Goal: Task Accomplishment & Management: Use online tool/utility

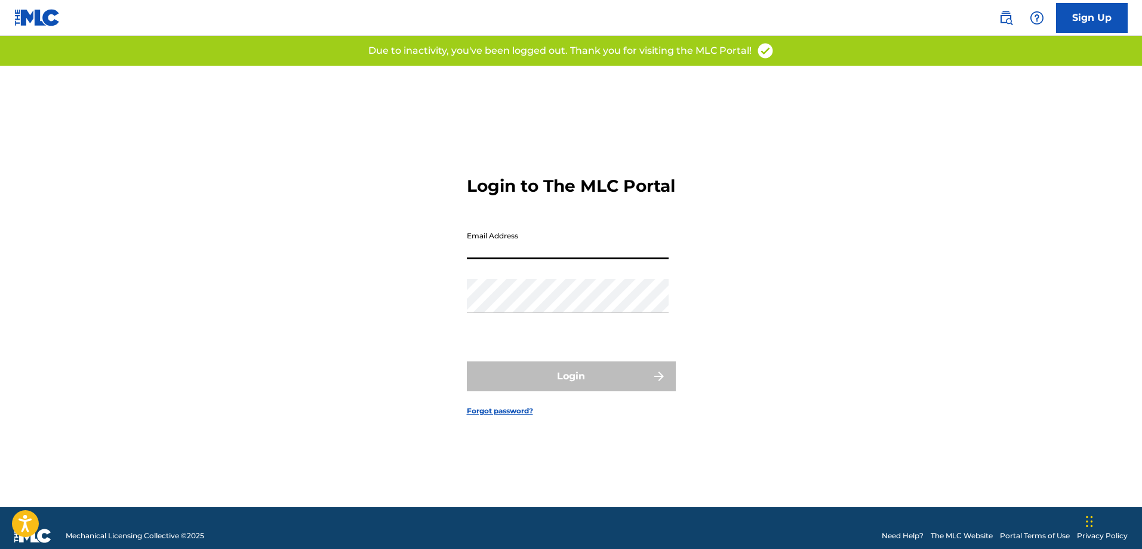
click at [594, 258] on input "Email Address" at bounding box center [568, 242] width 202 height 34
type input "[PERSON_NAME][EMAIL_ADDRESS][DOMAIN_NAME]"
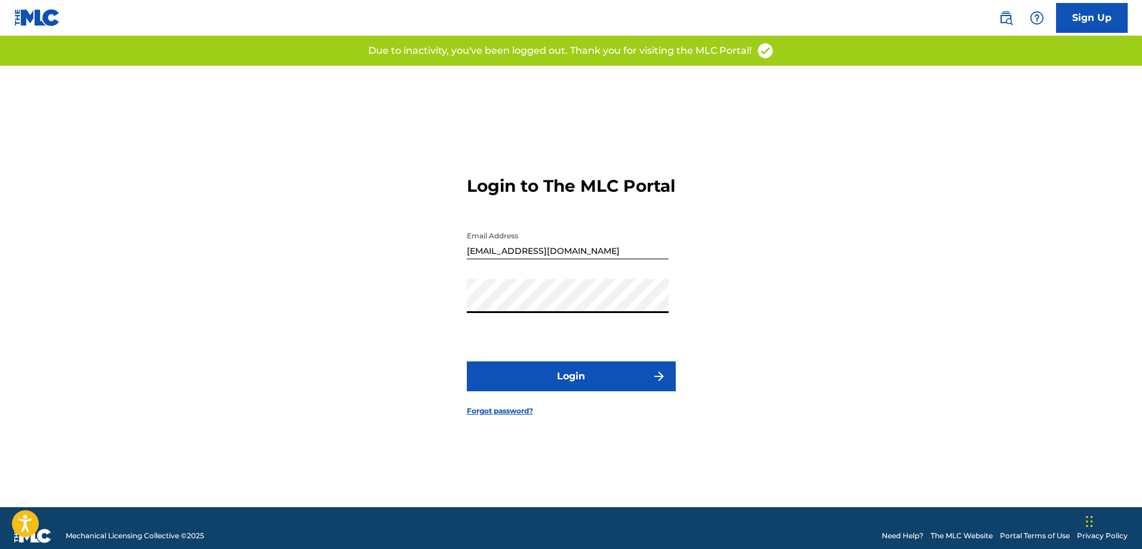
click at [561, 375] on button "Login" at bounding box center [571, 376] width 209 height 30
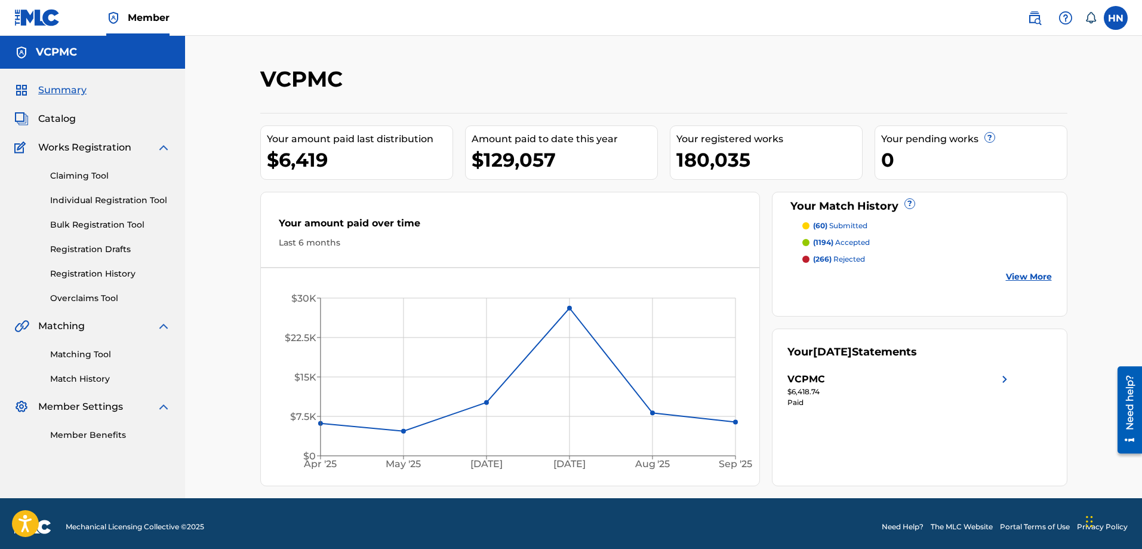
click at [63, 112] on span "Catalog" at bounding box center [57, 119] width 38 height 14
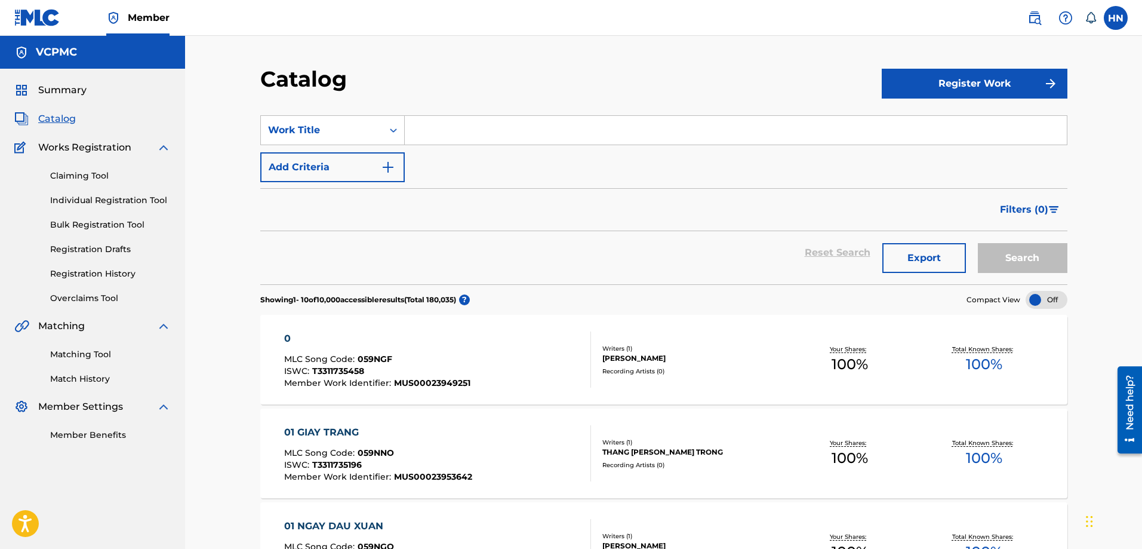
click at [438, 128] on input "Search Form" at bounding box center [736, 130] width 662 height 29
paste input "HÃY QUÊN ANH"
type input "HÃY QUÊN ANH"
click at [978, 243] on button "Search" at bounding box center [1023, 258] width 90 height 30
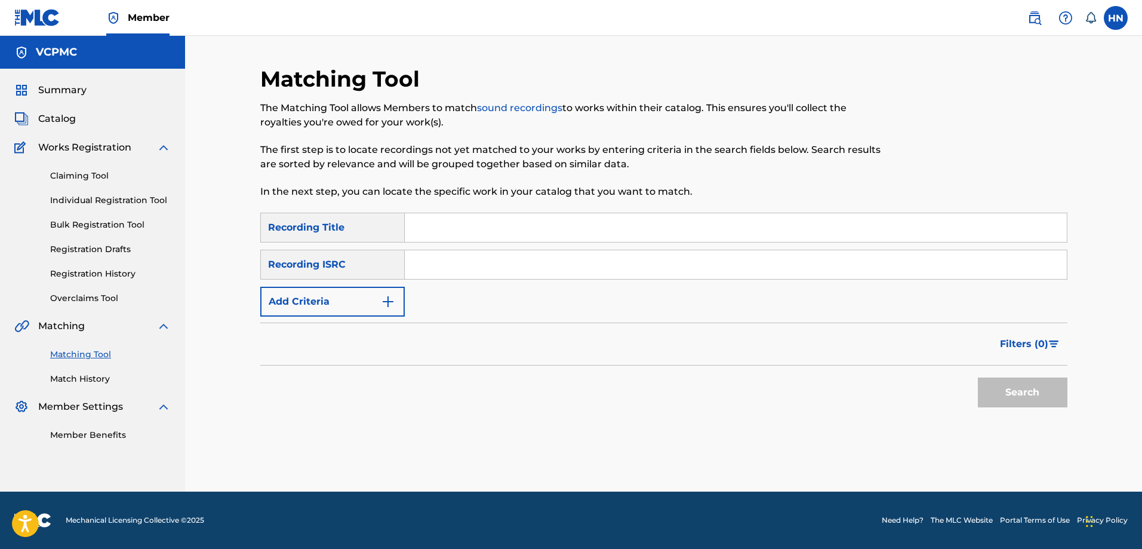
click at [567, 232] on input "Search Form" at bounding box center [736, 227] width 662 height 29
paste input "HAY QUEN ANH"
type input "HAY QUEN ANH"
click at [978, 377] on button "Search" at bounding box center [1023, 392] width 90 height 30
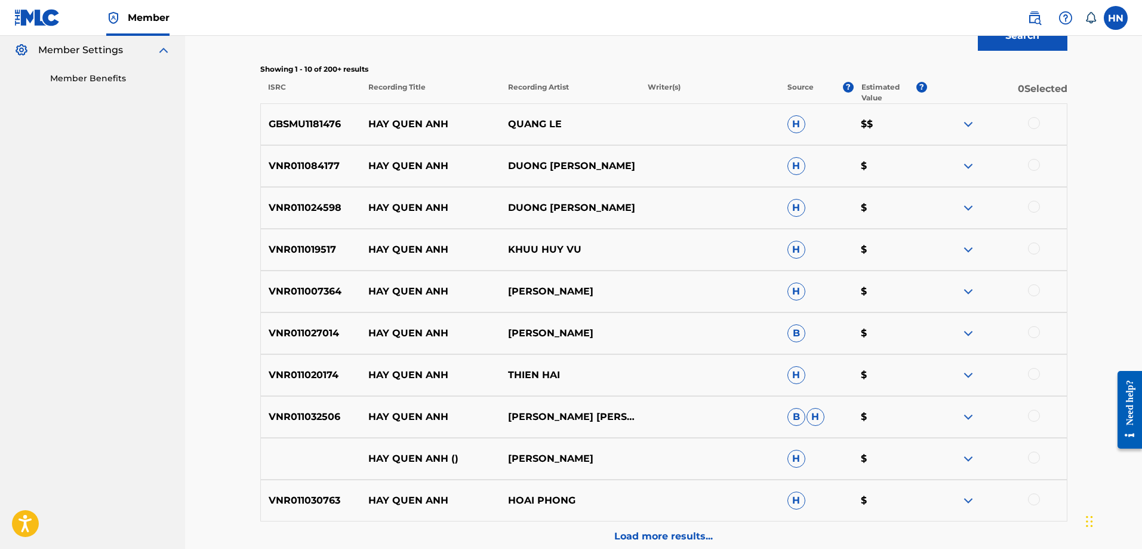
scroll to position [416, 0]
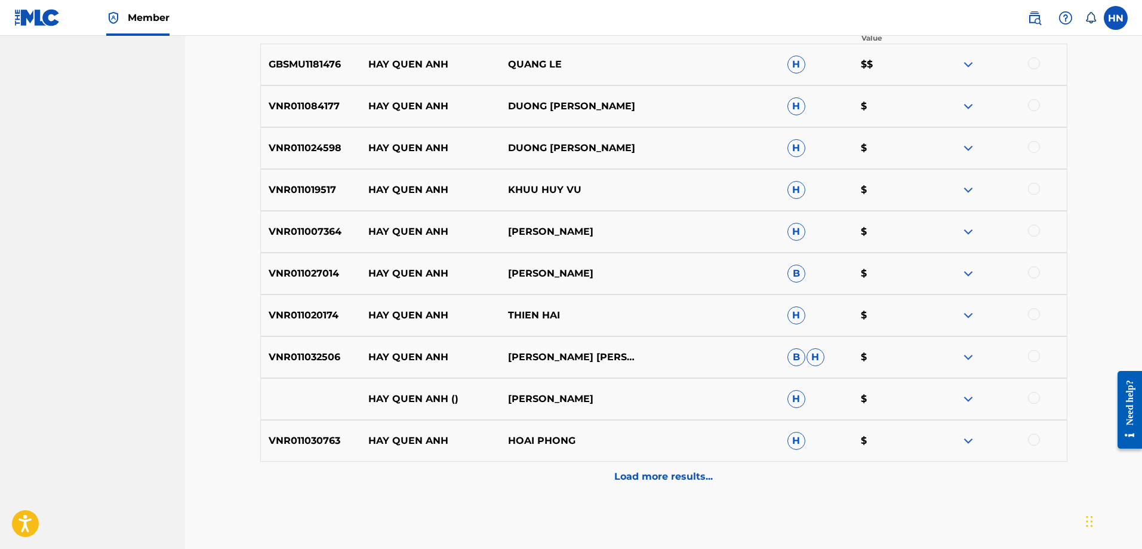
click at [315, 71] on p "GBSMU1181476" at bounding box center [311, 64] width 100 height 14
copy p "GBSMU1181476"
click at [1032, 60] on div at bounding box center [1034, 63] width 12 height 12
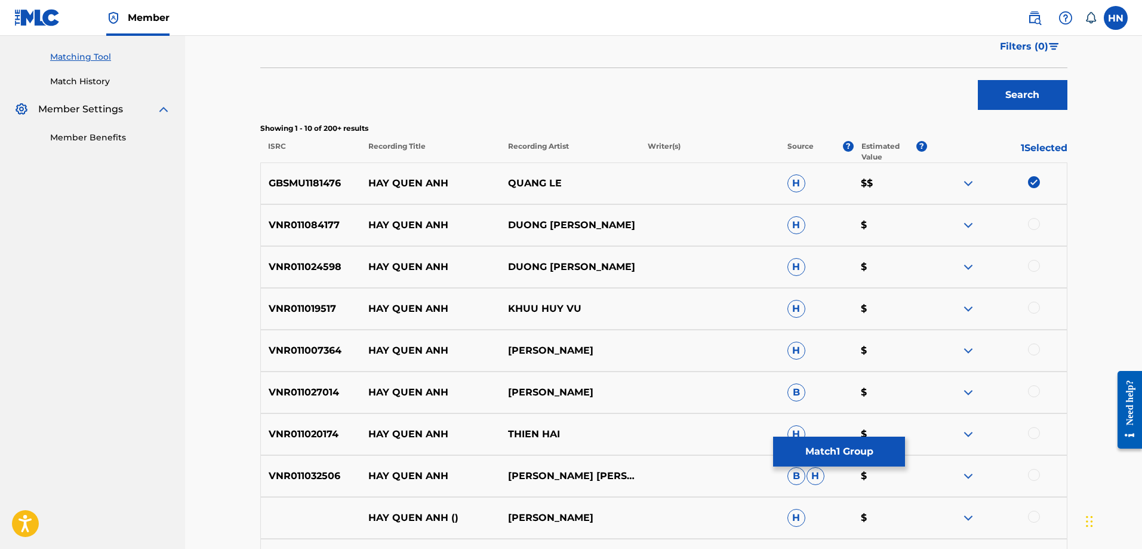
scroll to position [297, 0]
click at [305, 221] on p "VNR011084177" at bounding box center [311, 225] width 100 height 14
copy p "VNR011084177"
click at [1042, 226] on div at bounding box center [997, 225] width 140 height 14
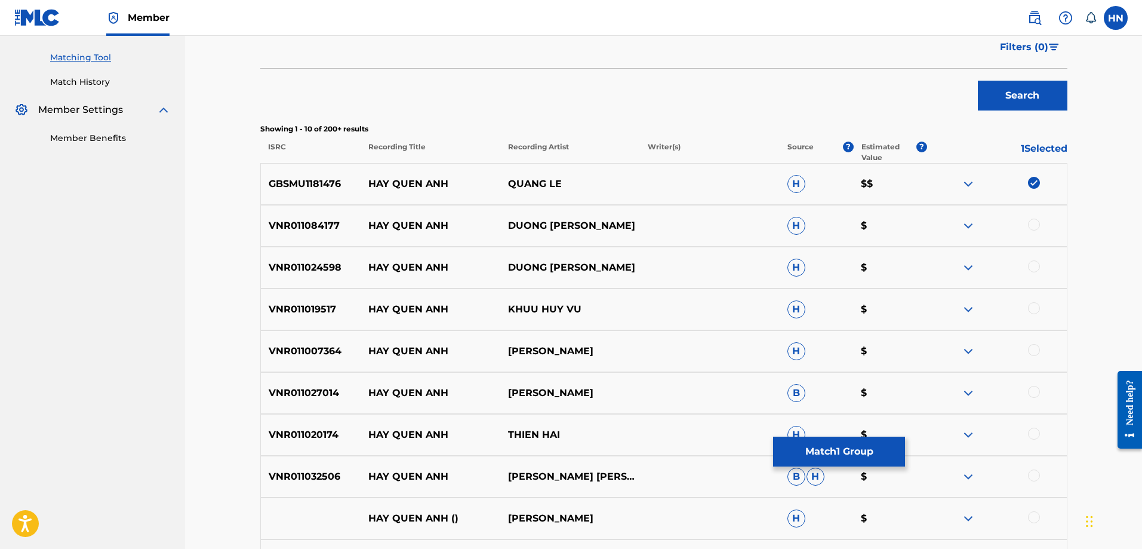
click at [1032, 222] on div at bounding box center [1034, 224] width 12 height 12
click at [325, 268] on p "VNR011024598" at bounding box center [311, 267] width 100 height 14
copy p "VNR011024598"
click at [1035, 269] on div at bounding box center [1034, 266] width 12 height 12
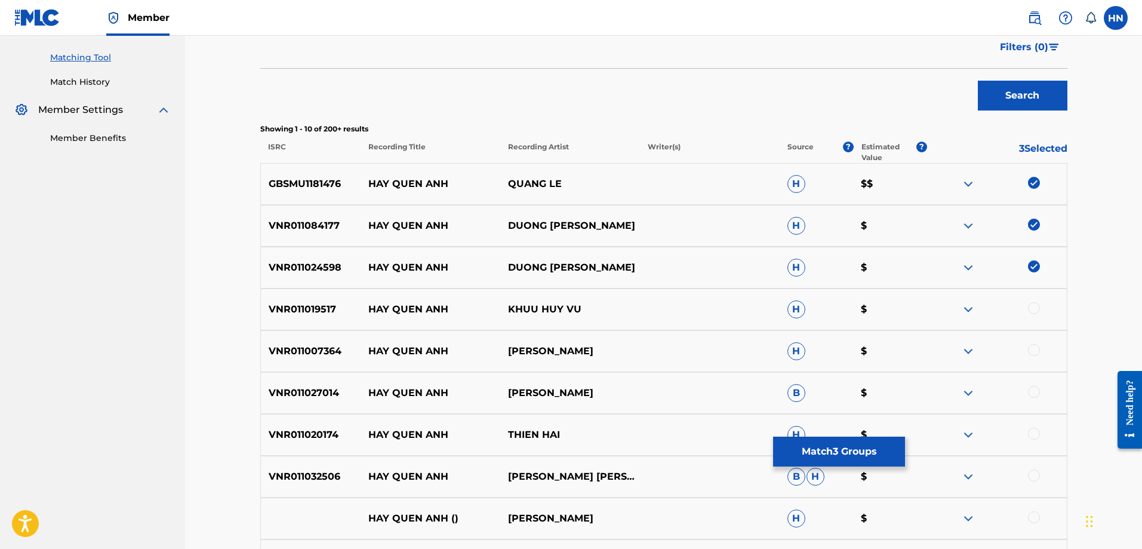
click at [270, 298] on div "VNR011019517 HAY QUEN ANH KHUU HUY VU H $" at bounding box center [663, 309] width 807 height 42
copy p "VNR011019517"
click at [1032, 306] on div at bounding box center [1034, 308] width 12 height 12
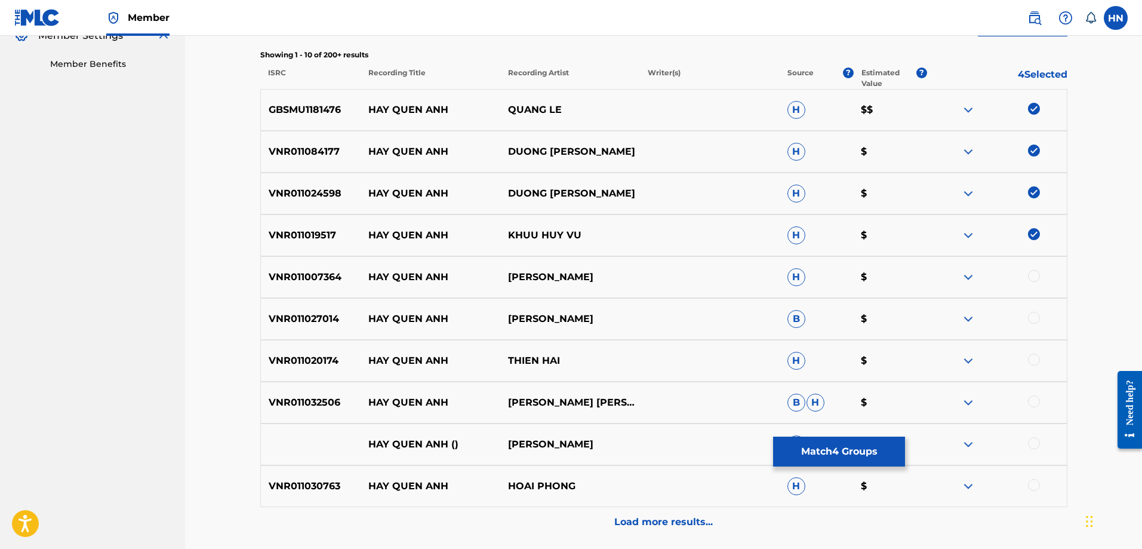
scroll to position [476, 0]
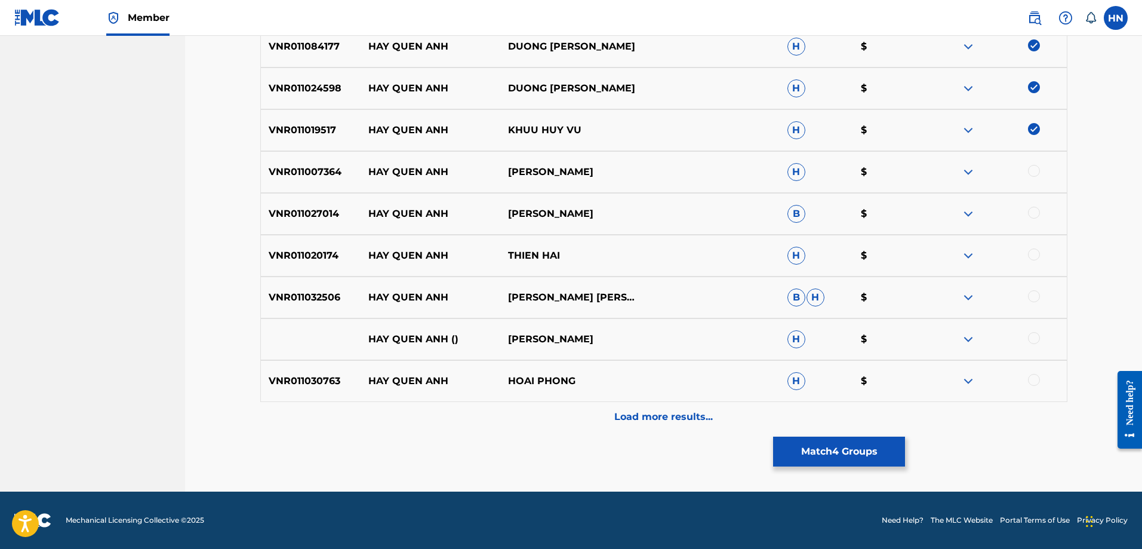
click at [301, 174] on p "VNR011007364" at bounding box center [311, 172] width 100 height 14
copy p "VNR011007364"
click at [1035, 168] on div at bounding box center [1034, 171] width 12 height 12
click at [284, 213] on p "VNR011027014" at bounding box center [311, 214] width 100 height 14
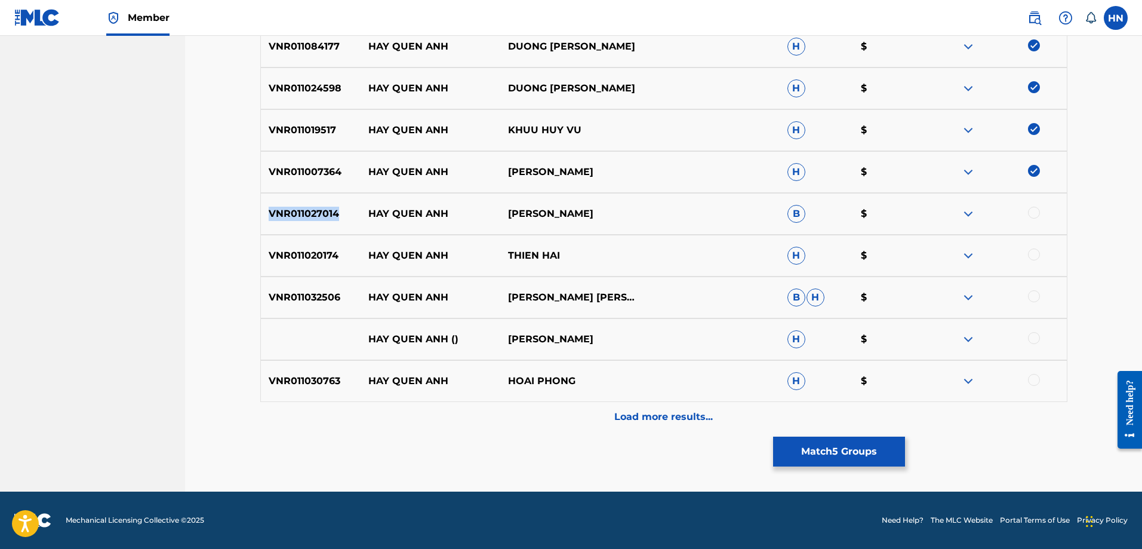
click at [284, 213] on p "VNR011027014" at bounding box center [311, 214] width 100 height 14
copy p "VNR011027014"
click at [1031, 209] on div at bounding box center [1034, 213] width 12 height 12
click at [311, 260] on p "VNR011020174" at bounding box center [311, 255] width 100 height 14
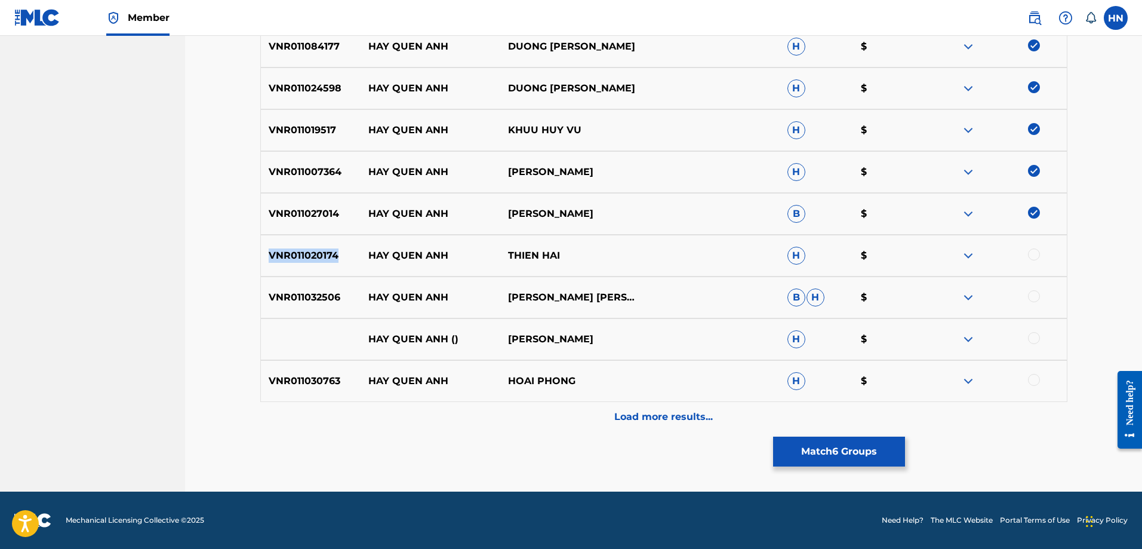
copy p "VNR011020174"
click at [1027, 256] on div at bounding box center [997, 255] width 140 height 14
click at [1028, 255] on div at bounding box center [1034, 254] width 12 height 12
click at [337, 303] on p "VNR011032506" at bounding box center [311, 297] width 100 height 14
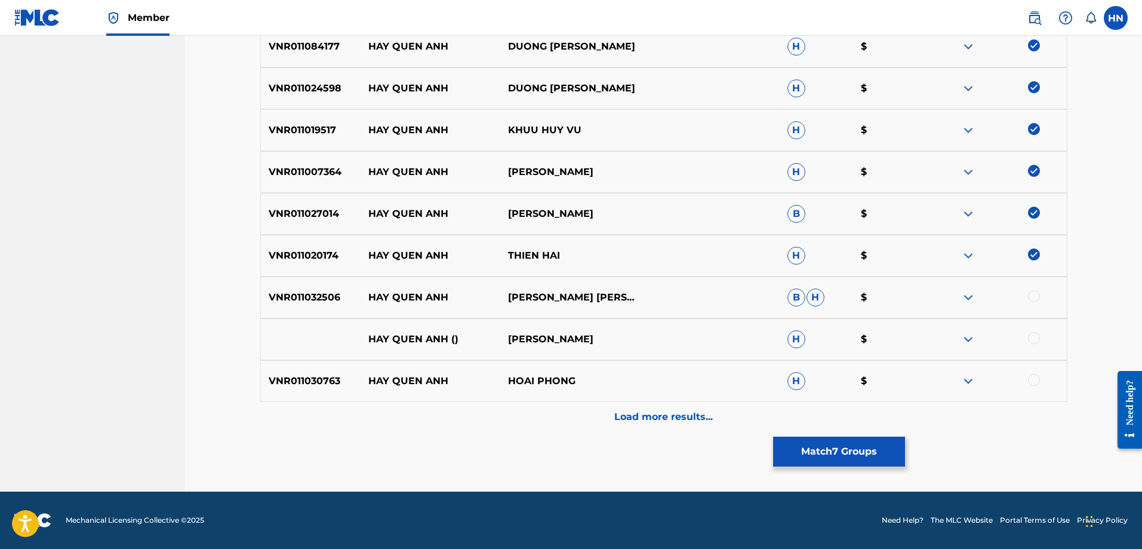
click at [1029, 298] on div at bounding box center [1034, 296] width 12 height 12
drag, startPoint x: 347, startPoint y: 344, endPoint x: 655, endPoint y: 331, distance: 308.3
click at [642, 333] on div "HAY QUEN ANH () DOAN MINH H $" at bounding box center [663, 339] width 807 height 42
copy div "HAY QUEN ANH () DOAN MINH"
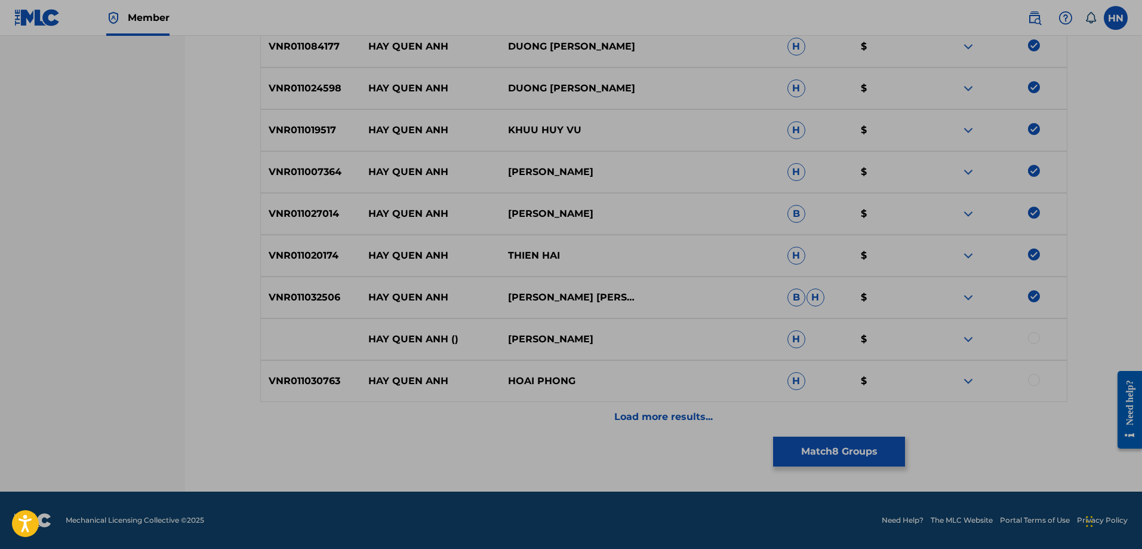
click at [307, 248] on div "VNR011020174 HAY QUEN ANH THIEN HAI H $" at bounding box center [663, 256] width 807 height 42
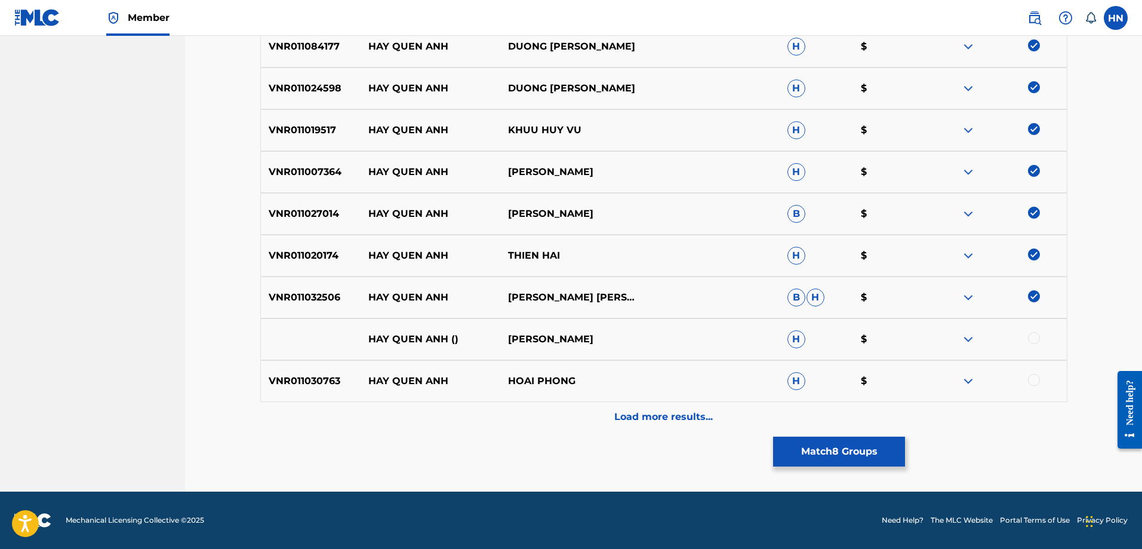
click at [1035, 336] on div at bounding box center [1034, 338] width 12 height 12
click at [969, 336] on img at bounding box center [968, 339] width 14 height 14
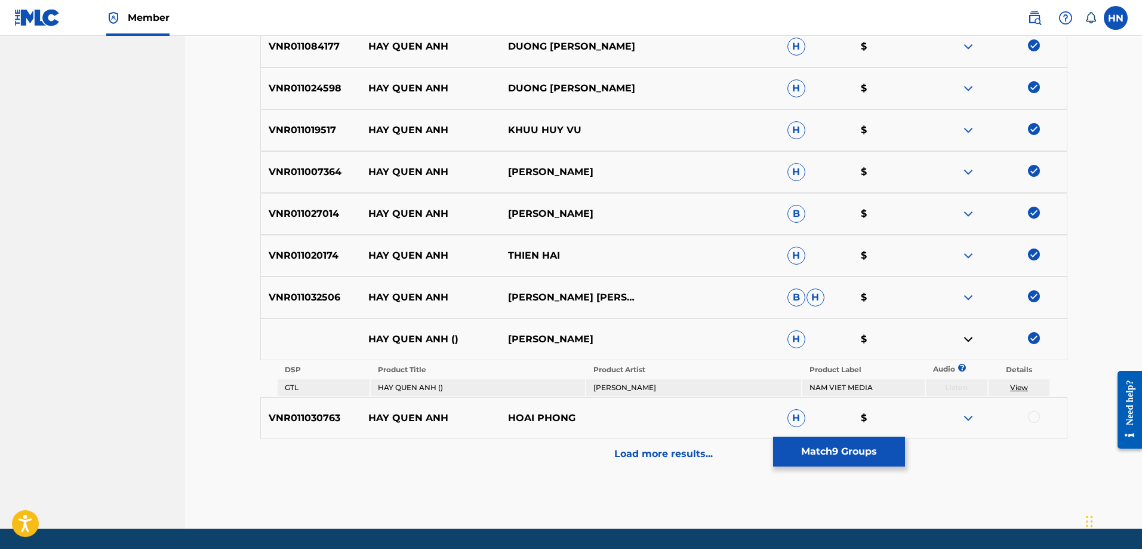
click at [316, 423] on p "VNR011030763" at bounding box center [311, 418] width 100 height 14
copy p "VNR011030763"
click at [1029, 417] on div at bounding box center [1034, 417] width 12 height 12
click at [645, 445] on div "Load more results..." at bounding box center [663, 454] width 807 height 30
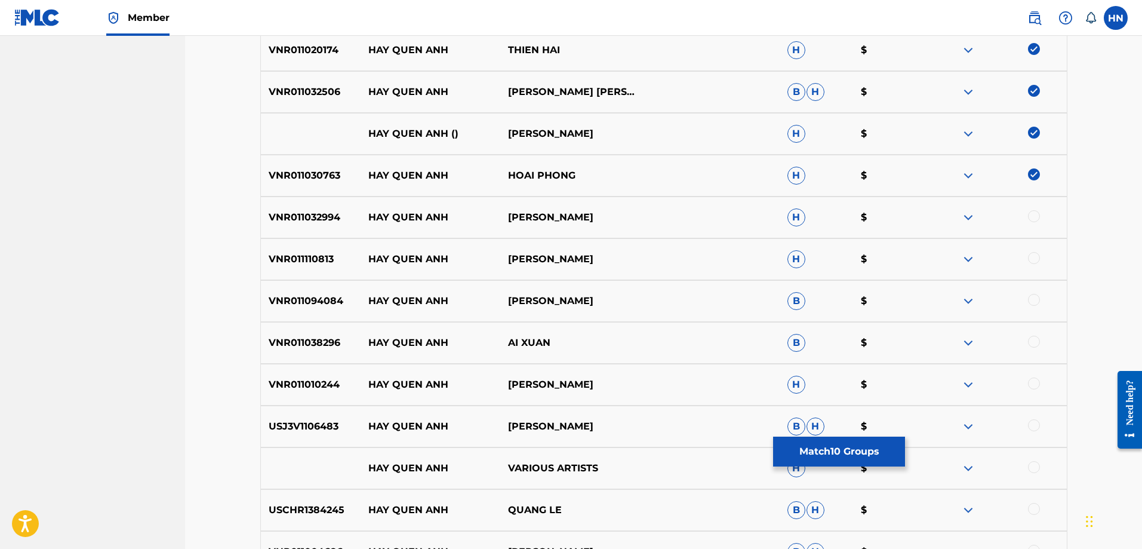
scroll to position [774, 0]
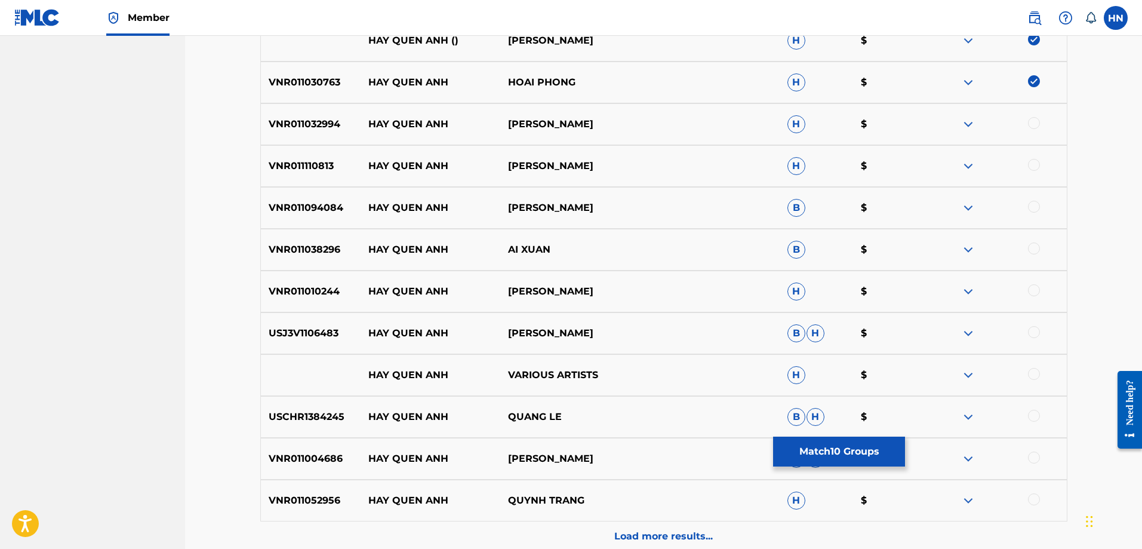
click at [313, 134] on div "VNR011032994 HAY QUEN ANH HUU KHUONG H $" at bounding box center [663, 124] width 807 height 42
copy p "VNR011032994"
click at [1036, 122] on div at bounding box center [1034, 123] width 12 height 12
click at [307, 166] on p "VNR011110813" at bounding box center [311, 166] width 100 height 14
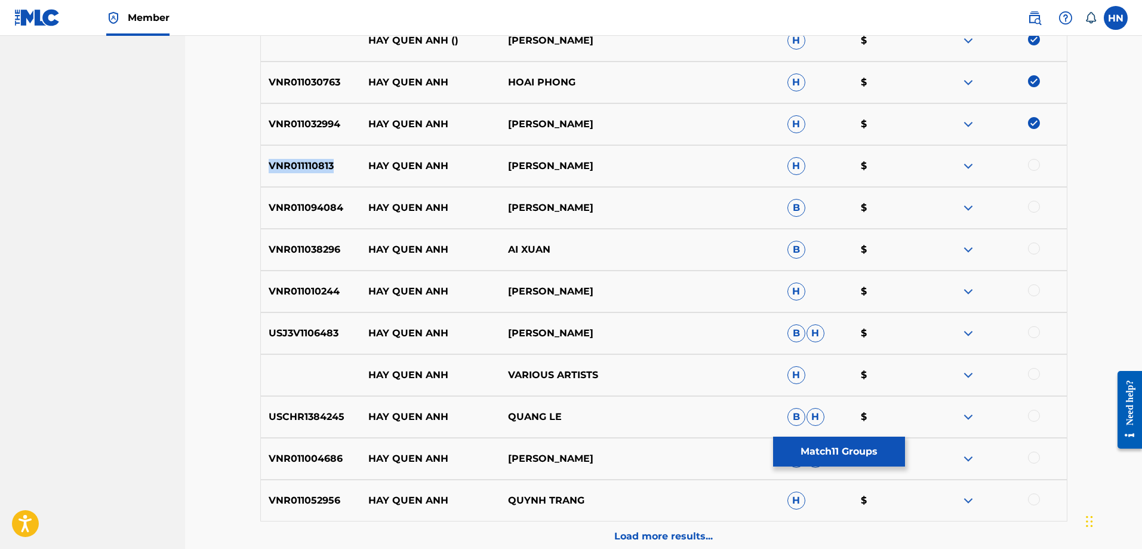
click at [307, 166] on p "VNR011110813" at bounding box center [311, 166] width 100 height 14
click at [1032, 166] on div at bounding box center [1034, 165] width 12 height 12
click at [310, 208] on p "VNR011094084" at bounding box center [311, 208] width 100 height 14
click at [1035, 204] on div at bounding box center [1034, 207] width 12 height 12
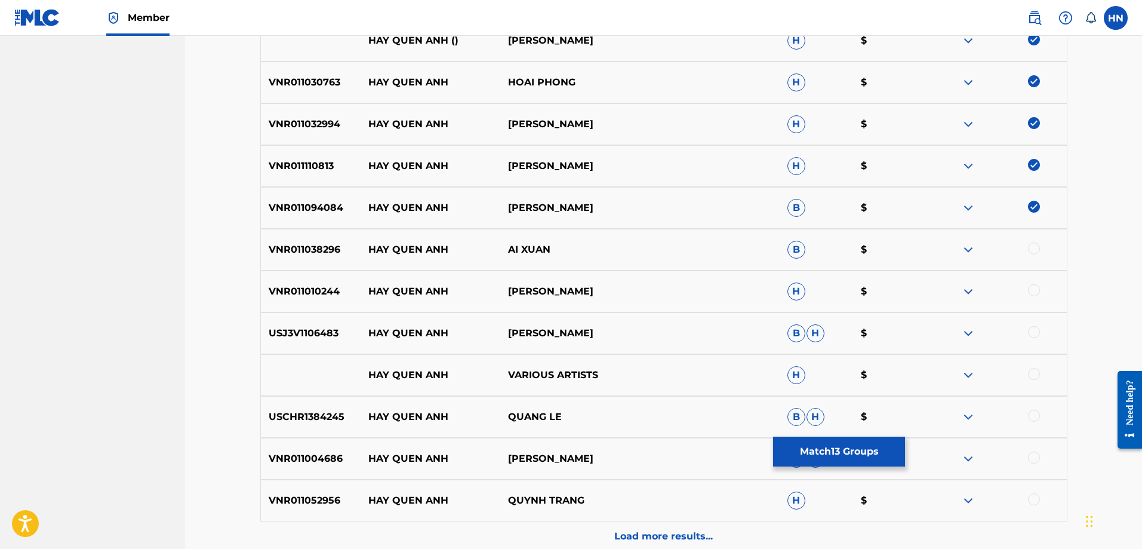
click at [337, 260] on div "VNR011038296 HAY QUEN ANH AI XUAN B $" at bounding box center [663, 250] width 807 height 42
click at [321, 242] on p "VNR011038296" at bounding box center [311, 249] width 100 height 14
click at [1029, 246] on div at bounding box center [1034, 248] width 12 height 12
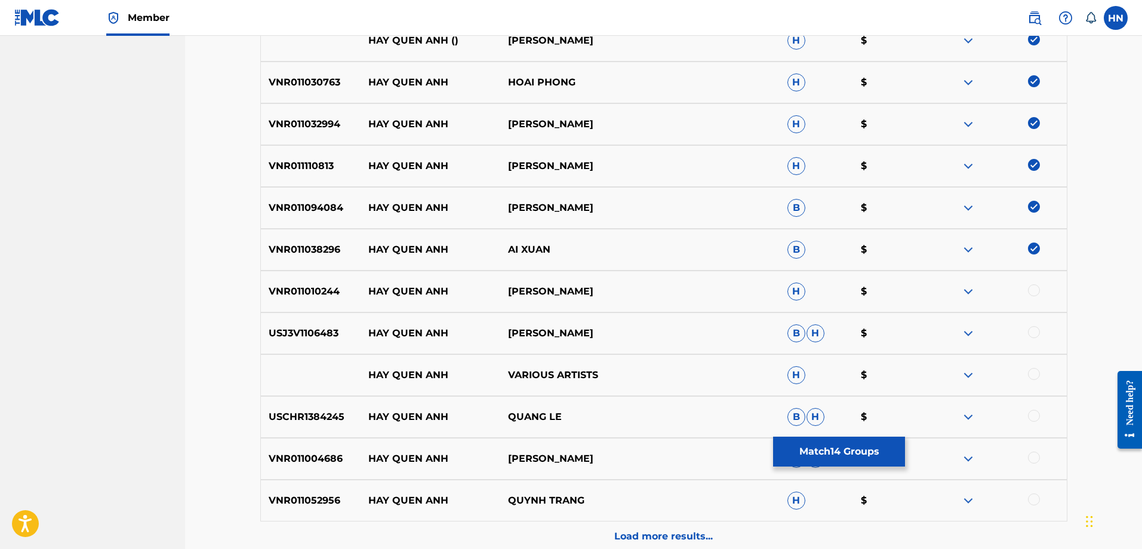
click at [310, 286] on p "VNR011010244" at bounding box center [311, 291] width 100 height 14
click at [1027, 290] on div at bounding box center [997, 291] width 140 height 14
click at [1029, 290] on div at bounding box center [1034, 290] width 12 height 12
click at [325, 306] on div "VNR011010244 HAY QUEN ANH HOAI LAM H $" at bounding box center [663, 291] width 807 height 42
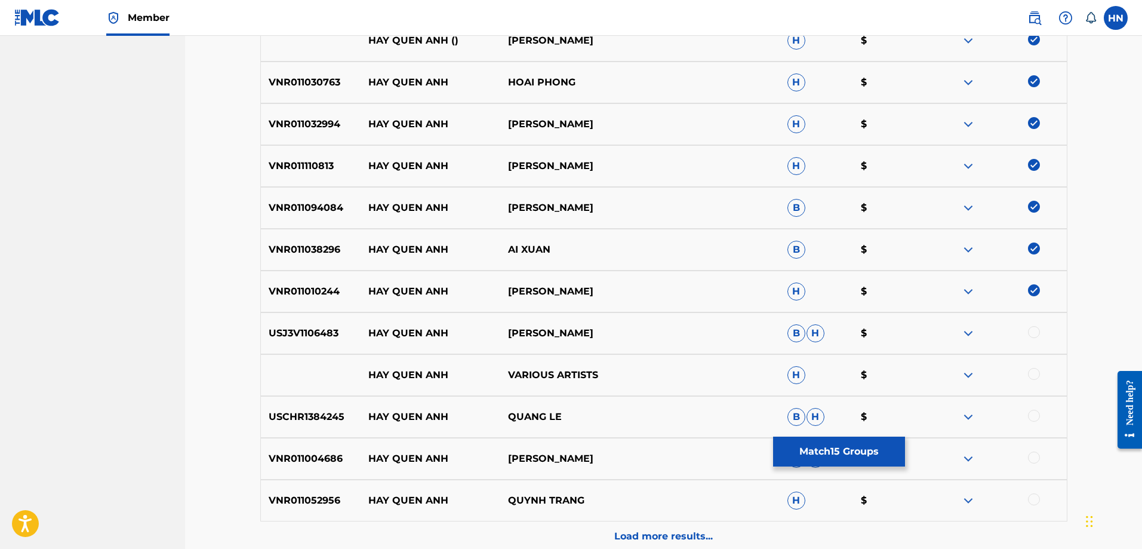
click at [293, 331] on p "USJ3V1106483" at bounding box center [311, 333] width 100 height 14
click at [1036, 327] on div at bounding box center [1034, 332] width 12 height 12
drag, startPoint x: 352, startPoint y: 377, endPoint x: 679, endPoint y: 362, distance: 326.9
click at [678, 362] on div "HAY QUEN ANH VARIOUS ARTISTS H $" at bounding box center [663, 375] width 807 height 42
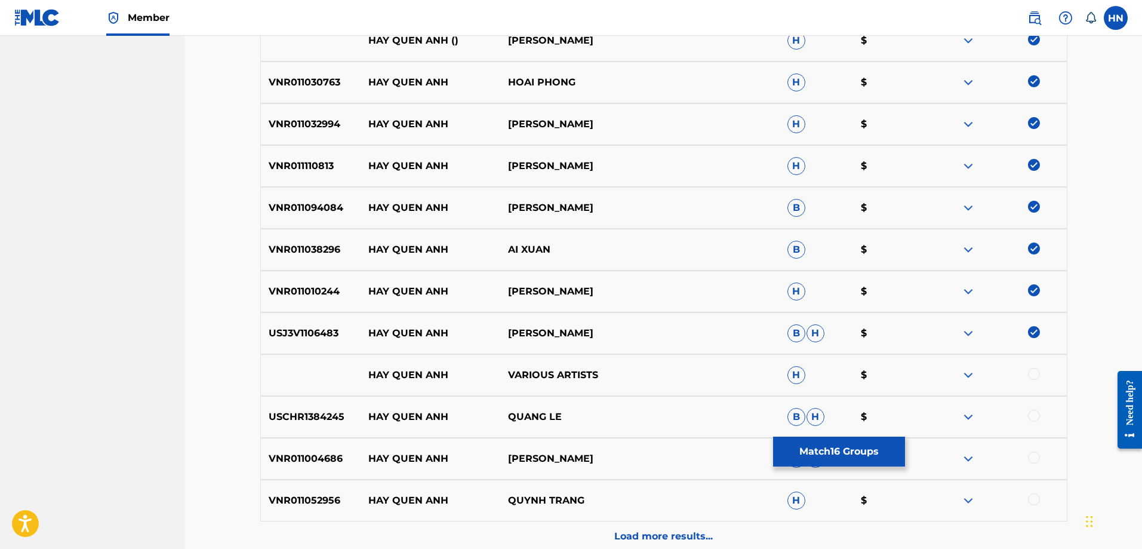
click at [1036, 371] on div at bounding box center [1034, 374] width 12 height 12
click at [976, 373] on div at bounding box center [997, 375] width 140 height 14
click at [971, 376] on img at bounding box center [968, 375] width 14 height 14
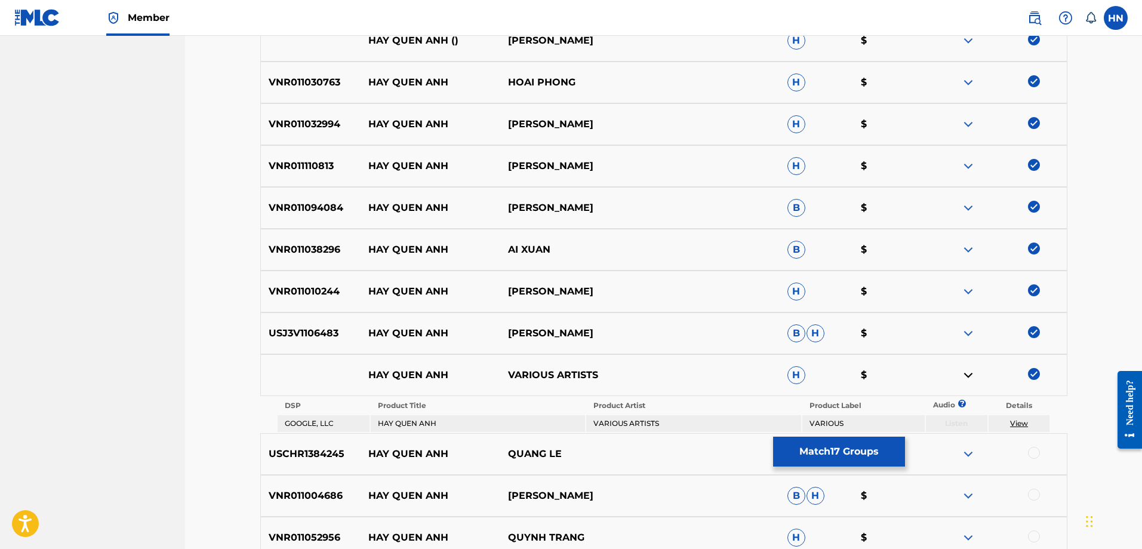
scroll to position [931, 0]
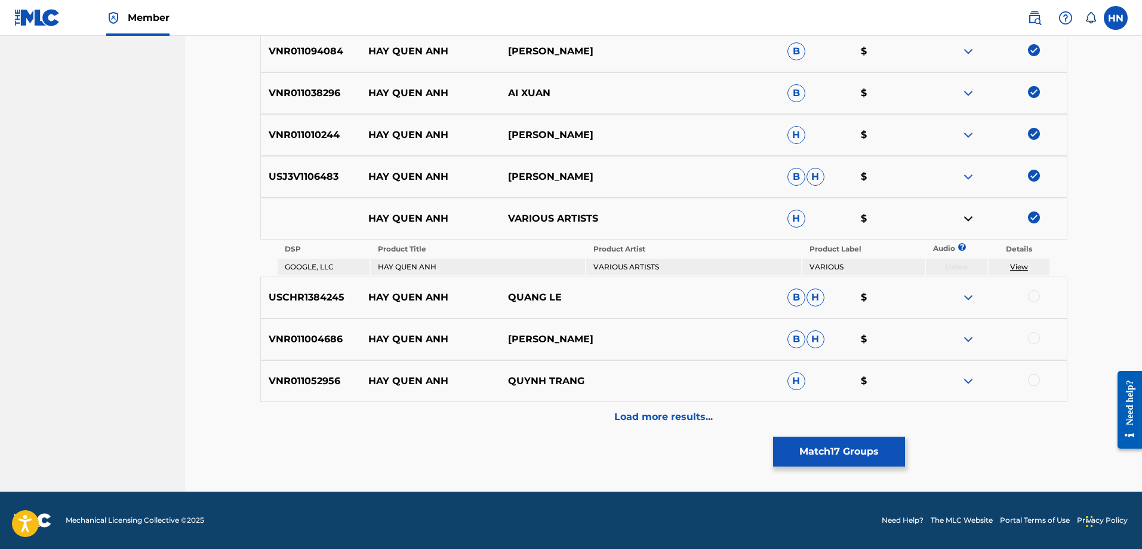
click at [306, 295] on p "USCHR1384245" at bounding box center [311, 297] width 100 height 14
click at [1031, 297] on div at bounding box center [1034, 296] width 12 height 12
click at [331, 341] on p "VNR011004686" at bounding box center [311, 339] width 100 height 14
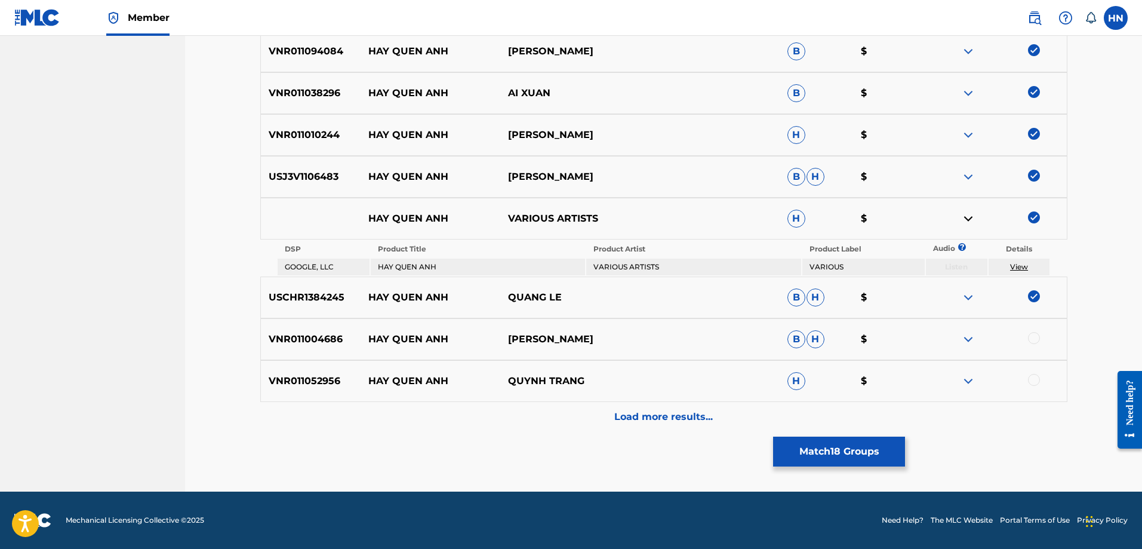
click at [1038, 333] on div at bounding box center [997, 339] width 140 height 14
click at [1035, 336] on div at bounding box center [1034, 338] width 12 height 12
click at [323, 391] on div "VNR011052956 HAY QUEN ANH QUYNH TRANG H $" at bounding box center [663, 381] width 807 height 42
click at [1030, 378] on div at bounding box center [1034, 380] width 12 height 12
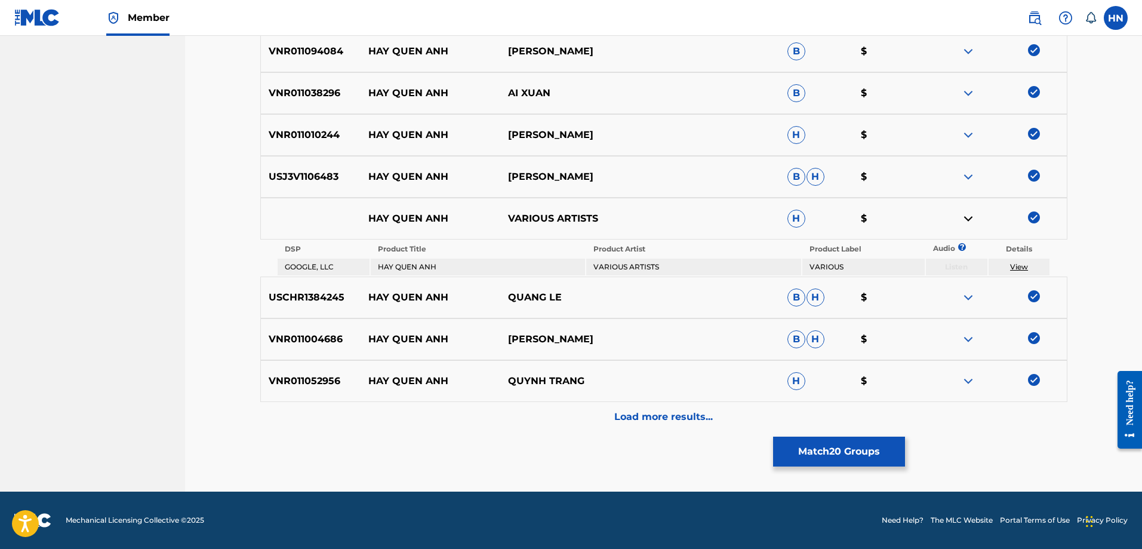
click at [722, 426] on div "Load more results..." at bounding box center [663, 417] width 807 height 30
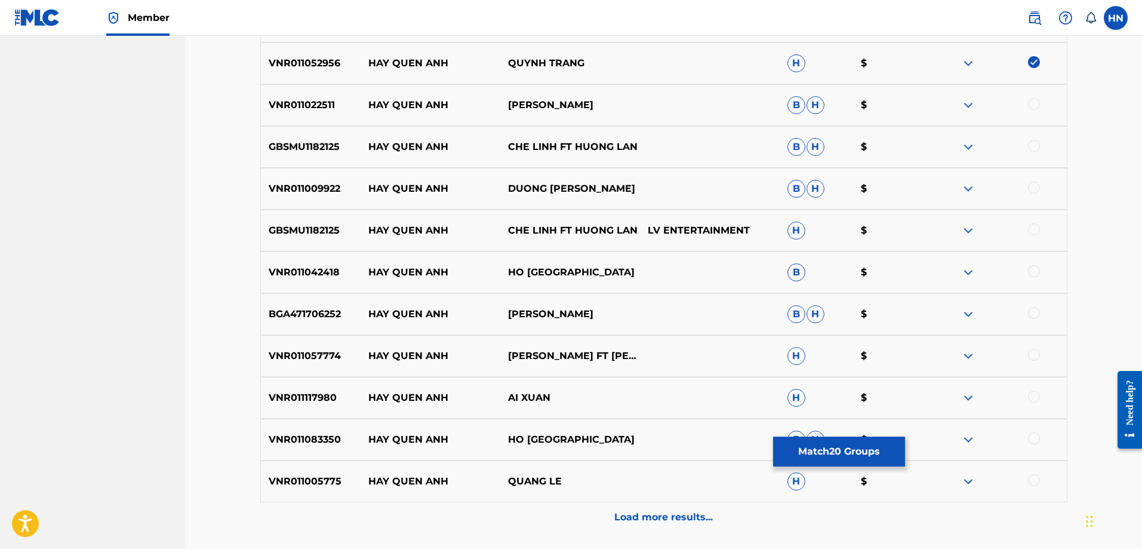
scroll to position [1229, 0]
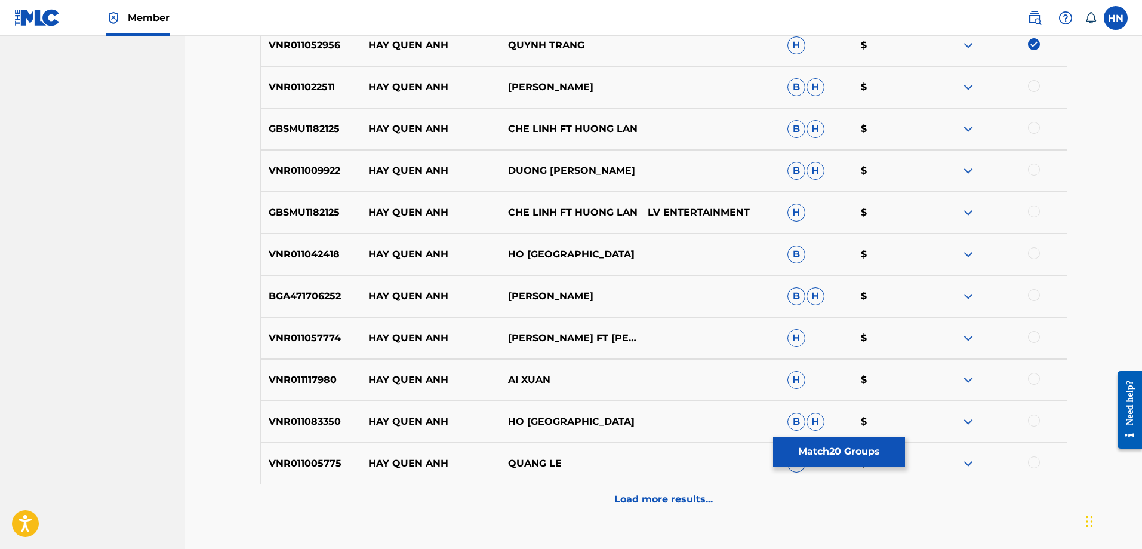
click at [313, 98] on div "VNR011022511 HAY QUEN ANH VU HOANG B H $" at bounding box center [663, 87] width 807 height 42
click at [1032, 87] on div at bounding box center [1034, 86] width 12 height 12
click at [326, 131] on p "GBSMU1182125" at bounding box center [311, 129] width 100 height 14
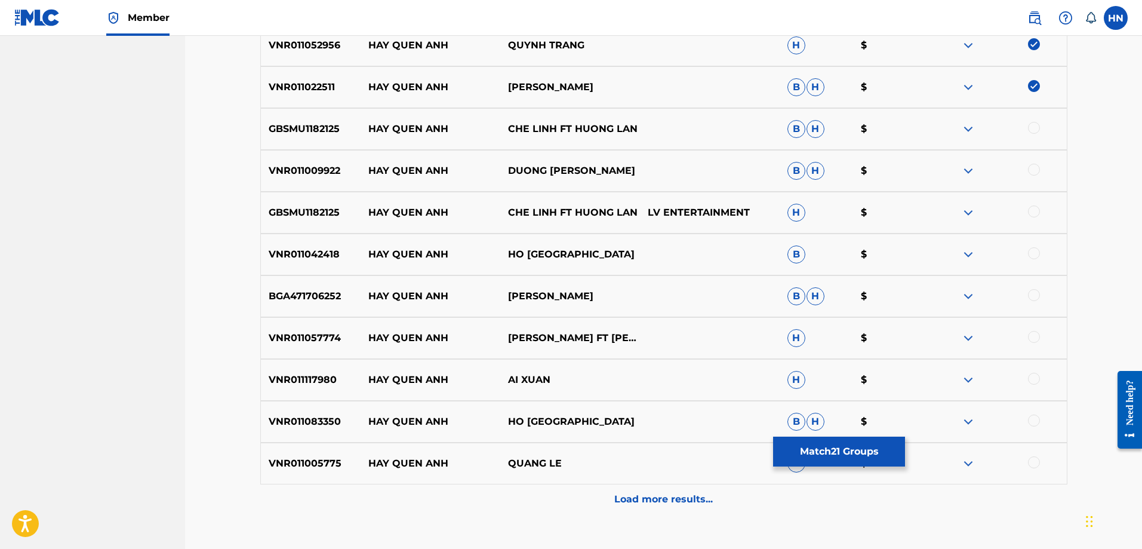
click at [1037, 130] on div at bounding box center [1034, 128] width 12 height 12
click at [269, 174] on p "VNR011009922" at bounding box center [311, 171] width 100 height 14
click at [1035, 167] on div at bounding box center [1034, 170] width 12 height 12
click at [305, 218] on p "GBSMU1182125" at bounding box center [311, 212] width 100 height 14
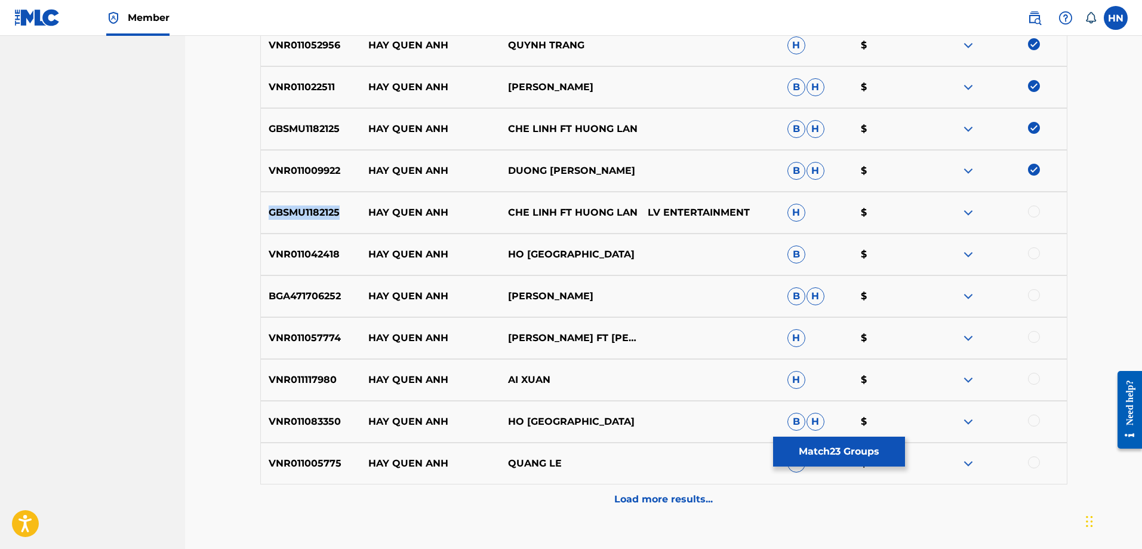
click at [305, 218] on p "GBSMU1182125" at bounding box center [311, 212] width 100 height 14
click at [1033, 211] on div at bounding box center [1034, 211] width 12 height 12
click at [290, 253] on p "VNR011042418" at bounding box center [311, 254] width 100 height 14
click at [1030, 248] on div at bounding box center [1034, 253] width 12 height 12
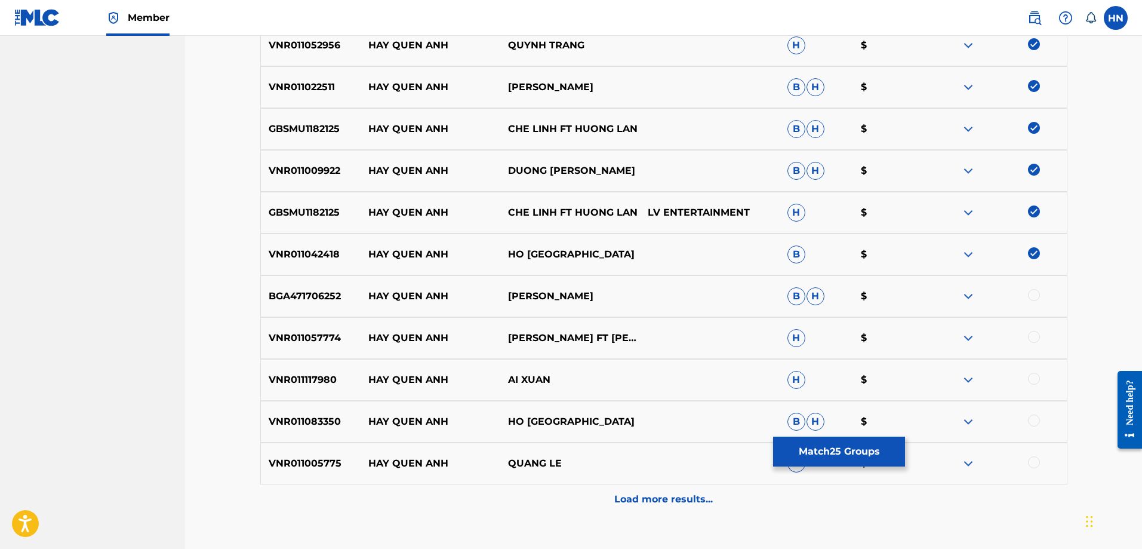
click at [333, 298] on p "BGA471706252" at bounding box center [311, 296] width 100 height 14
click at [1029, 291] on div at bounding box center [1034, 295] width 12 height 12
click at [340, 343] on p "VNR011057774" at bounding box center [311, 338] width 100 height 14
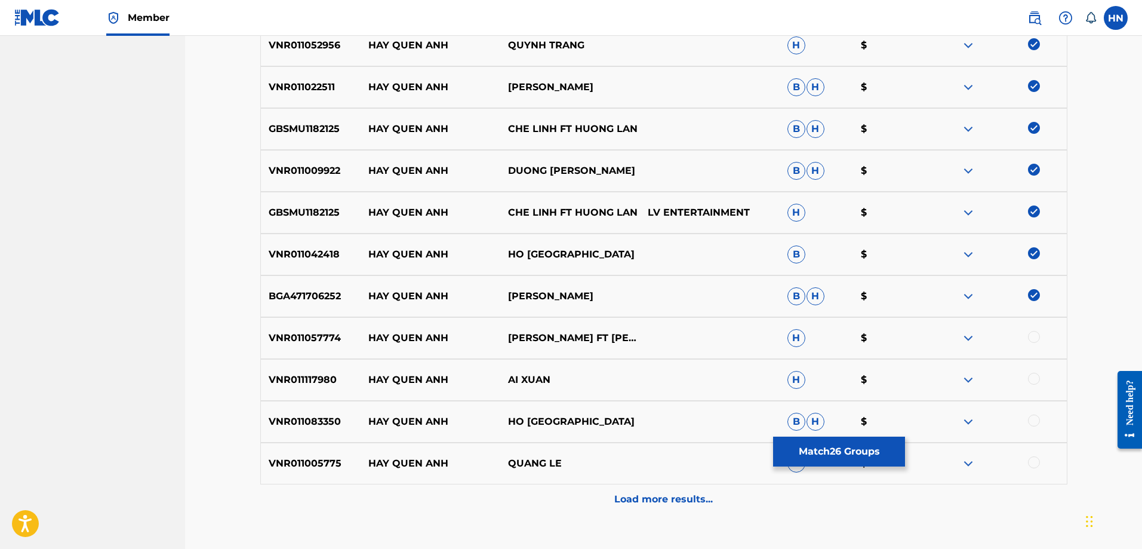
click at [334, 343] on p "VNR011057774" at bounding box center [311, 338] width 100 height 14
click at [1030, 336] on div at bounding box center [1034, 337] width 12 height 12
click at [321, 380] on p "VNR011117980" at bounding box center [311, 380] width 100 height 14
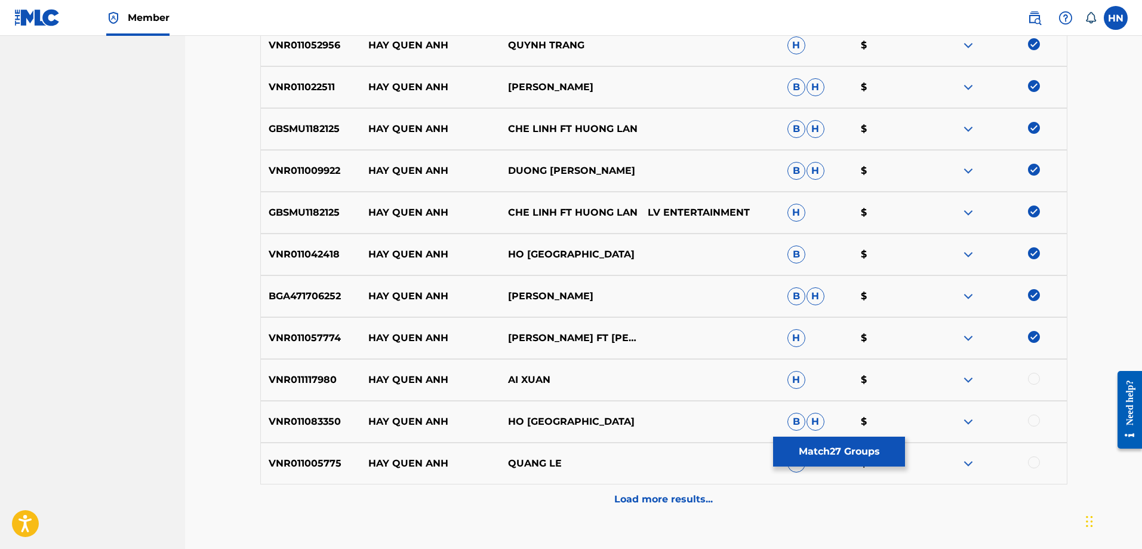
click at [1032, 383] on div at bounding box center [1034, 379] width 12 height 12
click at [274, 403] on div "VNR011083350 HAY QUEN ANH HO VIET TRUNG B H $" at bounding box center [663, 422] width 807 height 42
click at [1039, 419] on div at bounding box center [1034, 420] width 12 height 12
click at [310, 448] on div "VNR011005775 HAY QUEN ANH QUANG LE H $" at bounding box center [663, 463] width 807 height 42
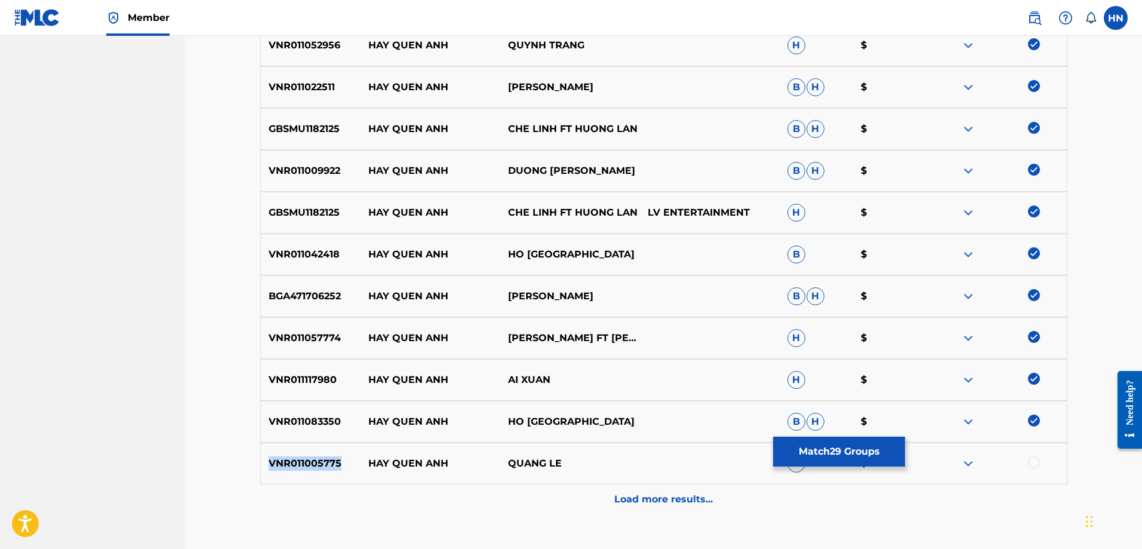
click at [310, 448] on div "VNR011005775 HAY QUEN ANH QUANG LE H $" at bounding box center [663, 463] width 807 height 42
click at [1039, 458] on div at bounding box center [1034, 462] width 12 height 12
click at [671, 491] on div "Load more results..." at bounding box center [663, 499] width 807 height 30
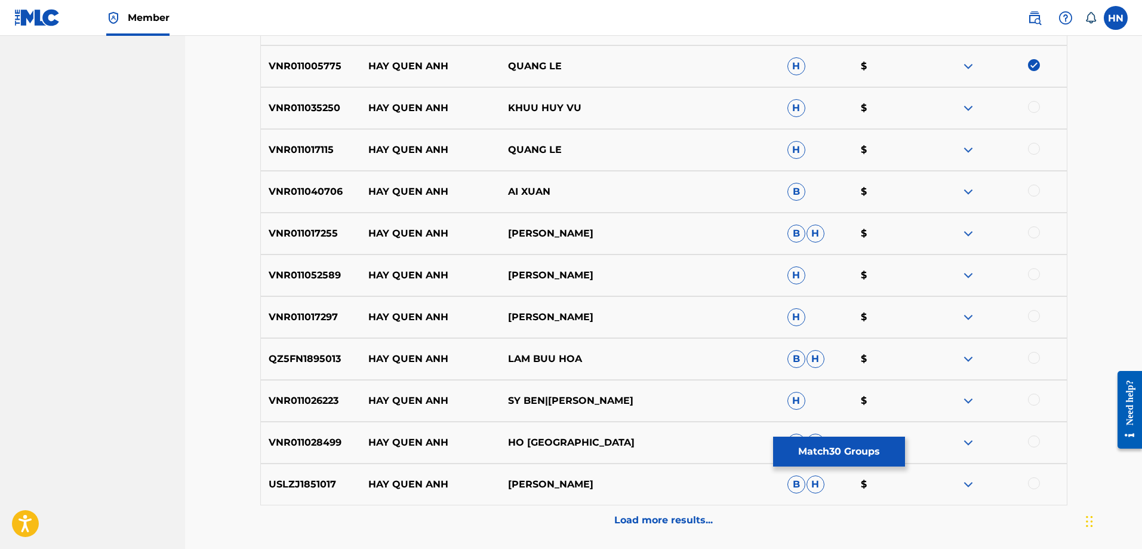
scroll to position [1647, 0]
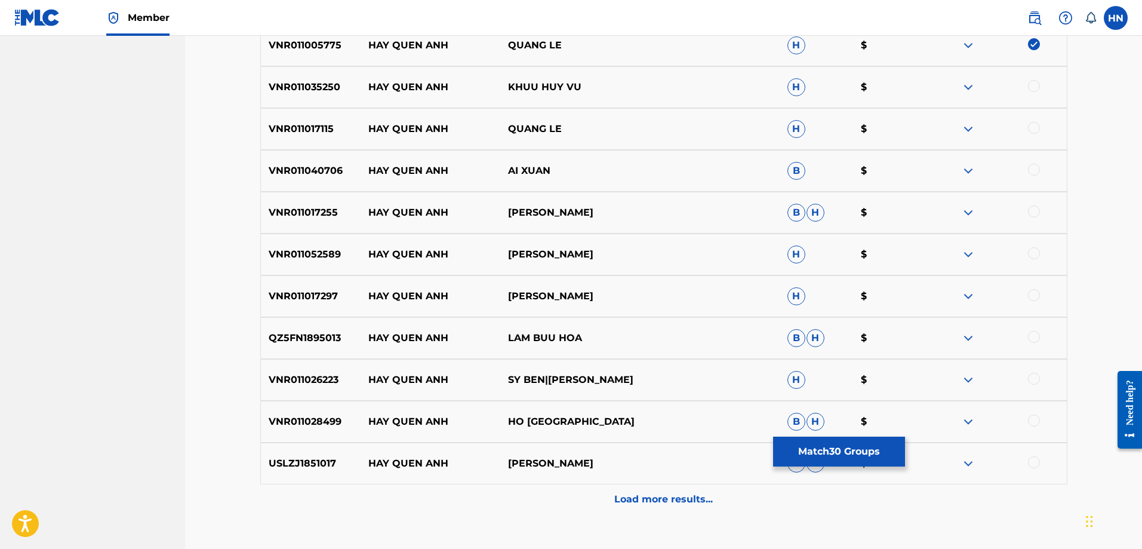
click at [305, 98] on div "VNR011035250 HAY QUEN ANH KHUU HUY VU H $" at bounding box center [663, 87] width 807 height 42
click at [1038, 88] on div at bounding box center [1034, 86] width 12 height 12
click at [290, 146] on div "VNR011017115 HAY QUEN ANH QUANG LE H $" at bounding box center [663, 129] width 807 height 42
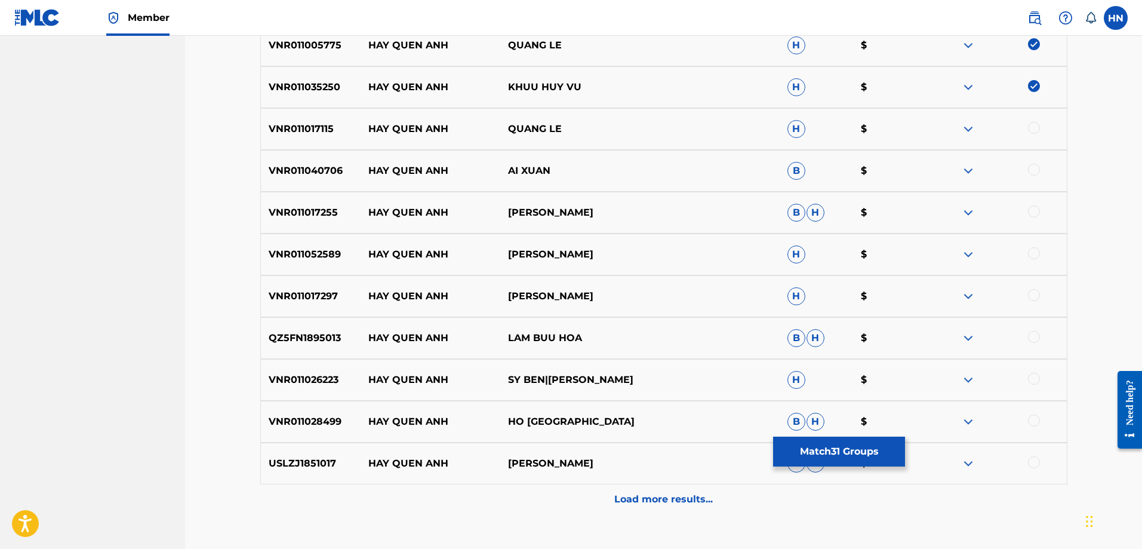
click at [1035, 130] on div at bounding box center [1034, 128] width 12 height 12
click at [311, 180] on div "VNR011040706 HAY QUEN ANH AI XUAN B $" at bounding box center [663, 171] width 807 height 42
click at [1038, 170] on div at bounding box center [1034, 170] width 12 height 12
click at [312, 217] on p "VNR011017255" at bounding box center [311, 212] width 100 height 14
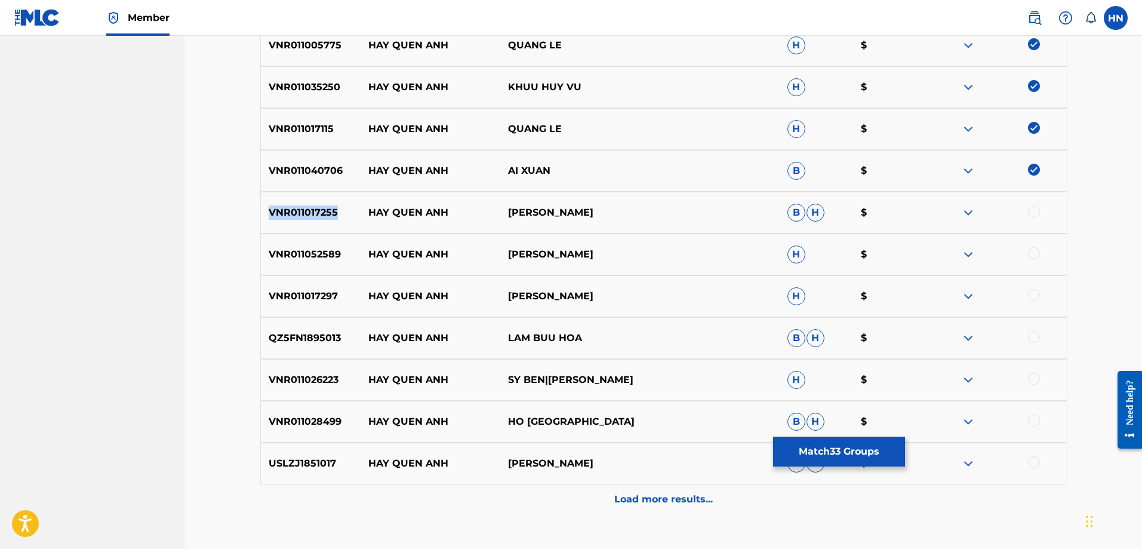
click at [312, 217] on p "VNR011017255" at bounding box center [311, 212] width 100 height 14
click at [1029, 208] on div at bounding box center [1034, 211] width 12 height 12
click at [297, 257] on p "VNR011052589" at bounding box center [311, 254] width 100 height 14
click at [1035, 247] on div at bounding box center [1034, 253] width 12 height 12
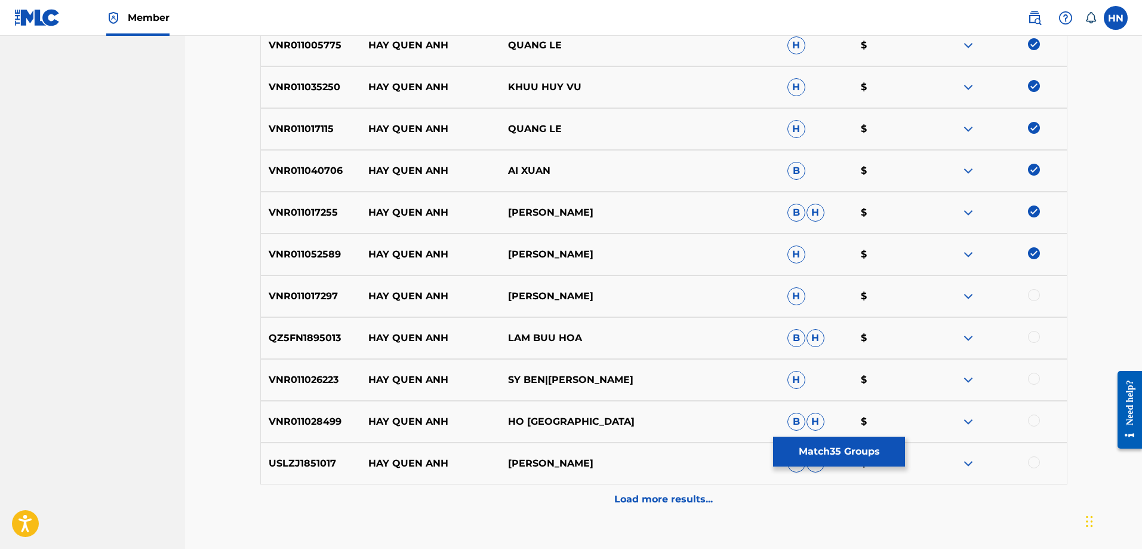
click at [322, 296] on p "VNR011017297" at bounding box center [311, 296] width 100 height 14
click at [1031, 291] on div at bounding box center [1034, 295] width 12 height 12
click at [284, 324] on div "QZ5FN1895013 HAY QUEN ANH LAM BUU HOA B H $" at bounding box center [663, 338] width 807 height 42
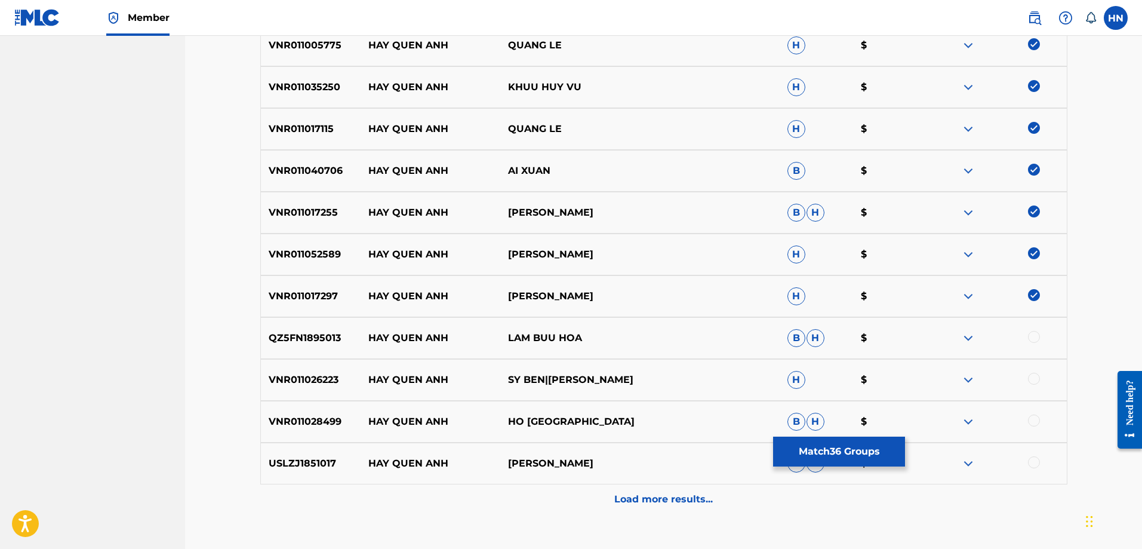
click at [366, 325] on div "QZ5FN1895013 HAY QUEN ANH LAM BUU HOA B H $" at bounding box center [663, 338] width 807 height 42
drag, startPoint x: 363, startPoint y: 337, endPoint x: 675, endPoint y: 326, distance: 311.8
click at [655, 326] on div "QZ5FN1895013 HAY QUEN ANH LAM BUU HOA B H $" at bounding box center [663, 338] width 807 height 42
click at [307, 334] on p "QZ5FN1895013" at bounding box center [311, 338] width 100 height 14
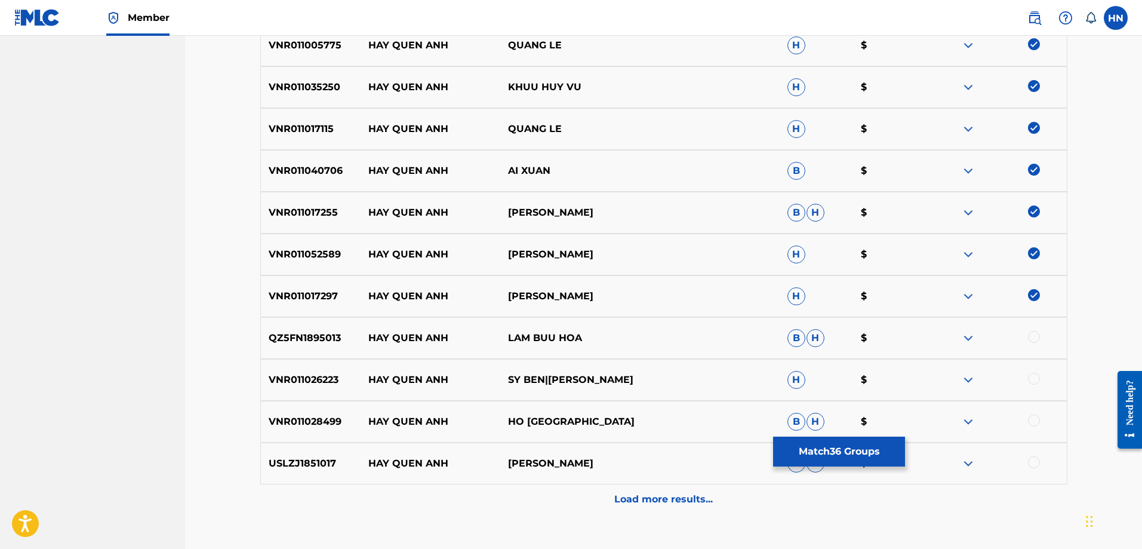
click at [1030, 331] on div at bounding box center [1034, 337] width 12 height 12
click at [330, 370] on div "VNR011026223 HAY QUEN ANH SY BEN|TAN TRUONG H $" at bounding box center [663, 380] width 807 height 42
click at [1031, 375] on div at bounding box center [1034, 379] width 12 height 12
click at [324, 410] on div "VNR011028499 HAY QUEN ANH HO VIET TRUNG B H $" at bounding box center [663, 422] width 807 height 42
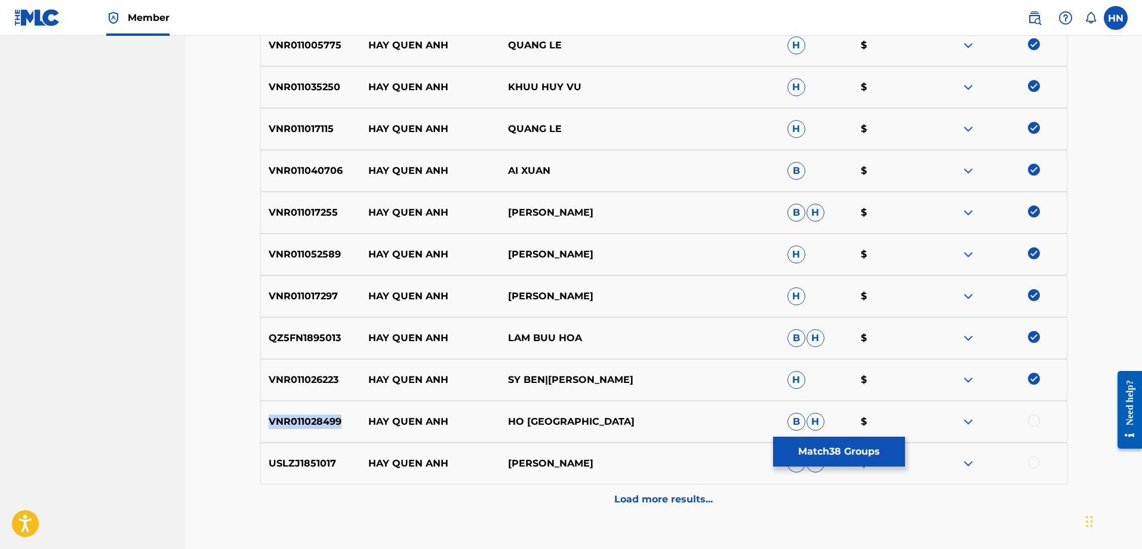
click at [324, 410] on div "VNR011028499 HAY QUEN ANH HO VIET TRUNG B H $" at bounding box center [663, 422] width 807 height 42
click at [1033, 417] on div at bounding box center [1034, 420] width 12 height 12
click at [329, 451] on div "USLZJ1851017 HAY QUEN ANH DOAN MINH B H $" at bounding box center [663, 463] width 807 height 42
click at [1033, 456] on div at bounding box center [1034, 462] width 12 height 12
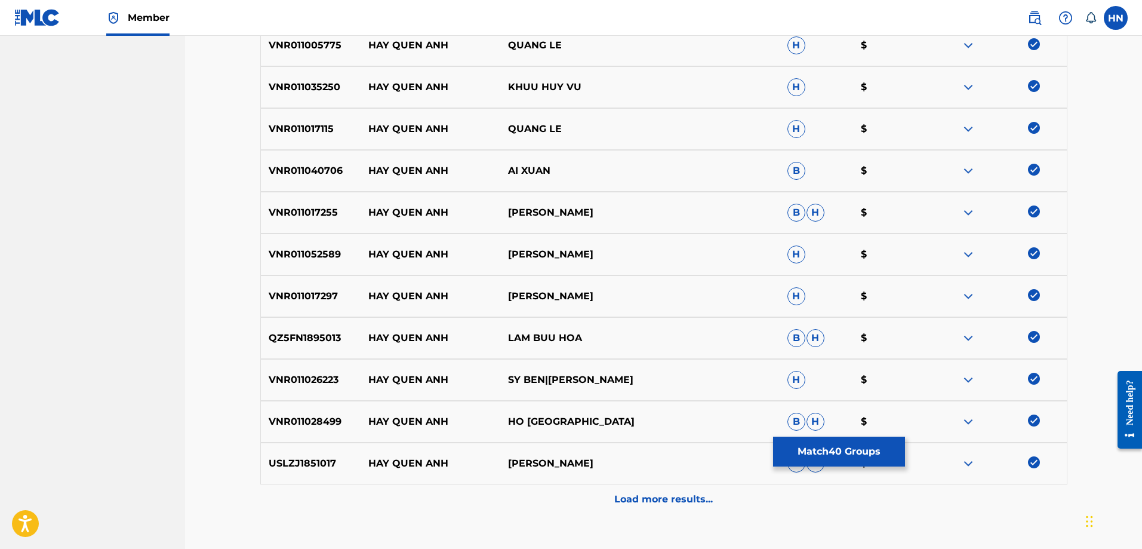
click at [639, 487] on div "Load more results..." at bounding box center [663, 499] width 807 height 30
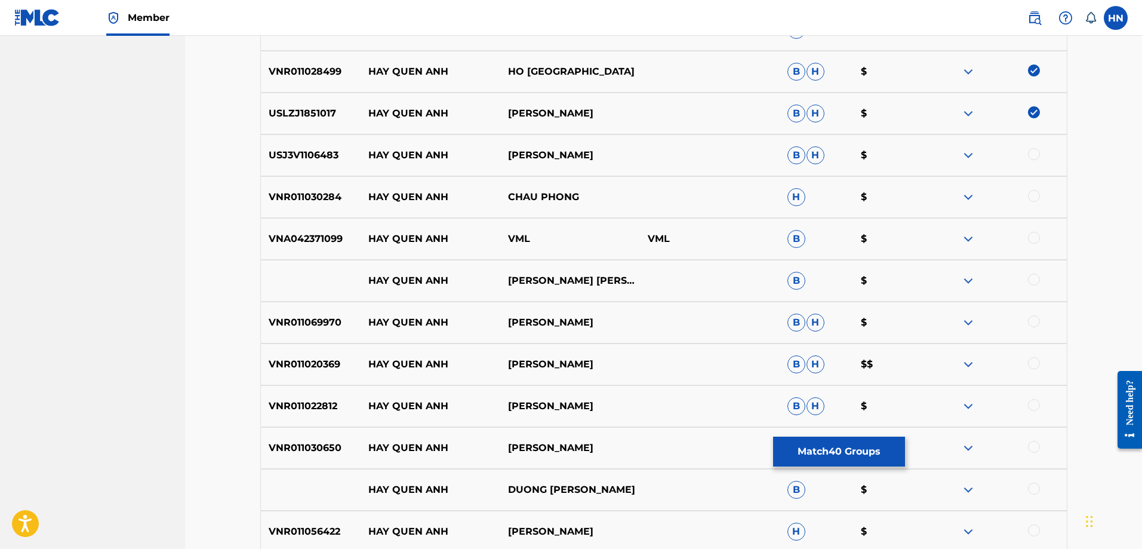
scroll to position [2065, 0]
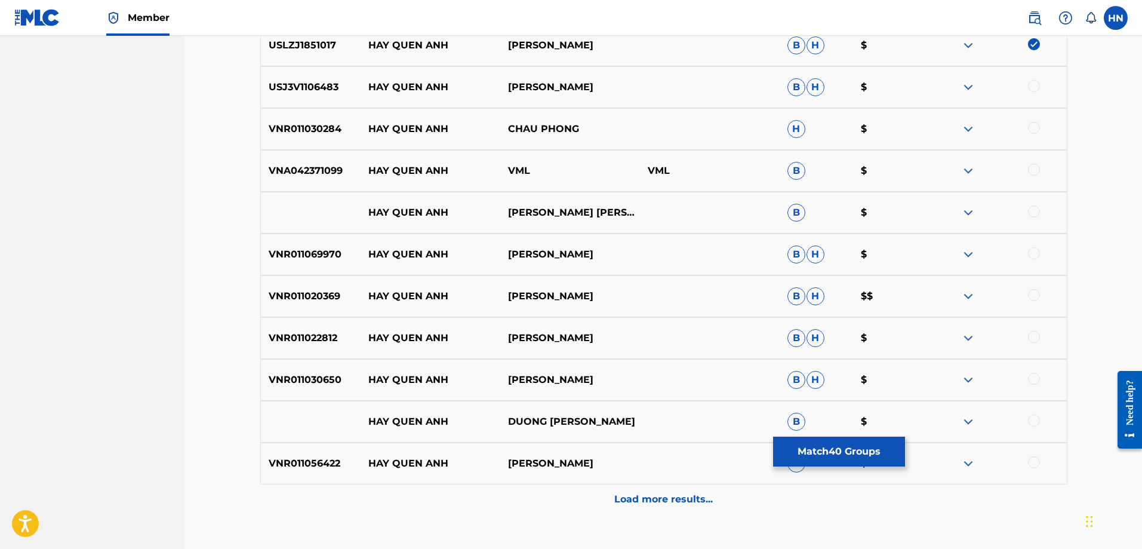
click at [298, 88] on p "USJ3V1106483" at bounding box center [311, 87] width 100 height 14
click at [1030, 88] on div at bounding box center [1034, 86] width 12 height 12
click at [318, 125] on p "VNR011030284" at bounding box center [311, 129] width 100 height 14
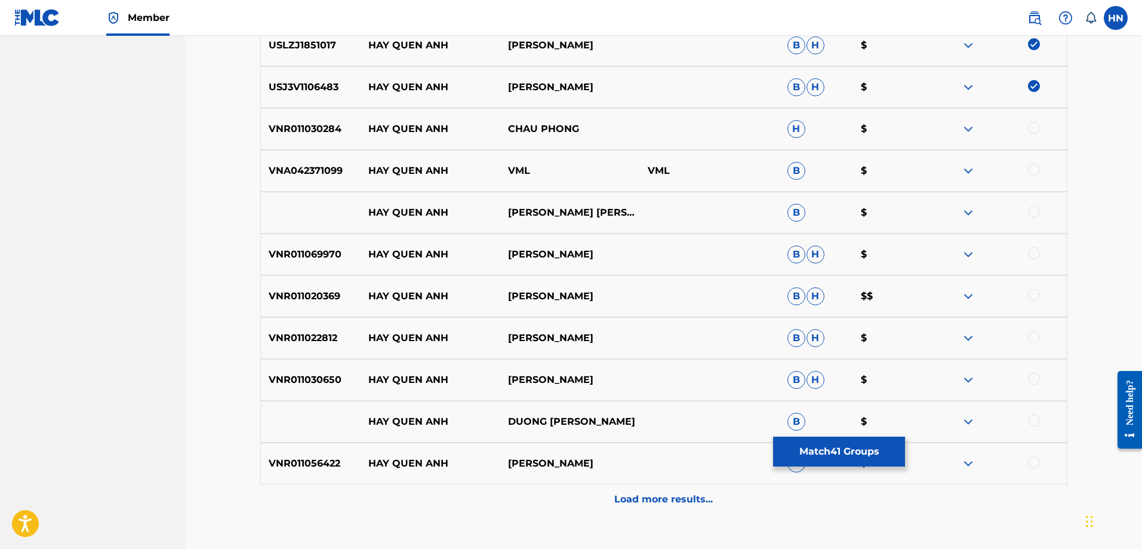
click at [1029, 127] on div at bounding box center [1034, 128] width 12 height 12
drag, startPoint x: 360, startPoint y: 212, endPoint x: 688, endPoint y: 210, distance: 327.8
click at [687, 210] on div "HAY QUEN ANH PHIEN BAN DAN NGUYEN B $" at bounding box center [663, 213] width 807 height 42
click at [1035, 211] on div at bounding box center [1034, 211] width 12 height 12
click at [964, 217] on img at bounding box center [968, 212] width 14 height 14
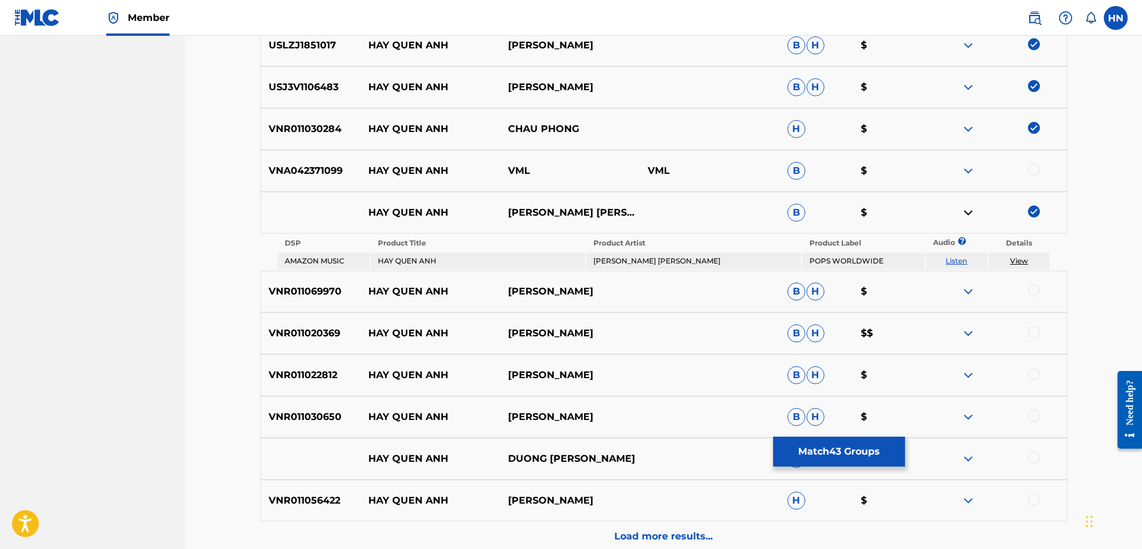
click at [959, 263] on link "Listen" at bounding box center [956, 260] width 21 height 9
click at [311, 307] on div "VNR011069970 HAY QUEN ANH DAN PHONG B H $" at bounding box center [663, 291] width 807 height 42
click at [1033, 290] on div at bounding box center [1034, 290] width 12 height 12
click at [329, 348] on div "VNR011020369 HAY QUEN ANH HOAI LAM B H $$" at bounding box center [663, 333] width 807 height 42
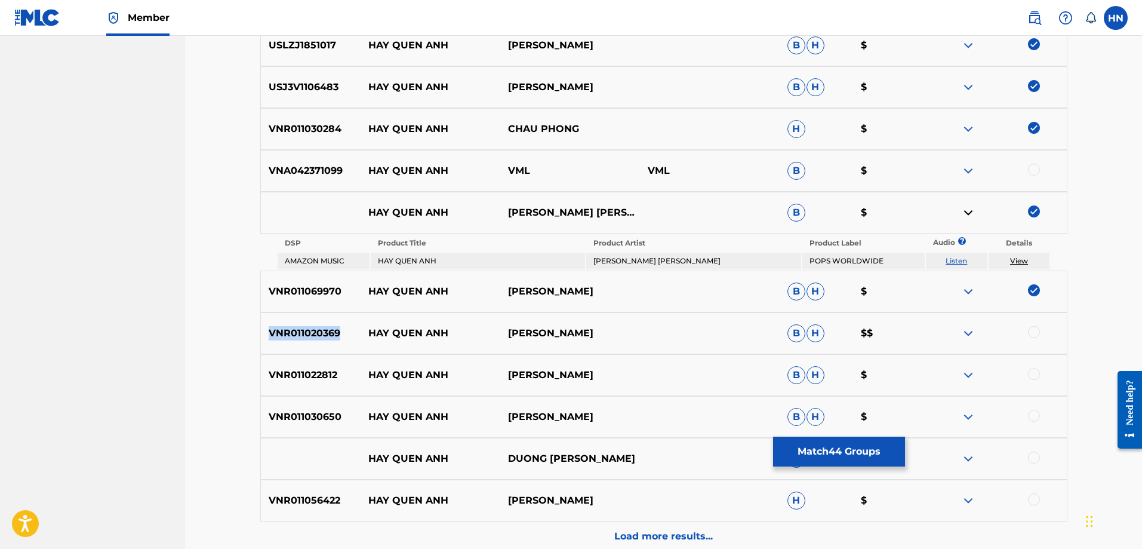
click at [329, 348] on div "VNR011020369 HAY QUEN ANH HOAI LAM B H $$" at bounding box center [663, 333] width 807 height 42
click at [1030, 333] on div at bounding box center [1034, 332] width 12 height 12
click at [297, 372] on p "VNR011022812" at bounding box center [311, 375] width 100 height 14
click at [1034, 373] on div at bounding box center [1034, 374] width 12 height 12
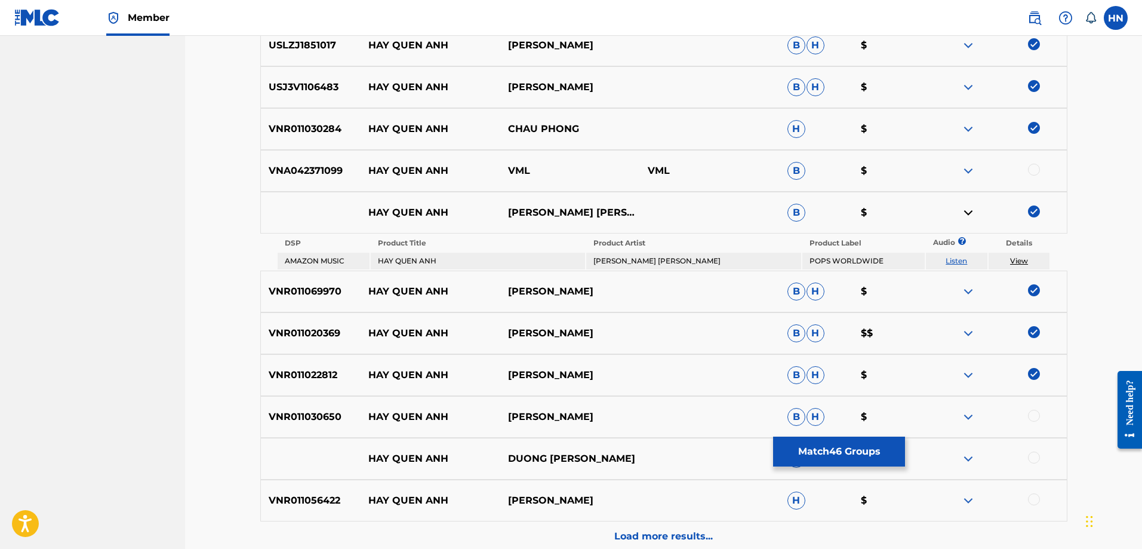
click at [323, 402] on div "VNR011030650 HAY QUEN ANH MICHAEL LANG B H $" at bounding box center [663, 417] width 807 height 42
click at [1036, 418] on div at bounding box center [1034, 416] width 12 height 12
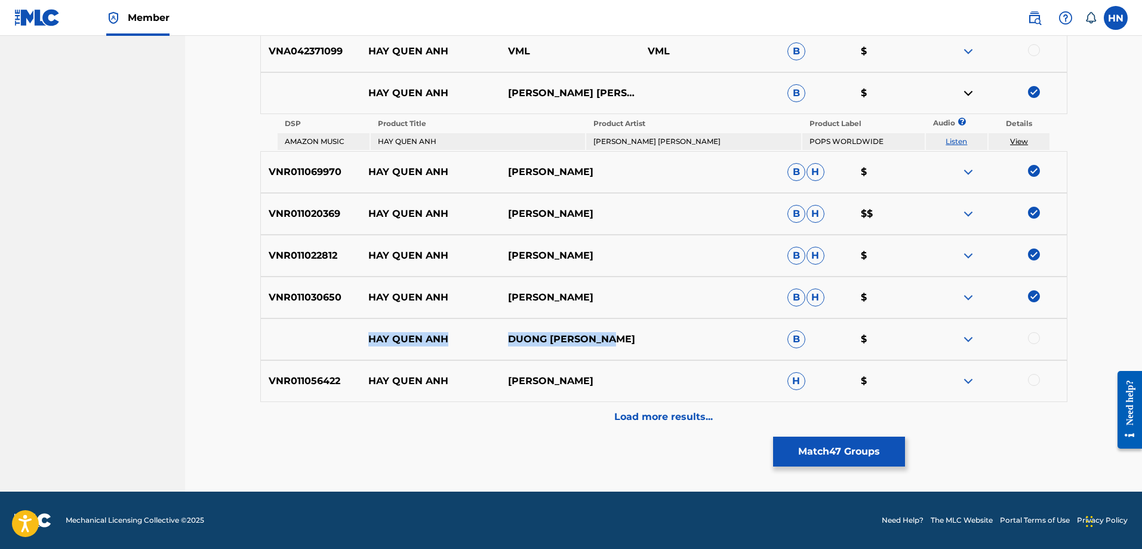
drag, startPoint x: 361, startPoint y: 342, endPoint x: 697, endPoint y: 337, distance: 335.5
click at [692, 337] on div "HAY QUEN ANH DUONG THANH SANG B $" at bounding box center [663, 339] width 807 height 42
click at [1028, 339] on div at bounding box center [1034, 338] width 12 height 12
click at [950, 347] on div "HAY QUEN ANH DUONG THANH SANG B $" at bounding box center [663, 339] width 807 height 42
click at [961, 343] on div at bounding box center [997, 339] width 140 height 14
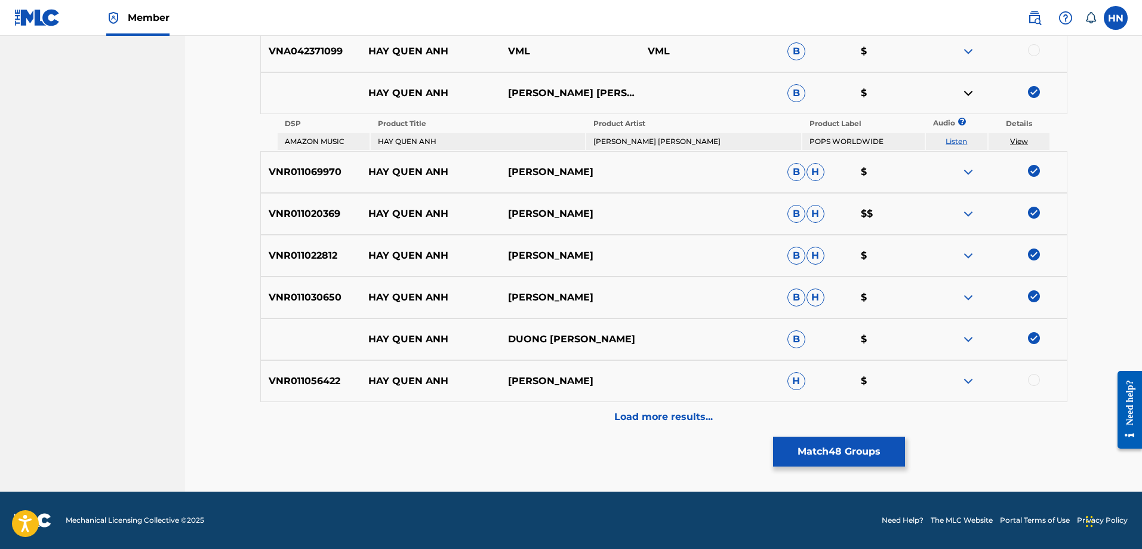
click at [964, 339] on img at bounding box center [968, 339] width 14 height 14
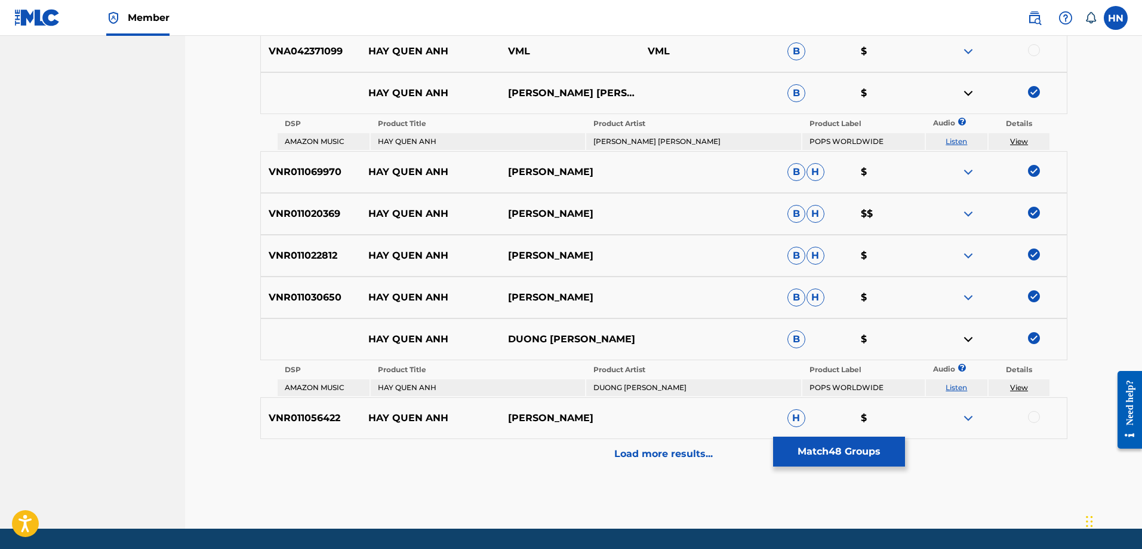
click at [955, 383] on link "Listen" at bounding box center [956, 387] width 21 height 9
click at [288, 432] on div "VNR011056422 HAY QUEN ANH HOAI LAM H $" at bounding box center [663, 418] width 807 height 42
click at [1042, 416] on div at bounding box center [997, 418] width 140 height 14
click at [1036, 418] on div at bounding box center [1034, 417] width 12 height 12
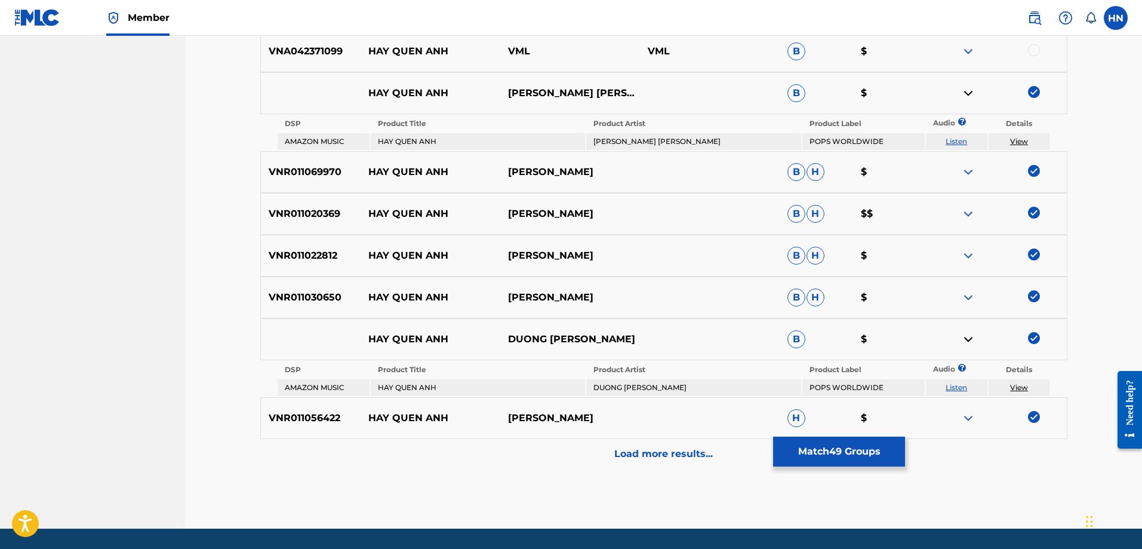
click at [717, 452] on div "Load more results..." at bounding box center [663, 454] width 807 height 30
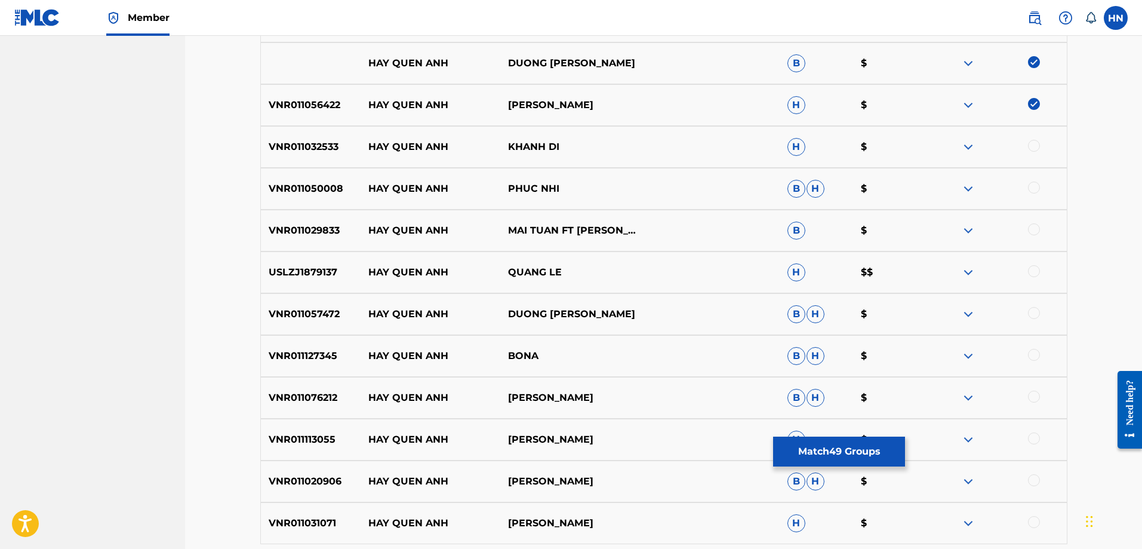
scroll to position [2483, 0]
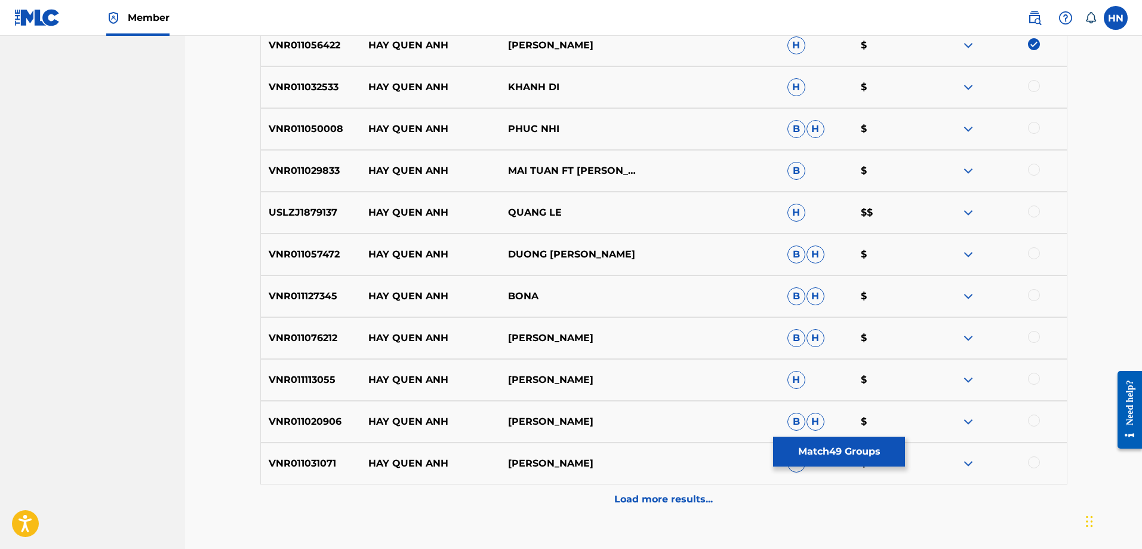
click at [330, 77] on div "VNR011032533 HAY QUEN ANH KHANH DI H $" at bounding box center [663, 87] width 807 height 42
click at [1032, 84] on div at bounding box center [1034, 86] width 12 height 12
click at [308, 138] on div "VNR011050008 HAY QUEN ANH PHUC NHI B H $" at bounding box center [663, 129] width 807 height 42
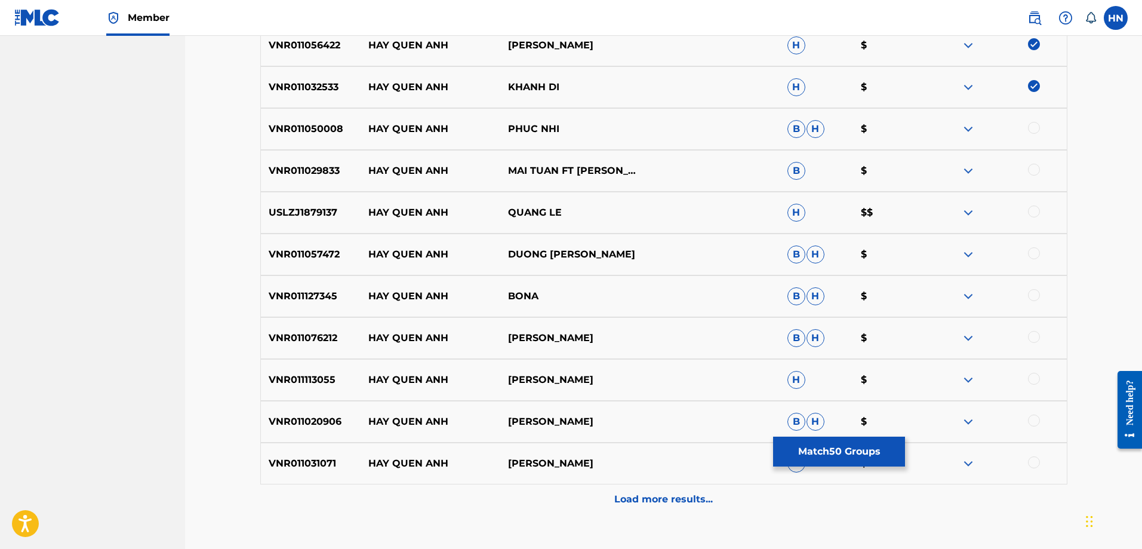
click at [1035, 128] on div at bounding box center [1034, 128] width 12 height 12
click at [306, 170] on p "VNR011029833" at bounding box center [311, 171] width 100 height 14
click at [1029, 168] on div at bounding box center [1034, 170] width 12 height 12
click at [315, 198] on div "USLZJ1879137 HAY QUEN ANH QUANG LE H $$" at bounding box center [663, 213] width 807 height 42
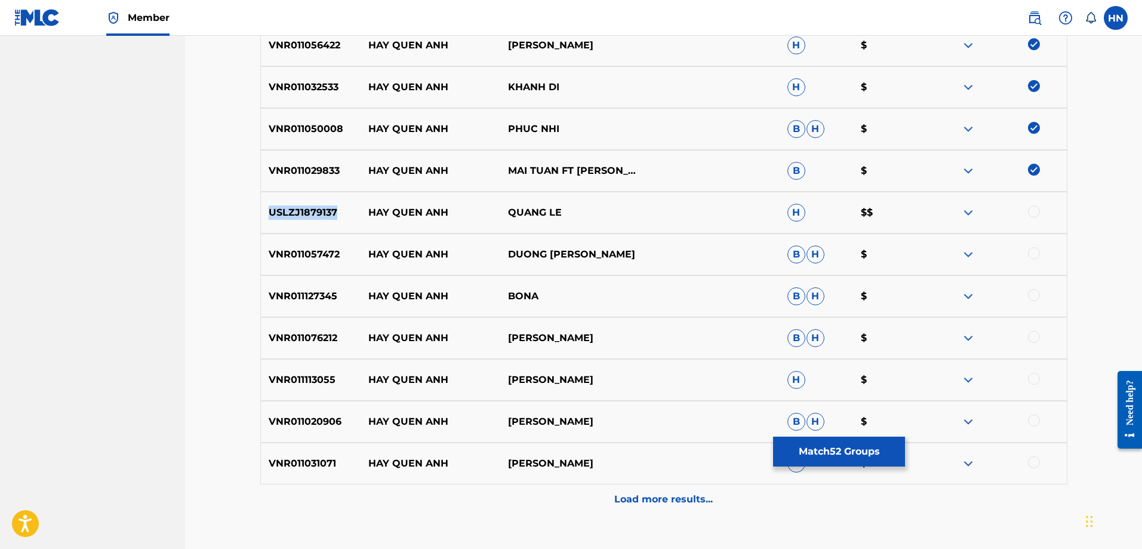
click at [315, 198] on div "USLZJ1879137 HAY QUEN ANH QUANG LE H $$" at bounding box center [663, 213] width 807 height 42
click at [1033, 211] on div at bounding box center [1034, 211] width 12 height 12
click at [279, 240] on div "VNR011057472 HAY QUEN ANH DUONG THANH SANG B H $" at bounding box center [663, 254] width 807 height 42
click at [1032, 254] on div at bounding box center [1034, 253] width 12 height 12
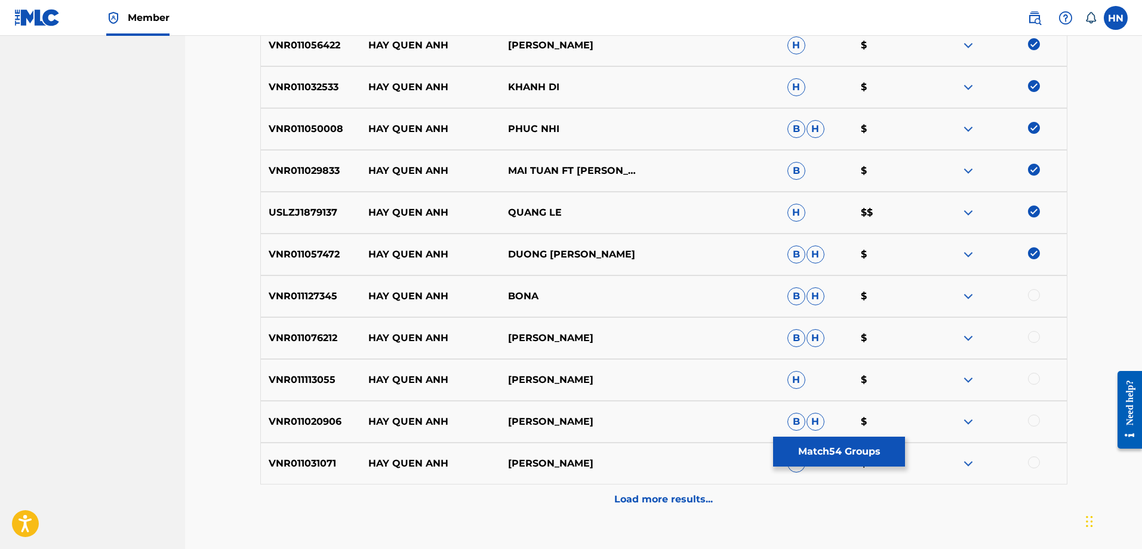
click at [306, 319] on div "VNR011076212 HAY QUEN ANH BANG CHUONG B H $" at bounding box center [663, 338] width 807 height 42
click at [1037, 336] on div at bounding box center [1034, 337] width 12 height 12
click at [334, 392] on div "VNR011113055 HAY QUEN ANH BANG CHUONG H $" at bounding box center [663, 380] width 807 height 42
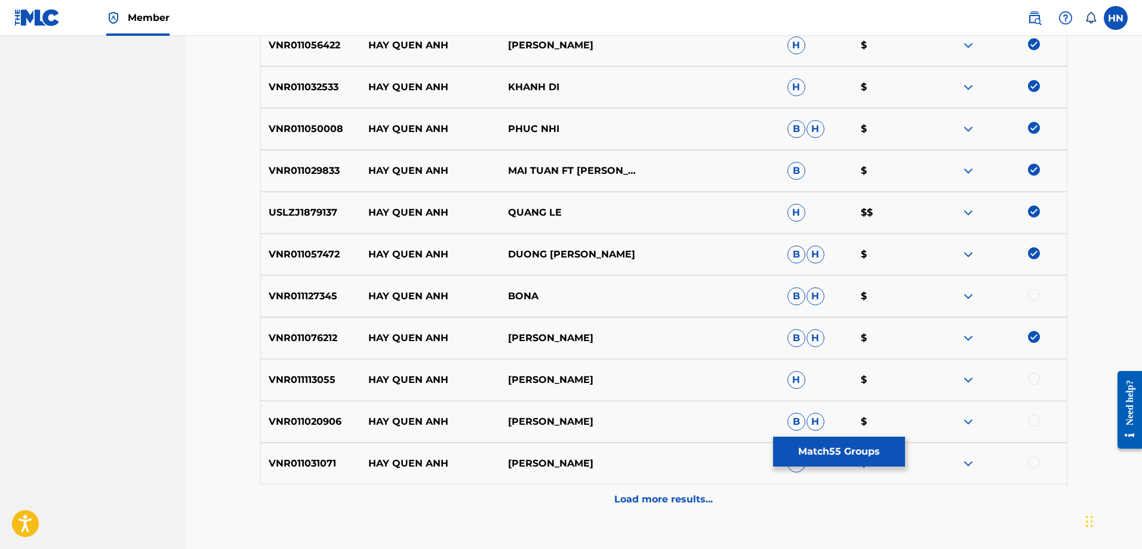
click at [332, 389] on div "VNR011113055 HAY QUEN ANH BANG CHUONG H $" at bounding box center [663, 380] width 807 height 42
click at [1034, 379] on div at bounding box center [1034, 379] width 12 height 12
drag, startPoint x: 370, startPoint y: 295, endPoint x: 575, endPoint y: 294, distance: 204.8
click at [573, 294] on div "VNR011127345 HAY QUEN ANH BONA B H $" at bounding box center [663, 296] width 807 height 42
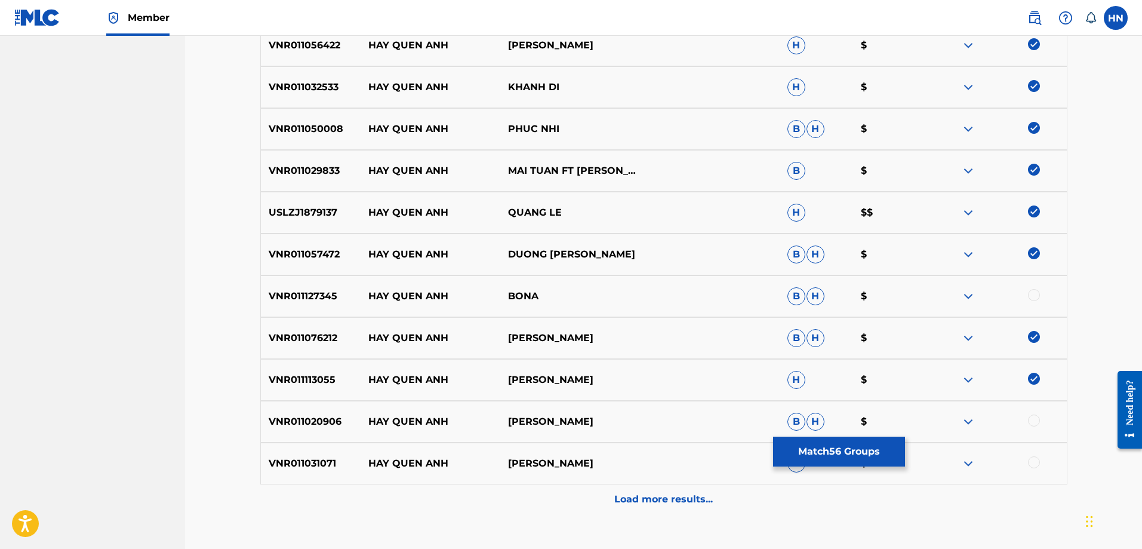
click at [294, 293] on p "VNR011127345" at bounding box center [311, 296] width 100 height 14
click at [1023, 293] on div at bounding box center [997, 296] width 140 height 14
click at [1030, 294] on div at bounding box center [1034, 295] width 12 height 12
click at [294, 399] on div "VNR011113055 HAY QUEN ANH BANG CHUONG H $" at bounding box center [663, 380] width 807 height 42
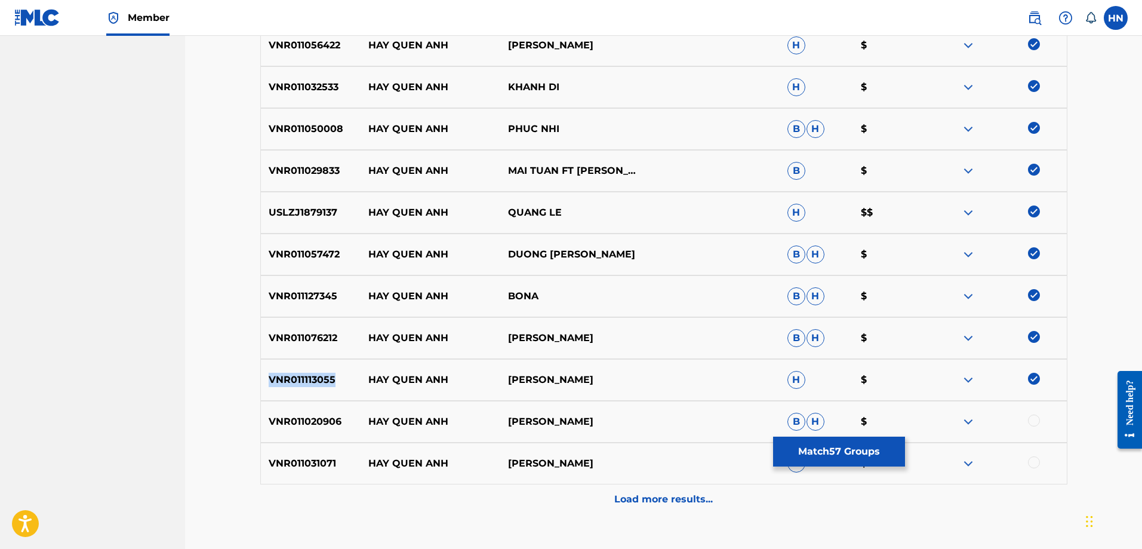
click at [294, 399] on div "VNR011113055 HAY QUEN ANH BANG CHUONG H $" at bounding box center [663, 380] width 807 height 42
click at [262, 440] on div "VNR011020906 HAY QUEN ANH HUỲNH NGUYỄN CÔNG BẰNG B H $" at bounding box center [663, 422] width 807 height 42
click at [1030, 417] on div at bounding box center [1034, 420] width 12 height 12
click at [316, 472] on div "VNR011031071 HAY QUEN ANH HUU KHUONG H $" at bounding box center [663, 463] width 807 height 42
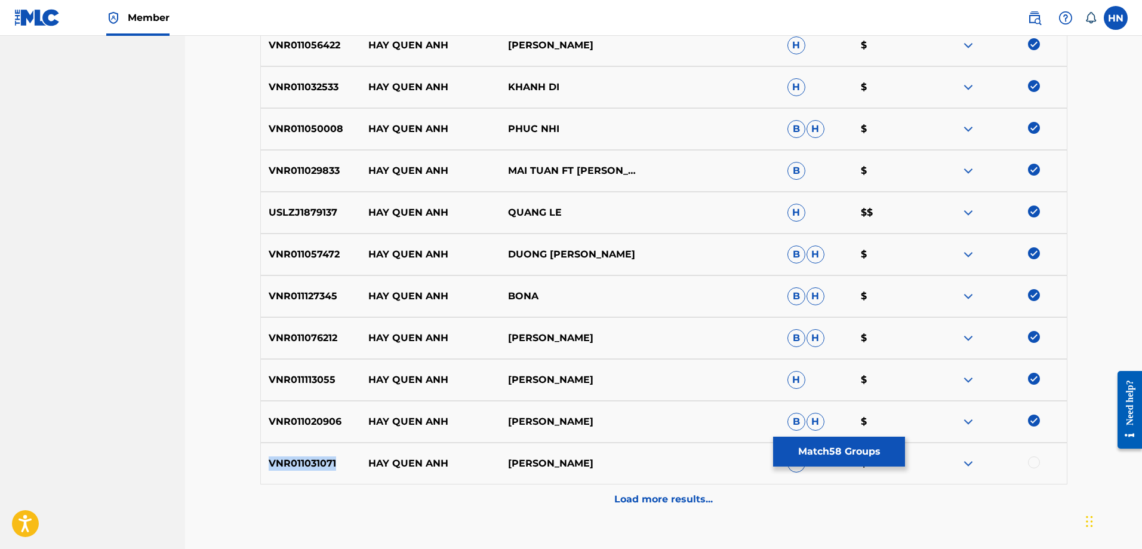
click at [316, 472] on div "VNR011031071 HAY QUEN ANH HUU KHUONG H $" at bounding box center [663, 463] width 807 height 42
click at [1038, 458] on div at bounding box center [1034, 462] width 12 height 12
click at [801, 489] on div "Load more results..." at bounding box center [663, 499] width 807 height 30
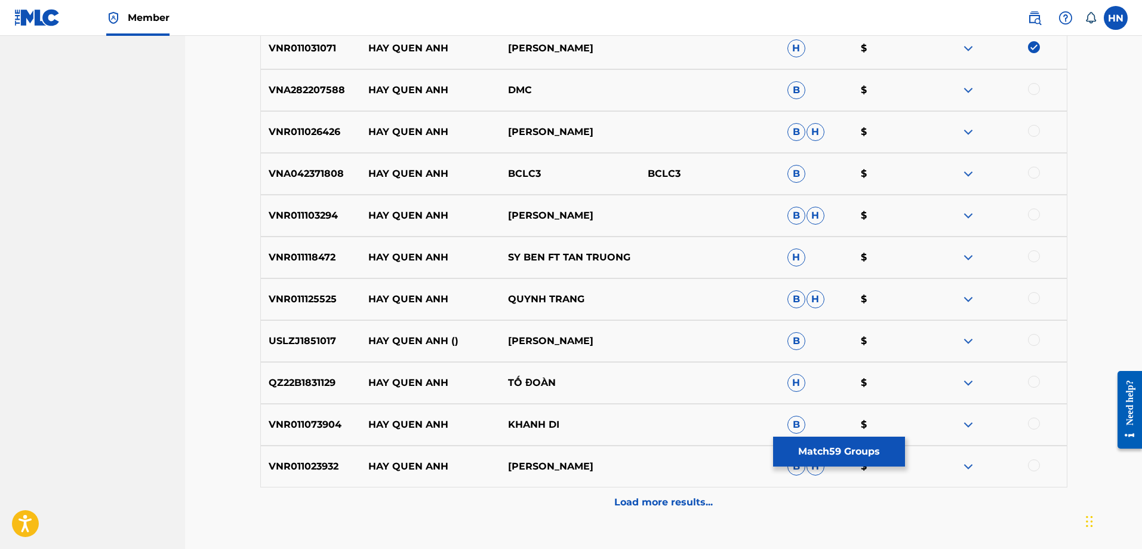
scroll to position [2901, 0]
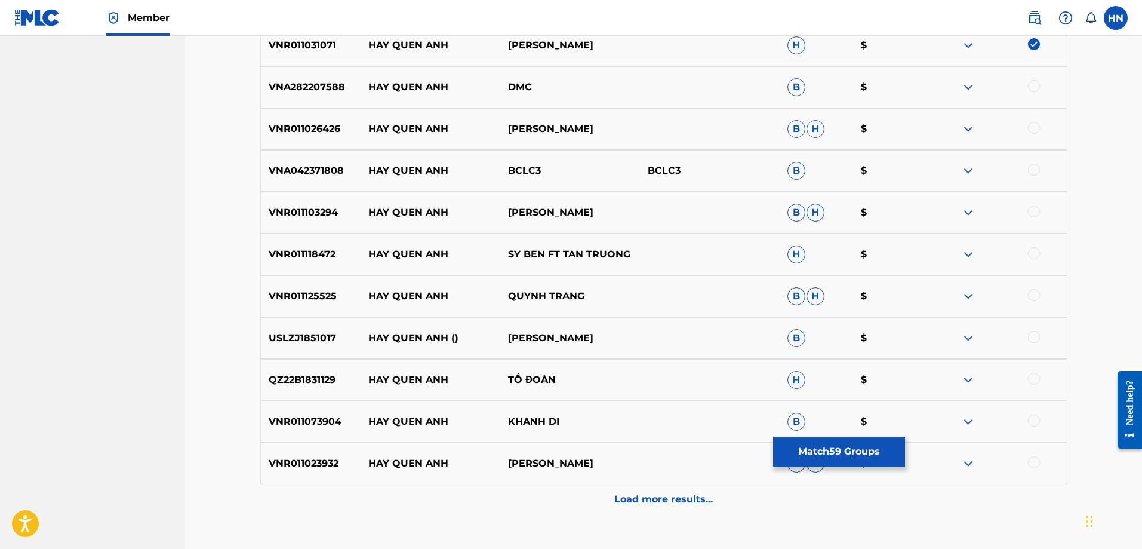
click at [301, 143] on div "VNR011026426 HAY QUEN ANH THANH VU B H $" at bounding box center [663, 129] width 807 height 42
click at [1032, 127] on div at bounding box center [1034, 128] width 12 height 12
click at [333, 227] on div "VNR011103294 HAY QUEN ANH HOANG SANG B H $" at bounding box center [663, 213] width 807 height 42
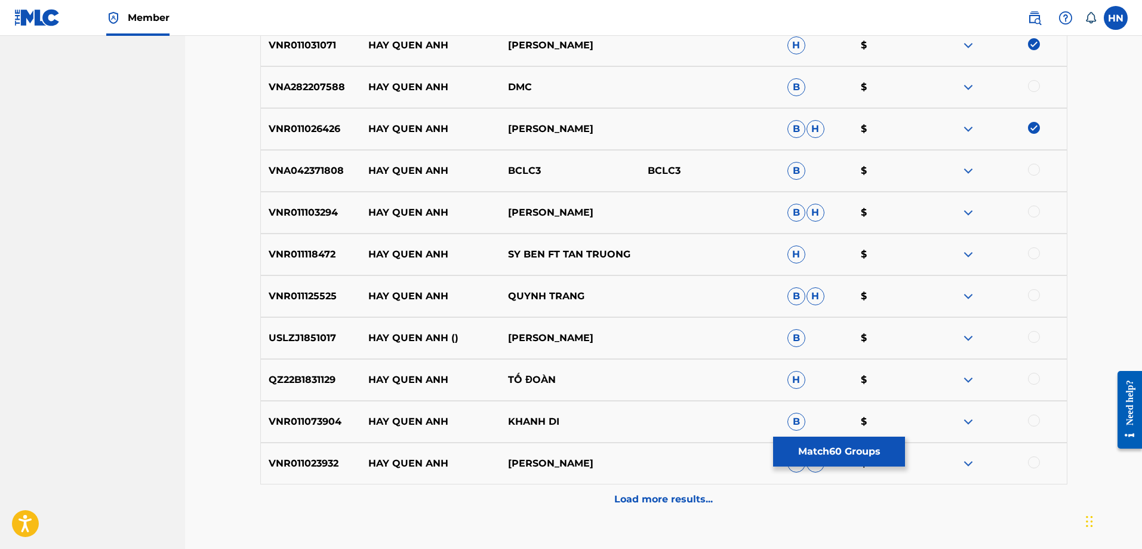
click at [1033, 213] on div at bounding box center [1034, 211] width 12 height 12
click at [298, 251] on p "VNR011118472" at bounding box center [311, 254] width 100 height 14
click at [1030, 250] on div at bounding box center [1034, 253] width 12 height 12
click at [309, 279] on div "VNR011125525 HAY QUEN ANH QUYNH TRANG B H $" at bounding box center [663, 296] width 807 height 42
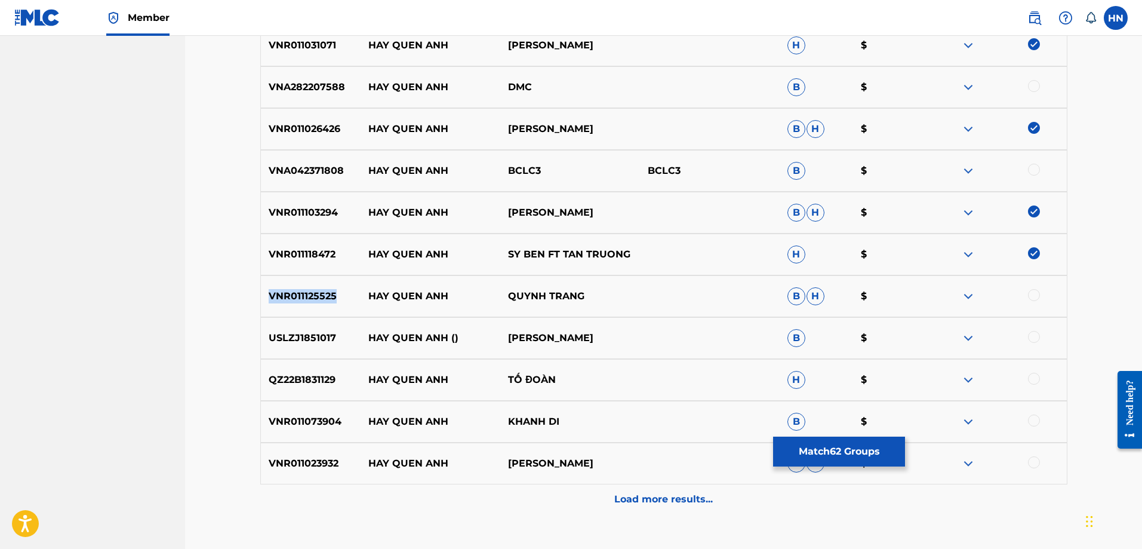
click at [309, 279] on div "VNR011125525 HAY QUEN ANH QUYNH TRANG B H $" at bounding box center [663, 296] width 807 height 42
click at [1036, 296] on div at bounding box center [1034, 295] width 12 height 12
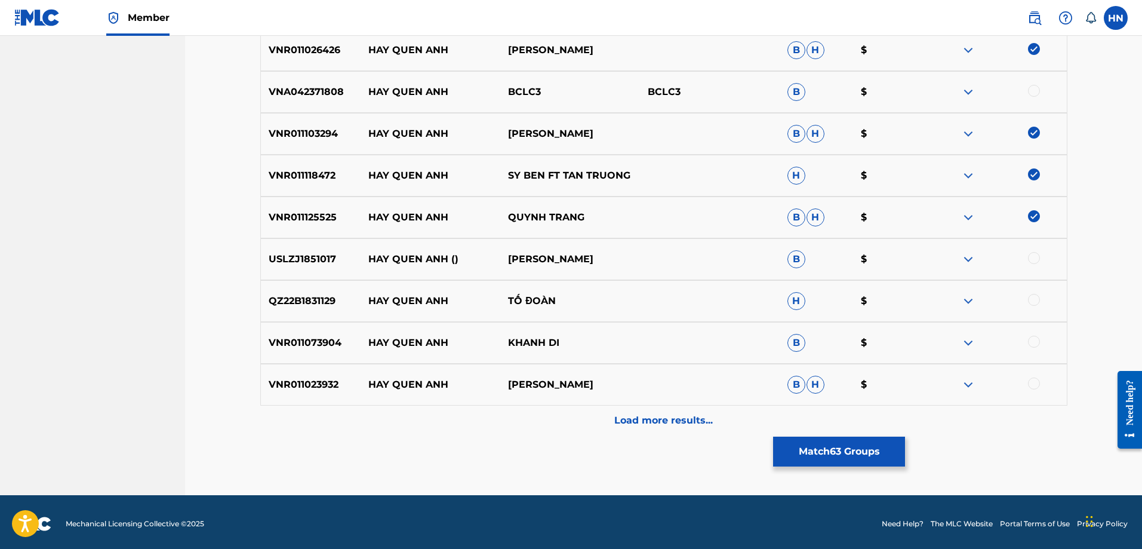
scroll to position [2983, 0]
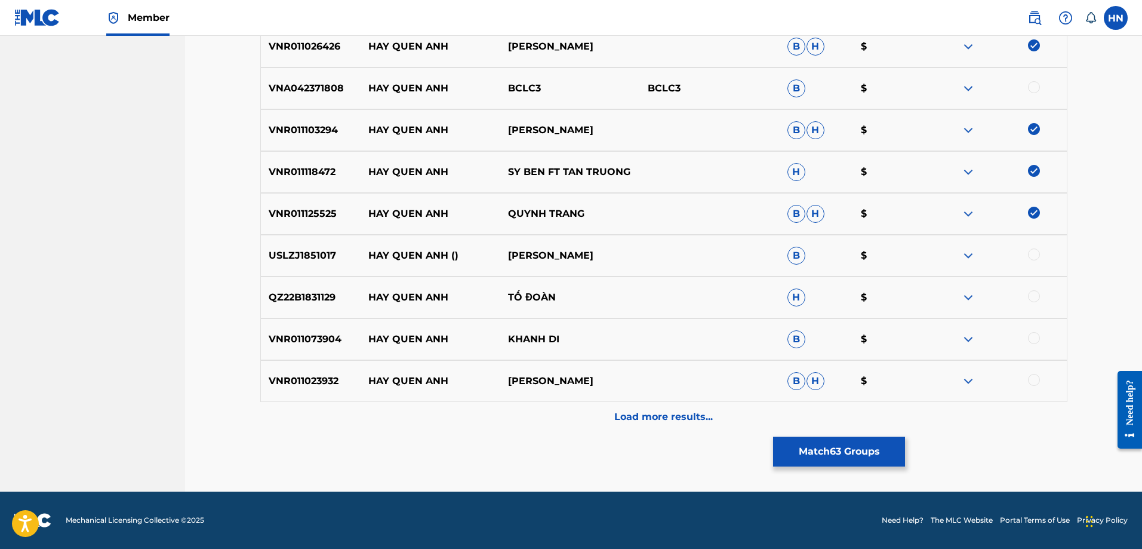
click at [324, 254] on p "USLZJ1851017" at bounding box center [311, 255] width 100 height 14
click at [1028, 253] on div at bounding box center [1034, 254] width 12 height 12
click at [320, 296] on p "QZ22B1831129" at bounding box center [311, 297] width 100 height 14
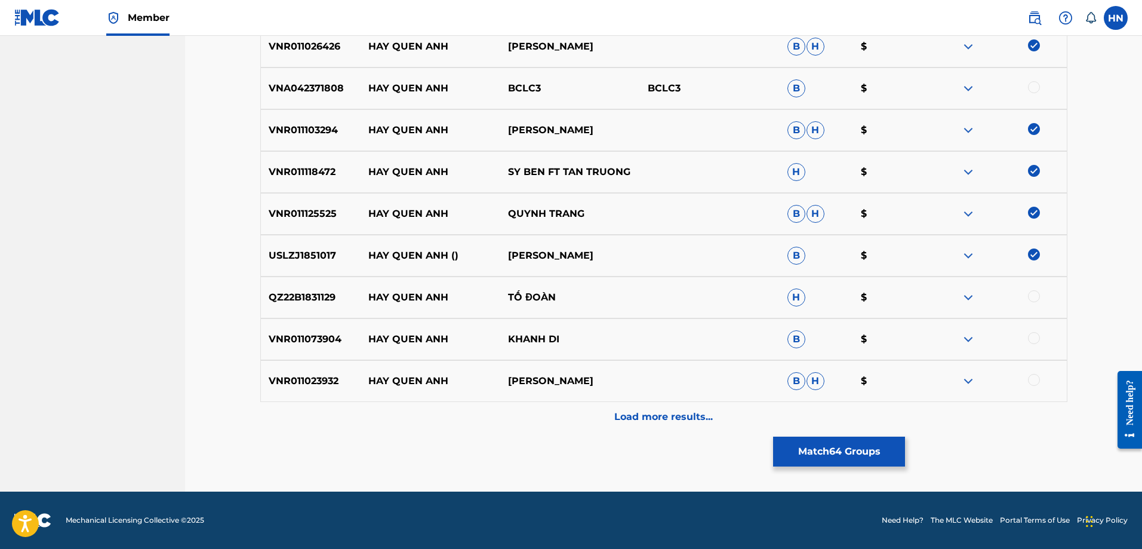
click at [1032, 300] on div at bounding box center [1034, 296] width 12 height 12
click at [345, 340] on p "VNR011073904" at bounding box center [311, 339] width 100 height 14
click at [333, 338] on p "VNR011073904" at bounding box center [311, 339] width 100 height 14
click at [1037, 341] on div at bounding box center [1034, 338] width 12 height 12
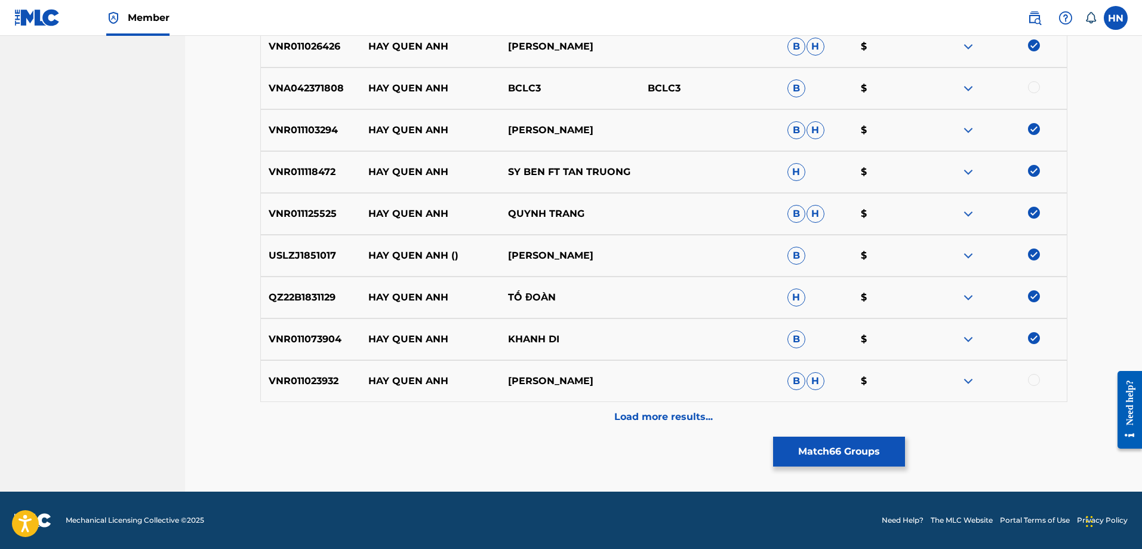
click at [290, 396] on div "VNR011023932 HAY QUEN ANH THANH NGUYEN B H $" at bounding box center [663, 381] width 807 height 42
click at [1032, 377] on div at bounding box center [1034, 380] width 12 height 12
click at [730, 410] on div "Load more results..." at bounding box center [663, 417] width 807 height 30
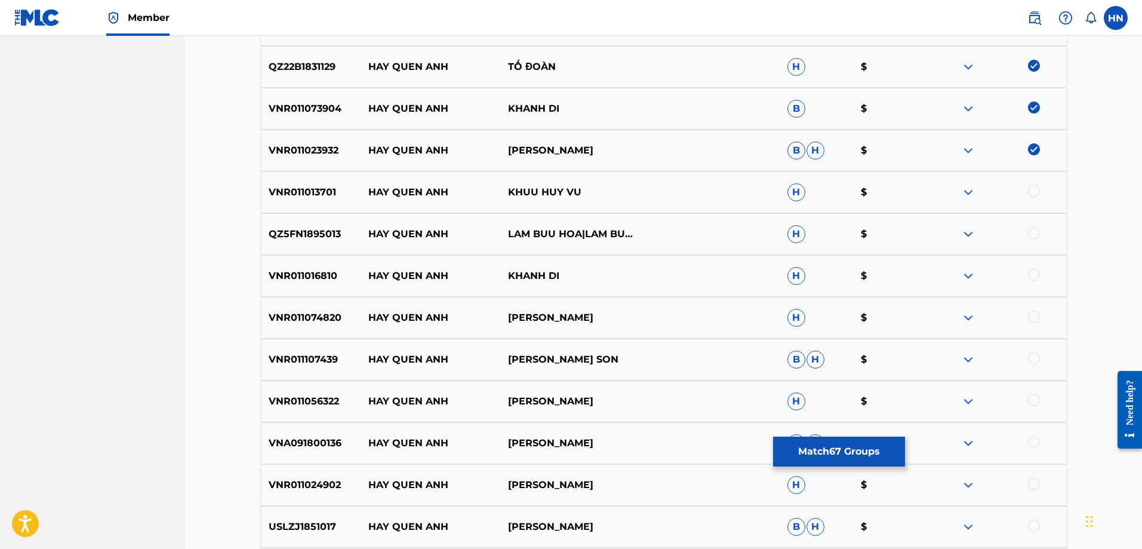
scroll to position [3282, 0]
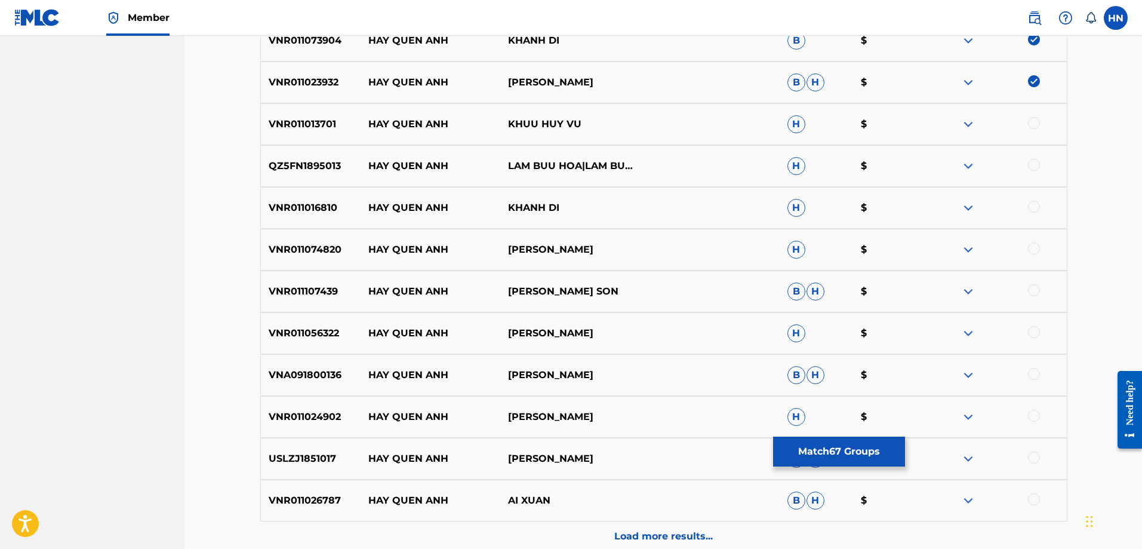
click at [324, 127] on p "VNR011013701" at bounding box center [311, 124] width 100 height 14
click at [1029, 123] on div at bounding box center [1034, 123] width 12 height 12
click at [284, 170] on p "QZ5FN1895013" at bounding box center [311, 166] width 100 height 14
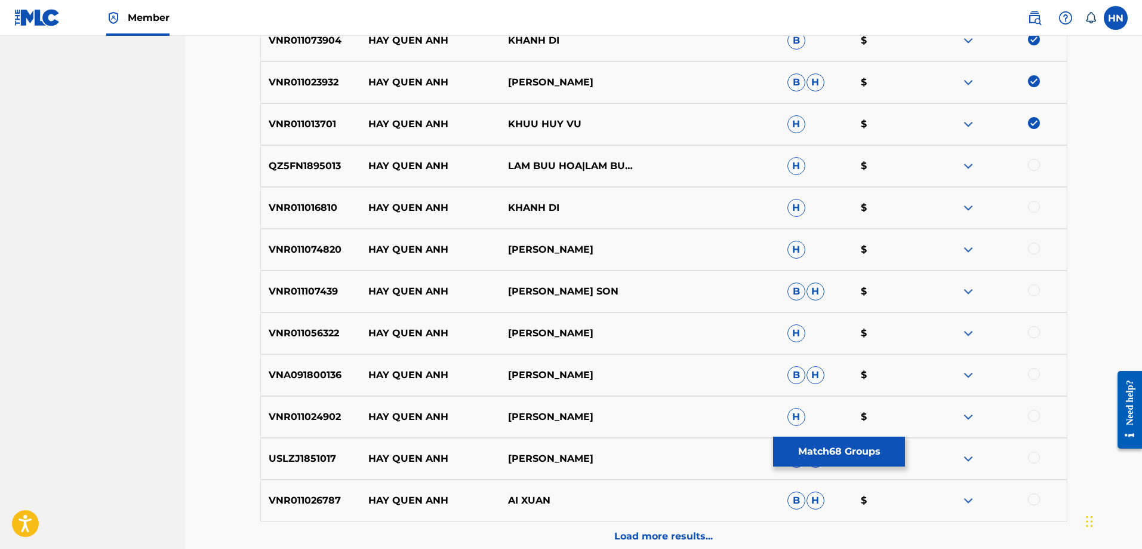
click at [1032, 166] on div at bounding box center [1034, 165] width 12 height 12
click at [336, 216] on div "VNR011016810 HAY QUEN ANH KHANH DI H $" at bounding box center [663, 208] width 807 height 42
click at [321, 214] on p "VNR011016810" at bounding box center [311, 208] width 100 height 14
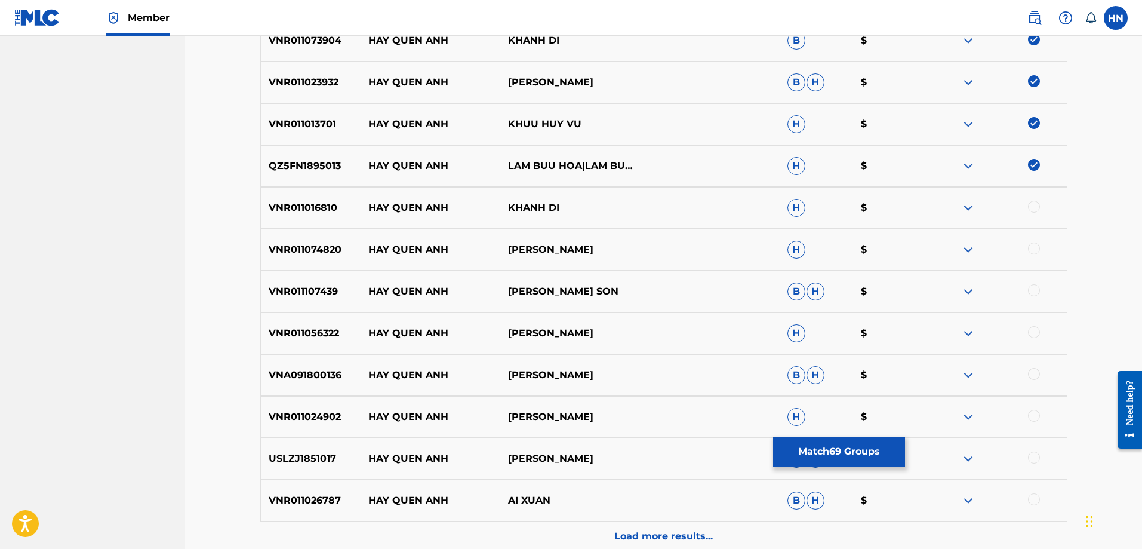
click at [1032, 204] on div at bounding box center [1034, 207] width 12 height 12
click at [1029, 250] on div at bounding box center [1034, 248] width 12 height 12
click at [319, 294] on p "VNR011107439" at bounding box center [311, 291] width 100 height 14
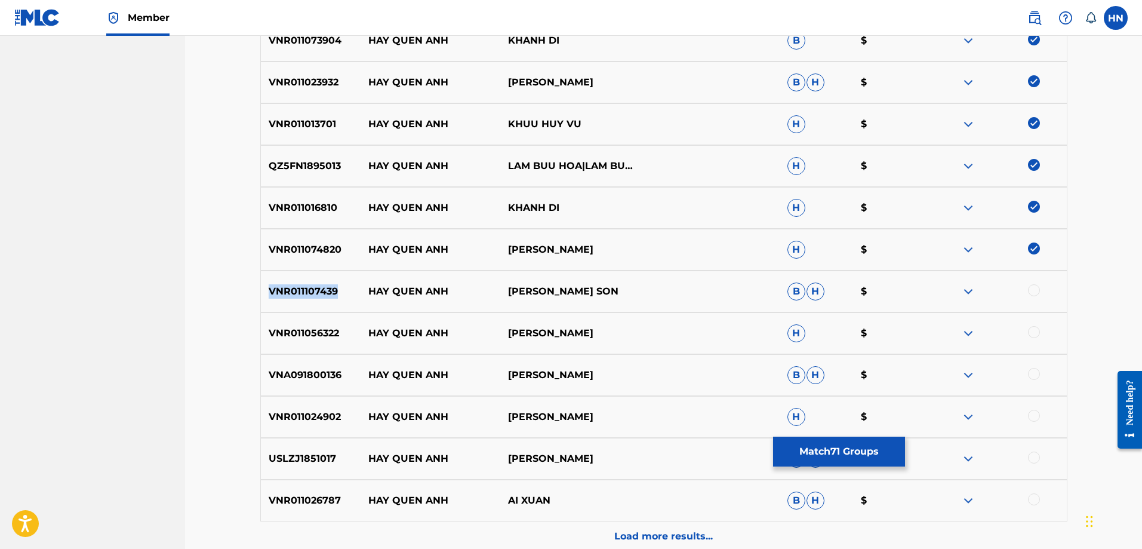
click at [319, 294] on p "VNR011107439" at bounding box center [311, 291] width 100 height 14
click at [1036, 290] on div at bounding box center [1034, 290] width 12 height 12
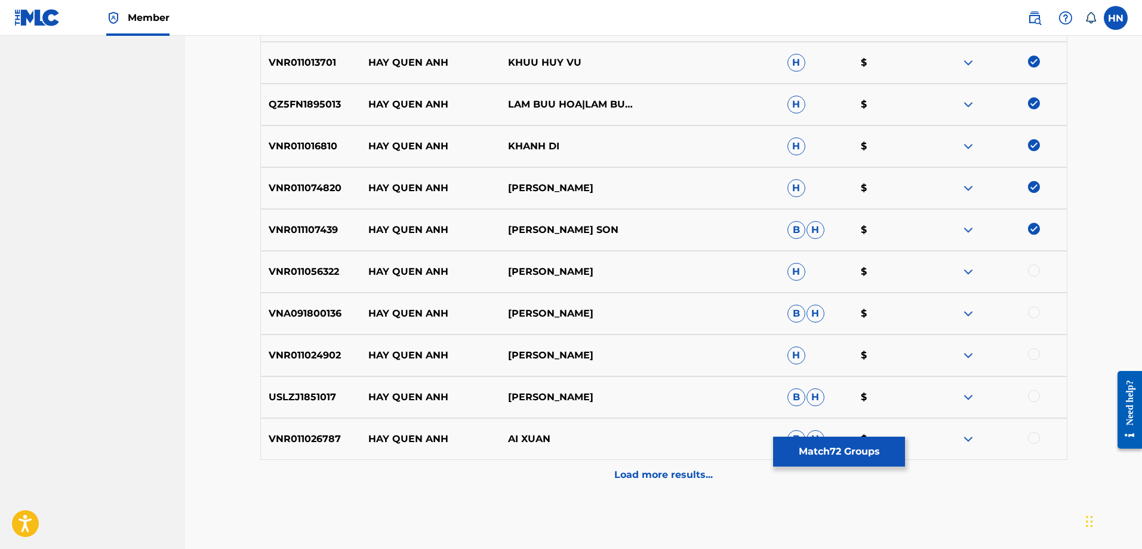
scroll to position [3401, 0]
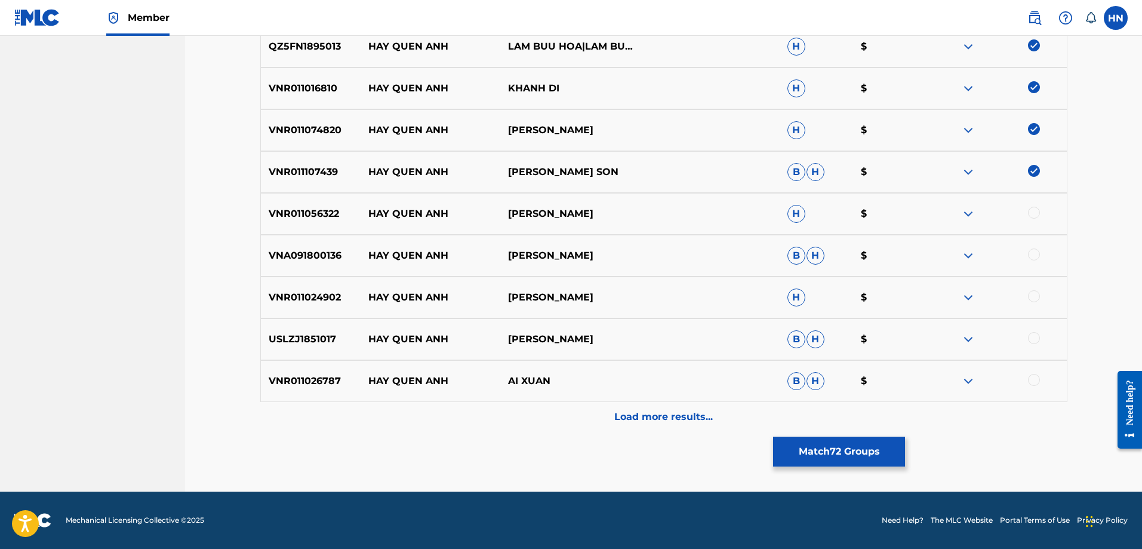
click at [338, 205] on div "VNR011056322 HAY QUEN ANH HUYNH NGUYEN CONG BANG H $" at bounding box center [663, 214] width 807 height 42
click at [328, 208] on p "VNR011056322" at bounding box center [311, 214] width 100 height 14
click at [1033, 210] on div at bounding box center [1034, 213] width 12 height 12
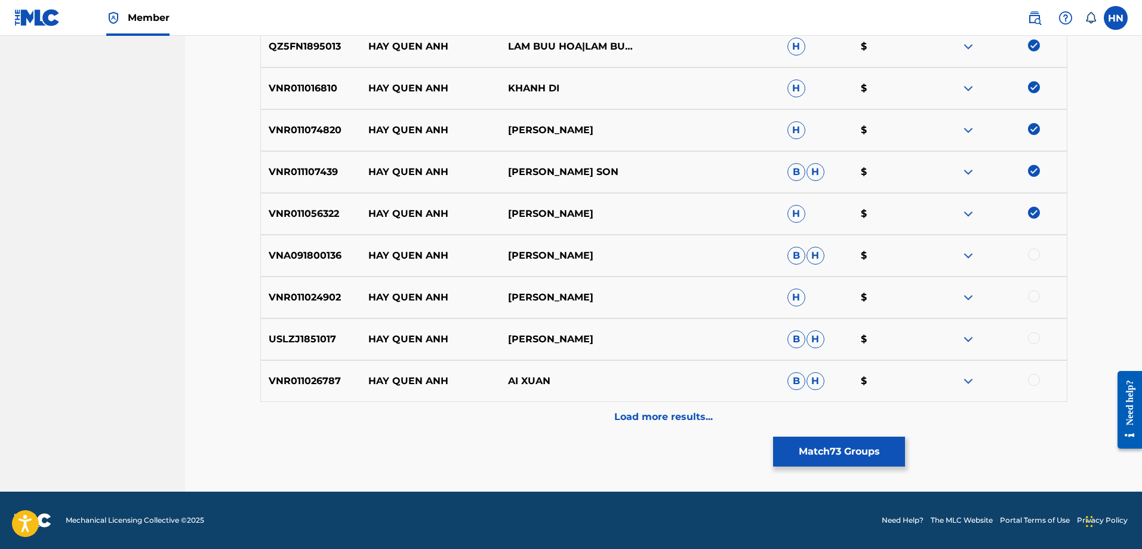
click at [321, 253] on p "VNA091800136" at bounding box center [311, 255] width 100 height 14
click at [1032, 254] on div at bounding box center [1034, 254] width 12 height 12
click at [278, 297] on p "VNR011024902" at bounding box center [311, 297] width 100 height 14
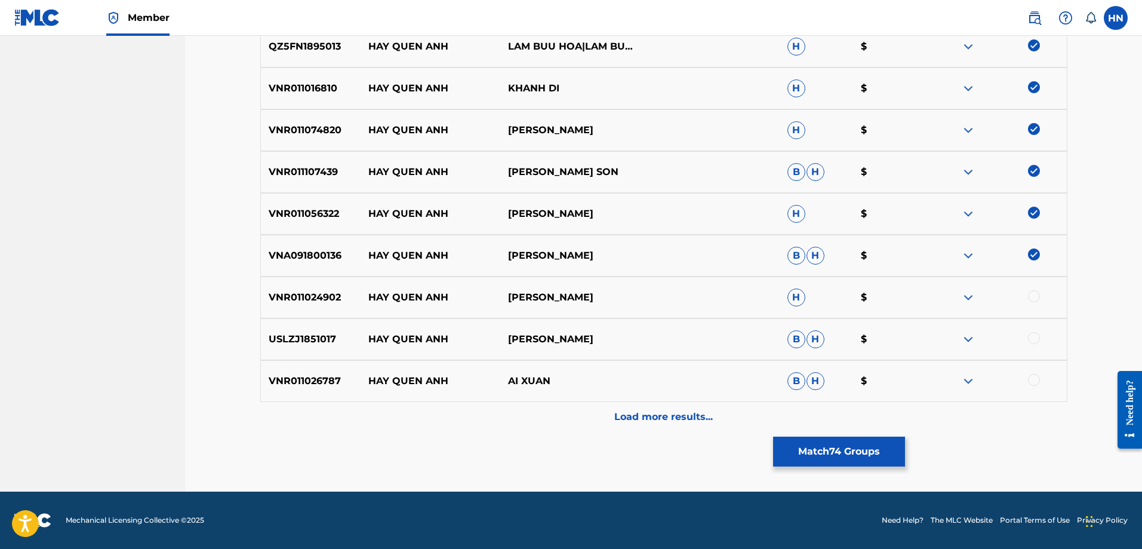
click at [1029, 294] on div at bounding box center [1034, 296] width 12 height 12
click at [313, 358] on div "USLZJ1851017 HAY QUEN ANH ĐOÀN MINH B H $" at bounding box center [663, 339] width 807 height 42
click at [1027, 337] on div at bounding box center [997, 339] width 140 height 14
click at [1029, 337] on div at bounding box center [1034, 338] width 12 height 12
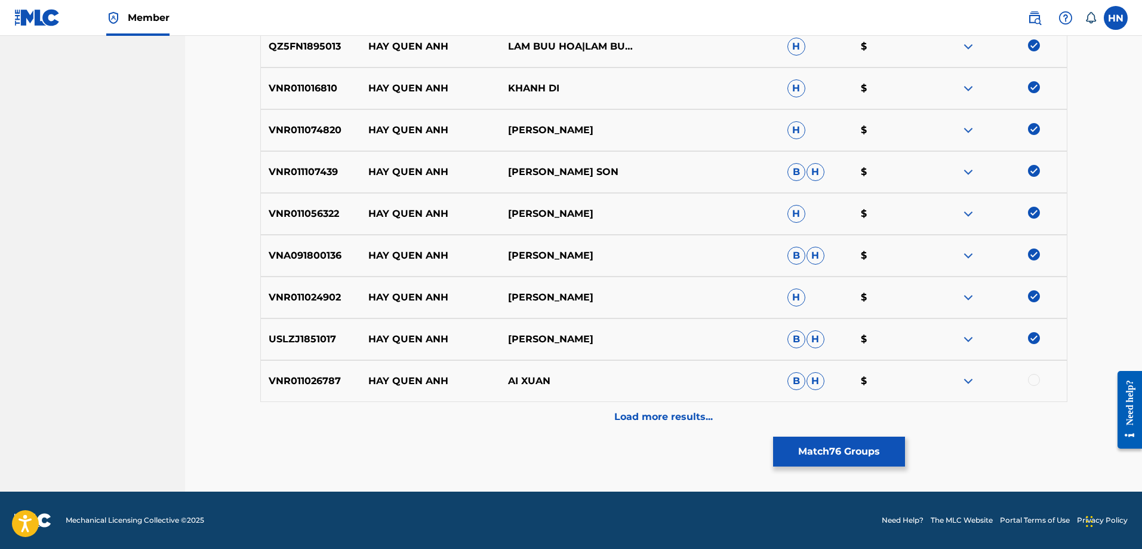
click at [294, 370] on div "VNR011026787 HAY QUEN ANH AI XUAN B H $" at bounding box center [663, 381] width 807 height 42
click at [1039, 374] on div at bounding box center [997, 381] width 140 height 14
click at [1038, 376] on div at bounding box center [1034, 380] width 12 height 12
click at [627, 410] on p "Load more results..." at bounding box center [663, 417] width 99 height 14
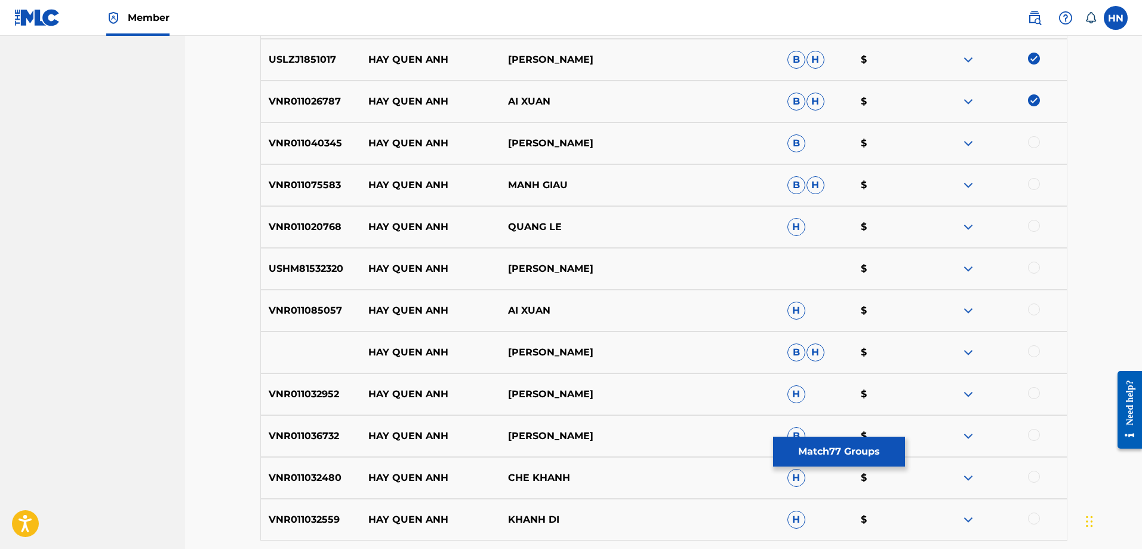
scroll to position [3699, 0]
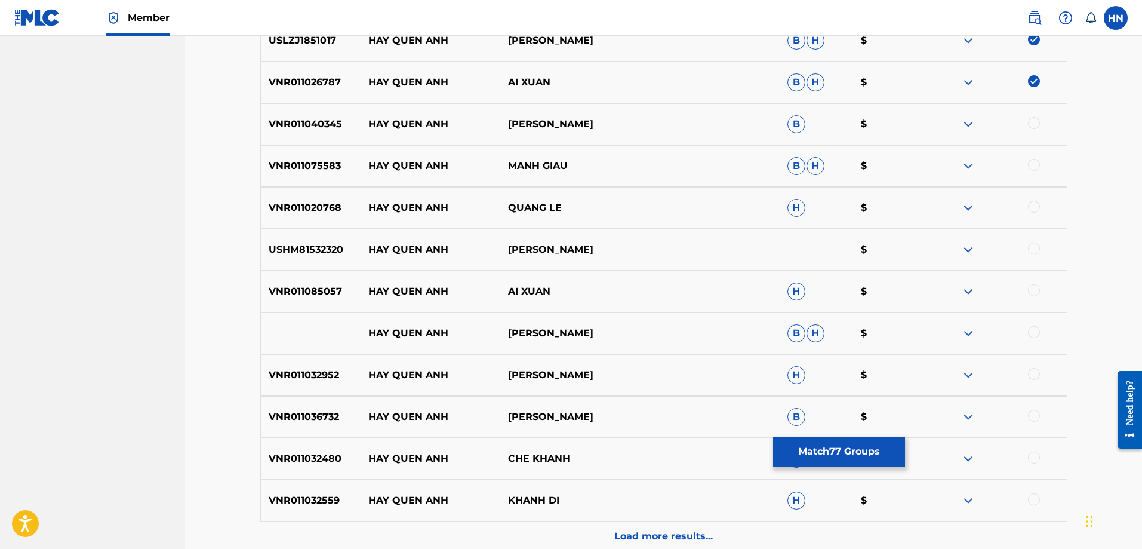
click at [285, 112] on div "VNR011040345 HAY QUEN ANH THANH VU B $" at bounding box center [663, 124] width 807 height 42
click at [1035, 121] on div at bounding box center [1034, 123] width 12 height 12
click at [304, 109] on div "VNR011040345 HAY QUEN ANH THANH VU B $" at bounding box center [663, 124] width 807 height 42
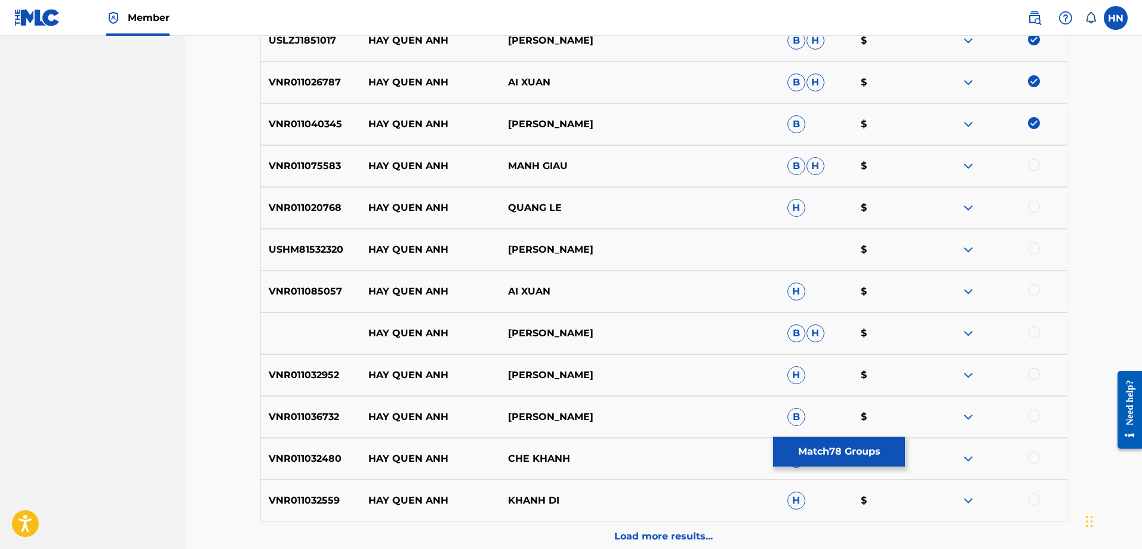
click at [1031, 161] on div at bounding box center [1034, 165] width 12 height 12
click at [319, 199] on div "VNR011020768 HAY QUEN ANH QUANG LE H $" at bounding box center [663, 208] width 807 height 42
click at [1030, 205] on div at bounding box center [1034, 207] width 12 height 12
click at [332, 244] on p "USHM81532320" at bounding box center [311, 249] width 100 height 14
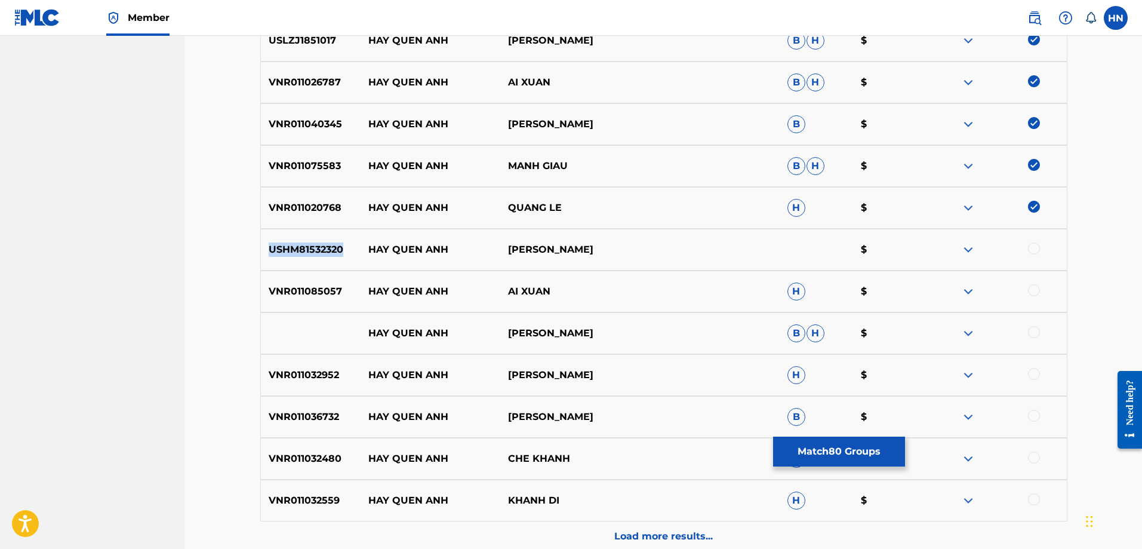
click at [332, 244] on p "USHM81532320" at bounding box center [311, 249] width 100 height 14
click at [1033, 247] on div at bounding box center [1034, 248] width 12 height 12
click at [320, 287] on p "VNR011085057" at bounding box center [311, 291] width 100 height 14
click at [1030, 285] on div at bounding box center [1034, 290] width 12 height 12
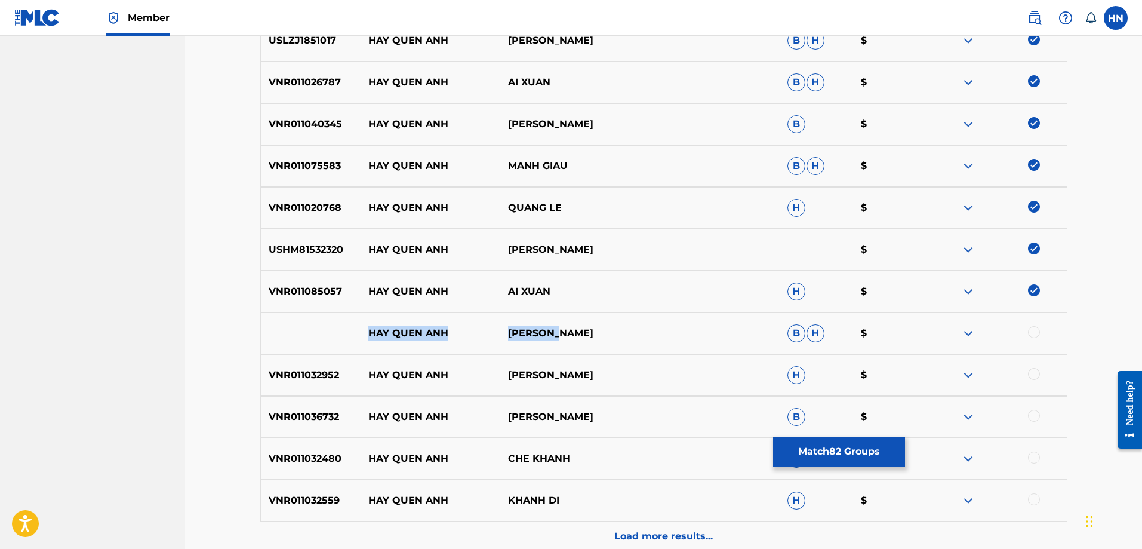
drag, startPoint x: 563, startPoint y: 332, endPoint x: 315, endPoint y: 341, distance: 247.9
click at [316, 341] on div "HAY QUEN ANH CHE LINH B H $" at bounding box center [663, 333] width 807 height 42
click at [1035, 336] on div at bounding box center [1034, 332] width 12 height 12
click at [970, 333] on img at bounding box center [968, 333] width 14 height 14
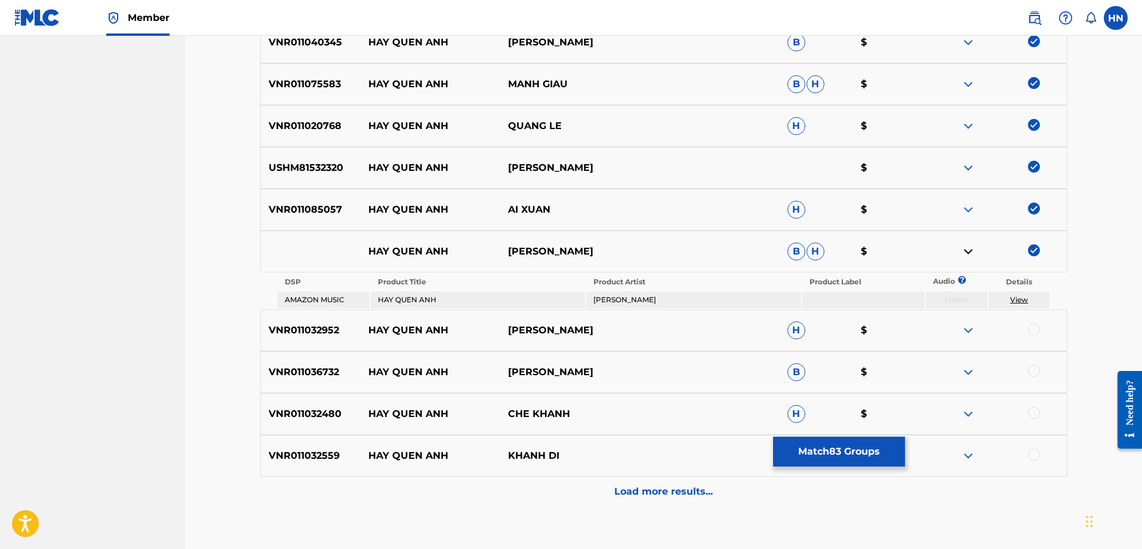
scroll to position [3856, 0]
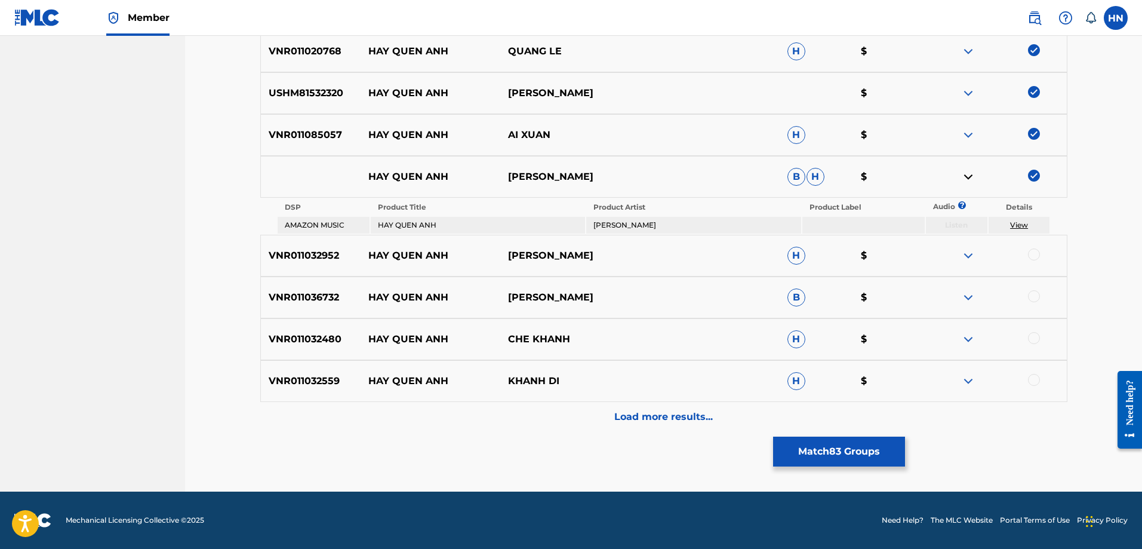
click at [321, 258] on p "VNR011032952" at bounding box center [311, 255] width 100 height 14
click at [1035, 253] on div at bounding box center [1034, 254] width 12 height 12
click at [269, 283] on div "VNR011036732 HAY QUEN ANH HUYNH NGUYEN CONG BANG B $" at bounding box center [663, 297] width 807 height 42
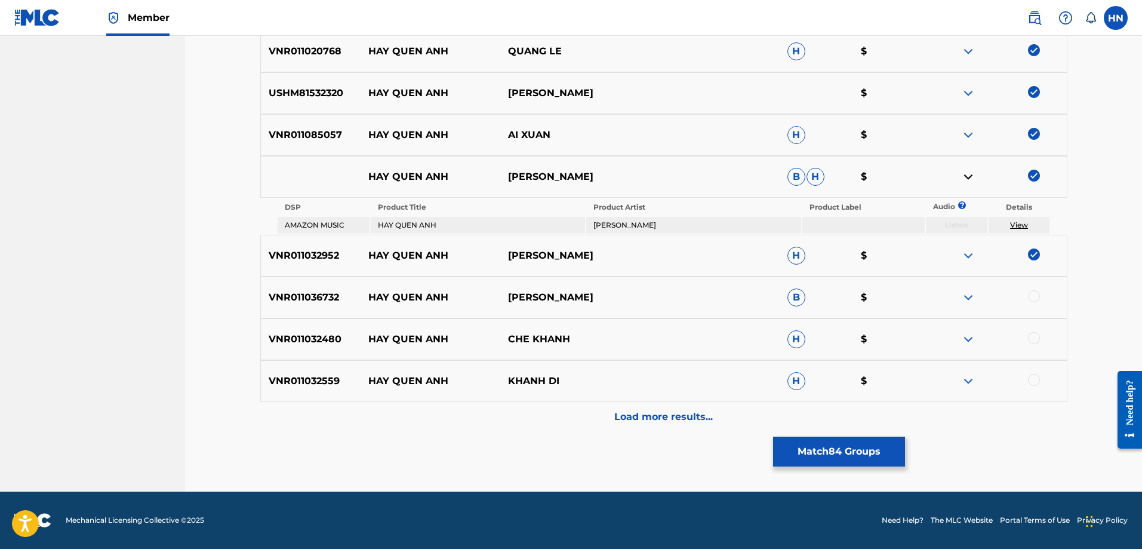
click at [1036, 294] on div at bounding box center [1034, 296] width 12 height 12
click at [343, 328] on div "VNR011032480 HAY QUEN ANH CHE KHANH H $" at bounding box center [663, 339] width 807 height 42
click at [318, 337] on p "VNR011032480" at bounding box center [311, 339] width 100 height 14
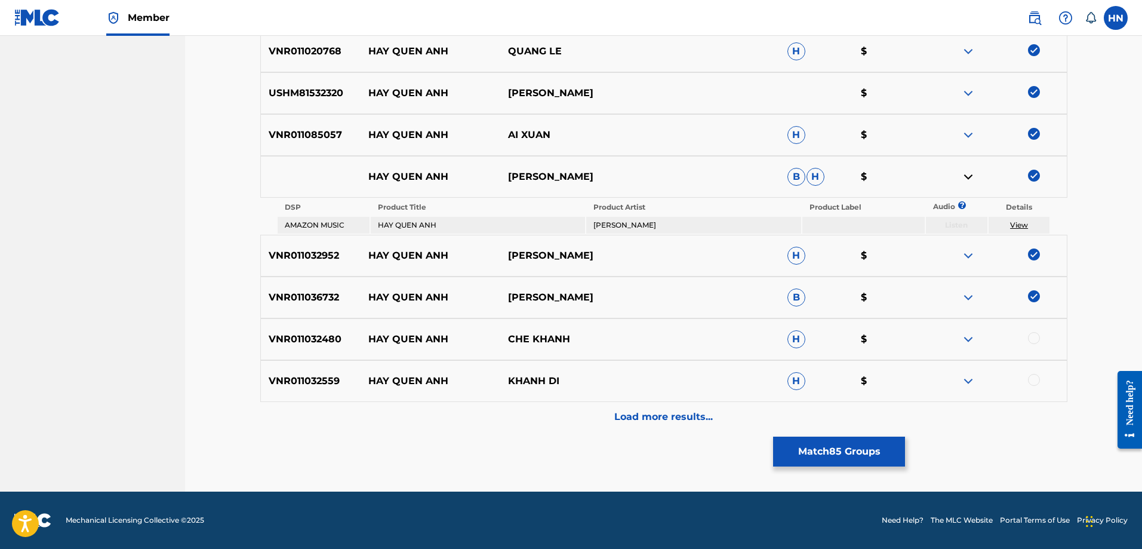
click at [1036, 340] on div at bounding box center [1034, 338] width 12 height 12
click at [312, 392] on div "VNR011032559 HAY QUEN ANH KHANH DI H $" at bounding box center [663, 381] width 807 height 42
click at [1035, 379] on div at bounding box center [1034, 380] width 12 height 12
click at [787, 411] on div "Load more results..." at bounding box center [663, 417] width 807 height 30
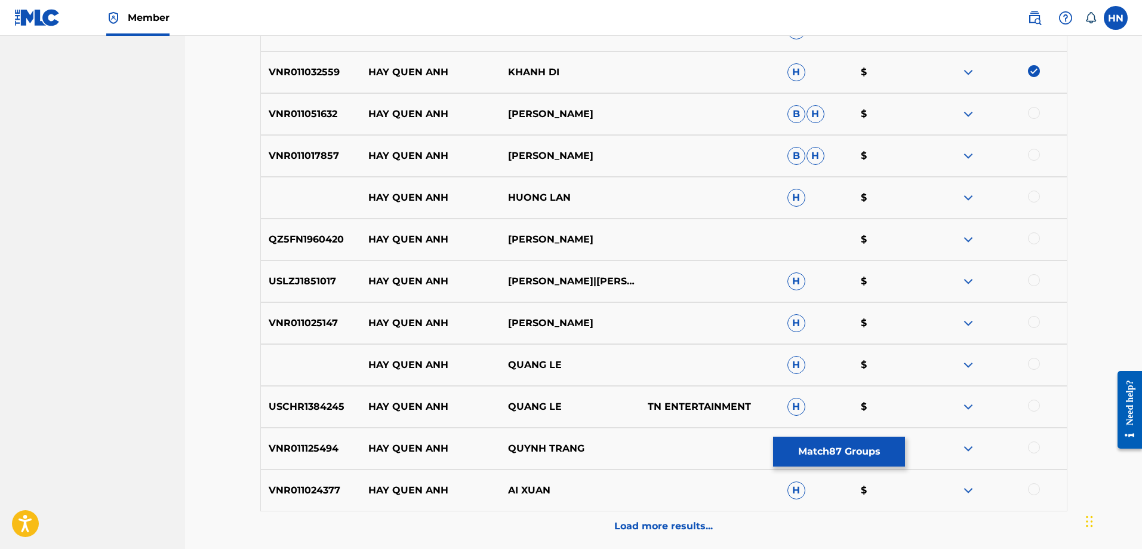
scroll to position [4154, 0]
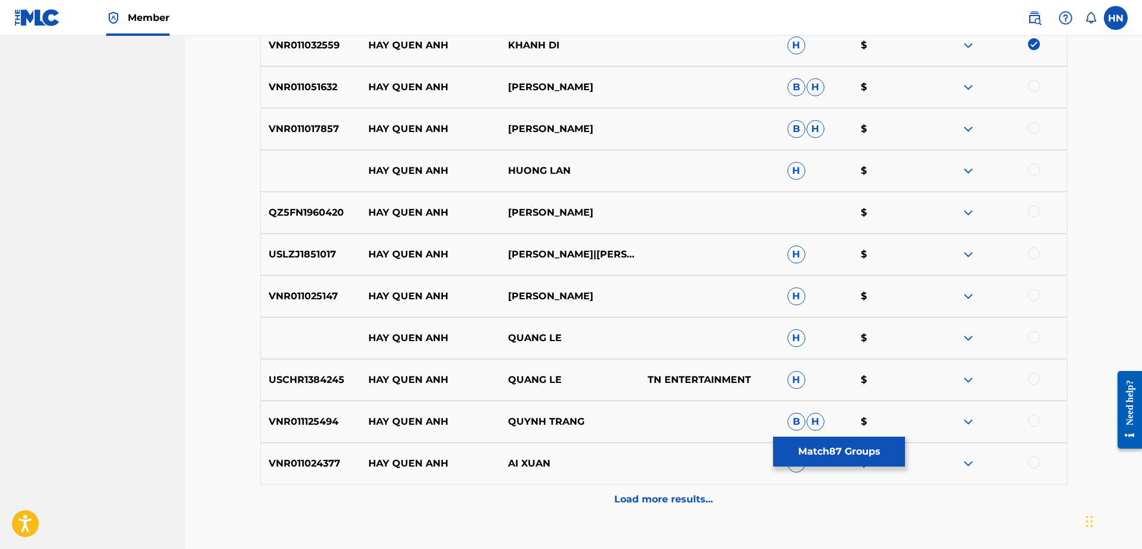
click at [335, 84] on p "VNR011051632" at bounding box center [311, 87] width 100 height 14
click at [327, 84] on p "VNR011051632" at bounding box center [311, 87] width 100 height 14
click at [1032, 86] on div at bounding box center [1034, 86] width 12 height 12
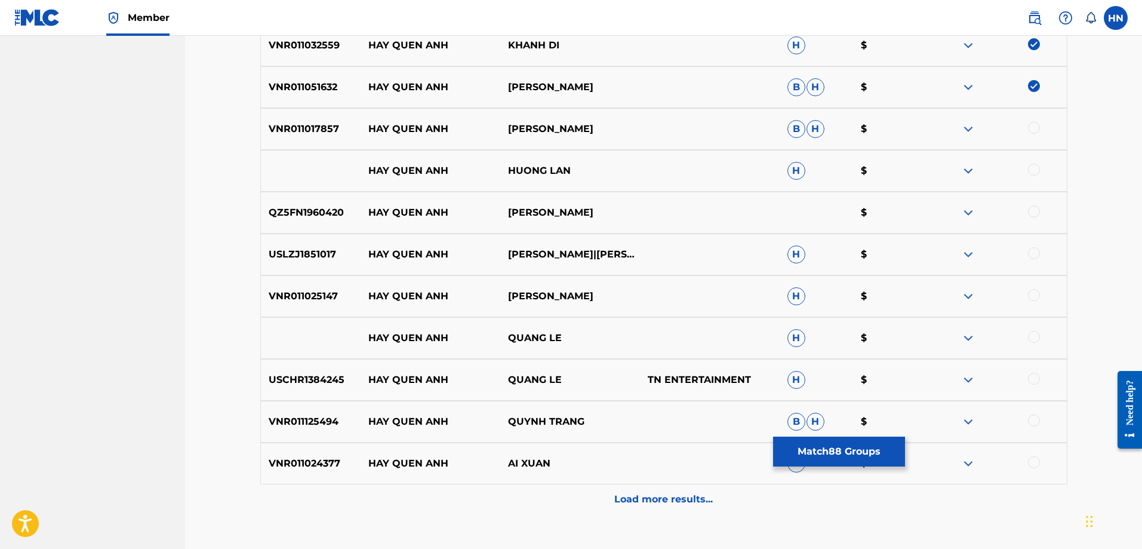
click at [323, 126] on p "VNR011017857" at bounding box center [311, 129] width 100 height 14
click at [1033, 127] on div at bounding box center [1034, 128] width 12 height 12
drag, startPoint x: 549, startPoint y: 178, endPoint x: 370, endPoint y: 177, distance: 179.1
click at [370, 177] on div "HAY QUEN ANH HUONG LAN H $" at bounding box center [663, 171] width 807 height 42
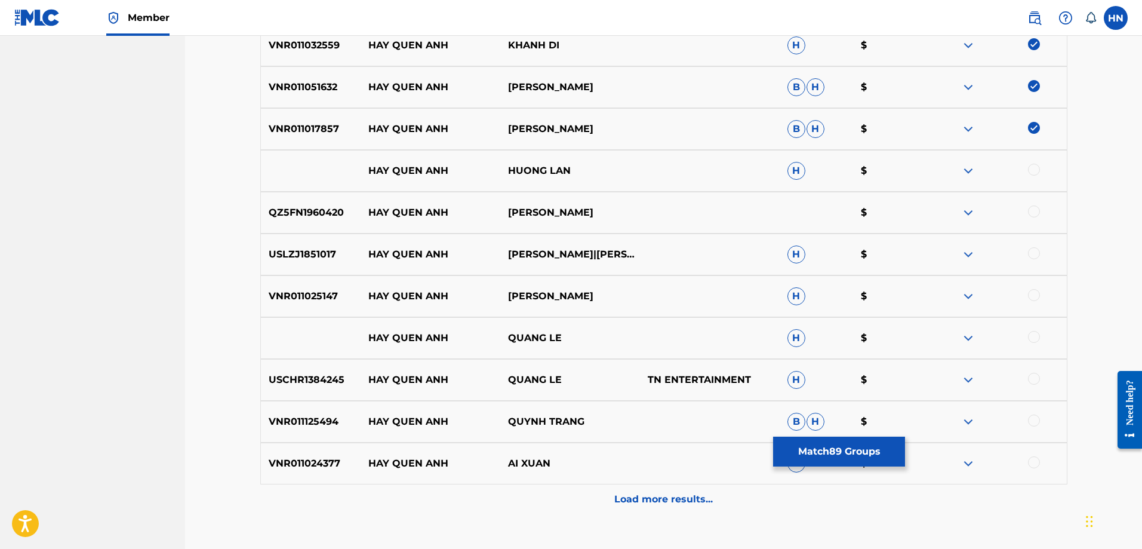
click at [1042, 168] on div at bounding box center [997, 171] width 140 height 14
click at [1033, 172] on div at bounding box center [1034, 170] width 12 height 12
click at [971, 169] on img at bounding box center [968, 171] width 14 height 14
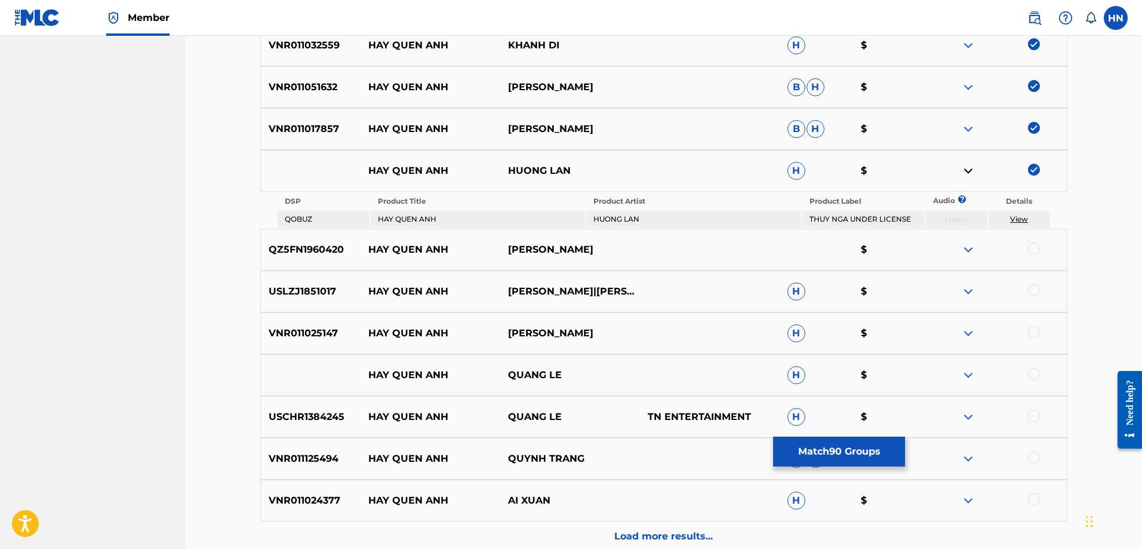
click at [309, 260] on div "QZ5FN1960420 HAY QUEN ANH TUAN VU $" at bounding box center [663, 250] width 807 height 42
click at [1026, 252] on div at bounding box center [997, 249] width 140 height 14
click at [1031, 251] on div at bounding box center [1034, 248] width 12 height 12
click at [313, 284] on div "USLZJ1851017 HAY QUEN ANH DOAN MINH|DOAN MINH H $" at bounding box center [663, 291] width 807 height 42
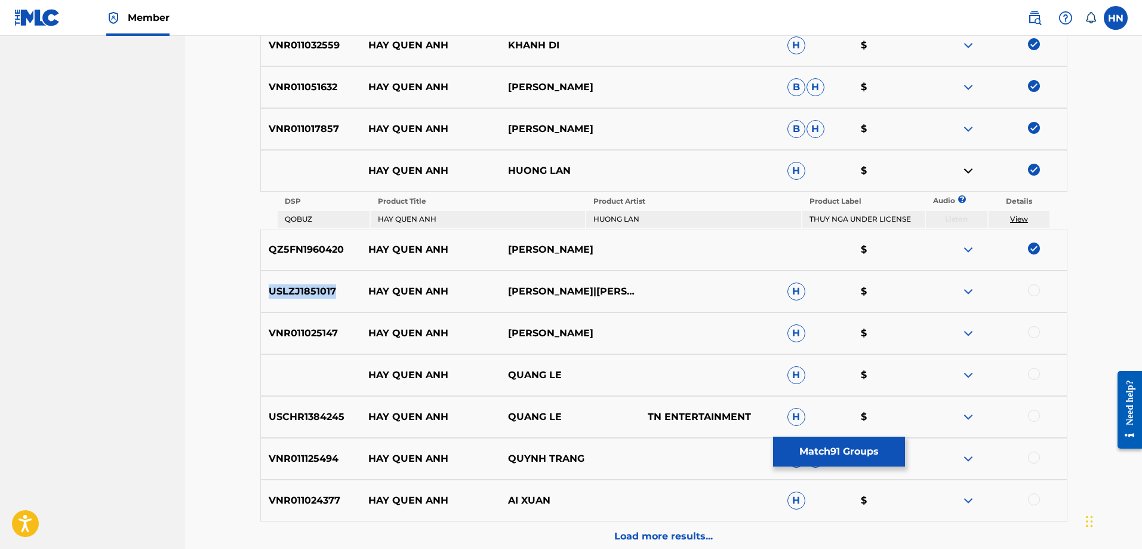
click at [313, 284] on div "USLZJ1851017 HAY QUEN ANH DOAN MINH|DOAN MINH H $" at bounding box center [663, 291] width 807 height 42
click at [1029, 291] on div at bounding box center [1034, 290] width 12 height 12
click at [291, 347] on div "VNR011025147 HAY QUEN ANH HOAI LAM H $" at bounding box center [663, 333] width 807 height 42
click at [1031, 332] on div at bounding box center [1034, 332] width 12 height 12
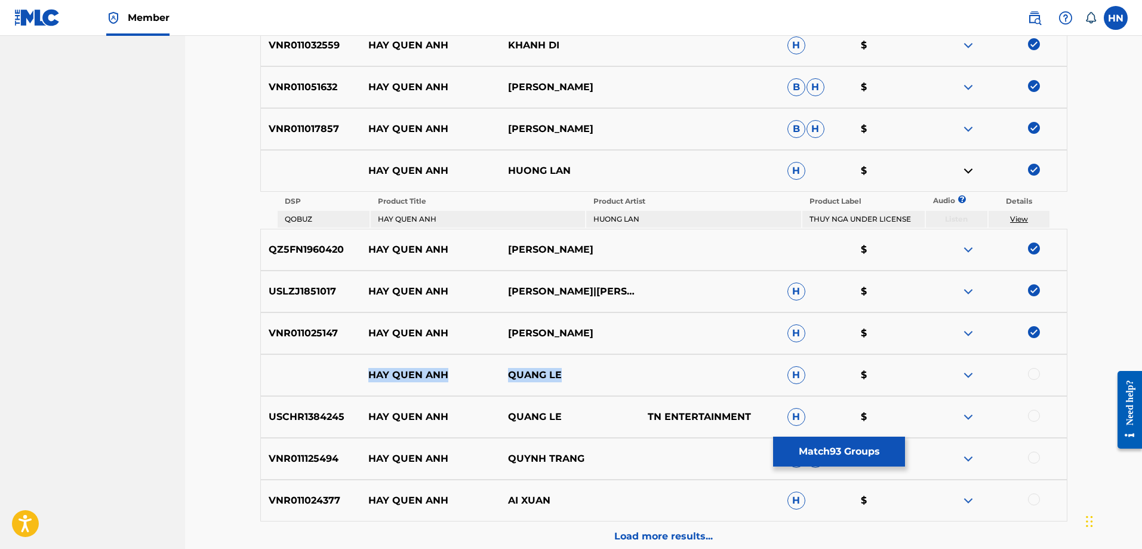
drag, startPoint x: 288, startPoint y: 377, endPoint x: 642, endPoint y: 373, distance: 354.6
click at [639, 373] on div "HAY QUEN ANH QUANG LE H $" at bounding box center [663, 375] width 807 height 42
click at [1032, 375] on div at bounding box center [1034, 374] width 12 height 12
click at [972, 371] on img at bounding box center [968, 375] width 14 height 14
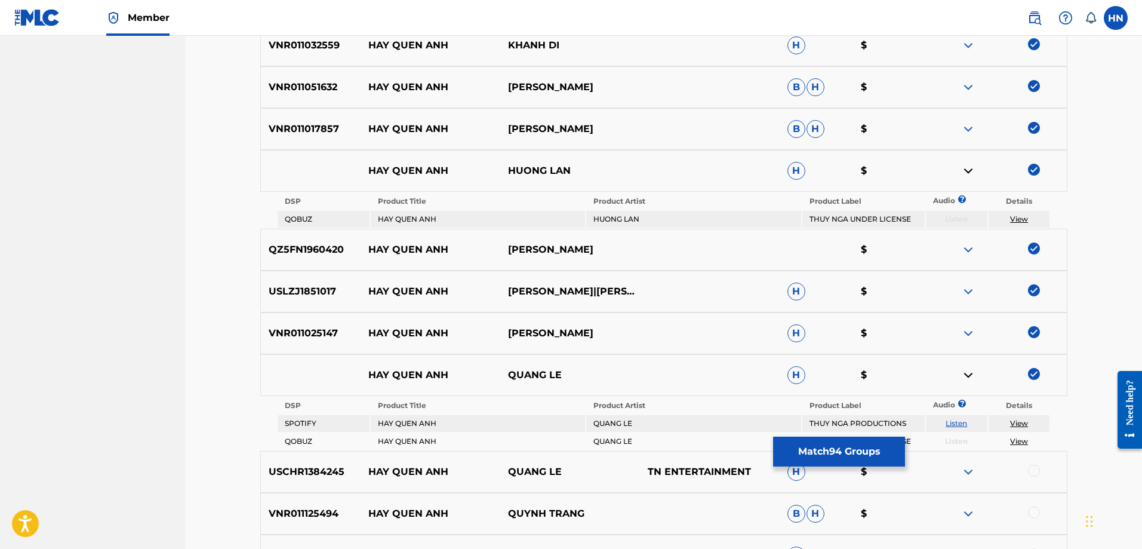
click at [959, 425] on link "Listen" at bounding box center [956, 422] width 21 height 9
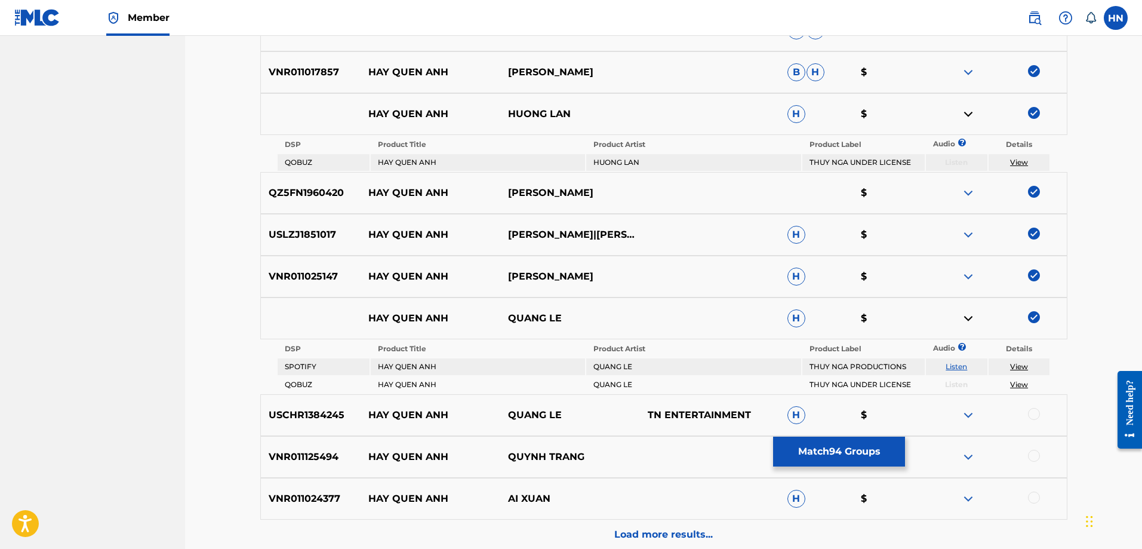
scroll to position [4329, 0]
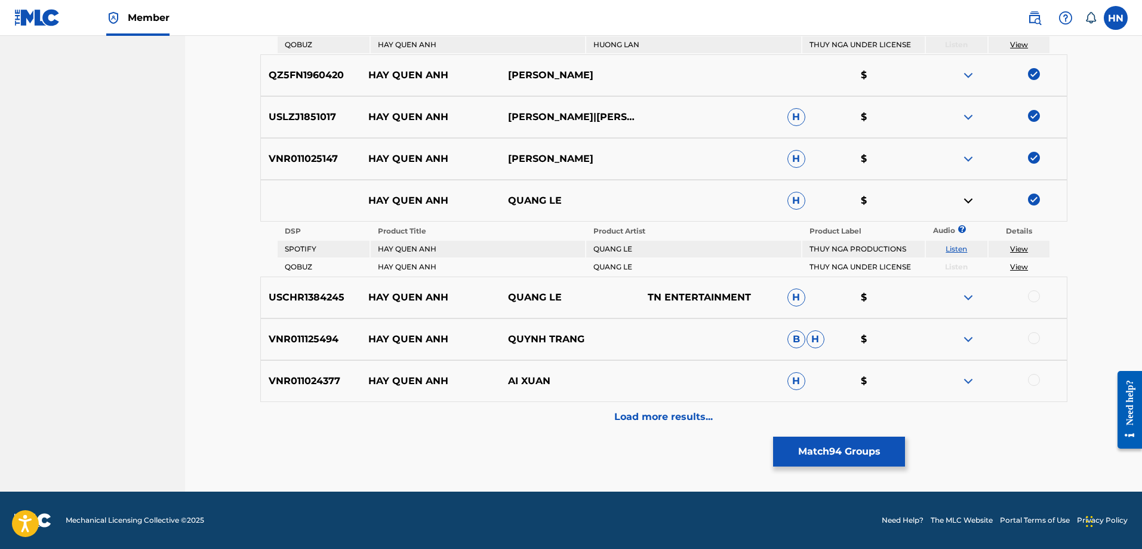
click at [302, 293] on p "USCHR1384245" at bounding box center [311, 297] width 100 height 14
click at [1036, 300] on div at bounding box center [1034, 296] width 12 height 12
click at [261, 334] on p "VNR011125494" at bounding box center [311, 339] width 100 height 14
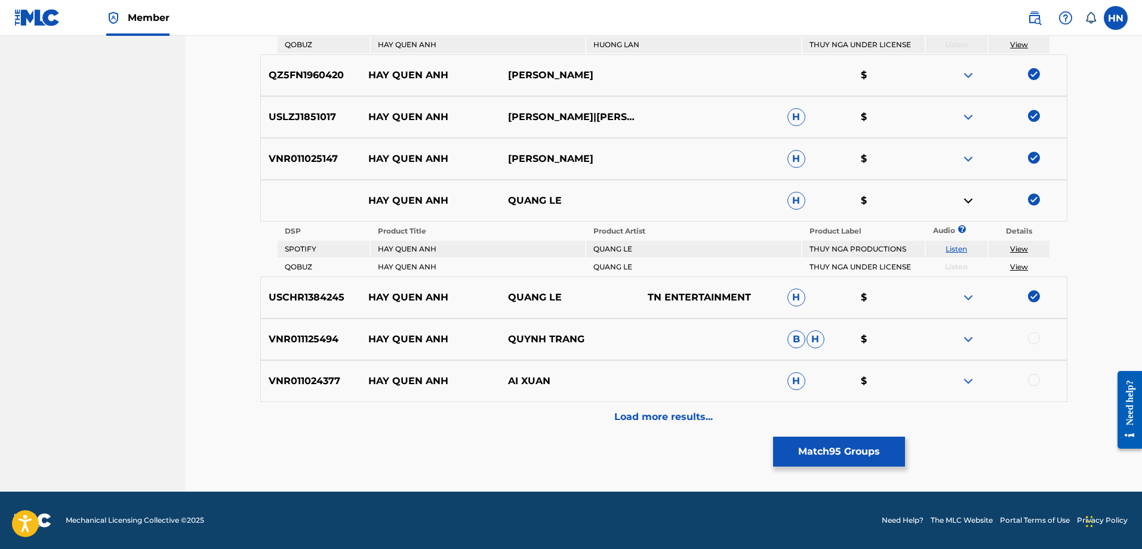
click at [1039, 341] on div at bounding box center [997, 339] width 140 height 14
click at [1028, 337] on div at bounding box center [1034, 338] width 12 height 12
click at [271, 364] on div "VNR011024377 HAY QUEN ANH AI XUAN H $" at bounding box center [663, 381] width 807 height 42
click at [1037, 379] on div at bounding box center [1034, 380] width 12 height 12
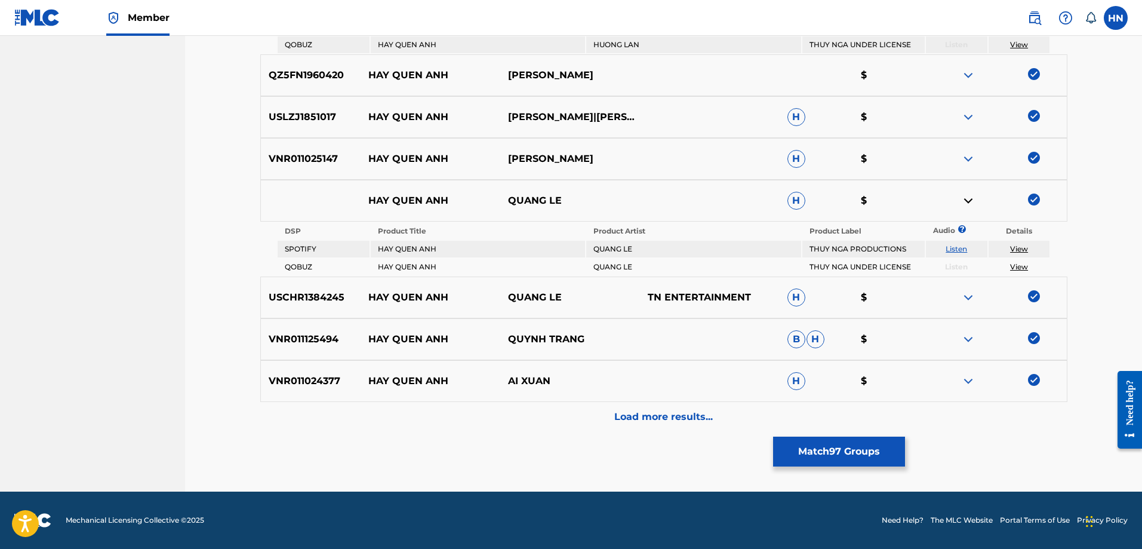
click at [780, 404] on div "Load more results..." at bounding box center [663, 417] width 807 height 30
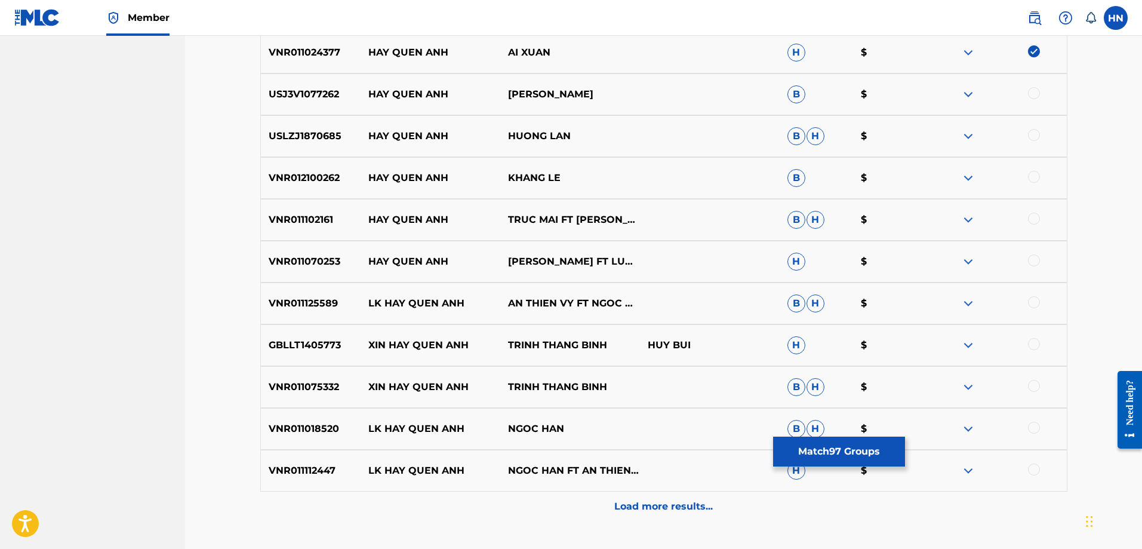
scroll to position [4567, 0]
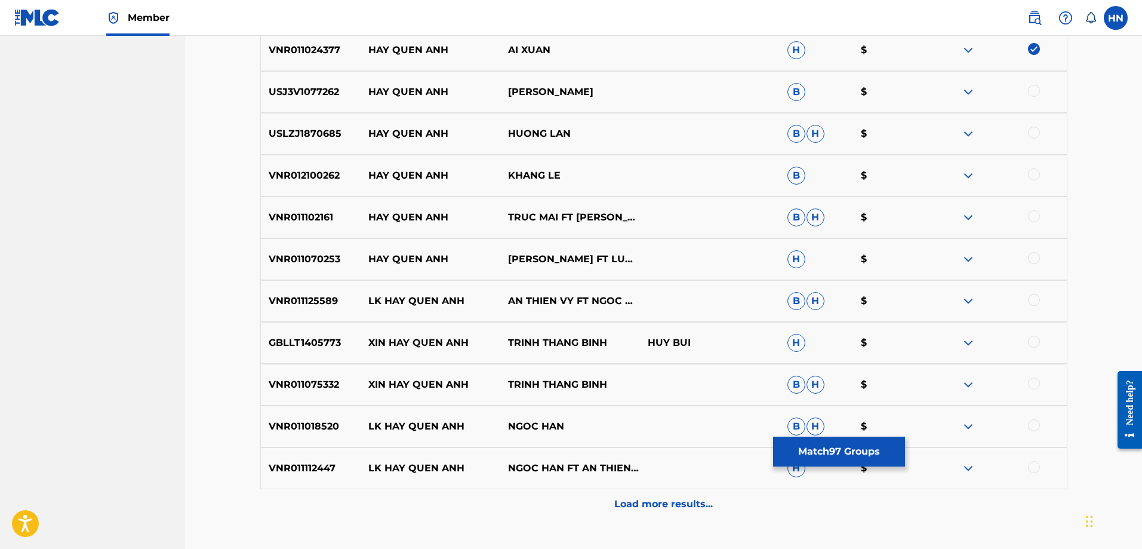
click at [320, 102] on div "USJ3V1077262 HAY QUEN ANH QUANG LÊ B $" at bounding box center [663, 92] width 807 height 42
click at [1030, 91] on div at bounding box center [1034, 91] width 12 height 12
click at [331, 133] on p "USLZJ1870685" at bounding box center [311, 134] width 100 height 14
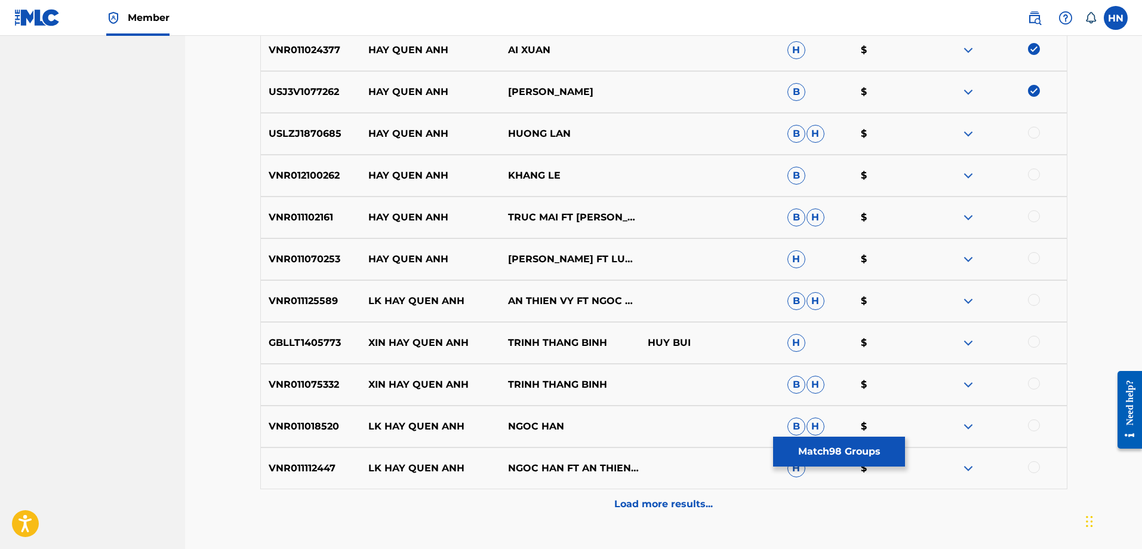
click at [1033, 134] on div at bounding box center [1034, 133] width 12 height 12
click at [342, 170] on p "VNR012100262" at bounding box center [311, 175] width 100 height 14
click at [333, 172] on p "VNR012100262" at bounding box center [311, 175] width 100 height 14
click at [1032, 177] on div at bounding box center [1034, 174] width 12 height 12
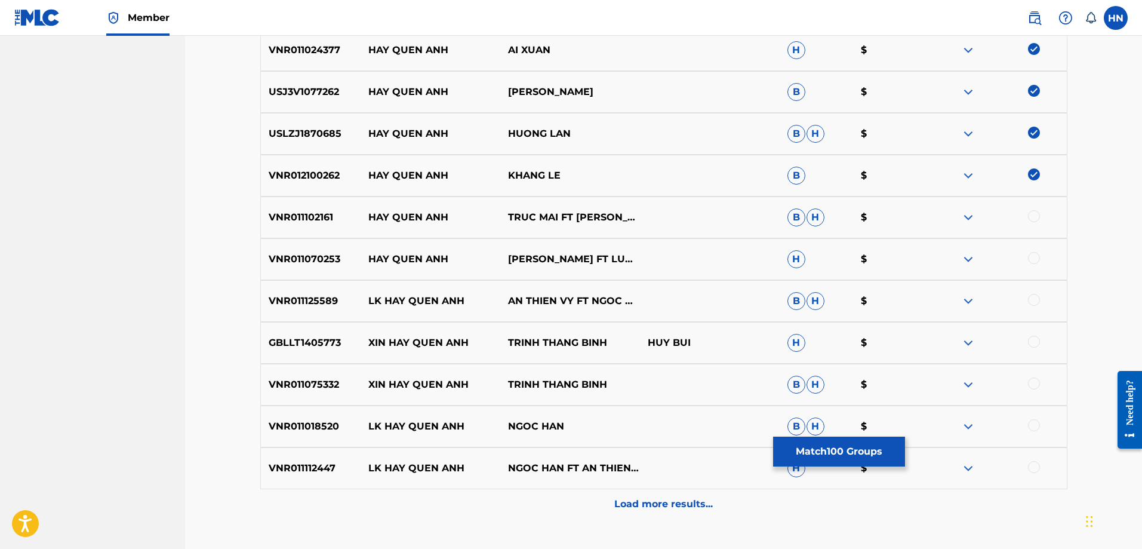
click at [315, 218] on p "VNR011102161" at bounding box center [311, 217] width 100 height 14
click at [1027, 213] on div at bounding box center [997, 217] width 140 height 14
click at [1029, 214] on div at bounding box center [1034, 216] width 12 height 12
click at [315, 243] on div "VNR011070253 HAY QUEN ANH MAI TUAN FT LUU ANH LOAN H $" at bounding box center [663, 259] width 807 height 42
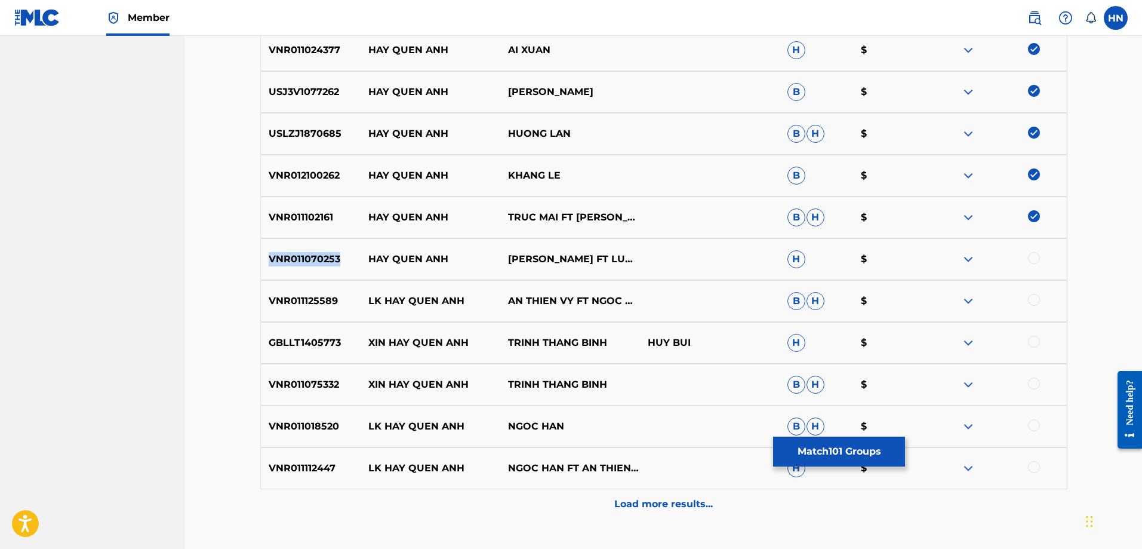
click at [315, 243] on div "VNR011070253 HAY QUEN ANH MAI TUAN FT LUU ANH LOAN H $" at bounding box center [663, 259] width 807 height 42
click at [1030, 257] on div at bounding box center [1034, 258] width 12 height 12
click at [664, 497] on p "Load more results..." at bounding box center [663, 504] width 99 height 14
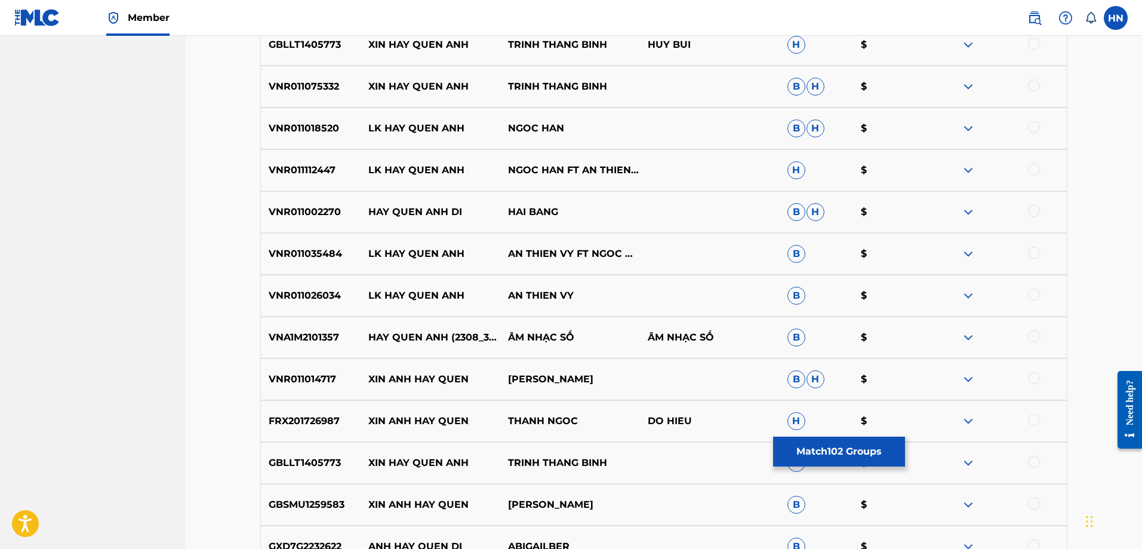
scroll to position [4866, 0]
click at [299, 341] on p "VNA1M2101357" at bounding box center [311, 337] width 100 height 14
click at [1034, 333] on div at bounding box center [1034, 336] width 12 height 12
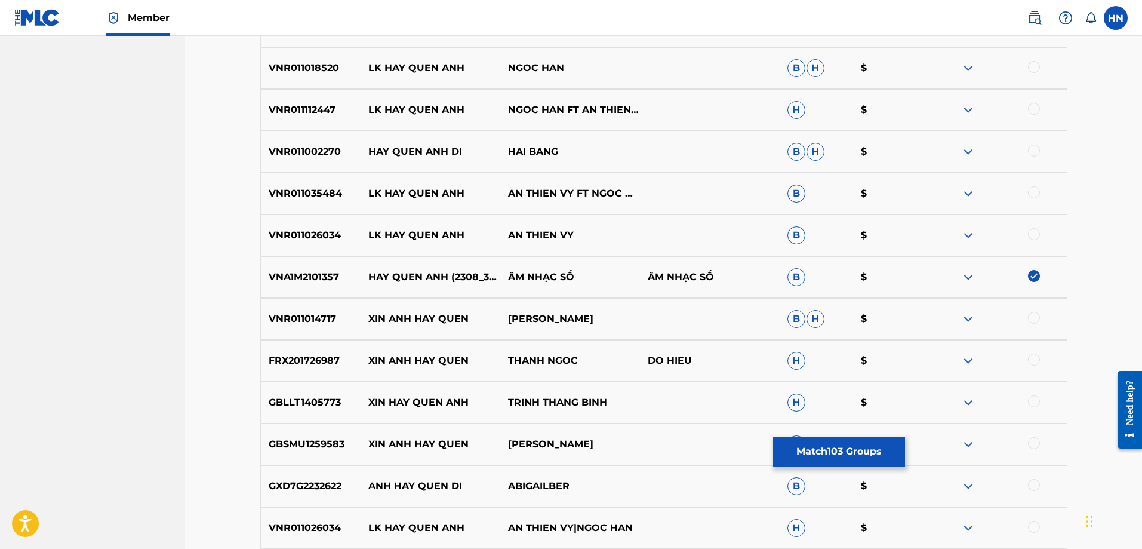
scroll to position [5073, 0]
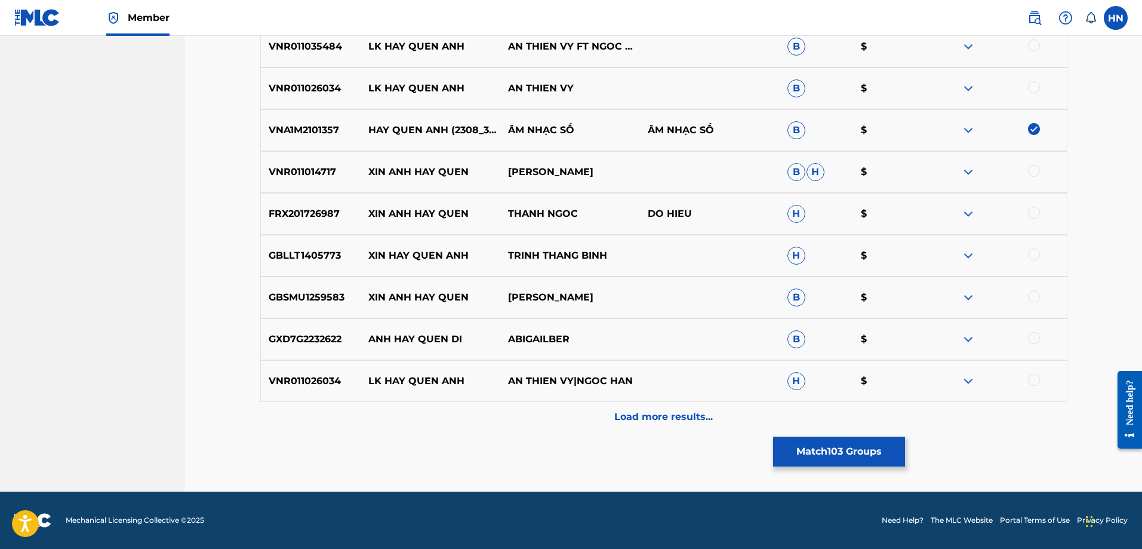
click at [635, 412] on p "Load more results..." at bounding box center [663, 417] width 99 height 14
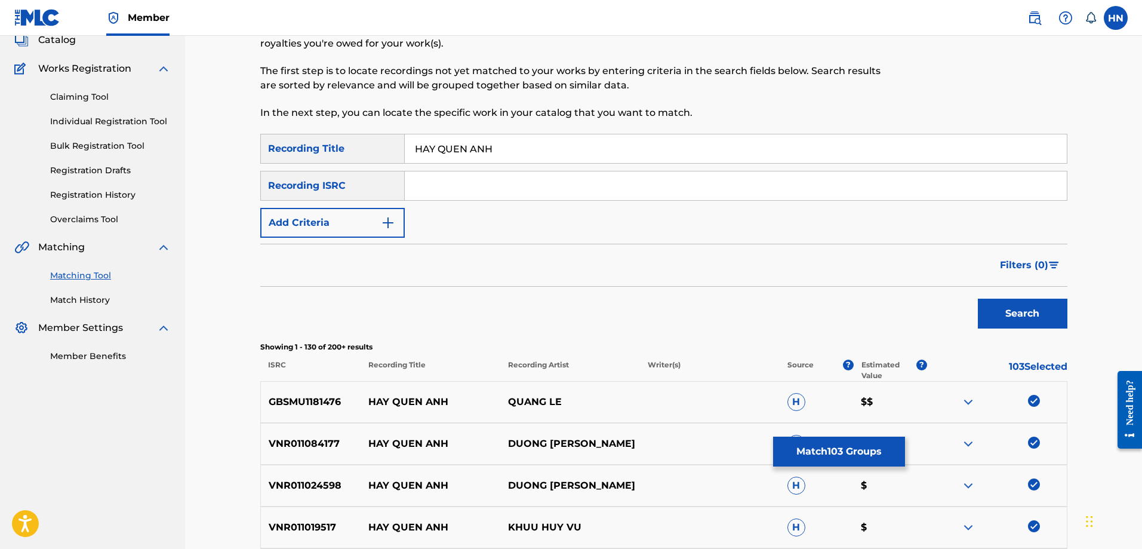
scroll to position [0, 0]
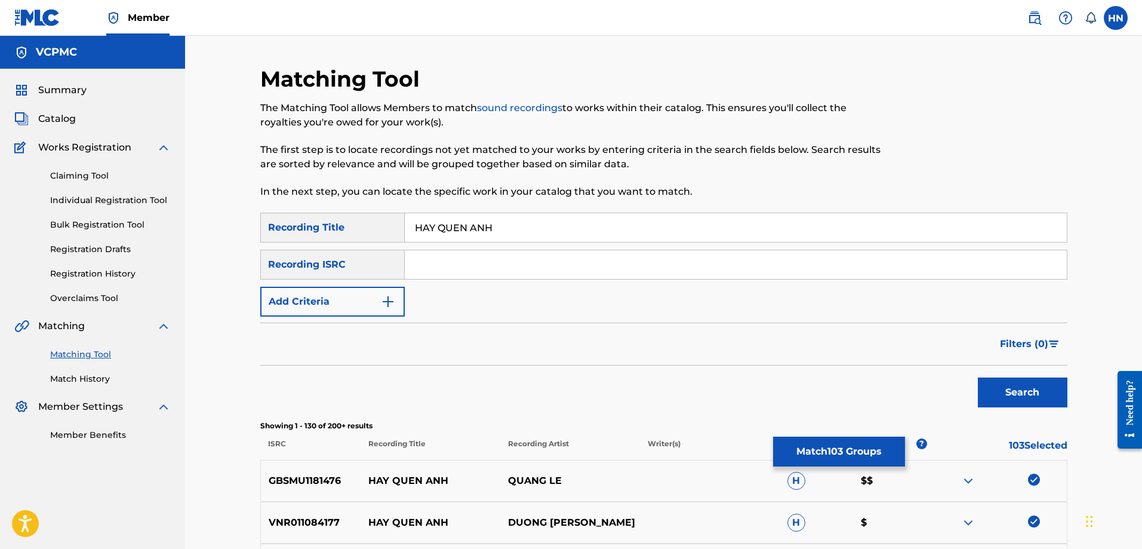
click at [855, 444] on button "Match 103 Groups" at bounding box center [839, 451] width 132 height 30
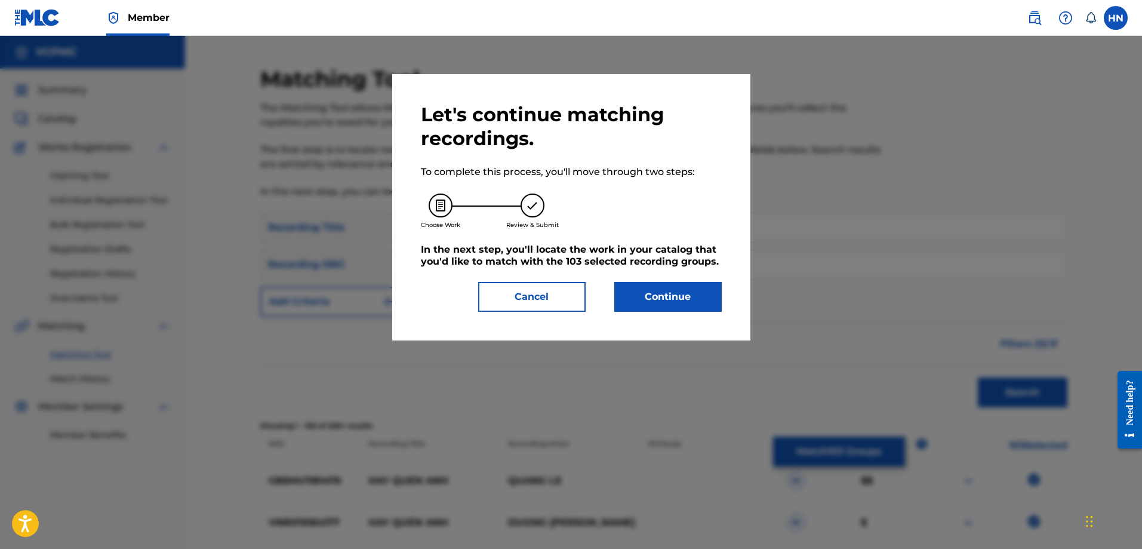
click at [664, 304] on button "Continue" at bounding box center [667, 297] width 107 height 30
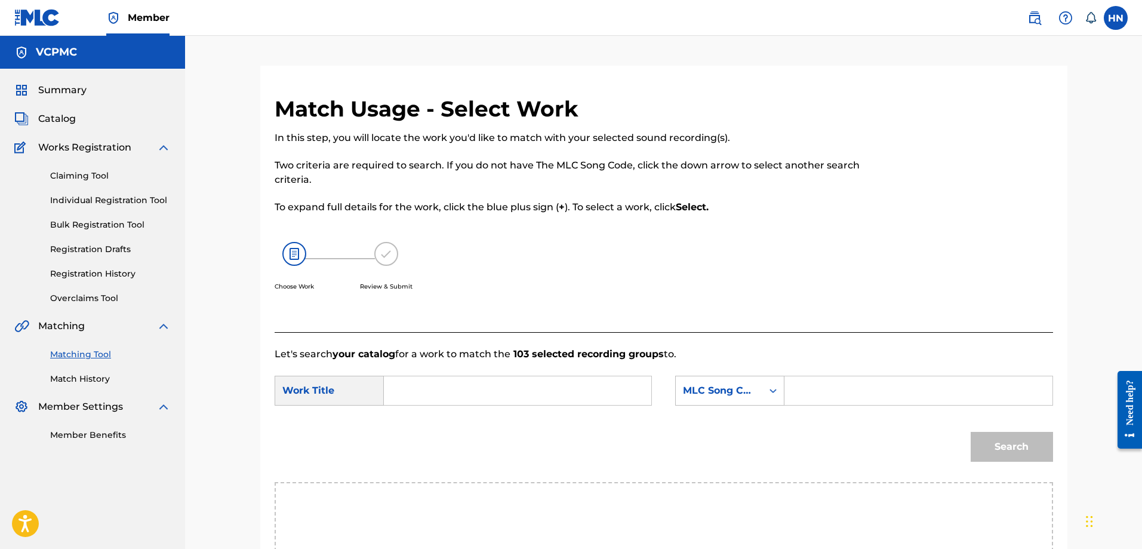
click at [519, 389] on input "Search Form" at bounding box center [517, 390] width 247 height 29
paste input "HAY QUEN ANH"
type input "HAY QUEN ANH"
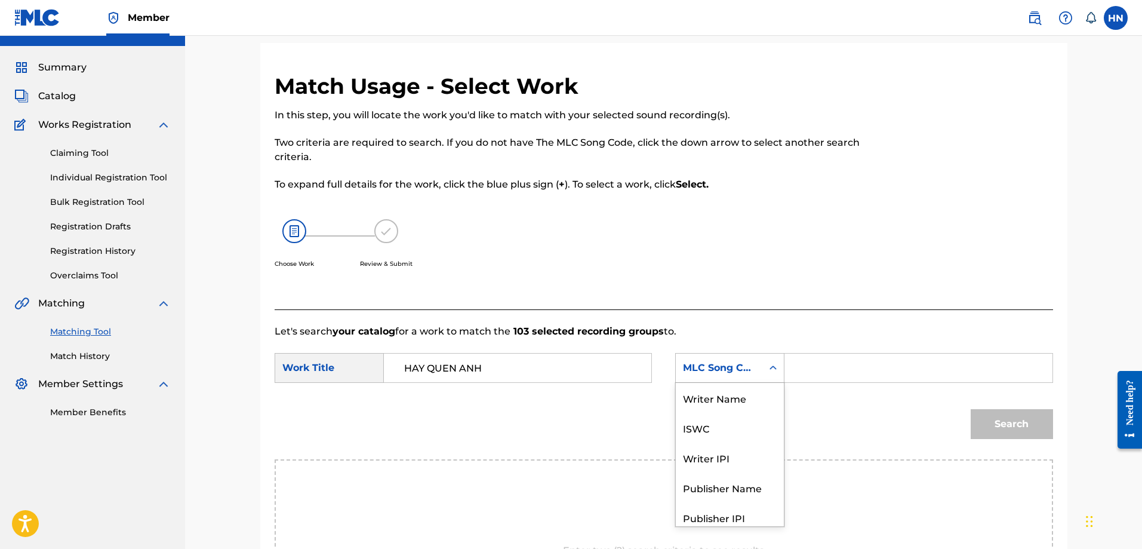
click at [691, 383] on div "7 results available. Use Up and Down to choose options, press Enter to select t…" at bounding box center [729, 368] width 109 height 30
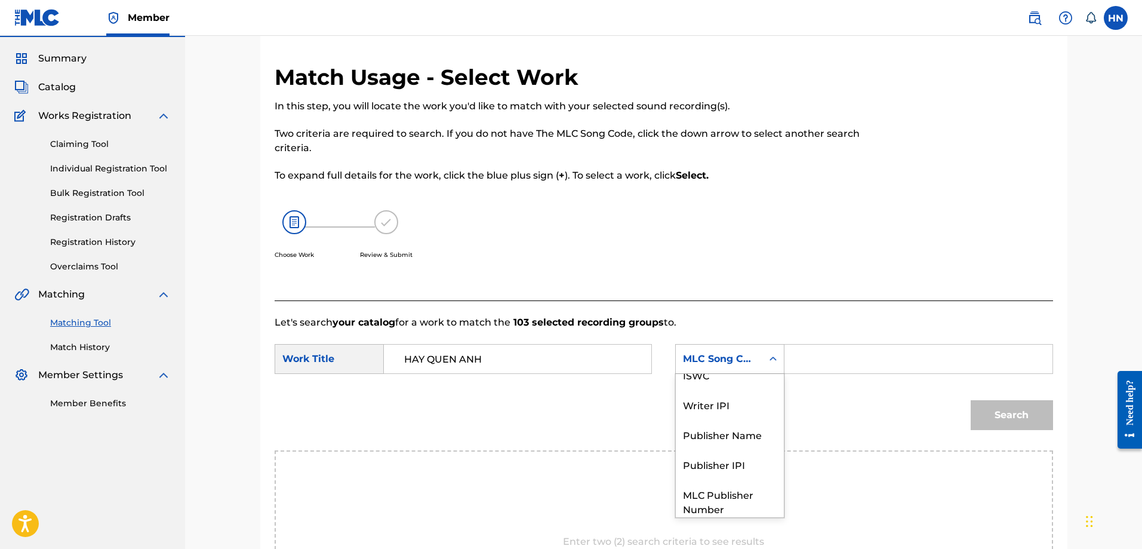
scroll to position [36, 0]
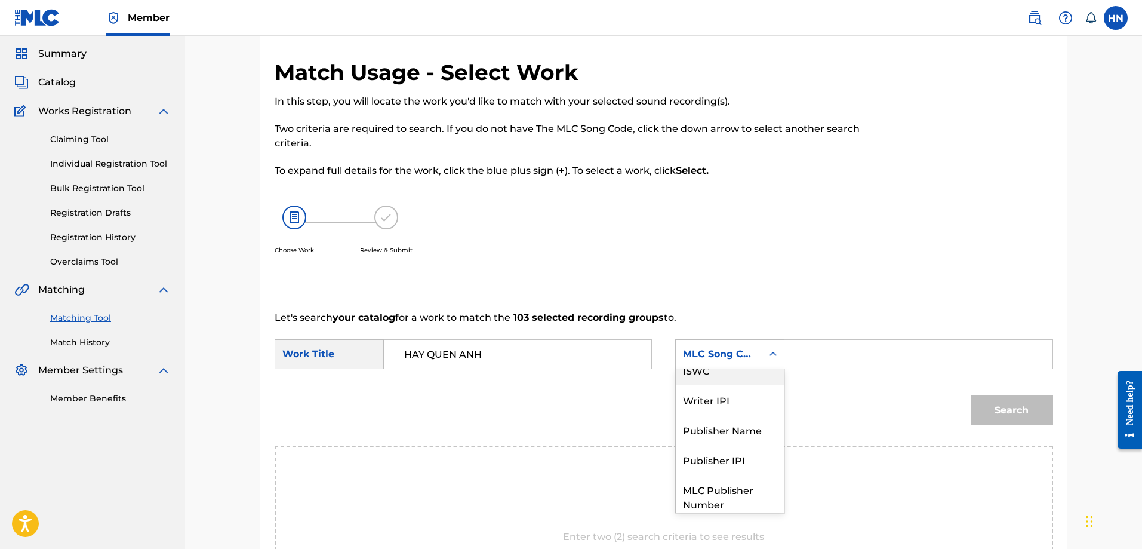
click at [703, 374] on div "ISWC" at bounding box center [730, 370] width 108 height 30
click at [836, 350] on input "Search Form" at bounding box center [918, 354] width 247 height 29
paste input "T3086693967"
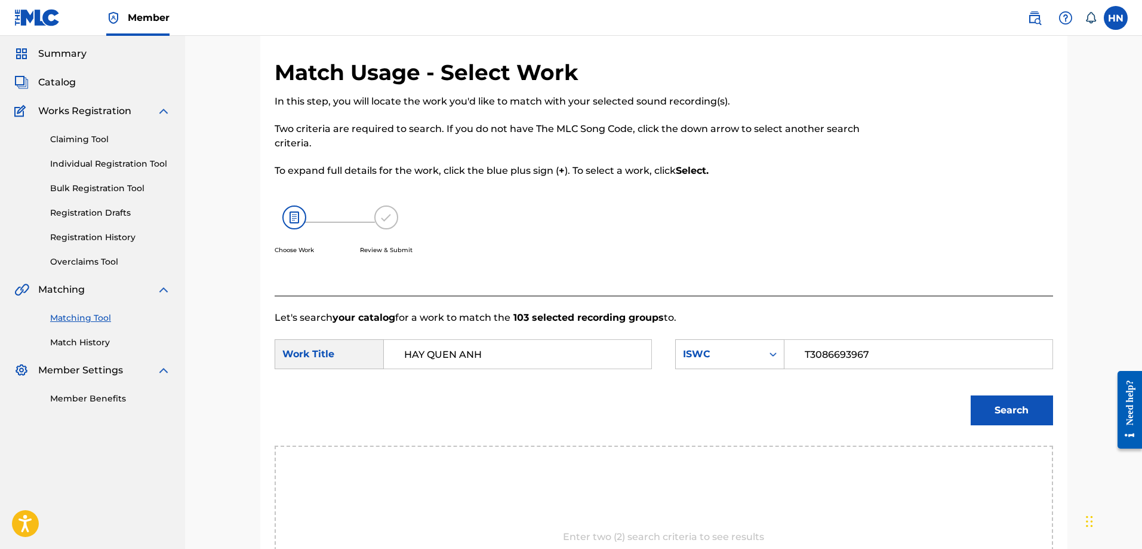
type input "T3086693967"
click at [978, 403] on button "Search" at bounding box center [1012, 410] width 82 height 30
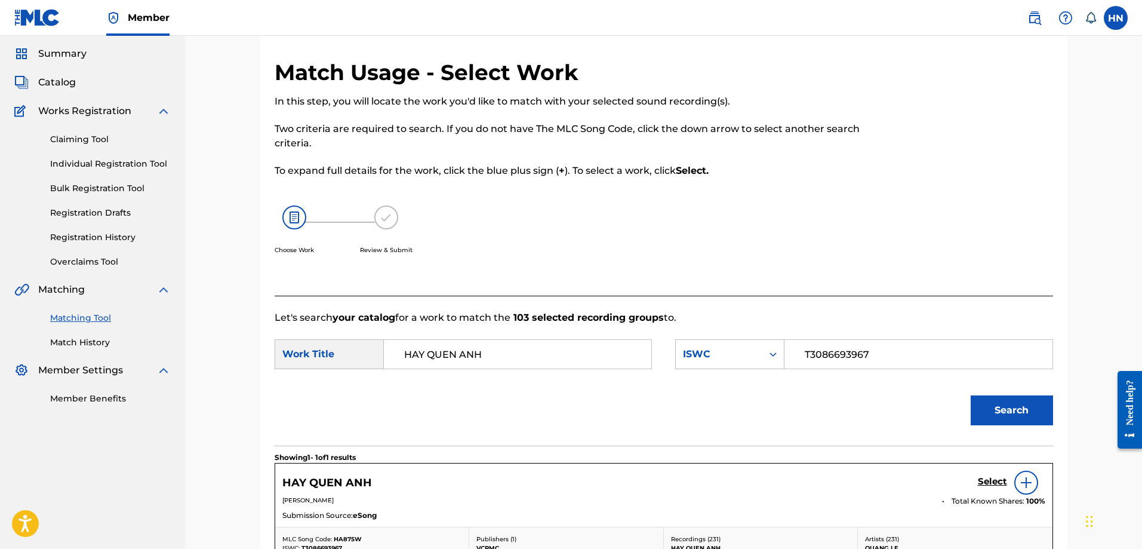
click at [978, 484] on h5 "Select" at bounding box center [992, 481] width 29 height 11
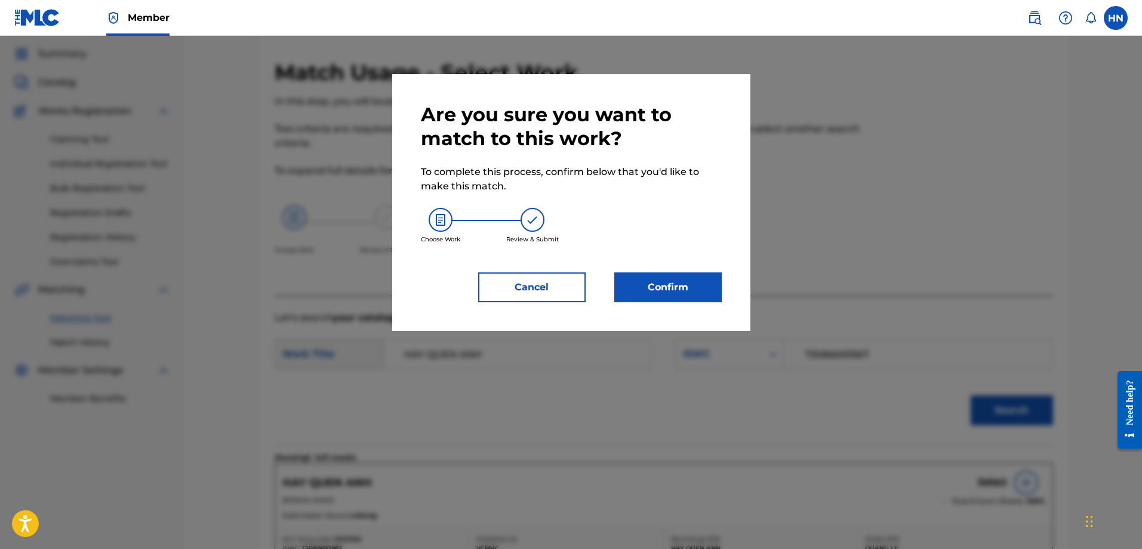
click at [672, 278] on button "Confirm" at bounding box center [667, 287] width 107 height 30
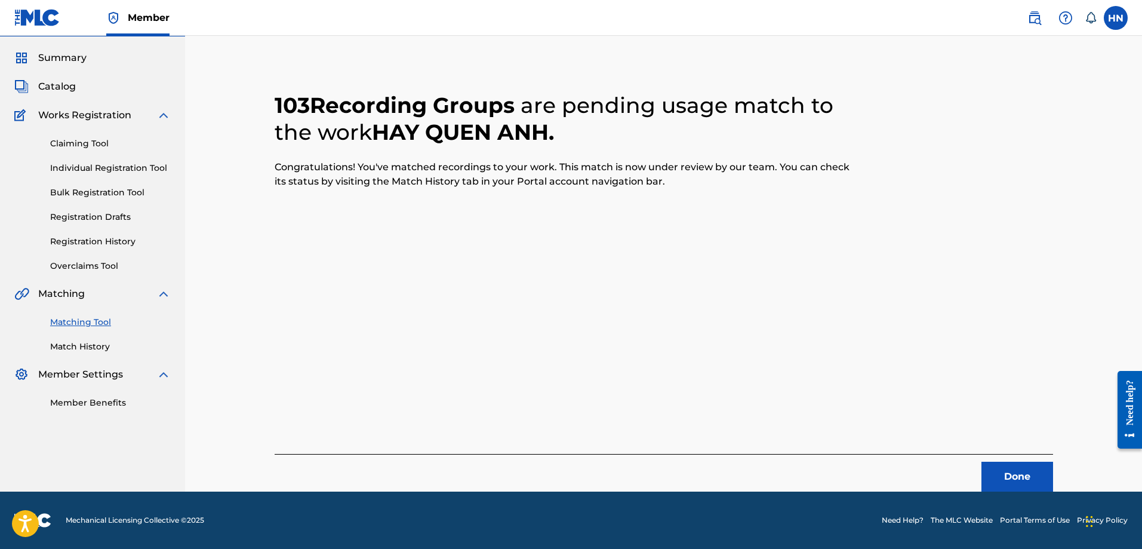
scroll to position [32, 0]
click at [1010, 481] on button "Done" at bounding box center [1017, 476] width 72 height 30
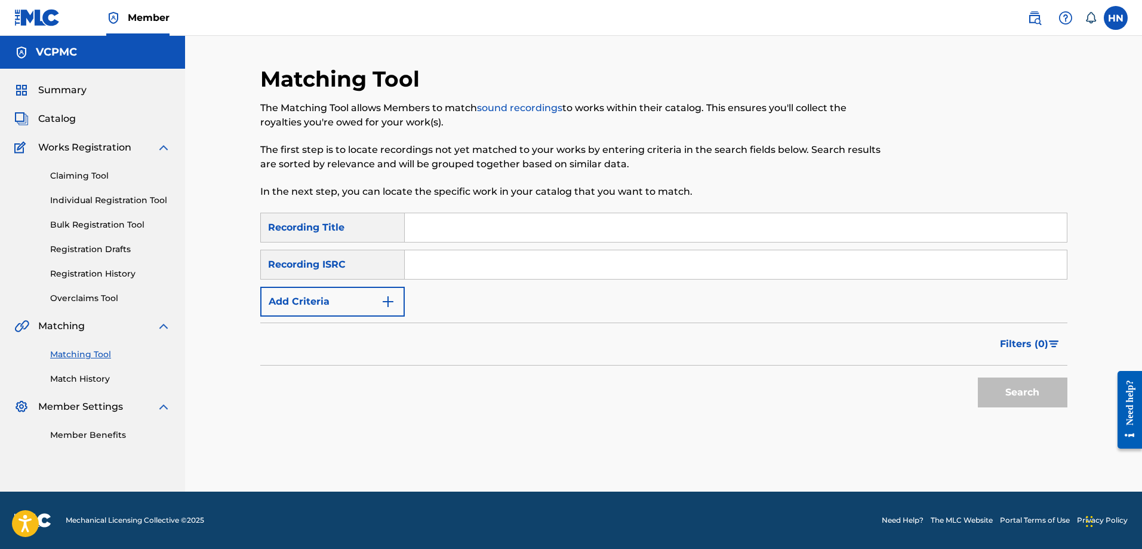
click at [623, 225] on input "Search Form" at bounding box center [736, 227] width 662 height 29
paste input "CÂY ĐU ĐỦ"
type input "CÂY ĐU ĐỦ"
click at [978, 377] on button "Search" at bounding box center [1023, 392] width 90 height 30
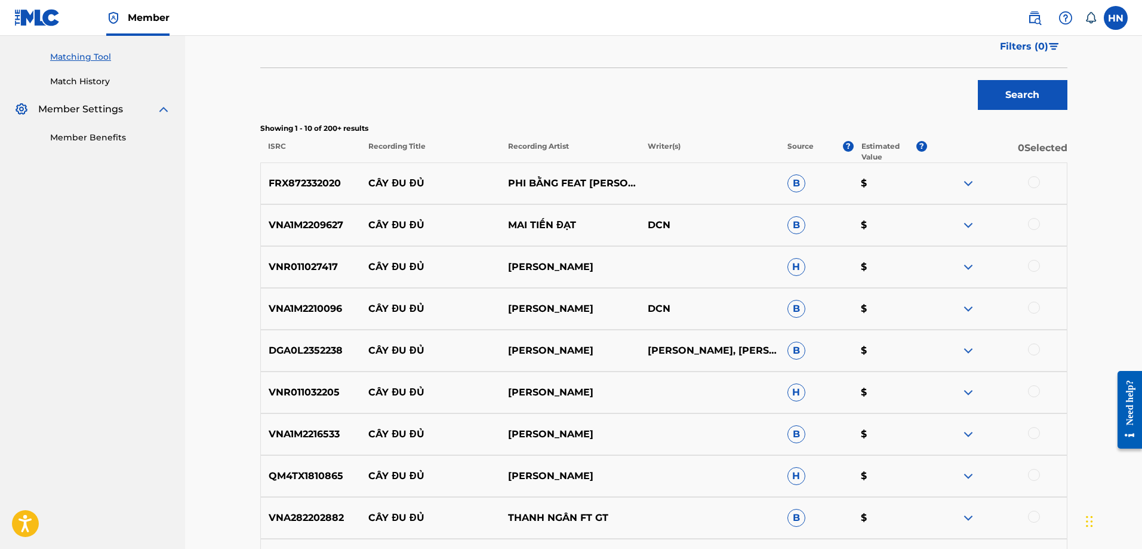
scroll to position [298, 0]
click at [300, 169] on div "FRX872332020 CÂY ĐU ĐỦ PHI BẰNG FEAT LÝ HẢI B $" at bounding box center [663, 182] width 807 height 42
click at [1038, 184] on div at bounding box center [1034, 181] width 12 height 12
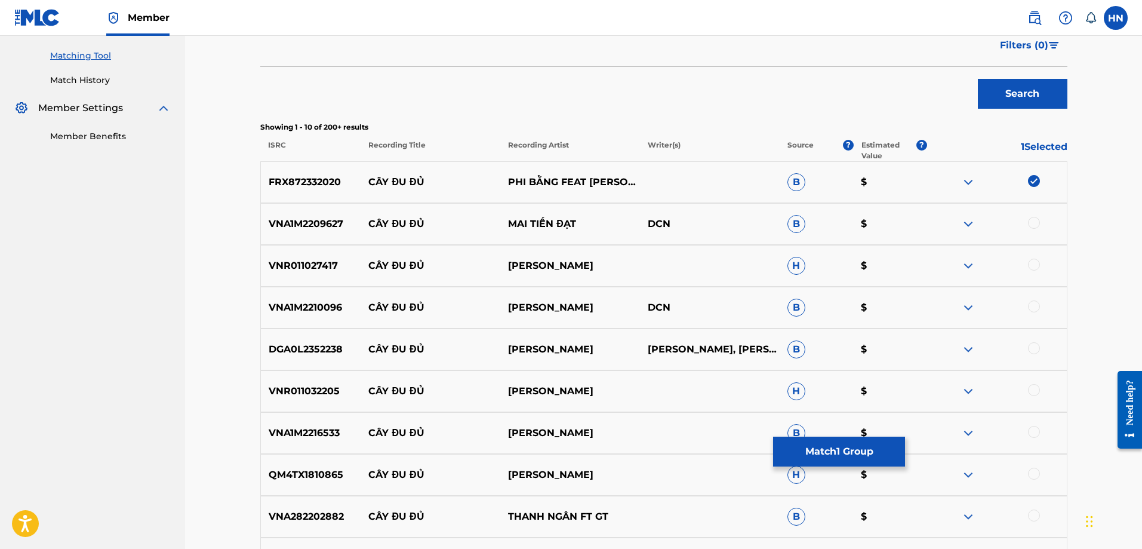
click at [325, 228] on p "VNA1M2209627" at bounding box center [311, 224] width 100 height 14
click at [1031, 218] on div at bounding box center [1034, 223] width 12 height 12
click at [331, 269] on p "VNR011027417" at bounding box center [311, 265] width 100 height 14
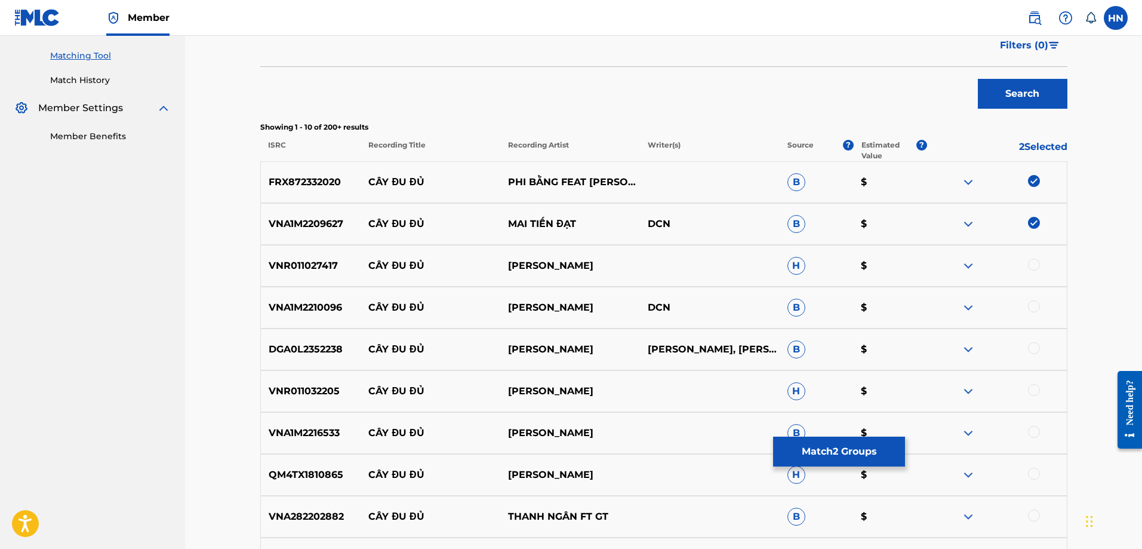
click at [1033, 264] on div at bounding box center [1034, 264] width 12 height 12
click at [285, 297] on div "VNA1M2210096 CÂY ĐU ĐỦ THANH NGÂN DCN B $" at bounding box center [663, 308] width 807 height 42
click at [1041, 306] on div at bounding box center [997, 307] width 140 height 14
click at [1035, 306] on div at bounding box center [1034, 306] width 12 height 12
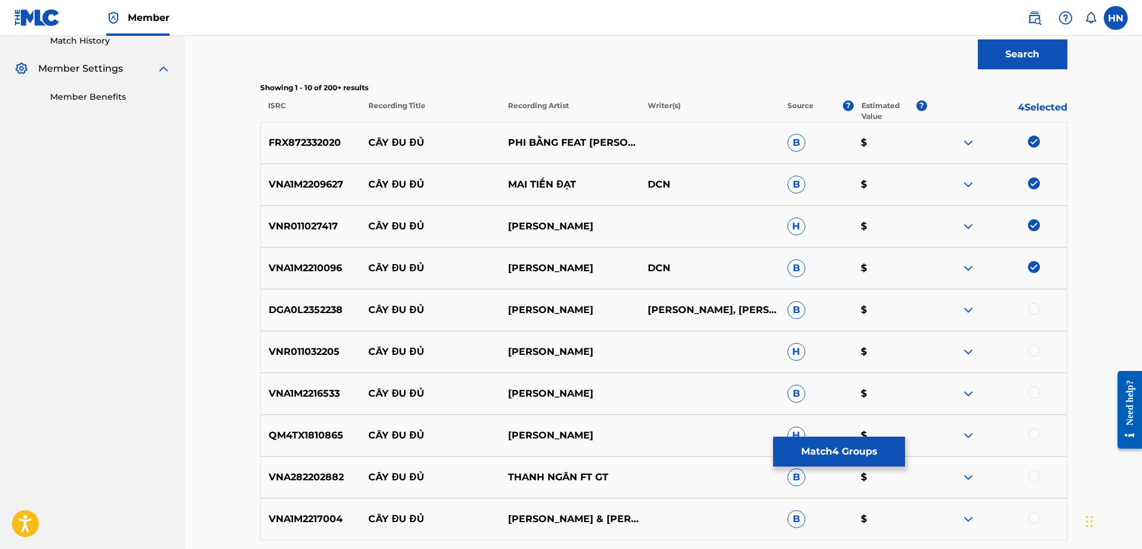
scroll to position [358, 0]
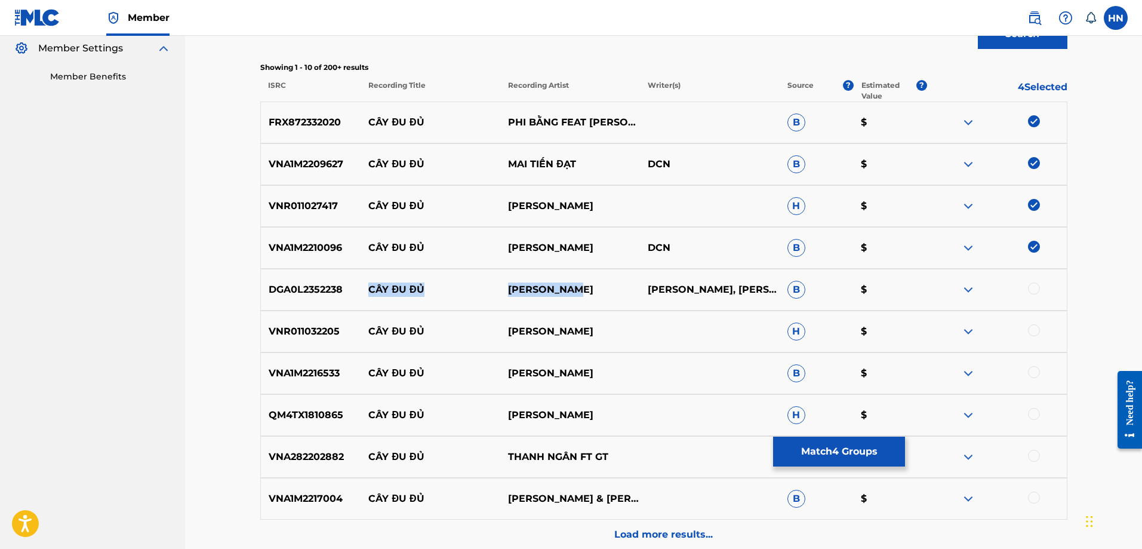
drag, startPoint x: 604, startPoint y: 295, endPoint x: 346, endPoint y: 290, distance: 257.4
click at [346, 290] on div "DGA0L2352238 CÂY ĐU ĐỦ NGUYỄN LINH NGUYỄN LINH, NGUYỄN LINH B $" at bounding box center [663, 290] width 807 height 42
click at [316, 289] on p "DGA0L2352238" at bounding box center [311, 289] width 100 height 14
click at [1033, 285] on div at bounding box center [1034, 288] width 12 height 12
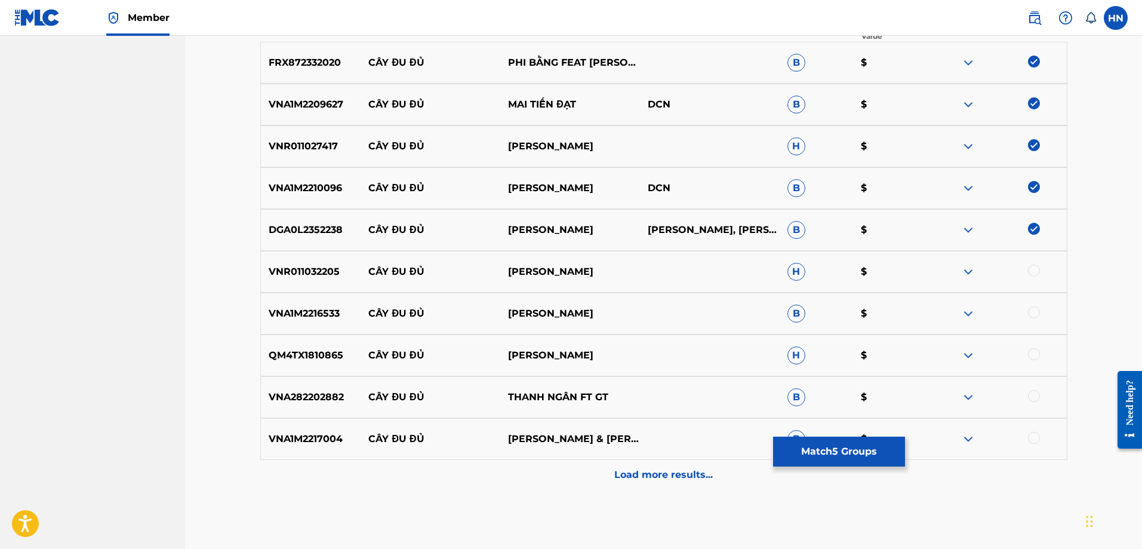
scroll to position [476, 0]
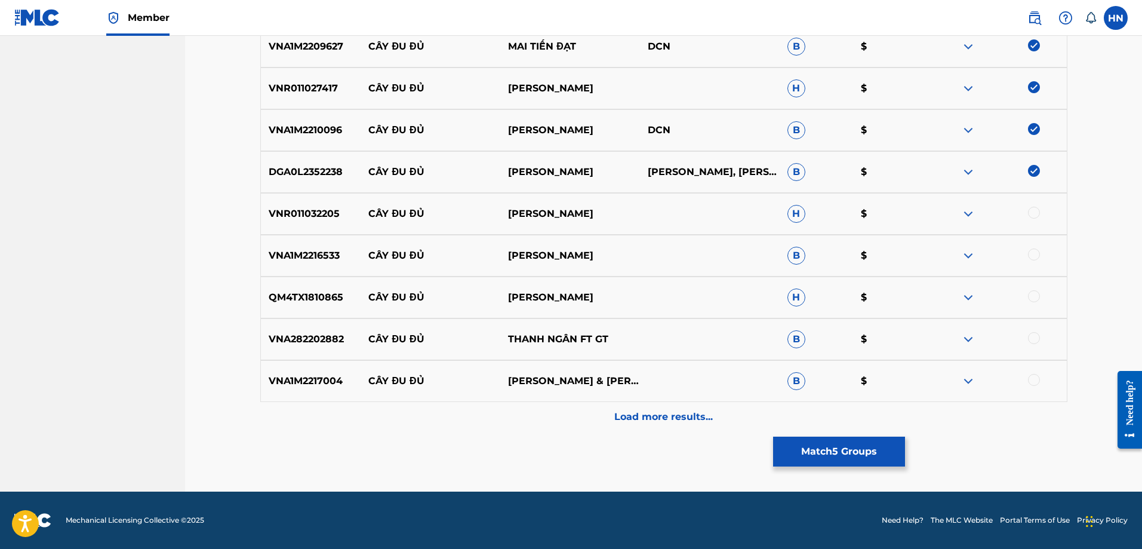
click at [276, 218] on p "VNR011032205" at bounding box center [311, 214] width 100 height 14
click at [1029, 210] on div at bounding box center [1034, 213] width 12 height 12
click at [287, 256] on p "VNA1M2216533" at bounding box center [311, 255] width 100 height 14
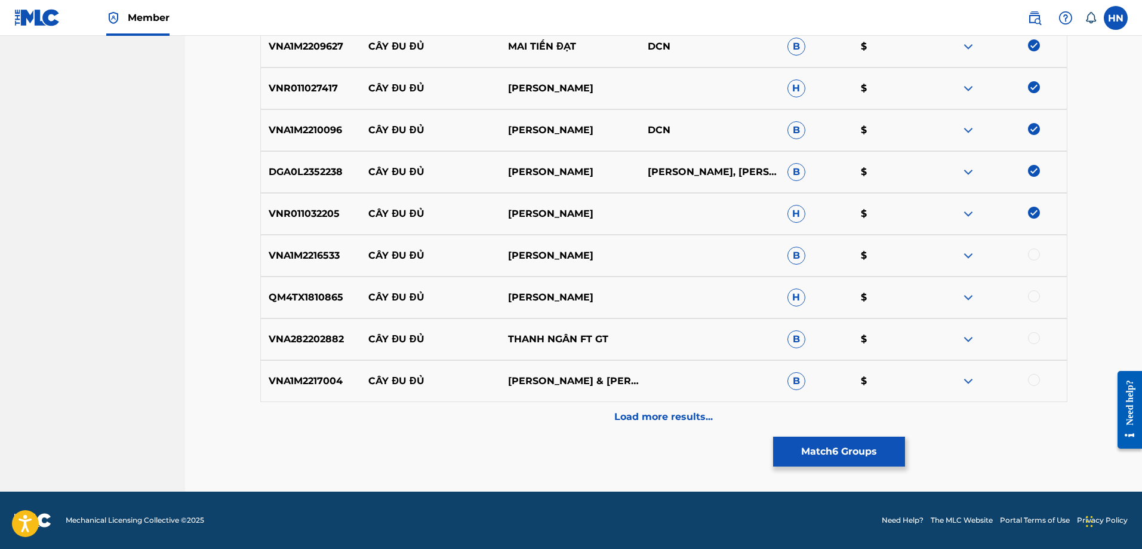
click at [1032, 248] on div at bounding box center [1034, 254] width 12 height 12
click at [271, 290] on div "QM4TX1810865 CÂY ĐU ĐỦ HUỲNH TUẤN SANG H $" at bounding box center [663, 297] width 807 height 42
click at [1032, 296] on div at bounding box center [1034, 296] width 12 height 12
click at [291, 331] on div "VNA282202882 CÂY ĐU ĐỦ THANH NGÂN FT GT B $" at bounding box center [663, 339] width 807 height 42
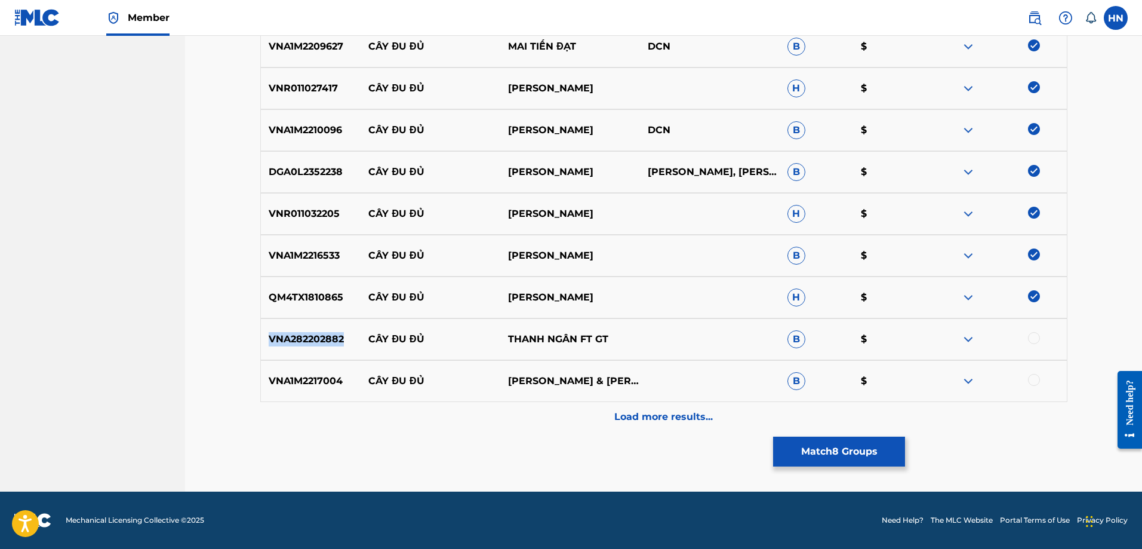
click at [291, 331] on div "VNA282202882 CÂY ĐU ĐỦ THANH NGÂN FT GT B $" at bounding box center [663, 339] width 807 height 42
click at [1032, 337] on div at bounding box center [1034, 338] width 12 height 12
click at [277, 392] on div "VNA1M2217004 CÂY ĐU ĐỦ THANH NGÂN ÁNH NGUYÊN & HOÀNG DIỄN B $" at bounding box center [663, 381] width 807 height 42
click at [1041, 379] on div at bounding box center [997, 381] width 140 height 14
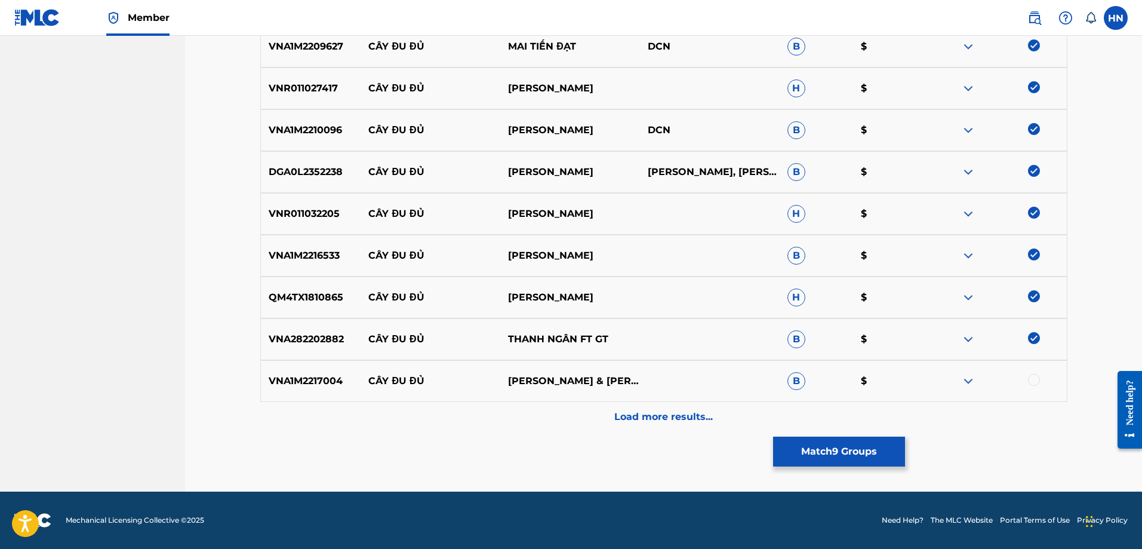
click at [1038, 379] on div at bounding box center [1034, 380] width 12 height 12
click at [666, 401] on div "VNA1M2217004 CÂY ĐU ĐỦ THANH NGÂN ÁNH NGUYÊN & HOÀNG DIỄN B $" at bounding box center [663, 381] width 807 height 42
click at [655, 404] on div "Load more results..." at bounding box center [663, 417] width 807 height 30
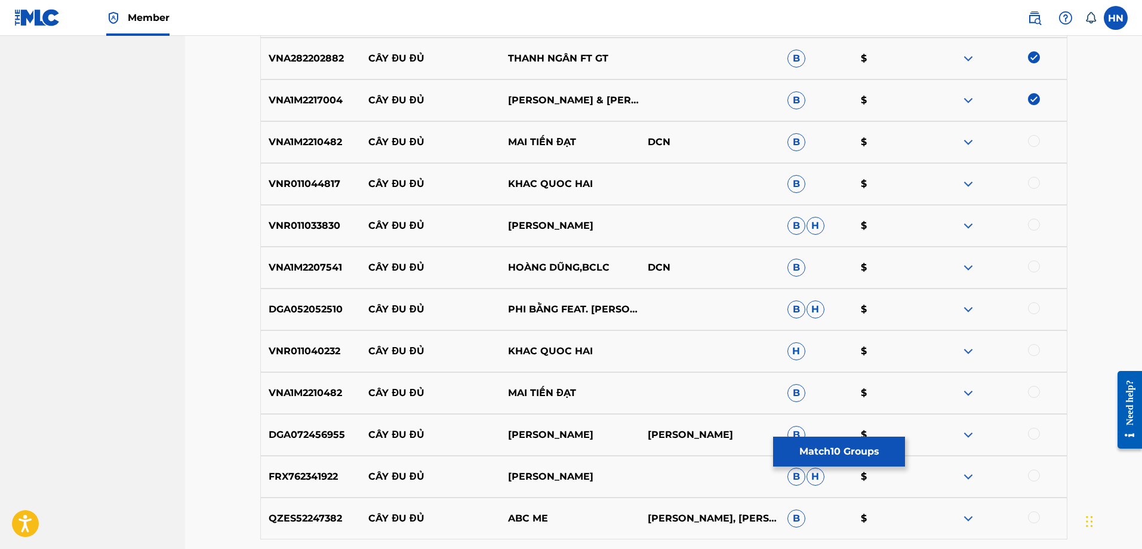
scroll to position [774, 0]
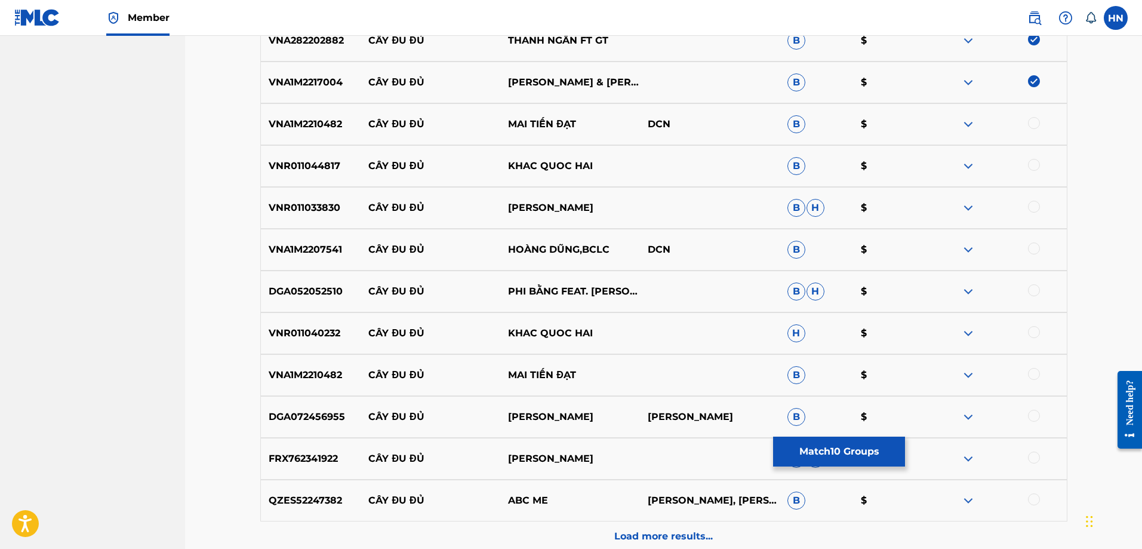
click at [273, 106] on div "VNA1M2210482 CÂY ĐU ĐỦ MAI TIẾN ĐẠT DCN B $" at bounding box center [663, 124] width 807 height 42
click at [1030, 120] on div at bounding box center [1034, 123] width 12 height 12
click at [304, 165] on p "VNR011044817" at bounding box center [311, 166] width 100 height 14
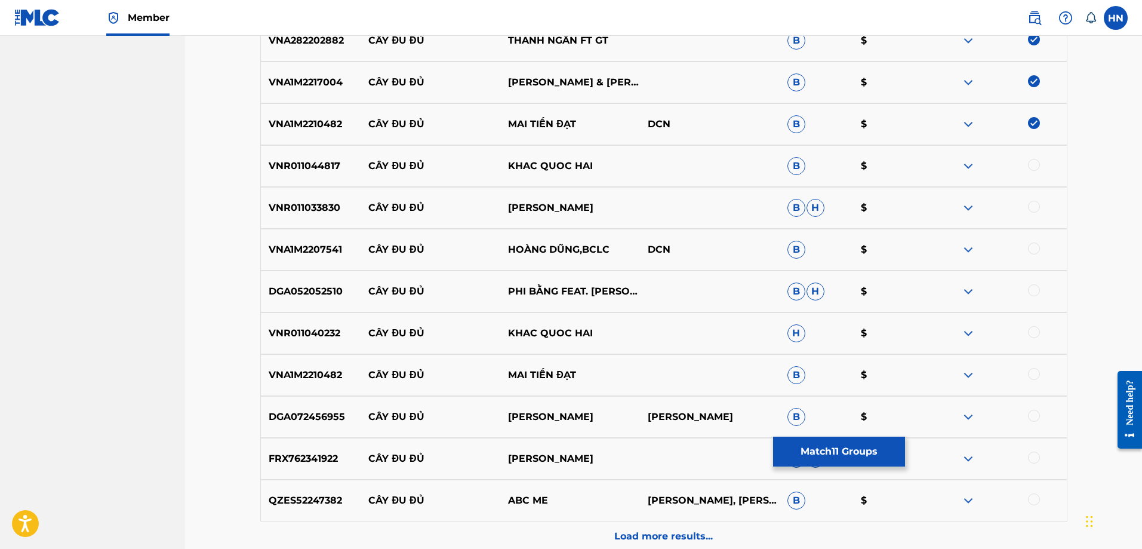
click at [1026, 165] on div at bounding box center [997, 166] width 140 height 14
click at [1030, 164] on div at bounding box center [1034, 165] width 12 height 12
click at [338, 218] on div "VNR011033830 CÂY ĐU ĐỦ DUY THANH B H $" at bounding box center [663, 208] width 807 height 42
click at [333, 213] on p "VNR011033830" at bounding box center [311, 208] width 100 height 14
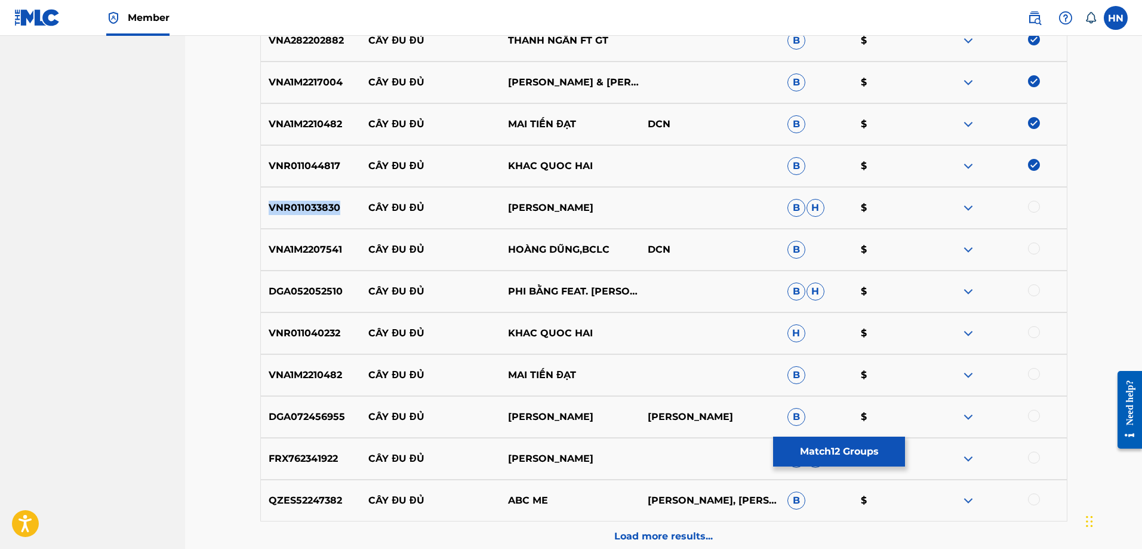
click at [333, 213] on p "VNR011033830" at bounding box center [311, 208] width 100 height 14
click at [1038, 204] on div at bounding box center [1034, 207] width 12 height 12
click at [304, 241] on div "VNA1M2207541 CÂY ĐU ĐỦ HOÀNG DŨNG,BCLC DCN B $" at bounding box center [663, 250] width 807 height 42
click at [1031, 245] on div at bounding box center [1034, 248] width 12 height 12
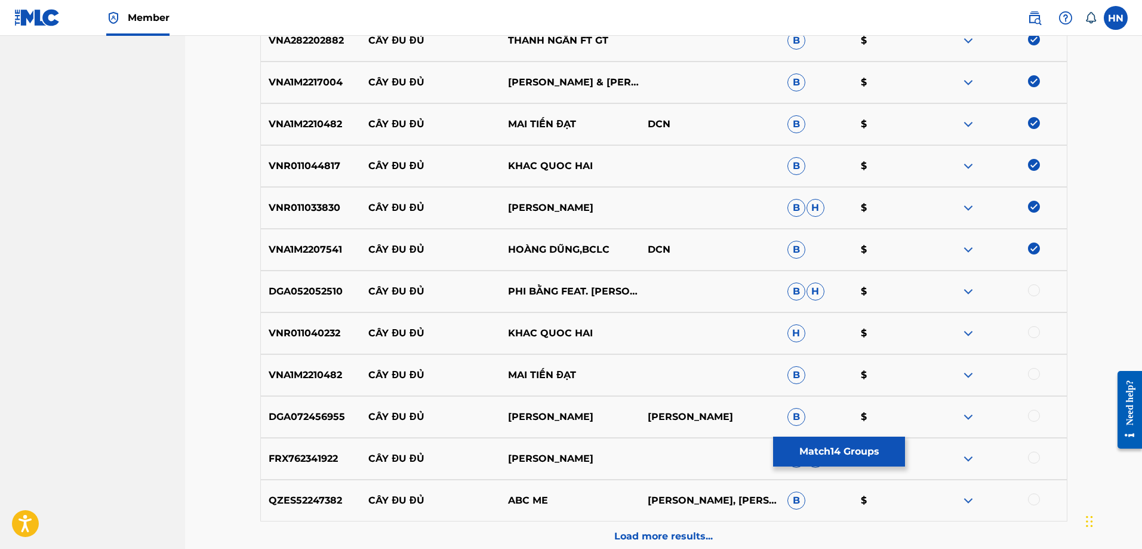
click at [337, 289] on p "DGA052052510" at bounding box center [311, 291] width 100 height 14
click at [1036, 291] on div at bounding box center [1034, 290] width 12 height 12
click at [310, 343] on div "VNR011040232 CÂY ĐU ĐỦ KHAC QUOC HAI H $" at bounding box center [663, 333] width 807 height 42
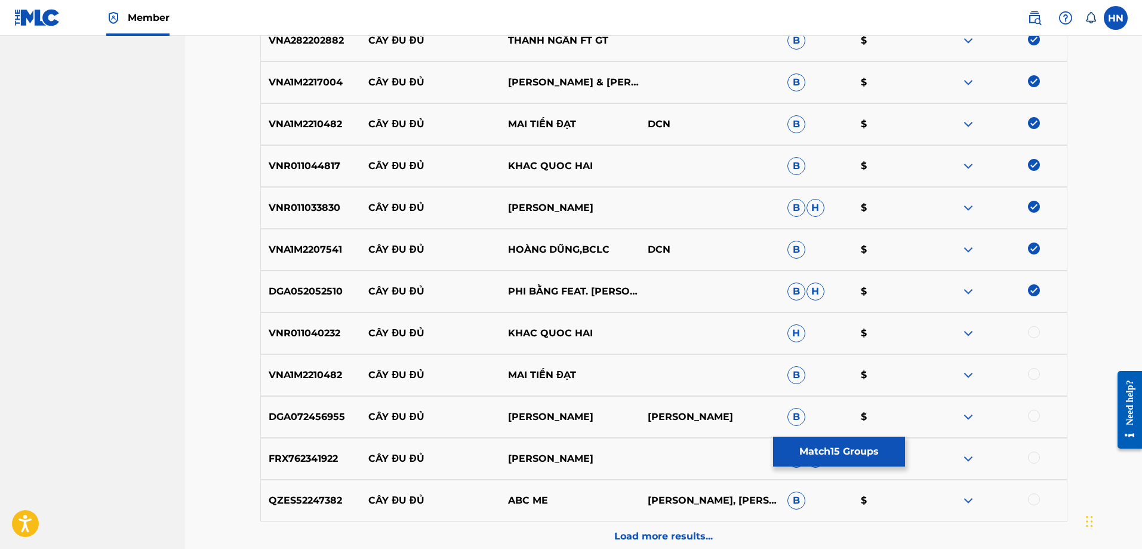
click at [1033, 334] on div at bounding box center [1034, 332] width 12 height 12
click at [1033, 334] on div at bounding box center [997, 333] width 140 height 14
click at [332, 367] on div "VNA1M2210482 CÂY ĐU ĐỦ MAI TIẾN ĐẠT B $" at bounding box center [663, 375] width 807 height 42
click at [1035, 373] on div at bounding box center [1034, 374] width 12 height 12
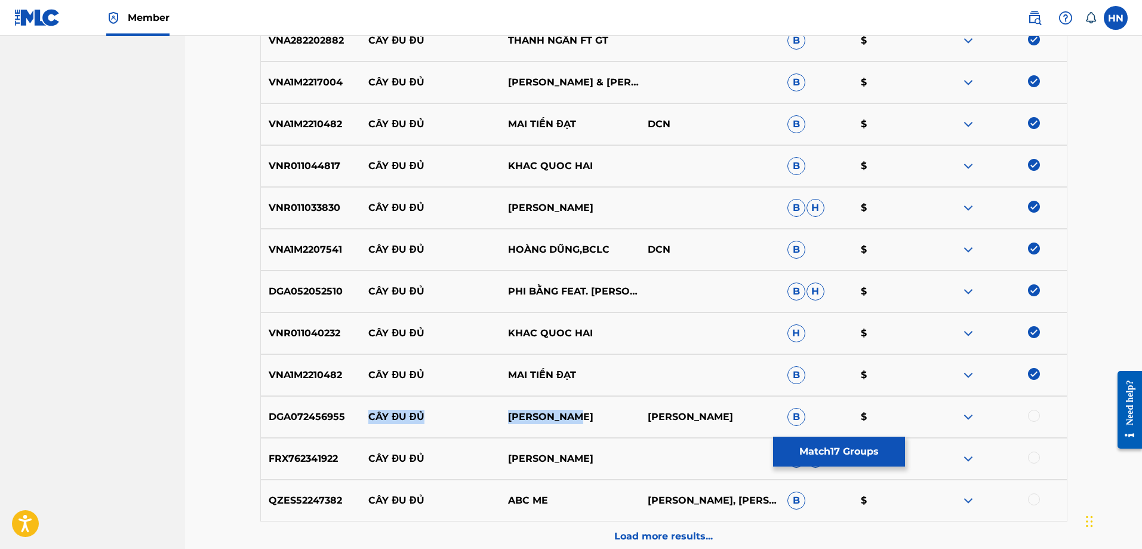
drag, startPoint x: 364, startPoint y: 417, endPoint x: 617, endPoint y: 411, distance: 253.2
click at [617, 411] on div "DGA072456955 CÂY ĐU ĐỦ VŨ DUY LONG VŨ DUY LONG B $" at bounding box center [663, 417] width 807 height 42
click at [322, 408] on div "DGA072456955 CÂY ĐU ĐỦ VŨ DUY LONG VŨ DUY LONG B $" at bounding box center [663, 417] width 807 height 42
click at [1031, 415] on div at bounding box center [1034, 416] width 12 height 12
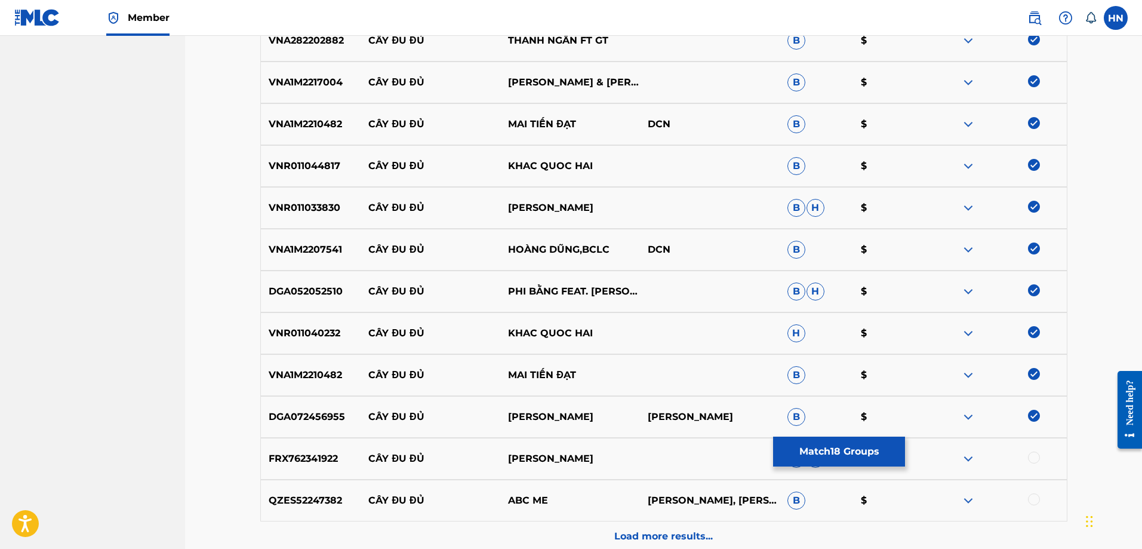
click at [318, 445] on div "FRX762341922 CÂY ĐU ĐỦ VÕ HOÀNG LÂM B H $" at bounding box center [663, 459] width 807 height 42
click at [1036, 456] on div at bounding box center [1034, 457] width 12 height 12
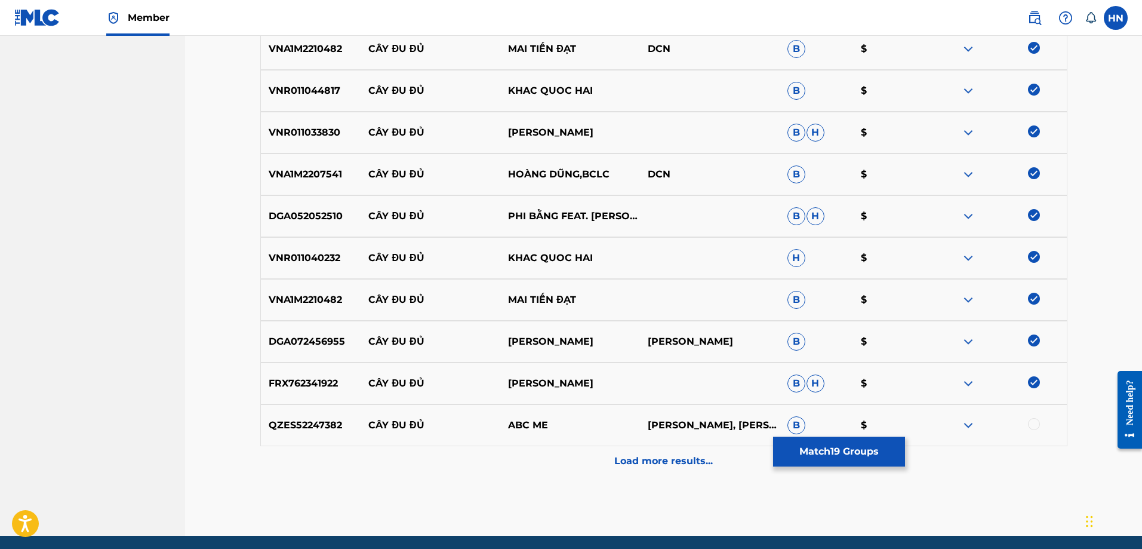
scroll to position [894, 0]
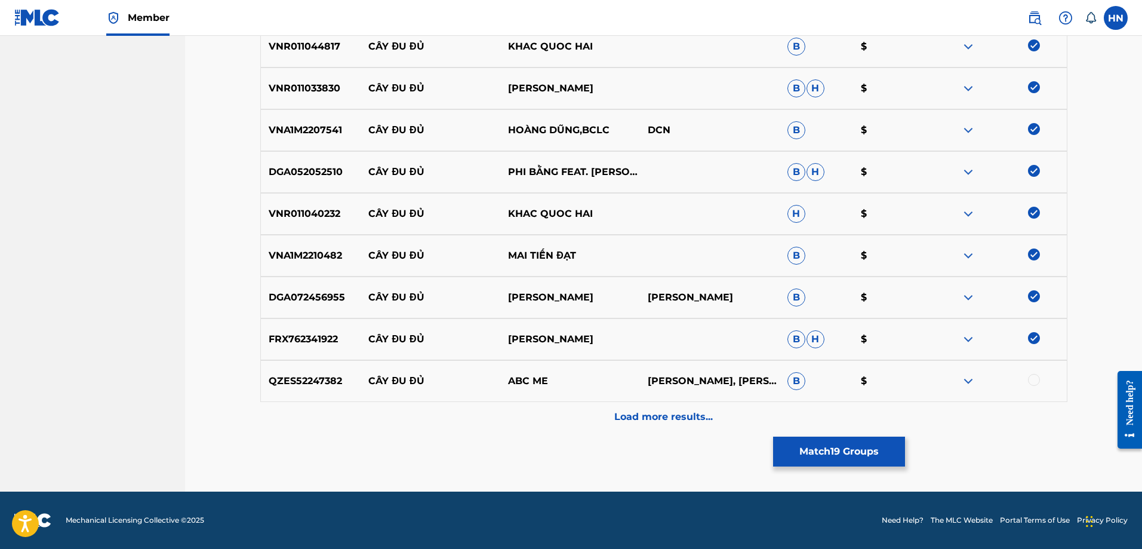
click at [968, 377] on img at bounding box center [968, 381] width 14 height 14
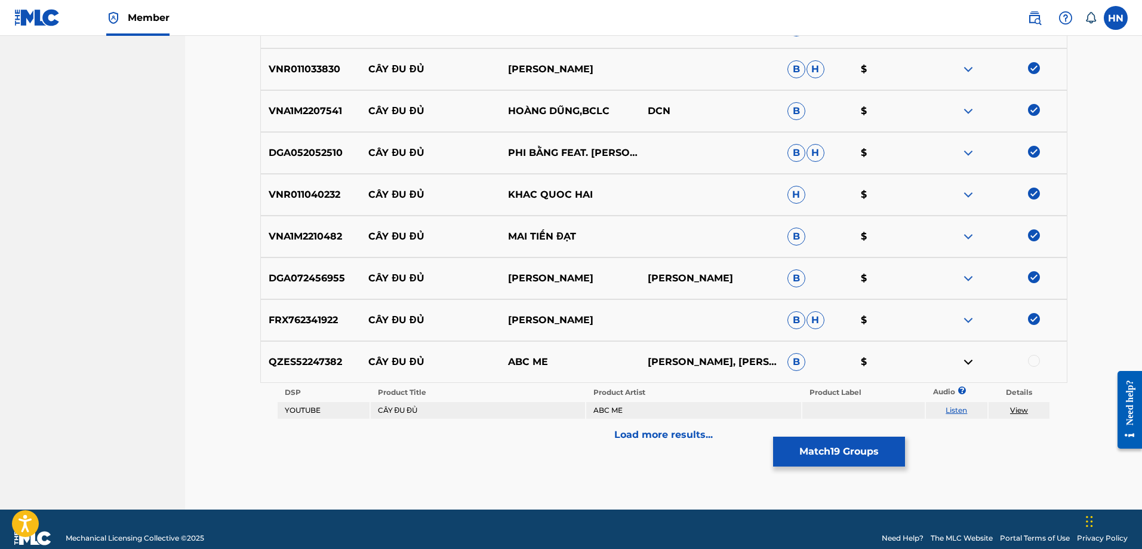
scroll to position [931, 0]
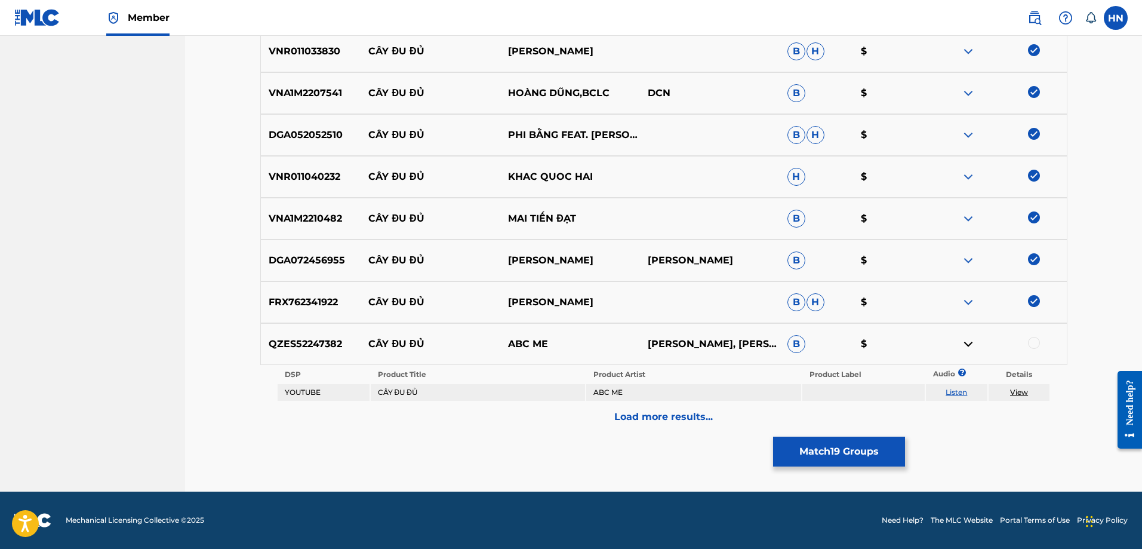
click at [947, 388] on link "Listen" at bounding box center [956, 391] width 21 height 9
drag, startPoint x: 551, startPoint y: 340, endPoint x: 365, endPoint y: 338, distance: 185.7
click at [365, 338] on div "QZES52247382 CÂY ĐU ĐỦ ABC ME TONY NGUYEN, TONY NGUYEN B $" at bounding box center [663, 344] width 807 height 42
click at [599, 413] on div "Load more results..." at bounding box center [663, 417] width 807 height 30
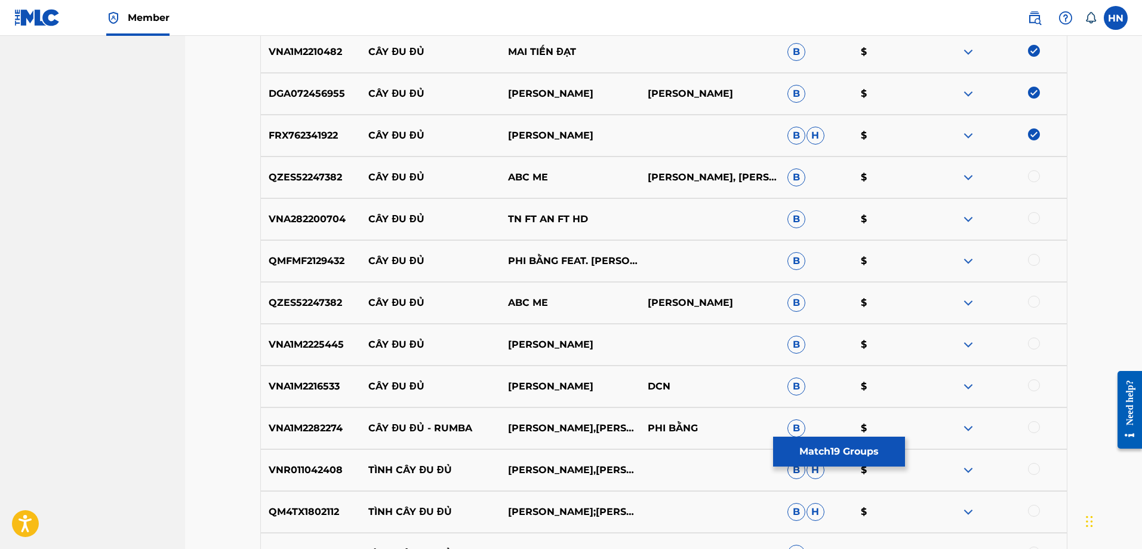
scroll to position [1110, 0]
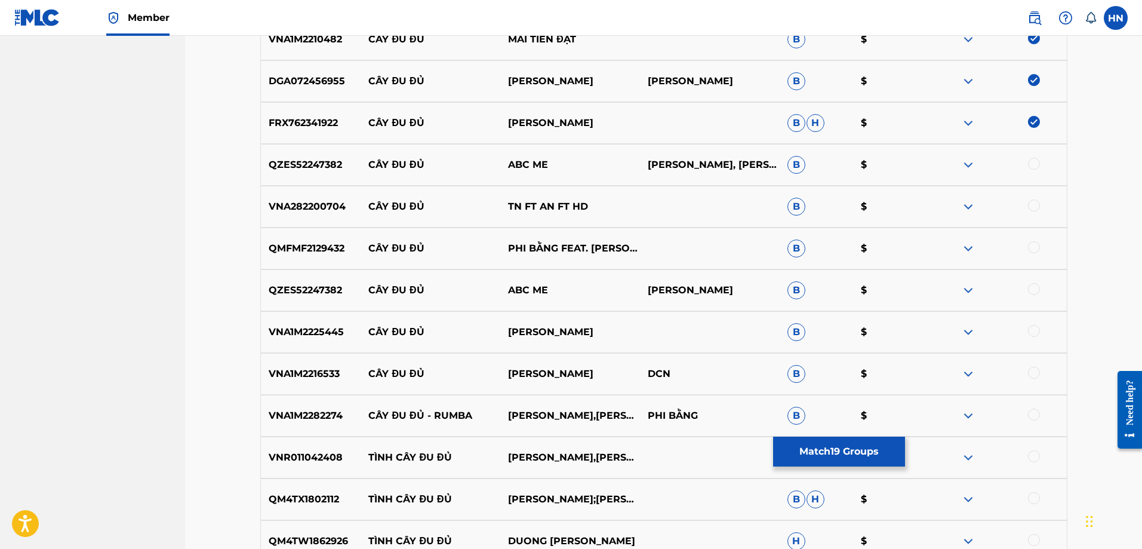
click at [291, 255] on p "QMFMF2129432" at bounding box center [311, 248] width 100 height 14
click at [1035, 248] on div at bounding box center [1034, 247] width 12 height 12
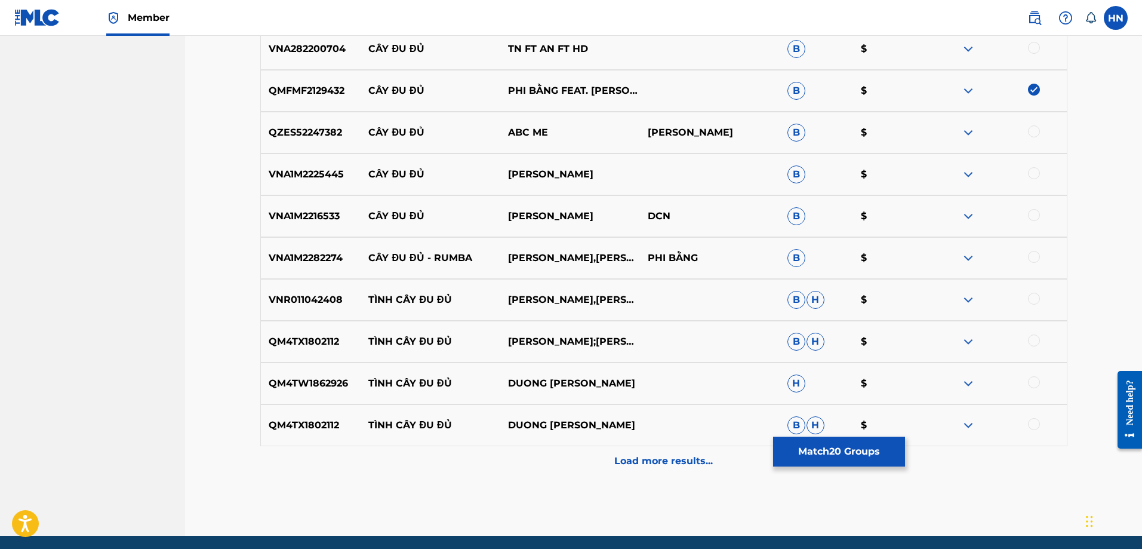
scroll to position [1289, 0]
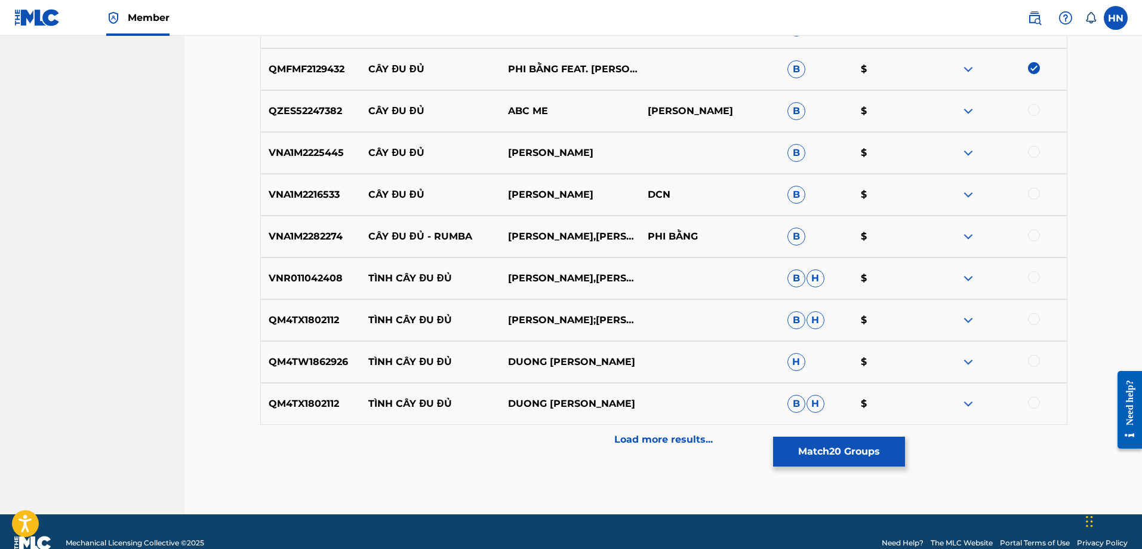
click at [310, 147] on p "VNA1M2225445" at bounding box center [311, 153] width 100 height 14
click at [1027, 152] on div at bounding box center [997, 153] width 140 height 14
click at [1029, 152] on div at bounding box center [1034, 152] width 12 height 12
click at [267, 194] on p "VNA1M2216533" at bounding box center [311, 194] width 100 height 14
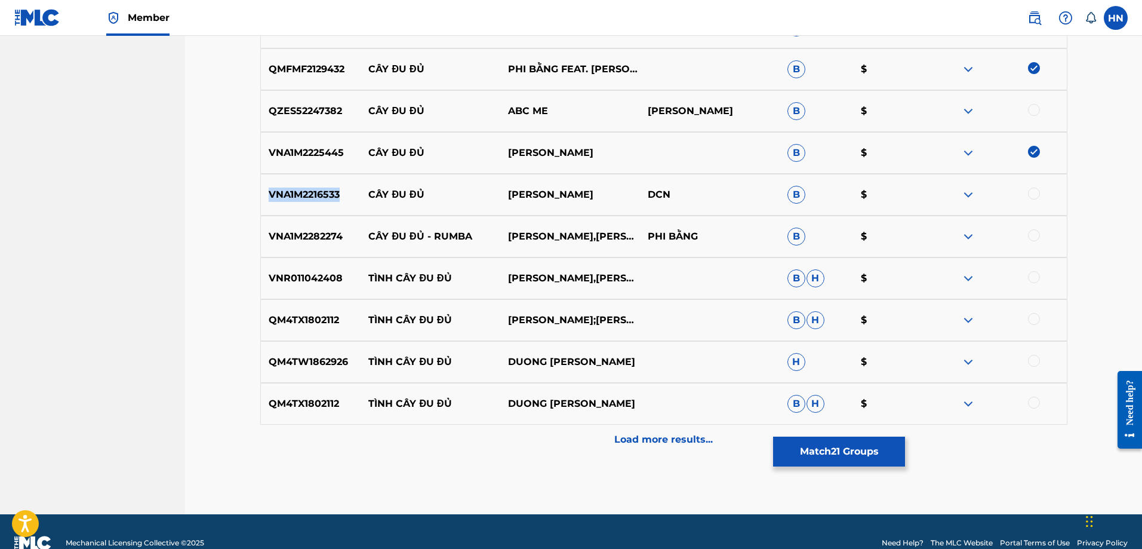
click at [267, 194] on p "VNA1M2216533" at bounding box center [311, 194] width 100 height 14
click at [1030, 192] on div at bounding box center [1034, 193] width 12 height 12
click at [304, 239] on p "VNA1M2282274" at bounding box center [311, 236] width 100 height 14
click at [1041, 238] on div at bounding box center [997, 236] width 140 height 14
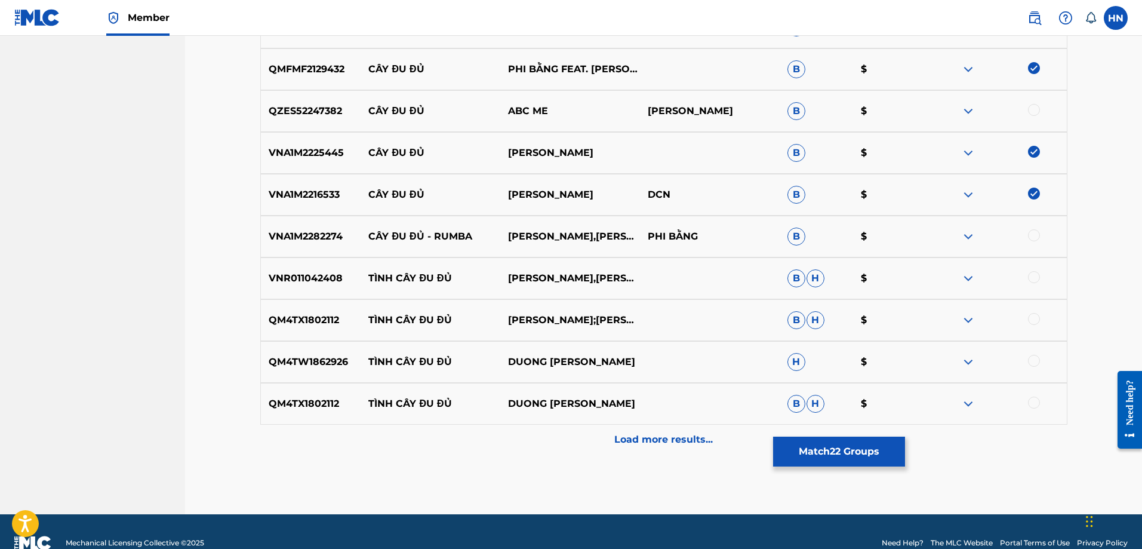
click at [1031, 232] on div at bounding box center [1034, 235] width 12 height 12
click at [546, 441] on div "Load more results..." at bounding box center [663, 439] width 807 height 30
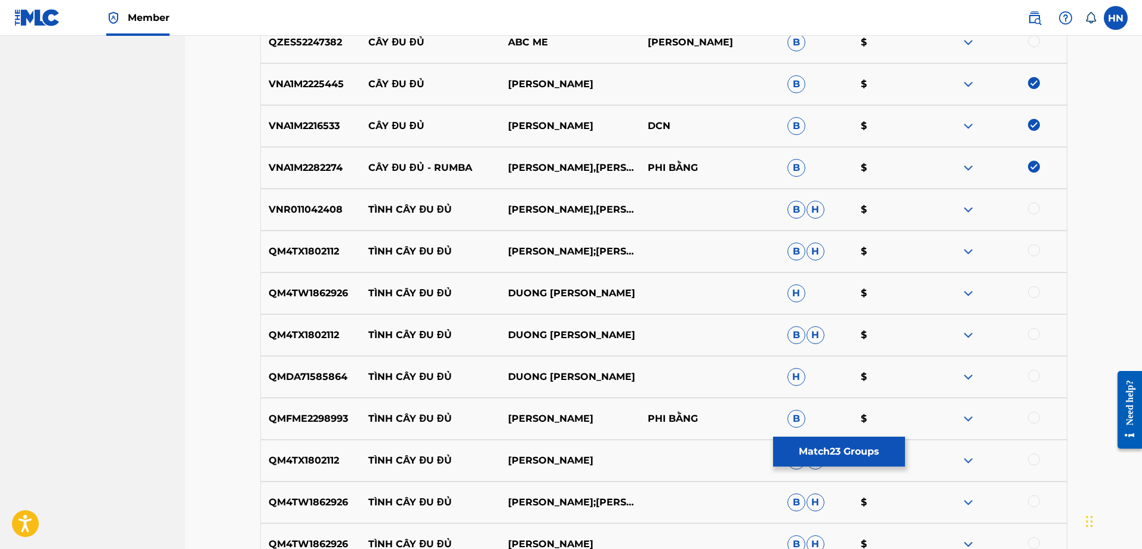
scroll to position [1373, 0]
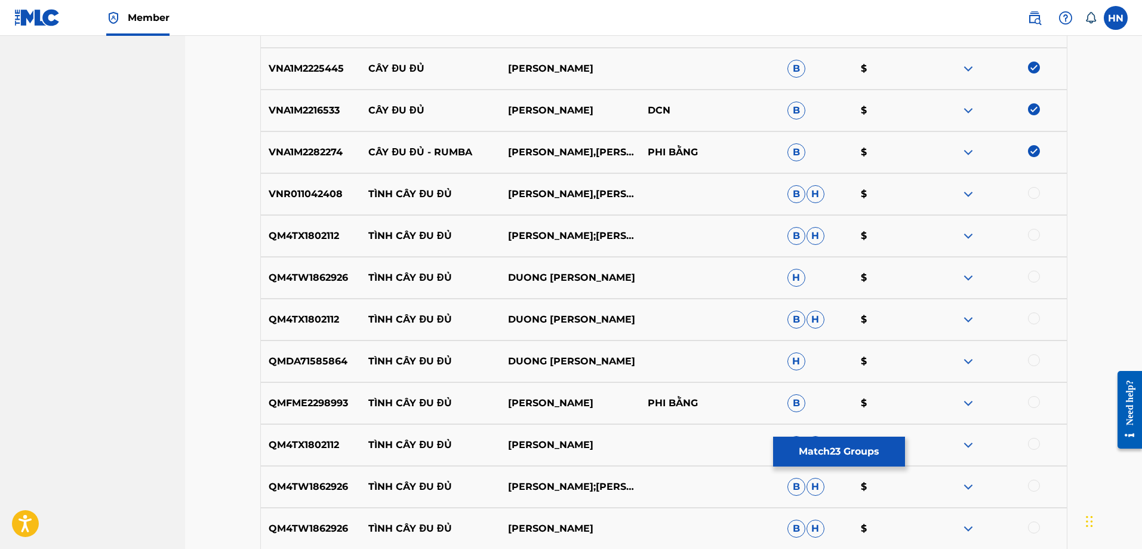
click at [319, 198] on p "VNR011042408" at bounding box center [311, 194] width 100 height 14
click at [1033, 194] on div at bounding box center [1034, 193] width 12 height 12
click at [291, 233] on p "QM4TX1802112" at bounding box center [311, 236] width 100 height 14
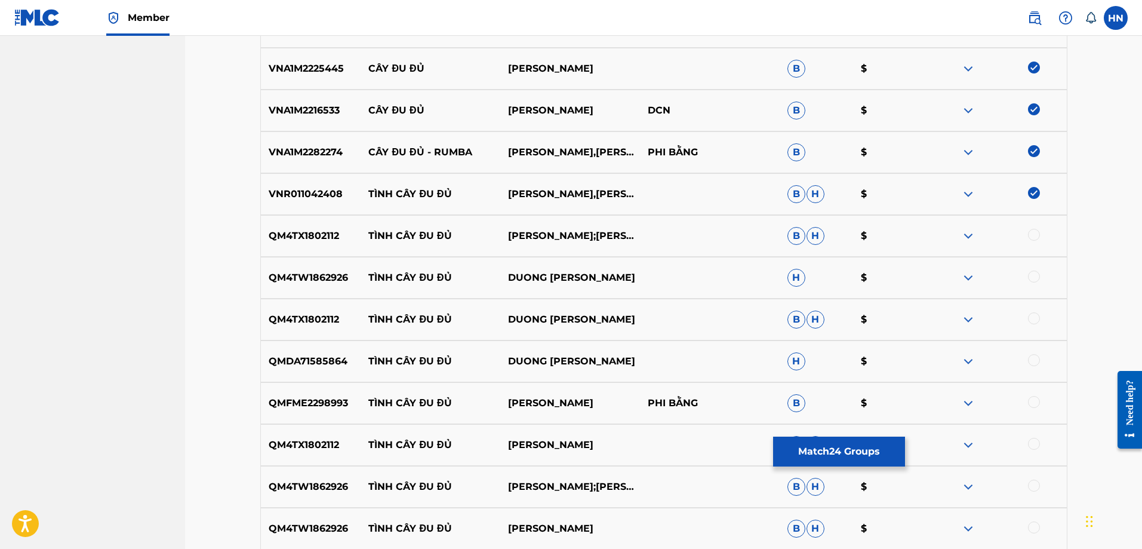
click at [1032, 238] on div at bounding box center [1034, 235] width 12 height 12
click at [312, 266] on div "QM4TW1862926 TÌNH CÂY ĐU ĐỦ DUONG HONG LOAN H $" at bounding box center [663, 278] width 807 height 42
click at [1038, 279] on div at bounding box center [1034, 276] width 12 height 12
click at [284, 309] on div "QM4TX1802112 TÌNH CÂY ĐU ĐỦ DUONG HONG LOAN B H $" at bounding box center [663, 319] width 807 height 42
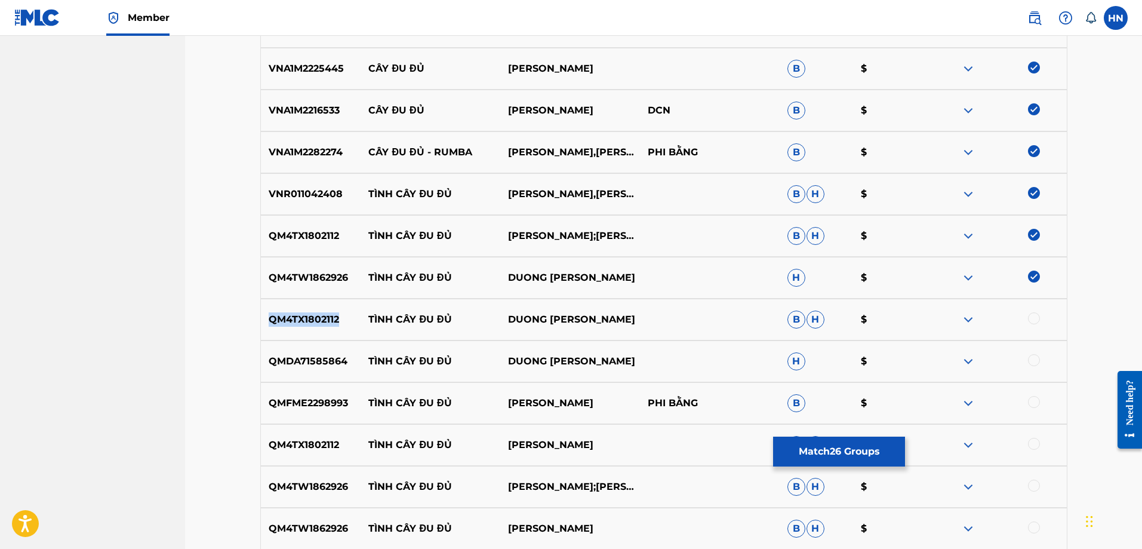
click at [284, 309] on div "QM4TX1802112 TÌNH CÂY ĐU ĐỦ DUONG HONG LOAN B H $" at bounding box center [663, 319] width 807 height 42
click at [1031, 318] on div at bounding box center [1034, 318] width 12 height 12
click at [333, 350] on div "QMDA71585864 TÌNH CÂY ĐU ĐỦ DUONG HONG LOAN H $" at bounding box center [663, 361] width 807 height 42
click at [1032, 361] on div at bounding box center [1034, 360] width 12 height 12
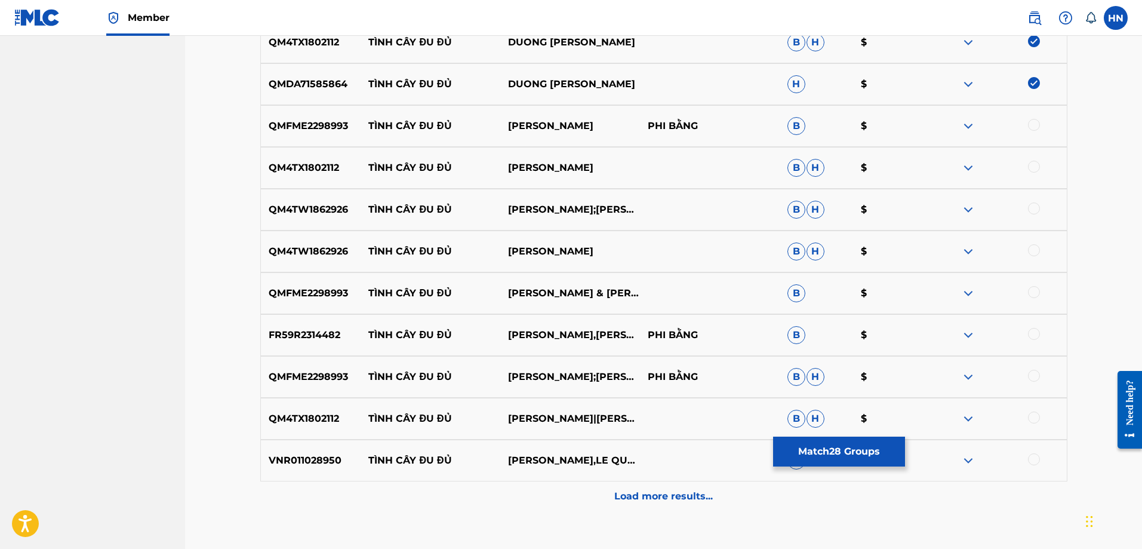
scroll to position [1670, 0]
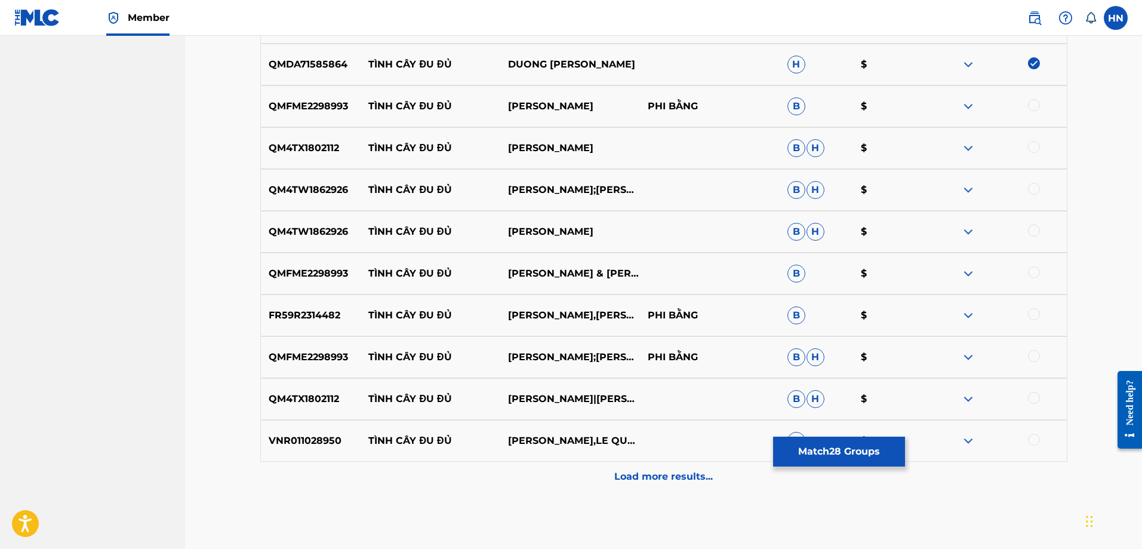
click at [306, 103] on p "QMFME2298993" at bounding box center [311, 106] width 100 height 14
click at [1032, 108] on div at bounding box center [1034, 105] width 12 height 12
click at [336, 125] on div "QMFME2298993 TÌNH CÂY ĐU ĐỦ KHƯU HUY VŨ PHI BẰNG B $" at bounding box center [663, 106] width 807 height 42
click at [322, 133] on div "QM4TX1802112 TÌNH CÂY ĐU ĐỦ DƯƠNG HỒNG LOAN B H $" at bounding box center [663, 148] width 807 height 42
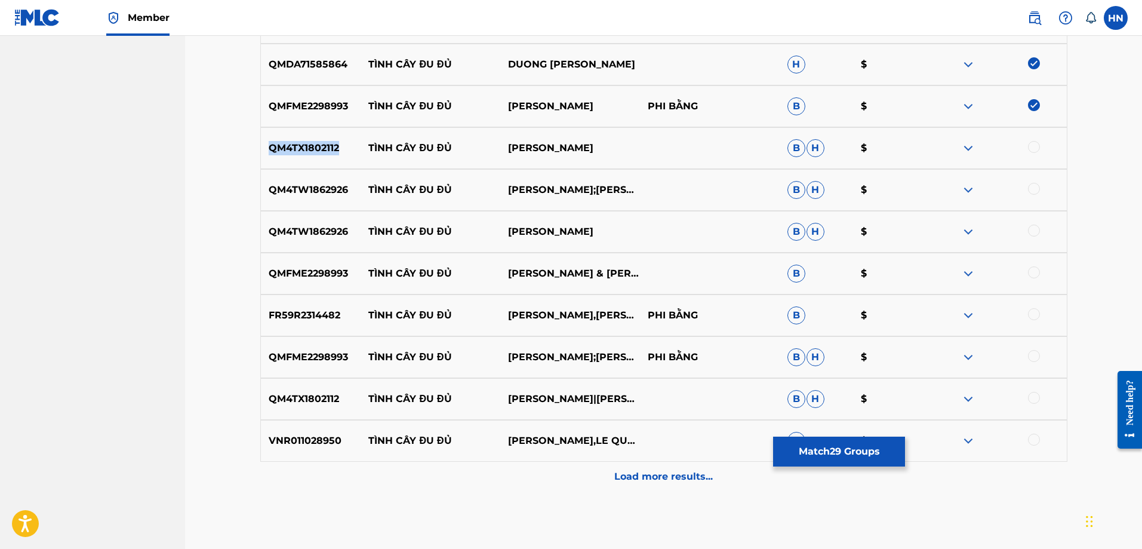
click at [322, 133] on div "QM4TX1802112 TÌNH CÂY ĐU ĐỦ DƯƠNG HỒNG LOAN B H $" at bounding box center [663, 148] width 807 height 42
click at [1030, 144] on div at bounding box center [1034, 147] width 12 height 12
click at [332, 207] on div "QM4TW1862926 TÌNH CÂY ĐU ĐỦ KHƯU HUY VŨ;DƯƠNG HỒNG LOAN B H $" at bounding box center [663, 190] width 807 height 42
click at [1032, 185] on div at bounding box center [1034, 189] width 12 height 12
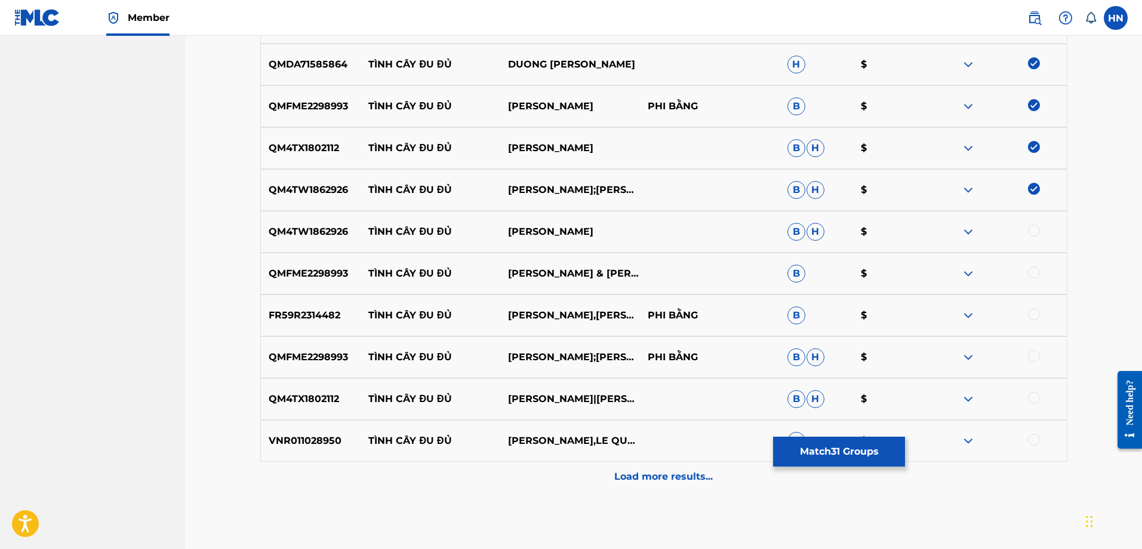
click at [1029, 236] on div at bounding box center [997, 231] width 140 height 14
click at [1029, 235] on div at bounding box center [997, 231] width 140 height 14
click at [1029, 233] on div at bounding box center [1034, 230] width 12 height 12
click at [324, 281] on div "QMFME2298993 TÌNH CÂY ĐU ĐỦ KHƯU HUY VŨ & DƯƠNG HỒNG LOAN B $" at bounding box center [663, 274] width 807 height 42
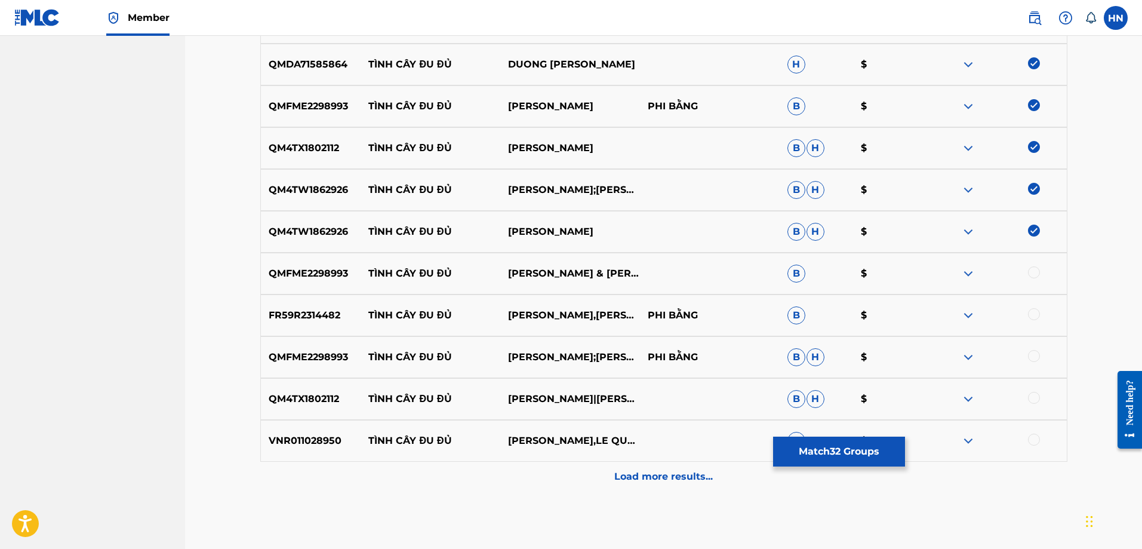
click at [1038, 269] on div at bounding box center [1034, 272] width 12 height 12
click at [325, 321] on p "FR59R2314482" at bounding box center [311, 315] width 100 height 14
click at [1027, 315] on div at bounding box center [997, 315] width 140 height 14
click at [1028, 315] on div at bounding box center [1034, 314] width 12 height 12
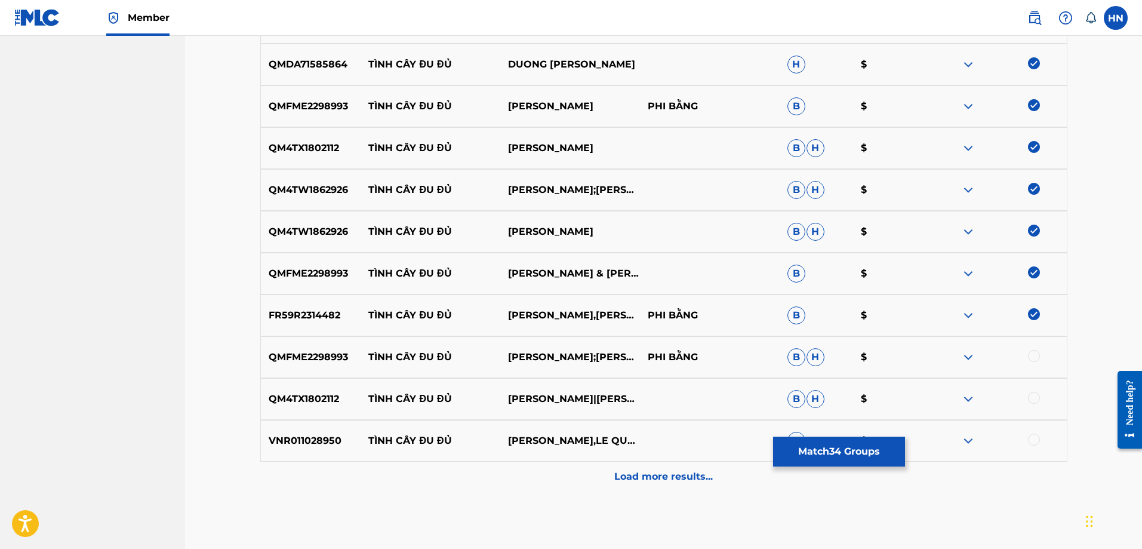
click at [316, 365] on div "QMFME2298993 TÌNH CÂY ĐU ĐỦ KHƯU HUY VŨ;DƯƠNG HỒNG LOAN PHI BẰNG B H $" at bounding box center [663, 357] width 807 height 42
click at [1029, 356] on div at bounding box center [1034, 356] width 12 height 12
click at [319, 406] on div "QM4TX1802112 TÌNH CÂY ĐU ĐỦ DƯƠNG HỒNG LOAN|KHƯU HUY VŨ B H $" at bounding box center [663, 399] width 807 height 42
click at [1038, 399] on div at bounding box center [1034, 398] width 12 height 12
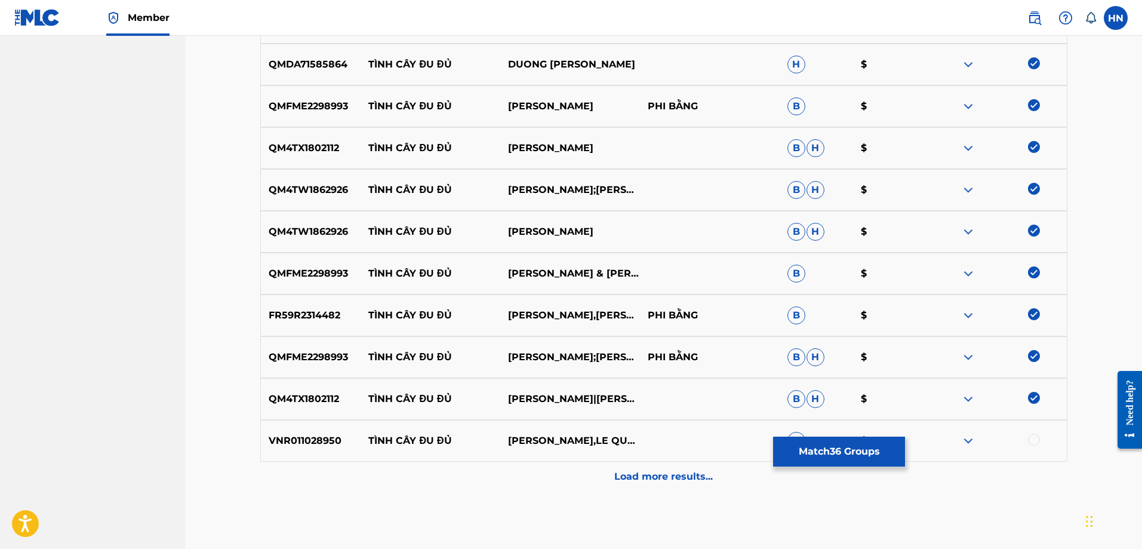
click at [318, 447] on p "VNR011028950" at bounding box center [311, 440] width 100 height 14
click at [1029, 441] on div at bounding box center [1034, 439] width 12 height 12
click at [675, 474] on p "Load more results..." at bounding box center [663, 476] width 99 height 14
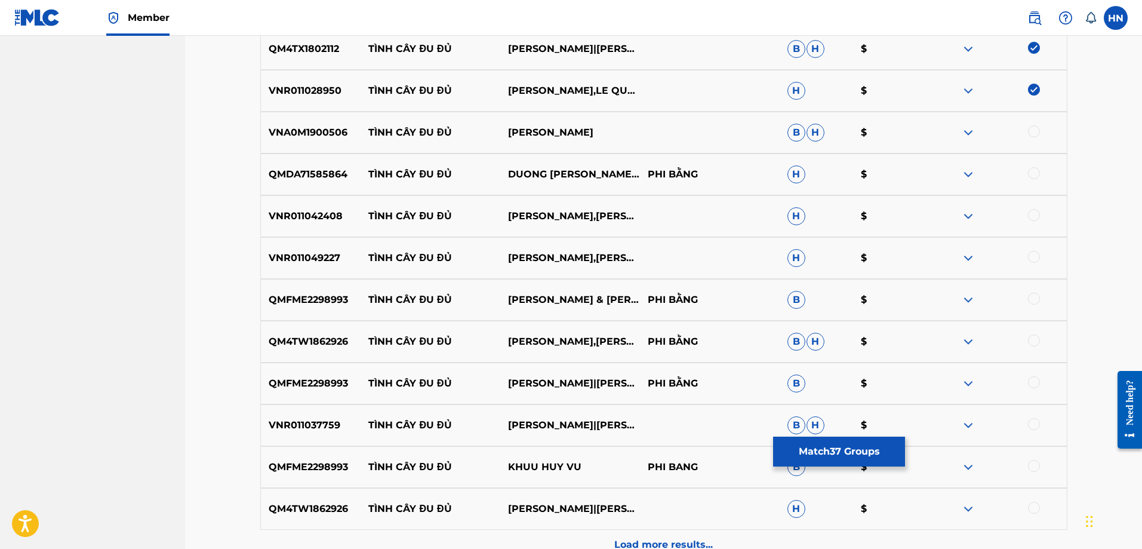
scroll to position [2028, 0]
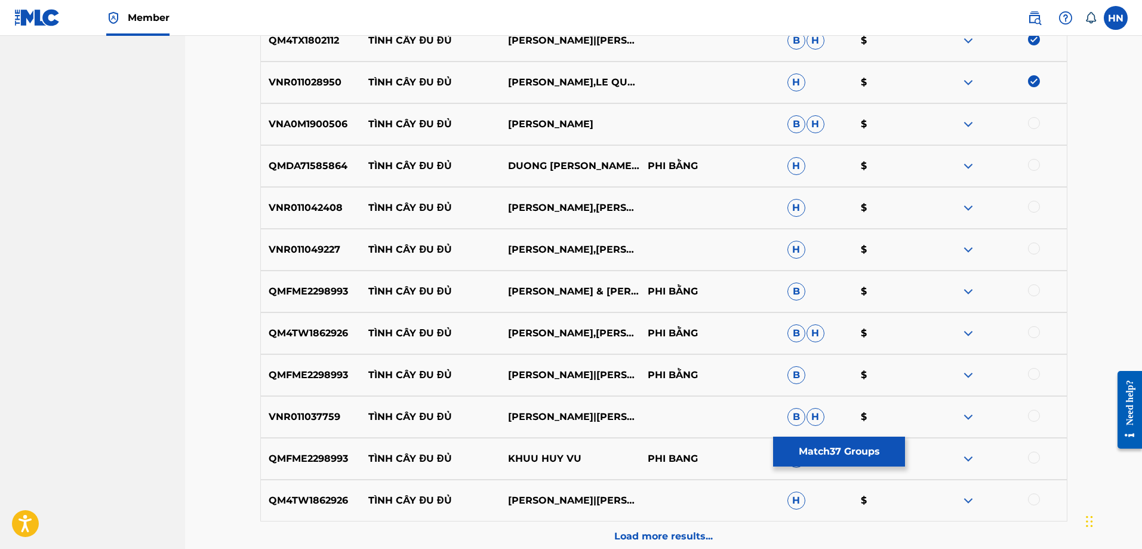
click at [287, 117] on p "VNA0M1900506" at bounding box center [311, 124] width 100 height 14
click at [1032, 122] on div at bounding box center [1034, 123] width 12 height 12
click at [312, 165] on p "QMDA71585864" at bounding box center [311, 166] width 100 height 14
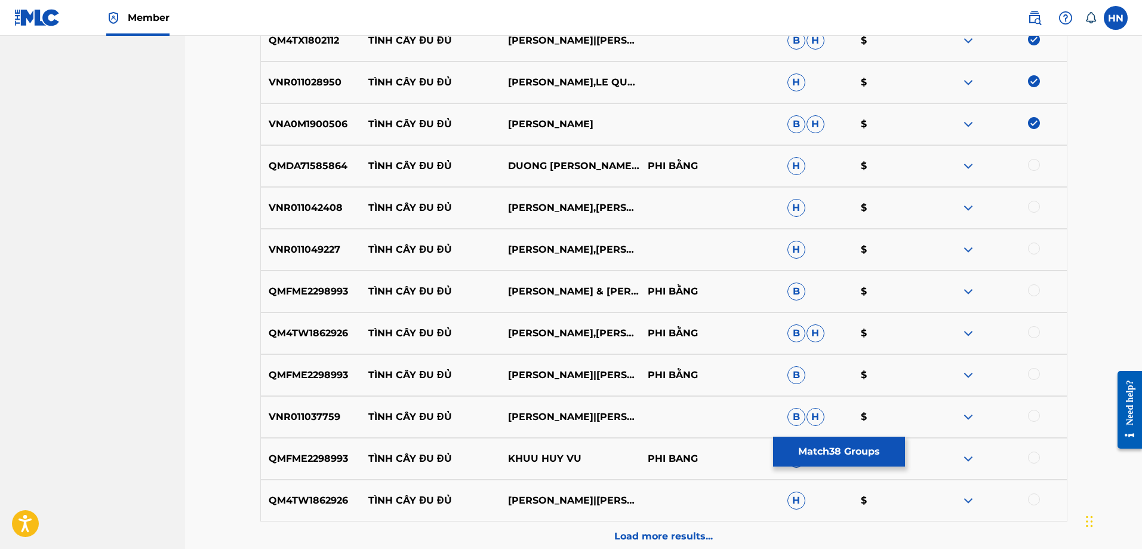
click at [1032, 161] on div at bounding box center [1034, 165] width 12 height 12
click at [336, 217] on div "VNR011042408 TÌNH CÂY ĐU ĐỦ KHƯU HUY VŨ,DUONG HONG LOAN H $" at bounding box center [663, 208] width 807 height 42
click at [1030, 204] on div at bounding box center [1034, 207] width 12 height 12
click at [298, 250] on p "VNR011049227" at bounding box center [311, 249] width 100 height 14
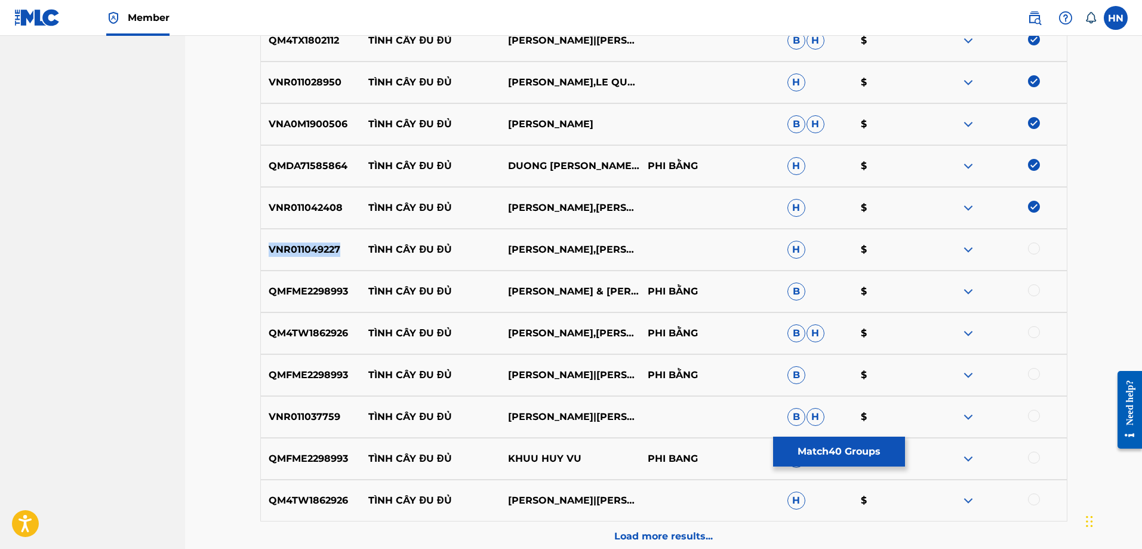
click at [298, 250] on p "VNR011049227" at bounding box center [311, 249] width 100 height 14
click at [1028, 248] on div at bounding box center [1034, 248] width 12 height 12
click at [297, 298] on div "QMFME2298993 TÌNH CÂY ĐU ĐỦ KHƯU HUY VŨ & DƯƠNG HỒNG LOAN PHI BẰNG B $" at bounding box center [663, 291] width 807 height 42
click at [1037, 291] on div at bounding box center [1034, 290] width 12 height 12
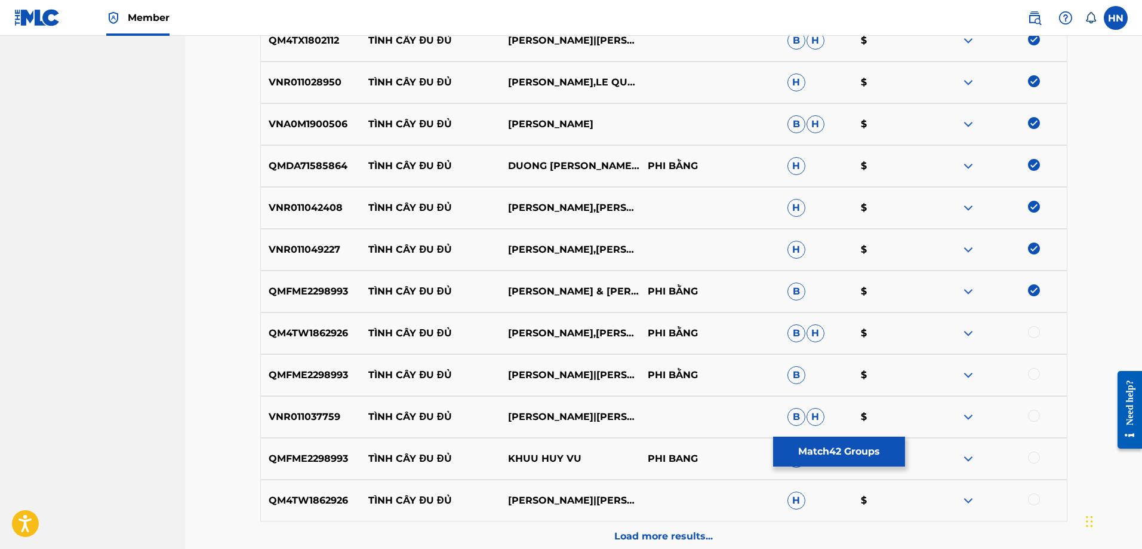
click at [285, 337] on p "QM4TW1862926" at bounding box center [311, 333] width 100 height 14
click at [1029, 329] on div at bounding box center [1034, 332] width 12 height 12
click at [1030, 378] on div at bounding box center [1034, 374] width 12 height 12
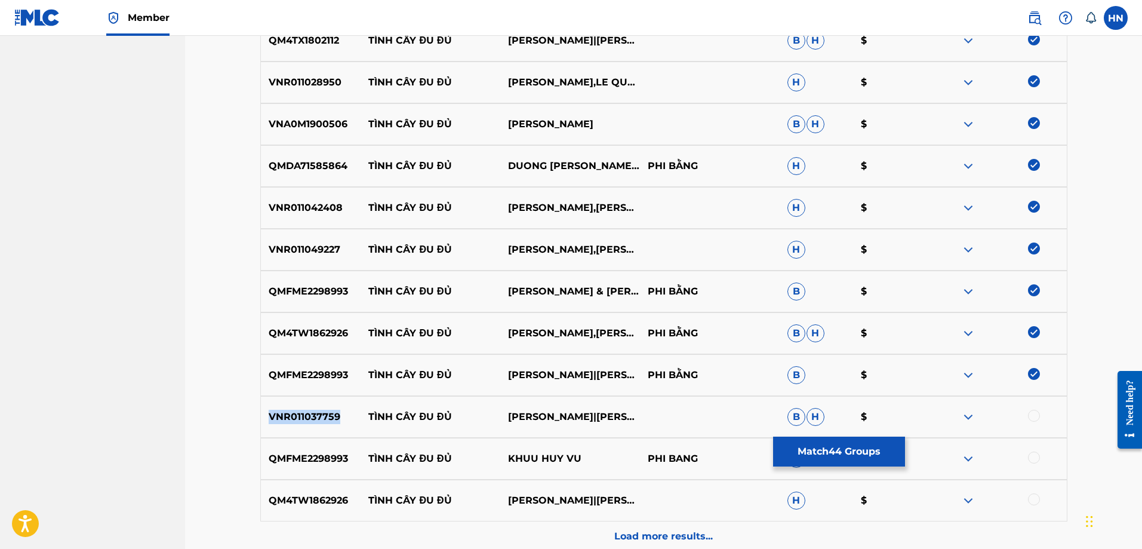
click at [1035, 417] on div at bounding box center [1034, 416] width 12 height 12
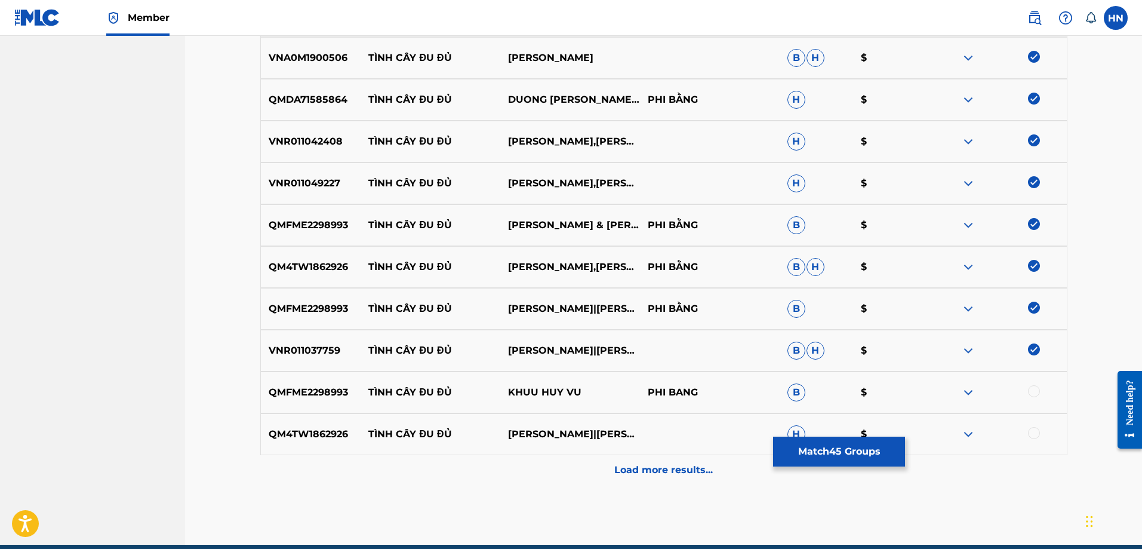
scroll to position [2147, 0]
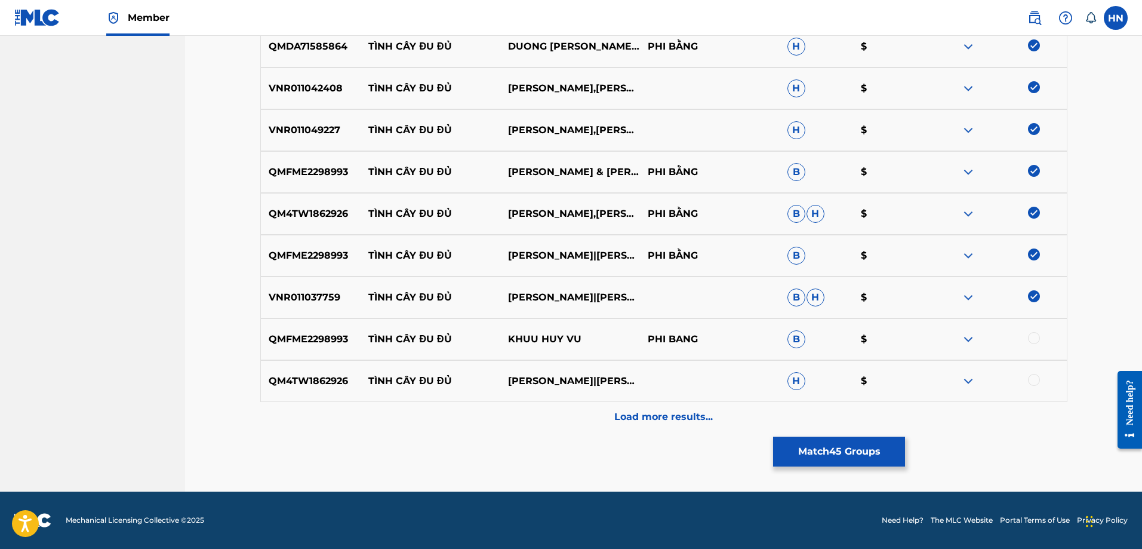
click at [293, 355] on div "QMFME2298993 TÌNH CÂY ĐU ĐỦ KHUU HUY VU PHI BANG B $" at bounding box center [663, 339] width 807 height 42
click at [1035, 337] on div at bounding box center [1034, 338] width 12 height 12
click at [316, 364] on div "QM4TW1862926 TÌNH CÂY ĐU ĐỦ DƯƠNG HỒNG LOAN|KHƯU HUY VŨ H $" at bounding box center [663, 381] width 807 height 42
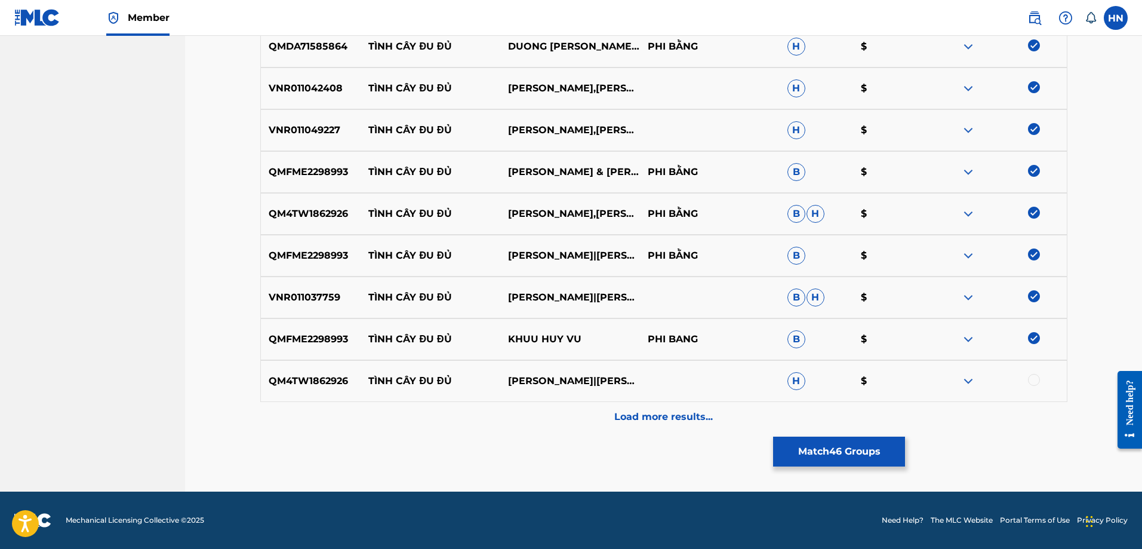
click at [1039, 385] on div at bounding box center [997, 381] width 140 height 14
click at [1032, 377] on div at bounding box center [1034, 380] width 12 height 12
click at [670, 409] on div "Load more results..." at bounding box center [663, 417] width 807 height 30
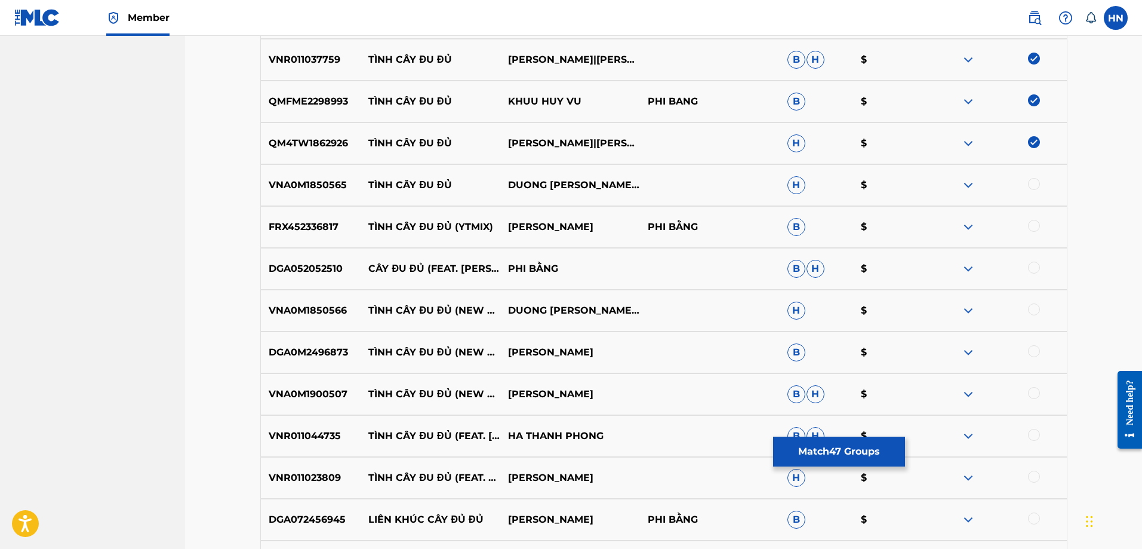
scroll to position [2386, 0]
click at [318, 185] on p "VNA0M1850565" at bounding box center [311, 184] width 100 height 14
click at [1032, 186] on div at bounding box center [1034, 183] width 12 height 12
click at [324, 220] on p "FRX452336817" at bounding box center [311, 225] width 100 height 14
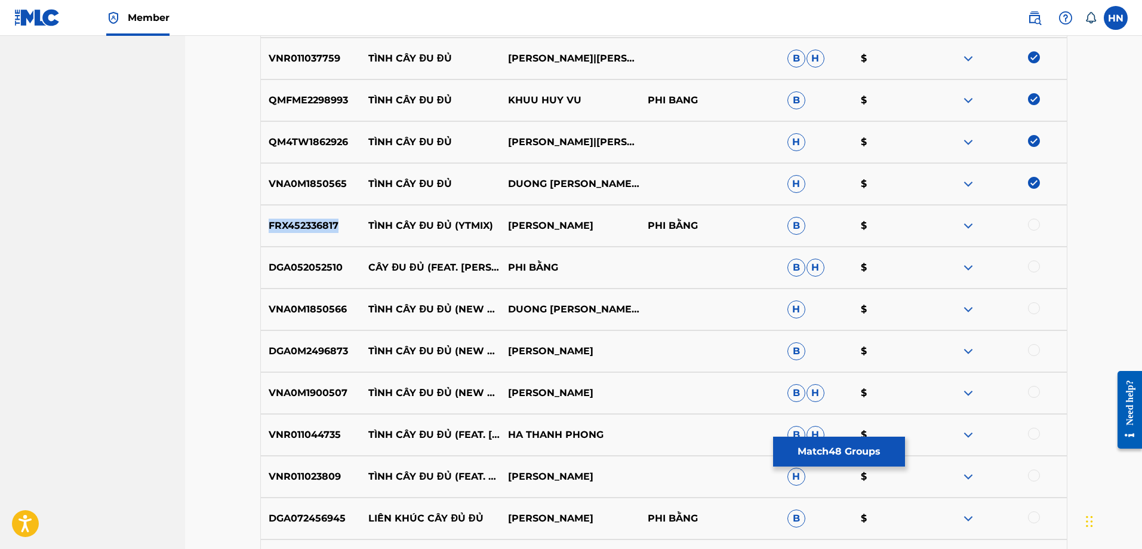
click at [324, 220] on p "FRX452336817" at bounding box center [311, 225] width 100 height 14
click at [1029, 224] on div at bounding box center [1034, 224] width 12 height 12
click at [317, 273] on p "DGA052052510" at bounding box center [311, 267] width 100 height 14
click at [1035, 267] on div at bounding box center [1034, 266] width 12 height 12
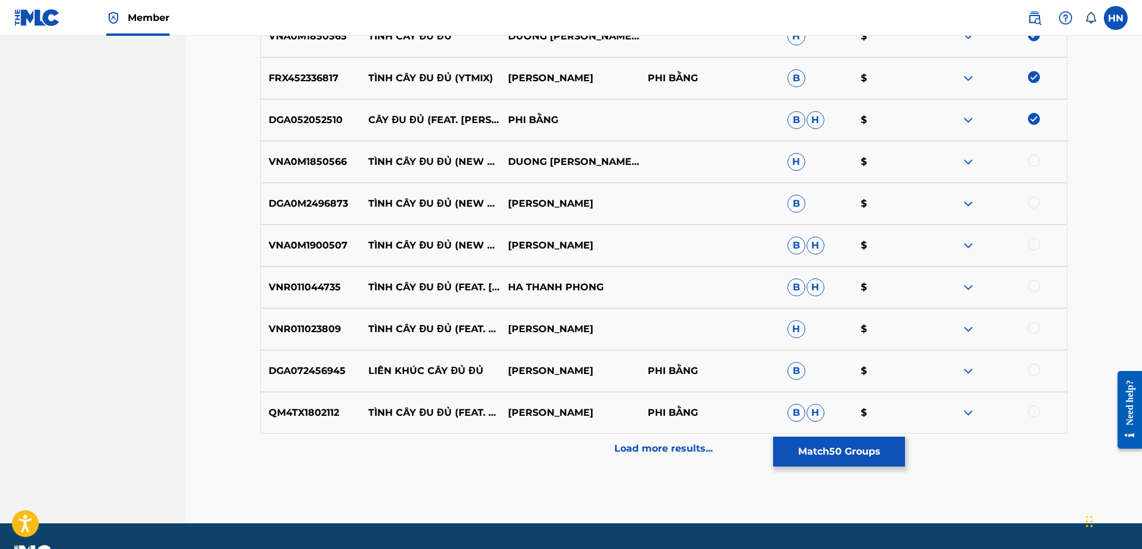
scroll to position [2565, 0]
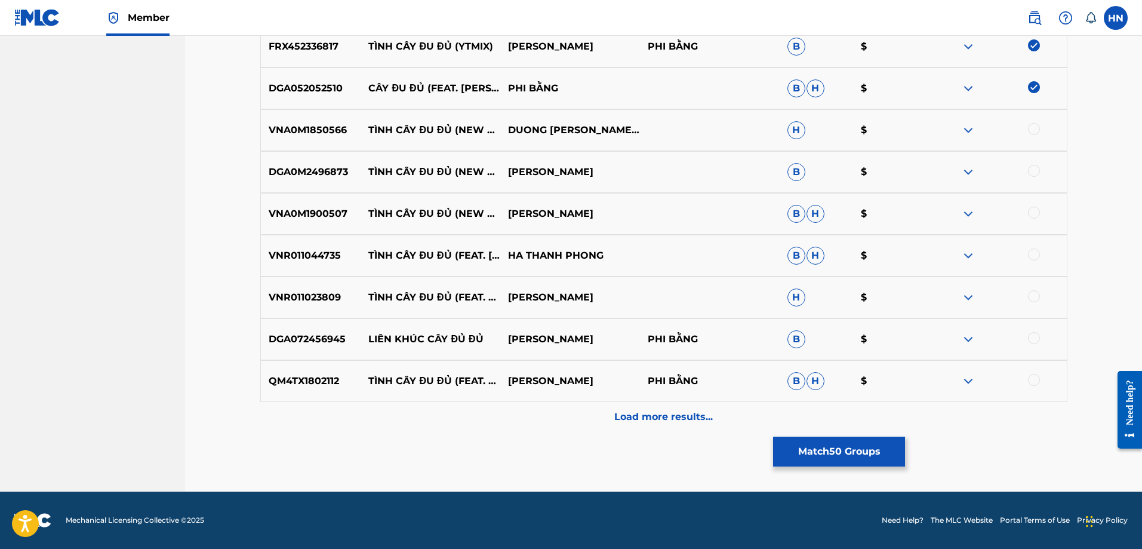
click at [319, 127] on p "VNA0M1850566" at bounding box center [311, 130] width 100 height 14
click at [1030, 127] on div at bounding box center [1034, 129] width 12 height 12
click at [304, 149] on div "VNA0M1850566 TÌNH CÂY ĐU ĐỦ (NEW VERSION) DUONG HONG LOAN,KHƯU HUY VŨ H $" at bounding box center [663, 130] width 807 height 42
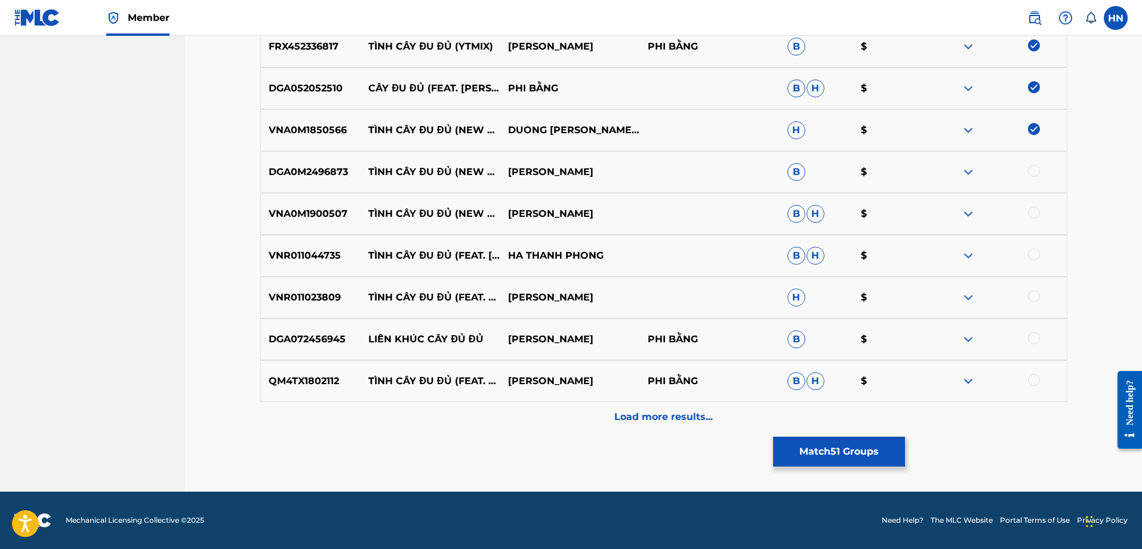
click at [300, 165] on p "DGA0M2496873" at bounding box center [311, 172] width 100 height 14
click at [1029, 171] on div at bounding box center [1034, 171] width 12 height 12
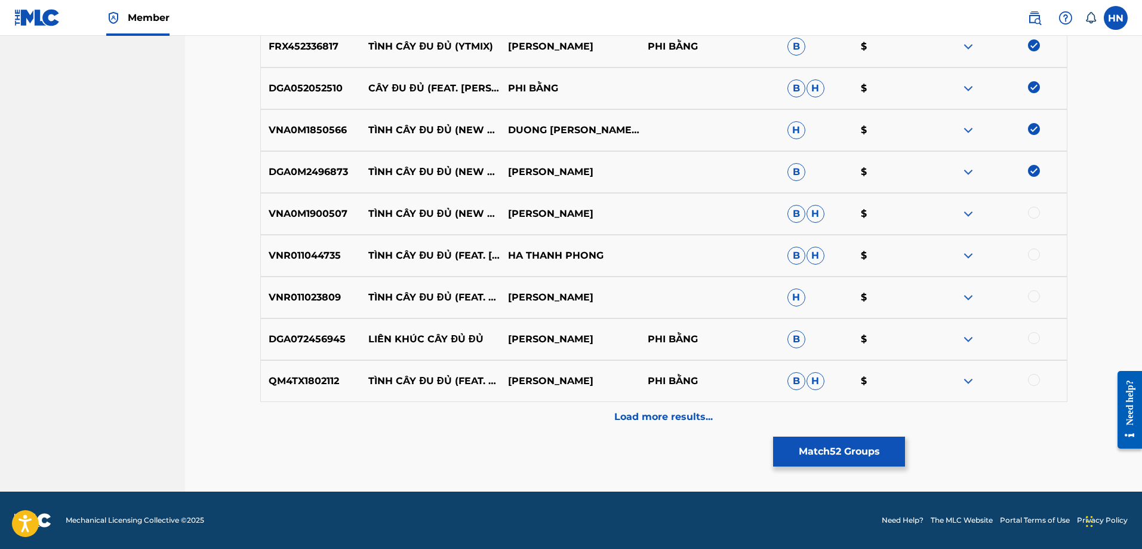
click at [1030, 213] on div at bounding box center [1034, 213] width 12 height 12
click at [295, 264] on div "VNR011044735 TÌNH CÂY ĐU ĐỦ (FEAT. QUYNH ANH) HA THANH PHONG B H $" at bounding box center [663, 256] width 807 height 42
click at [1032, 255] on div at bounding box center [1034, 254] width 12 height 12
click at [293, 287] on div "VNR011023809 TÌNH CÂY ĐU ĐỦ (FEAT. LE QUAN) DONG PHUONG BAO H $" at bounding box center [663, 297] width 807 height 42
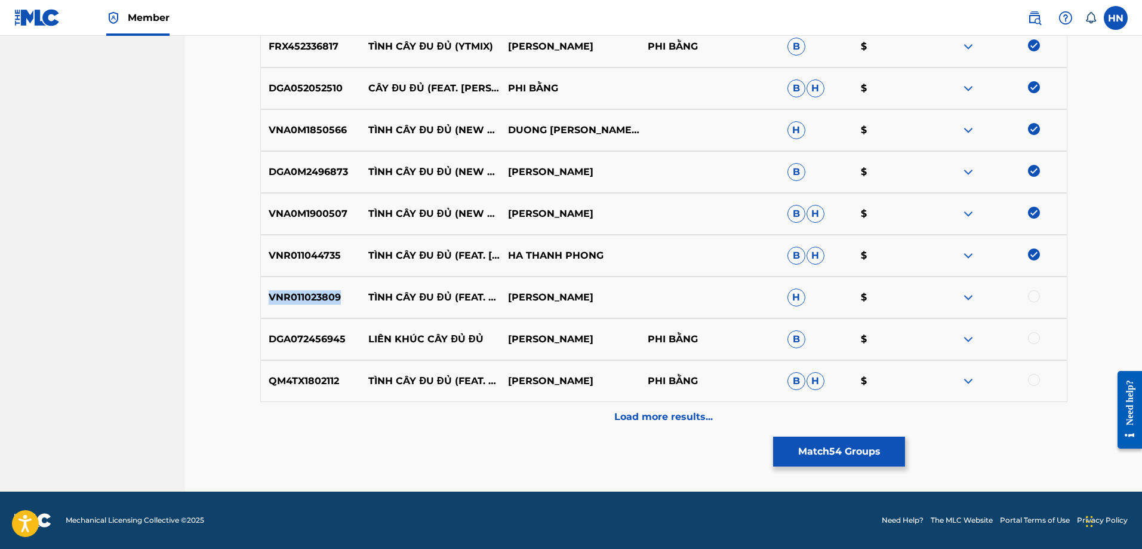
click at [293, 287] on div "VNR011023809 TÌNH CÂY ĐU ĐỦ (FEAT. LE QUAN) DONG PHUONG BAO H $" at bounding box center [663, 297] width 807 height 42
click at [1030, 298] on div at bounding box center [1034, 296] width 12 height 12
click at [306, 392] on div "QM4TX1802112 TÌNH CÂY ĐU ĐỦ (FEAT. KHUU HUY VU) DƯƠNG HỒNG LOAN PHI BẰNG B H $" at bounding box center [663, 381] width 807 height 42
click at [1034, 374] on div at bounding box center [1034, 380] width 12 height 12
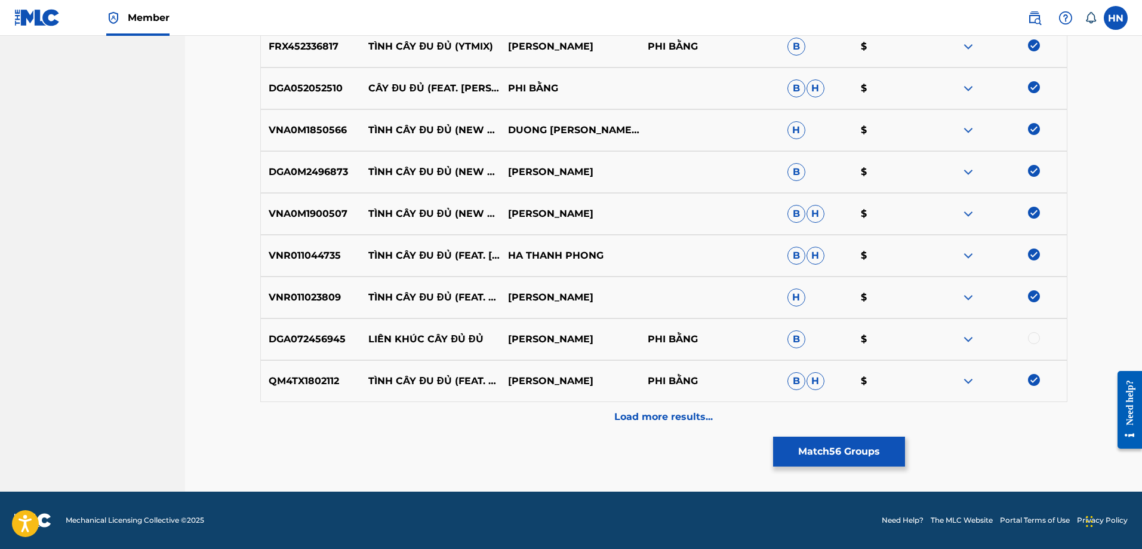
click at [626, 408] on div "Load more results..." at bounding box center [663, 417] width 807 height 30
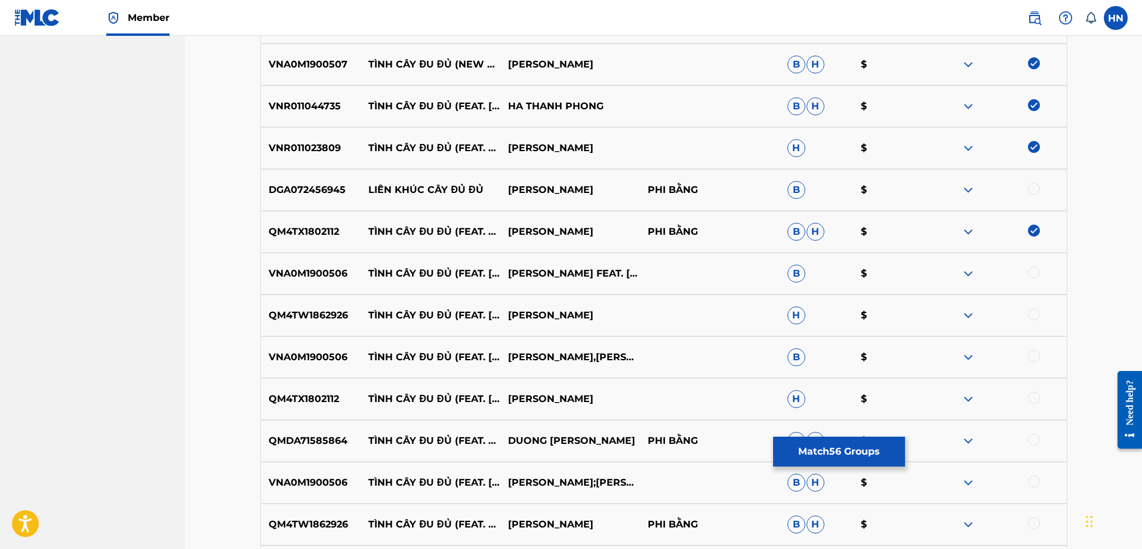
scroll to position [2804, 0]
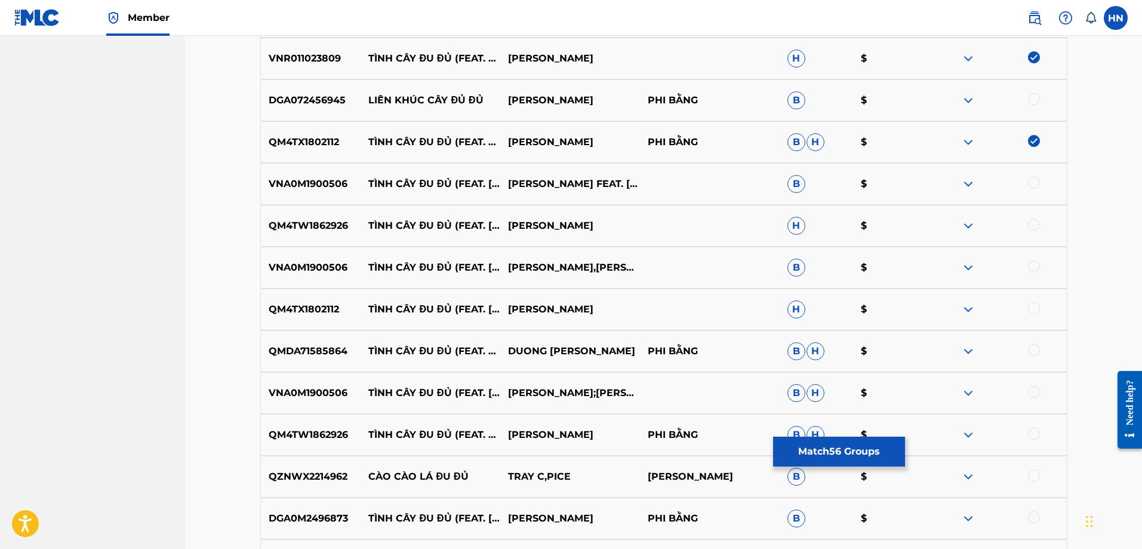
click at [344, 187] on p "VNA0M1900506" at bounding box center [311, 184] width 100 height 14
click at [340, 182] on p "VNA0M1900506" at bounding box center [311, 184] width 100 height 14
click at [1031, 183] on div at bounding box center [1034, 183] width 12 height 12
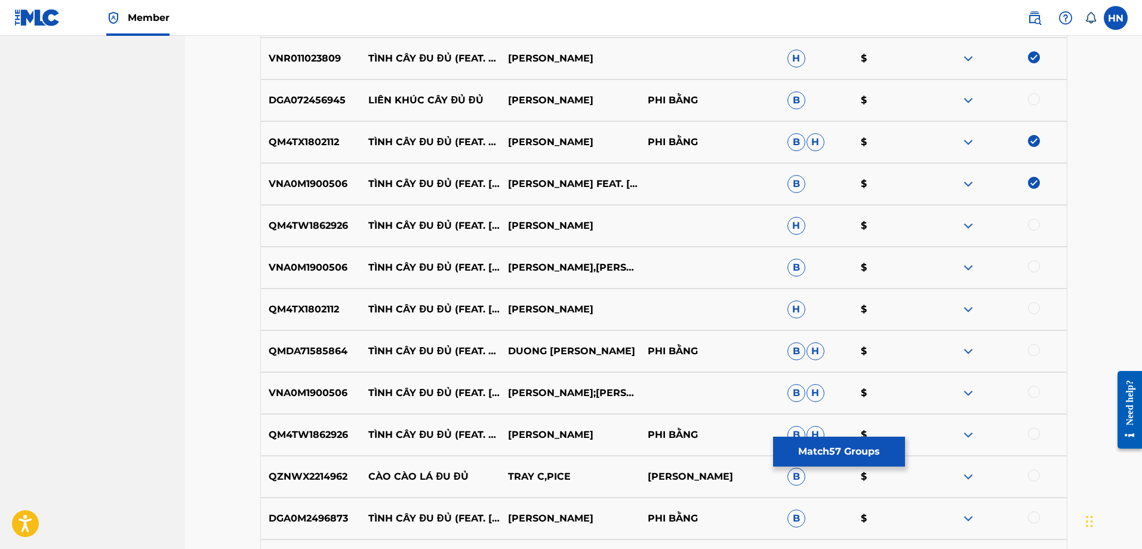
click at [350, 223] on p "QM4TW1862926" at bounding box center [311, 225] width 100 height 14
click at [334, 223] on p "QM4TW1862926" at bounding box center [311, 225] width 100 height 14
click at [1029, 230] on div at bounding box center [997, 225] width 140 height 14
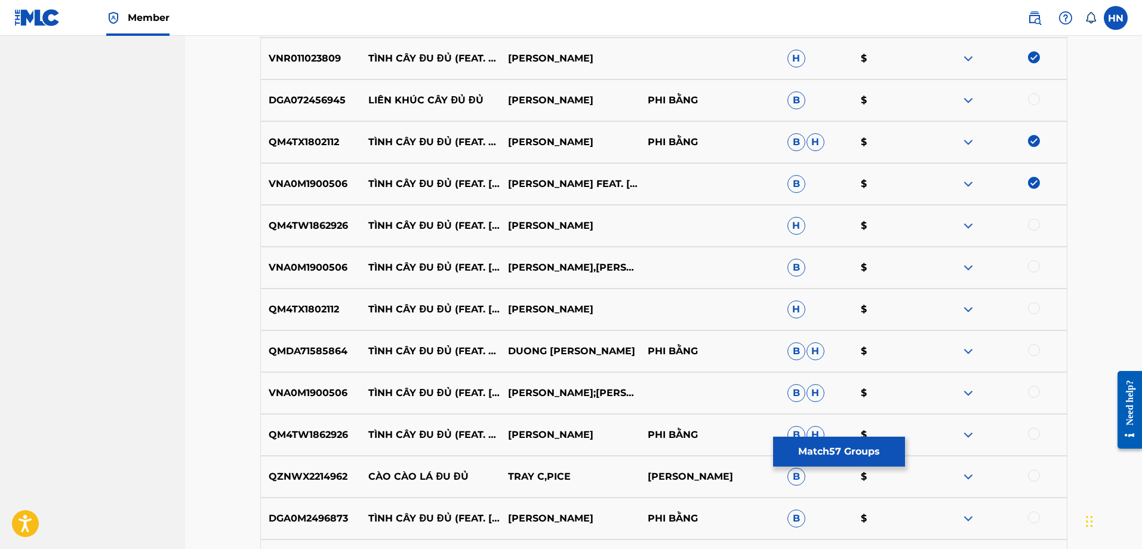
click at [1033, 227] on div at bounding box center [1034, 224] width 12 height 12
click at [1033, 263] on div at bounding box center [1034, 266] width 12 height 12
click at [1027, 304] on div at bounding box center [997, 309] width 140 height 14
click at [1034, 304] on div at bounding box center [1034, 308] width 12 height 12
click at [335, 353] on p "QMDA71585864" at bounding box center [311, 351] width 100 height 14
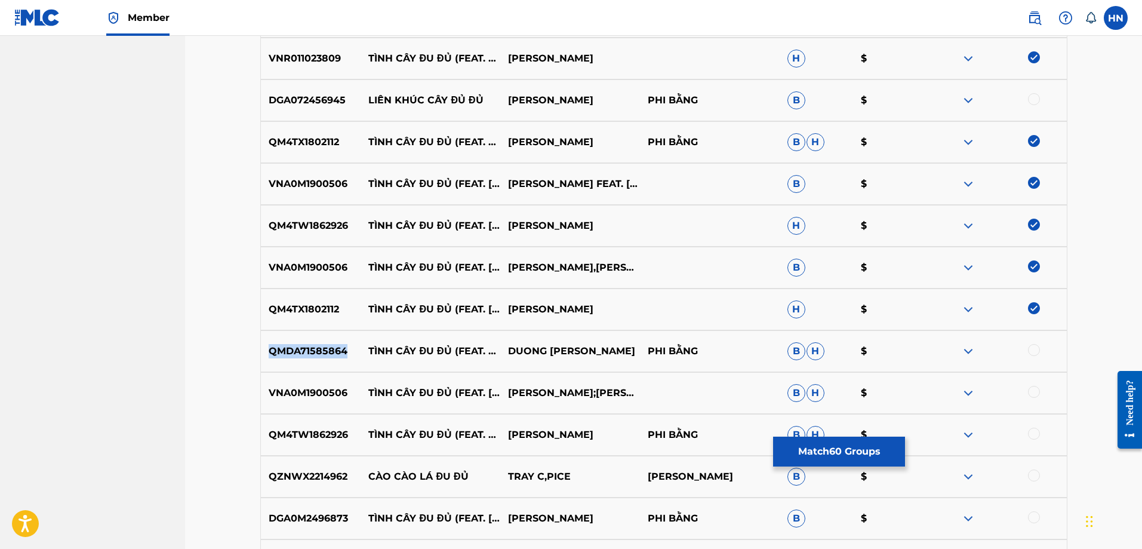
click at [335, 353] on p "QMDA71585864" at bounding box center [311, 351] width 100 height 14
click at [1030, 345] on div at bounding box center [1034, 350] width 12 height 12
click at [1036, 389] on div at bounding box center [1034, 392] width 12 height 12
click at [1030, 433] on div at bounding box center [1034, 433] width 12 height 12
click at [320, 519] on p "DGA0M2496873" at bounding box center [311, 518] width 100 height 14
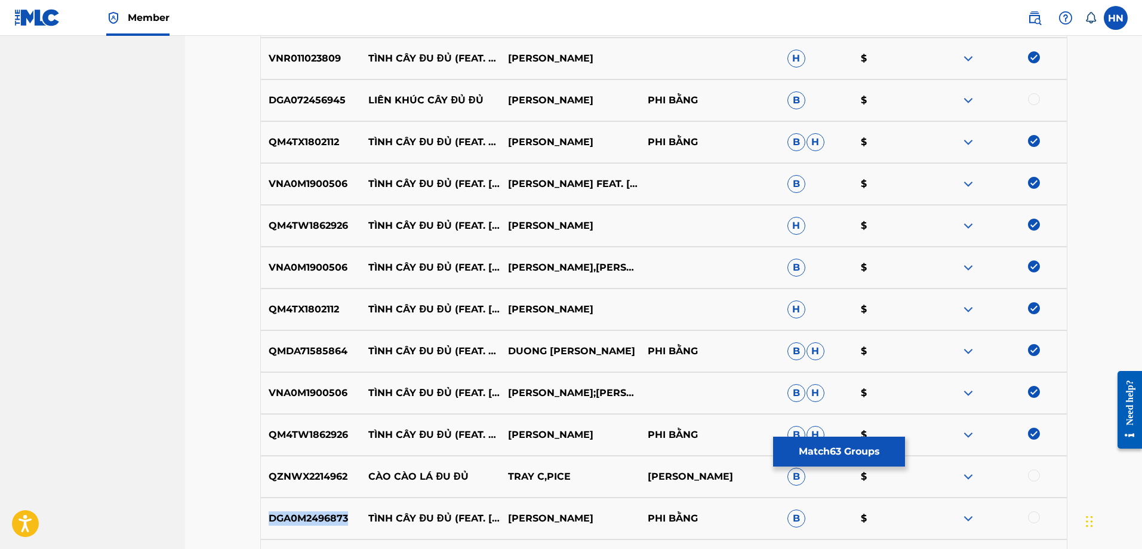
click at [320, 519] on p "DGA0M2496873" at bounding box center [311, 518] width 100 height 14
click at [1038, 513] on div at bounding box center [1034, 517] width 12 height 12
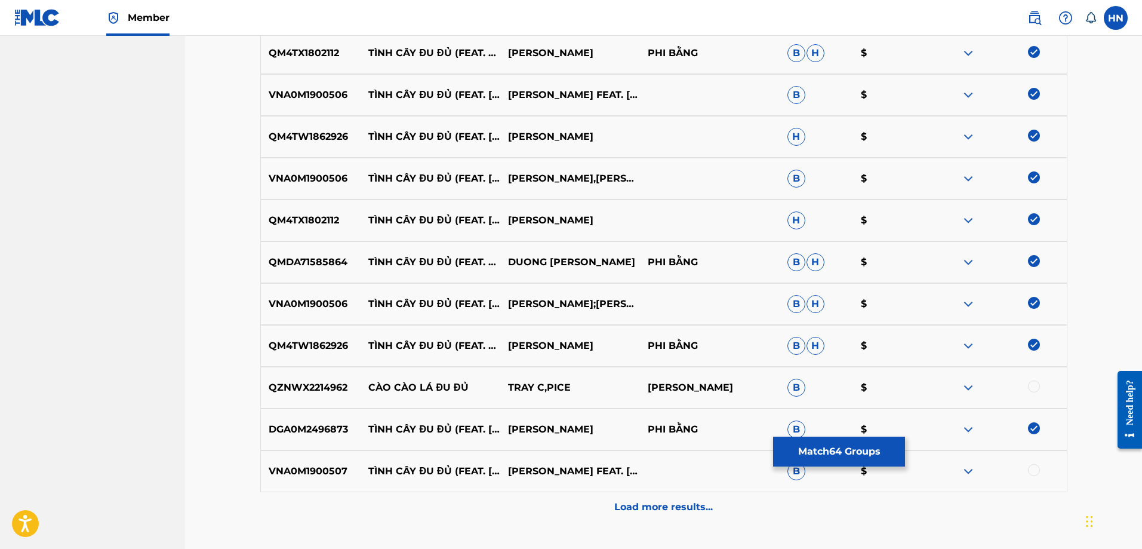
scroll to position [2983, 0]
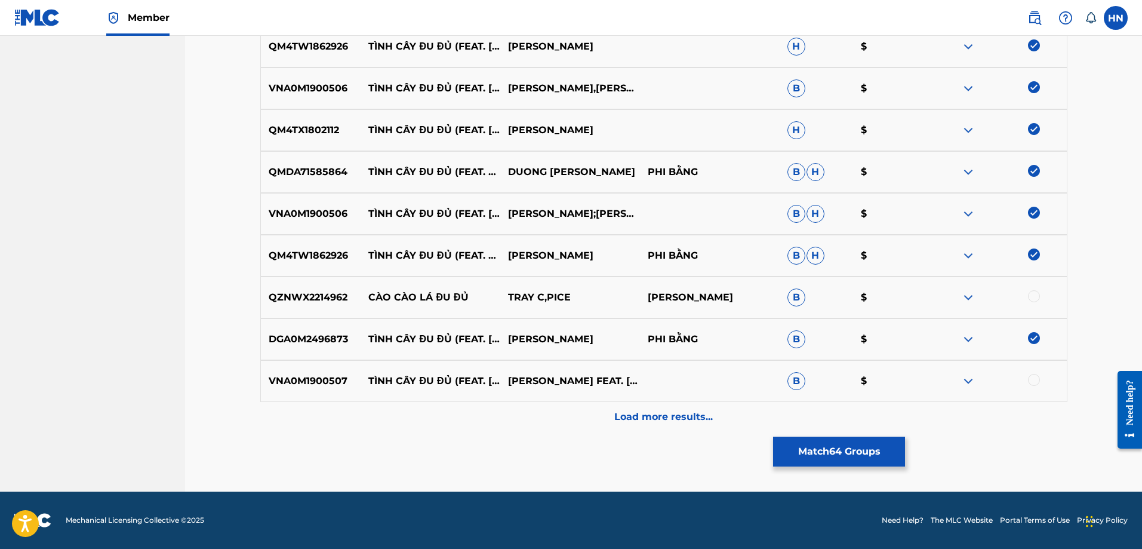
click at [337, 391] on div "VNA0M1900507 TÌNH CÂY ĐU ĐỦ (FEAT. DƯƠNG HỒNG LOAN) [NEW VERSION] KHƯU HUY VŨ F…" at bounding box center [663, 381] width 807 height 42
click at [1035, 380] on div at bounding box center [1034, 380] width 12 height 12
click at [695, 413] on p "Load more results..." at bounding box center [663, 417] width 99 height 14
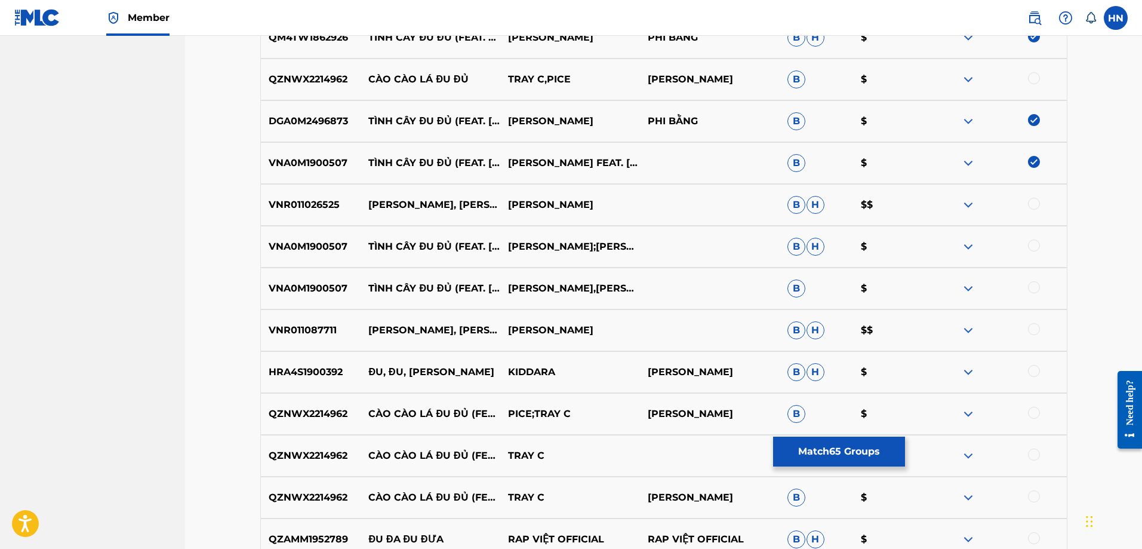
scroll to position [3222, 0]
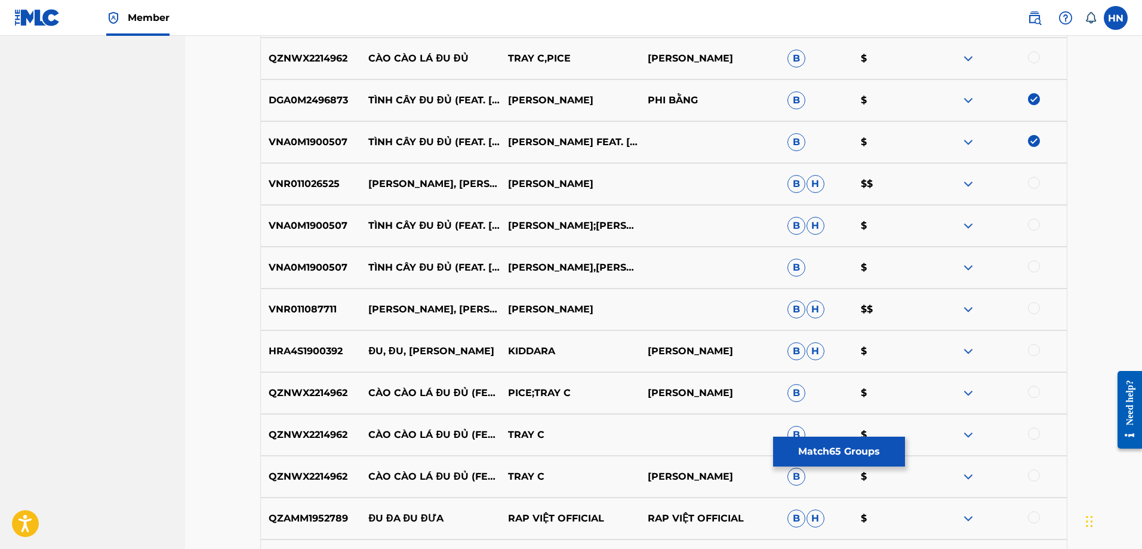
click at [334, 186] on p "VNR011026525" at bounding box center [311, 184] width 100 height 14
click at [1033, 184] on div at bounding box center [1034, 183] width 12 height 12
click at [316, 226] on p "VNA0M1900507" at bounding box center [311, 225] width 100 height 14
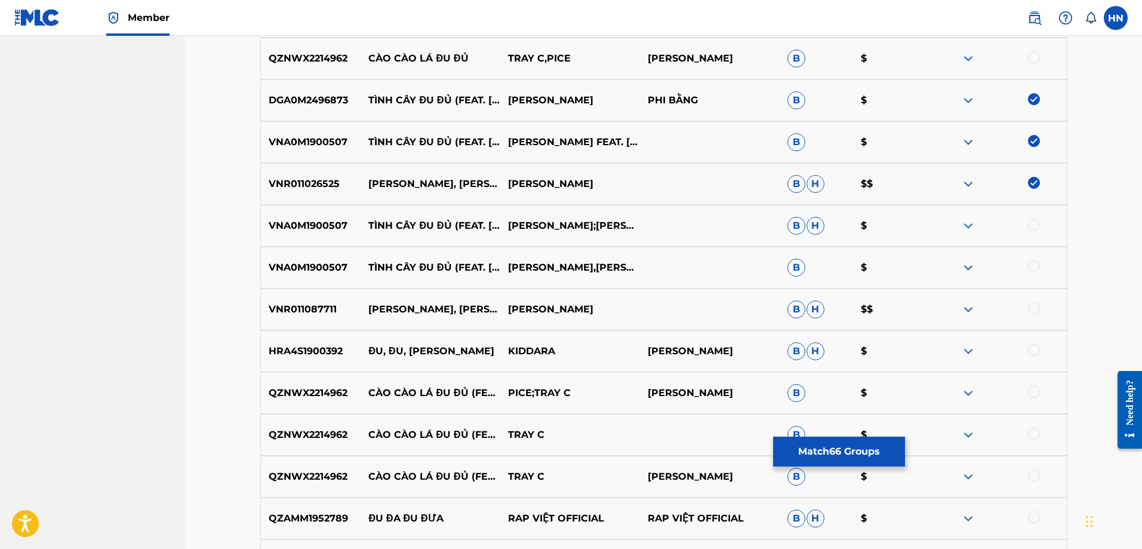
click at [1039, 226] on div at bounding box center [1034, 224] width 12 height 12
click at [1033, 266] on div at bounding box center [1034, 266] width 12 height 12
click at [322, 308] on p "VNR011087711" at bounding box center [311, 309] width 100 height 14
click at [1039, 308] on div at bounding box center [1034, 308] width 12 height 12
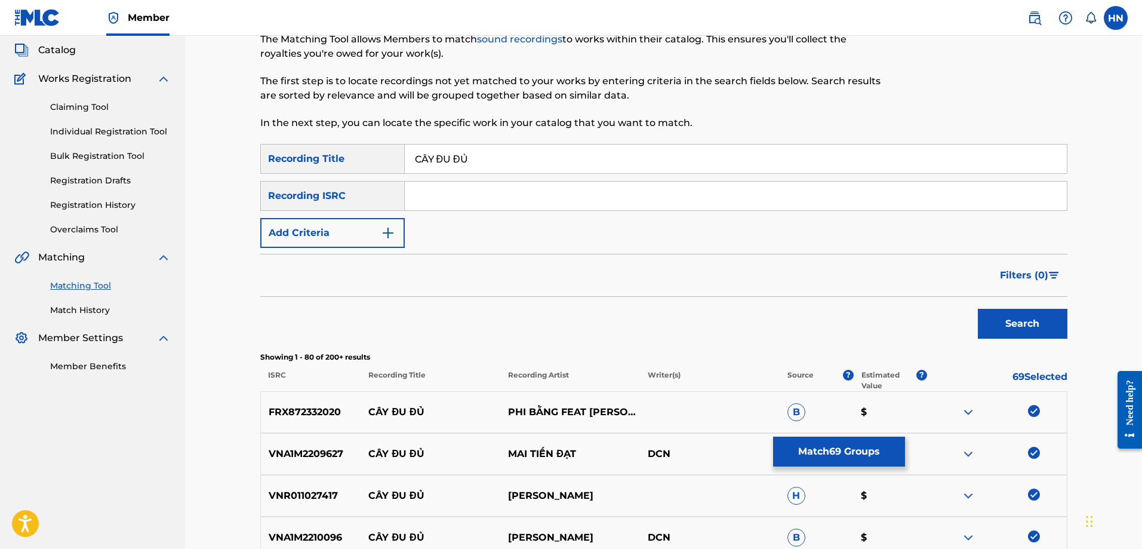
scroll to position [0, 0]
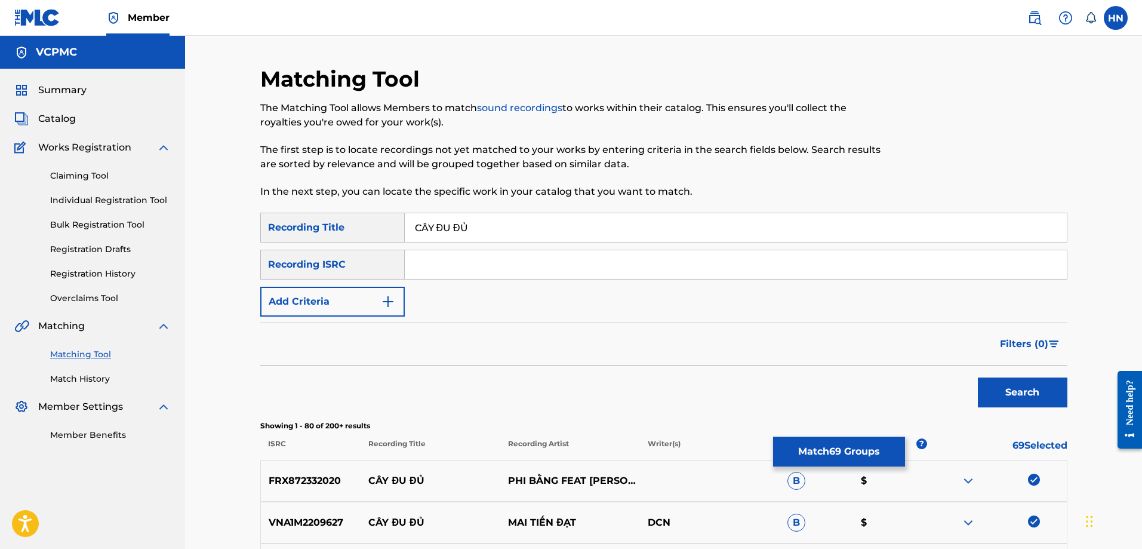
click at [528, 216] on input "CÂY ĐU ĐỦ" at bounding box center [736, 227] width 662 height 29
paste input "AY DU DU"
type input "CAY DU DU"
click at [978, 377] on button "Search" at bounding box center [1023, 392] width 90 height 30
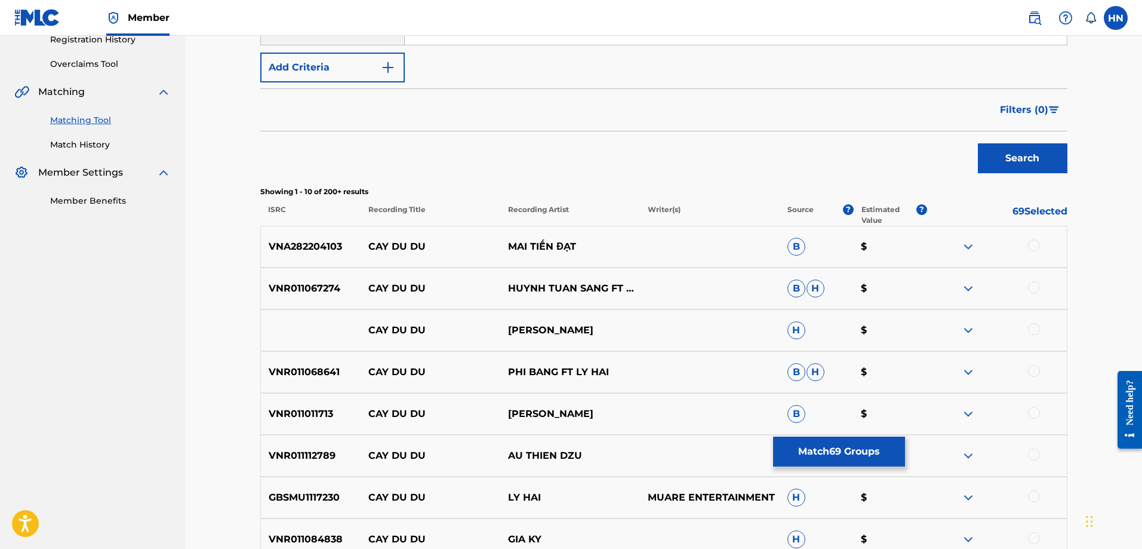
scroll to position [298, 0]
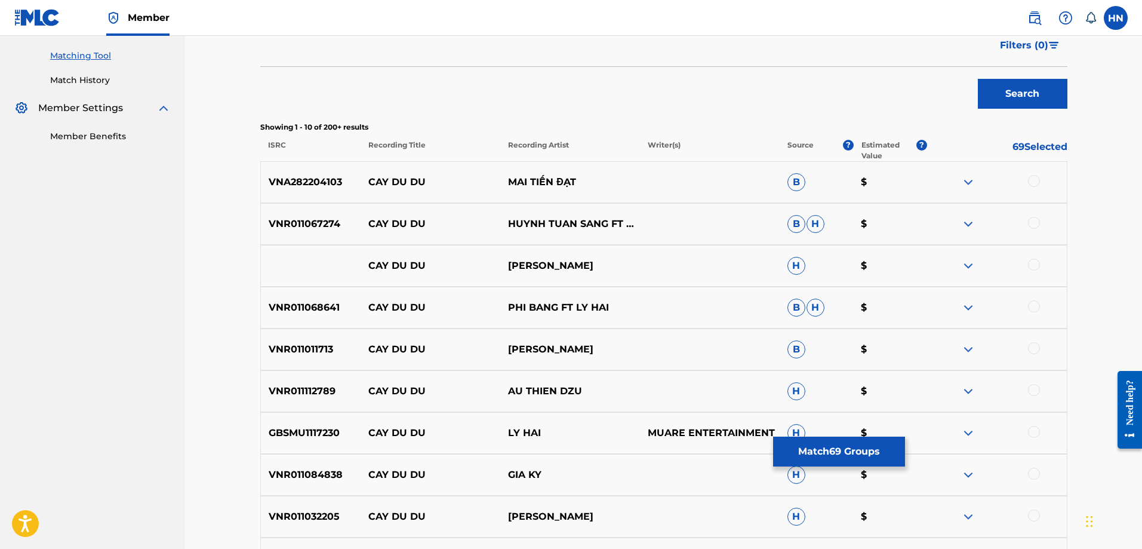
click at [321, 185] on p "VNA282204103" at bounding box center [311, 182] width 100 height 14
click at [1028, 184] on div at bounding box center [997, 182] width 140 height 14
click at [1031, 179] on div at bounding box center [1034, 181] width 12 height 12
click at [294, 211] on div "VNR011067274 CAY DU DU HUYNH TUAN SANG FT PHI BANG B H $" at bounding box center [663, 224] width 807 height 42
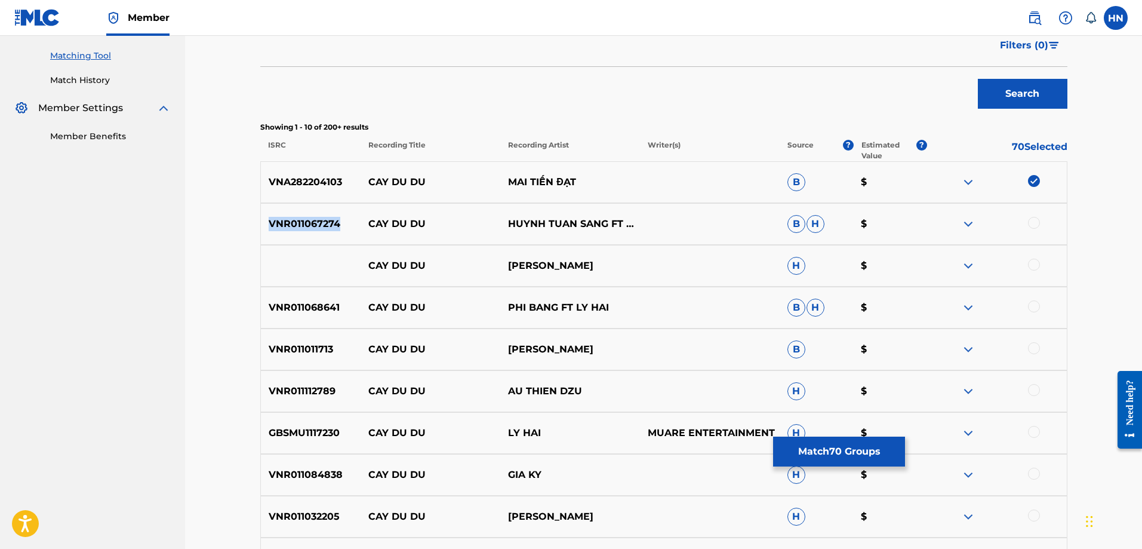
click at [294, 211] on div "VNR011067274 CAY DU DU HUYNH TUAN SANG FT PHI BANG B H $" at bounding box center [663, 224] width 807 height 42
click at [1041, 219] on div at bounding box center [997, 224] width 140 height 14
click at [1039, 219] on div at bounding box center [997, 224] width 140 height 14
click at [1039, 220] on div at bounding box center [1034, 223] width 12 height 12
drag, startPoint x: 589, startPoint y: 269, endPoint x: 338, endPoint y: 279, distance: 250.3
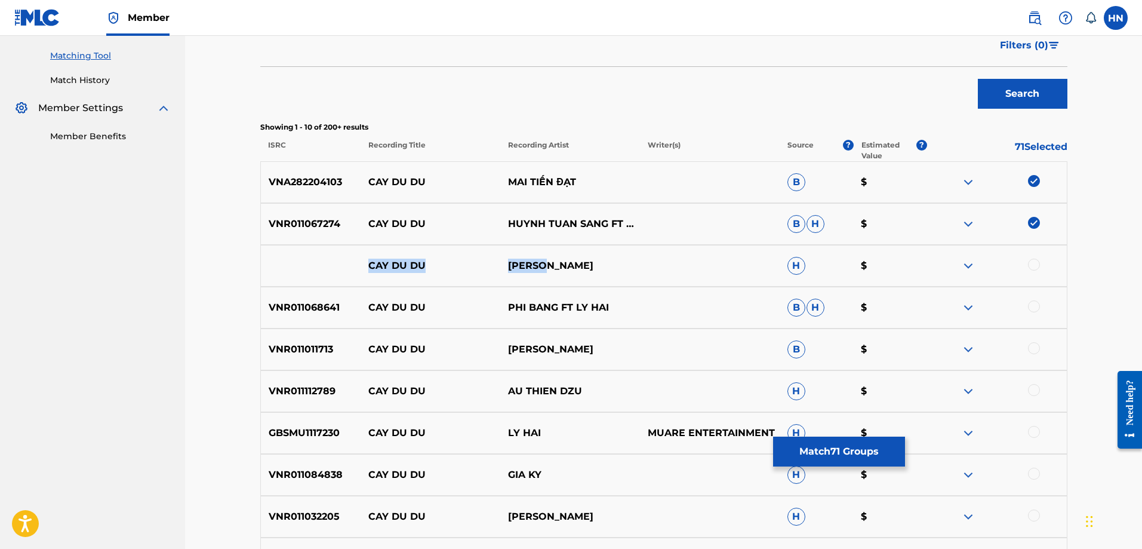
click at [339, 279] on div "CAY DU DU LÝ HẢI H $" at bounding box center [663, 266] width 807 height 42
click at [1038, 268] on div at bounding box center [1034, 264] width 12 height 12
click at [969, 269] on img at bounding box center [968, 265] width 14 height 14
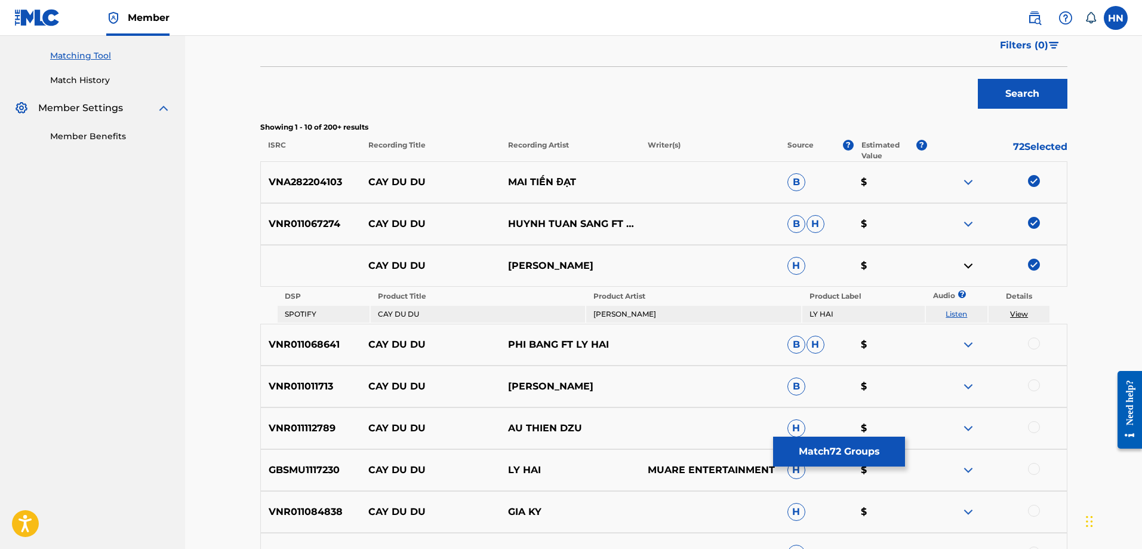
click at [958, 312] on link "Listen" at bounding box center [956, 313] width 21 height 9
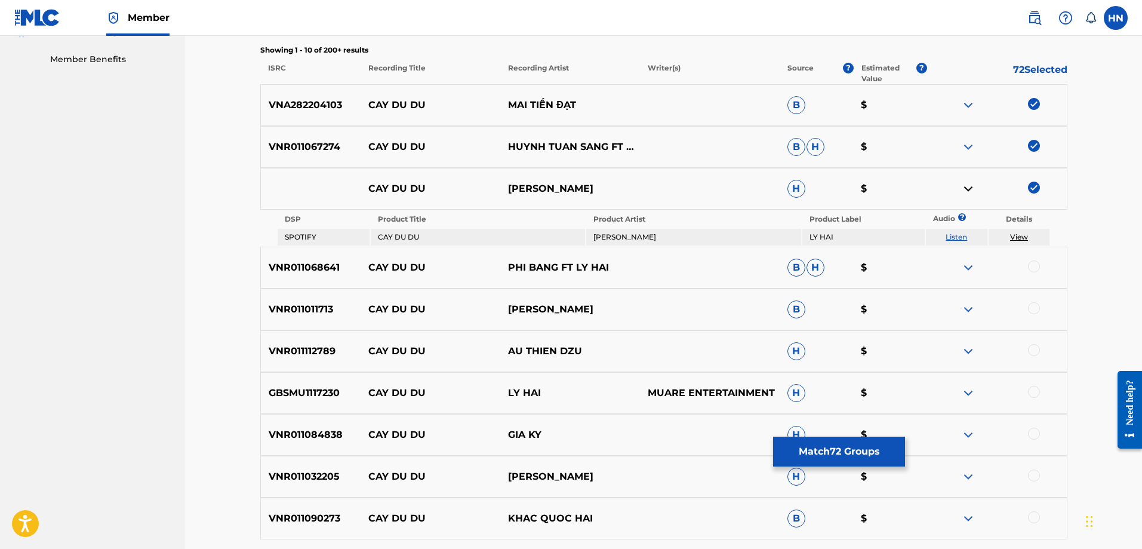
scroll to position [478, 0]
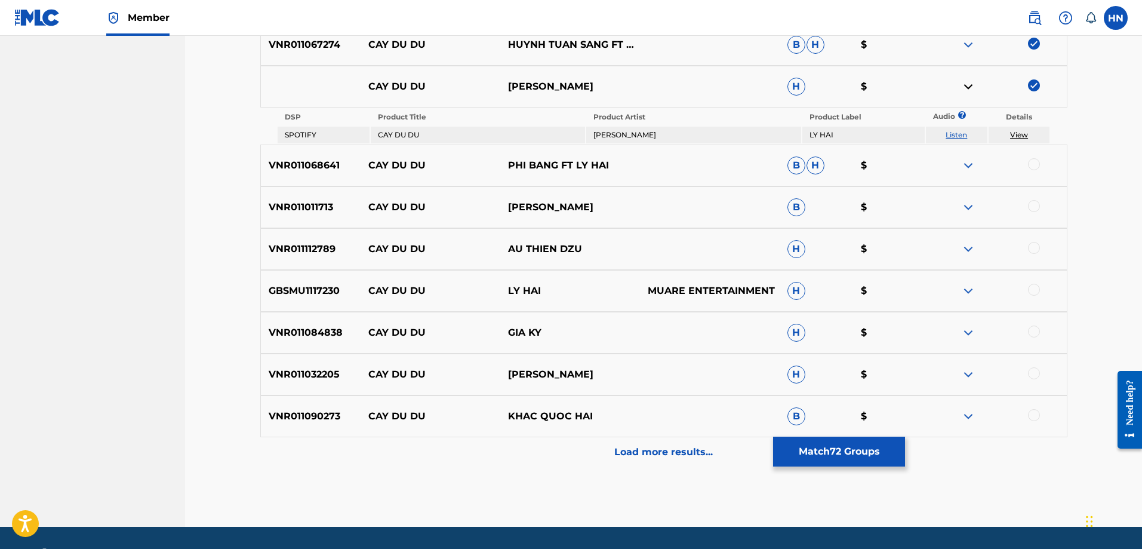
click at [332, 164] on p "VNR011068641" at bounding box center [311, 165] width 100 height 14
click at [1034, 167] on div at bounding box center [1034, 164] width 12 height 12
click at [308, 224] on div "VNR011011713 CAY DU DU LÝ HẢI B $" at bounding box center [663, 207] width 807 height 42
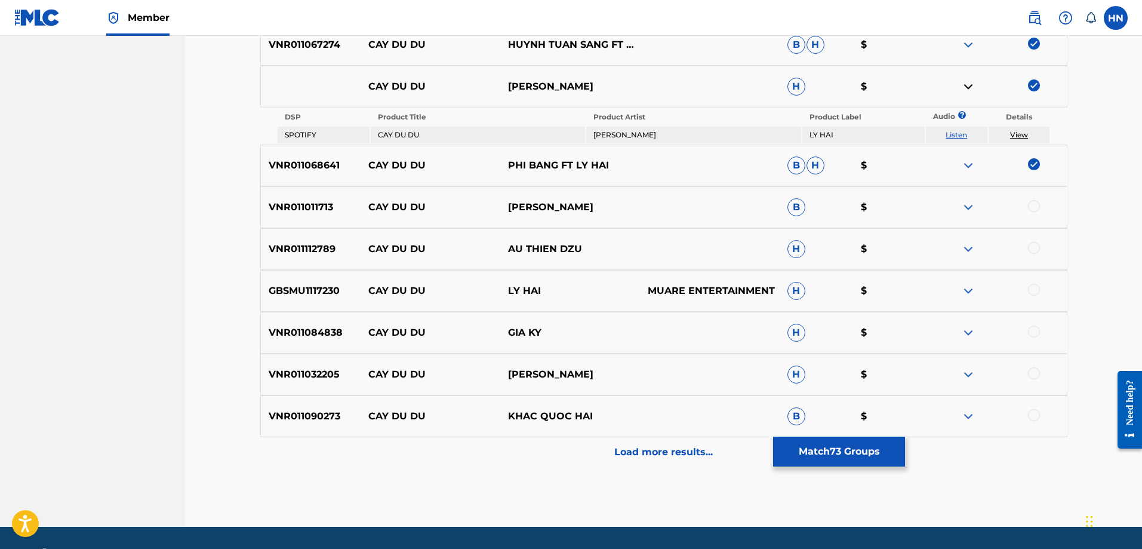
click at [1032, 209] on div at bounding box center [1034, 206] width 12 height 12
click at [272, 254] on p "VNR011112789" at bounding box center [311, 249] width 100 height 14
click at [1032, 243] on div at bounding box center [1034, 248] width 12 height 12
click at [316, 288] on p "GBSMU1117230" at bounding box center [311, 291] width 100 height 14
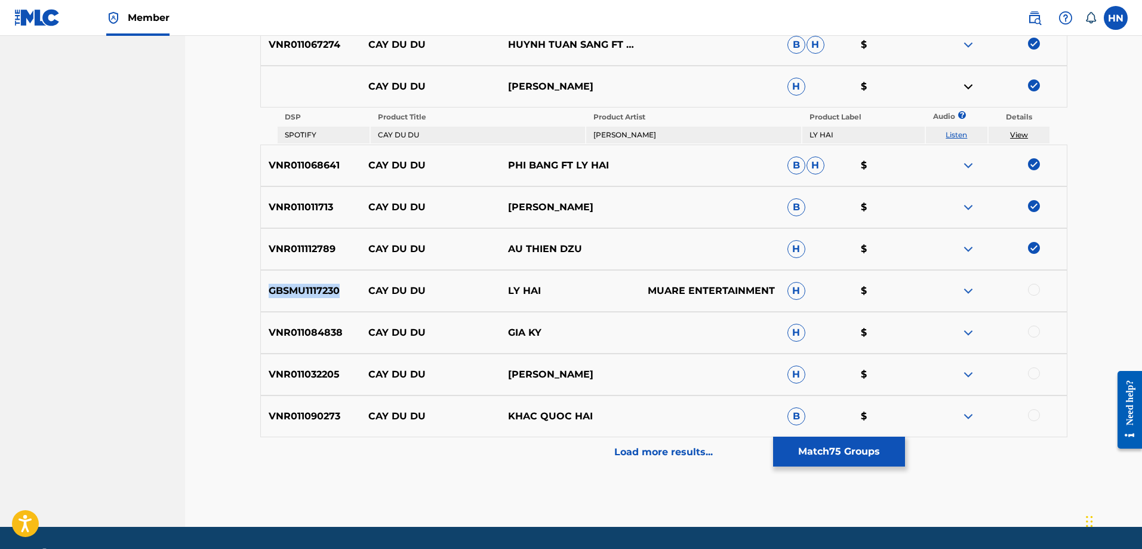
click at [316, 288] on p "GBSMU1117230" at bounding box center [311, 291] width 100 height 14
click at [1039, 287] on div at bounding box center [1034, 290] width 12 height 12
click at [328, 339] on p "VNR011084838" at bounding box center [311, 332] width 100 height 14
click at [1030, 331] on div at bounding box center [1034, 331] width 12 height 12
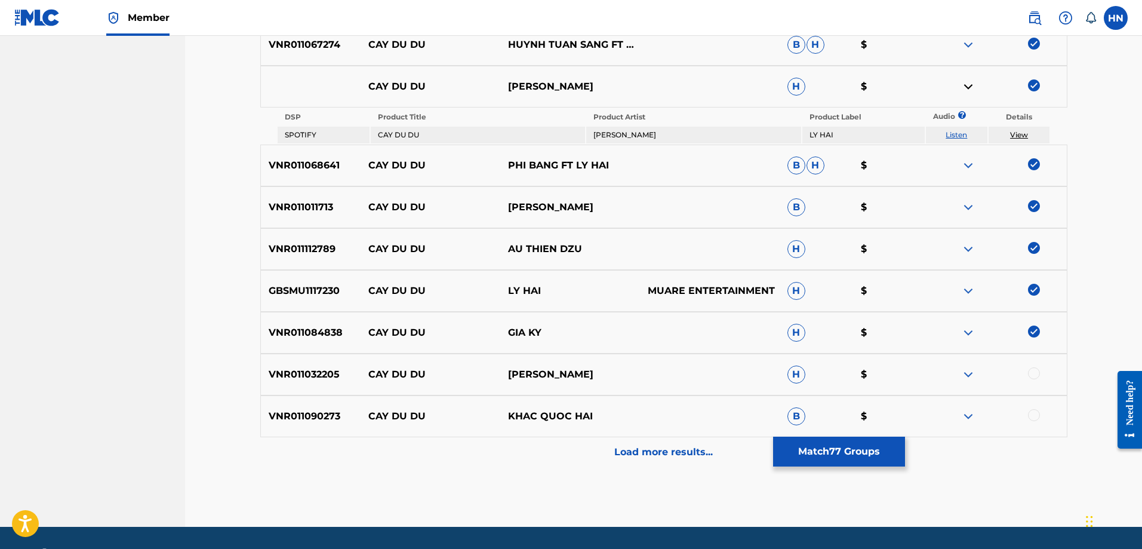
click at [324, 368] on p "VNR011032205" at bounding box center [311, 374] width 100 height 14
click at [1033, 376] on div at bounding box center [1034, 373] width 12 height 12
click at [304, 419] on p "VNR011090273" at bounding box center [311, 416] width 100 height 14
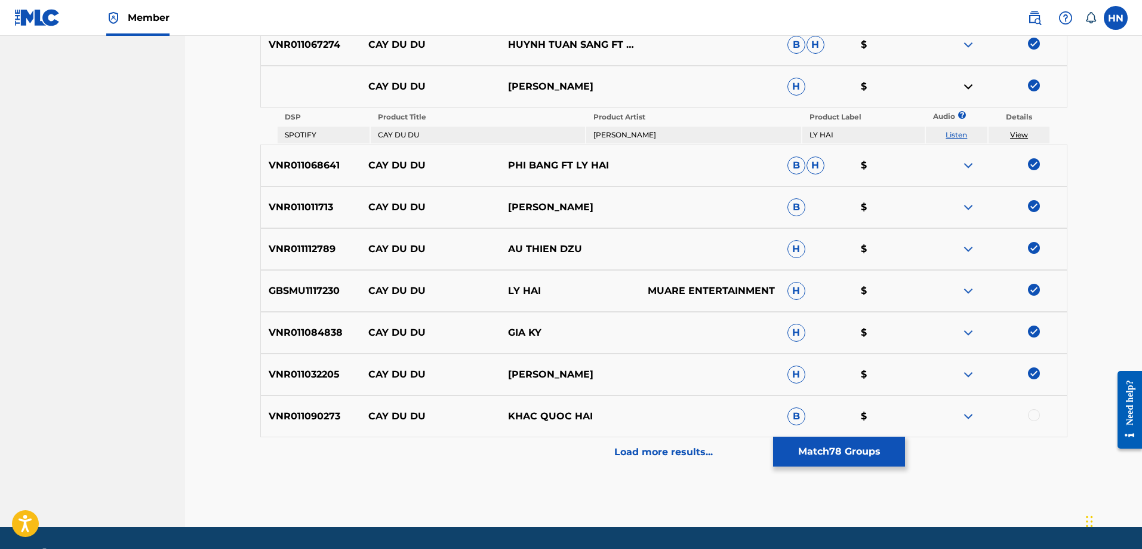
click at [1029, 410] on div at bounding box center [997, 416] width 140 height 14
click at [1032, 413] on div at bounding box center [1034, 415] width 12 height 12
click at [654, 453] on p "Load more results..." at bounding box center [663, 452] width 99 height 14
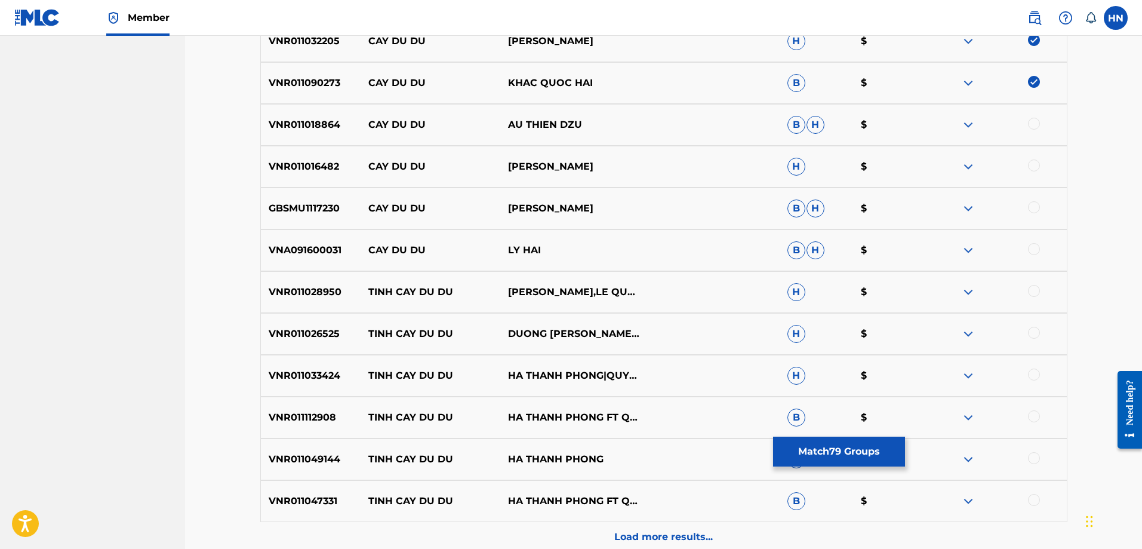
scroll to position [776, 0]
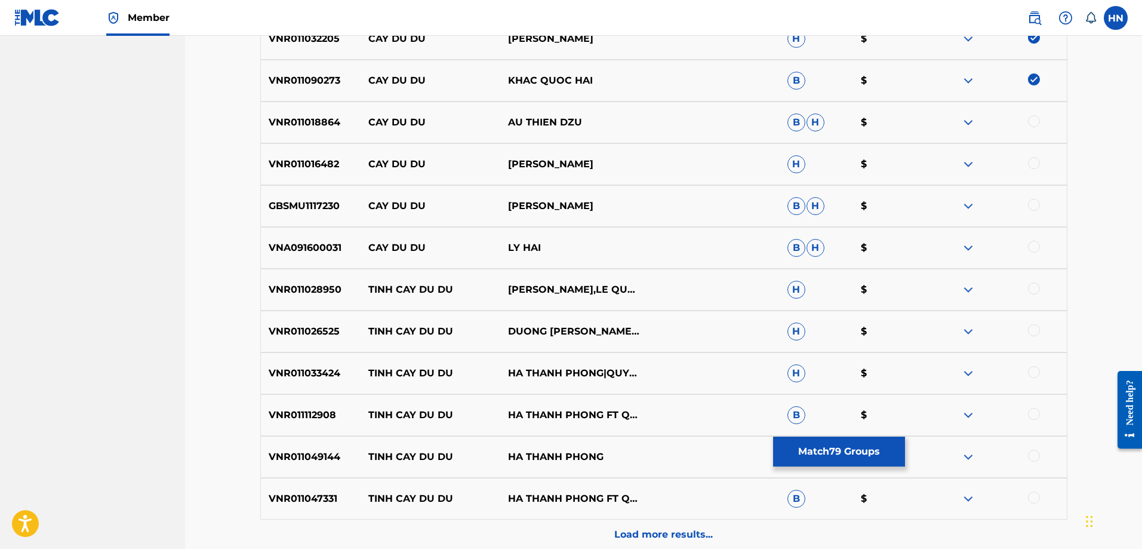
click at [296, 132] on div "VNR011018864 CAY DU DU AU THIEN DZU B H $" at bounding box center [663, 122] width 807 height 42
click at [321, 170] on p "VNR011016482" at bounding box center [311, 164] width 100 height 14
click at [1035, 167] on div at bounding box center [1034, 163] width 12 height 12
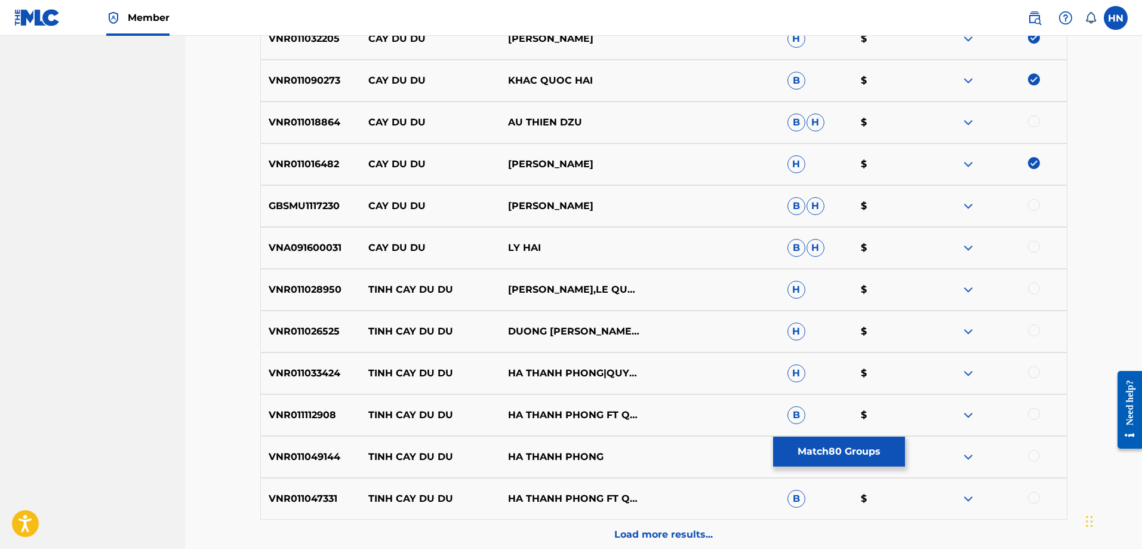
click at [1038, 121] on div at bounding box center [1034, 121] width 12 height 12
click at [278, 182] on div "VNR011016482 CAY DU DU NGUYEN LINH H $" at bounding box center [663, 164] width 807 height 42
click at [271, 192] on div "GBSMU1117230 CAY DU DU LÝ HẢI B H $" at bounding box center [663, 206] width 807 height 42
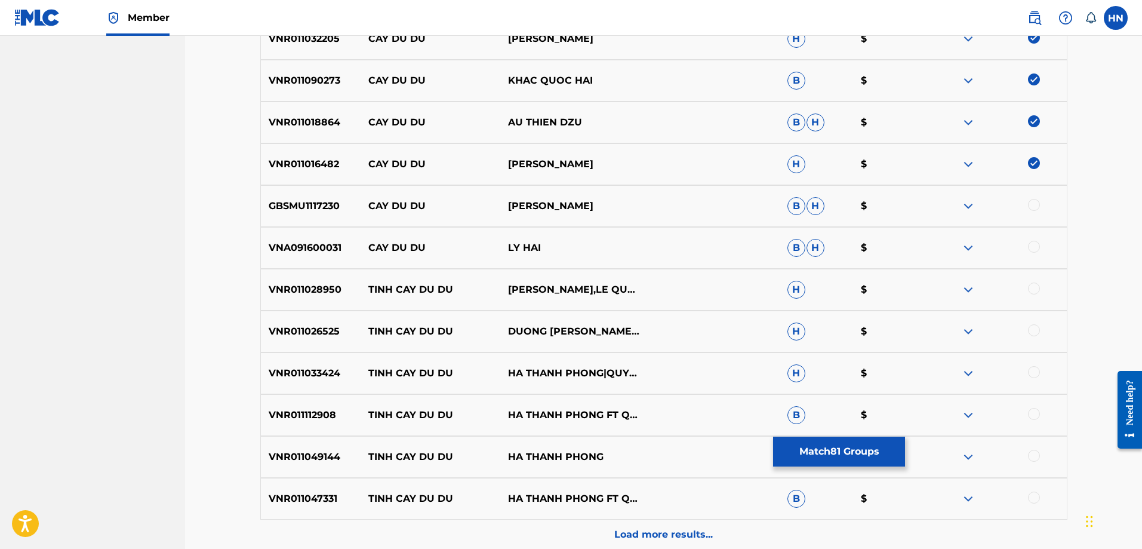
click at [1038, 207] on div at bounding box center [1034, 205] width 12 height 12
click at [279, 253] on p "VNA091600031" at bounding box center [311, 248] width 100 height 14
click at [1032, 246] on div at bounding box center [1034, 247] width 12 height 12
click at [302, 309] on div "VNR011028950 TINH CAY DU DU DONG PHUONG BAO,LE QUAN H $" at bounding box center [663, 290] width 807 height 42
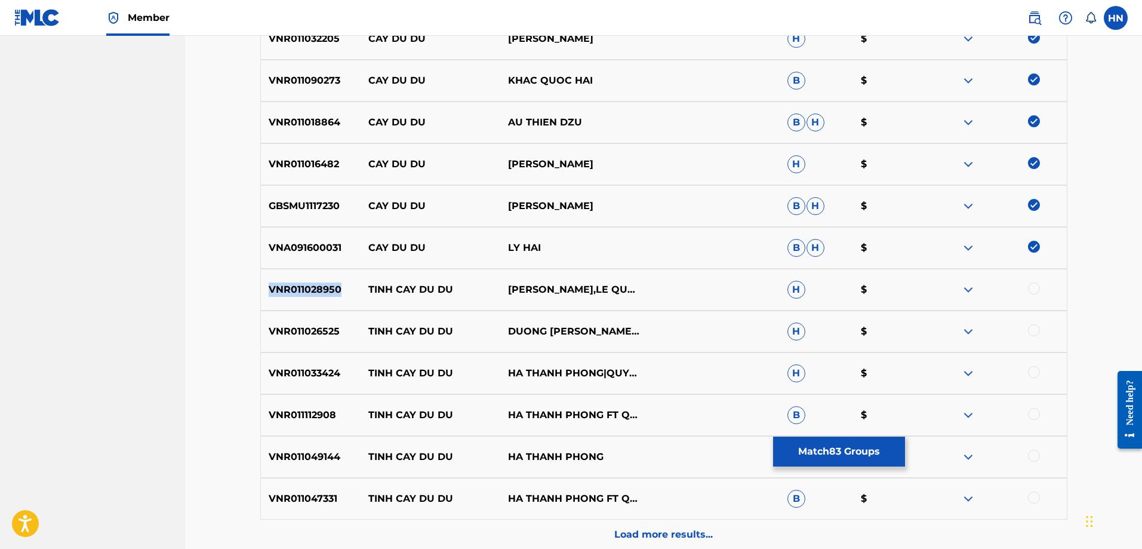
click at [302, 309] on div "VNR011028950 TINH CAY DU DU DONG PHUONG BAO,LE QUAN H $" at bounding box center [663, 290] width 807 height 42
drag, startPoint x: 1033, startPoint y: 286, endPoint x: 1026, endPoint y: 287, distance: 7.2
click at [1033, 286] on div at bounding box center [1034, 288] width 12 height 12
click at [291, 322] on div "VNR011026525 TINH CAY DU DU DUONG HONG LOAN,KHUU HUY VU H $" at bounding box center [663, 331] width 807 height 42
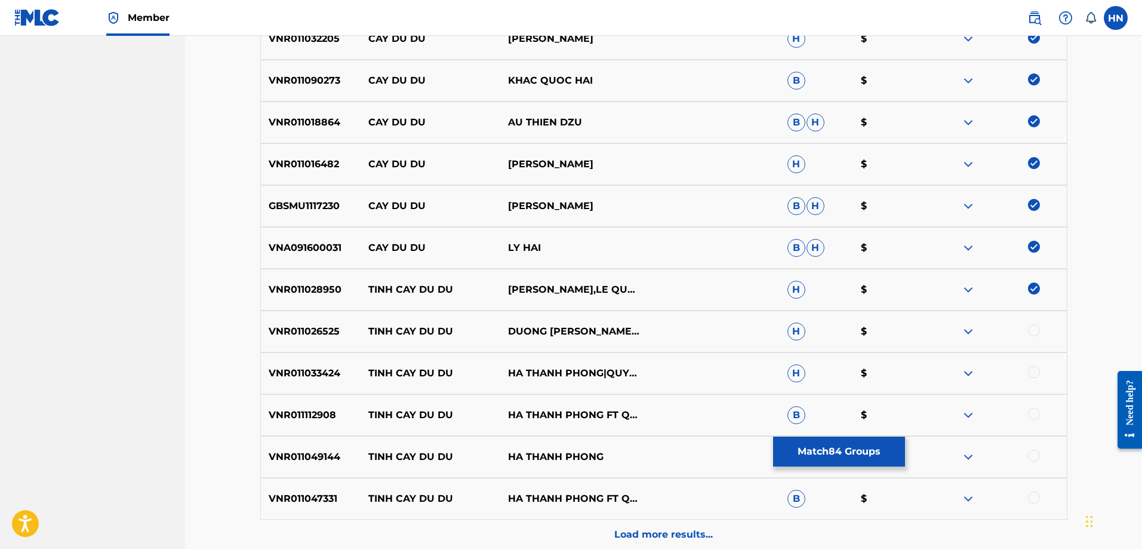
click at [1035, 330] on div at bounding box center [1034, 330] width 12 height 12
click at [313, 364] on div "VNR011033424 TINH CAY DU DU HA THANH PHONG|QUYNH ANH H $" at bounding box center [663, 373] width 807 height 42
click at [1035, 374] on div at bounding box center [1034, 372] width 12 height 12
click at [318, 410] on p "VNR011112908" at bounding box center [311, 415] width 100 height 14
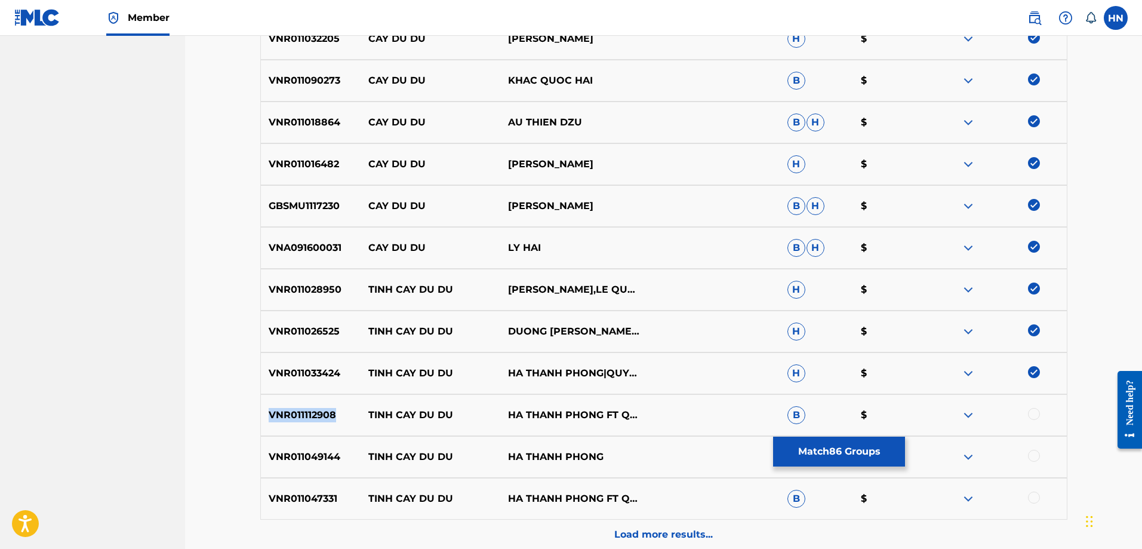
click at [318, 410] on p "VNR011112908" at bounding box center [311, 415] width 100 height 14
click at [1029, 415] on div at bounding box center [1034, 414] width 12 height 12
click at [267, 441] on div "VNR011049144 TINH CAY DU DU HA THANH PHONG H $" at bounding box center [663, 457] width 807 height 42
click at [1027, 456] on div at bounding box center [997, 457] width 140 height 14
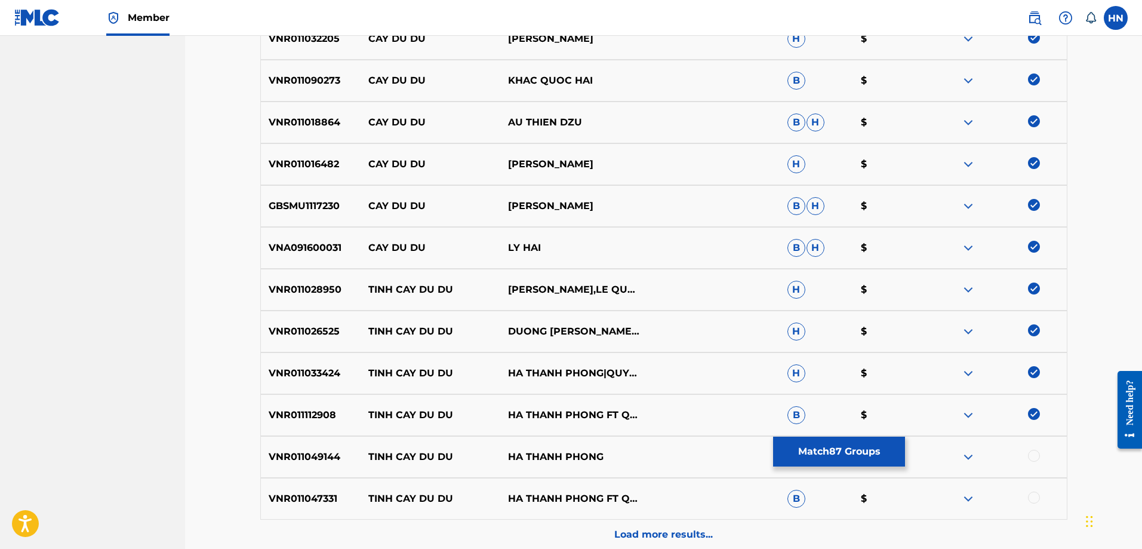
click at [1030, 456] on div at bounding box center [1034, 456] width 12 height 12
click at [1030, 498] on div at bounding box center [1034, 497] width 12 height 12
click at [667, 524] on div "Load more results..." at bounding box center [663, 534] width 807 height 30
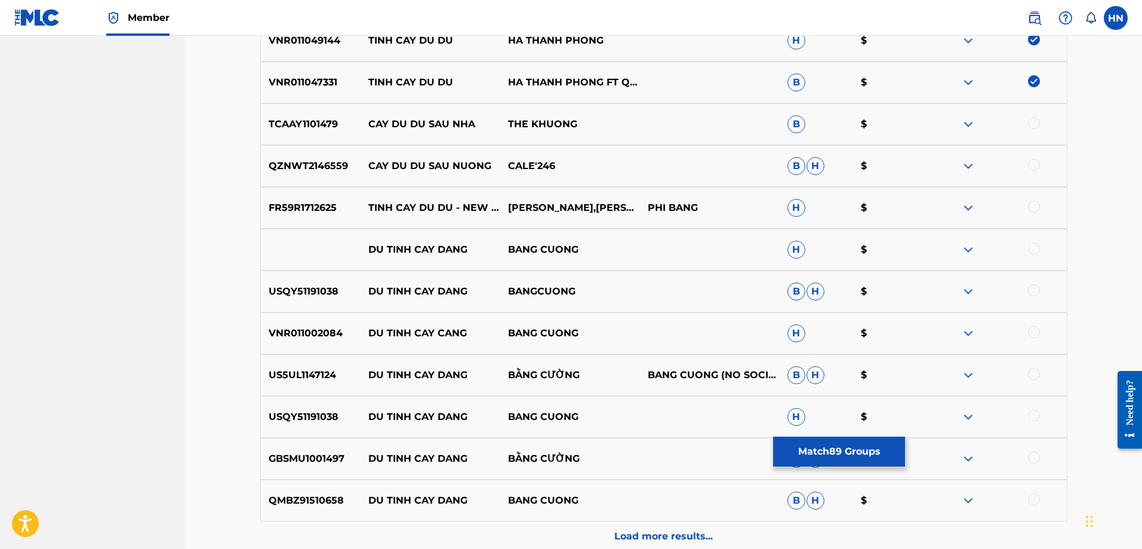
scroll to position [1194, 0]
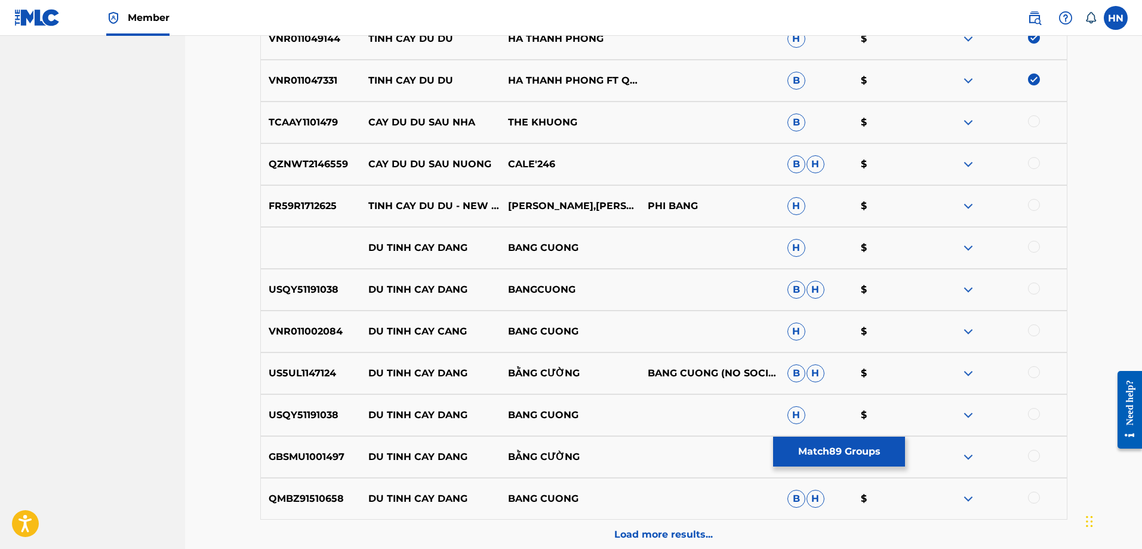
click at [315, 213] on div "FR59R1712625 TINH CAY DU DU - NEW VERSION KHƯU HUY VŨ,DUONG HONG LOAN PHI BANG …" at bounding box center [663, 206] width 807 height 42
click at [1036, 207] on div at bounding box center [1034, 205] width 12 height 12
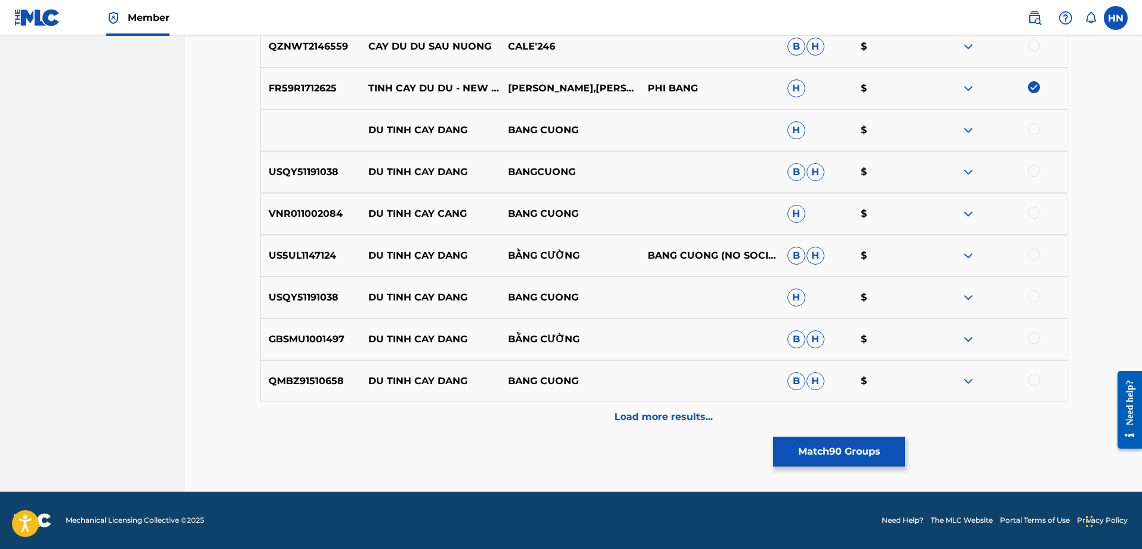
click at [607, 416] on div "Load more results..." at bounding box center [663, 417] width 807 height 30
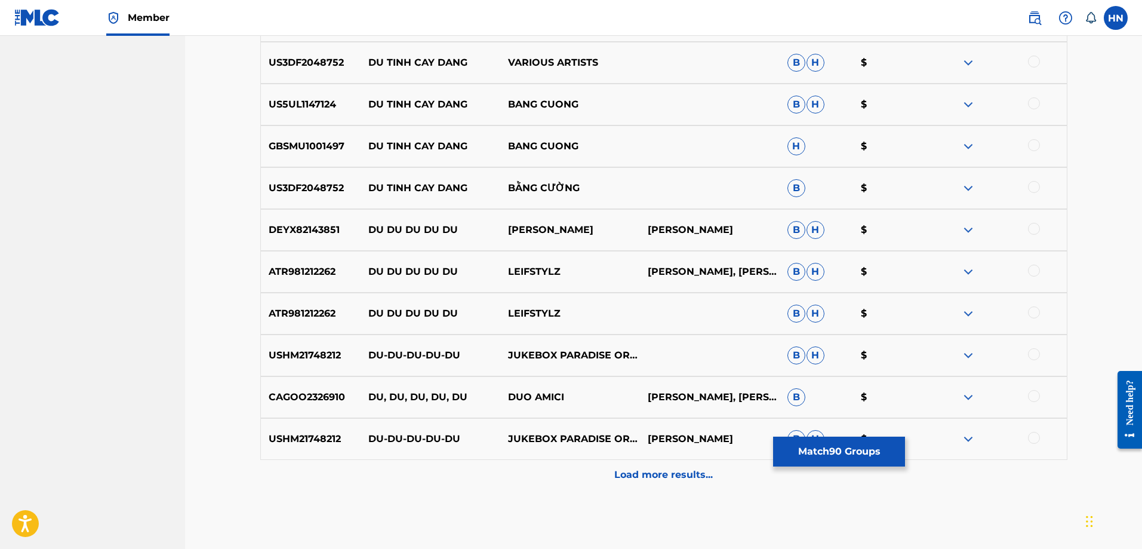
scroll to position [1729, 0]
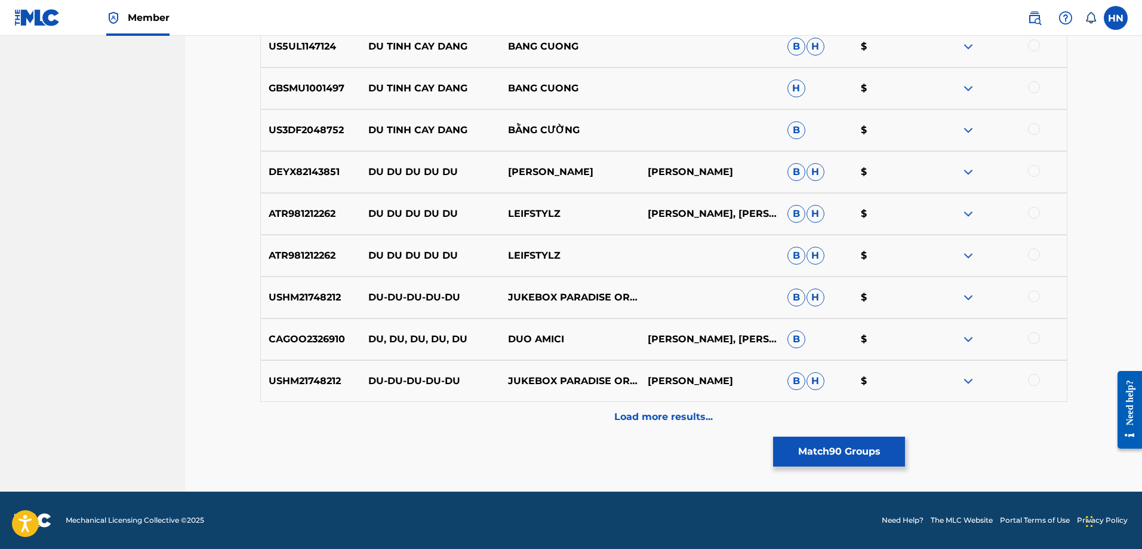
click at [778, 451] on button "Match 90 Groups" at bounding box center [839, 451] width 132 height 30
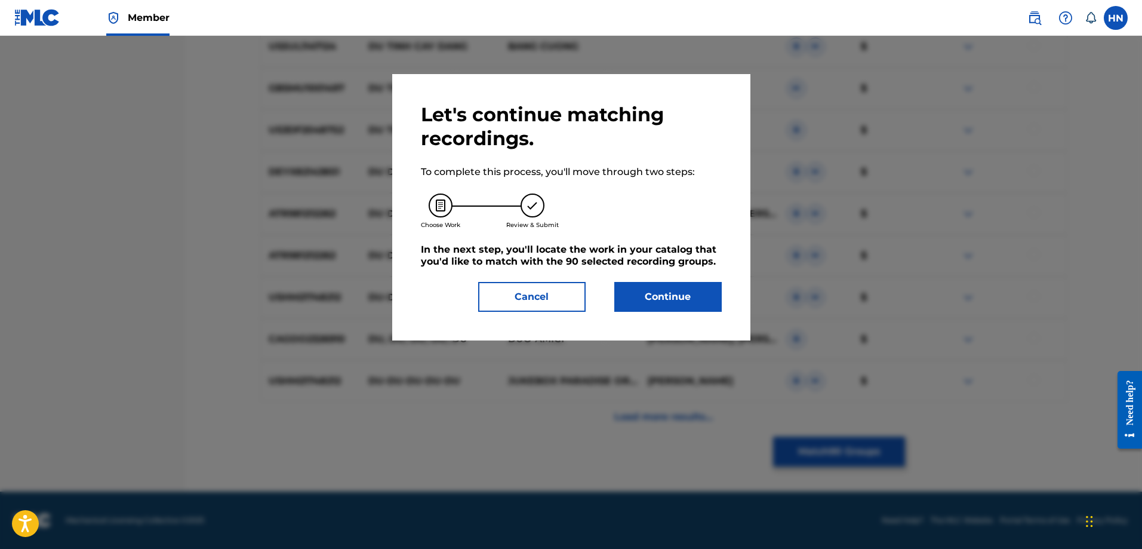
click at [684, 311] on button "Continue" at bounding box center [667, 297] width 107 height 30
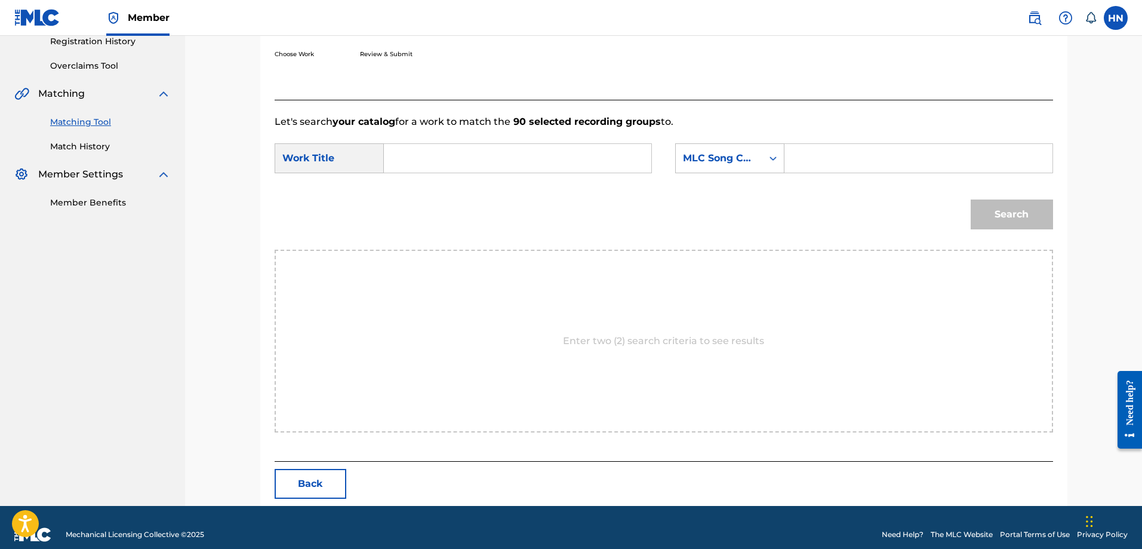
scroll to position [247, 0]
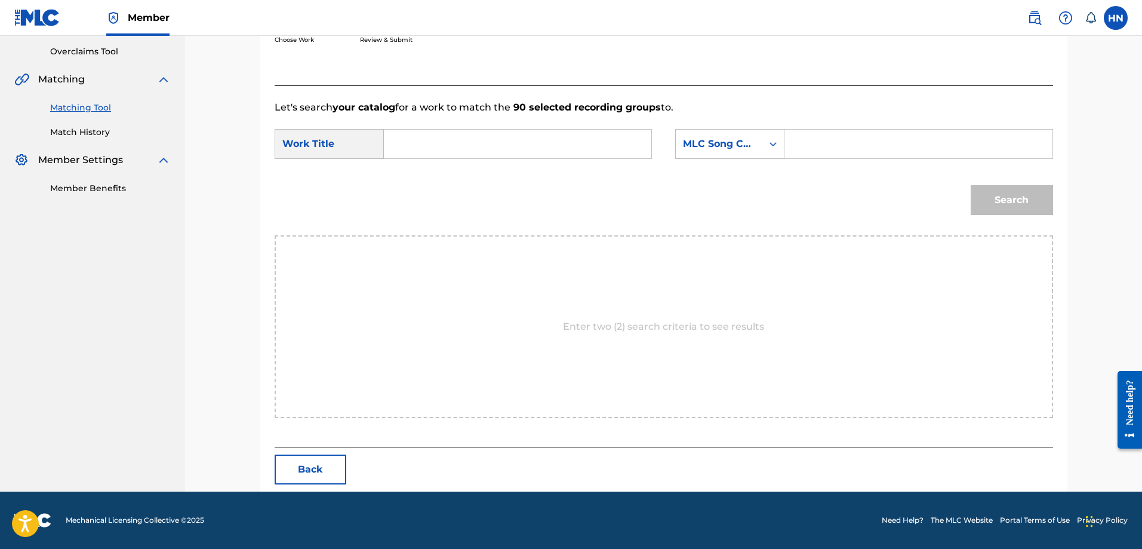
click at [632, 145] on input "Search Form" at bounding box center [517, 144] width 247 height 29
paste input "CAY DU DU"
type input "CAY DU DU"
click at [744, 144] on div "MLC Song Code" at bounding box center [719, 144] width 72 height 14
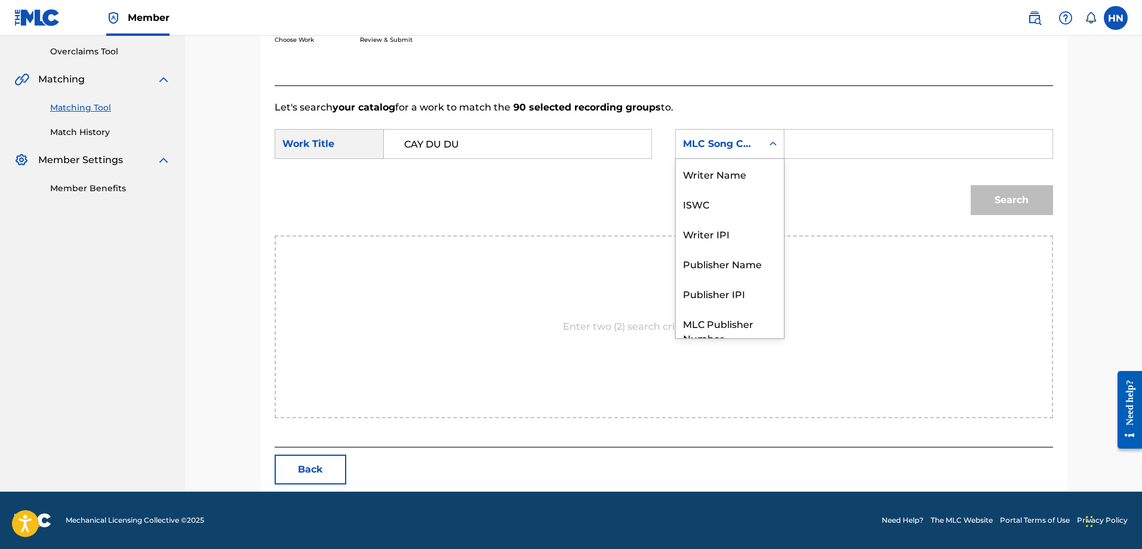
scroll to position [44, 0]
click at [738, 164] on div "ISWC" at bounding box center [730, 159] width 108 height 30
click at [873, 147] on input "Search Form" at bounding box center [918, 144] width 247 height 29
paste input "T9108078224"
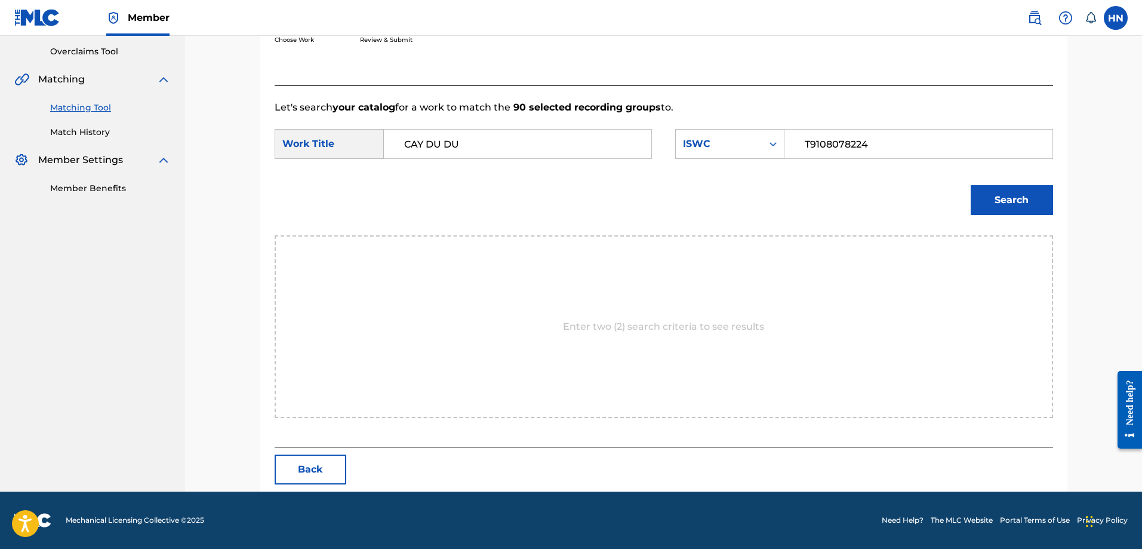
type input "T9108078224"
click at [977, 202] on button "Search" at bounding box center [1012, 200] width 82 height 30
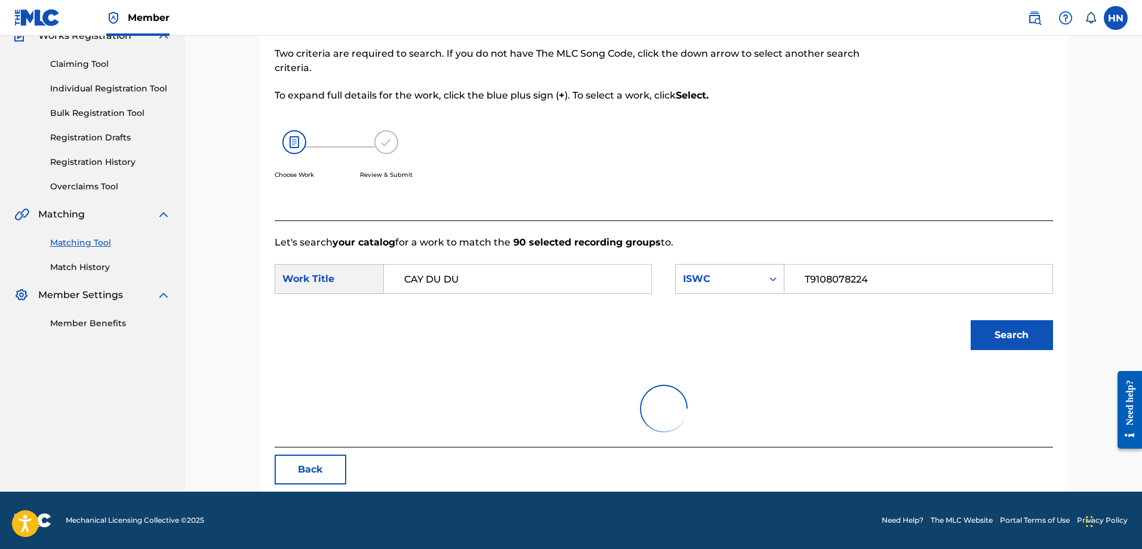
scroll to position [211, 0]
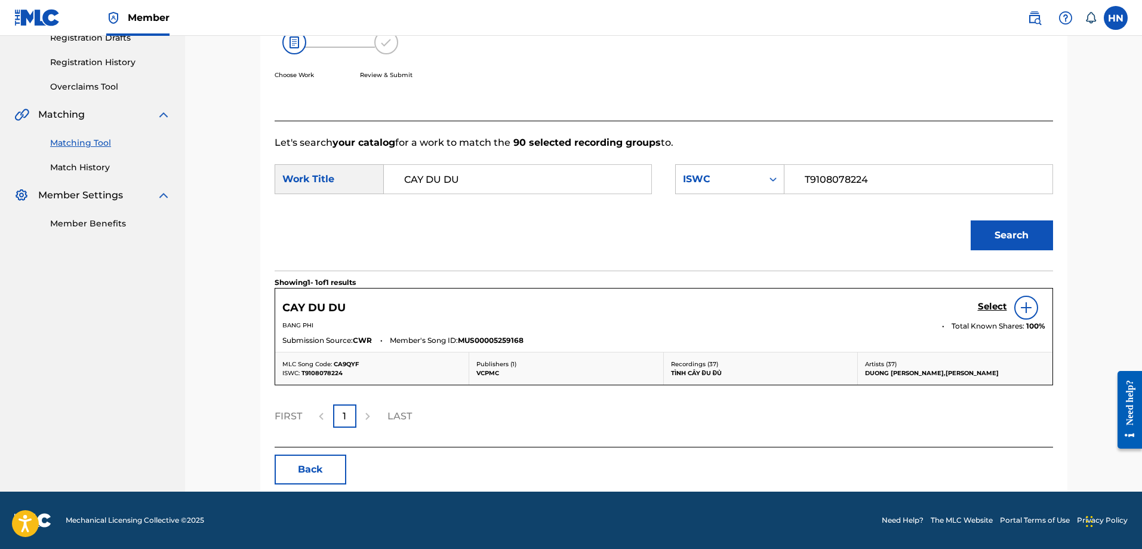
click at [981, 303] on h5 "Select" at bounding box center [992, 306] width 29 height 11
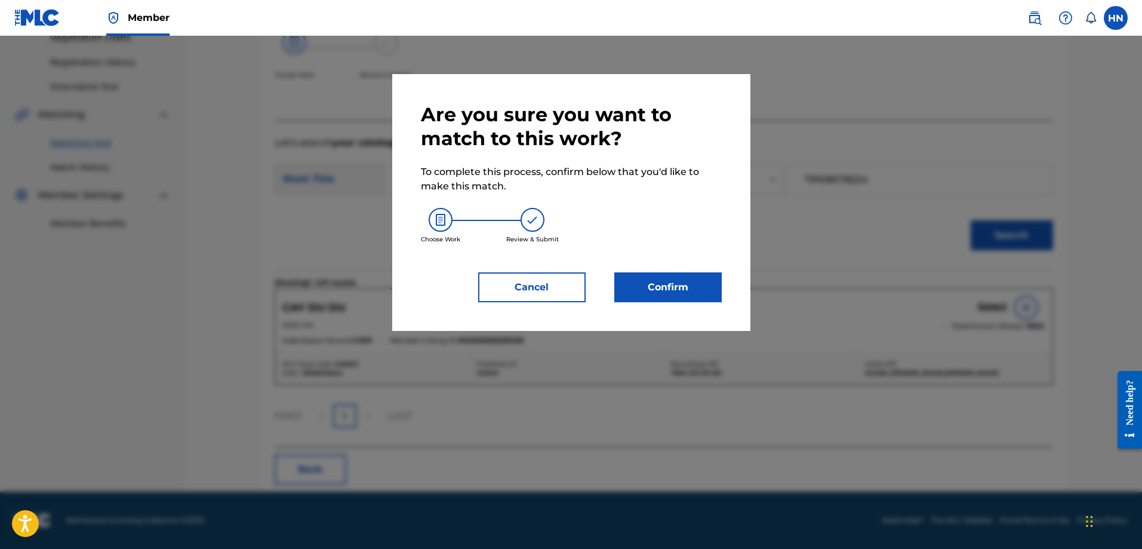
click at [710, 297] on button "Confirm" at bounding box center [667, 287] width 107 height 30
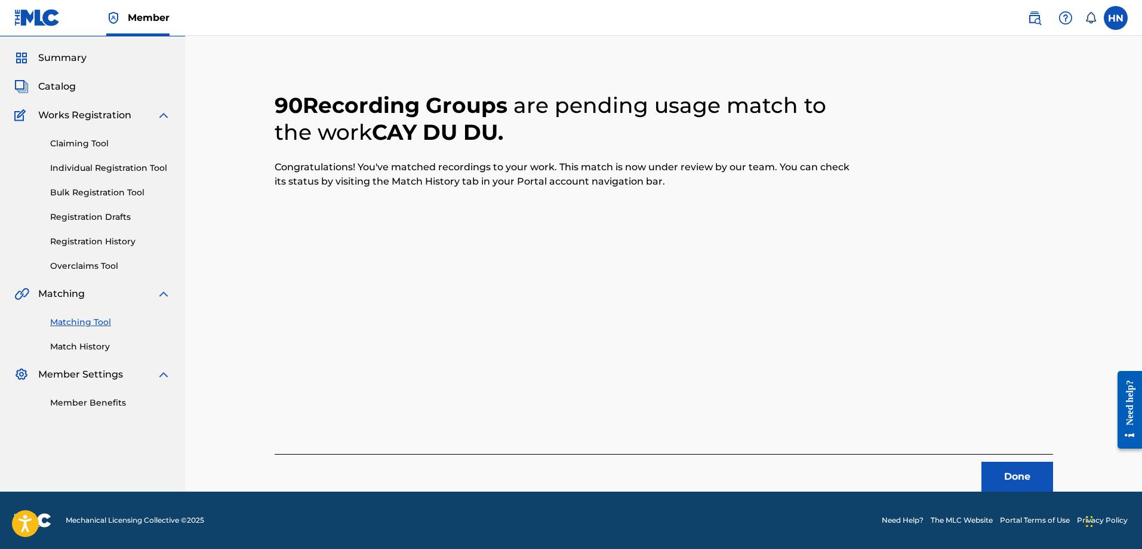
scroll to position [32, 0]
click at [986, 467] on button "Done" at bounding box center [1017, 476] width 72 height 30
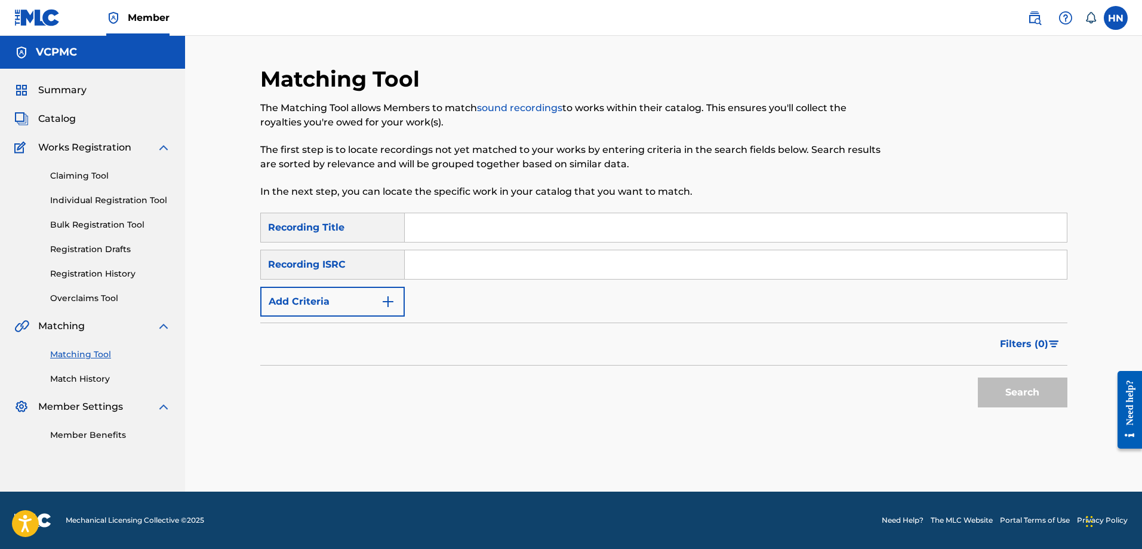
scroll to position [0, 0]
click at [531, 217] on input "Search Form" at bounding box center [736, 227] width 662 height 29
paste input "NGHÈO"
click at [978, 377] on button "Search" at bounding box center [1023, 392] width 90 height 30
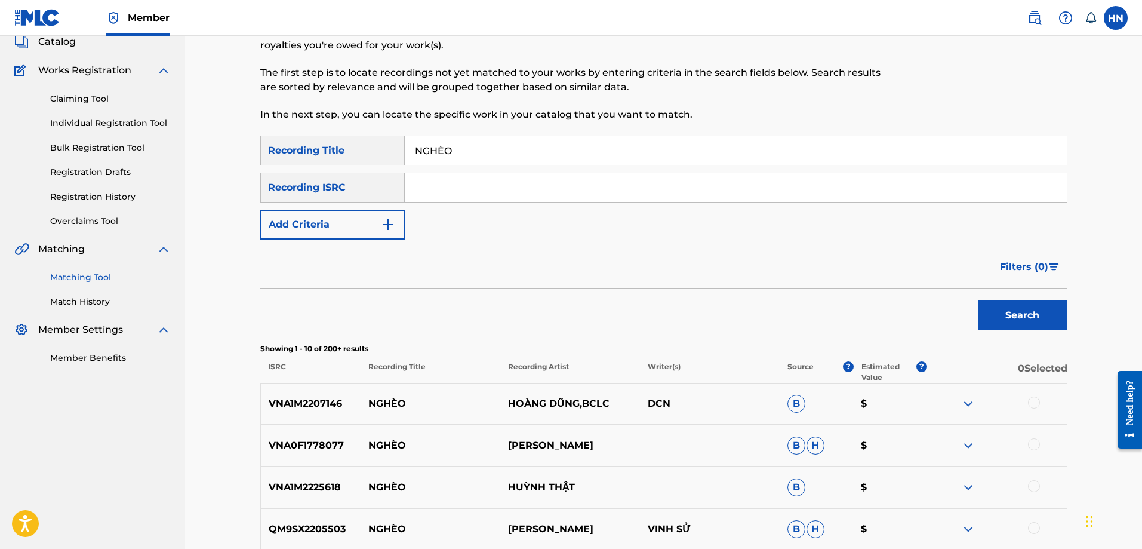
scroll to position [60, 0]
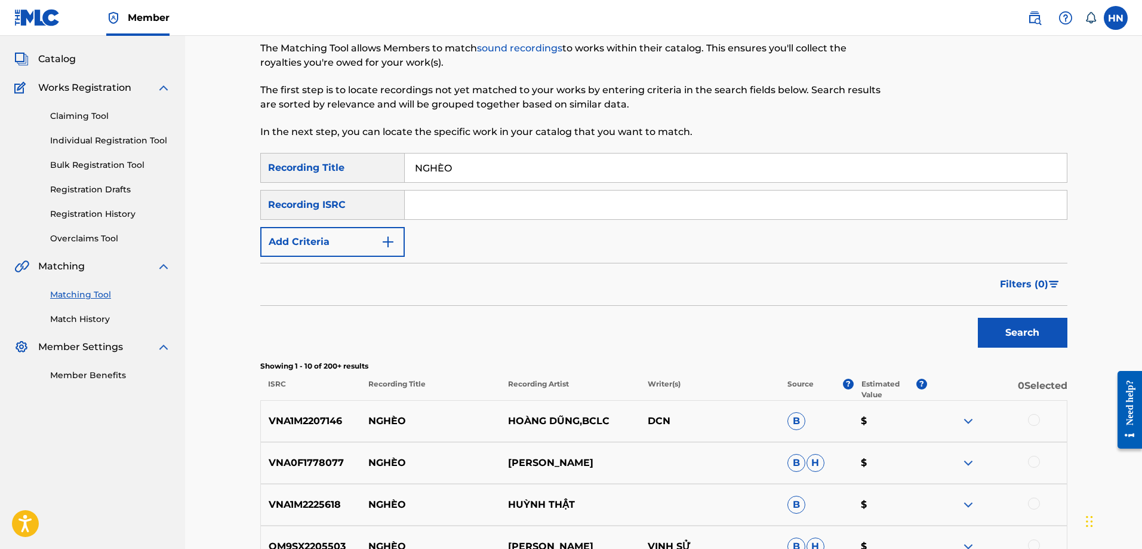
paste input "CON NHÀ"
click at [978, 318] on button "Search" at bounding box center [1023, 333] width 90 height 30
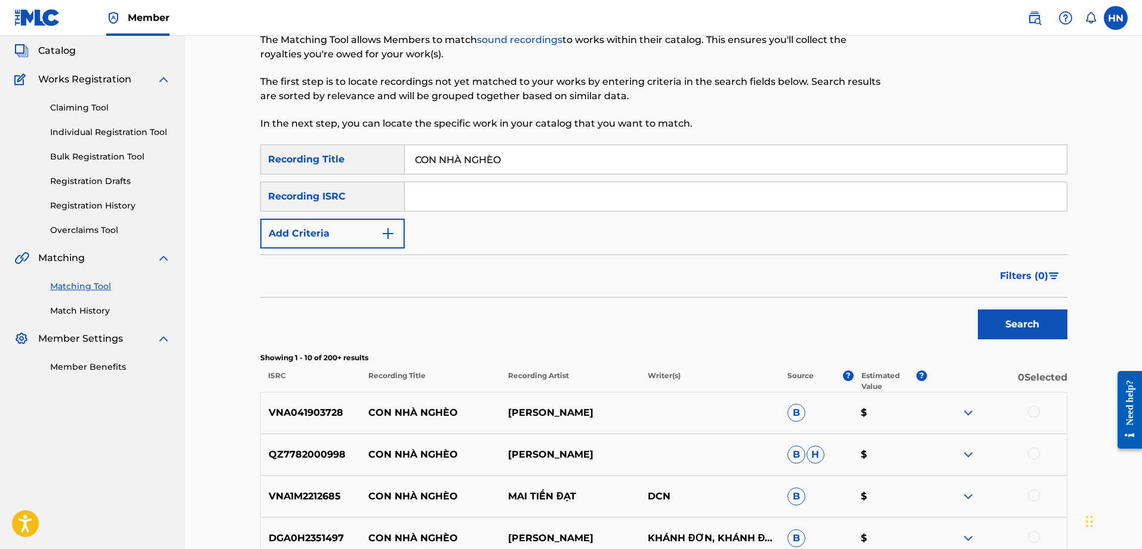
scroll to position [239, 0]
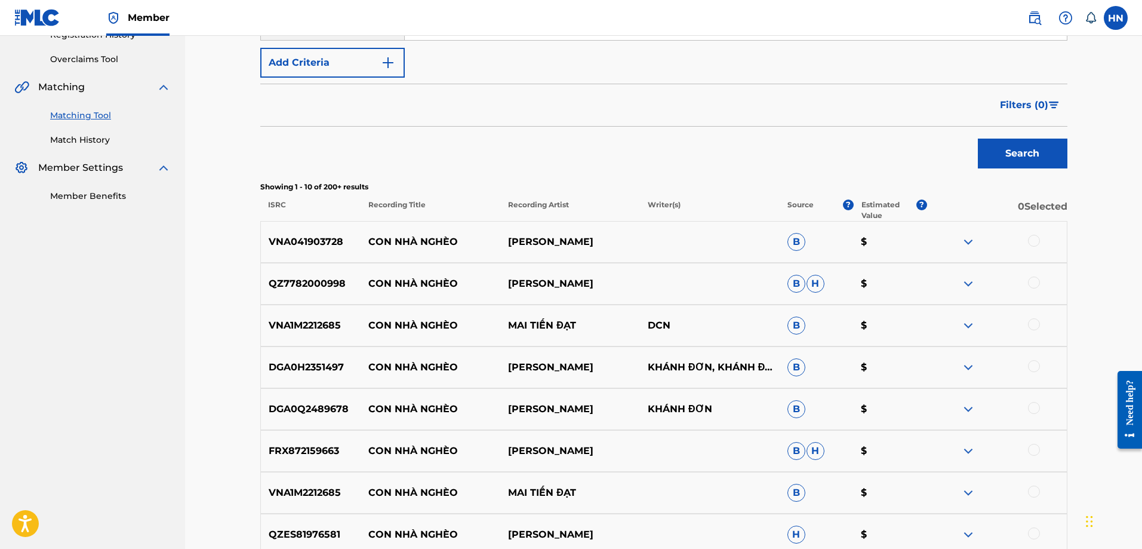
click at [971, 290] on img at bounding box center [968, 283] width 14 height 14
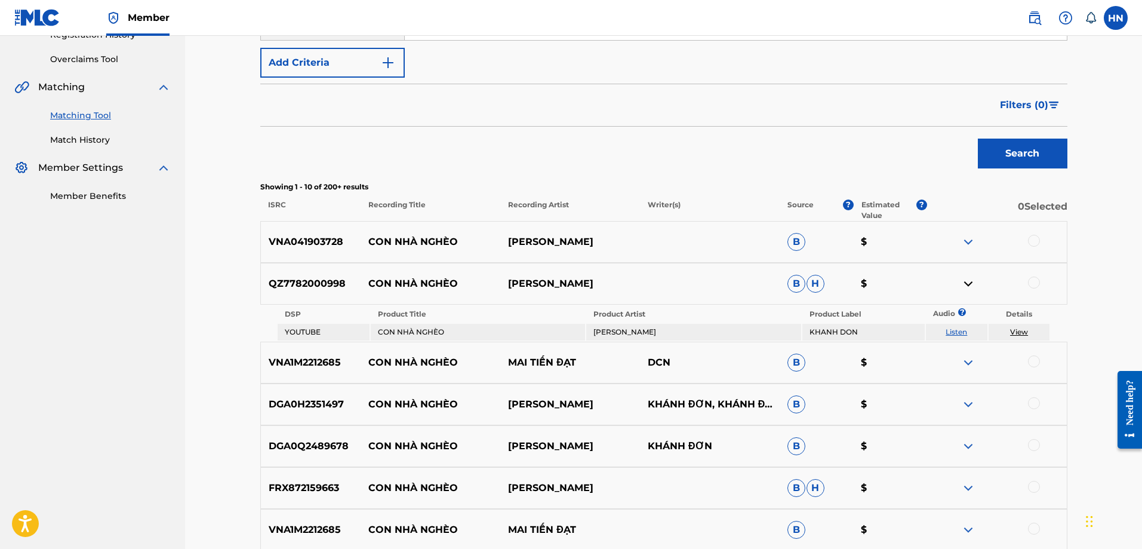
click at [963, 327] on td "Listen" at bounding box center [956, 332] width 61 height 17
click at [964, 328] on link "Listen" at bounding box center [956, 331] width 21 height 9
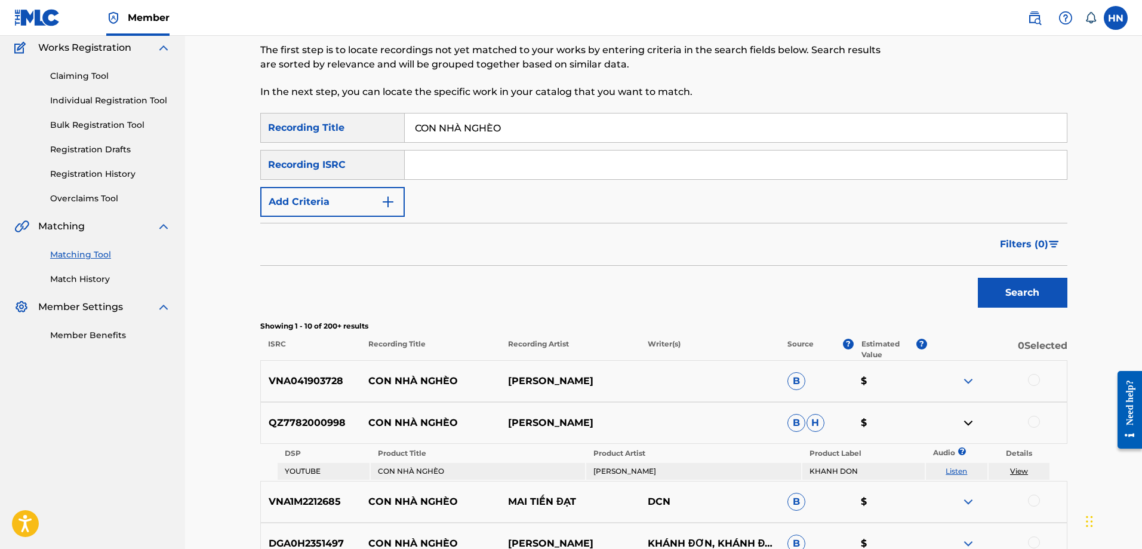
scroll to position [0, 0]
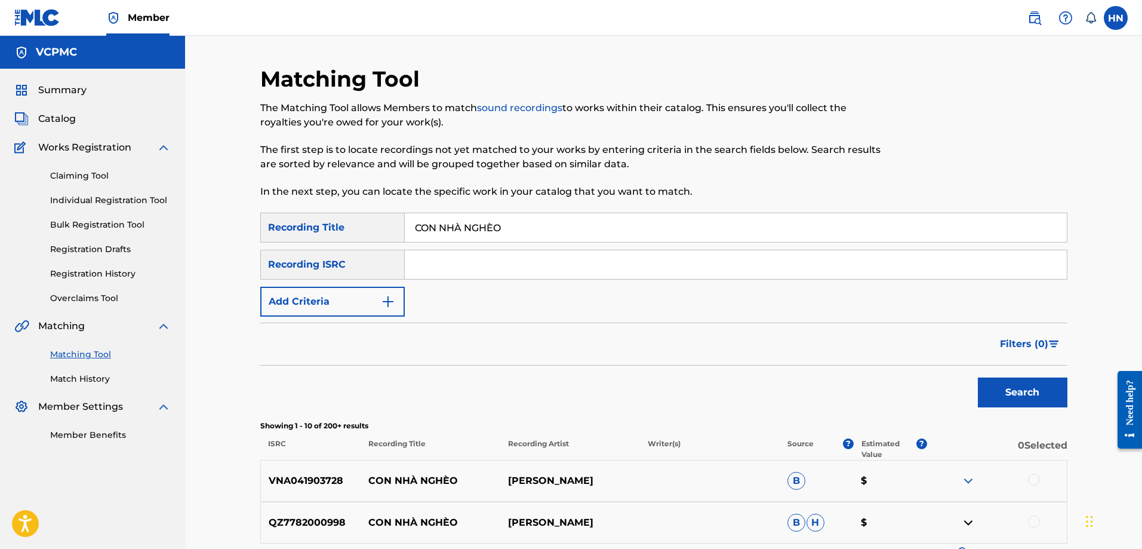
drag, startPoint x: 465, startPoint y: 228, endPoint x: 345, endPoint y: 228, distance: 120.0
click at [346, 228] on div "SearchWithCriteriaf3ac6cb1-f6e3-47b3-8244-58e185a97dd2 Recording Title CON NHÀ …" at bounding box center [663, 228] width 807 height 30
type input "NGHÈO"
click at [978, 377] on button "Search" at bounding box center [1023, 392] width 90 height 30
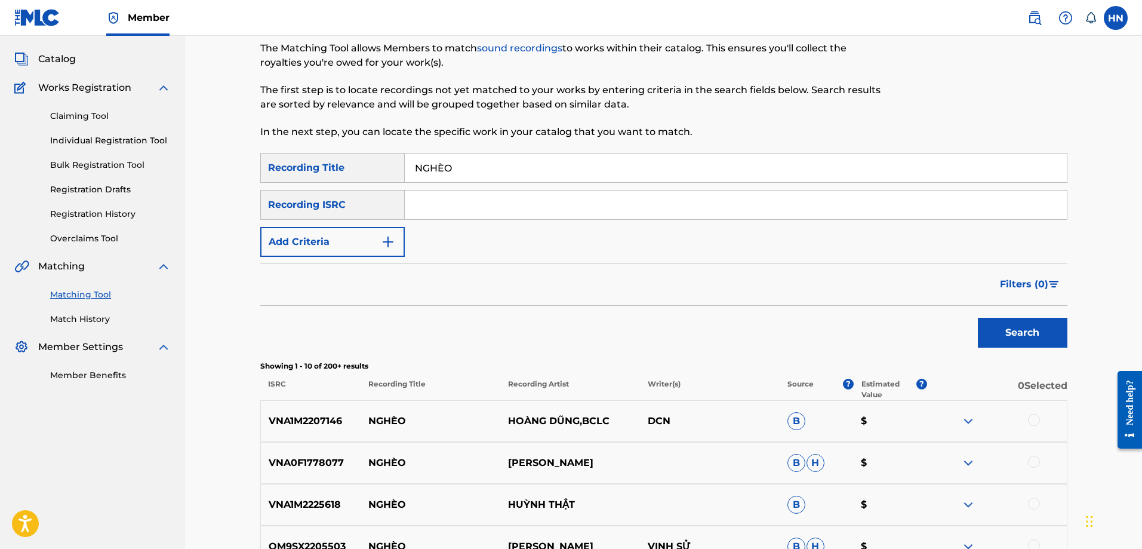
scroll to position [179, 0]
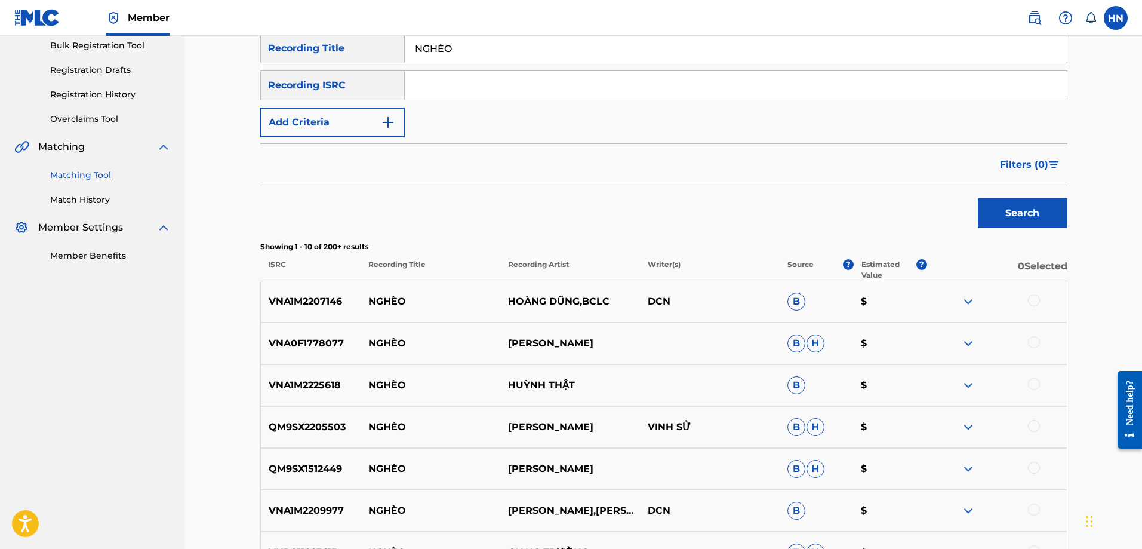
click at [323, 331] on div "VNA0F1778077 NGHÈO TRƯỜNG VŨ B H $" at bounding box center [663, 343] width 807 height 42
click at [1036, 343] on div at bounding box center [1034, 342] width 12 height 12
click at [289, 310] on div "VNA1M2207146 NGHÈO HOÀNG DŨNG,BCLC DCN B $" at bounding box center [663, 302] width 807 height 42
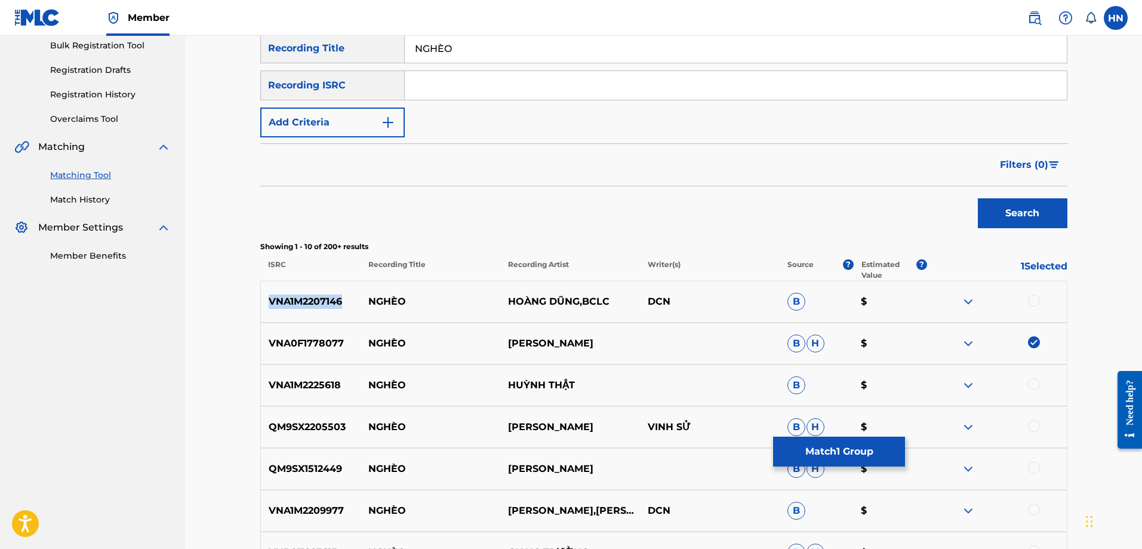
click at [289, 310] on div "VNA1M2207146 NGHÈO HOÀNG DŨNG,BCLC DCN B $" at bounding box center [663, 302] width 807 height 42
click at [1029, 304] on div at bounding box center [1034, 300] width 12 height 12
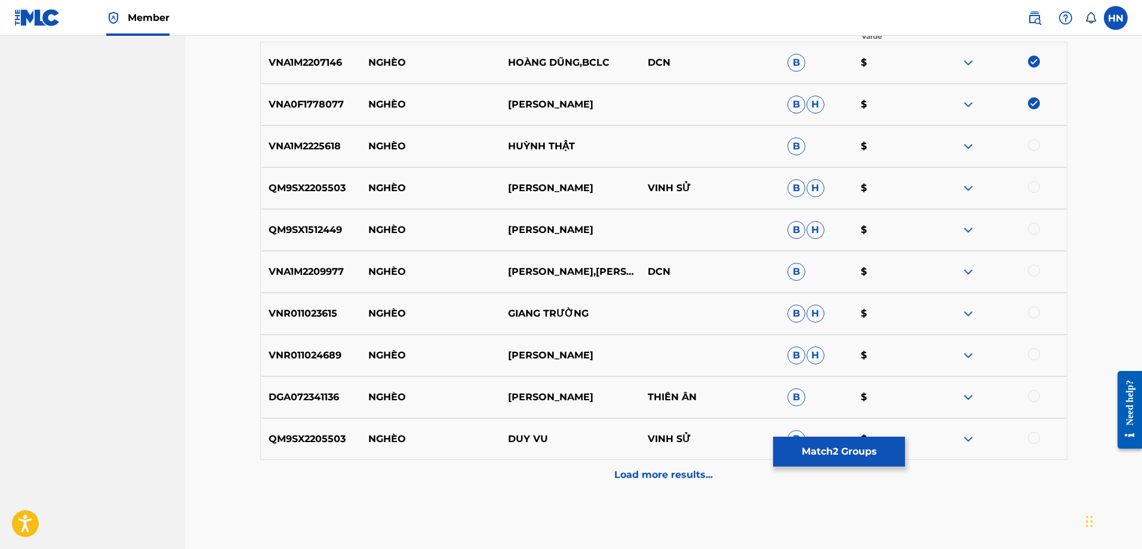
scroll to position [358, 0]
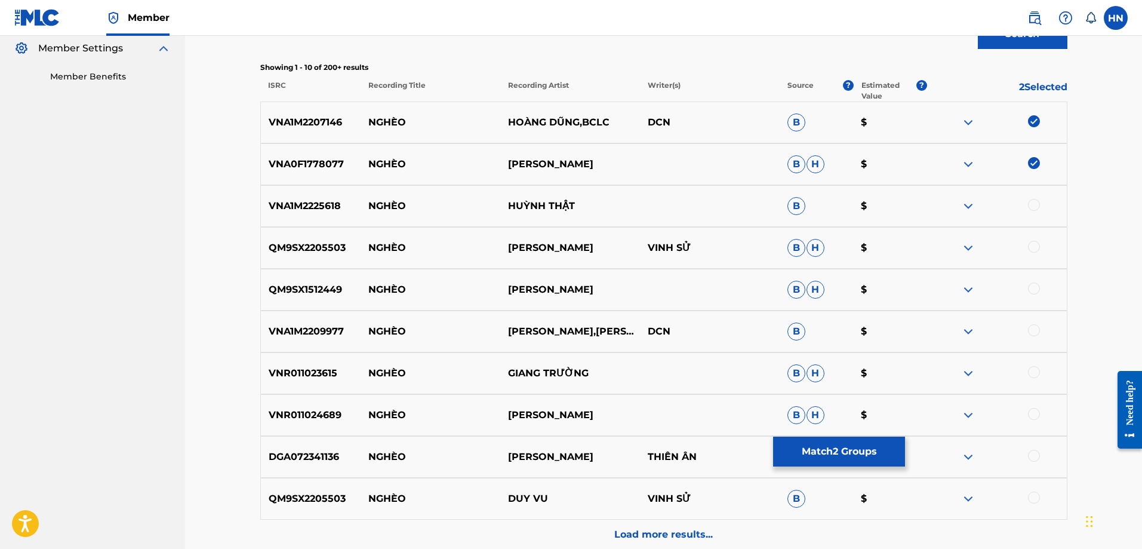
click at [281, 207] on p "VNA1M2225618" at bounding box center [311, 206] width 100 height 14
click at [1035, 206] on div at bounding box center [1034, 205] width 12 height 12
click at [288, 269] on div "QM9SX1512449 NGHÈO LÂM GIA MINH B H $" at bounding box center [663, 290] width 807 height 42
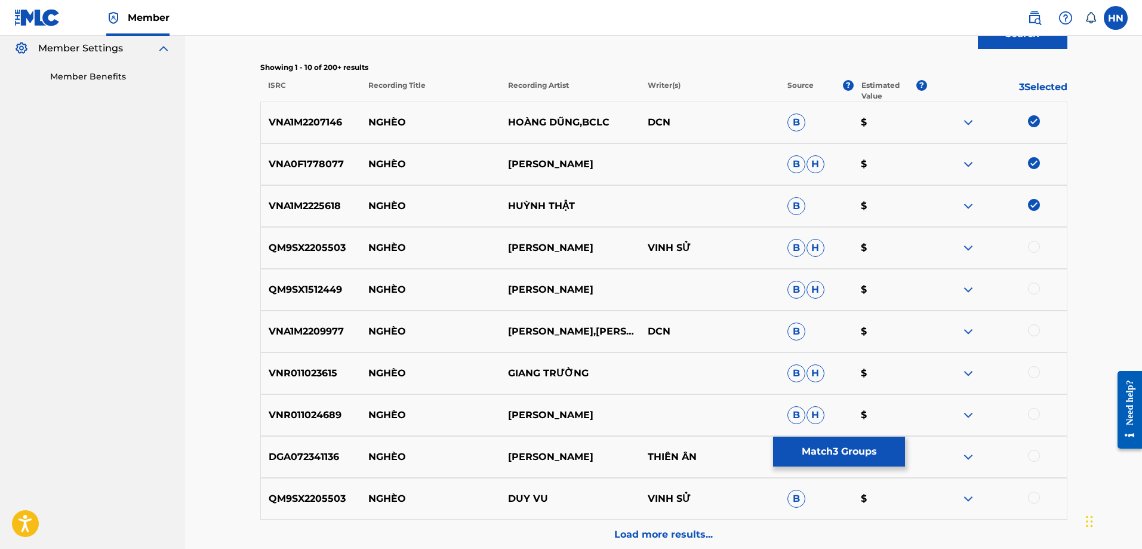
click at [292, 252] on p "QM9SX2205503" at bounding box center [311, 248] width 100 height 14
click at [1036, 250] on div at bounding box center [1034, 247] width 12 height 12
click at [306, 282] on p "QM9SX1512449" at bounding box center [311, 289] width 100 height 14
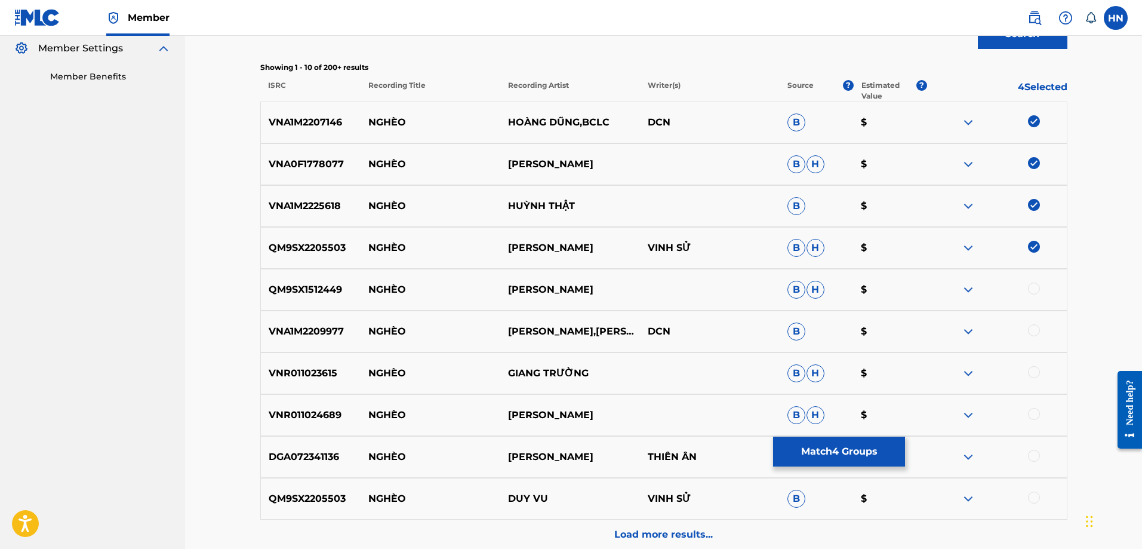
click at [1038, 286] on div at bounding box center [1034, 288] width 12 height 12
click at [302, 331] on p "VNA1M2209977" at bounding box center [311, 331] width 100 height 14
click at [1038, 326] on div at bounding box center [1034, 330] width 12 height 12
click at [269, 368] on p "VNR011023615" at bounding box center [311, 373] width 100 height 14
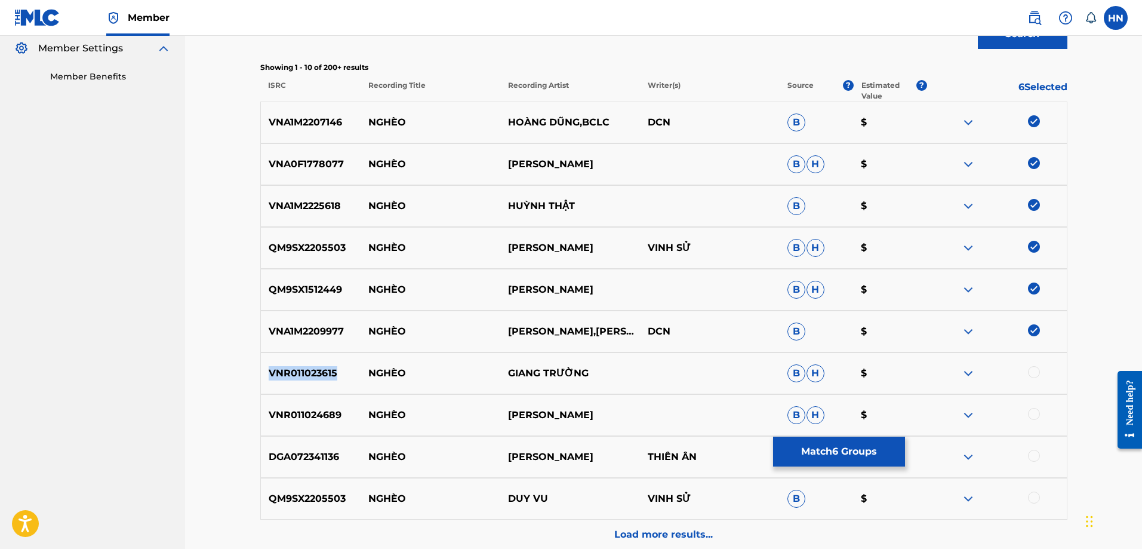
click at [269, 368] on p "VNR011023615" at bounding box center [311, 373] width 100 height 14
click at [1027, 368] on div at bounding box center [997, 373] width 140 height 14
click at [1030, 368] on div at bounding box center [1034, 372] width 12 height 12
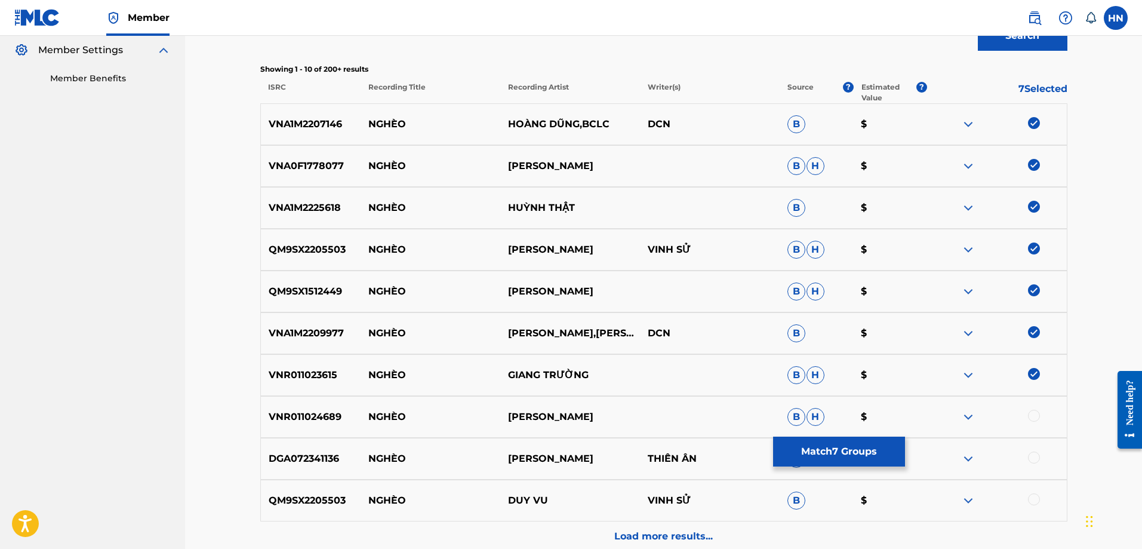
scroll to position [476, 0]
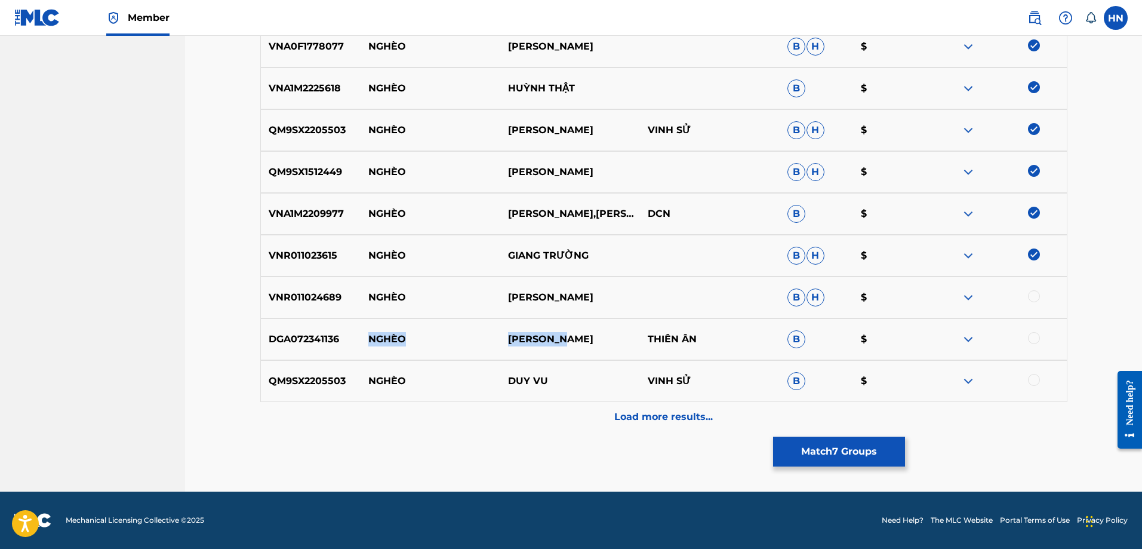
drag, startPoint x: 361, startPoint y: 337, endPoint x: 568, endPoint y: 328, distance: 207.3
click at [568, 328] on div "DGA072341136 NGHÈO CHẾ THANH THIÊN ÂN B $" at bounding box center [663, 339] width 807 height 42
click at [263, 333] on p "DGA072341136" at bounding box center [311, 339] width 100 height 14
click at [1034, 337] on div at bounding box center [1034, 338] width 12 height 12
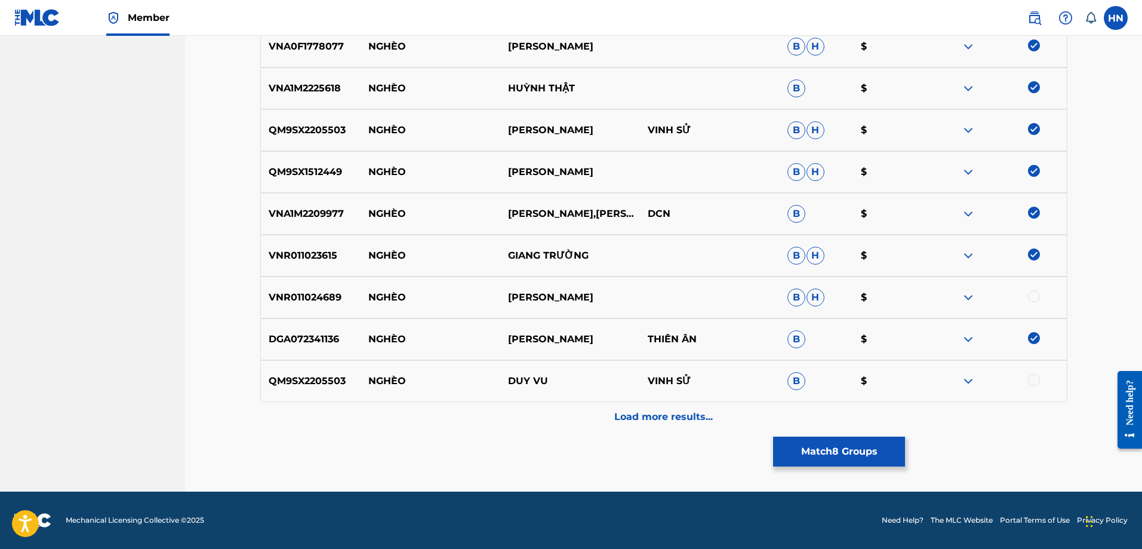
click at [276, 386] on p "QM9SX2205503" at bounding box center [311, 381] width 100 height 14
click at [1028, 376] on div at bounding box center [997, 381] width 140 height 14
click at [1030, 377] on div at bounding box center [1034, 380] width 12 height 12
click at [697, 426] on div "Load more results..." at bounding box center [663, 417] width 807 height 30
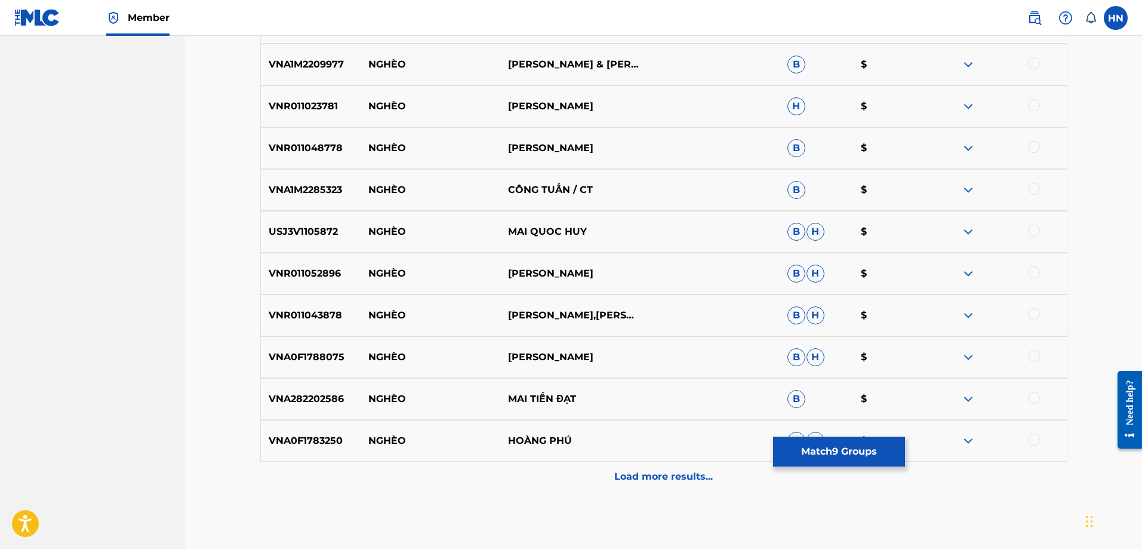
scroll to position [774, 0]
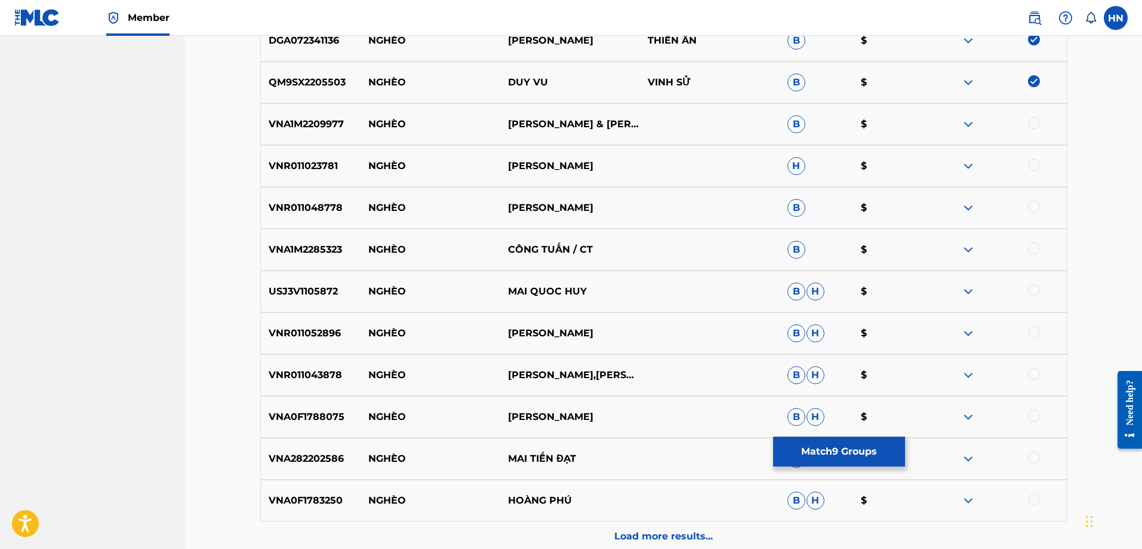
click at [312, 116] on div "VNA1M2209977 NGHÈO THANH NGÂN & GIA TIẾN B $" at bounding box center [663, 124] width 807 height 42
click at [1032, 119] on div at bounding box center [1034, 123] width 12 height 12
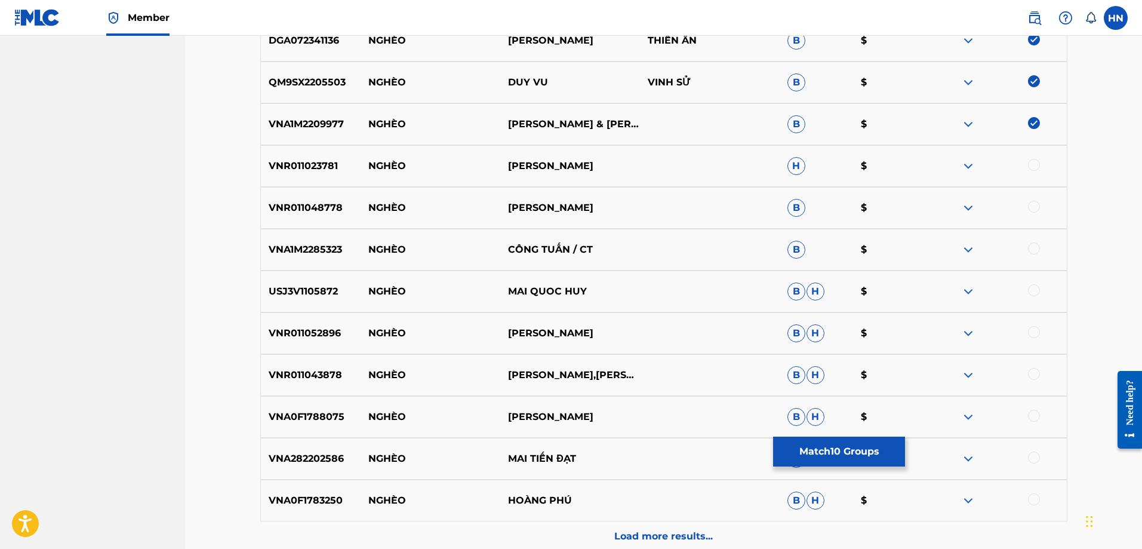
click at [1038, 169] on div at bounding box center [1034, 165] width 12 height 12
click at [325, 211] on p "VNR011048778" at bounding box center [311, 208] width 100 height 14
click at [1030, 205] on div at bounding box center [1034, 207] width 12 height 12
click at [272, 252] on p "VNA1M2285323" at bounding box center [311, 249] width 100 height 14
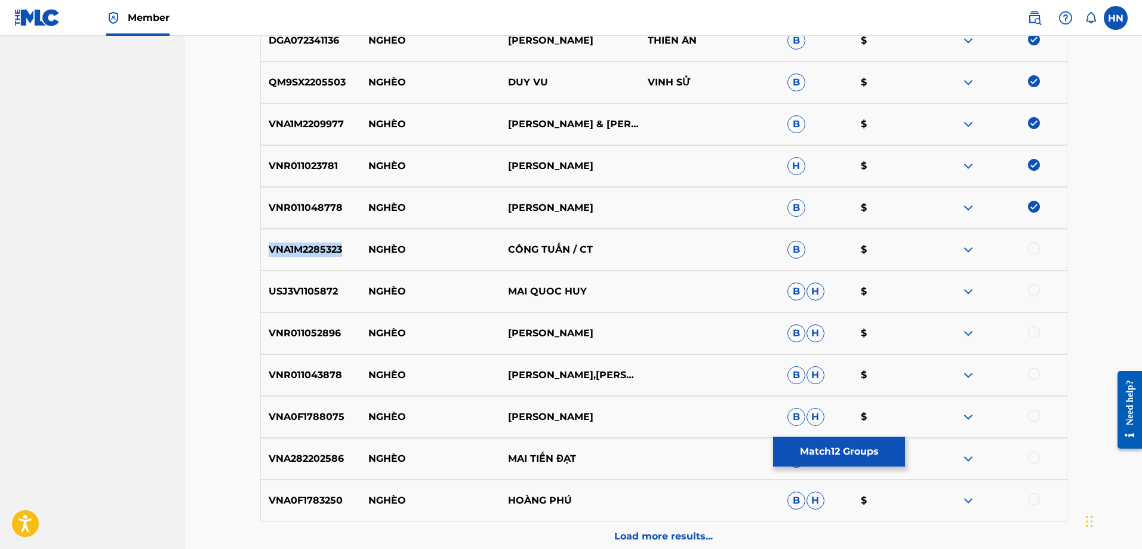
click at [272, 252] on p "VNA1M2285323" at bounding box center [311, 249] width 100 height 14
click at [1035, 253] on div at bounding box center [1034, 248] width 12 height 12
click at [317, 287] on p "USJ3V1105872" at bounding box center [311, 291] width 100 height 14
click at [1035, 287] on div at bounding box center [1034, 290] width 12 height 12
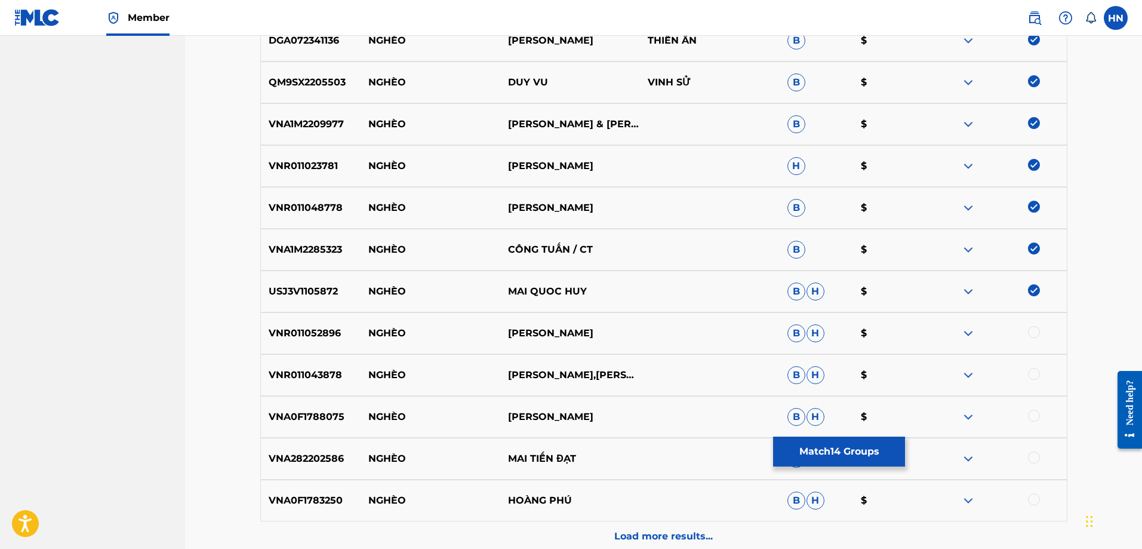
click at [313, 325] on div "VNR011052896 NGHÈO NGÔ THÁI SƠN B H $" at bounding box center [663, 333] width 807 height 42
click at [346, 337] on p "VNR011052896" at bounding box center [311, 333] width 100 height 14
click at [323, 336] on p "VNR011052896" at bounding box center [311, 333] width 100 height 14
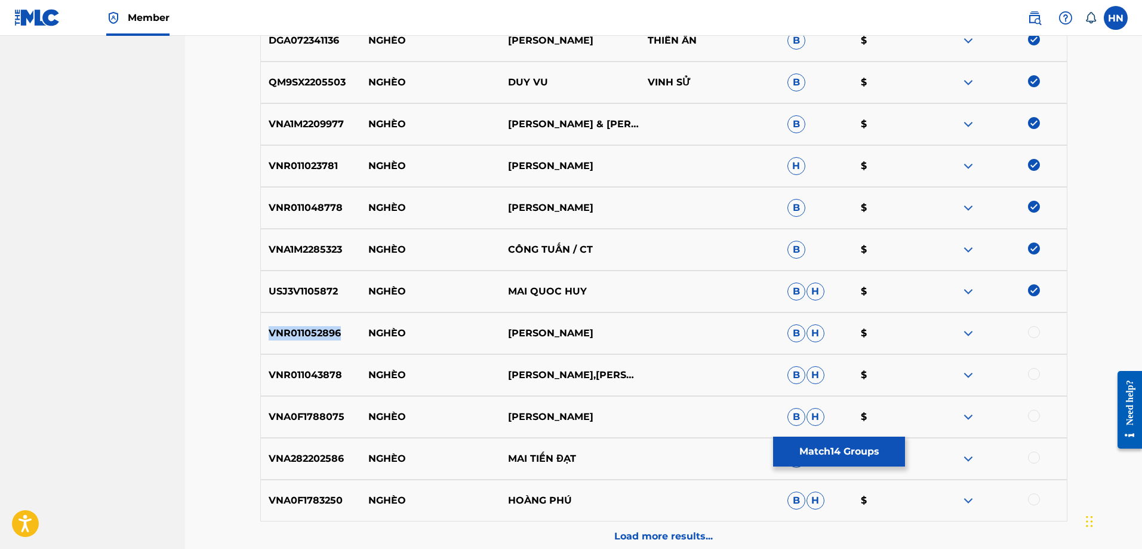
click at [323, 336] on p "VNR011052896" at bounding box center [311, 333] width 100 height 14
click at [1032, 331] on div at bounding box center [1034, 332] width 12 height 12
click at [322, 379] on p "VNR011043878" at bounding box center [311, 375] width 100 height 14
click at [1032, 368] on div at bounding box center [1034, 374] width 12 height 12
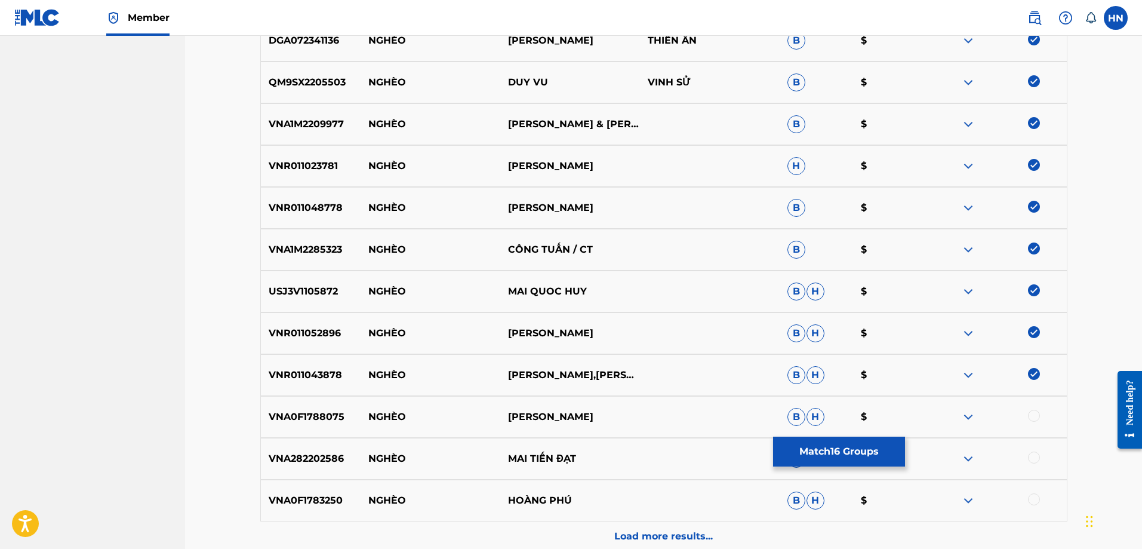
click at [324, 410] on p "VNA0F1788075" at bounding box center [311, 417] width 100 height 14
click at [1031, 417] on div at bounding box center [1034, 416] width 12 height 12
click at [314, 460] on p "VNA282202586" at bounding box center [311, 458] width 100 height 14
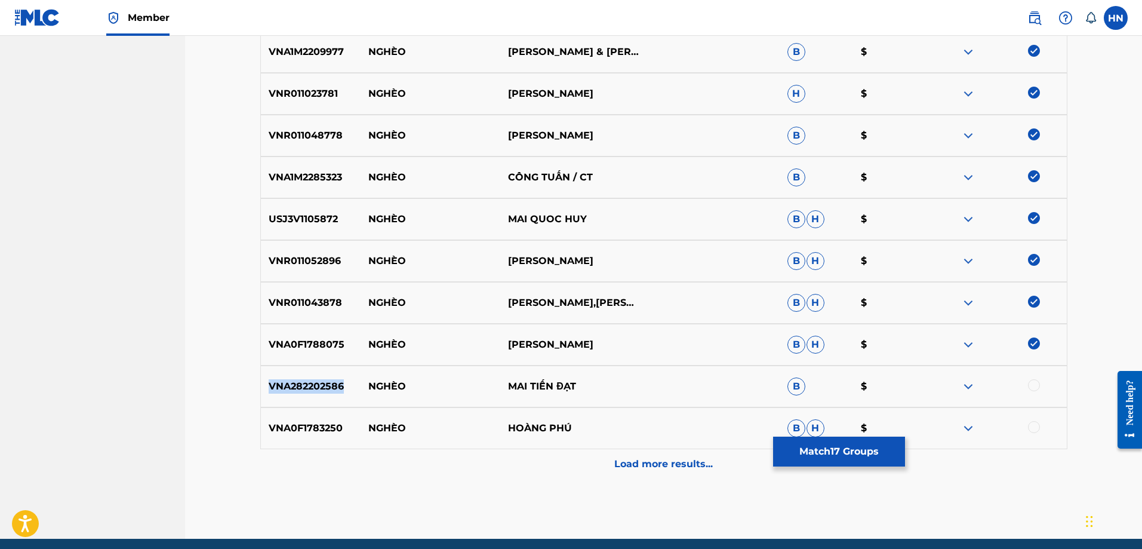
scroll to position [894, 0]
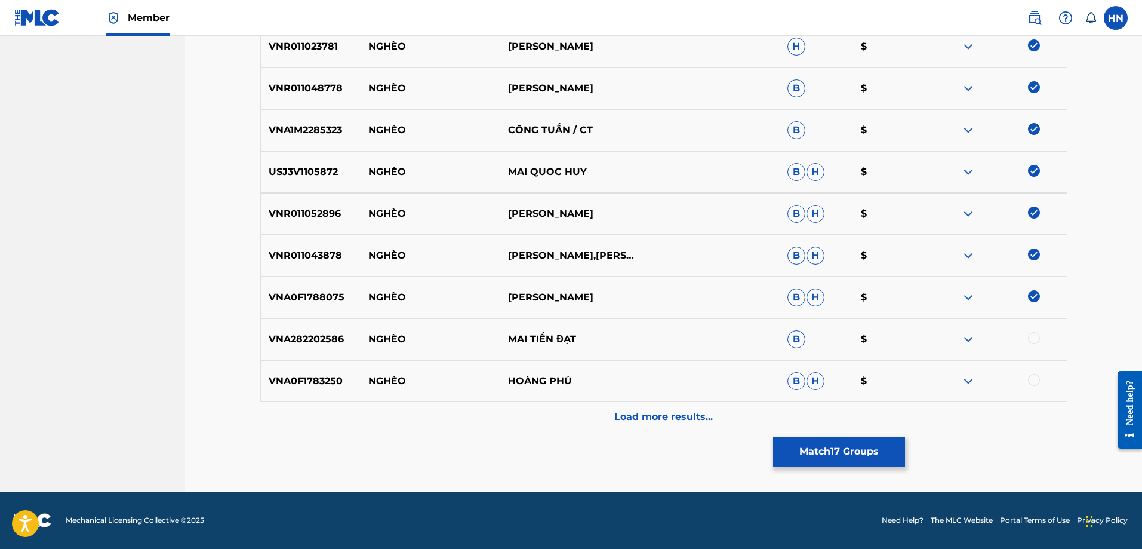
click at [1033, 342] on div at bounding box center [1034, 338] width 12 height 12
click at [312, 378] on p "VNA0F1783250" at bounding box center [311, 381] width 100 height 14
click at [1032, 378] on div at bounding box center [1034, 380] width 12 height 12
click at [574, 406] on div "Load more results..." at bounding box center [663, 417] width 807 height 30
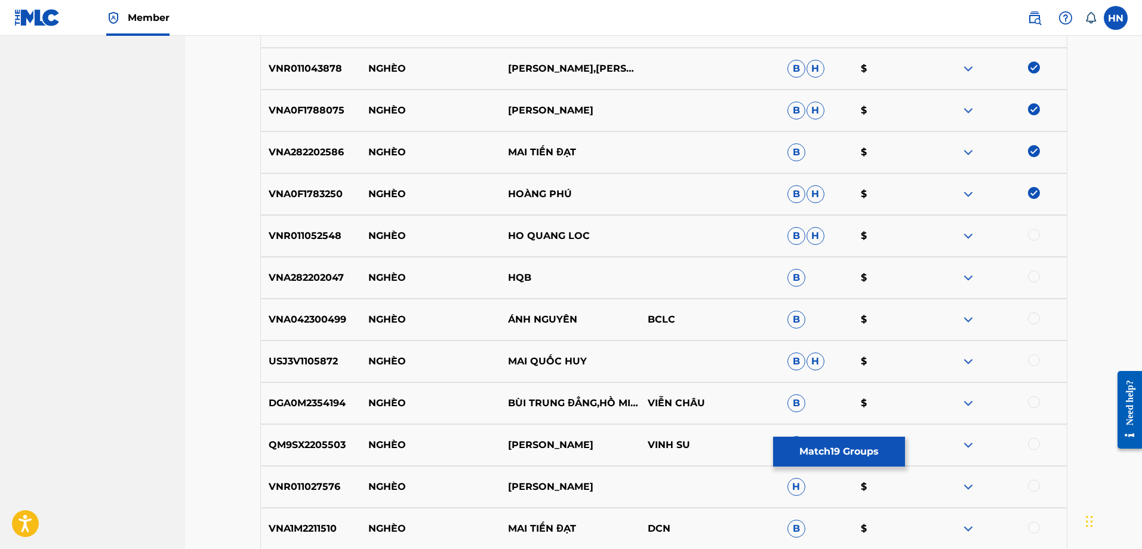
scroll to position [1192, 0]
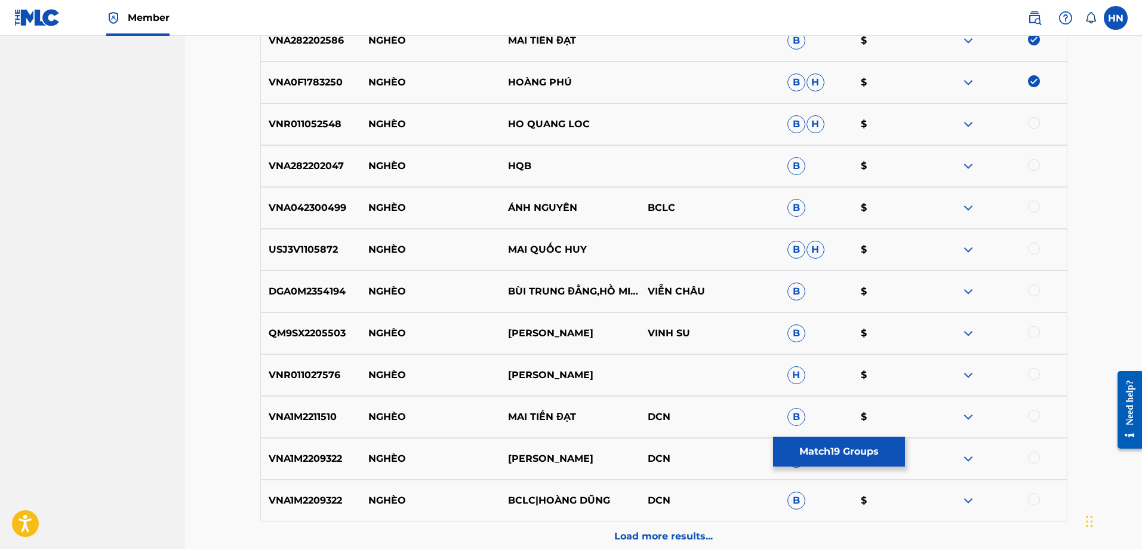
click at [329, 128] on p "VNR011052548" at bounding box center [311, 124] width 100 height 14
click at [1038, 121] on div at bounding box center [1034, 123] width 12 height 12
click at [295, 201] on p "VNA042300499" at bounding box center [311, 208] width 100 height 14
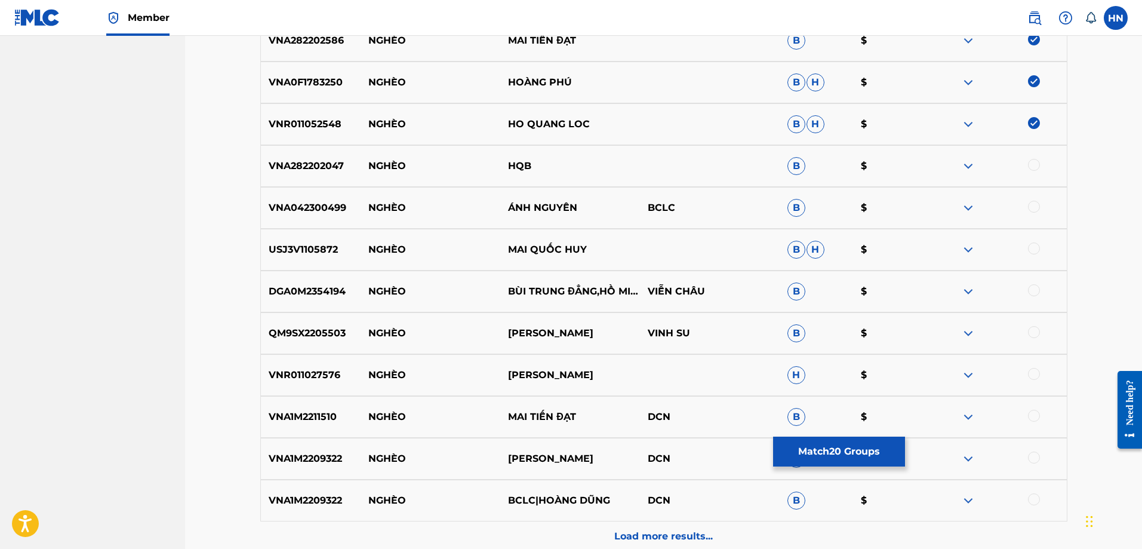
click at [1036, 204] on div at bounding box center [1034, 207] width 12 height 12
click at [321, 249] on p "USJ3V1105872" at bounding box center [311, 249] width 100 height 14
click at [1033, 243] on div at bounding box center [1034, 248] width 12 height 12
drag, startPoint x: 362, startPoint y: 292, endPoint x: 586, endPoint y: 293, distance: 224.5
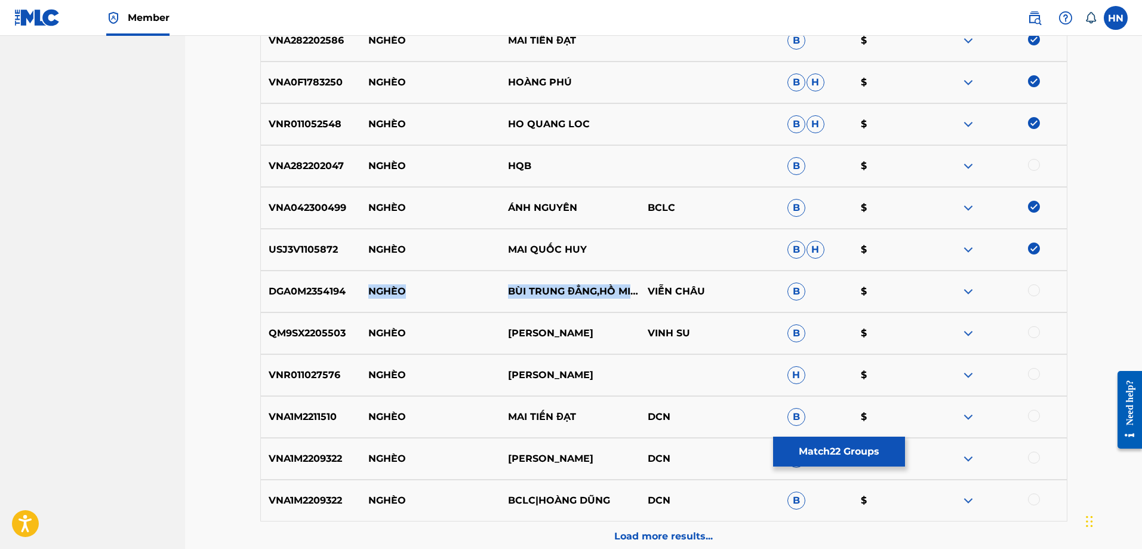
click at [586, 293] on div "DGA0M2354194 NGHÈO BÙI TRUNG ĐẲNG,HỒ MINH ĐƯƠNG VIỄN CHÂU B $" at bounding box center [663, 291] width 807 height 42
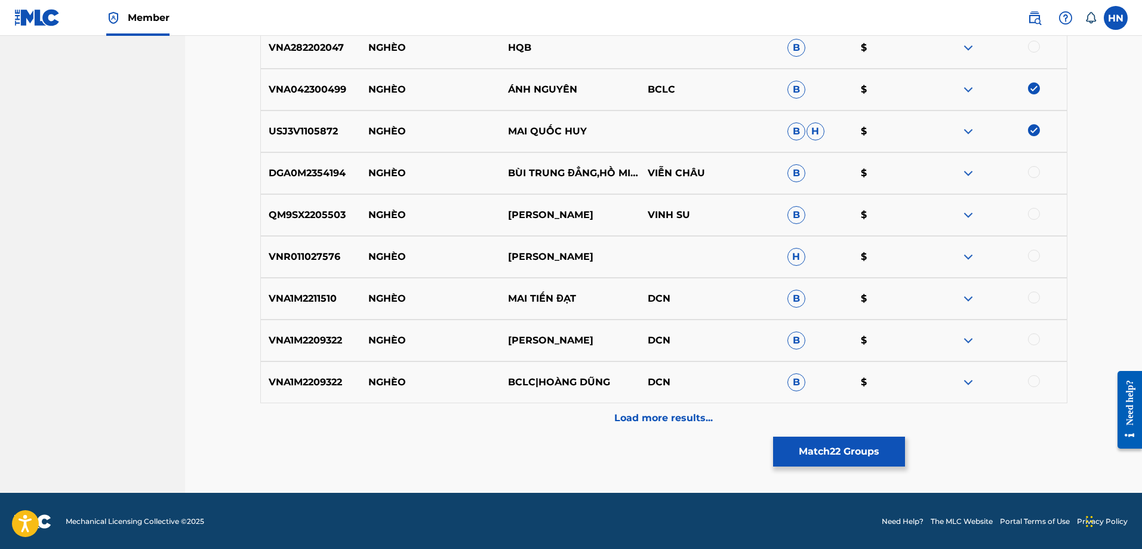
scroll to position [1312, 0]
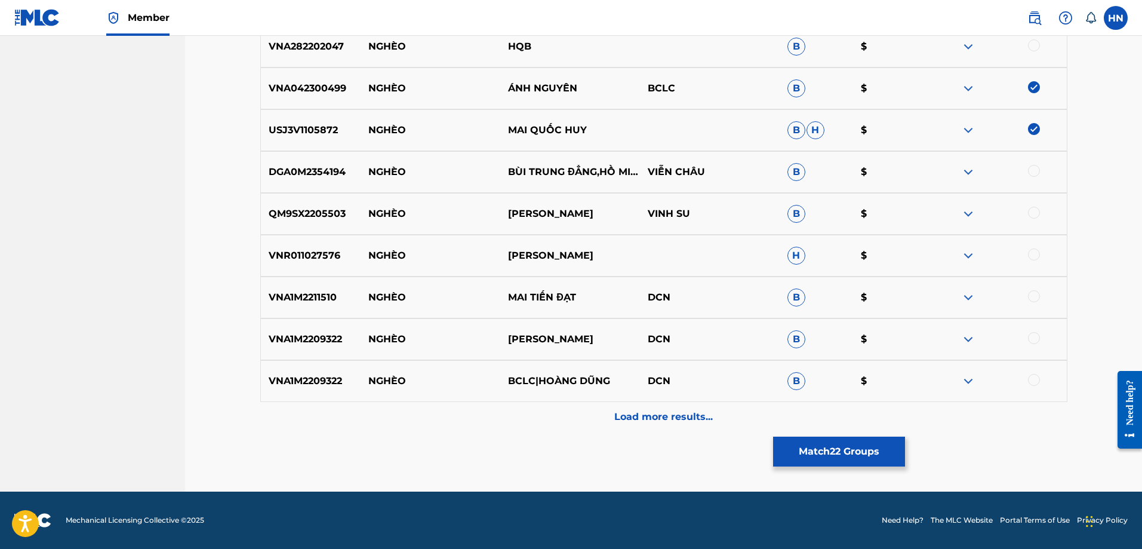
click at [1062, 402] on div "Load more results..." at bounding box center [663, 417] width 807 height 30
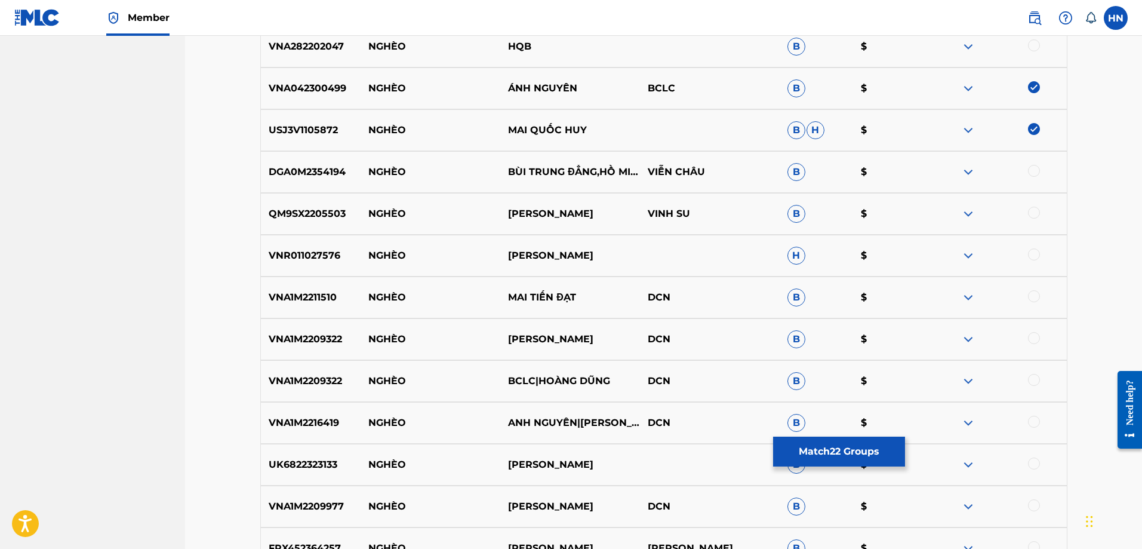
click at [332, 220] on p "QM9SX2205503" at bounding box center [311, 214] width 100 height 14
click at [1035, 207] on div at bounding box center [1034, 213] width 12 height 12
click at [333, 254] on p "VNR011027576" at bounding box center [311, 255] width 100 height 14
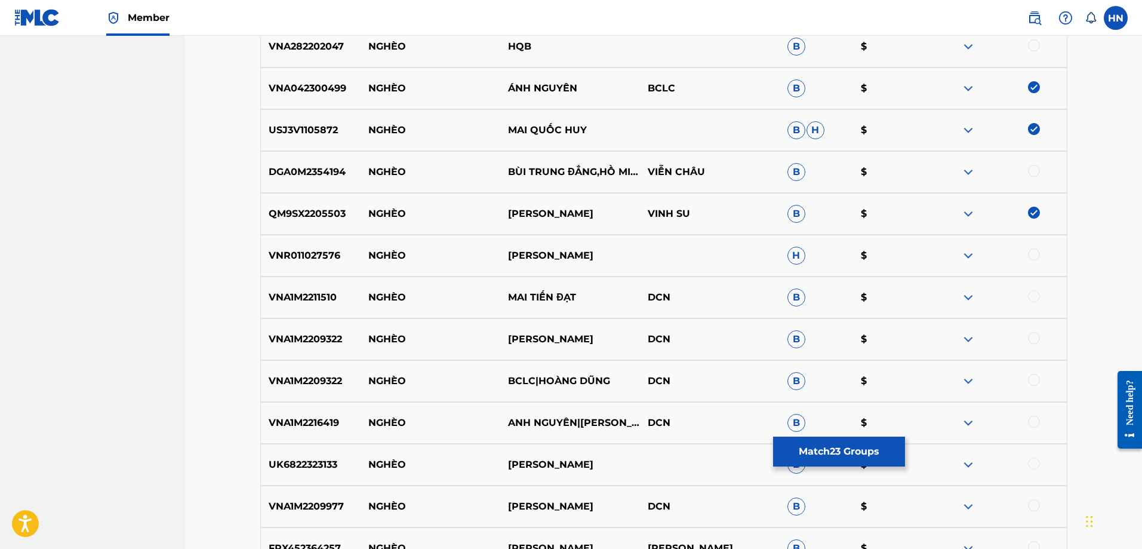
click at [1033, 257] on div at bounding box center [1034, 254] width 12 height 12
click at [313, 290] on p "VNA1M2211510" at bounding box center [311, 297] width 100 height 14
click at [1030, 297] on div at bounding box center [1034, 296] width 12 height 12
click at [314, 341] on p "VNA1M2209322" at bounding box center [311, 339] width 100 height 14
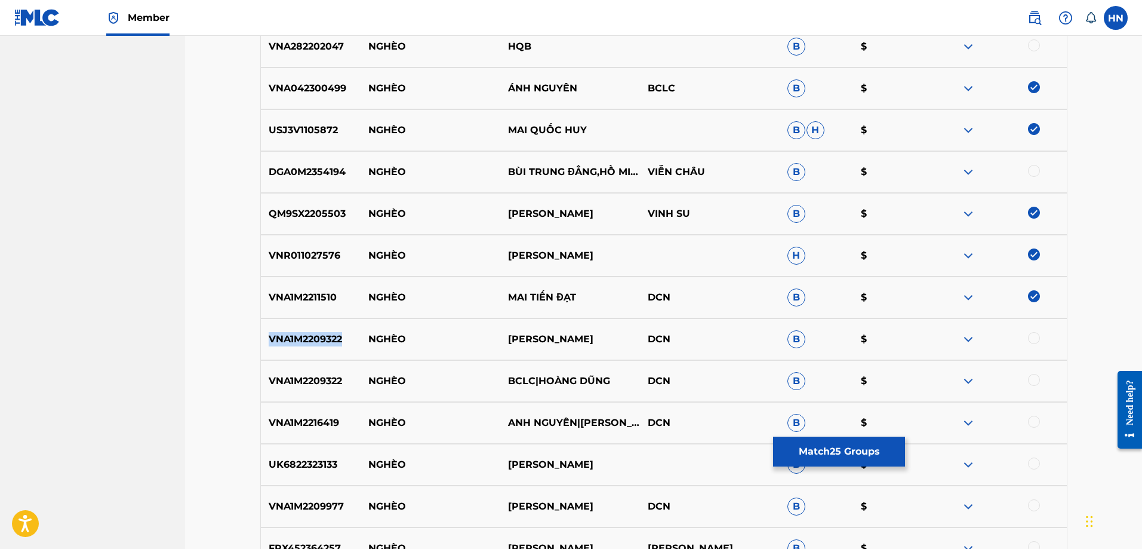
click at [314, 341] on p "VNA1M2209322" at bounding box center [311, 339] width 100 height 14
click at [1036, 337] on div at bounding box center [1034, 338] width 12 height 12
click at [323, 392] on div "VNA1M2209322 NGHÈO BCLC|HOÀNG DŨNG DCN B $" at bounding box center [663, 381] width 807 height 42
click at [1033, 375] on div at bounding box center [1034, 380] width 12 height 12
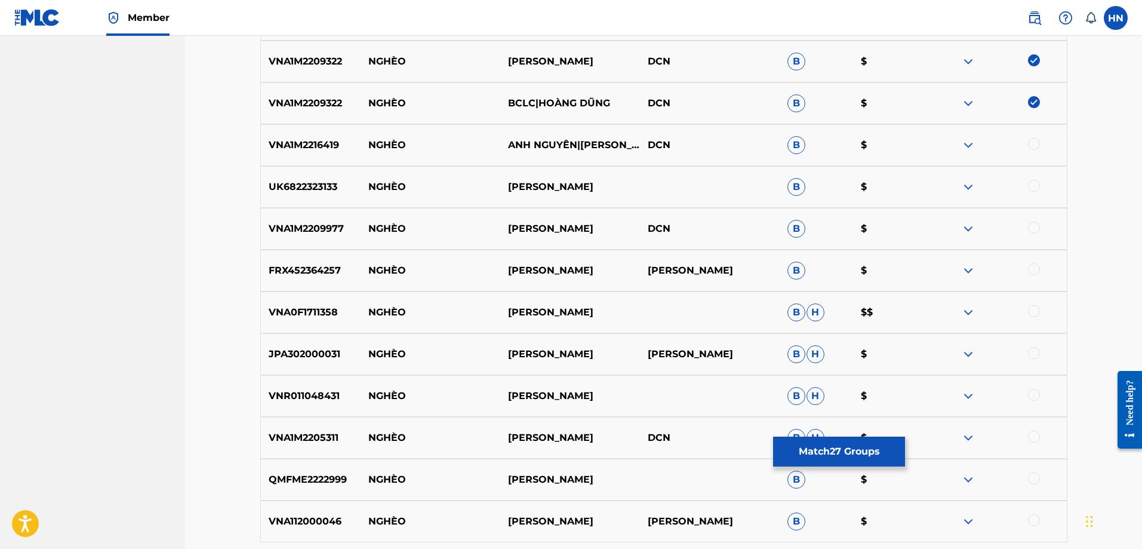
scroll to position [1610, 0]
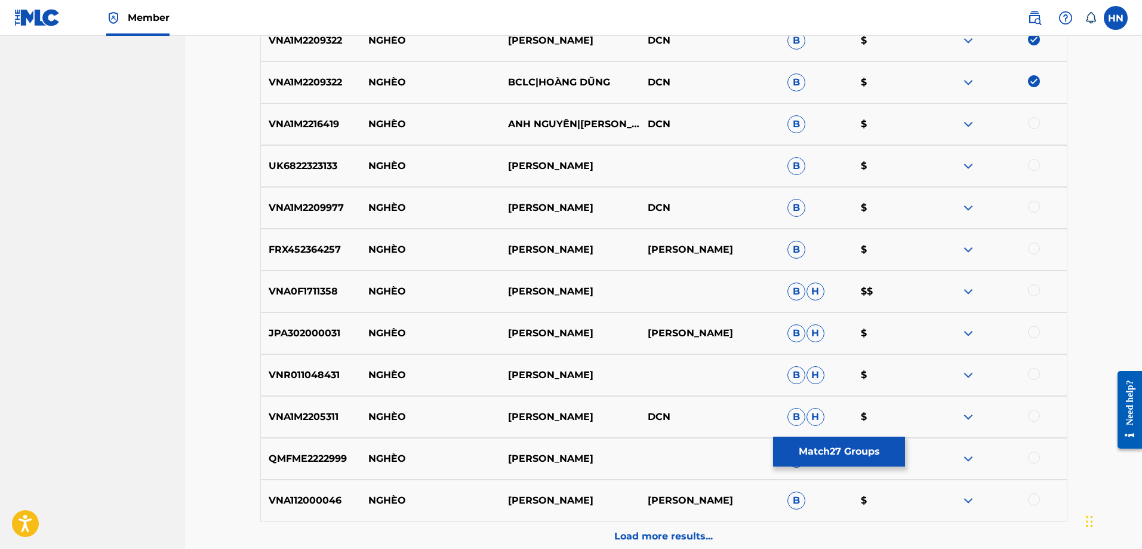
click at [287, 129] on p "VNA1M2216419" at bounding box center [311, 124] width 100 height 14
click at [1031, 127] on div at bounding box center [1034, 123] width 12 height 12
click at [323, 218] on div "VNA1M2209977 NGHÈO THANH NGÂN DCN B $" at bounding box center [663, 208] width 807 height 42
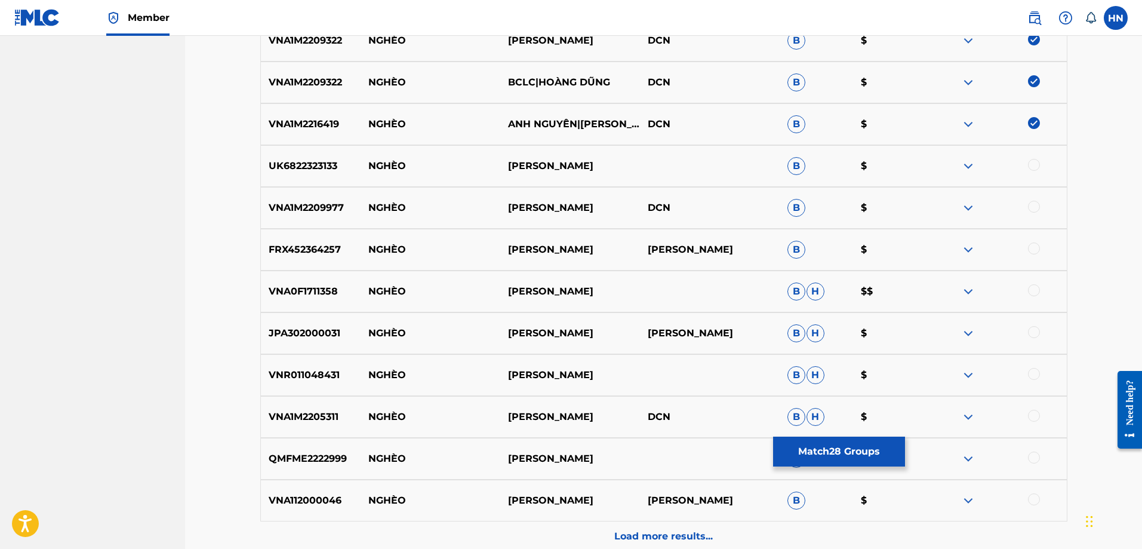
click at [1031, 209] on div at bounding box center [1034, 207] width 12 height 12
click at [312, 153] on div "UK6822323133 NGHÈO HUY KIỆN B $" at bounding box center [663, 166] width 807 height 42
click at [1030, 161] on div at bounding box center [1034, 165] width 12 height 12
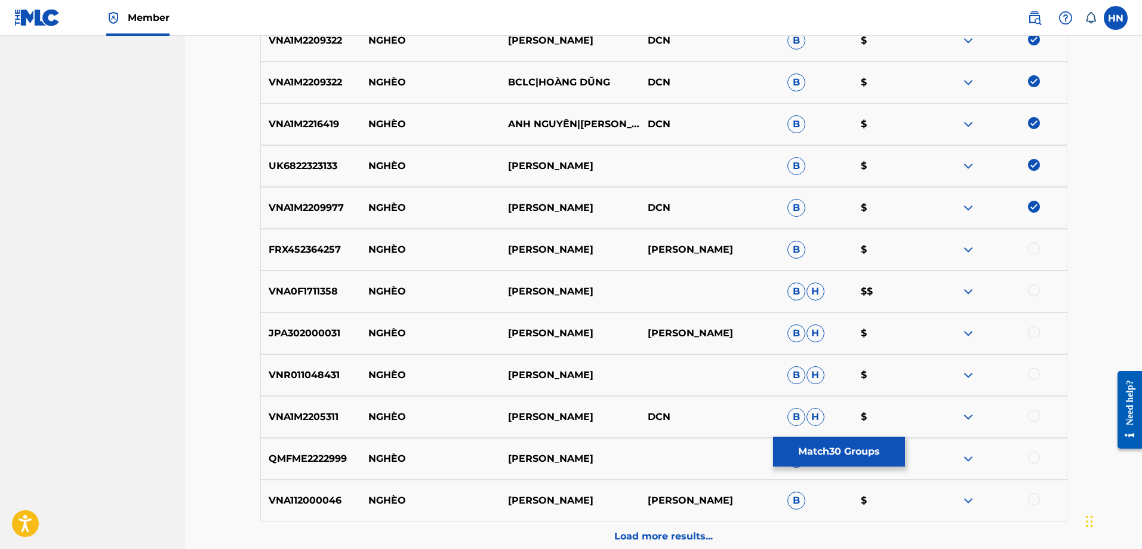
click at [284, 257] on div "FRX452364257 NGHÈO VÕ HOÀNG LÂM HỒNG VÂN B $" at bounding box center [663, 250] width 807 height 42
click at [1032, 252] on div at bounding box center [1034, 248] width 12 height 12
click at [303, 288] on p "VNA0F1711358" at bounding box center [311, 291] width 100 height 14
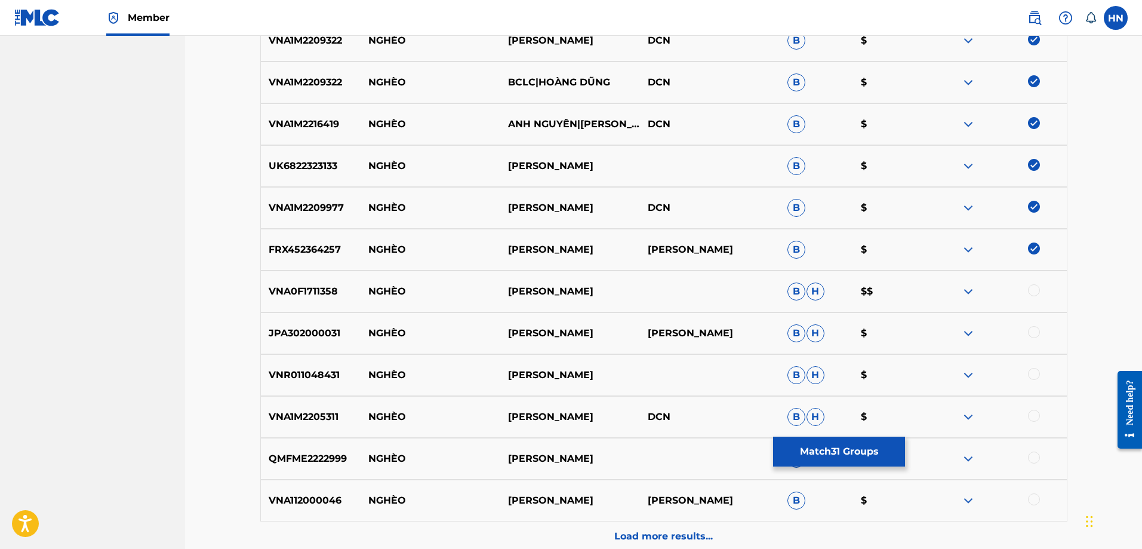
click at [1033, 293] on div at bounding box center [1034, 290] width 12 height 12
click at [298, 384] on div "VNR011048431 NGHÈO HỒ QUANG LỘC B H $" at bounding box center [663, 375] width 807 height 42
click at [1032, 368] on div at bounding box center [1034, 374] width 12 height 12
click at [314, 415] on p "VNA1M2205311" at bounding box center [311, 417] width 100 height 14
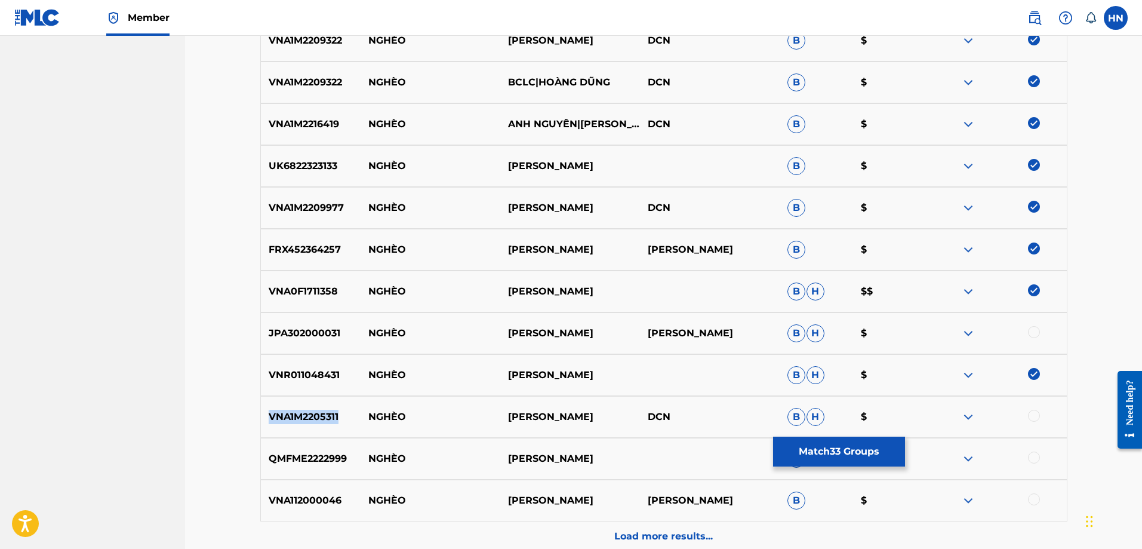
click at [314, 415] on p "VNA1M2205311" at bounding box center [311, 417] width 100 height 14
click at [1030, 418] on div at bounding box center [1034, 416] width 12 height 12
click at [301, 451] on div "QMFME2222999 NGHÈO HỒ QUANG LỘC B $" at bounding box center [663, 459] width 807 height 42
click at [1029, 456] on div at bounding box center [1034, 457] width 12 height 12
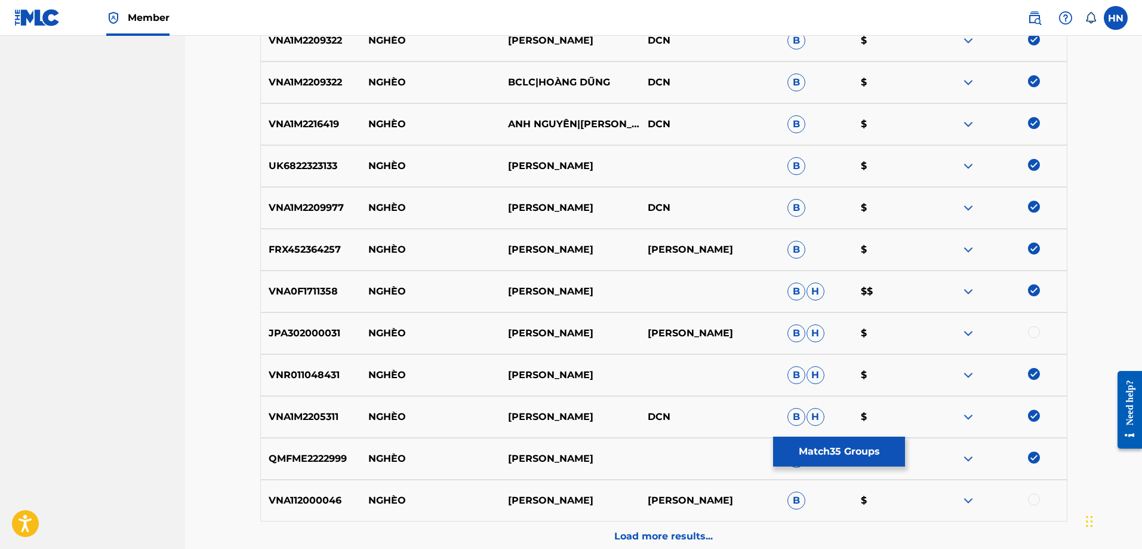
click at [712, 534] on p "Load more results..." at bounding box center [663, 536] width 99 height 14
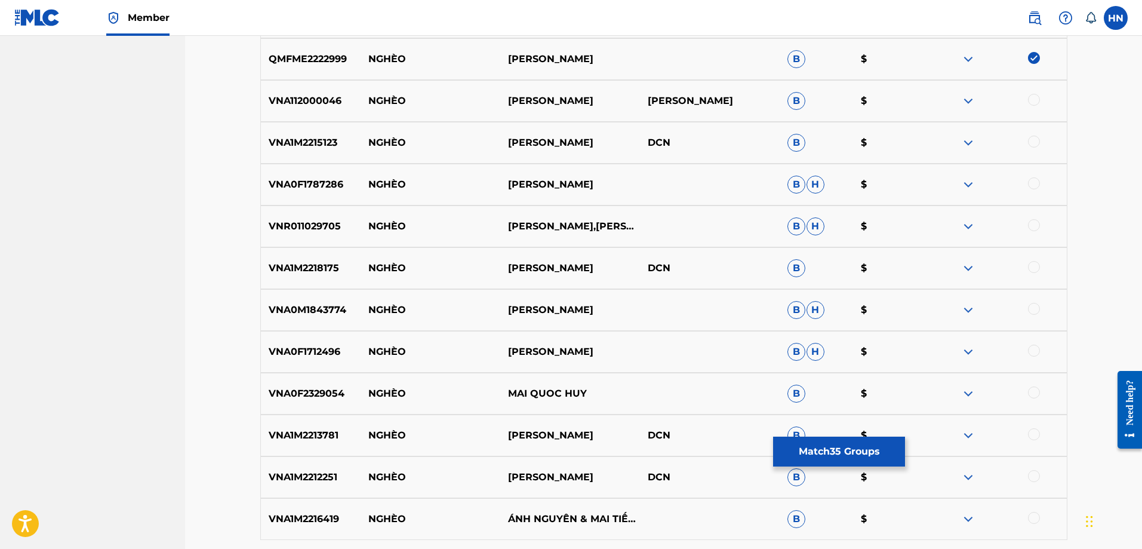
scroll to position [2028, 0]
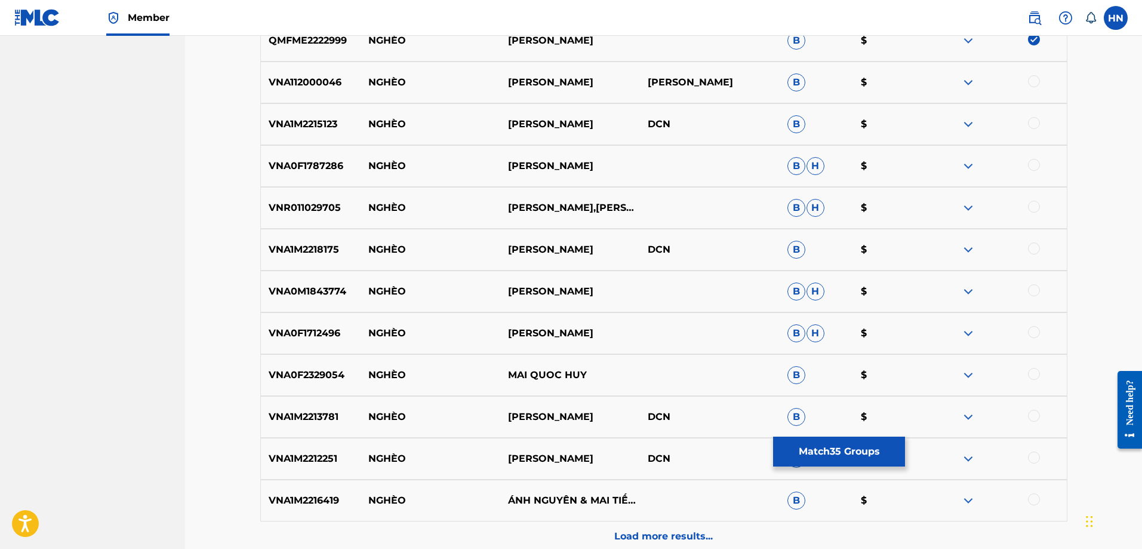
click at [327, 124] on p "VNA1M2215123" at bounding box center [311, 124] width 100 height 14
click at [1037, 122] on div at bounding box center [1034, 123] width 12 height 12
click at [298, 175] on div "VNA0F1787286 NGHÈO DUY VŨ B H $" at bounding box center [663, 166] width 807 height 42
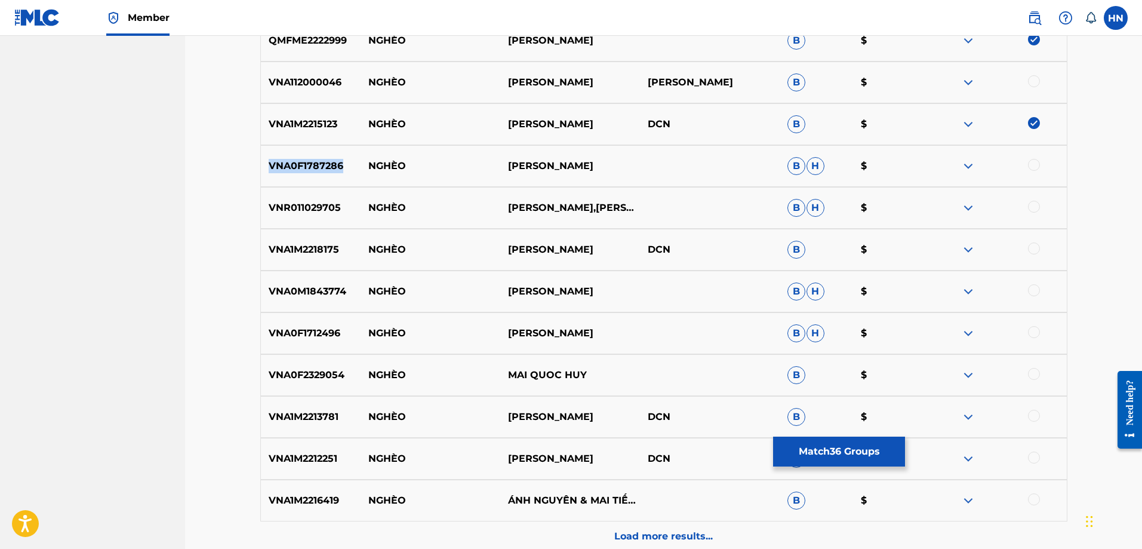
click at [298, 175] on div "VNA0F1787286 NGHÈO DUY VŨ B H $" at bounding box center [663, 166] width 807 height 42
click at [1034, 165] on div at bounding box center [1034, 165] width 12 height 12
click at [310, 215] on div "VNR011029705 NGHÈO KHANH DUY KHUONG,NGUYEN PHU QUI B H $" at bounding box center [663, 208] width 807 height 42
click at [1038, 208] on div at bounding box center [1034, 207] width 12 height 12
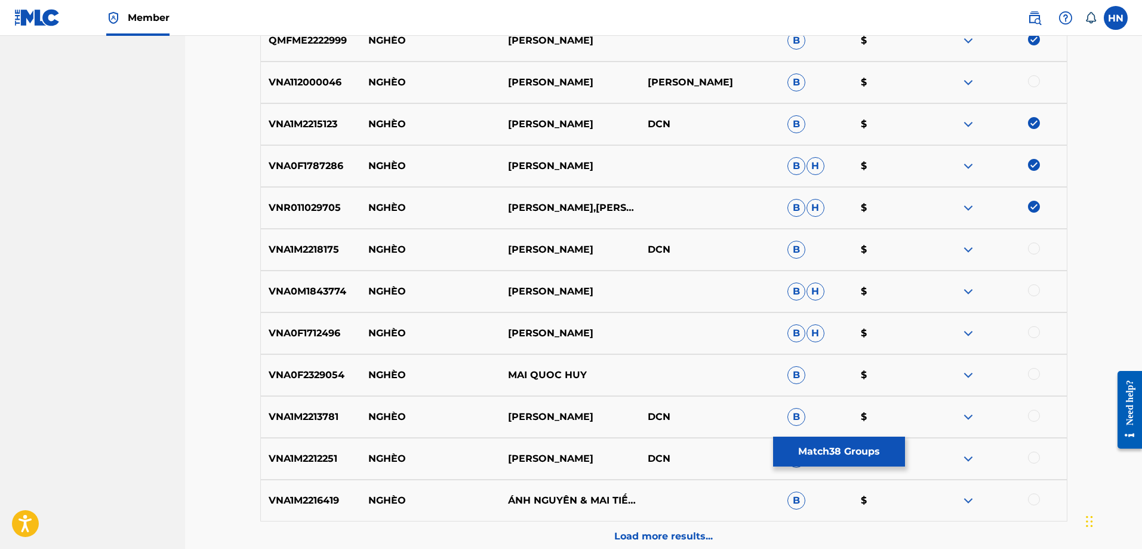
click at [316, 240] on div "VNA1M2218175 NGHÈO VÕ MINH LÊ DCN B $" at bounding box center [663, 250] width 807 height 42
click at [1031, 253] on div at bounding box center [1034, 248] width 12 height 12
click at [320, 301] on div "VNA0M1843774 NGHÈO LÂM VŨ B H $" at bounding box center [663, 291] width 807 height 42
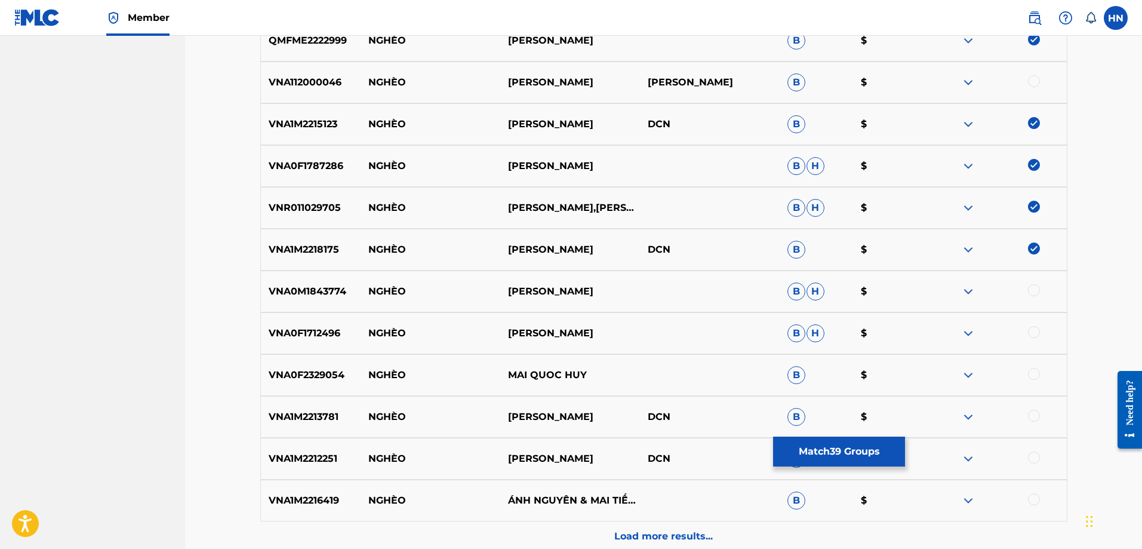
click at [1037, 285] on div at bounding box center [1034, 290] width 12 height 12
click at [297, 336] on p "VNA0F1712496" at bounding box center [311, 333] width 100 height 14
click at [1034, 330] on div at bounding box center [1034, 332] width 12 height 12
click at [338, 370] on p "VNA0F2329054" at bounding box center [311, 375] width 100 height 14
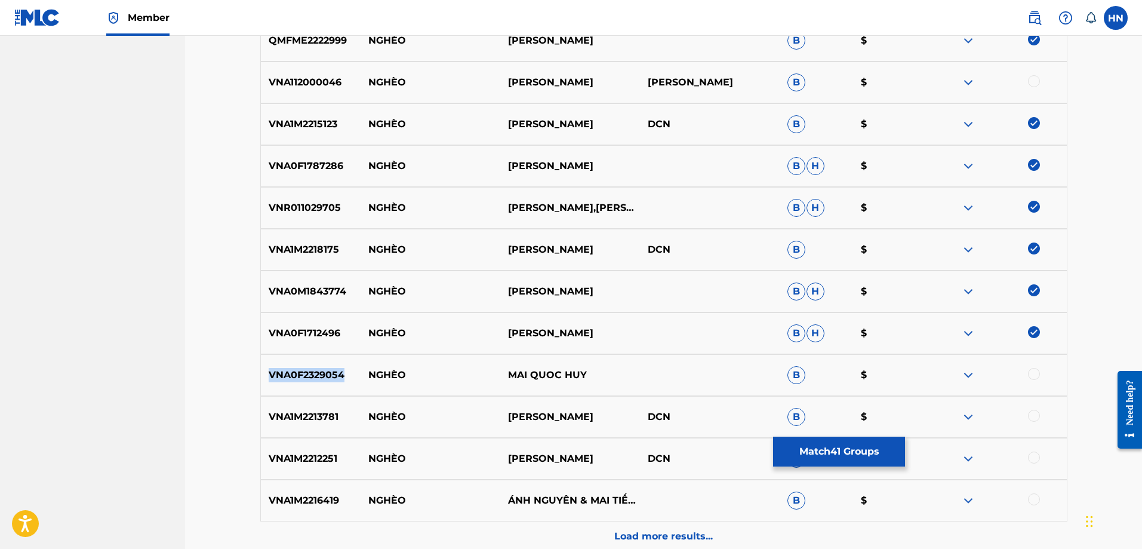
click at [338, 370] on p "VNA0F2329054" at bounding box center [311, 375] width 100 height 14
click at [1033, 378] on div at bounding box center [1034, 374] width 12 height 12
click at [300, 413] on p "VNA1M2213781" at bounding box center [311, 417] width 100 height 14
click at [1035, 412] on div at bounding box center [1034, 416] width 12 height 12
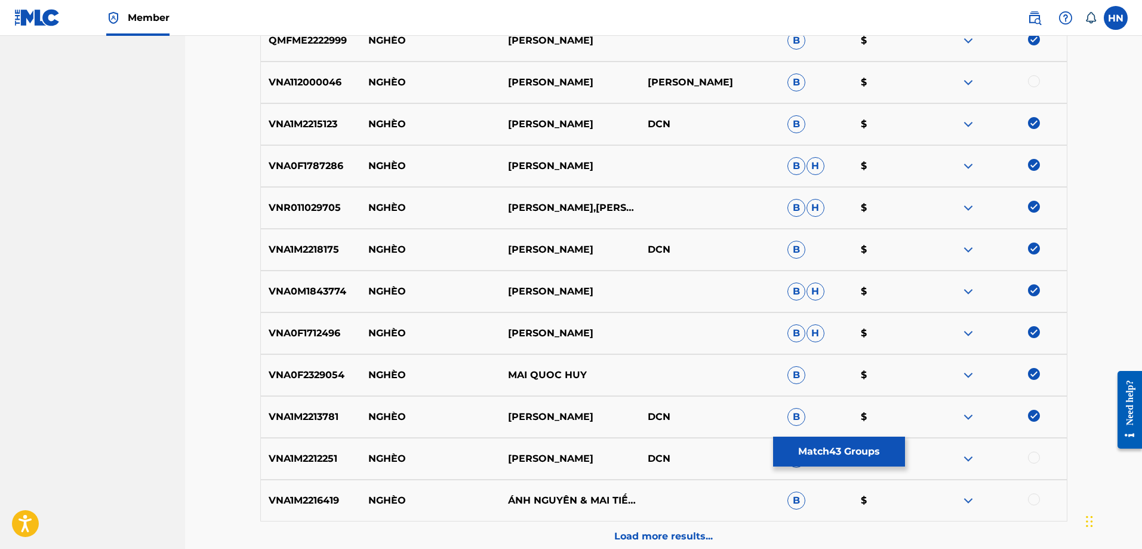
scroll to position [2147, 0]
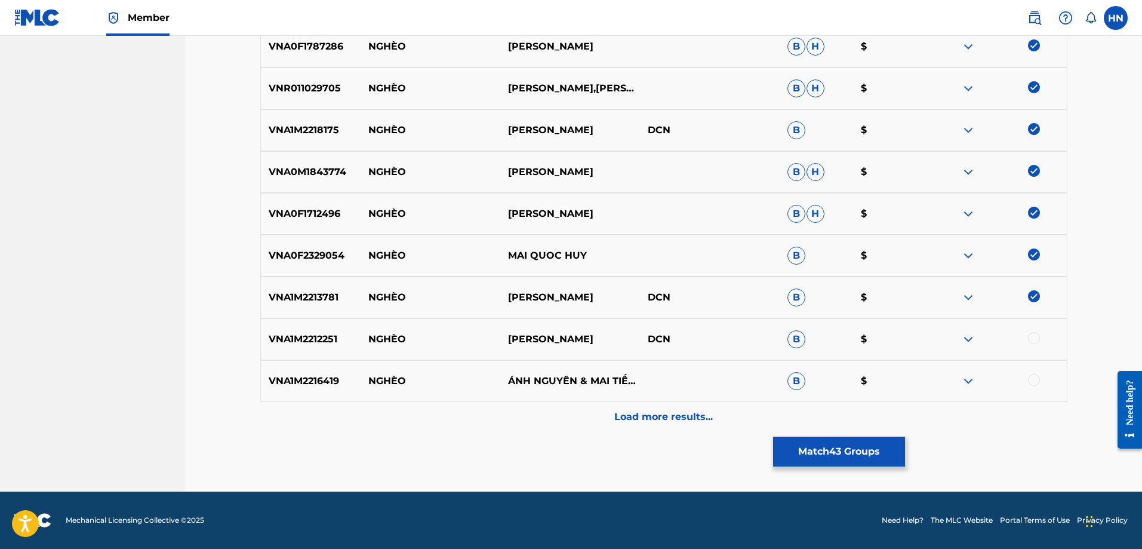
click at [306, 343] on p "VNA1M2212251" at bounding box center [311, 339] width 100 height 14
click at [1036, 340] on div at bounding box center [1034, 338] width 12 height 12
click at [331, 378] on p "VNA1M2216419" at bounding box center [311, 381] width 100 height 14
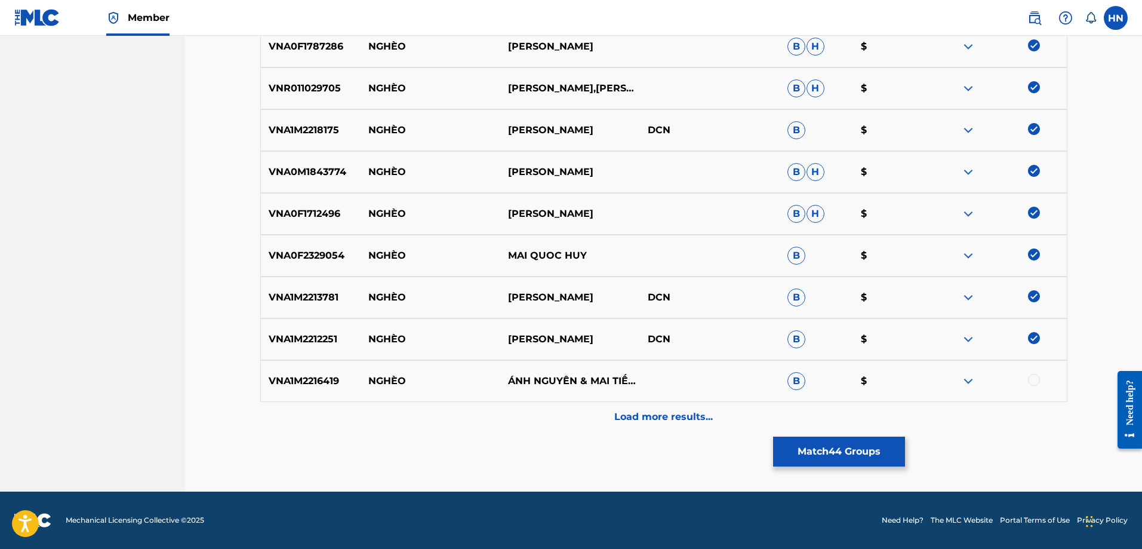
click at [1030, 379] on div at bounding box center [1034, 380] width 12 height 12
click at [644, 407] on div "Load more results..." at bounding box center [663, 417] width 807 height 30
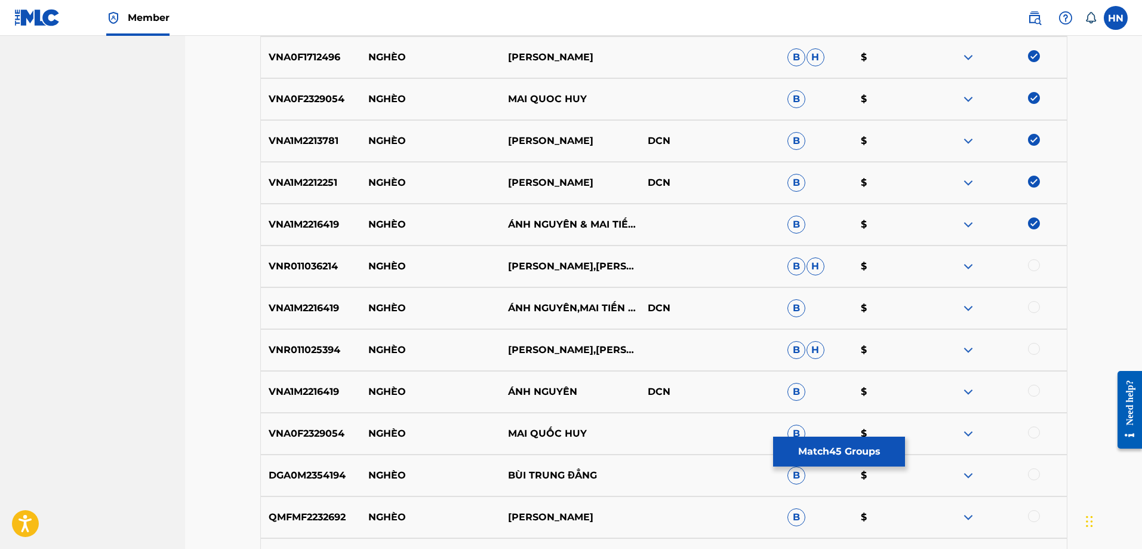
scroll to position [2386, 0]
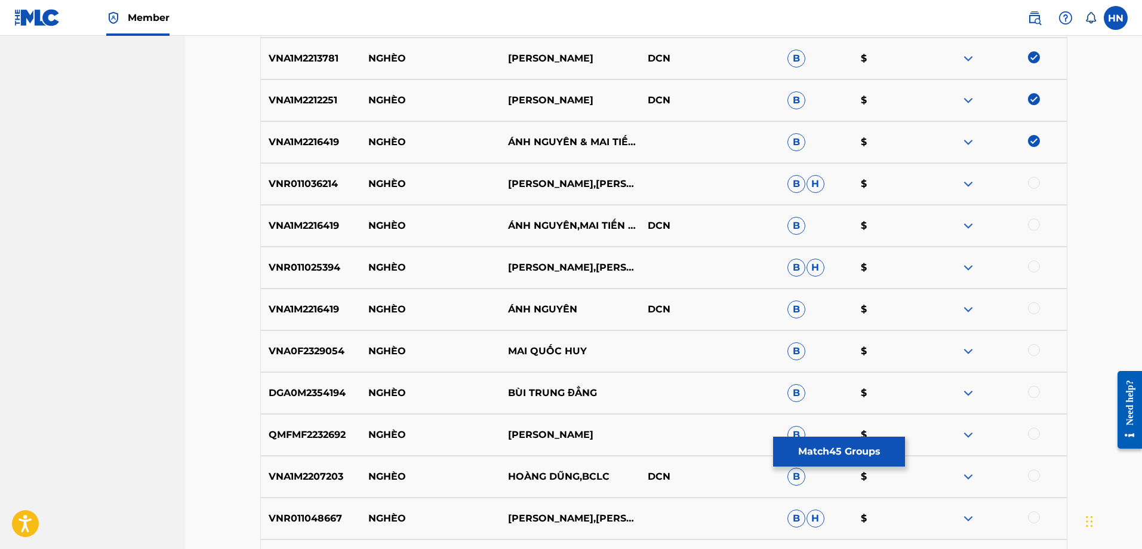
click at [310, 185] on p "VNR011036214" at bounding box center [311, 184] width 100 height 14
click at [1031, 183] on div at bounding box center [1034, 183] width 12 height 12
click at [328, 220] on p "VNA1M2216419" at bounding box center [311, 225] width 100 height 14
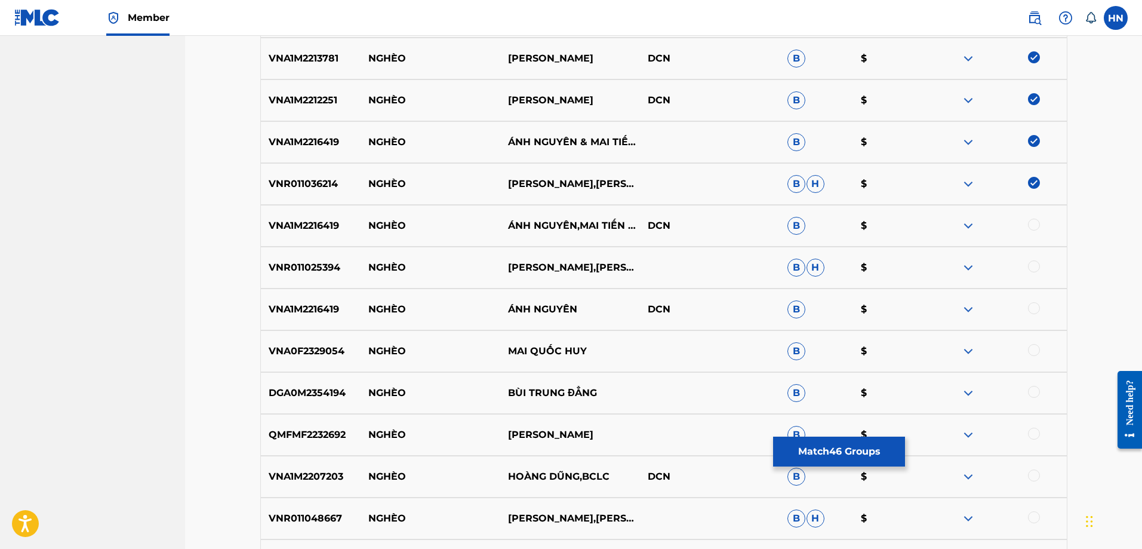
click at [1029, 225] on div at bounding box center [1034, 224] width 12 height 12
click at [334, 274] on p "VNR011025394" at bounding box center [311, 267] width 100 height 14
click at [1035, 262] on div at bounding box center [1034, 266] width 12 height 12
click at [321, 308] on p "VNA1M2216419" at bounding box center [311, 309] width 100 height 14
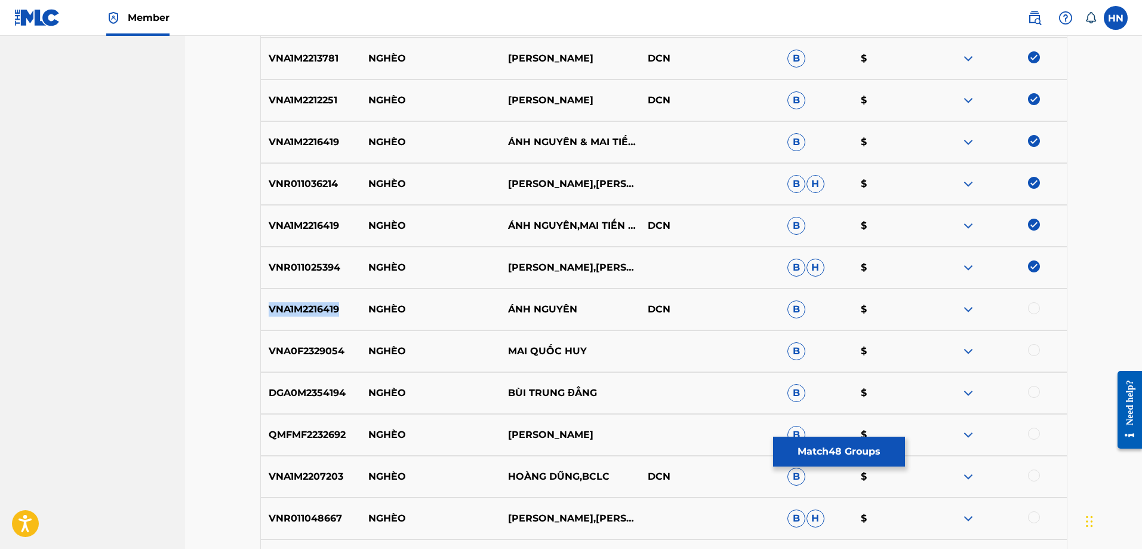
click at [321, 308] on p "VNA1M2216419" at bounding box center [311, 309] width 100 height 14
click at [1035, 309] on div at bounding box center [1034, 308] width 12 height 12
click at [329, 351] on p "VNA0F2329054" at bounding box center [311, 351] width 100 height 14
click at [1032, 351] on div at bounding box center [1034, 350] width 12 height 12
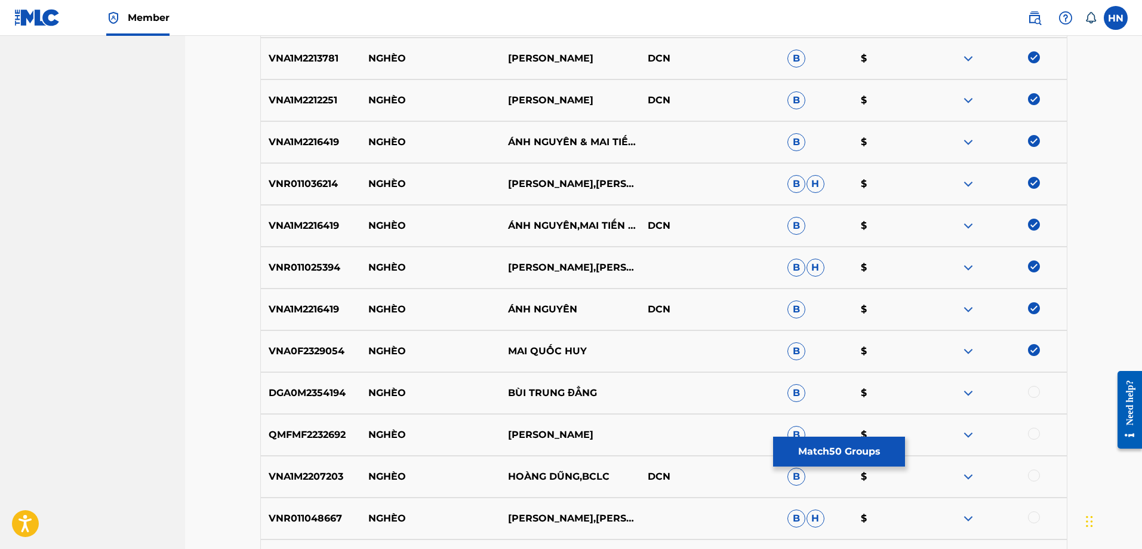
click at [322, 395] on p "DGA0M2354194" at bounding box center [311, 393] width 100 height 14
click at [1036, 390] on div at bounding box center [1034, 392] width 12 height 12
click at [312, 423] on div "QMFMF2232692 NGHÈO THANH VINH B $" at bounding box center [663, 435] width 807 height 42
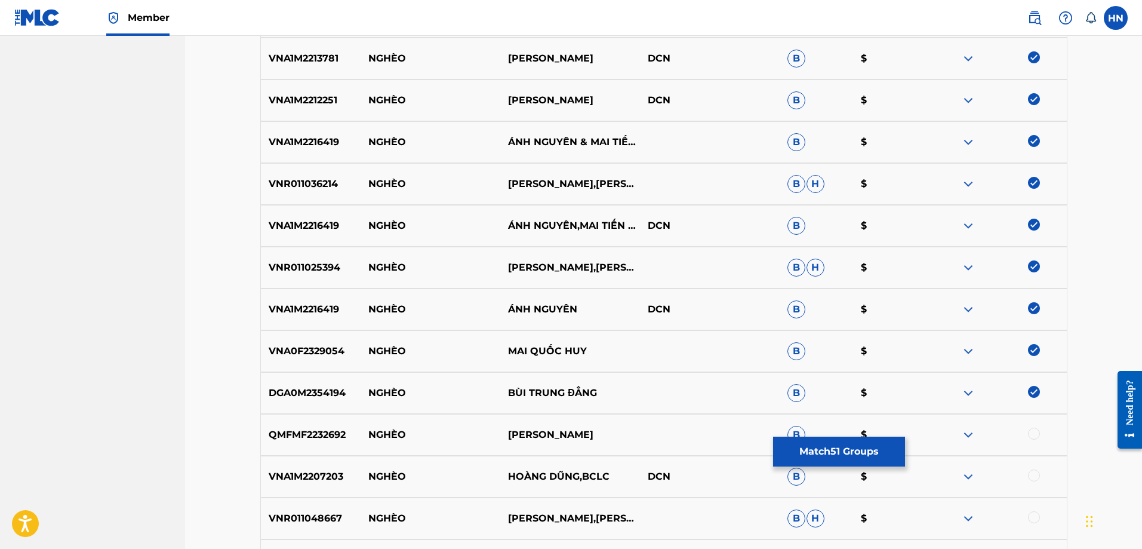
click at [1032, 432] on div at bounding box center [1034, 433] width 12 height 12
click at [324, 474] on p "VNA1M2207203" at bounding box center [311, 476] width 100 height 14
click at [1032, 474] on div at bounding box center [1034, 475] width 12 height 12
click at [297, 505] on div "VNR011048667 NGHÈO KHANH DUY KHUONG,NGUYEN PHU QUY B H $" at bounding box center [663, 518] width 807 height 42
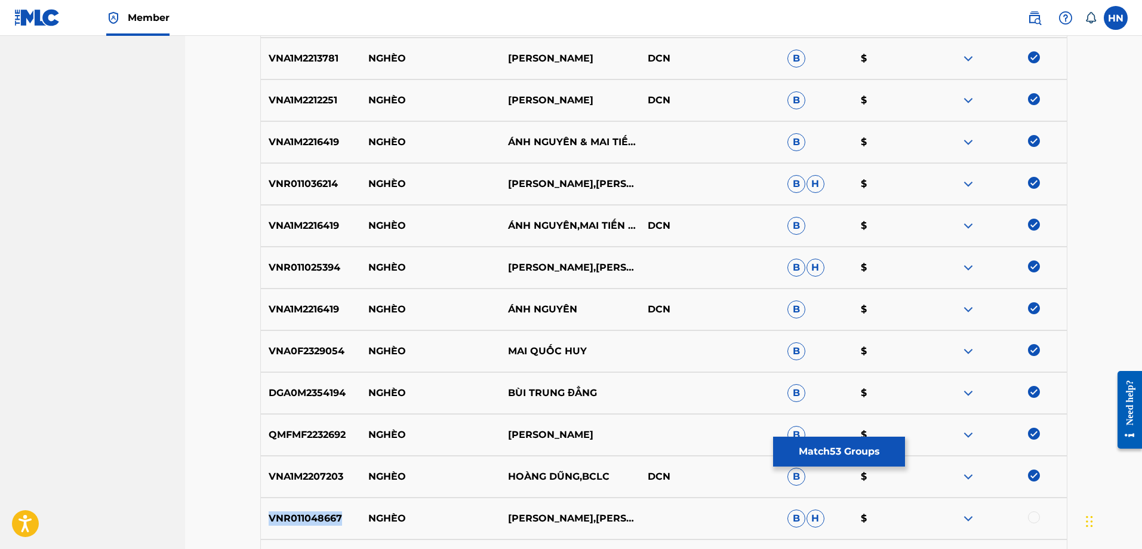
click at [297, 505] on div "VNR011048667 NGHÈO KHANH DUY KHUONG,NGUYEN PHU QUY B H $" at bounding box center [663, 518] width 807 height 42
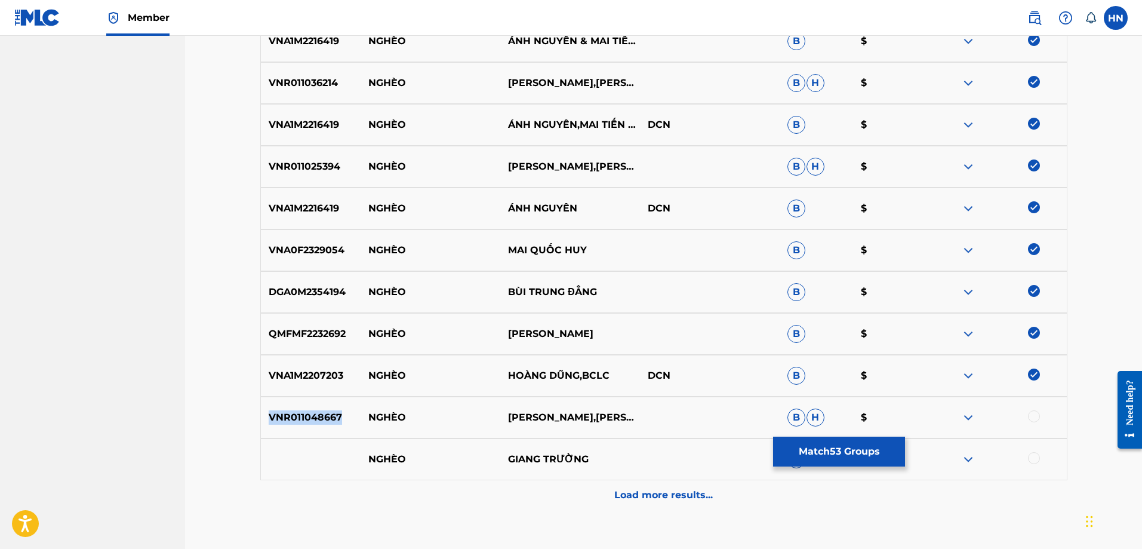
scroll to position [2565, 0]
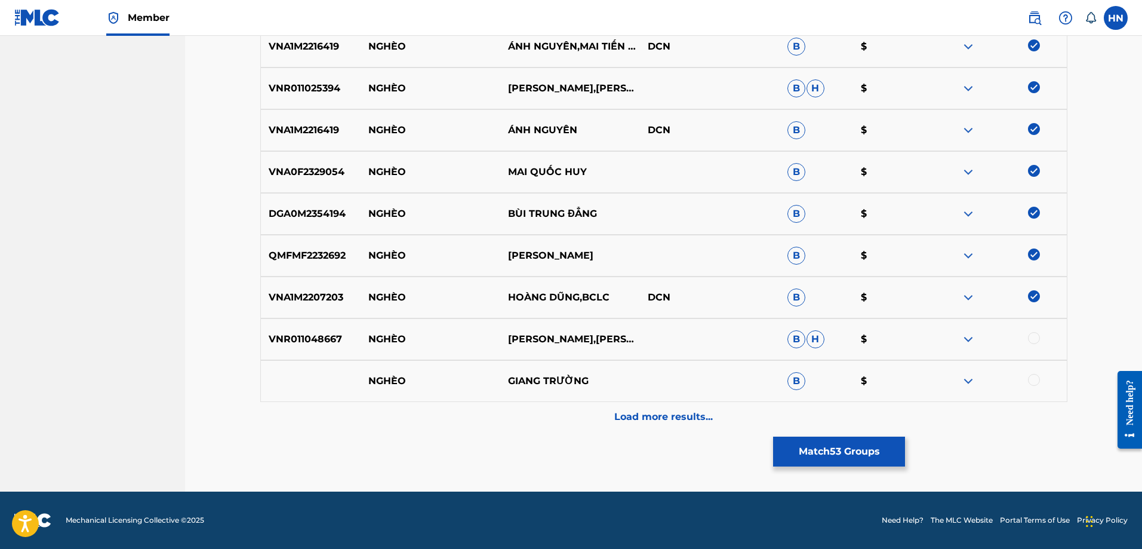
click at [1031, 338] on div at bounding box center [1034, 338] width 12 height 12
drag, startPoint x: 602, startPoint y: 385, endPoint x: 341, endPoint y: 384, distance: 260.9
click at [341, 384] on div "NGHÈO GIANG TRƯỜNG B $" at bounding box center [663, 381] width 807 height 42
click at [1033, 376] on div at bounding box center [1034, 380] width 12 height 12
click at [661, 414] on p "Load more results..." at bounding box center [663, 417] width 99 height 14
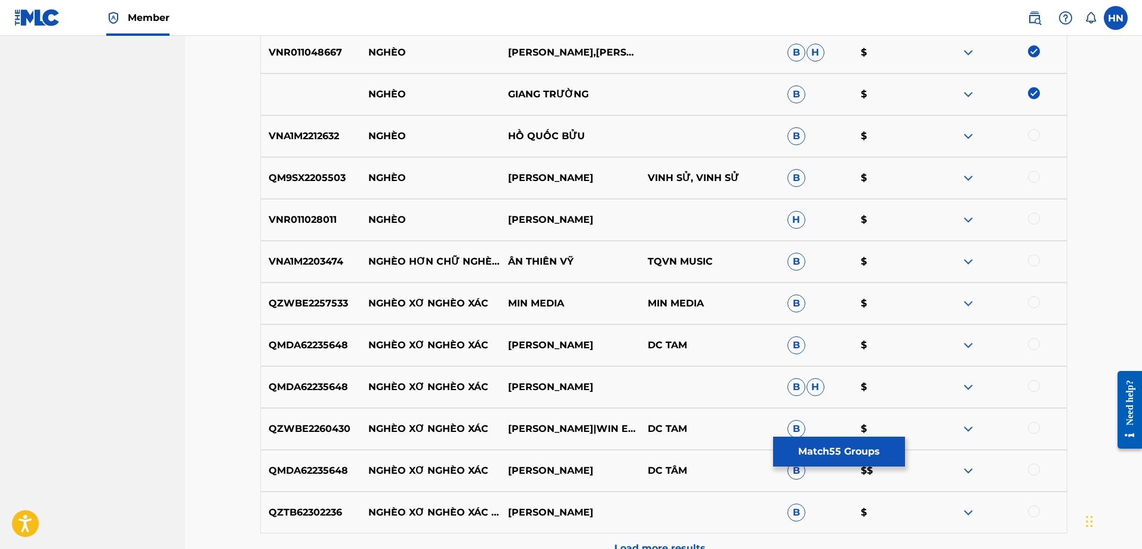
scroll to position [2864, 0]
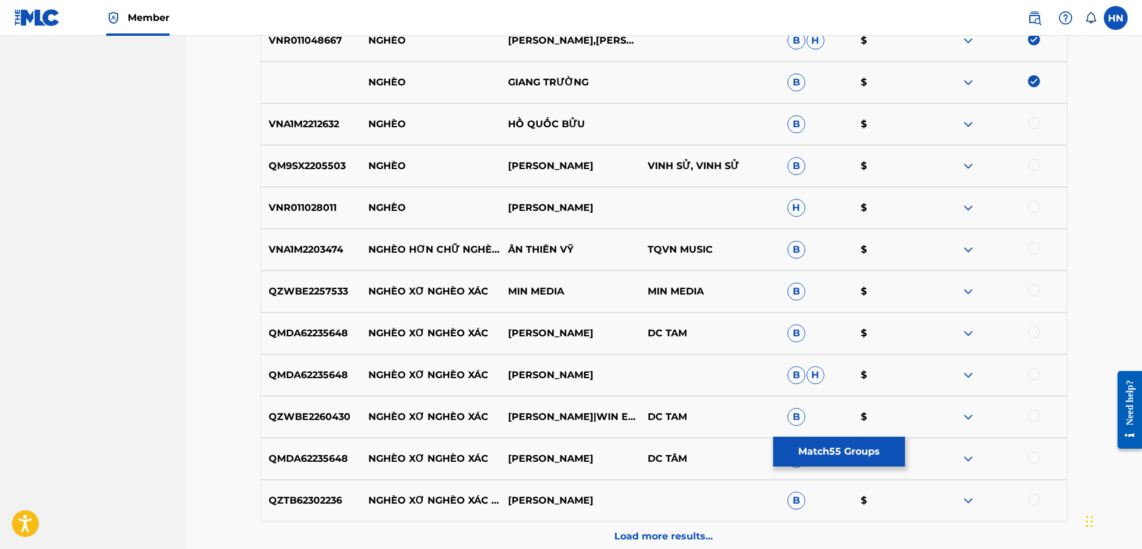
click at [319, 125] on p "VNA1M2212632" at bounding box center [311, 124] width 100 height 14
click at [1039, 124] on div at bounding box center [1034, 123] width 12 height 12
click at [969, 82] on img at bounding box center [968, 82] width 14 height 14
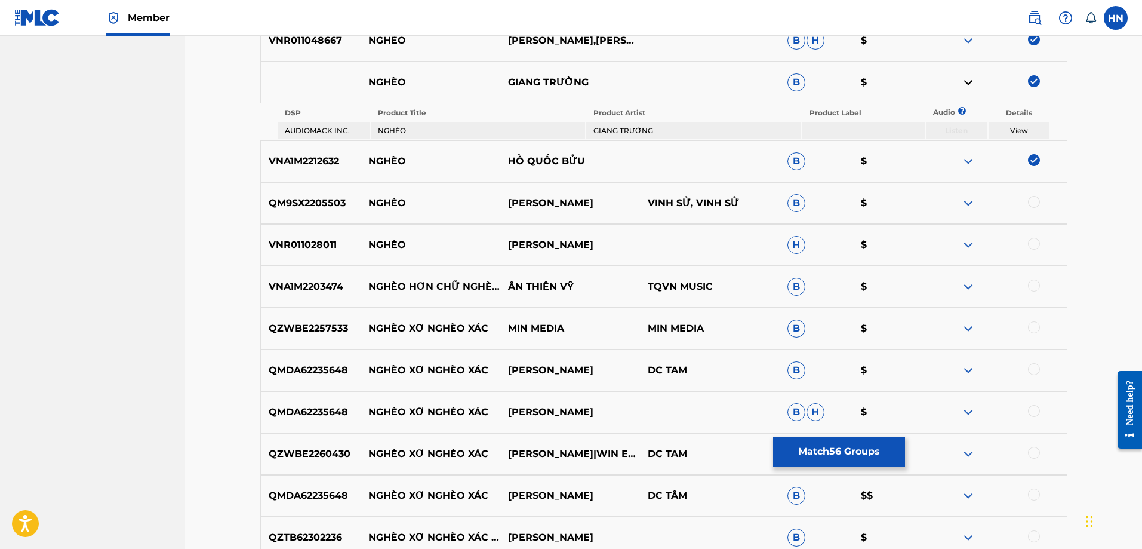
click at [337, 207] on p "QM9SX2205503" at bounding box center [311, 203] width 100 height 14
click at [1027, 201] on div at bounding box center [997, 203] width 140 height 14
click at [1031, 201] on div at bounding box center [1034, 202] width 12 height 12
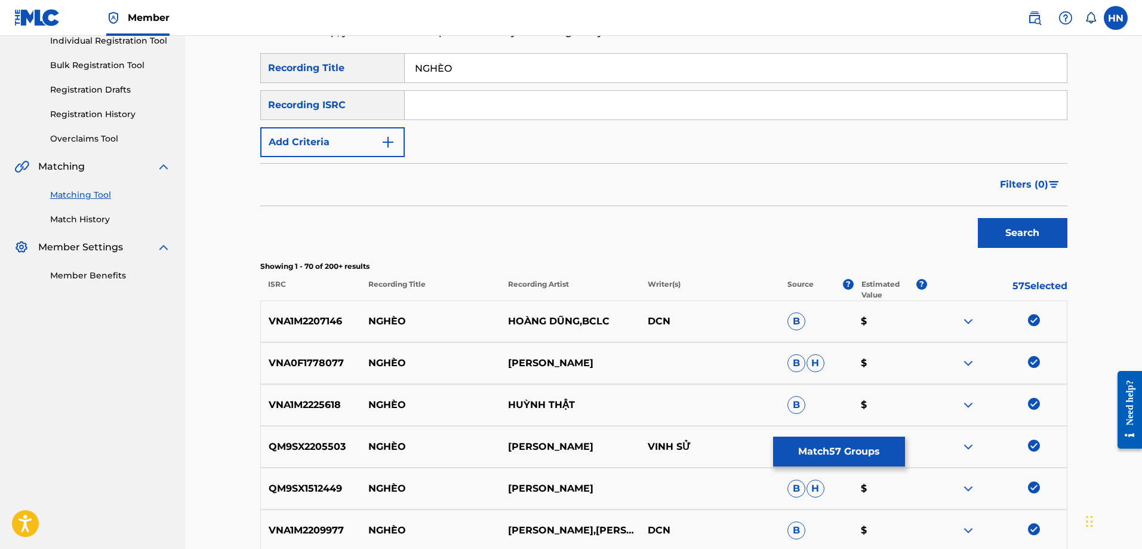
scroll to position [82, 0]
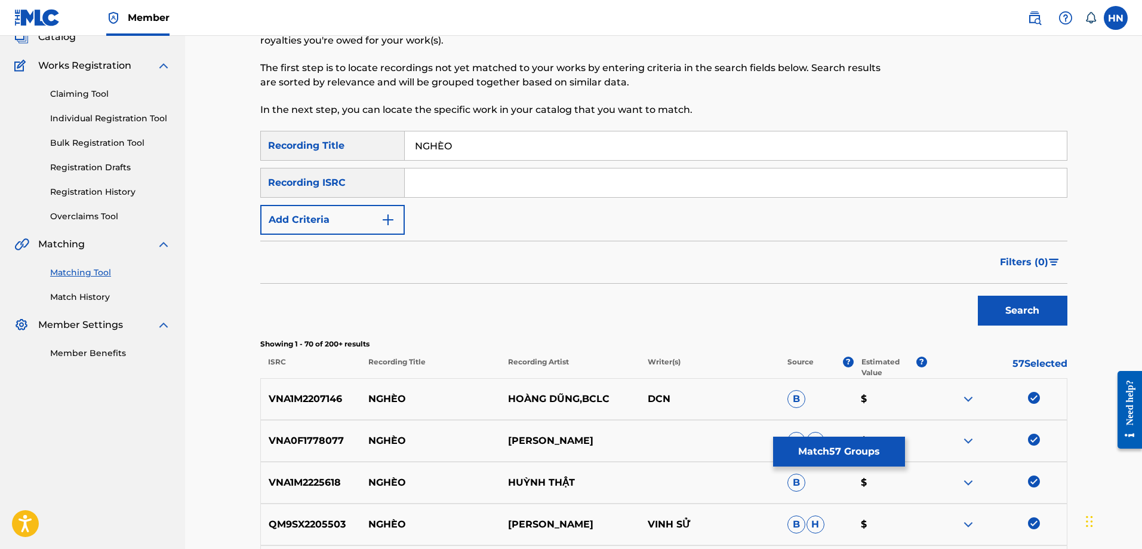
click at [442, 146] on input "NGHÈO" at bounding box center [736, 145] width 662 height 29
type input "NGHEO"
click at [978, 296] on button "Search" at bounding box center [1023, 311] width 90 height 30
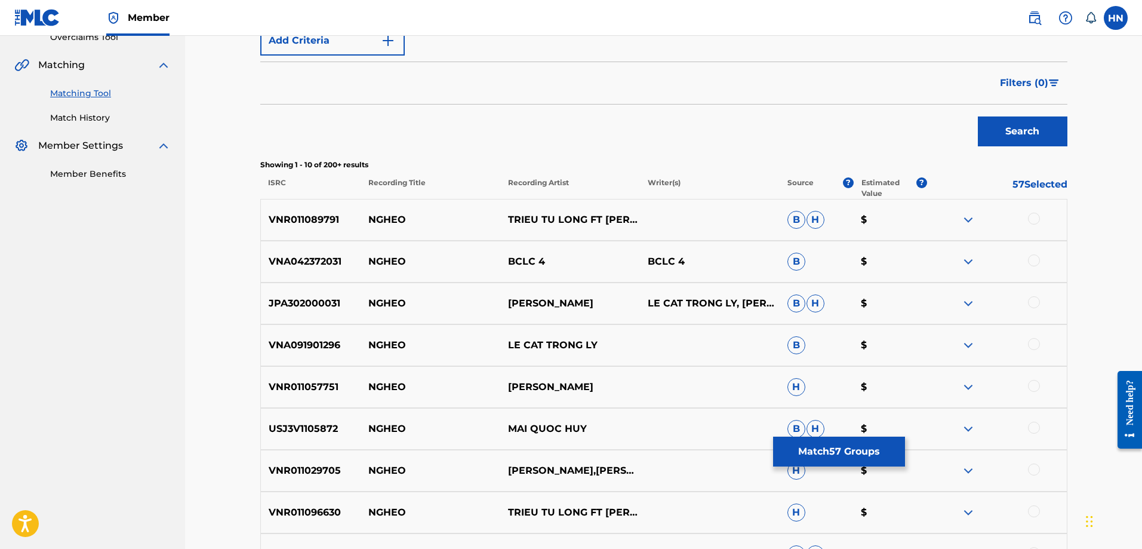
scroll to position [321, 0]
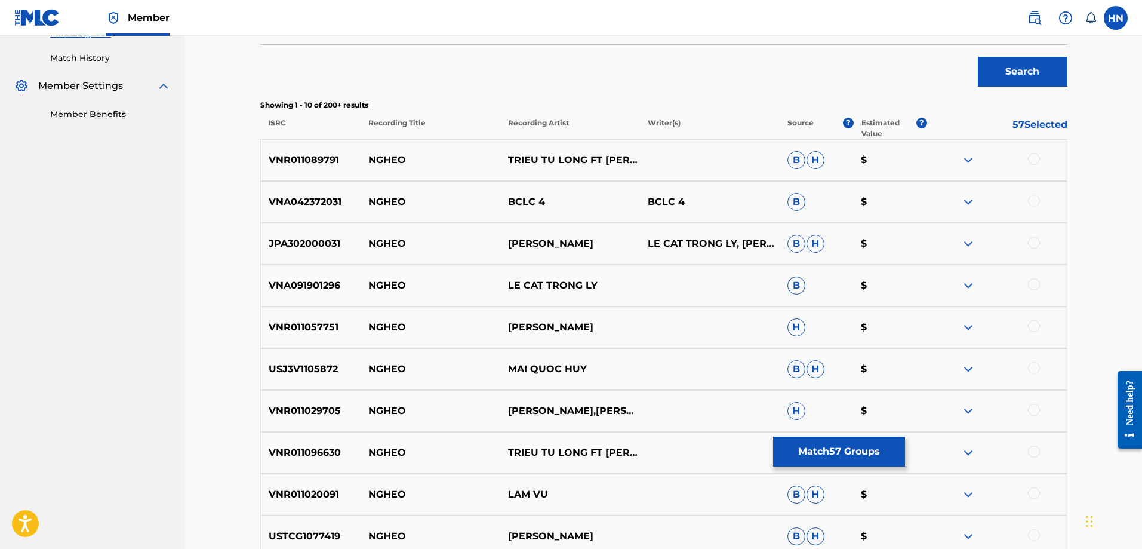
click at [282, 153] on p "VNR011089791" at bounding box center [311, 160] width 100 height 14
click at [1033, 154] on div at bounding box center [1034, 159] width 12 height 12
click at [303, 316] on div "VNR011057751 NGHEO GIANG TRUONG H $" at bounding box center [663, 327] width 807 height 42
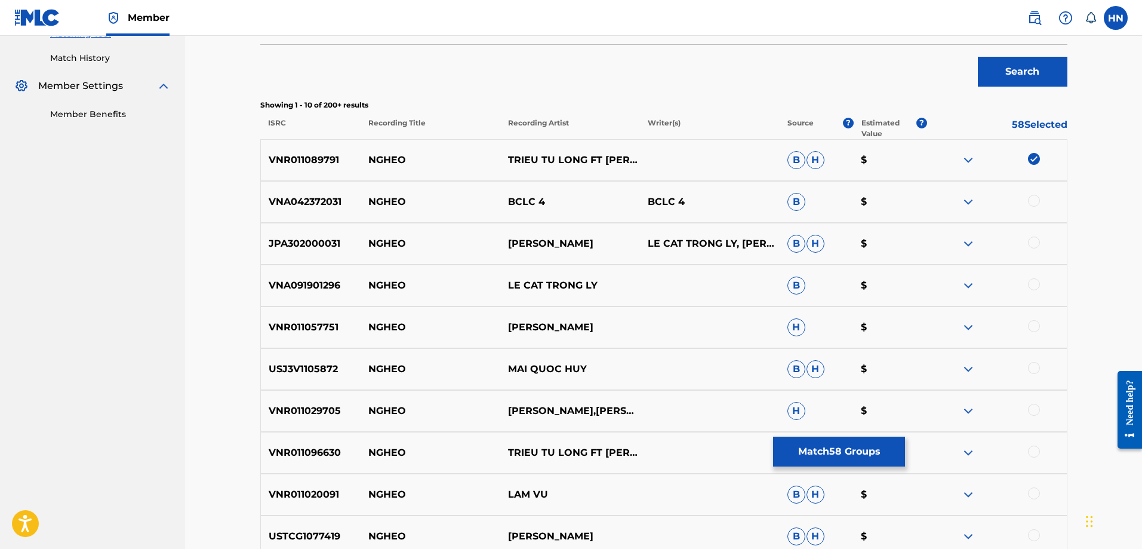
click at [1030, 327] on div at bounding box center [1034, 326] width 12 height 12
click at [289, 372] on p "USJ3V1105872" at bounding box center [311, 369] width 100 height 14
click at [1030, 367] on div at bounding box center [1034, 368] width 12 height 12
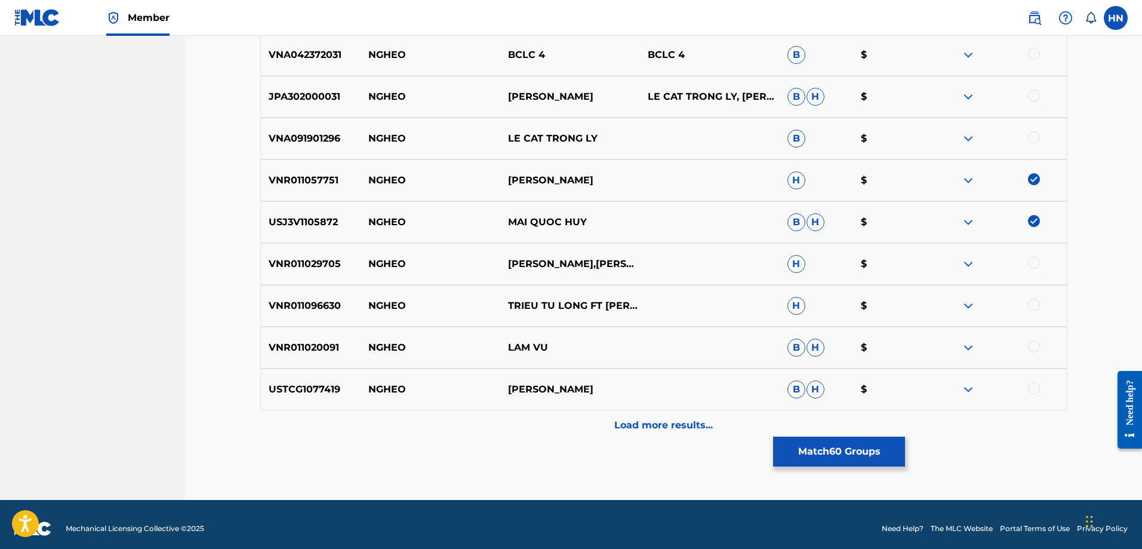
scroll to position [476, 0]
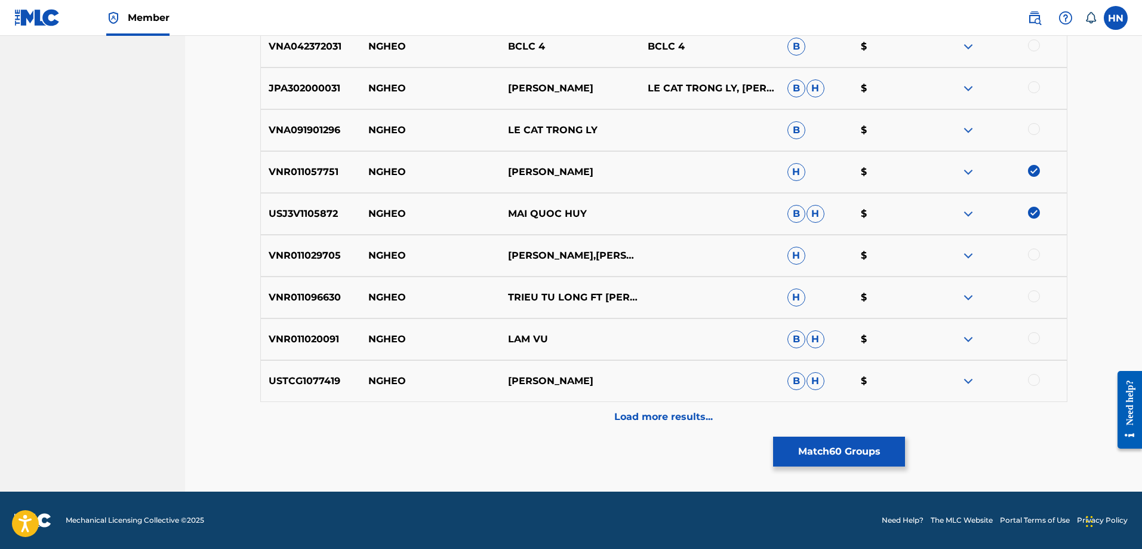
click at [321, 257] on p "VNR011029705" at bounding box center [311, 255] width 100 height 14
click at [1034, 255] on div at bounding box center [1034, 254] width 12 height 12
click at [335, 303] on p "VNR011096630" at bounding box center [311, 297] width 100 height 14
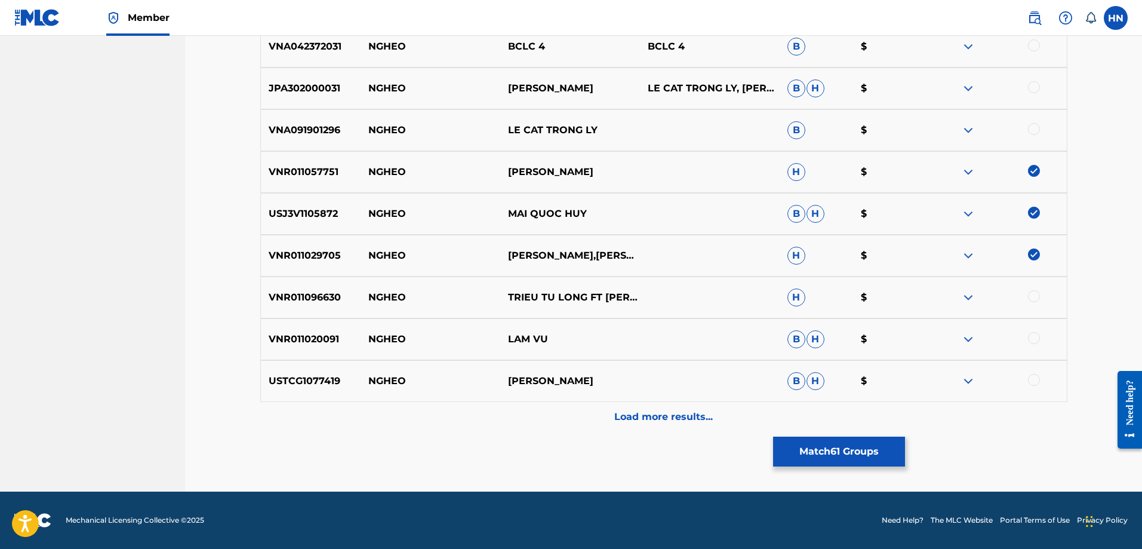
click at [1037, 297] on div at bounding box center [1034, 296] width 12 height 12
click at [299, 359] on div "VNR011020091 NGHEO LAM VU B H $" at bounding box center [663, 339] width 807 height 42
click at [1034, 333] on div at bounding box center [1034, 338] width 12 height 12
click at [293, 373] on div "USTCG1077419 NGHEO GIANG TRUONG B H $" at bounding box center [663, 381] width 807 height 42
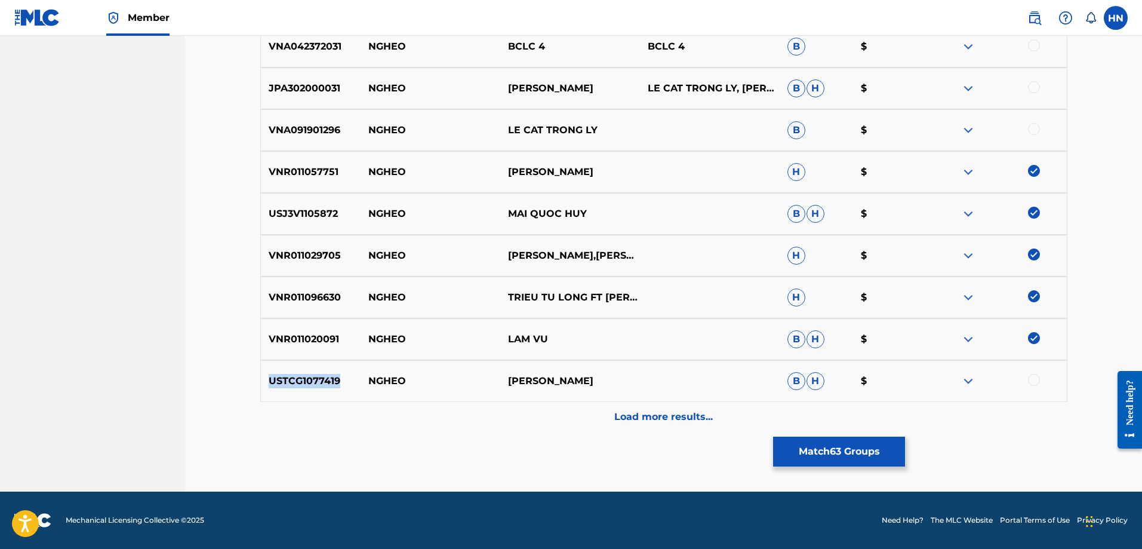
click at [293, 373] on div "USTCG1077419 NGHEO GIANG TRUONG B H $" at bounding box center [663, 381] width 807 height 42
click at [1032, 373] on div "USTCG1077419 NGHEO GIANG TRUONG B H $" at bounding box center [663, 381] width 807 height 42
click at [1031, 377] on div at bounding box center [1034, 380] width 12 height 12
click at [630, 413] on p "Load more results..." at bounding box center [663, 417] width 99 height 14
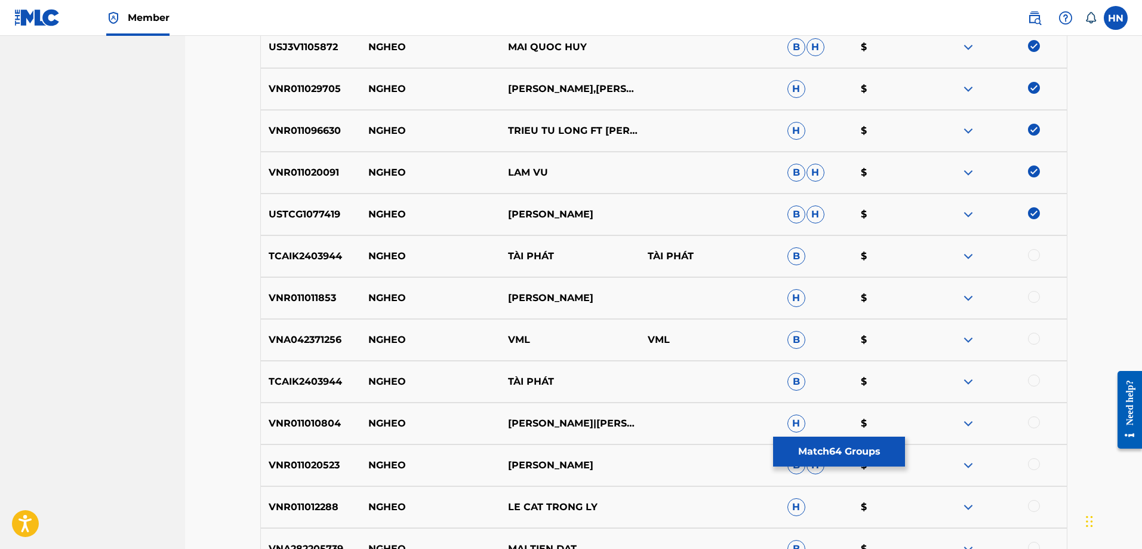
scroll to position [715, 0]
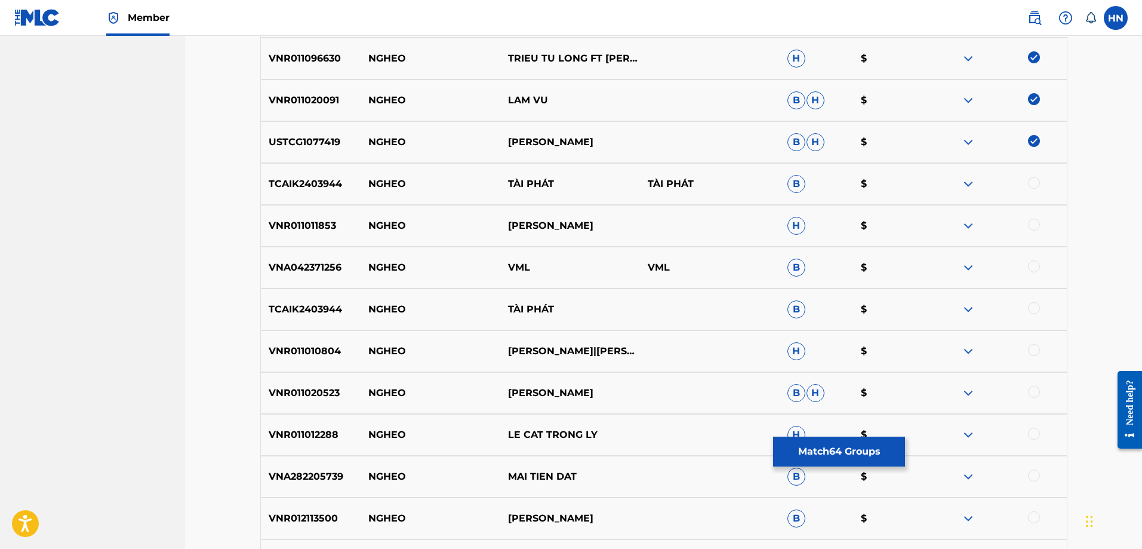
click at [302, 214] on div "VNR011011853 NGHEO GIANG TRUONG H $" at bounding box center [663, 226] width 807 height 42
click at [1031, 222] on div at bounding box center [1034, 224] width 12 height 12
click at [316, 185] on p "TCAIK2403944" at bounding box center [311, 184] width 100 height 14
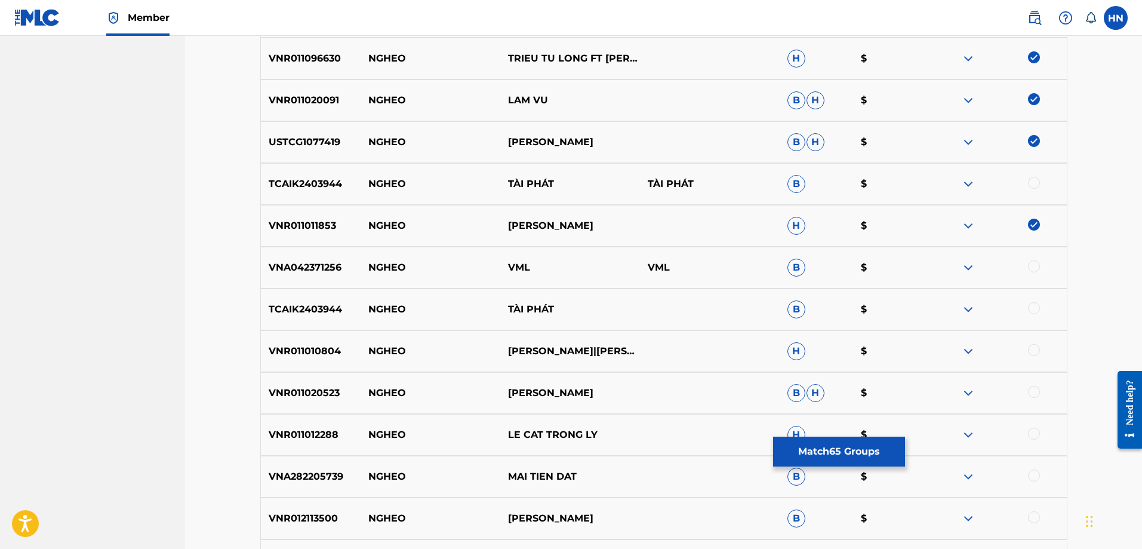
click at [1032, 185] on div at bounding box center [1034, 183] width 12 height 12
click at [325, 310] on p "TCAIK2403944" at bounding box center [311, 309] width 100 height 14
click at [1033, 305] on div at bounding box center [1034, 308] width 12 height 12
click at [328, 359] on div "VNR011010804 NGHEO TRIEU TU LONG|NGUYEN KHA H $" at bounding box center [663, 351] width 807 height 42
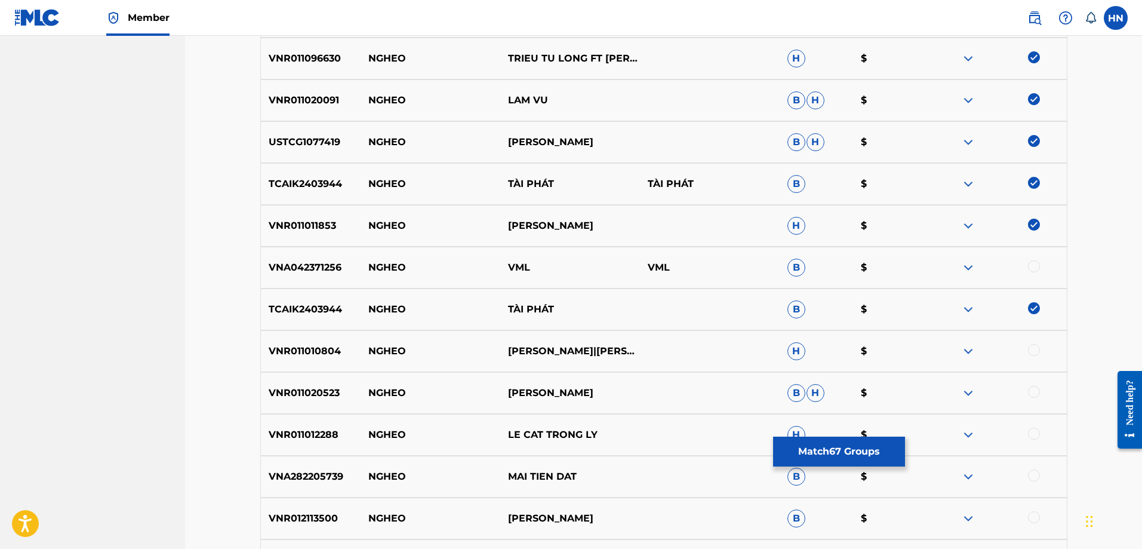
click at [1030, 349] on div at bounding box center [1034, 350] width 12 height 12
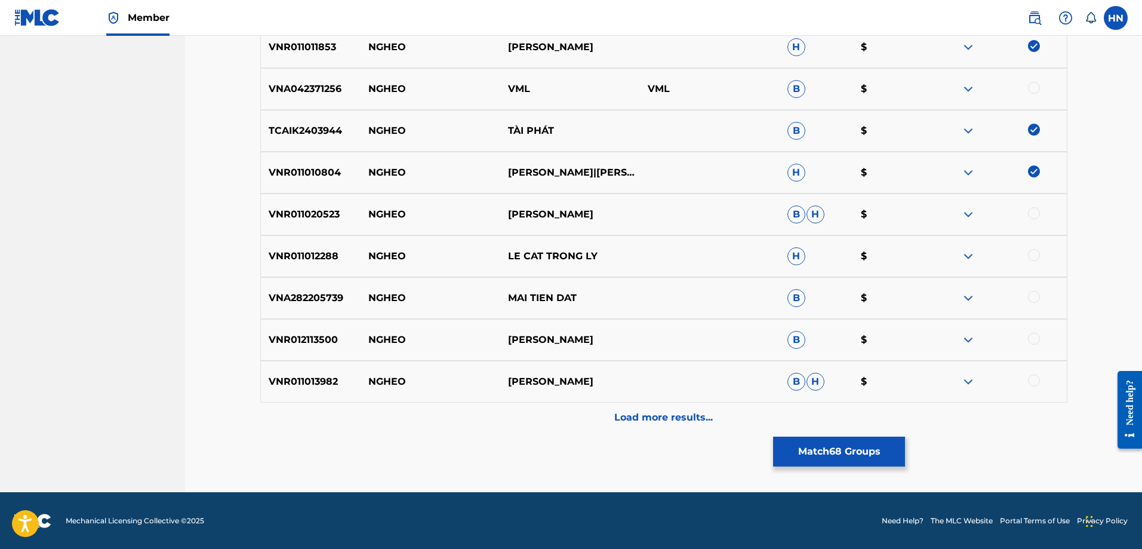
scroll to position [894, 0]
click at [328, 213] on p "VNR011020523" at bounding box center [311, 214] width 100 height 14
click at [1033, 216] on div at bounding box center [1034, 213] width 12 height 12
click at [352, 306] on div "VNA282205739 NGHEO MAI TIEN DAT B $" at bounding box center [663, 297] width 807 height 42
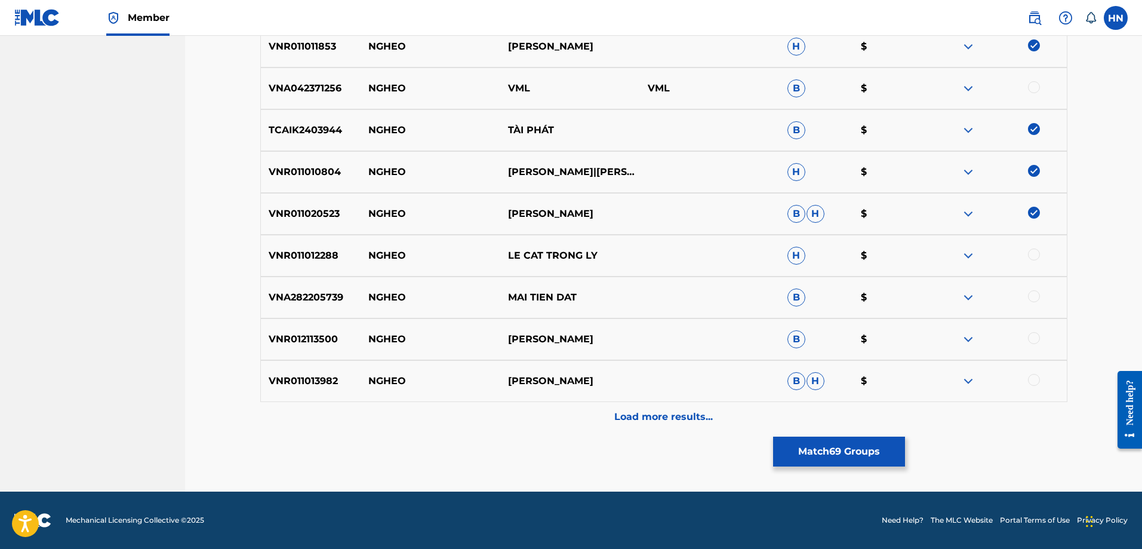
click at [352, 306] on div "VNA282205739 NGHEO MAI TIEN DAT B $" at bounding box center [663, 297] width 807 height 42
click at [332, 306] on div "VNA282205739 NGHEO MAI TIEN DAT B $" at bounding box center [663, 297] width 807 height 42
click at [1034, 291] on div at bounding box center [1034, 296] width 12 height 12
click at [319, 347] on div "VNR012113500 NGHEO NGO TIEN MINH B $" at bounding box center [663, 339] width 807 height 42
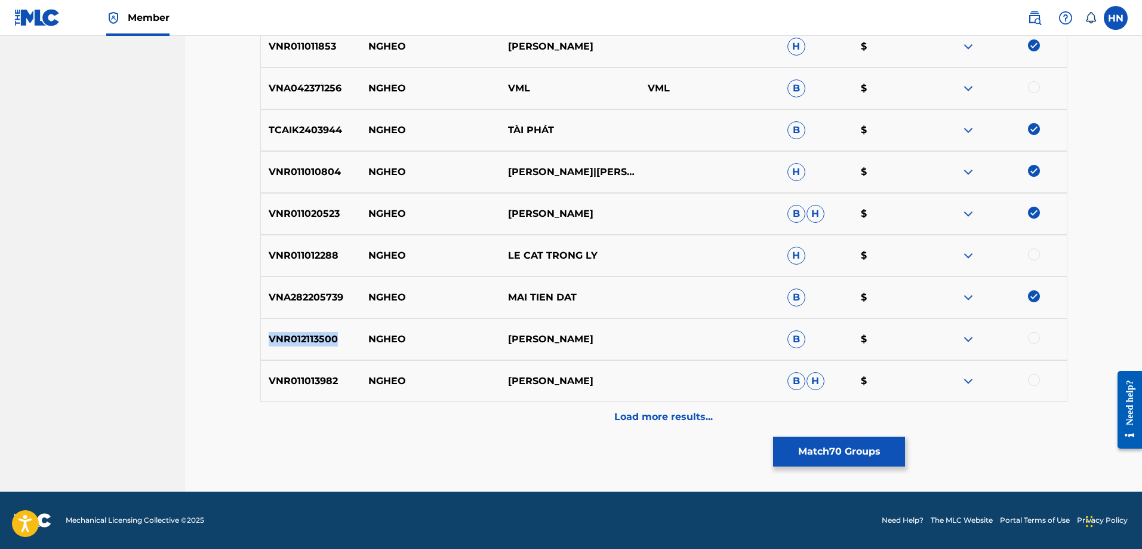
click at [319, 347] on div "VNR012113500 NGHEO NGO TIEN MINH B $" at bounding box center [663, 339] width 807 height 42
click at [1032, 337] on div at bounding box center [1034, 338] width 12 height 12
click at [330, 387] on p "VNR011013982" at bounding box center [311, 381] width 100 height 14
click at [1032, 384] on div at bounding box center [1034, 380] width 12 height 12
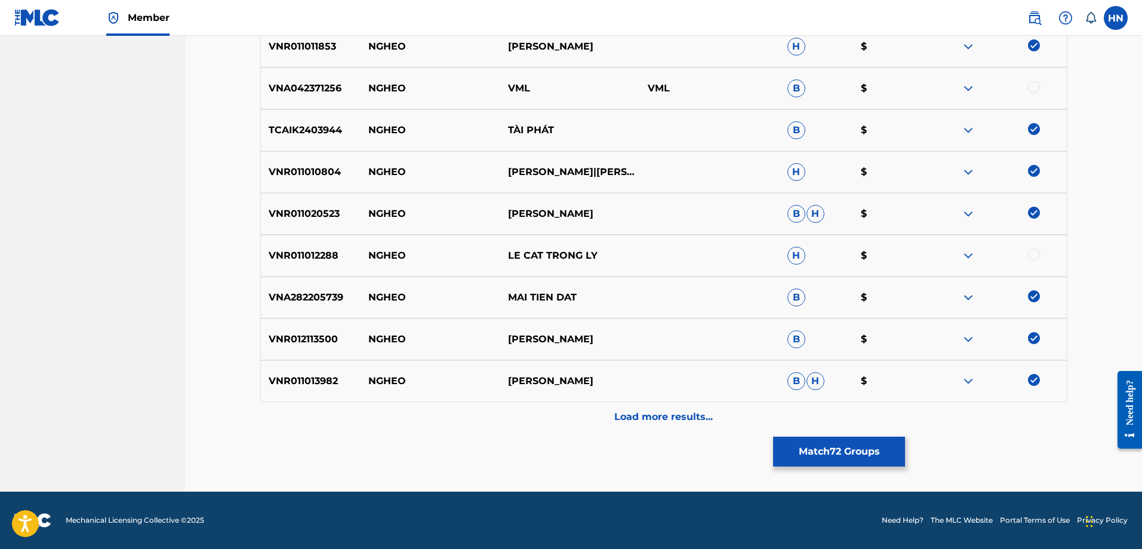
click at [583, 417] on div "Load more results..." at bounding box center [663, 417] width 807 height 30
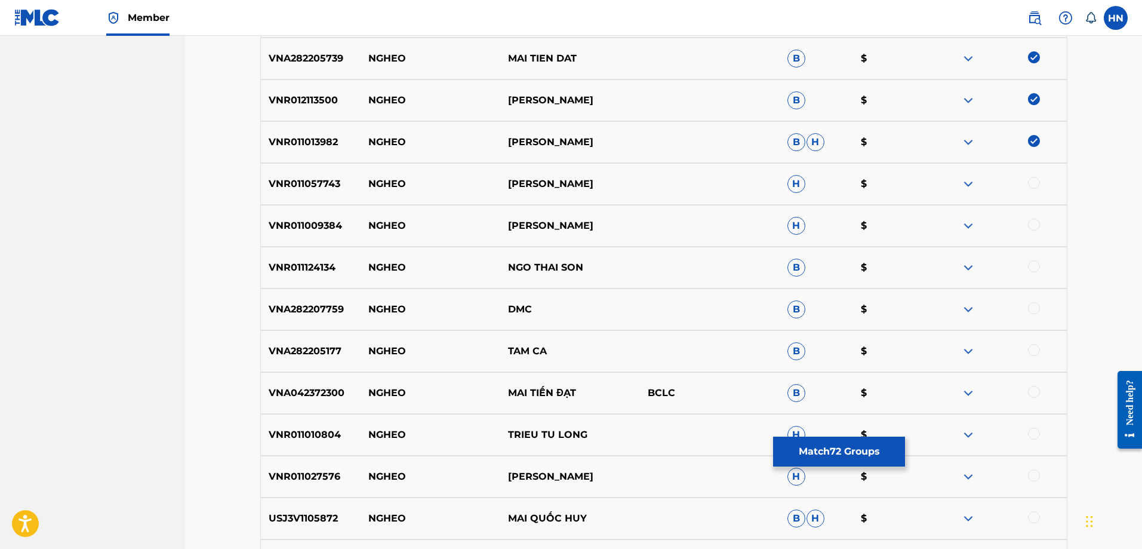
scroll to position [1192, 0]
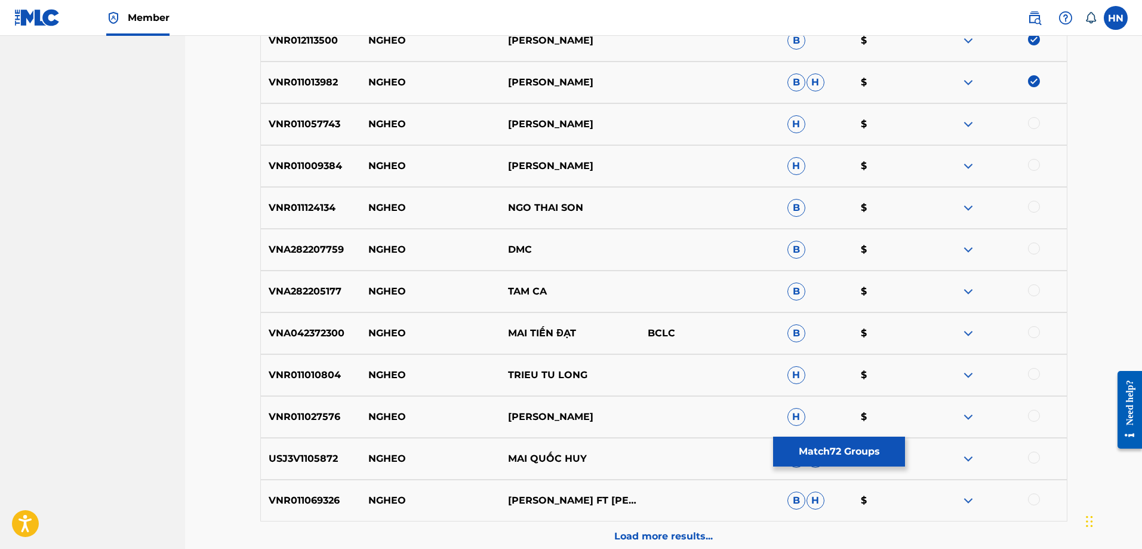
click at [304, 130] on p "VNR011057743" at bounding box center [311, 124] width 100 height 14
click at [1035, 125] on div at bounding box center [1034, 123] width 12 height 12
click at [337, 172] on p "VNR011009384" at bounding box center [311, 166] width 100 height 14
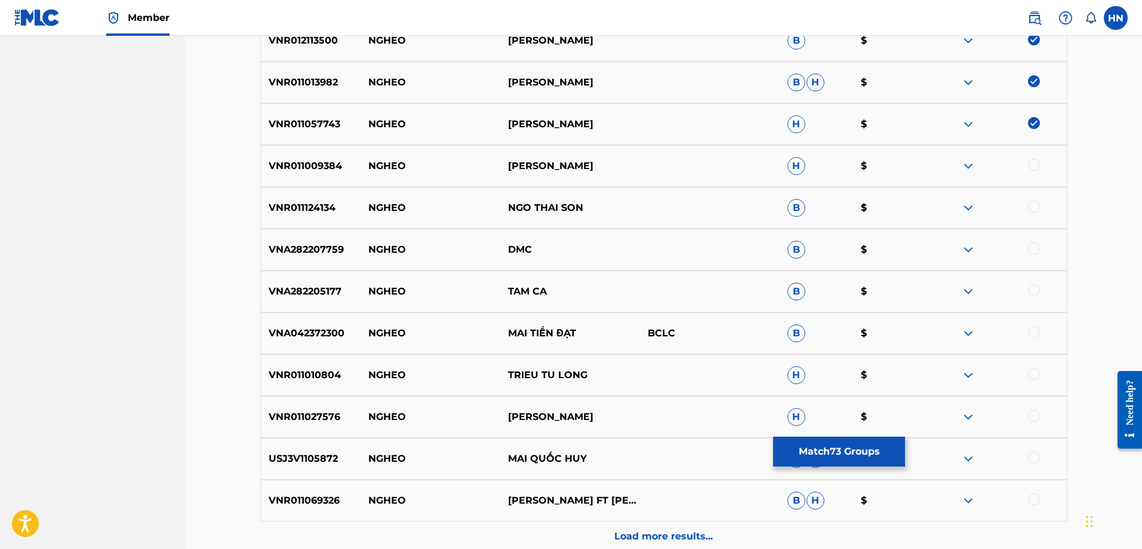
click at [1035, 167] on div at bounding box center [1034, 165] width 12 height 12
click at [294, 202] on p "VNR011124134" at bounding box center [311, 208] width 100 height 14
click at [1033, 206] on div at bounding box center [1034, 207] width 12 height 12
click at [318, 291] on p "VNA282205177" at bounding box center [311, 291] width 100 height 14
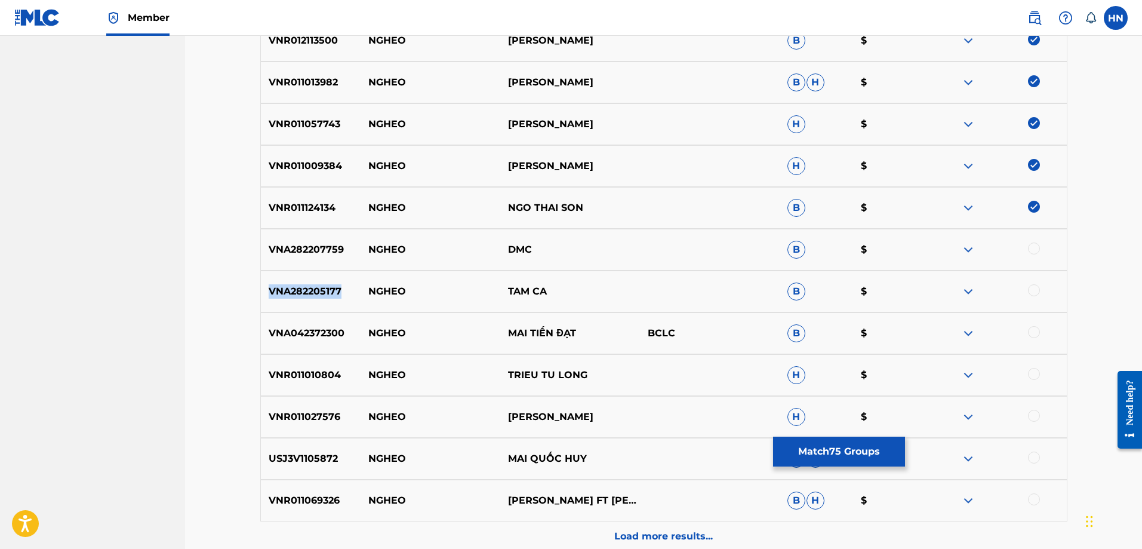
click at [318, 291] on p "VNA282205177" at bounding box center [311, 291] width 100 height 14
click at [1027, 293] on div at bounding box center [997, 291] width 140 height 14
click at [1029, 293] on div at bounding box center [1034, 290] width 12 height 12
click at [302, 339] on p "VNA042372300" at bounding box center [311, 333] width 100 height 14
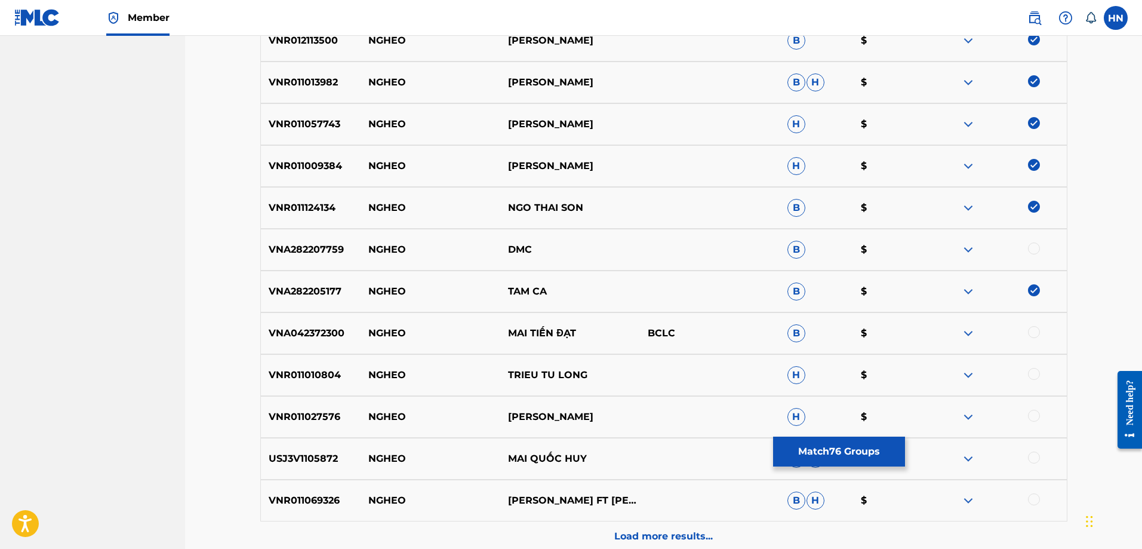
click at [1033, 334] on div at bounding box center [1034, 332] width 12 height 12
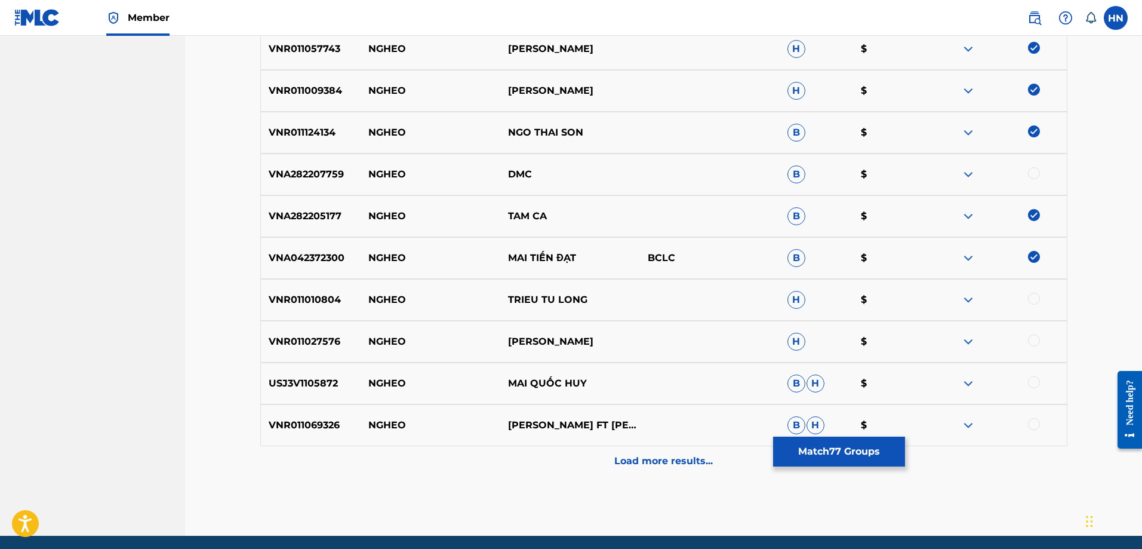
scroll to position [1312, 0]
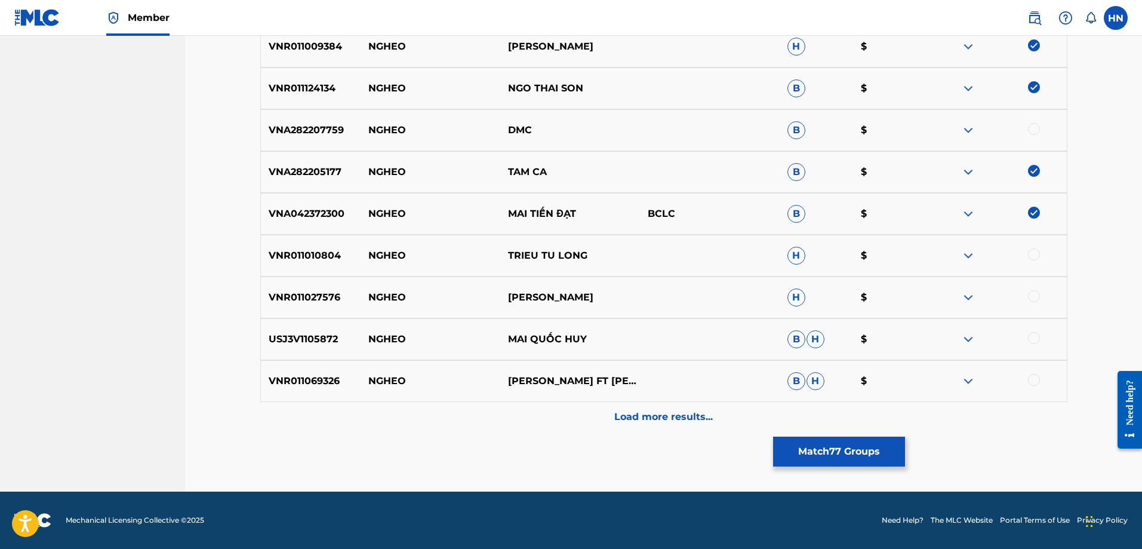
click at [338, 257] on p "VNR011010804" at bounding box center [311, 255] width 100 height 14
click at [337, 257] on p "VNR011010804" at bounding box center [311, 255] width 100 height 14
click at [319, 255] on p "VNR011010804" at bounding box center [311, 255] width 100 height 14
click at [1031, 251] on div at bounding box center [1034, 254] width 12 height 12
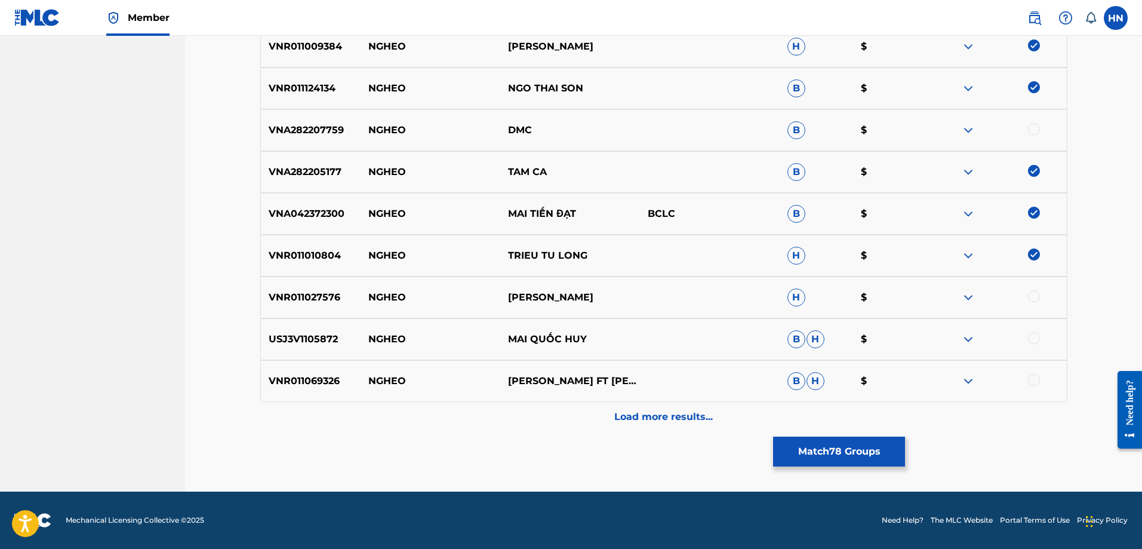
click at [323, 296] on p "VNR011027576" at bounding box center [311, 297] width 100 height 14
click at [1030, 293] on div at bounding box center [1034, 296] width 12 height 12
click at [364, 344] on p "NGHEO" at bounding box center [431, 339] width 140 height 14
click at [296, 346] on div "USJ3V1105872 NGHEO MAI QUỐC HUY B H $" at bounding box center [663, 339] width 807 height 42
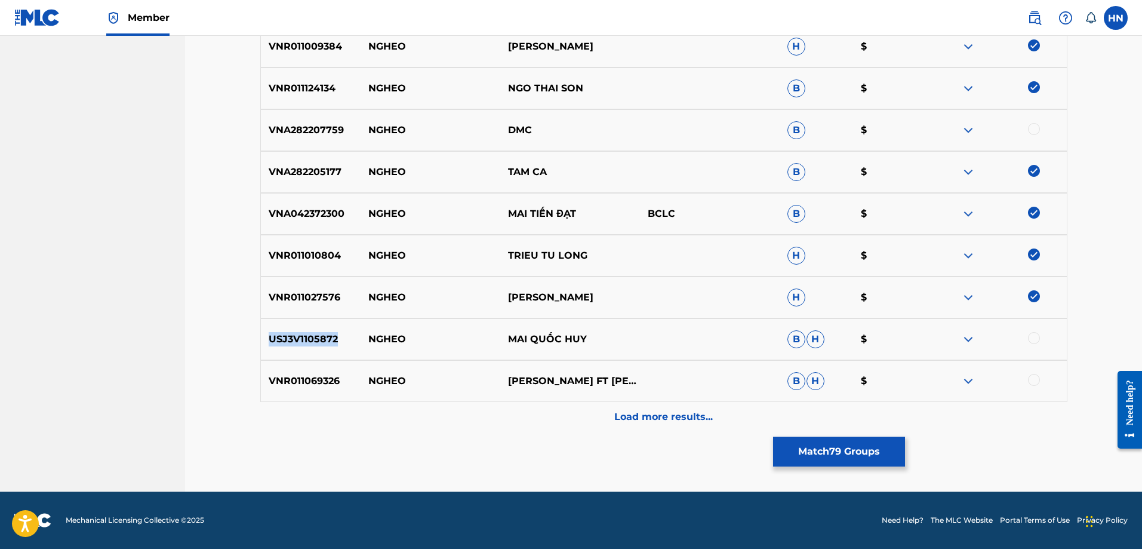
click at [296, 346] on div "USJ3V1105872 NGHEO MAI QUỐC HUY B H $" at bounding box center [663, 339] width 807 height 42
click at [1033, 338] on div at bounding box center [1034, 338] width 12 height 12
click at [308, 389] on div "VNR011069326 NGHEO KHANH DUY KHUONG FT NGUYEN PHU QUY B H $" at bounding box center [663, 381] width 807 height 42
click at [1035, 384] on div at bounding box center [1034, 380] width 12 height 12
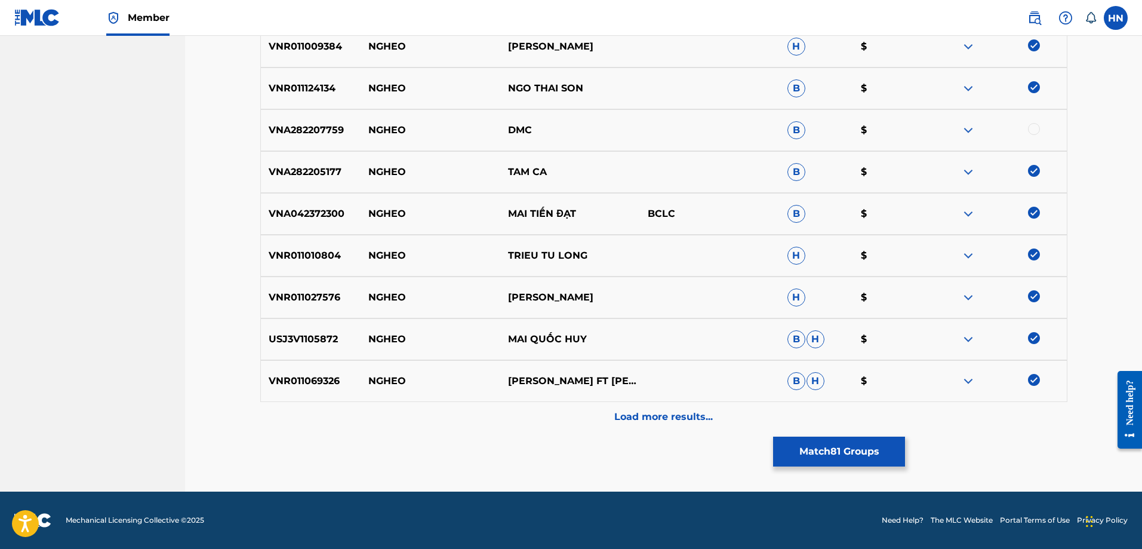
click at [571, 426] on div "Load more results..." at bounding box center [663, 417] width 807 height 30
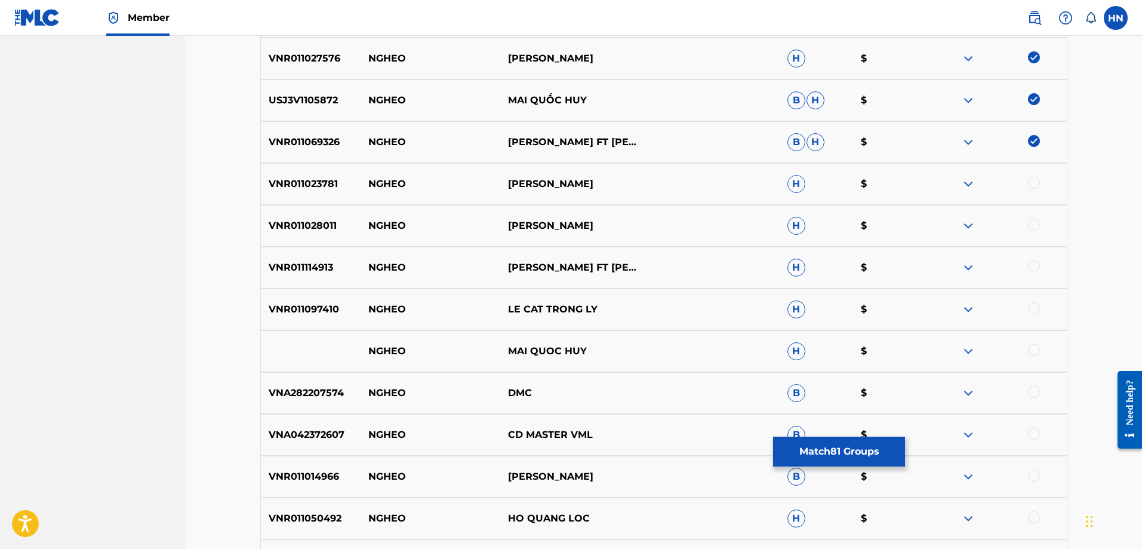
scroll to position [1610, 0]
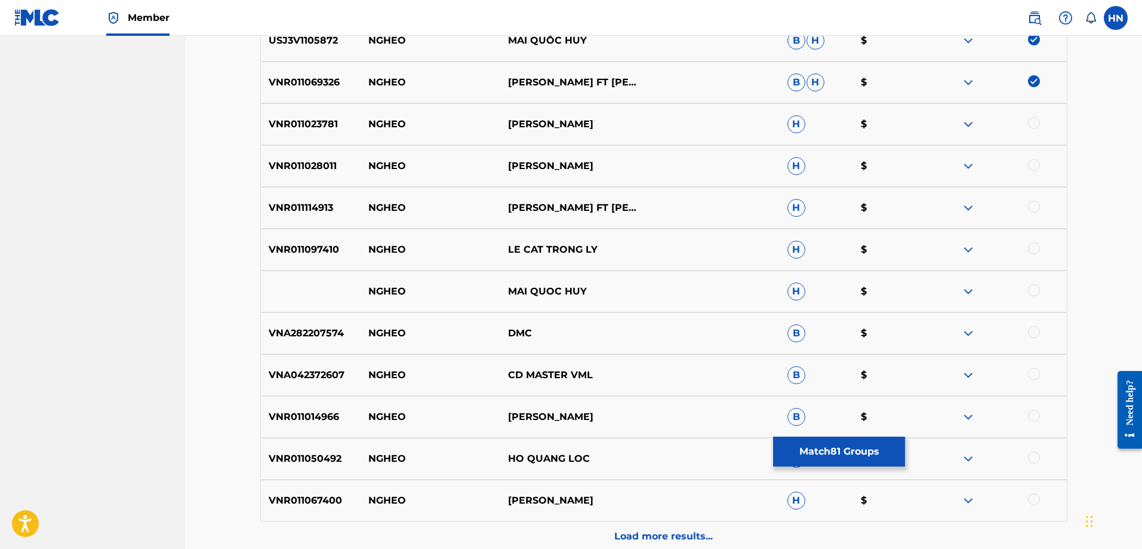
click at [314, 133] on div "VNR011023781 NGHEO GIANG TRUONG H $" at bounding box center [663, 124] width 807 height 42
click at [1038, 123] on div at bounding box center [1034, 123] width 12 height 12
click at [317, 208] on p "VNR011114913" at bounding box center [311, 208] width 100 height 14
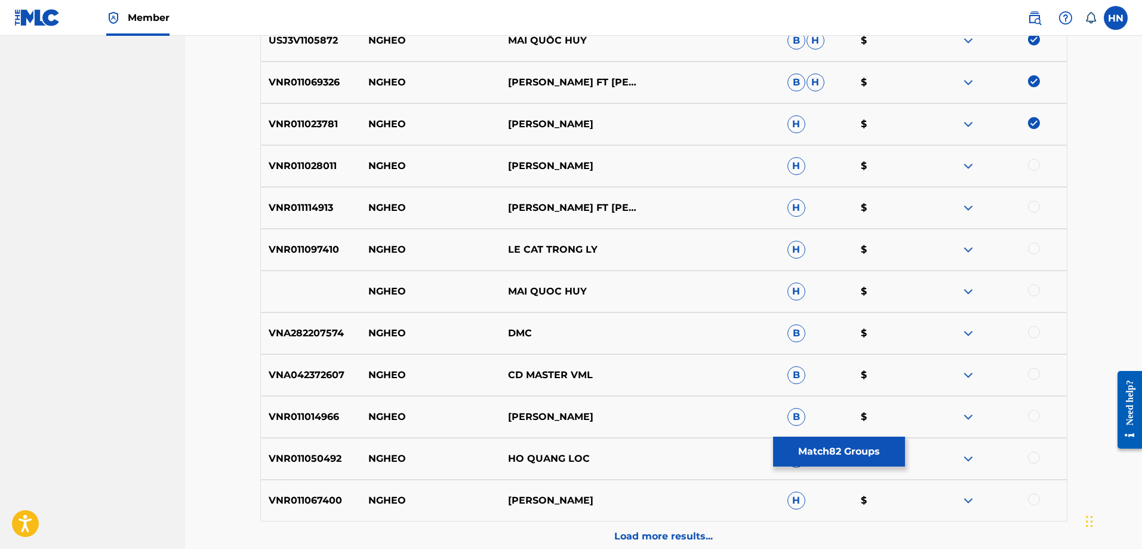
click at [1035, 205] on div at bounding box center [1034, 207] width 12 height 12
drag, startPoint x: 592, startPoint y: 297, endPoint x: 370, endPoint y: 298, distance: 222.7
click at [370, 298] on div "NGHEO MAI QUOC HUY H $" at bounding box center [663, 291] width 807 height 42
click at [1036, 290] on div at bounding box center [1034, 290] width 12 height 12
click at [970, 292] on img at bounding box center [968, 291] width 14 height 14
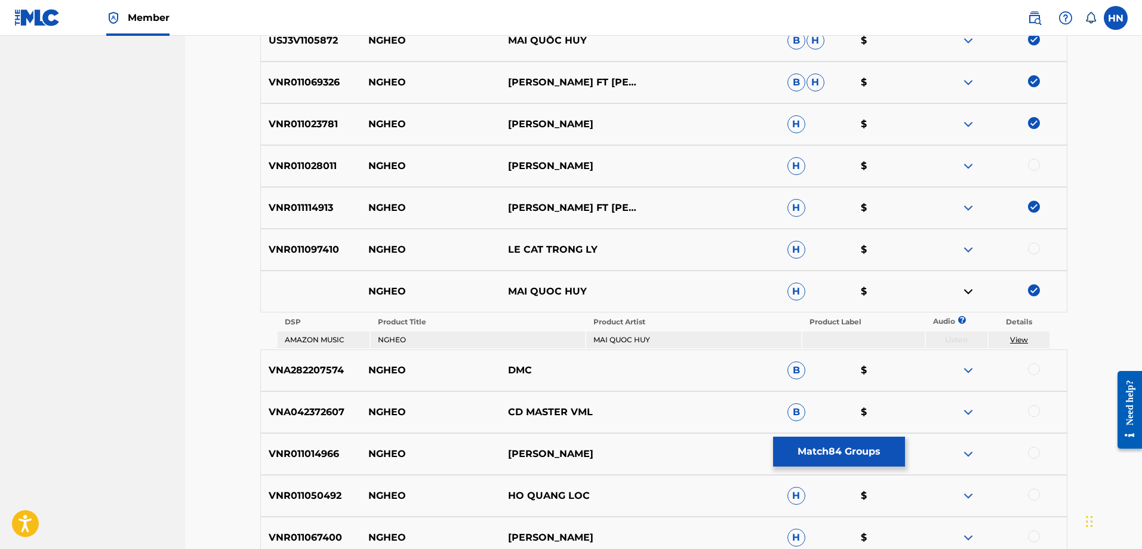
scroll to position [1766, 0]
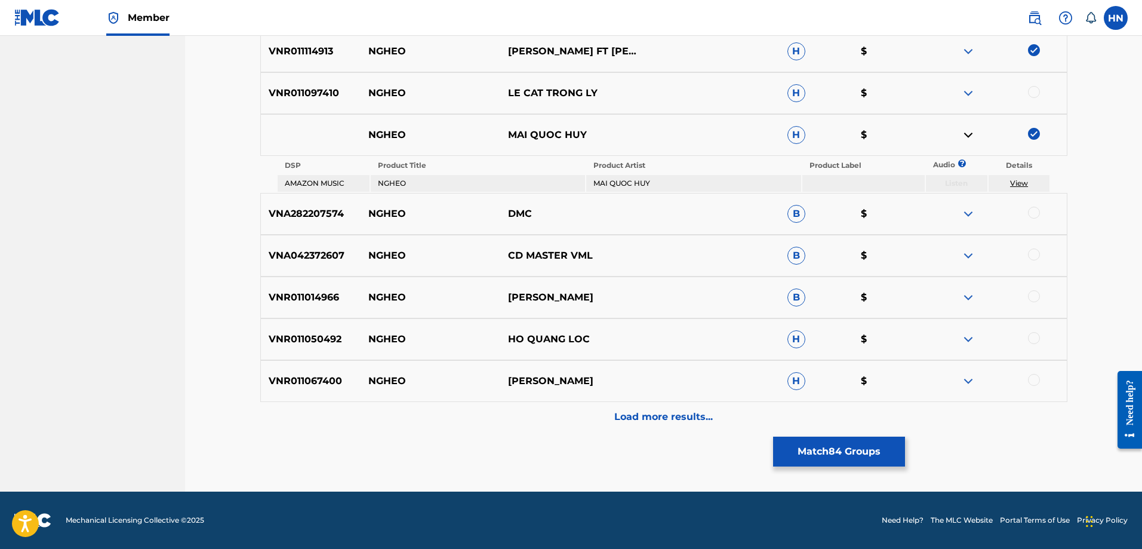
click at [298, 296] on p "VNR011014966" at bounding box center [311, 297] width 100 height 14
click at [1036, 298] on div at bounding box center [1034, 296] width 12 height 12
click at [328, 353] on div "VNR011050492 NGHEO HO QUANG LOC H $" at bounding box center [663, 339] width 807 height 42
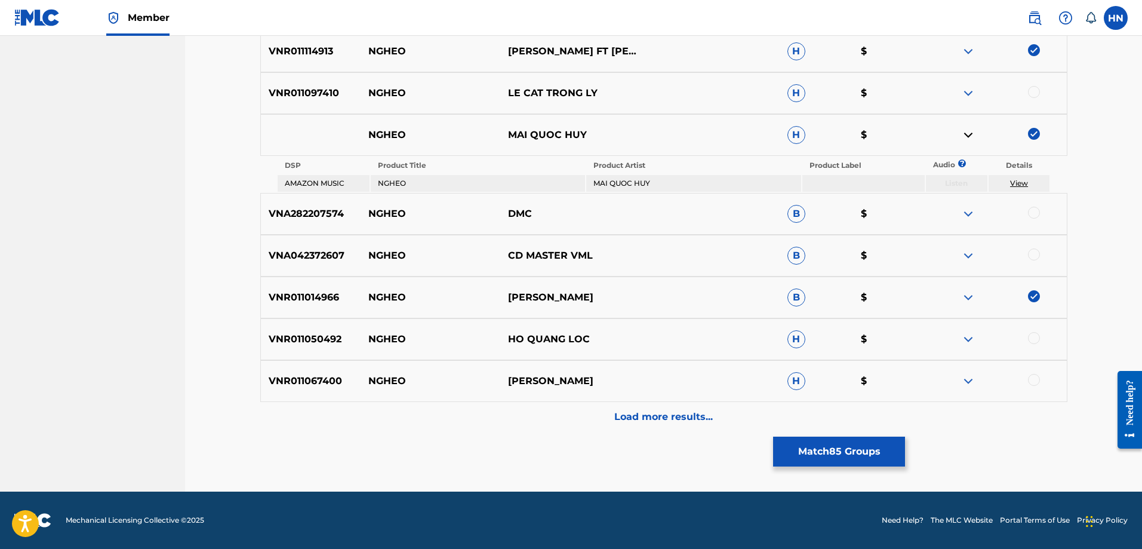
click at [1029, 340] on div at bounding box center [1034, 338] width 12 height 12
click at [298, 362] on div "VNR011067400 NGHEO GIANG TRUONG H $" at bounding box center [663, 381] width 807 height 42
click at [1028, 378] on div at bounding box center [1034, 380] width 12 height 12
click at [634, 409] on div "Load more results..." at bounding box center [663, 417] width 807 height 30
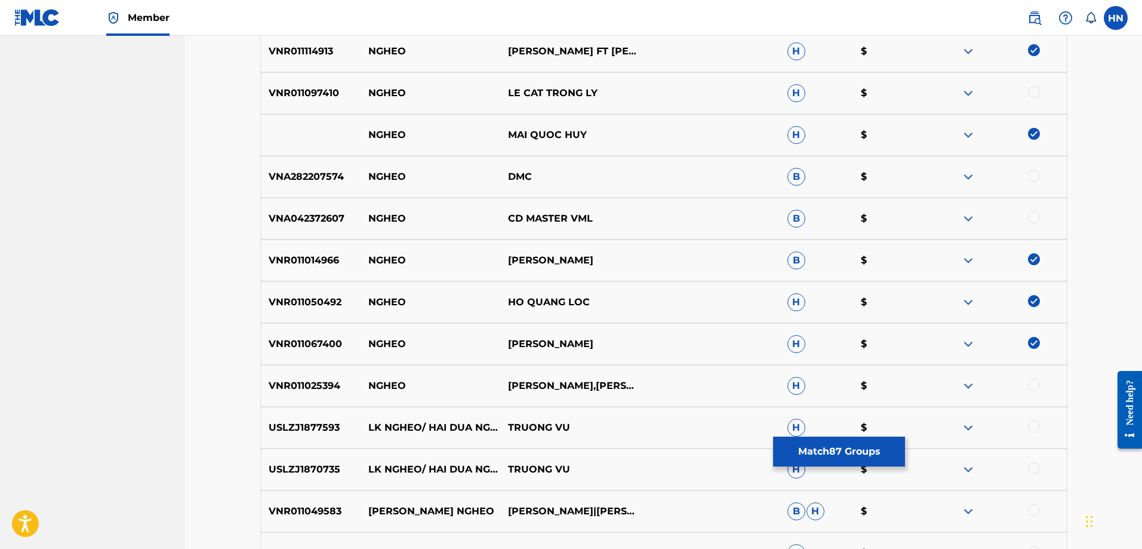
click at [302, 385] on p "VNR011025394" at bounding box center [311, 385] width 100 height 14
click at [1031, 385] on div at bounding box center [1034, 384] width 12 height 12
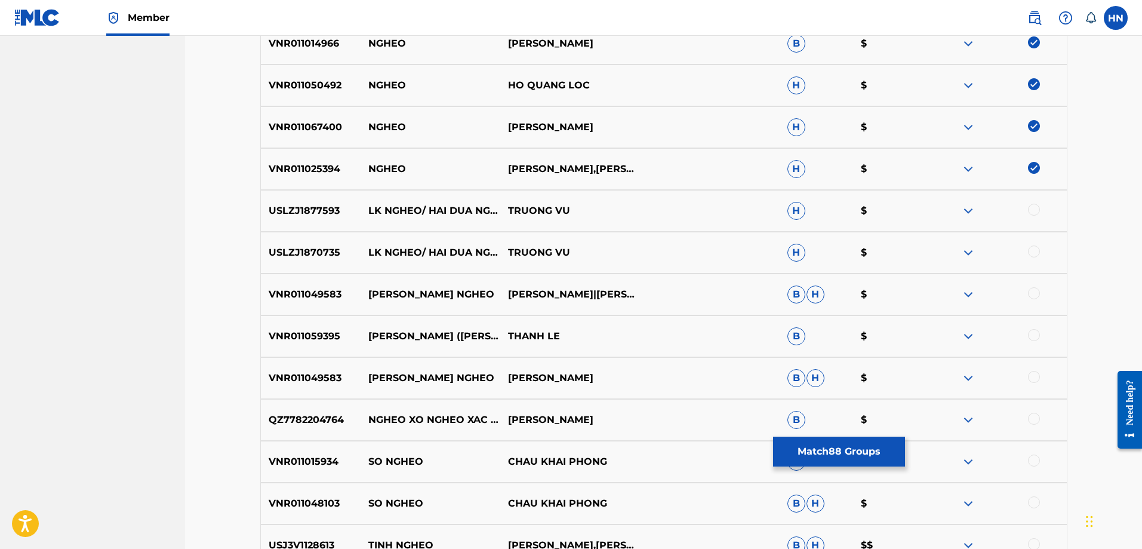
scroll to position [2125, 0]
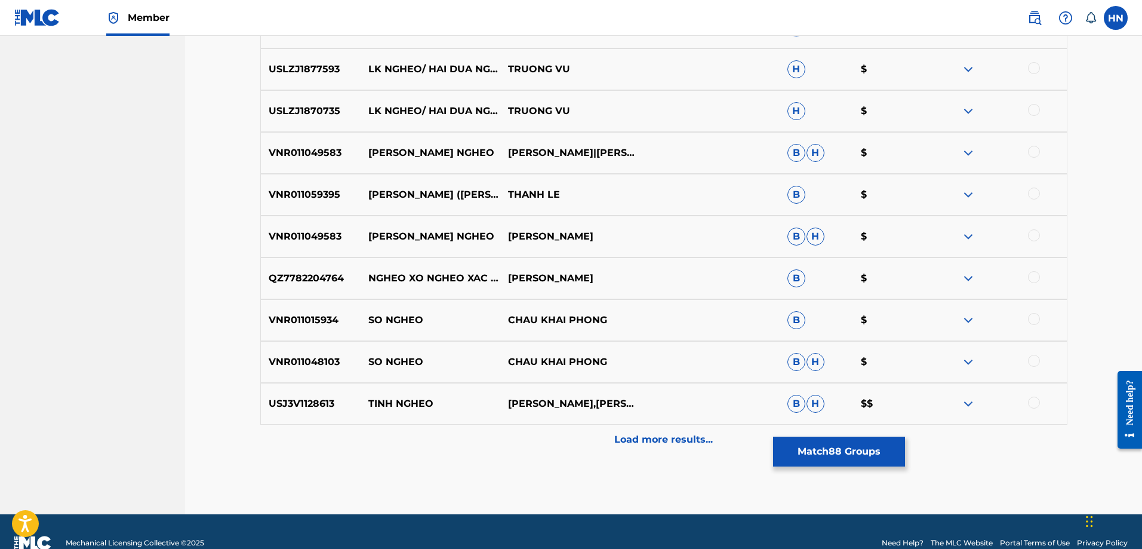
click at [823, 441] on button "Match 88 Groups" at bounding box center [839, 451] width 132 height 30
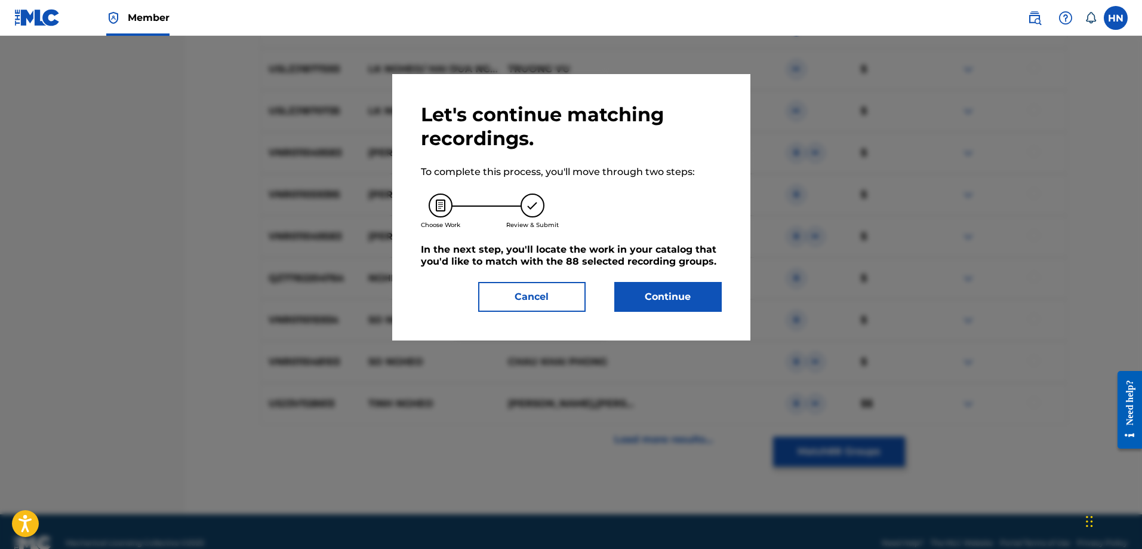
click at [682, 289] on button "Continue" at bounding box center [667, 297] width 107 height 30
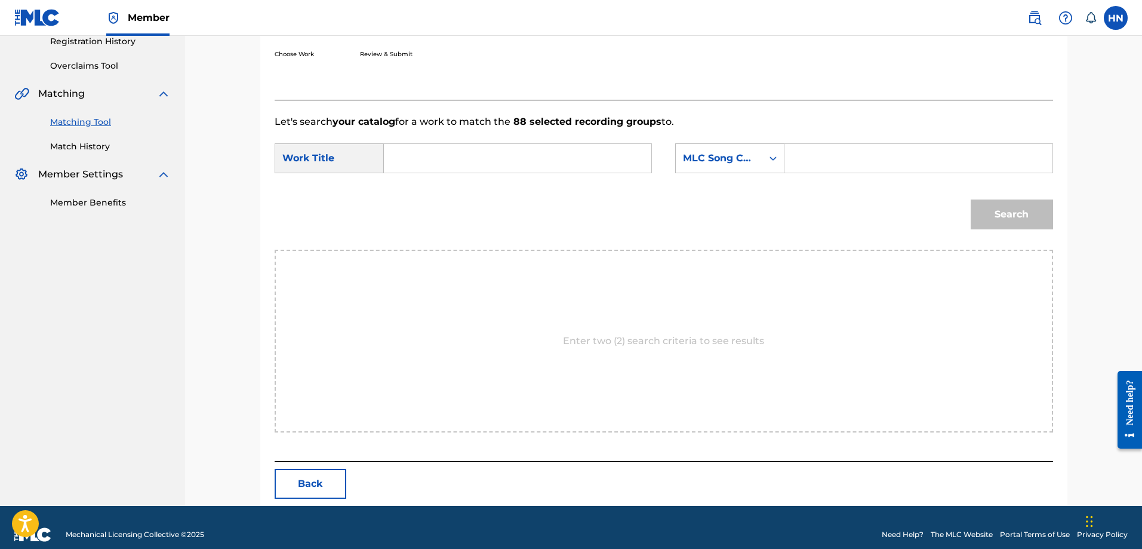
scroll to position [247, 0]
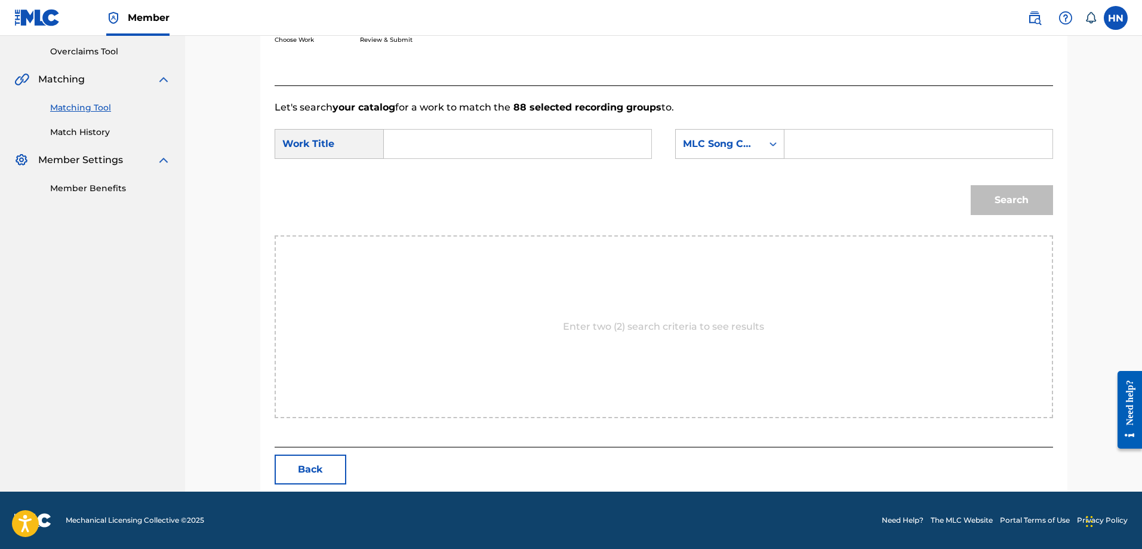
click at [629, 158] on div "Search Form" at bounding box center [518, 144] width 268 height 30
click at [652, 137] on div "SearchWithCriteriad39fa983-e1d2-4149-91bf-8a28e5472f73 Work Title SearchWithCri…" at bounding box center [664, 147] width 778 height 37
click at [621, 148] on input "Search Form" at bounding box center [517, 144] width 247 height 29
paste input "NGHÈO"
type input "NGHÈO"
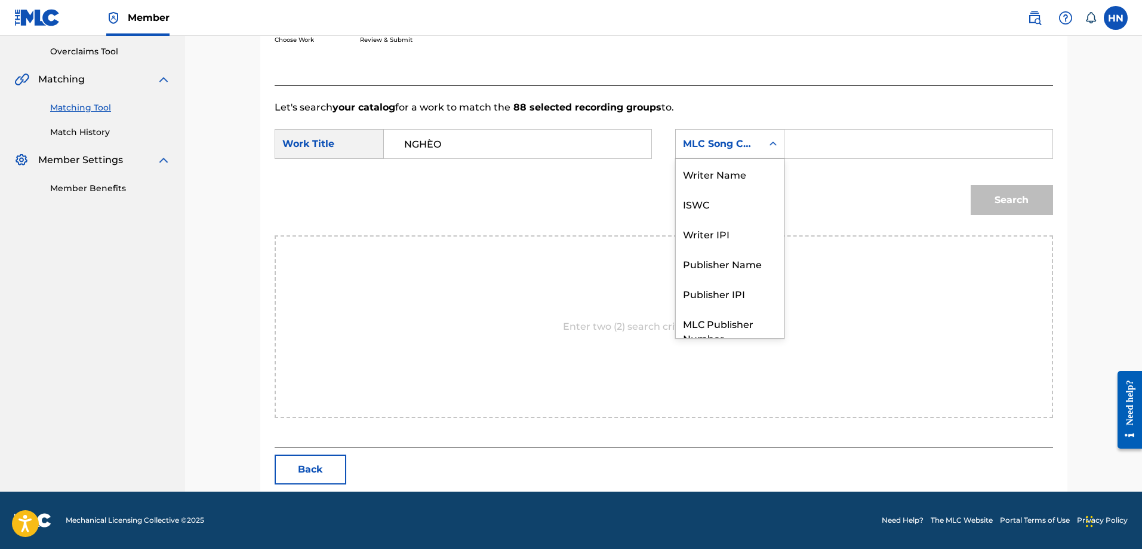
click at [744, 141] on div "MLC Song Code" at bounding box center [719, 144] width 72 height 14
click at [720, 164] on div "ISWC" at bounding box center [730, 159] width 108 height 30
click at [839, 137] on input "Search Form" at bounding box center [918, 144] width 247 height 29
paste input "T9108534890"
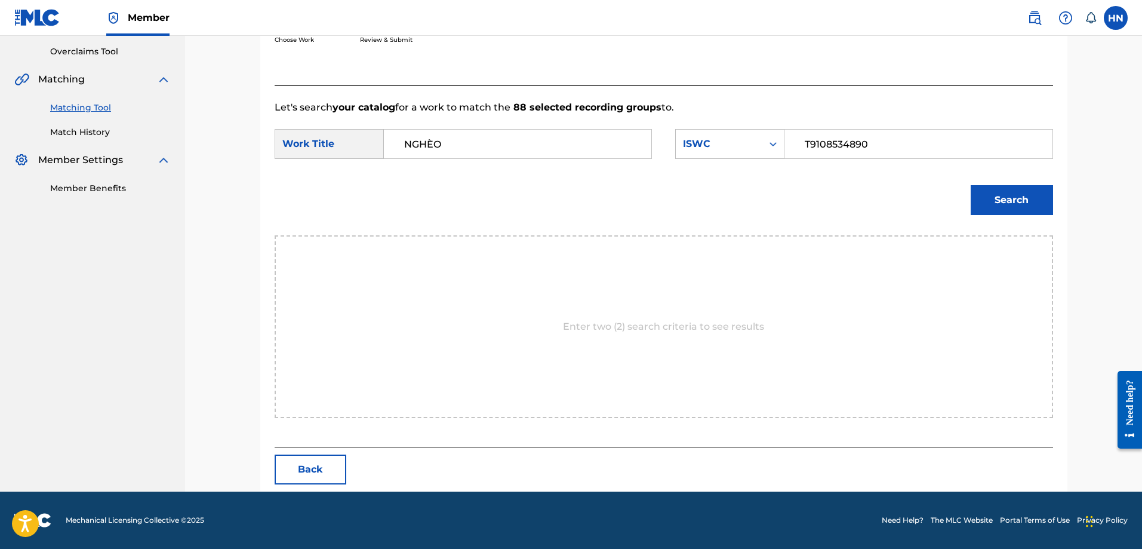
type input "T9108534890"
click at [989, 203] on button "Search" at bounding box center [1012, 200] width 82 height 30
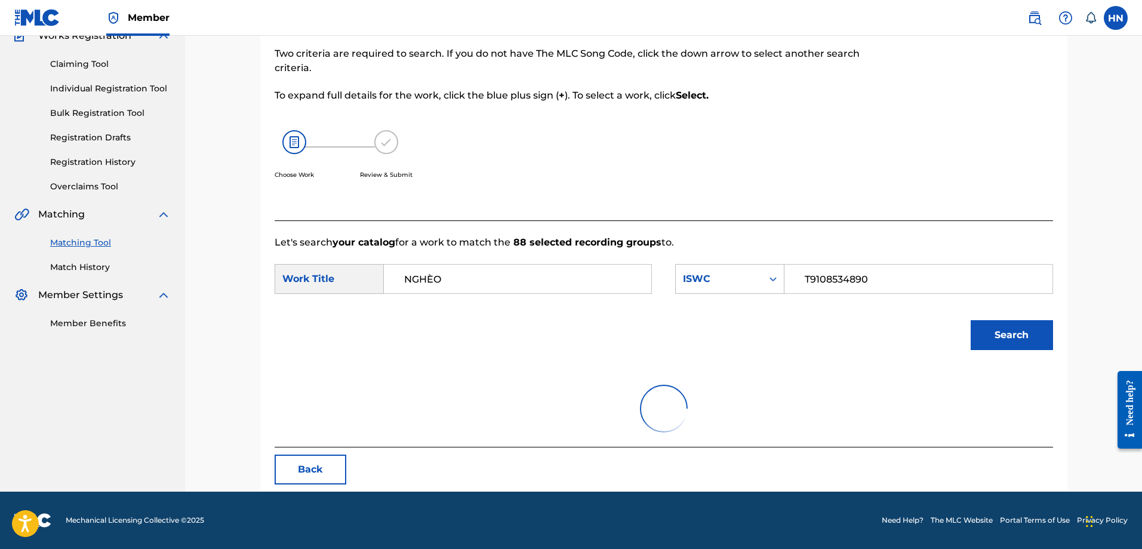
scroll to position [211, 0]
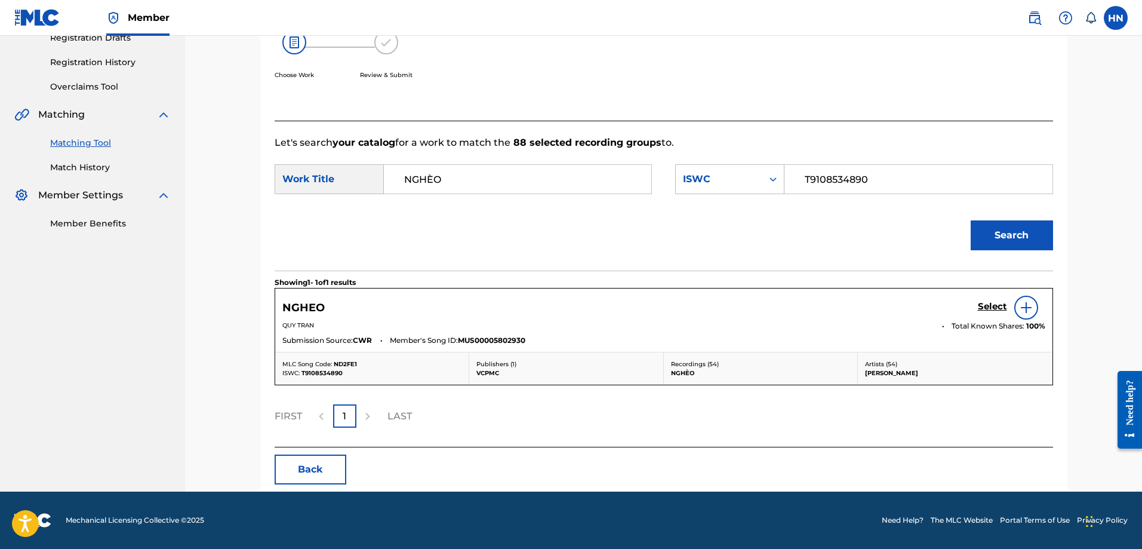
click at [984, 309] on h5 "Select" at bounding box center [992, 306] width 29 height 11
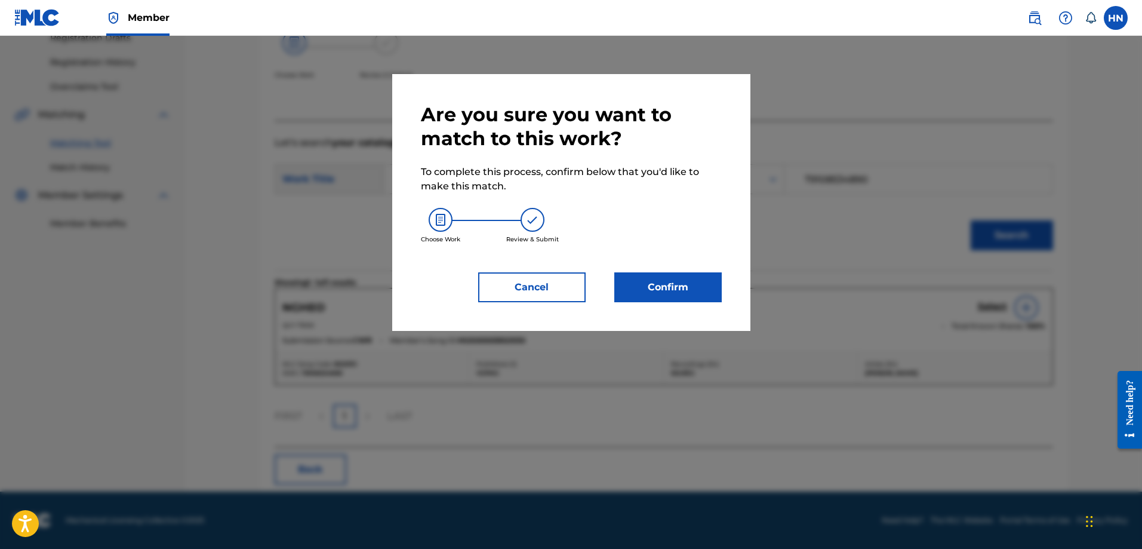
click at [689, 288] on button "Confirm" at bounding box center [667, 287] width 107 height 30
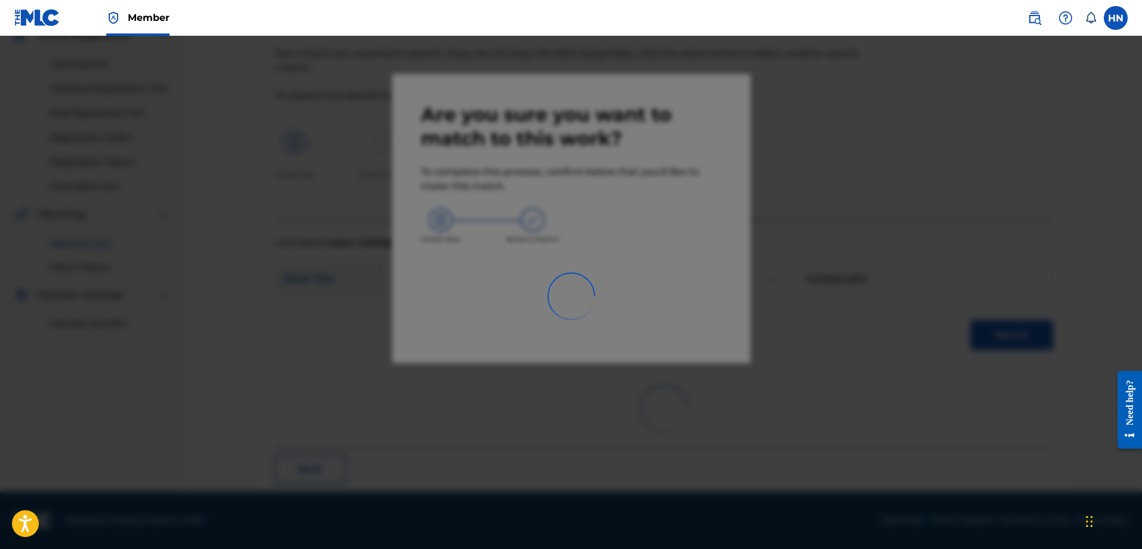
scroll to position [32, 0]
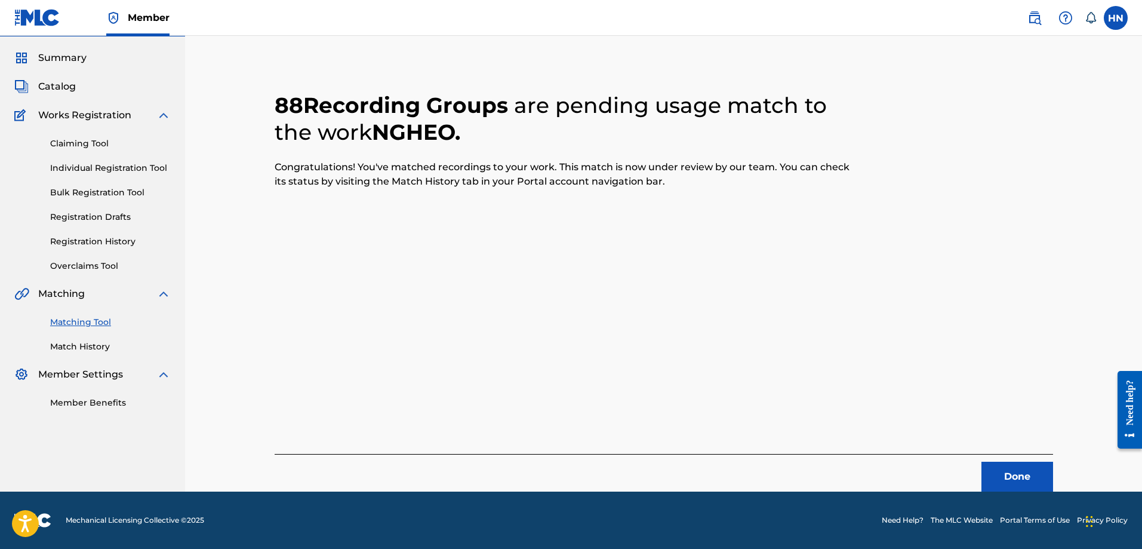
click at [1010, 469] on button "Done" at bounding box center [1017, 476] width 72 height 30
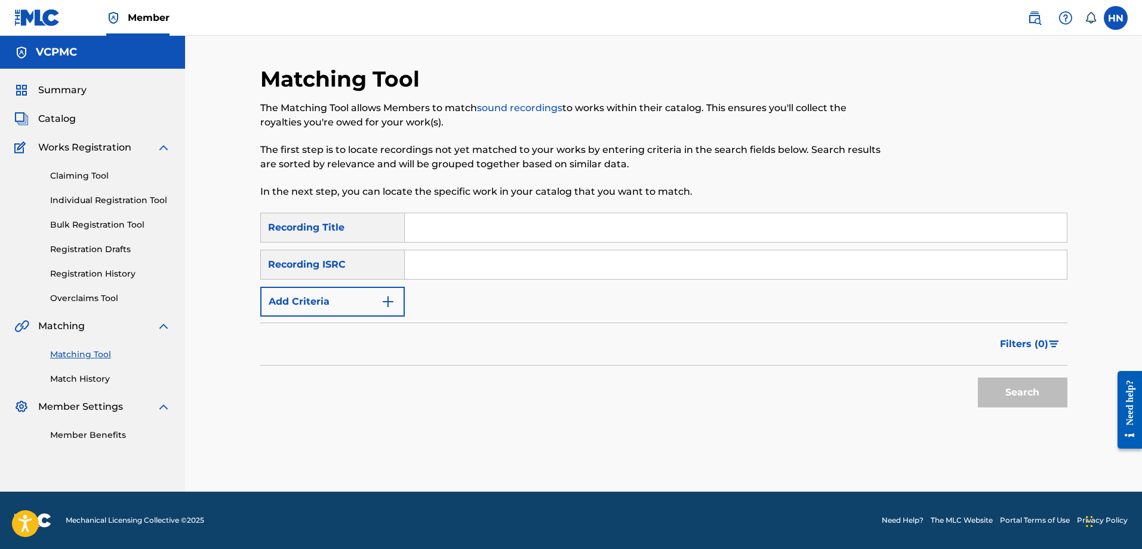
click at [539, 243] on div "SearchWithCriteriaf3ac6cb1-f6e3-47b3-8244-58e185a97dd2 Recording Title SearchWi…" at bounding box center [663, 265] width 807 height 104
click at [538, 232] on input "Search Form" at bounding box center [736, 227] width 662 height 29
paste input "MẸ [PERSON_NAME] CON"
click at [978, 377] on button "Search" at bounding box center [1023, 392] width 90 height 30
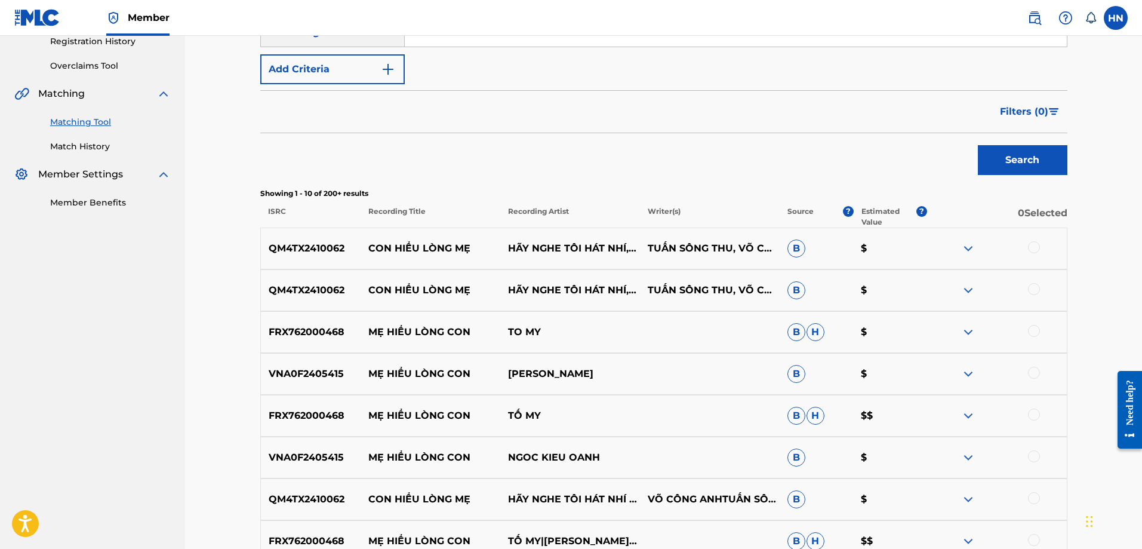
scroll to position [298, 0]
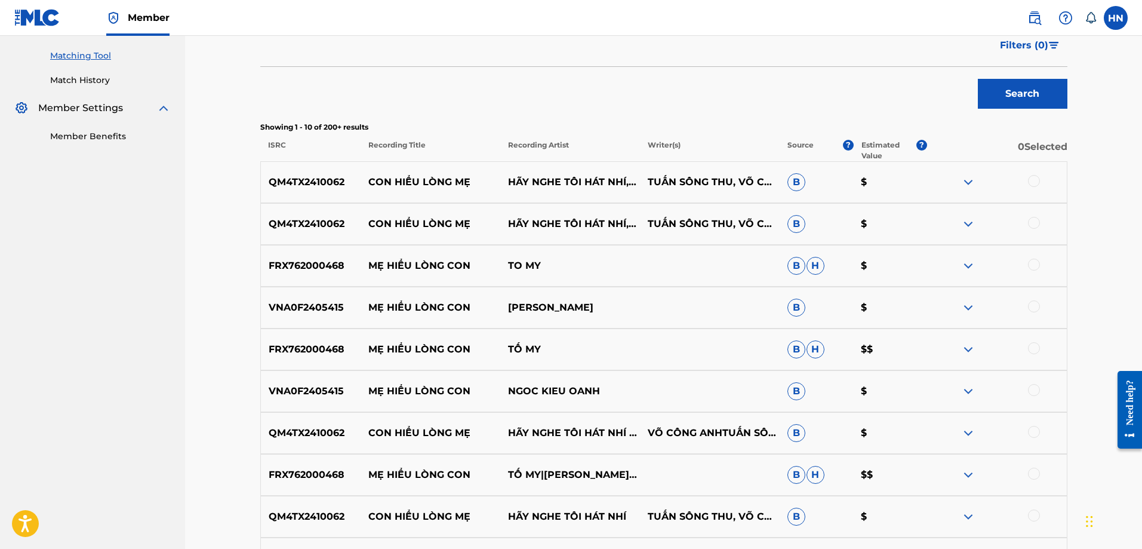
click at [328, 267] on p "FRX762000468" at bounding box center [311, 265] width 100 height 14
click at [1029, 263] on div at bounding box center [1034, 264] width 12 height 12
click at [1035, 348] on div at bounding box center [1034, 348] width 12 height 12
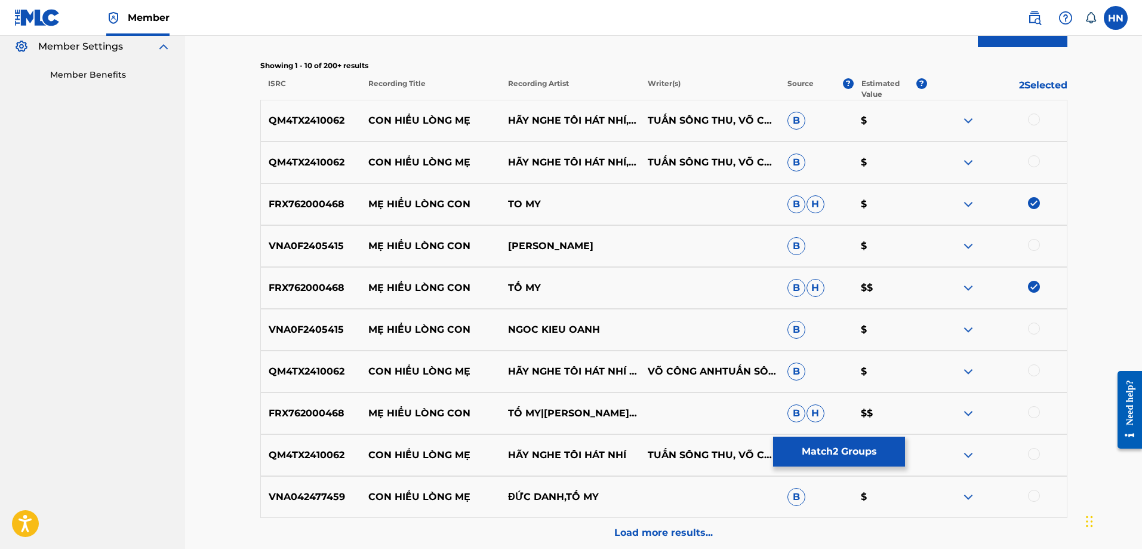
scroll to position [418, 0]
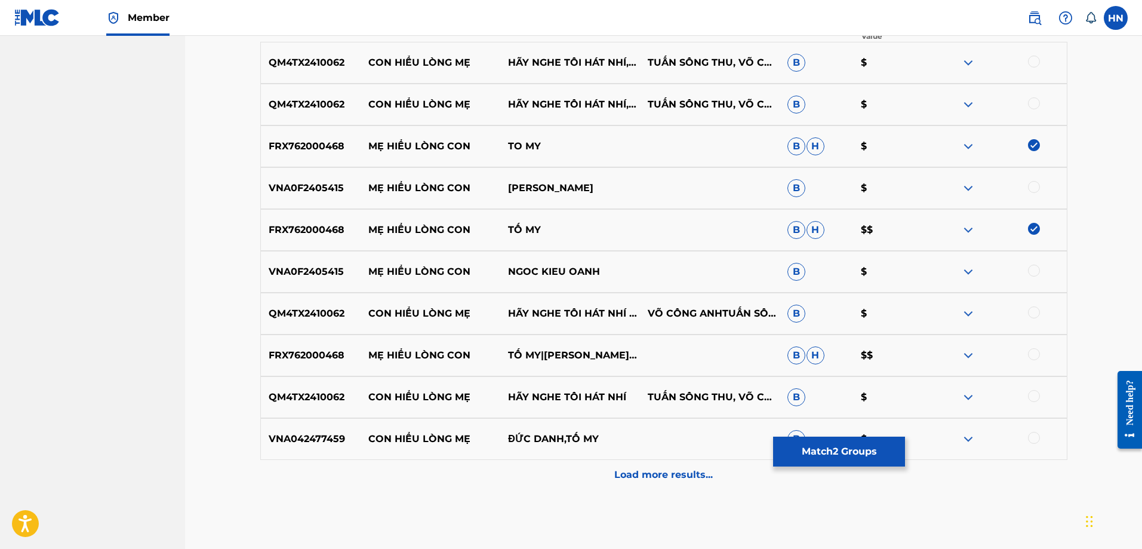
click at [315, 355] on p "FRX762000468" at bounding box center [311, 355] width 100 height 14
click at [1032, 356] on div at bounding box center [1034, 354] width 12 height 12
drag, startPoint x: 368, startPoint y: 265, endPoint x: 661, endPoint y: 270, distance: 292.6
click at [661, 270] on div "VNA0F2405415 MẸ HIỂU LÒNG CON NGOC KIEU OANH B $" at bounding box center [663, 272] width 807 height 42
click at [326, 265] on p "VNA0F2405415" at bounding box center [311, 271] width 100 height 14
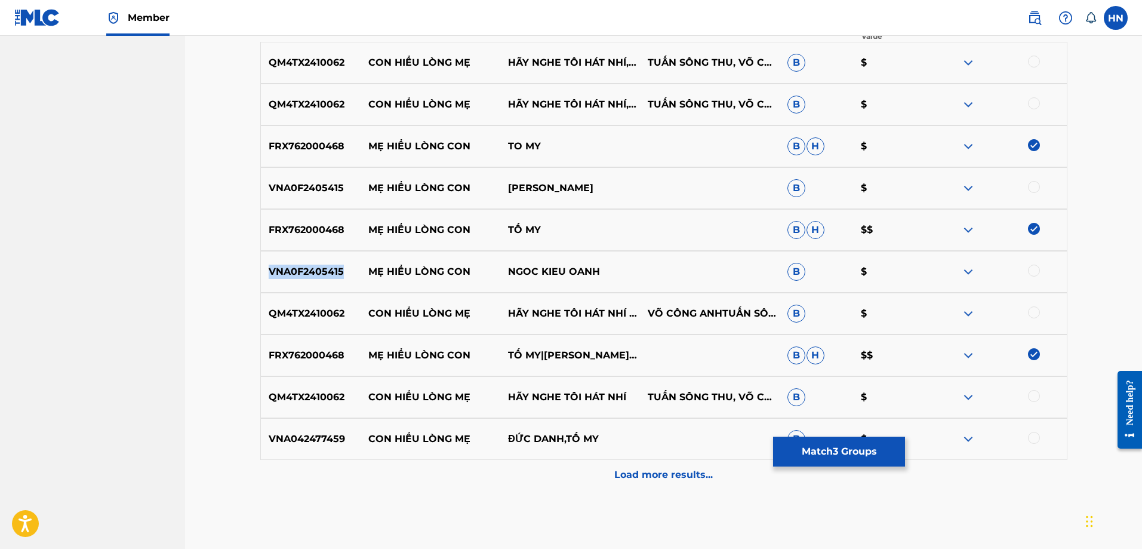
click at [326, 265] on p "VNA0F2405415" at bounding box center [311, 271] width 100 height 14
click at [1036, 183] on div at bounding box center [1034, 187] width 12 height 12
click at [1033, 275] on div at bounding box center [1034, 270] width 12 height 12
click at [544, 469] on div "Load more results..." at bounding box center [663, 475] width 807 height 30
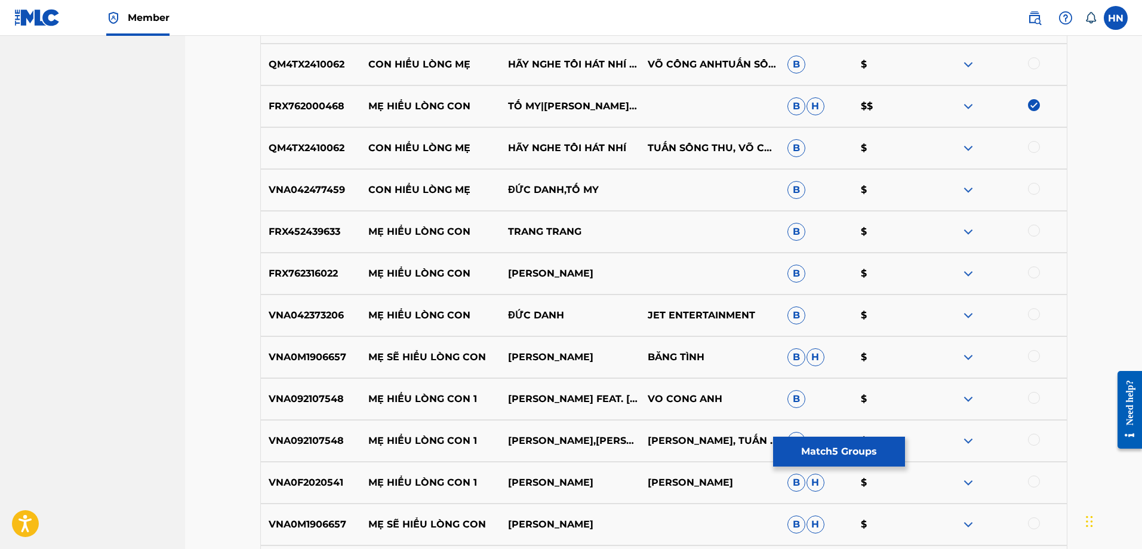
scroll to position [776, 0]
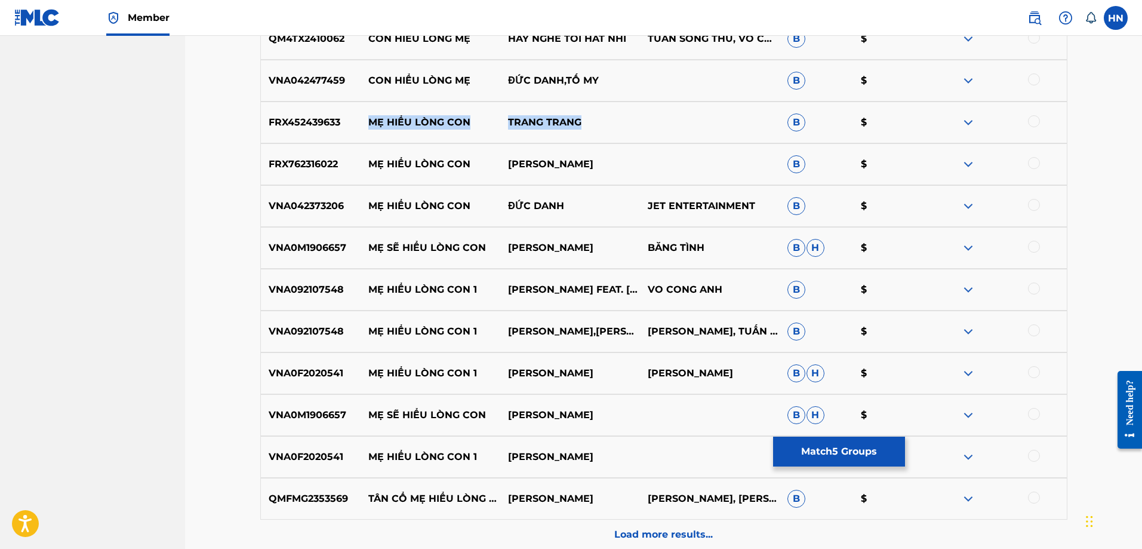
drag, startPoint x: 583, startPoint y: 121, endPoint x: 361, endPoint y: 121, distance: 222.1
click at [361, 121] on div "FRX452439633 MẸ HIỂU LÒNG CON TRANG TRANG B $" at bounding box center [663, 122] width 807 height 42
click at [345, 121] on p "FRX452439633" at bounding box center [311, 122] width 100 height 14
click at [333, 122] on p "FRX452439633" at bounding box center [311, 122] width 100 height 14
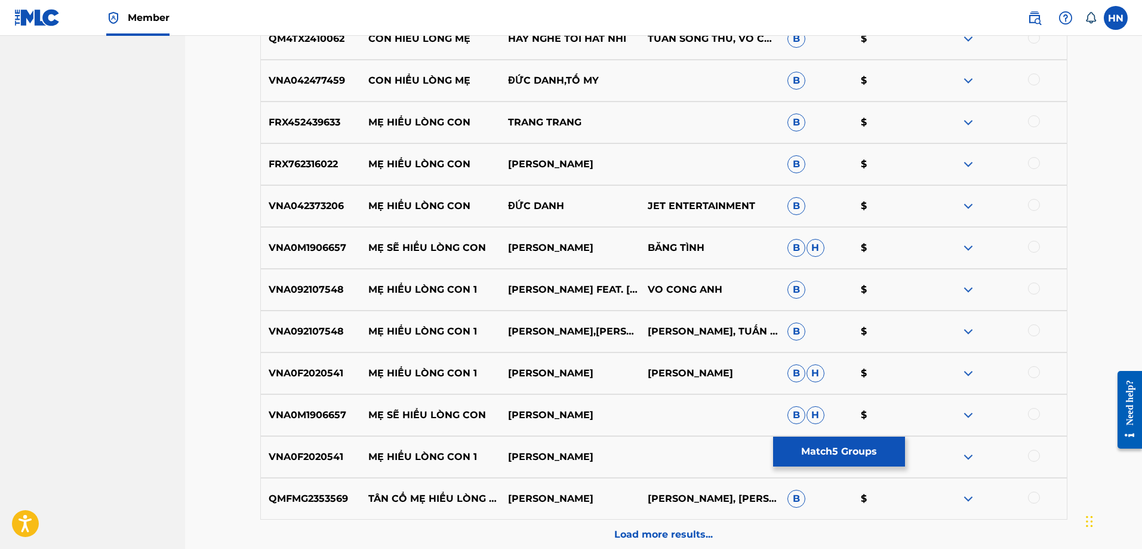
click at [1032, 125] on div at bounding box center [1034, 121] width 12 height 12
drag, startPoint x: 358, startPoint y: 165, endPoint x: 642, endPoint y: 164, distance: 283.6
click at [639, 164] on div "FRX762316022 MẸ HIỂU LÒNG CON VĂN HƯƠNG B $" at bounding box center [663, 164] width 807 height 42
click at [315, 161] on p "FRX762316022" at bounding box center [311, 164] width 100 height 14
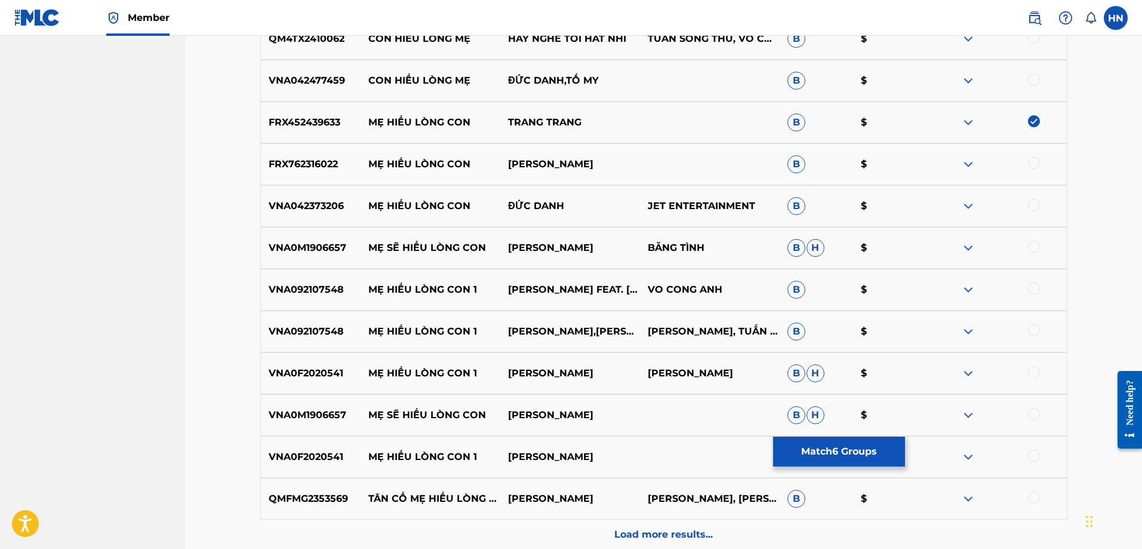
click at [1038, 162] on div at bounding box center [1034, 163] width 12 height 12
drag, startPoint x: 586, startPoint y: 214, endPoint x: 362, endPoint y: 204, distance: 224.1
click at [362, 204] on div "VNA042373206 MẸ HIỂU LÒNG CON ĐỨC DANH JET ENTERTAINMENT B $" at bounding box center [663, 206] width 807 height 42
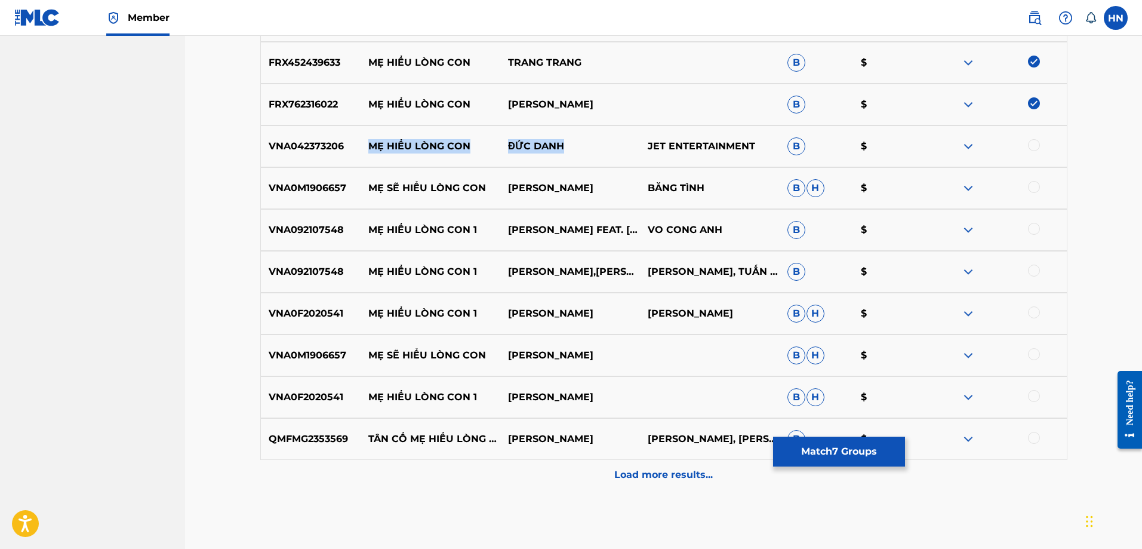
scroll to position [894, 0]
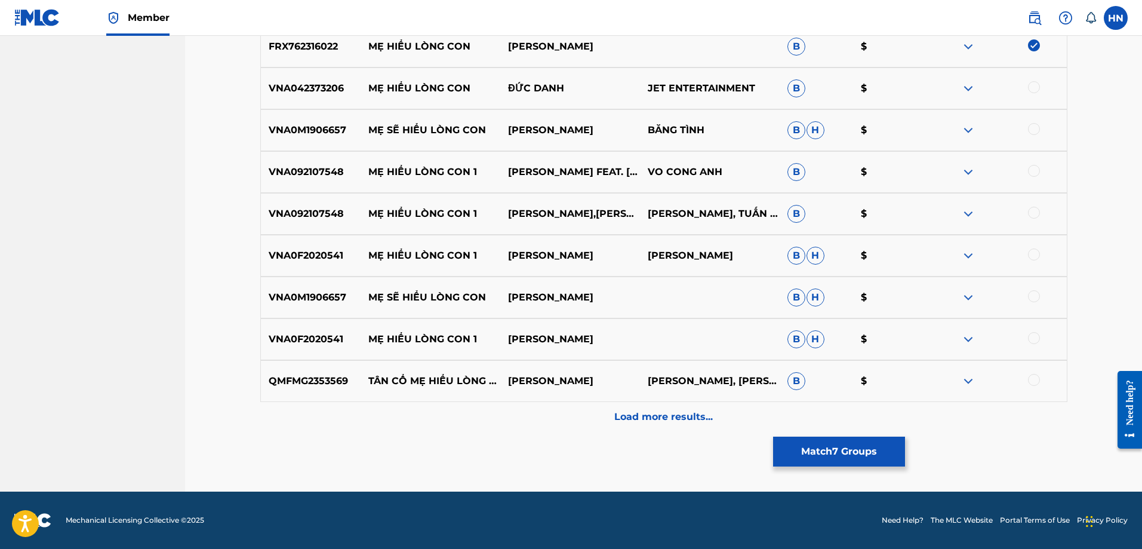
click at [586, 406] on div "Load more results..." at bounding box center [663, 417] width 807 height 30
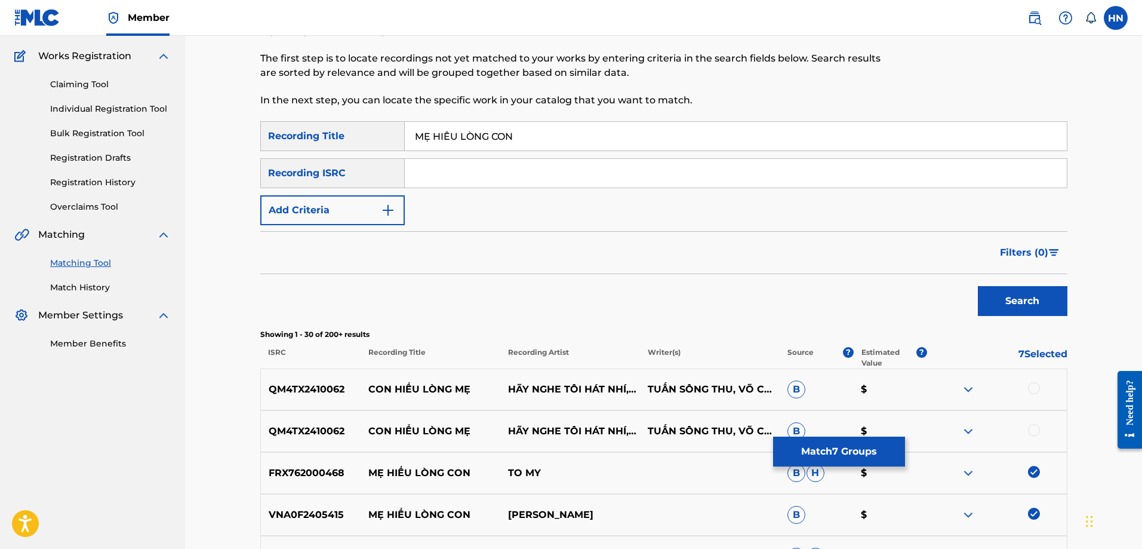
scroll to position [0, 0]
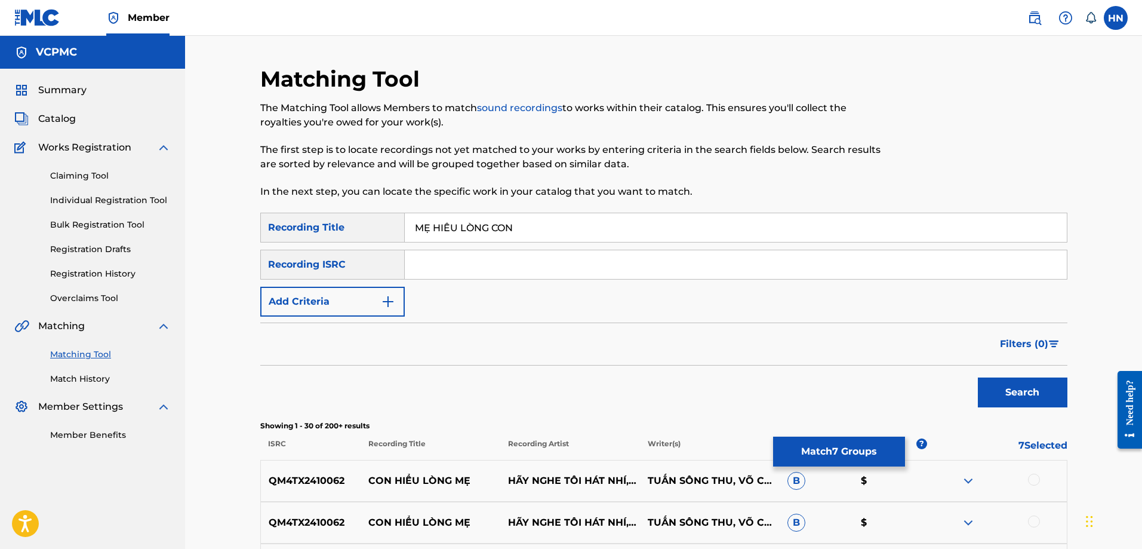
click at [617, 230] on input "MẸ [PERSON_NAME] CON" at bounding box center [736, 227] width 662 height 29
paste input "E HIEU LO"
type input "ME [PERSON_NAME] CON"
click at [978, 377] on button "Search" at bounding box center [1023, 392] width 90 height 30
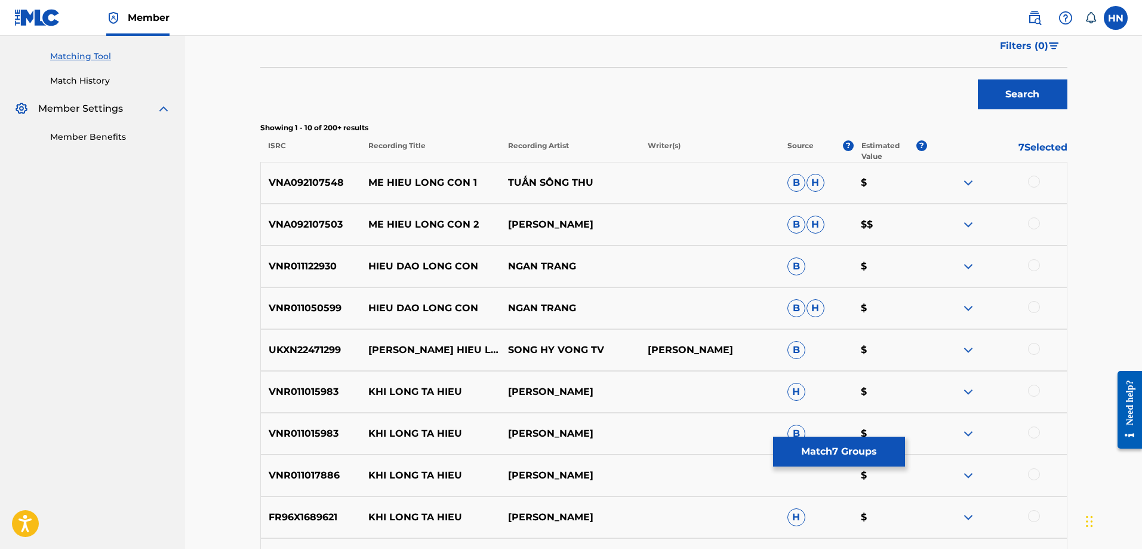
scroll to position [298, 0]
click at [779, 444] on button "Match 7 Groups" at bounding box center [839, 451] width 132 height 30
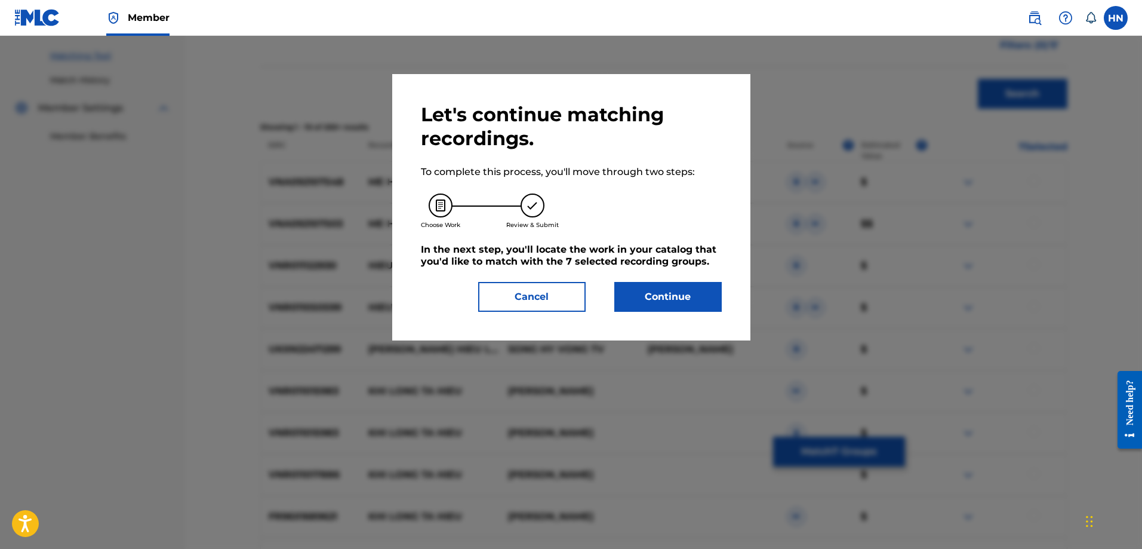
click at [657, 297] on button "Continue" at bounding box center [667, 297] width 107 height 30
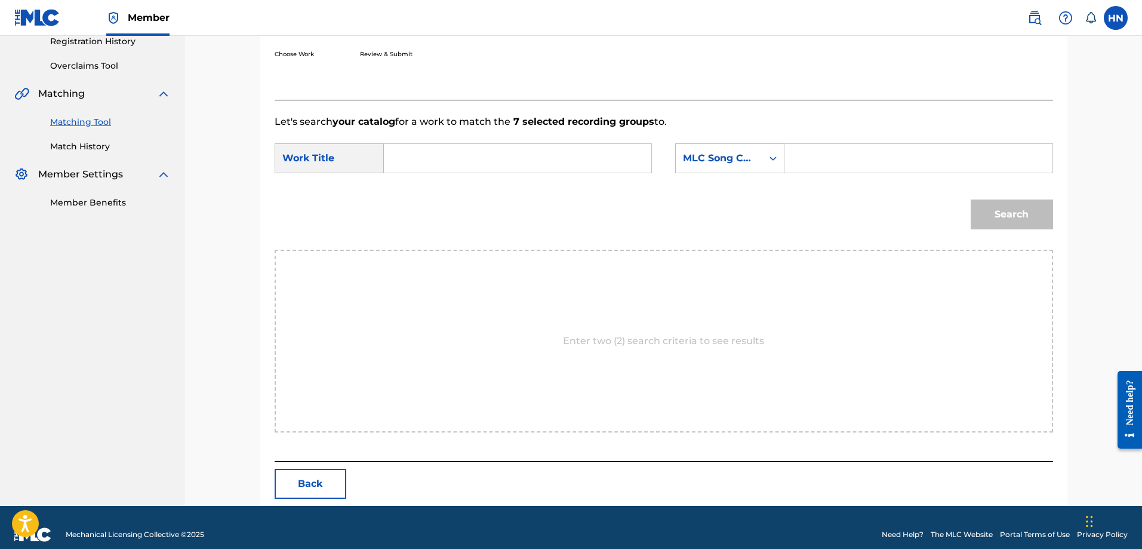
scroll to position [247, 0]
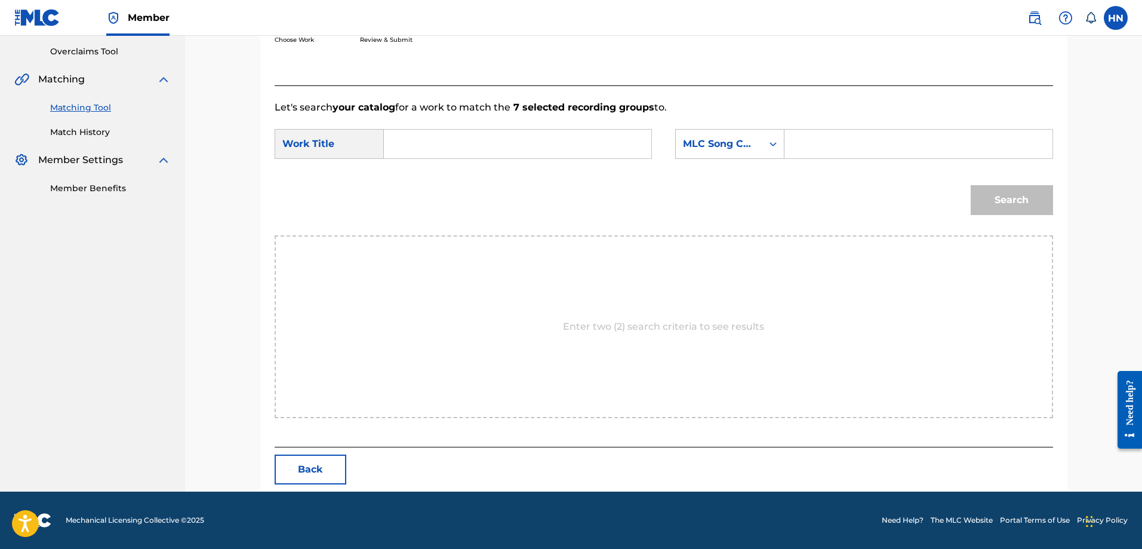
click at [493, 135] on input "Search Form" at bounding box center [517, 144] width 247 height 29
paste input "ME [PERSON_NAME] CON"
type input "ME [PERSON_NAME] CON"
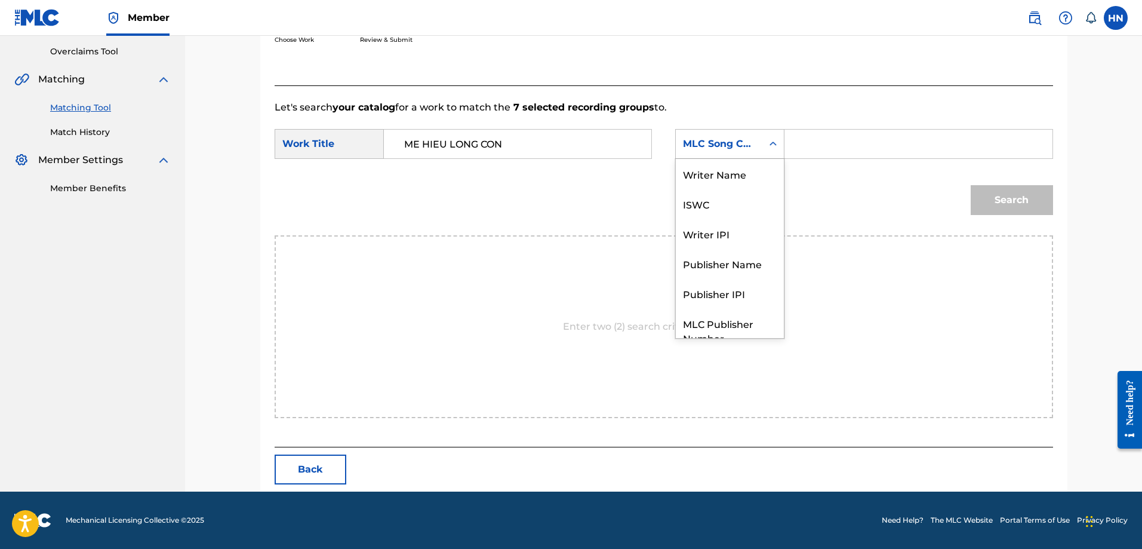
click at [714, 153] on div "MLC Song Code" at bounding box center [719, 144] width 87 height 23
click at [700, 163] on div "ISWC" at bounding box center [730, 159] width 108 height 30
click at [844, 133] on input "Search Form" at bounding box center [918, 144] width 247 height 29
paste input "T3031186042"
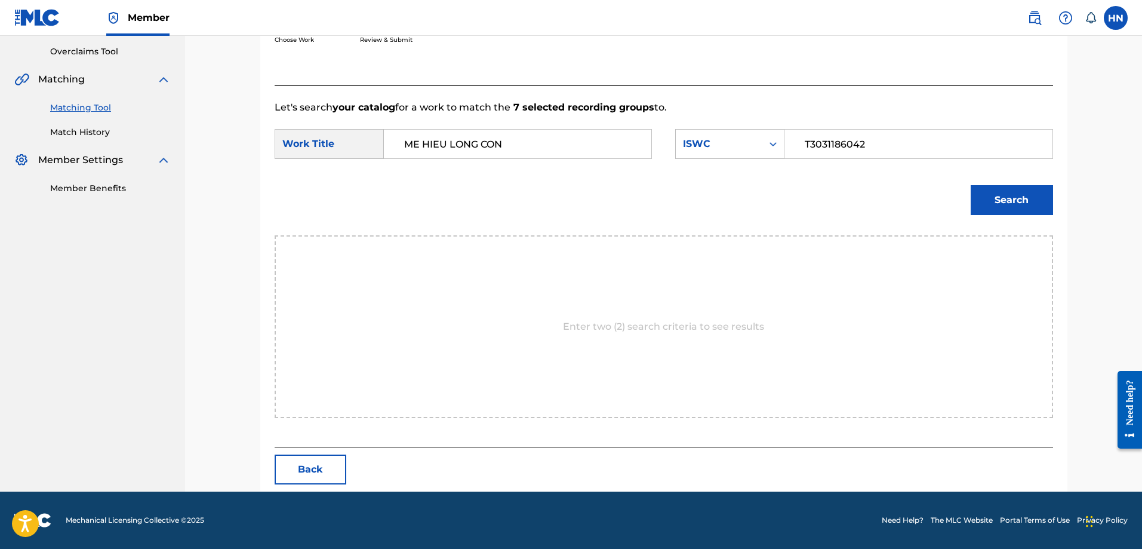
type input "T3031186042"
click at [984, 210] on button "Search" at bounding box center [1012, 200] width 82 height 30
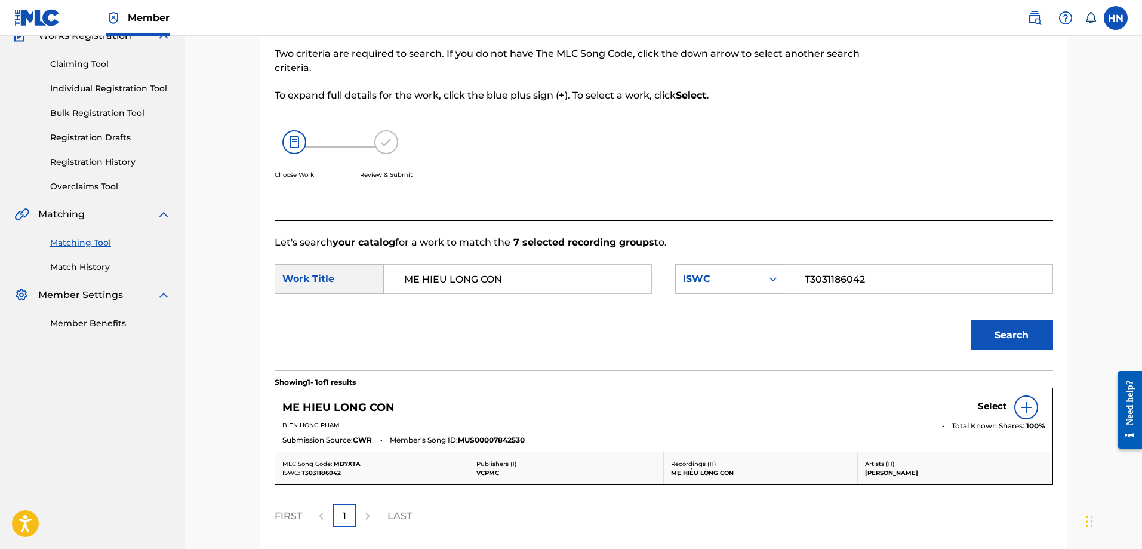
scroll to position [211, 0]
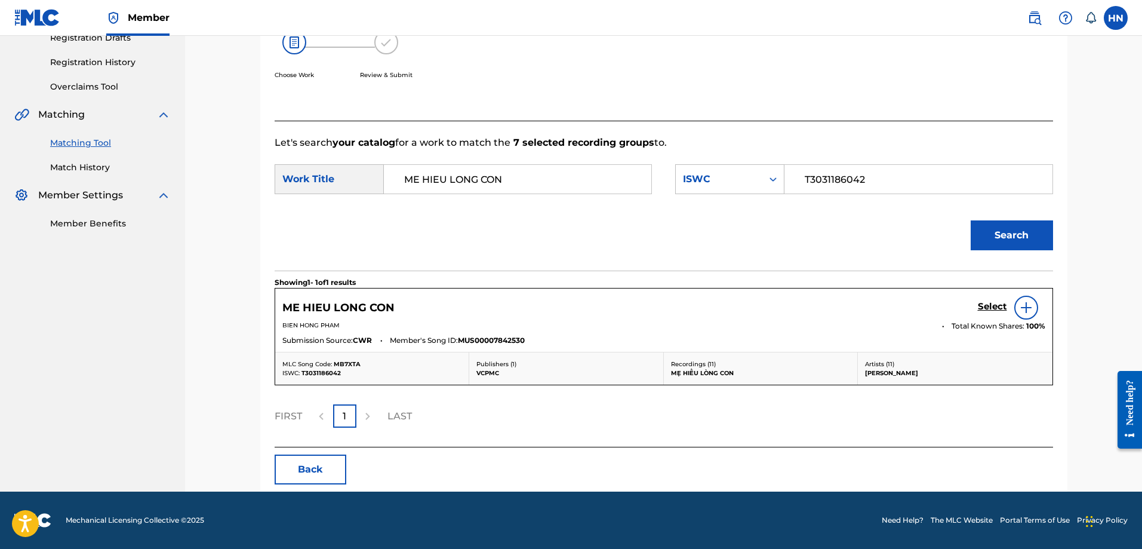
click at [984, 305] on h5 "Select" at bounding box center [992, 306] width 29 height 11
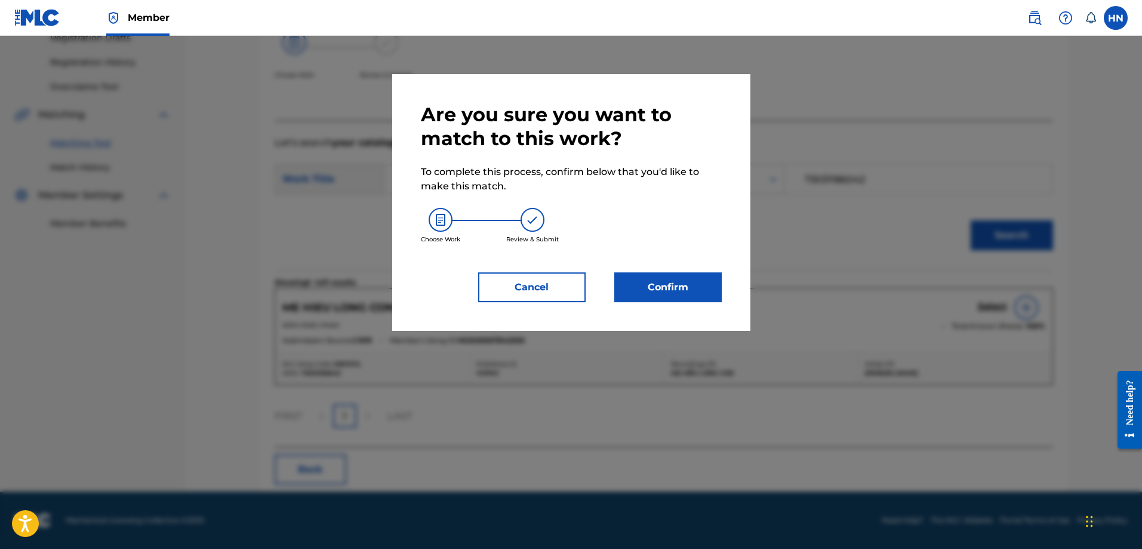
click at [697, 282] on button "Confirm" at bounding box center [667, 287] width 107 height 30
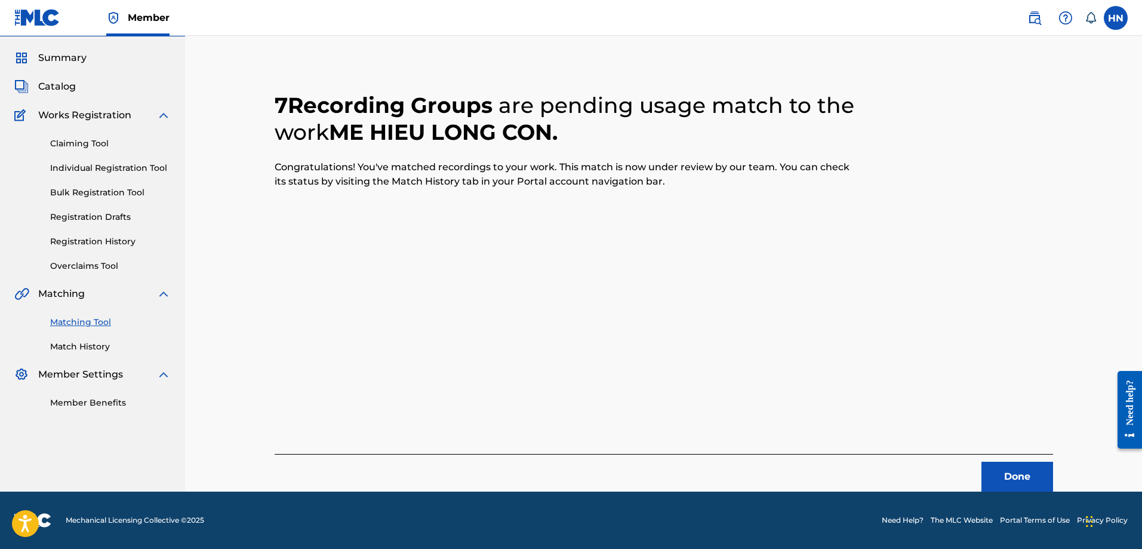
scroll to position [32, 0]
click at [995, 479] on button "Done" at bounding box center [1017, 476] width 72 height 30
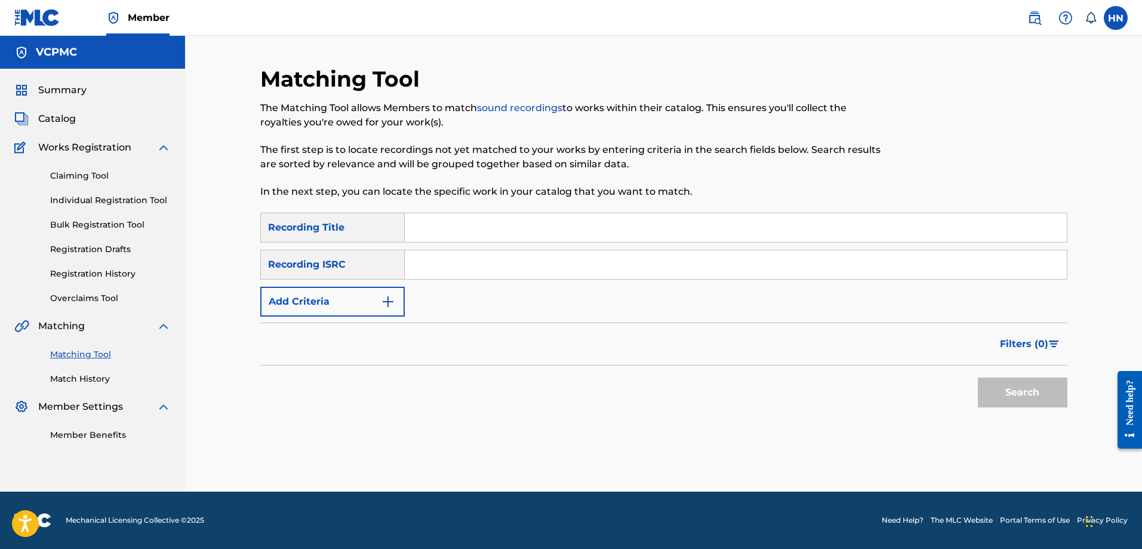
scroll to position [0, 0]
click at [530, 227] on input "Search Form" at bounding box center [736, 227] width 662 height 29
paste input "VẪN [PERSON_NAME] [PERSON_NAME]"
click at [978, 377] on button "Search" at bounding box center [1023, 392] width 90 height 30
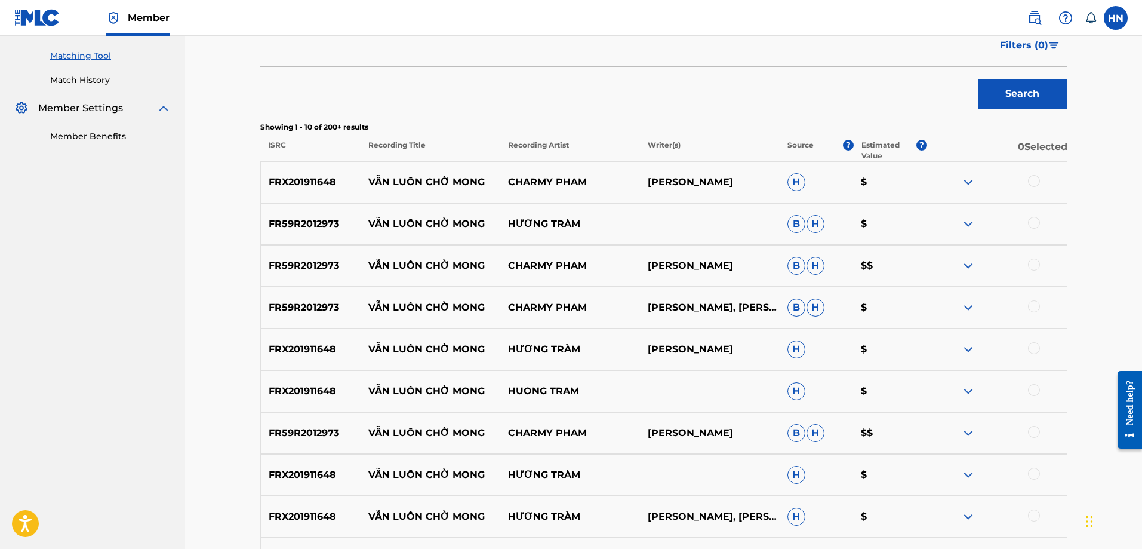
scroll to position [358, 0]
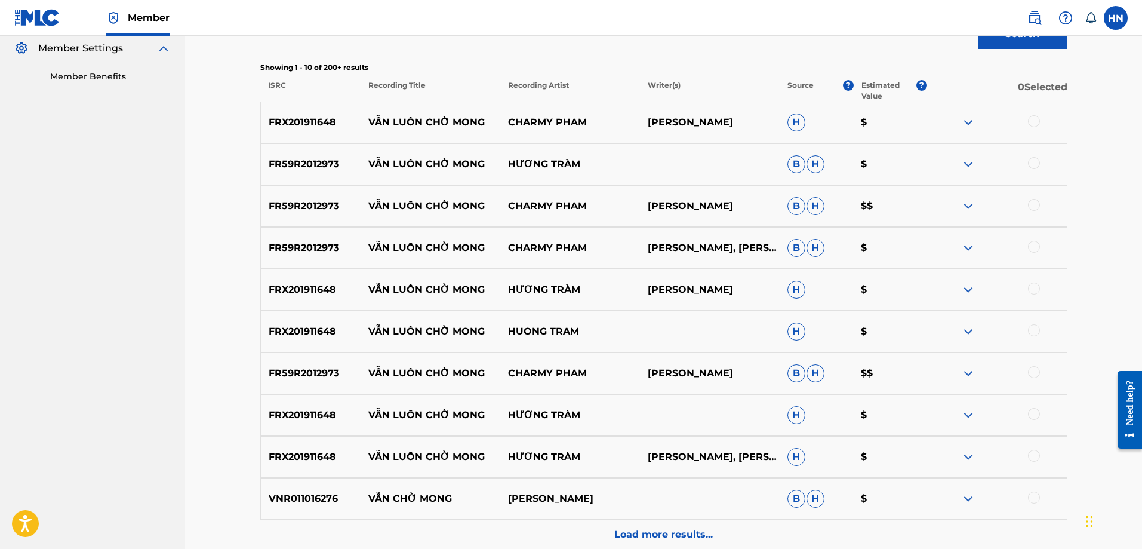
click at [312, 128] on p "FRX201911648" at bounding box center [311, 122] width 100 height 14
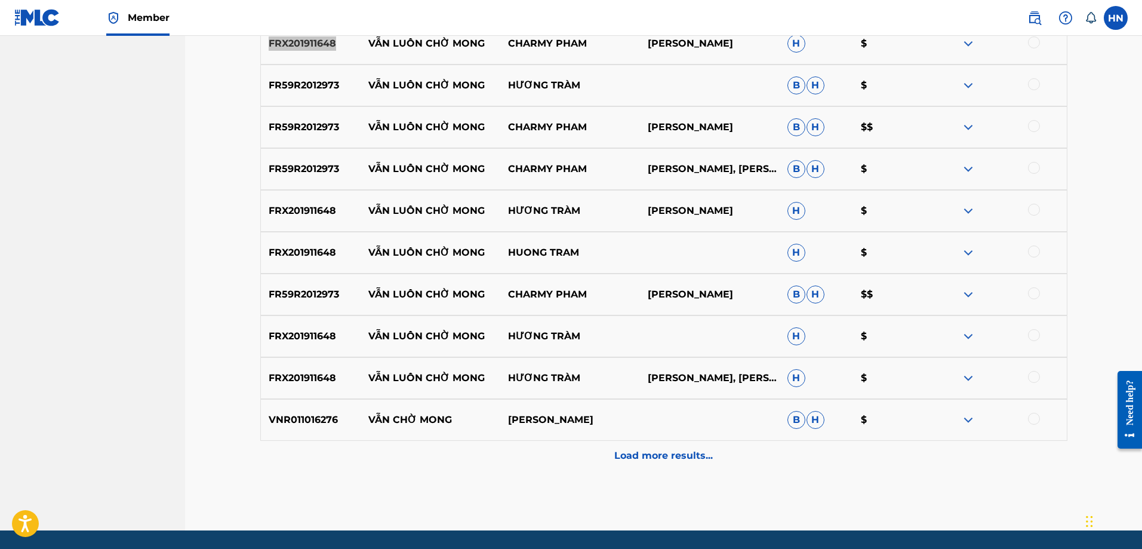
scroll to position [416, 0]
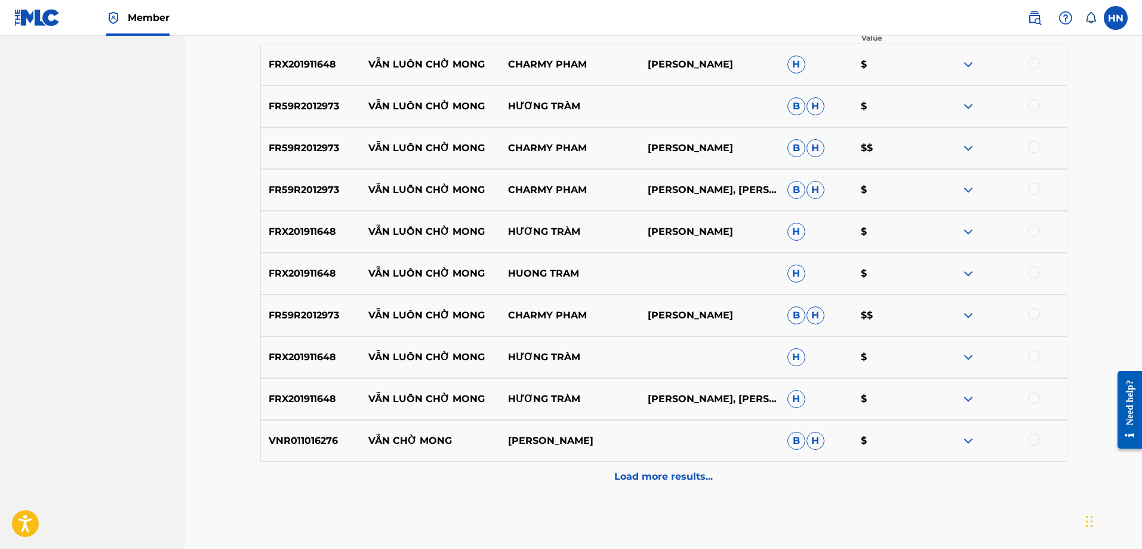
click at [1032, 232] on div at bounding box center [1034, 230] width 12 height 12
click at [1035, 268] on div at bounding box center [1034, 272] width 12 height 12
click at [337, 107] on p "FR59R2012973" at bounding box center [311, 106] width 100 height 14
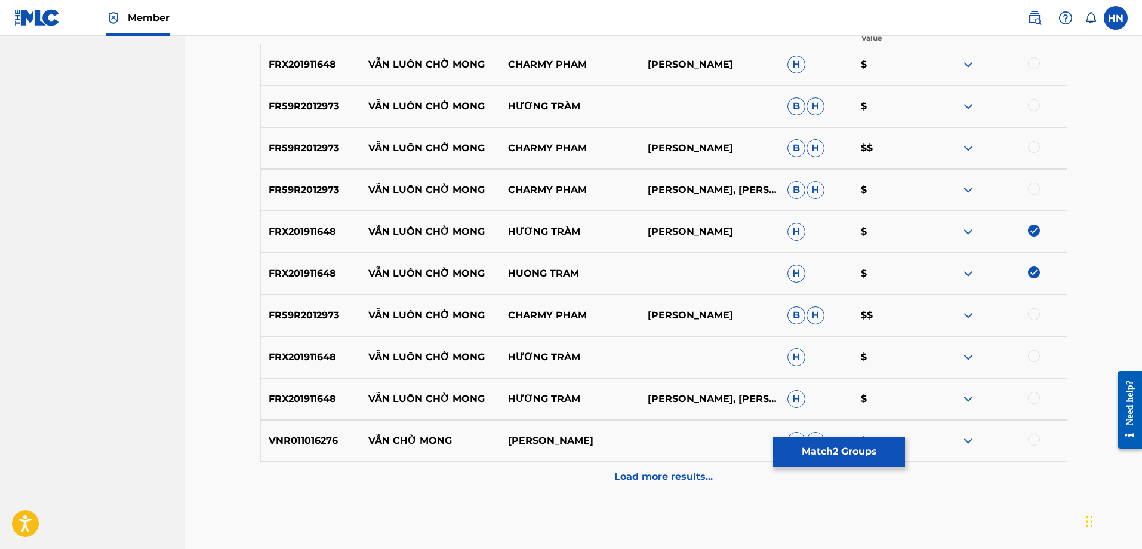
click at [337, 107] on p "FR59R2012973" at bounding box center [311, 106] width 100 height 14
click at [316, 102] on p "FR59R2012973" at bounding box center [311, 106] width 100 height 14
drag, startPoint x: 1036, startPoint y: 108, endPoint x: 1038, endPoint y: 146, distance: 37.7
click at [1036, 112] on div at bounding box center [997, 106] width 140 height 14
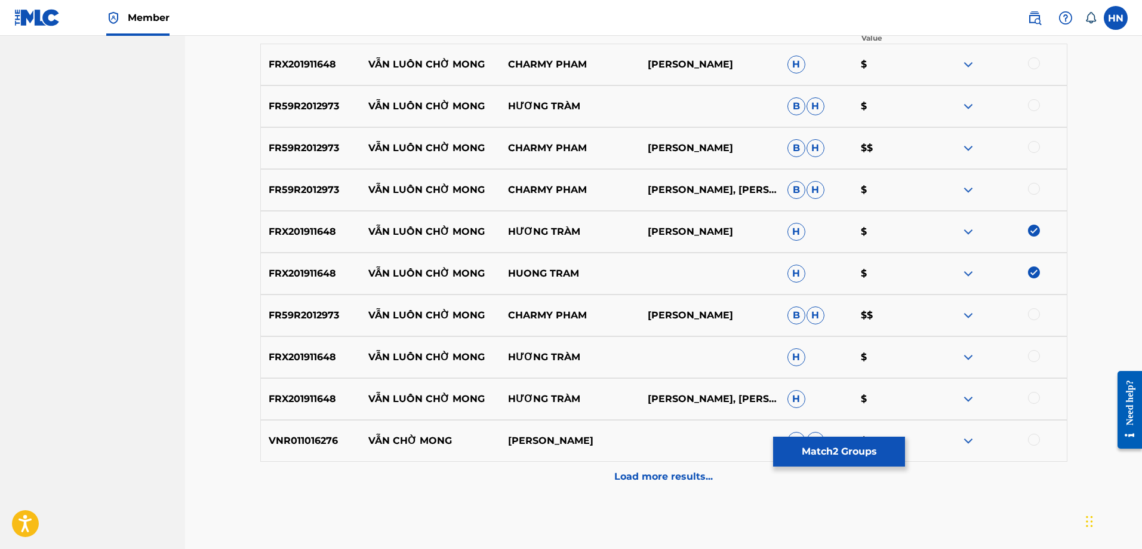
click at [1038, 149] on div at bounding box center [1034, 147] width 12 height 12
drag, startPoint x: 1033, startPoint y: 186, endPoint x: 1035, endPoint y: 180, distance: 6.7
click at [1033, 187] on div at bounding box center [1034, 189] width 12 height 12
click at [1036, 69] on div at bounding box center [1034, 63] width 12 height 12
click at [1033, 106] on div at bounding box center [1034, 105] width 12 height 12
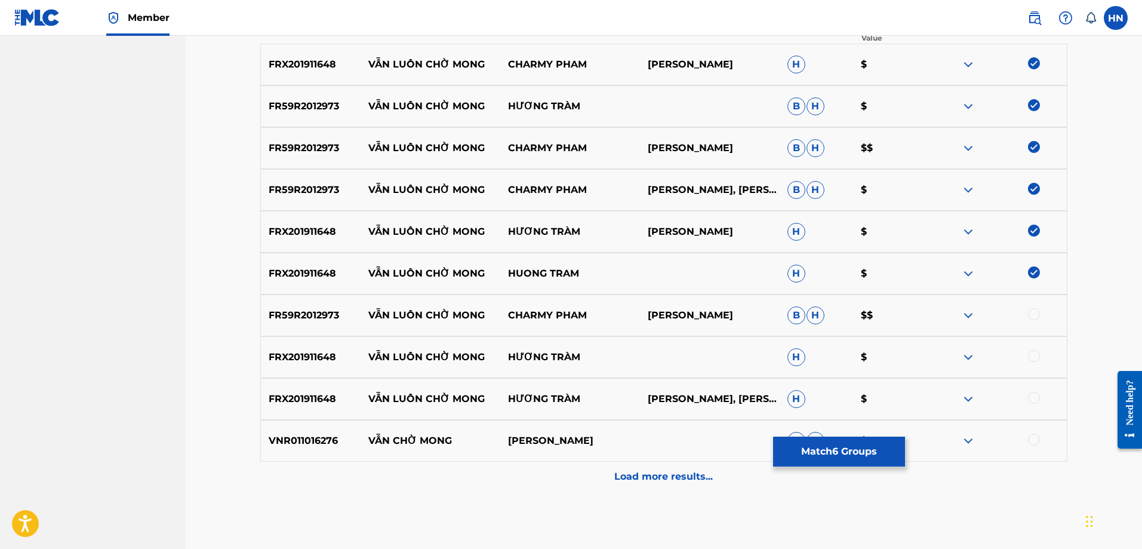
click at [1036, 312] on div at bounding box center [1034, 314] width 12 height 12
click at [1035, 355] on div at bounding box center [1034, 356] width 12 height 12
click at [1036, 403] on div at bounding box center [1034, 398] width 12 height 12
click at [600, 466] on div "Load more results..." at bounding box center [663, 476] width 807 height 30
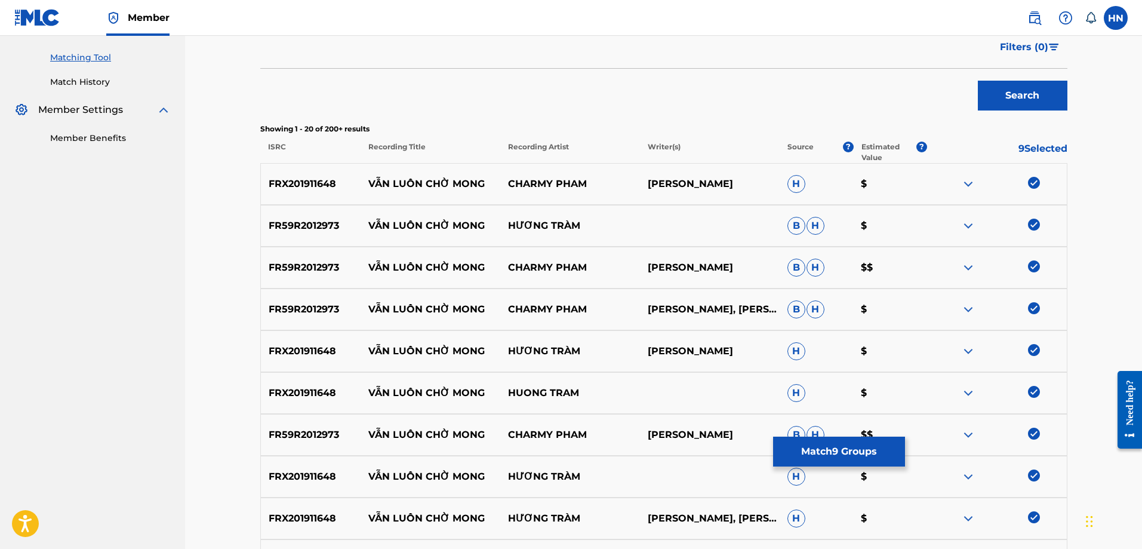
scroll to position [0, 0]
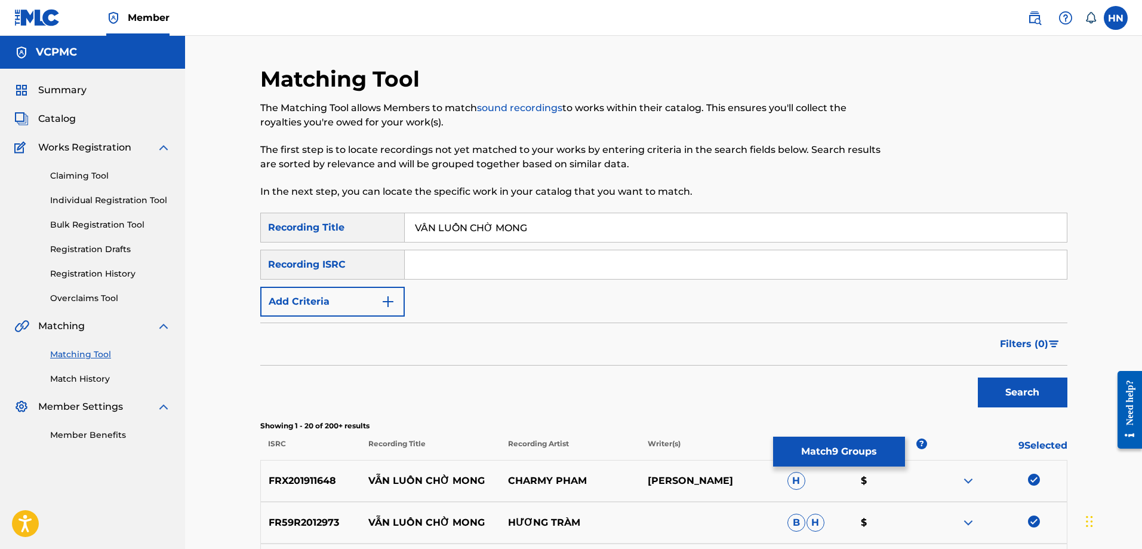
click at [642, 238] on input "VẪN [PERSON_NAME] [PERSON_NAME]" at bounding box center [736, 227] width 662 height 29
paste input "AN LUON CHO"
type input "VAN [PERSON_NAME] [PERSON_NAME]"
click at [978, 377] on button "Search" at bounding box center [1023, 392] width 90 height 30
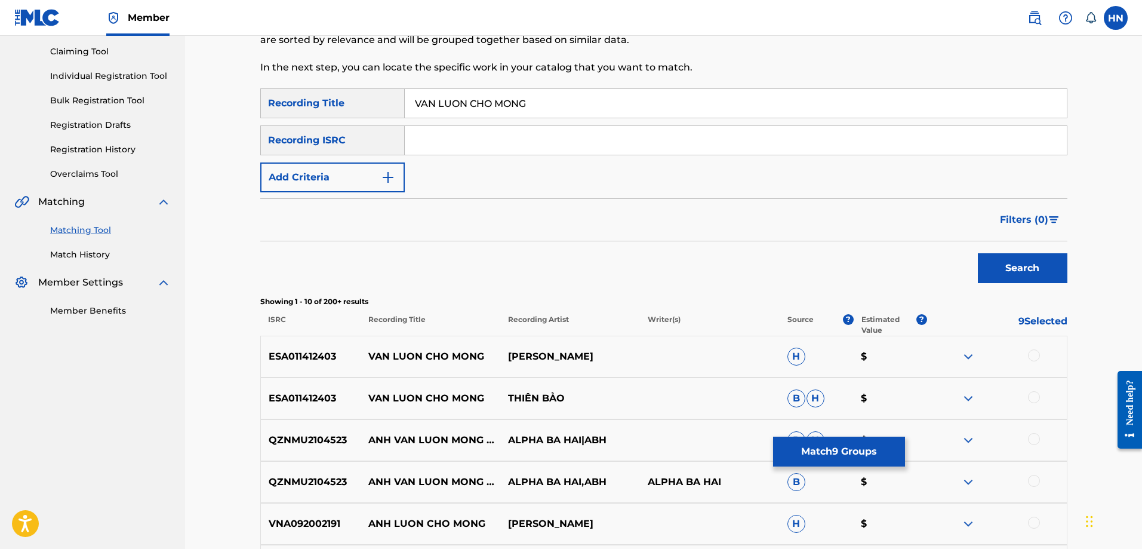
scroll to position [239, 0]
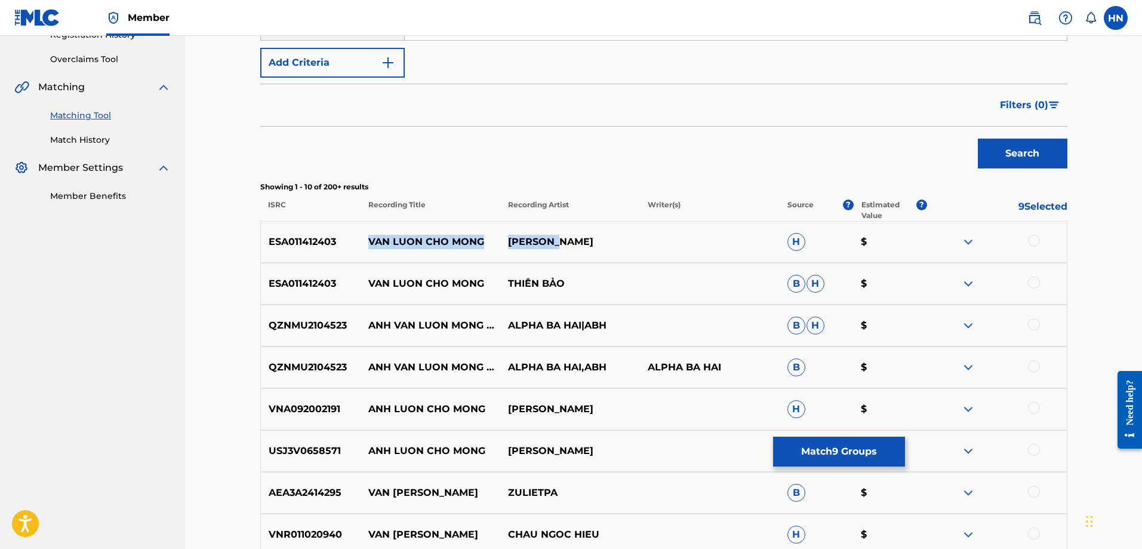
drag, startPoint x: 364, startPoint y: 241, endPoint x: 716, endPoint y: 221, distance: 353.4
click at [703, 218] on div "Showing 1 - 10 of 200+ results ISRC Recording Title Recording Artist Writer(s) …" at bounding box center [663, 424] width 807 height 487
click at [615, 251] on div "ESA011412403 VAN LUON CHO MONG PHAN PHI H $" at bounding box center [663, 242] width 807 height 42
drag, startPoint x: 591, startPoint y: 280, endPoint x: 364, endPoint y: 287, distance: 227.0
click at [364, 287] on div "ESA011412403 VAN LUON CHO MONG THIÊN BẢO B H $" at bounding box center [663, 284] width 807 height 42
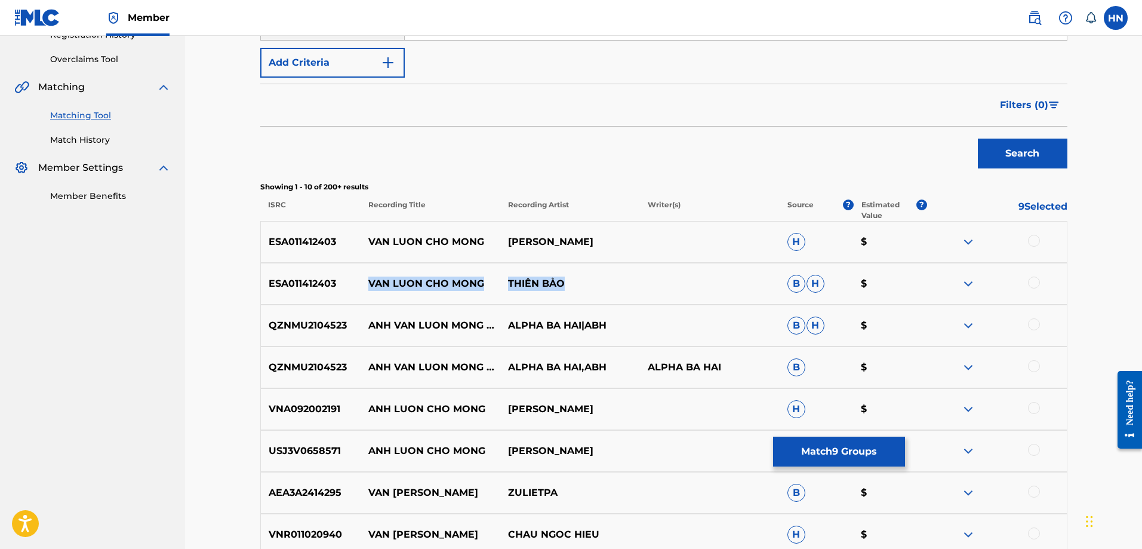
click at [965, 242] on img at bounding box center [968, 242] width 14 height 14
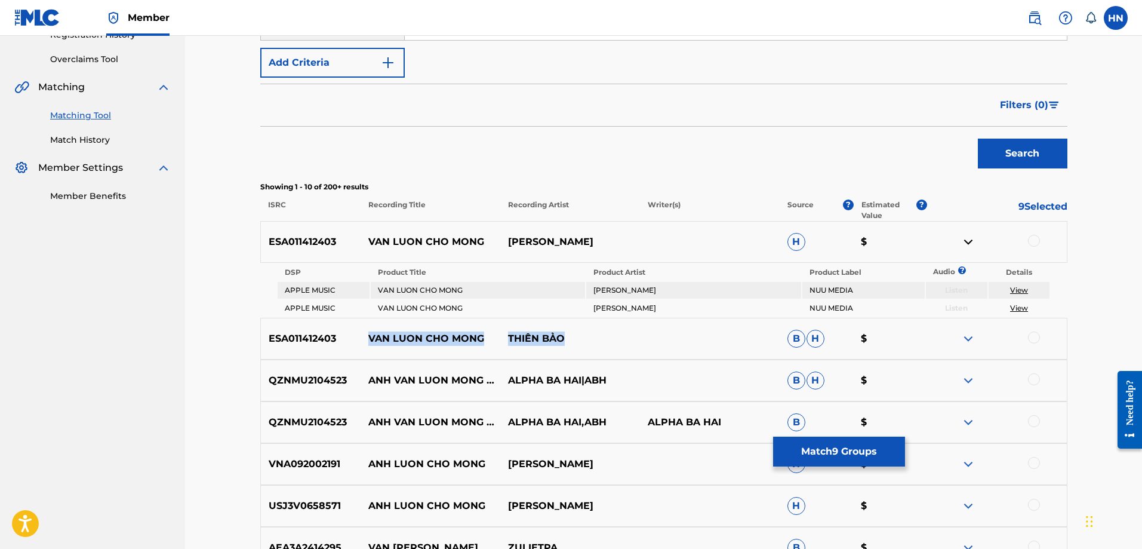
click at [827, 447] on button "Match 9 Groups" at bounding box center [839, 451] width 132 height 30
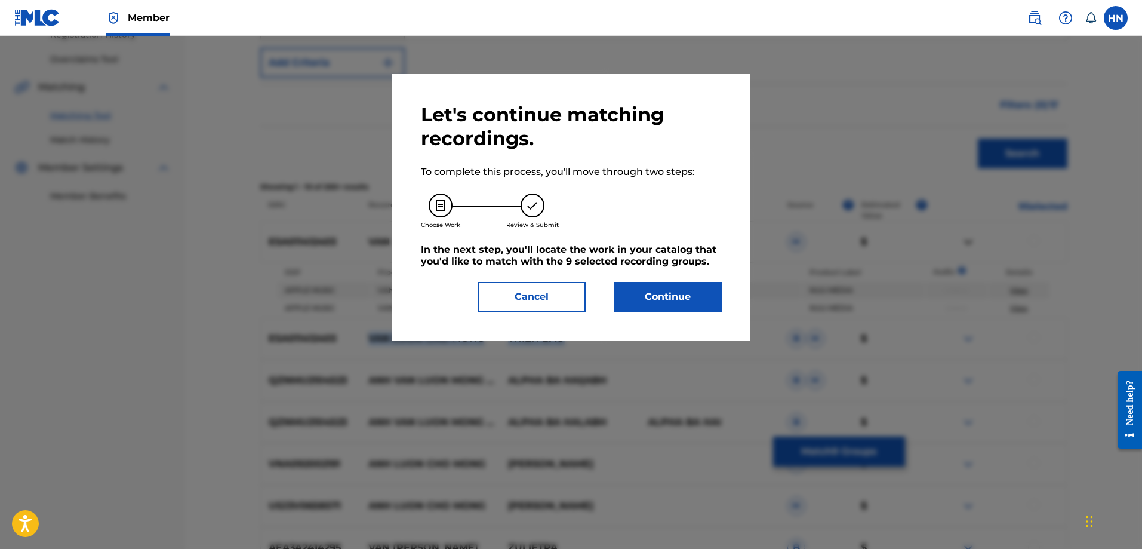
click at [662, 292] on button "Continue" at bounding box center [667, 297] width 107 height 30
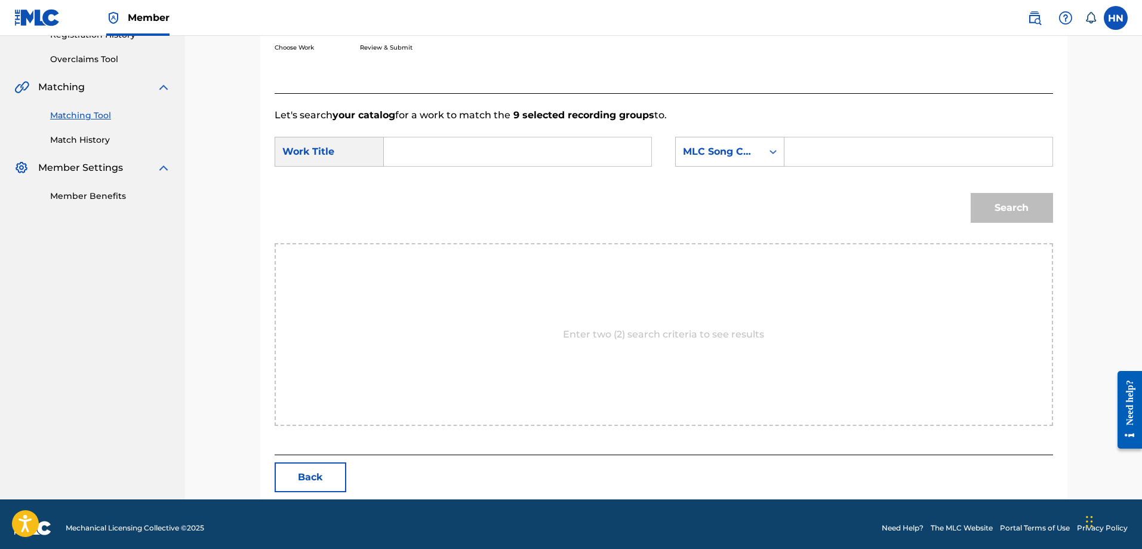
click at [573, 148] on input "Search Form" at bounding box center [517, 151] width 247 height 29
paste input "VAN [PERSON_NAME] [PERSON_NAME]"
type input "VAN [PERSON_NAME] [PERSON_NAME]"
click at [711, 147] on div "MLC Song Code" at bounding box center [719, 151] width 72 height 14
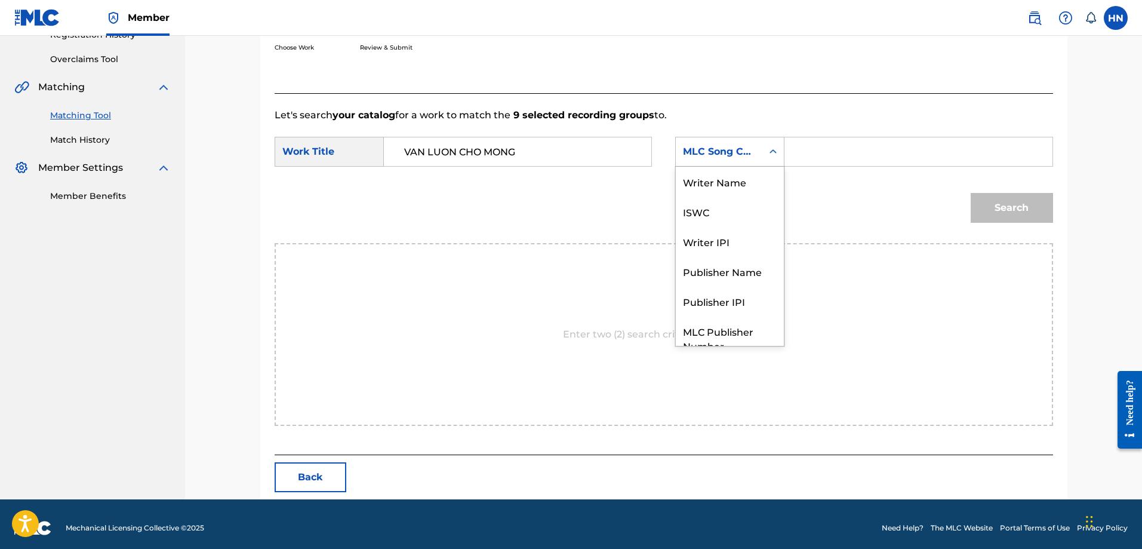
scroll to position [44, 0]
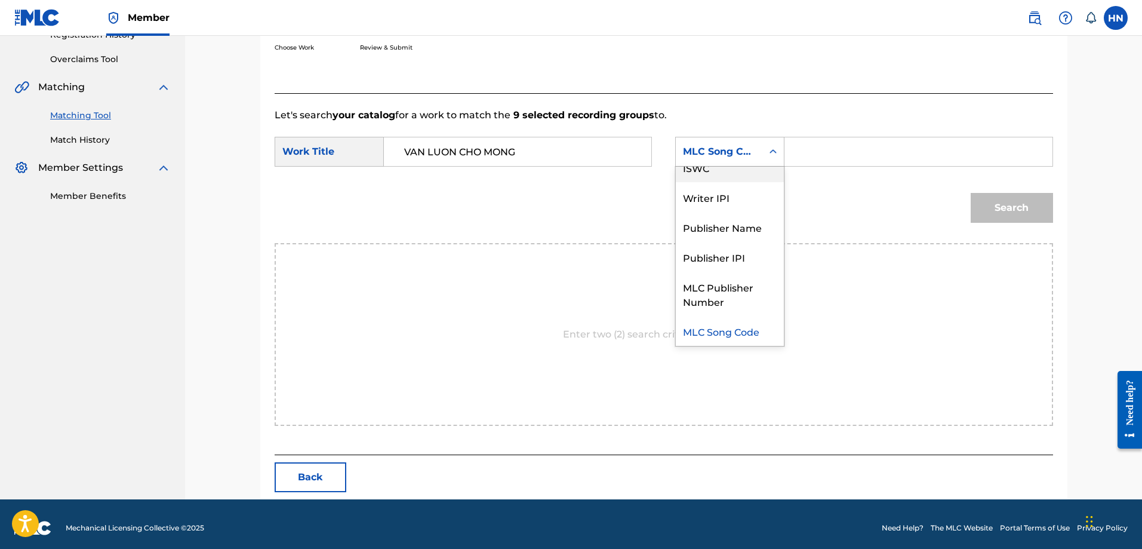
click at [709, 167] on div "ISWC" at bounding box center [730, 167] width 108 height 30
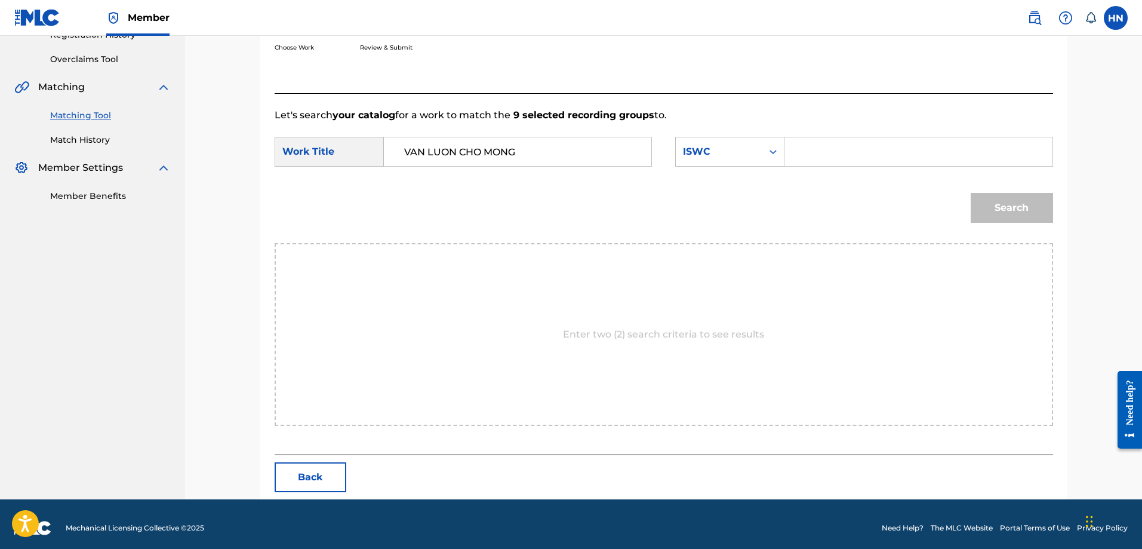
click at [826, 149] on input "Search Form" at bounding box center [918, 151] width 247 height 29
paste input "T9232664878"
type input "T9232664878"
click at [992, 208] on button "Search" at bounding box center [1012, 208] width 82 height 30
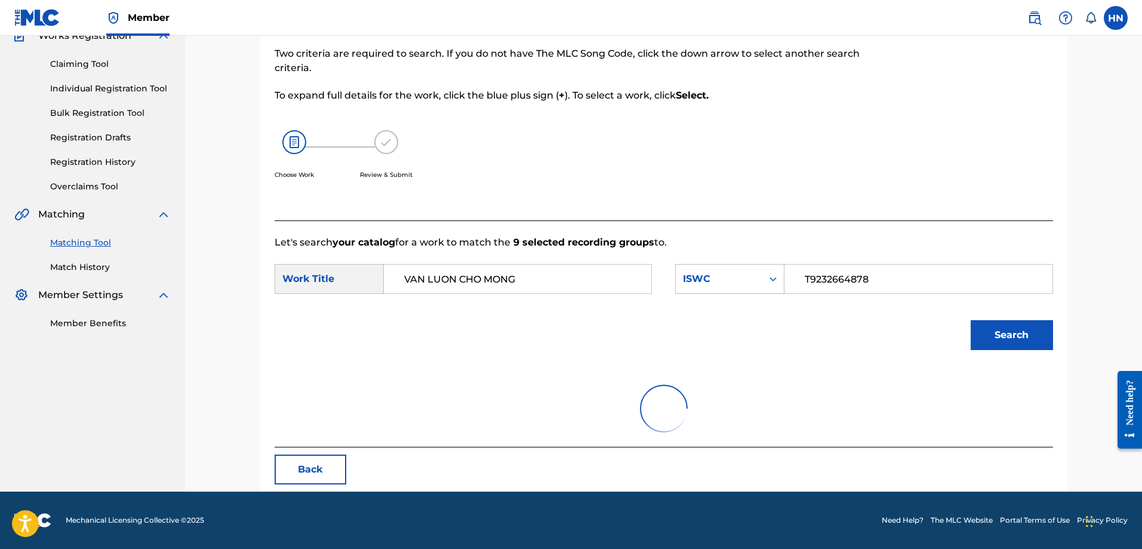
scroll to position [211, 0]
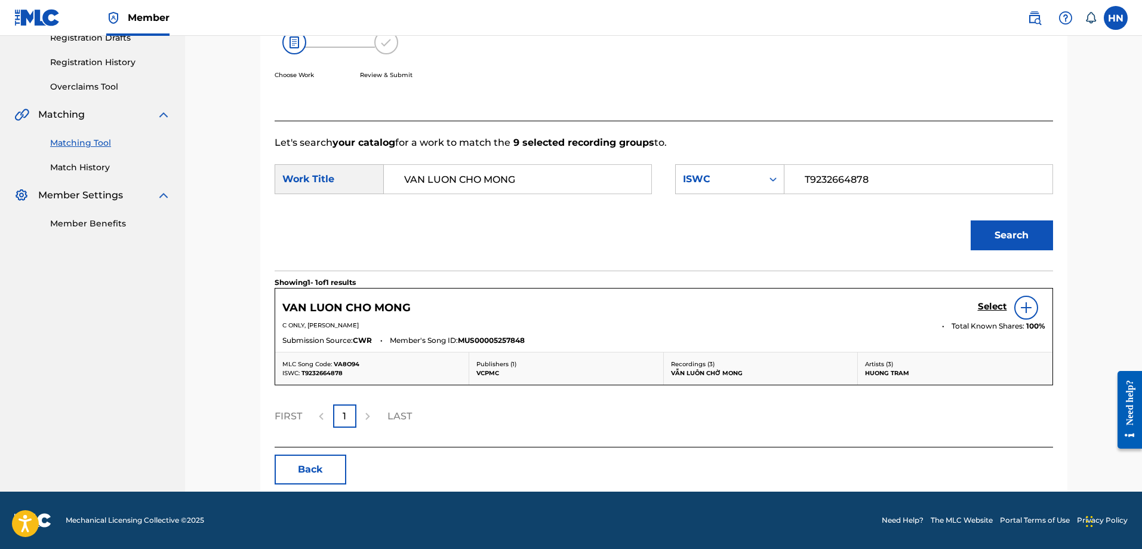
click at [996, 309] on h5 "Select" at bounding box center [992, 306] width 29 height 11
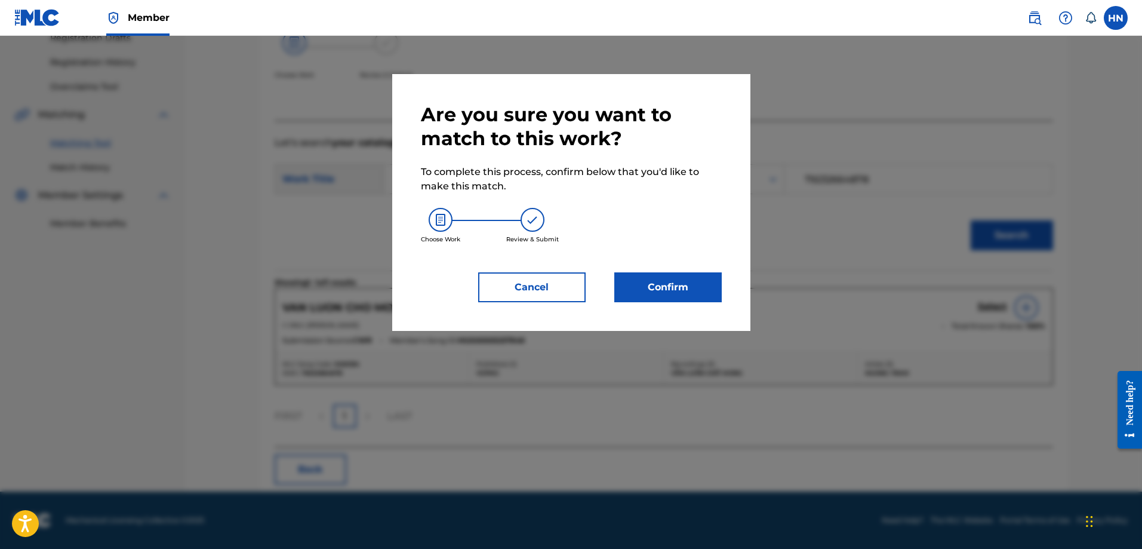
click at [672, 277] on button "Confirm" at bounding box center [667, 287] width 107 height 30
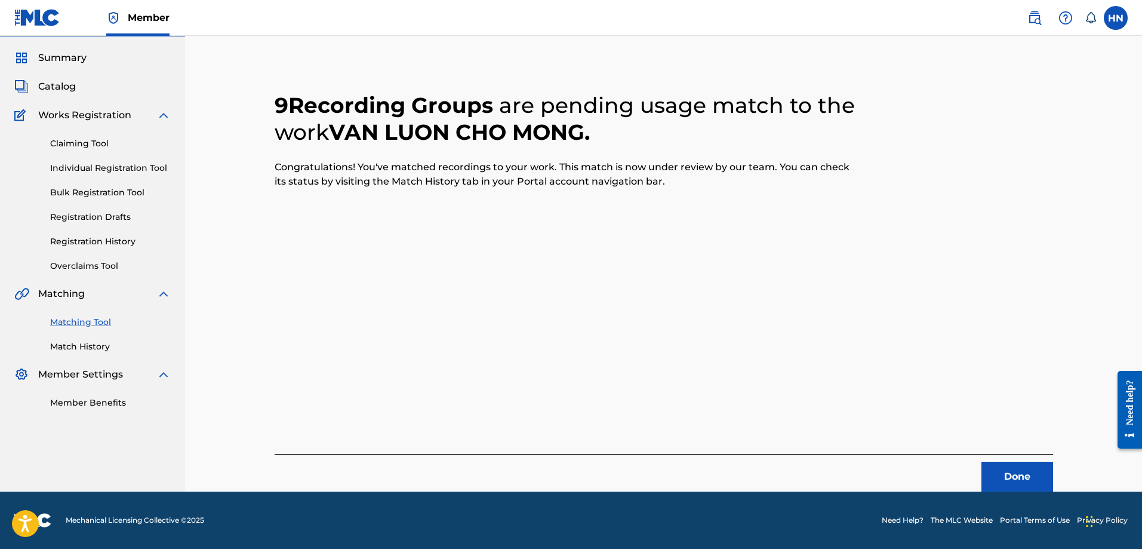
scroll to position [32, 0]
click at [1000, 480] on button "Done" at bounding box center [1017, 476] width 72 height 30
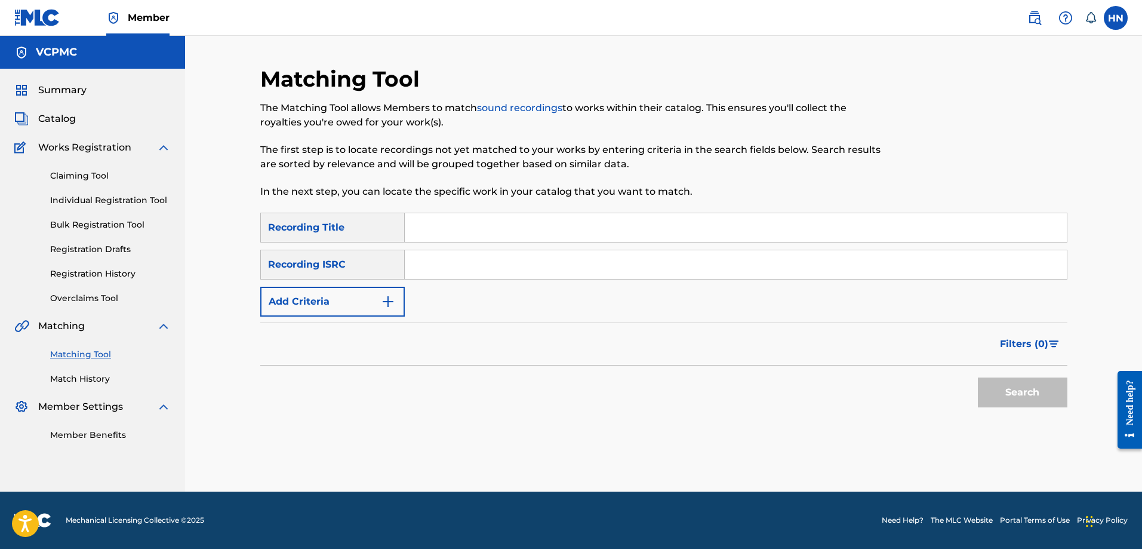
scroll to position [0, 0]
click at [548, 227] on input "Search Form" at bounding box center [736, 227] width 662 height 29
paste input "RỰC RỠ [PERSON_NAME]"
click at [978, 377] on button "Search" at bounding box center [1023, 392] width 90 height 30
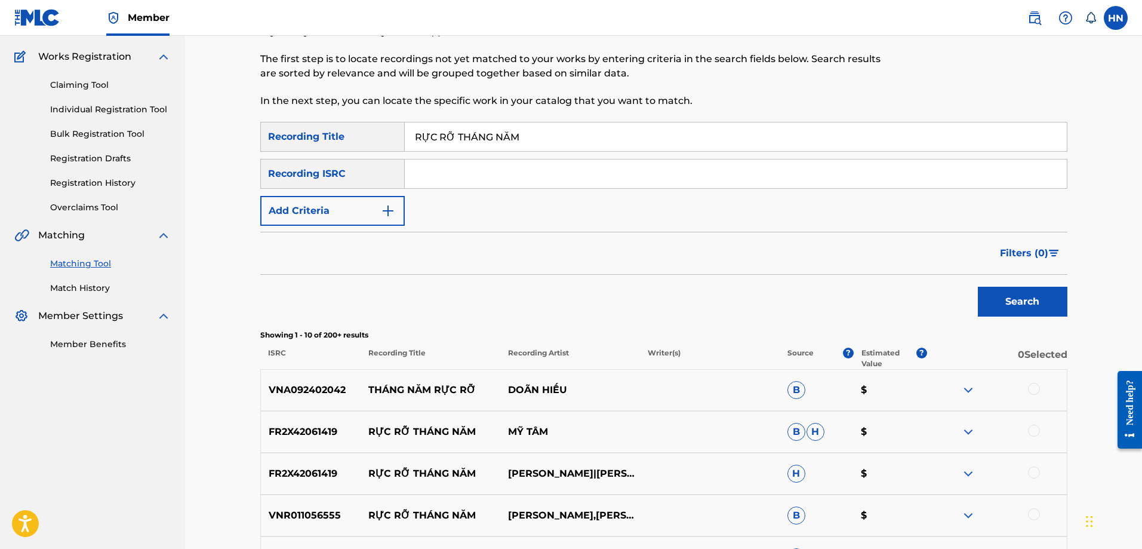
scroll to position [239, 0]
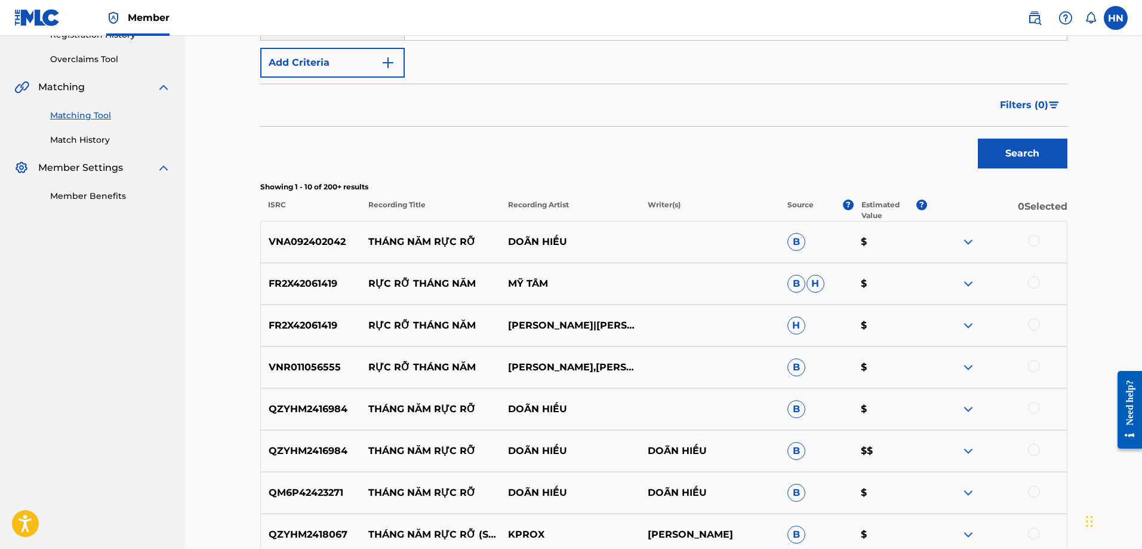
click at [314, 276] on p "FR2X42061419" at bounding box center [311, 283] width 100 height 14
click at [1031, 279] on div at bounding box center [1034, 282] width 12 height 12
click at [311, 328] on p "FR2X42061419" at bounding box center [311, 325] width 100 height 14
click at [1040, 321] on div at bounding box center [997, 325] width 140 height 14
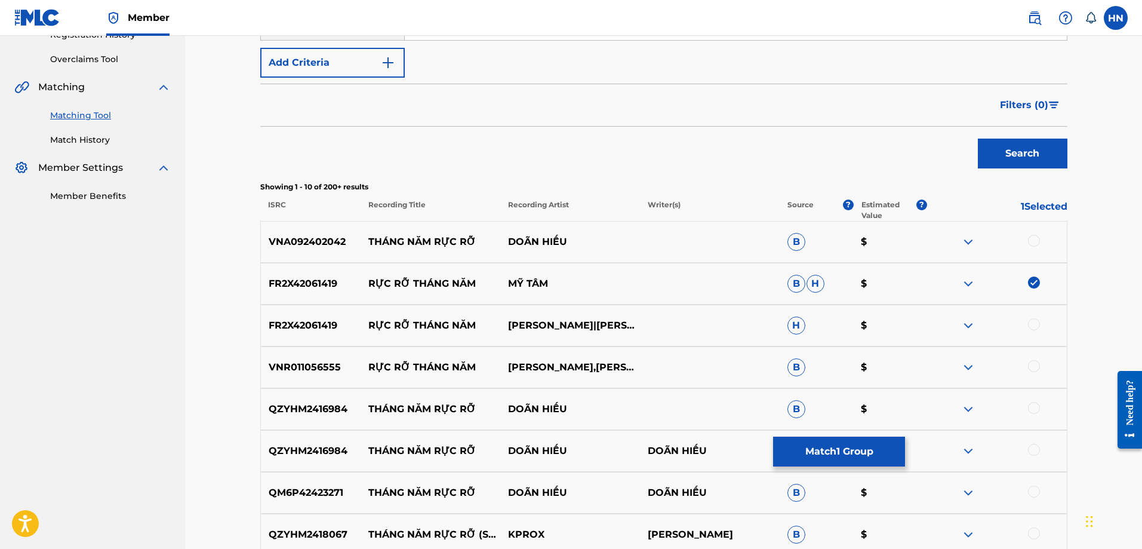
click at [1040, 321] on div at bounding box center [997, 325] width 140 height 14
click at [1033, 322] on div at bounding box center [1034, 324] width 12 height 12
drag, startPoint x: 669, startPoint y: 356, endPoint x: 373, endPoint y: 369, distance: 295.8
click at [373, 369] on div "VNR011056555 RỰC RỠ THÁNG NĂM BÉ CÁT VIÊN,ĐỨC VINH B $" at bounding box center [663, 367] width 807 height 42
click at [268, 366] on p "VNR011056555" at bounding box center [311, 367] width 100 height 14
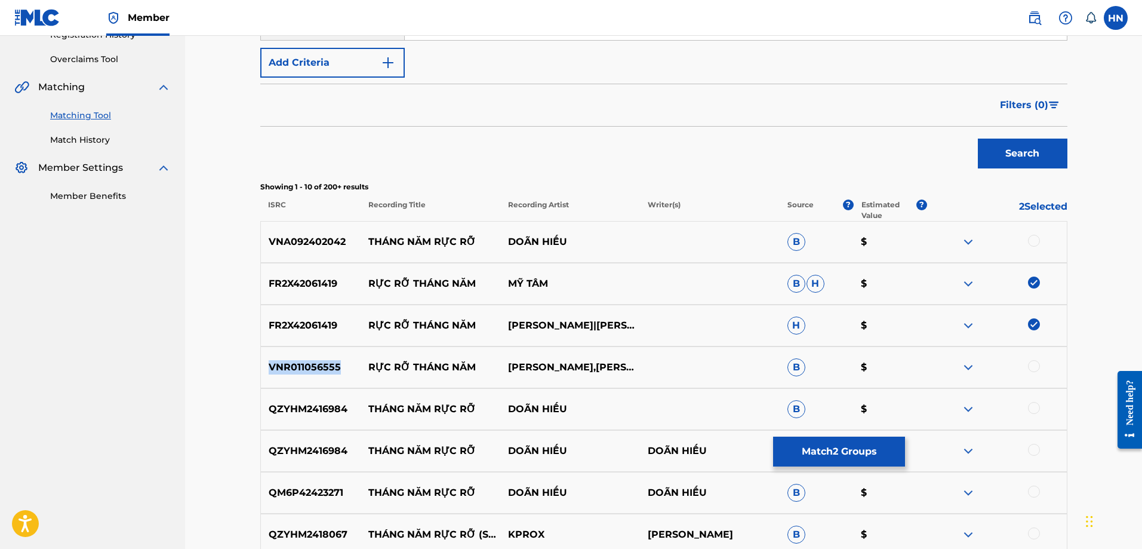
click at [268, 366] on p "VNR011056555" at bounding box center [311, 367] width 100 height 14
click at [1026, 365] on div at bounding box center [997, 367] width 140 height 14
click at [1028, 365] on div at bounding box center [1034, 366] width 12 height 12
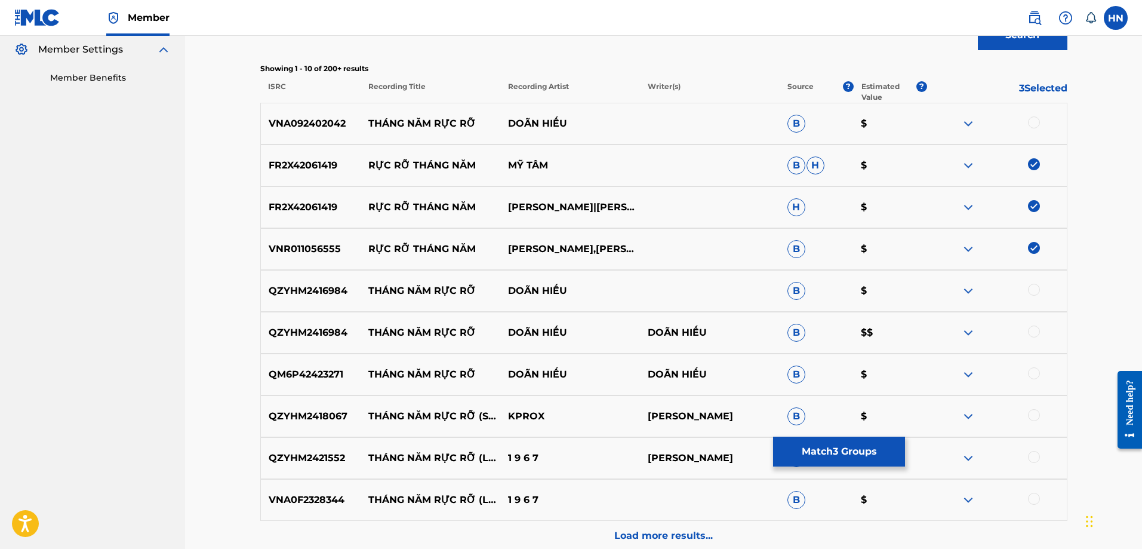
scroll to position [476, 0]
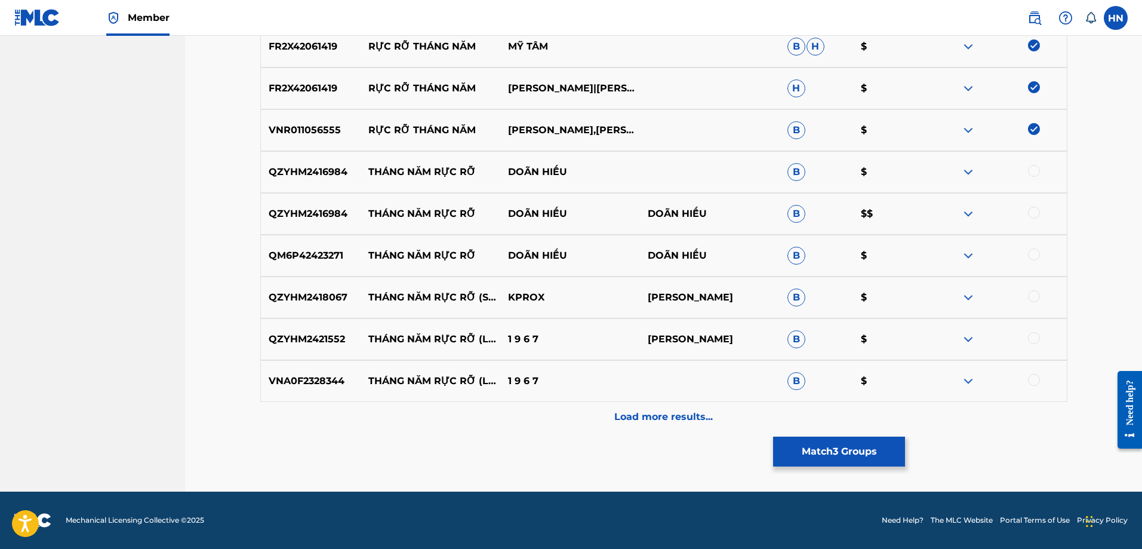
click at [685, 415] on p "Load more results..." at bounding box center [663, 417] width 99 height 14
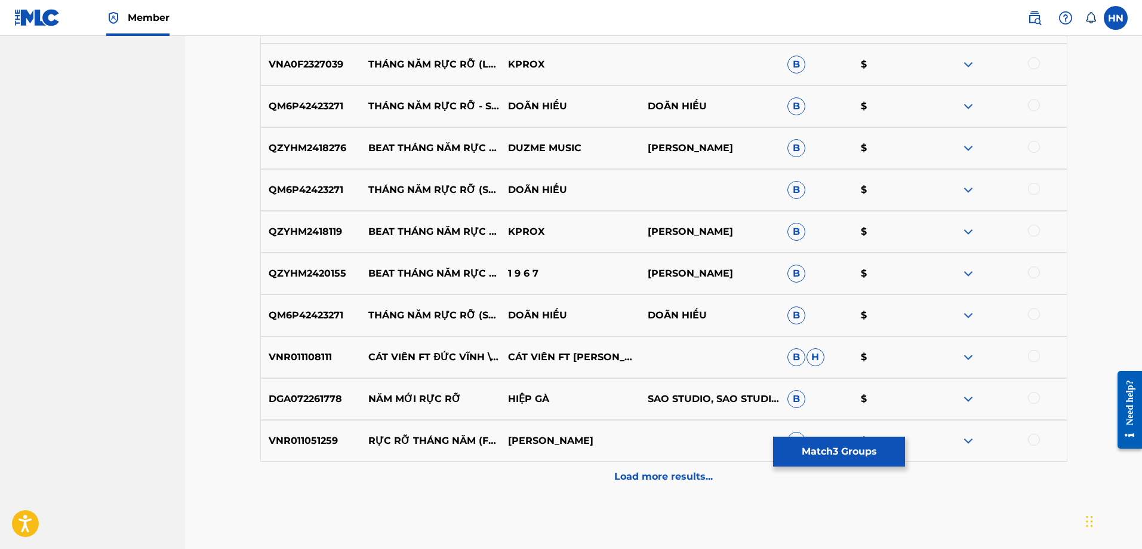
scroll to position [894, 0]
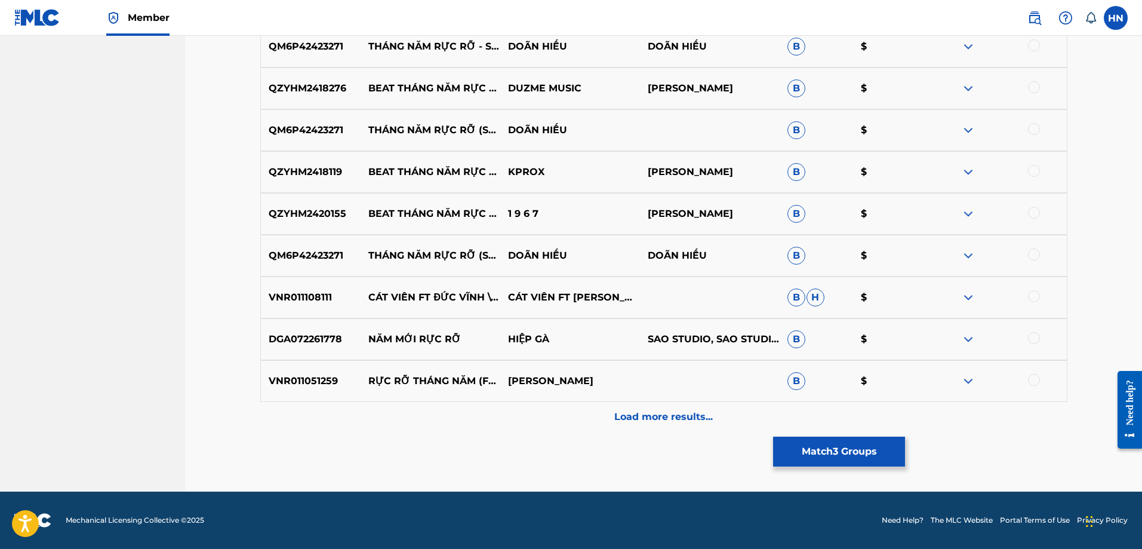
click at [296, 304] on p "VNR011108111" at bounding box center [311, 297] width 100 height 14
click at [1038, 297] on div at bounding box center [1034, 296] width 12 height 12
click at [319, 381] on p "VNR011051259" at bounding box center [311, 381] width 100 height 14
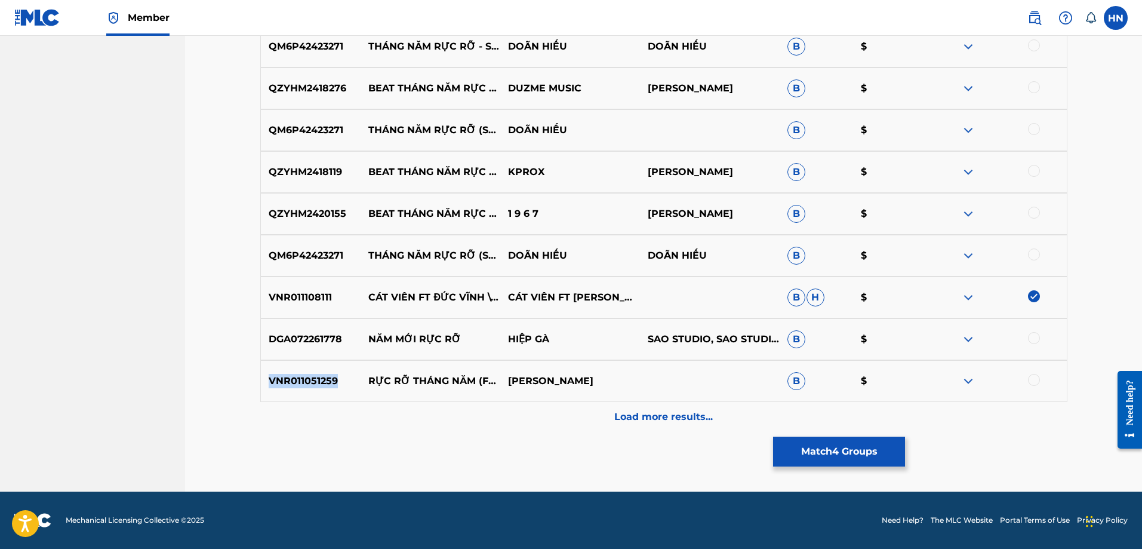
click at [1029, 388] on div "VNR011051259 RỰC RỠ THÁNG NĂM (FEAT. DUC VINH) BÉ CÁT VIÊN B $" at bounding box center [663, 381] width 807 height 42
click at [1030, 380] on div at bounding box center [1034, 380] width 12 height 12
click at [616, 421] on p "Load more results..." at bounding box center [663, 417] width 99 height 14
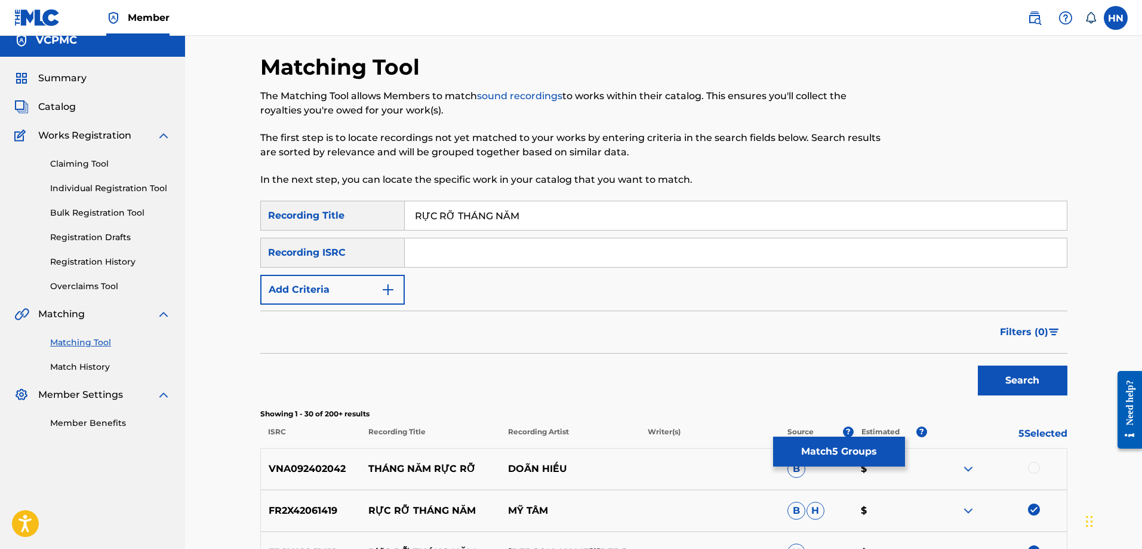
scroll to position [0, 0]
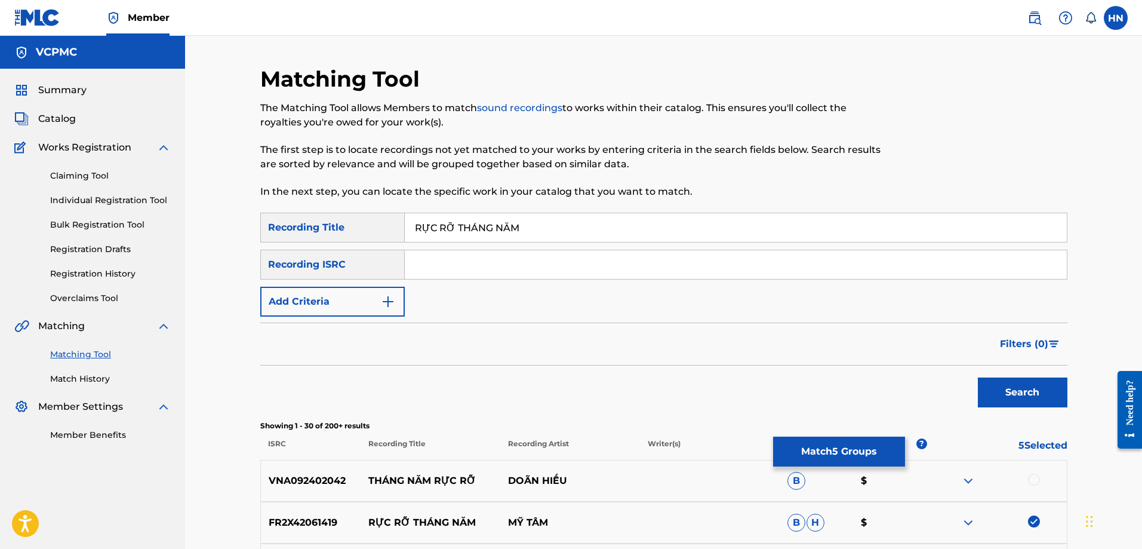
click at [529, 221] on input "RỰC RỠ [PERSON_NAME]" at bounding box center [736, 227] width 662 height 29
paste input "UC RO THANG NA"
type input "RUC RO [PERSON_NAME]"
click at [978, 377] on button "Search" at bounding box center [1023, 392] width 90 height 30
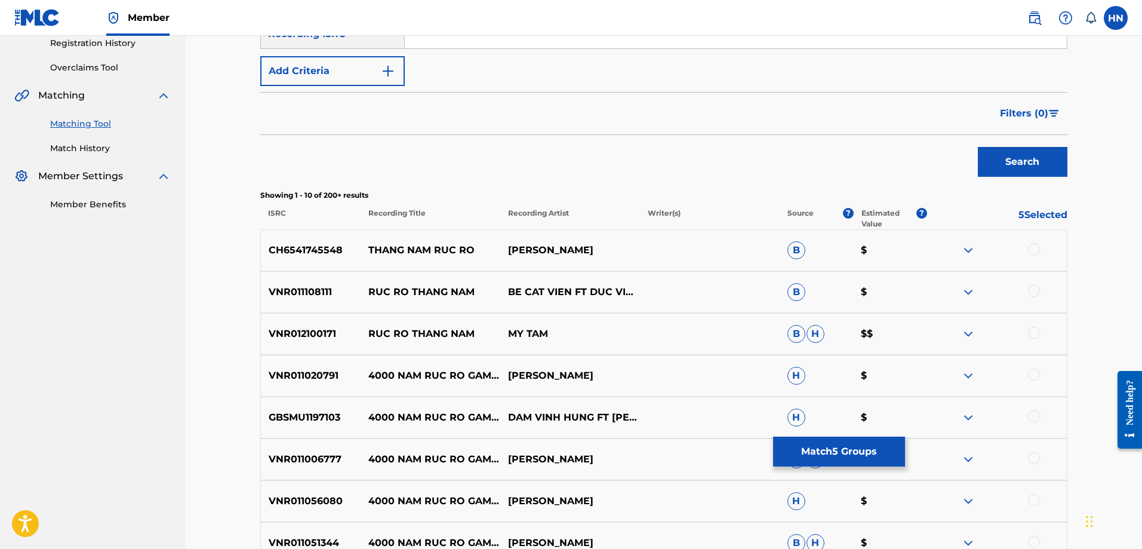
scroll to position [239, 0]
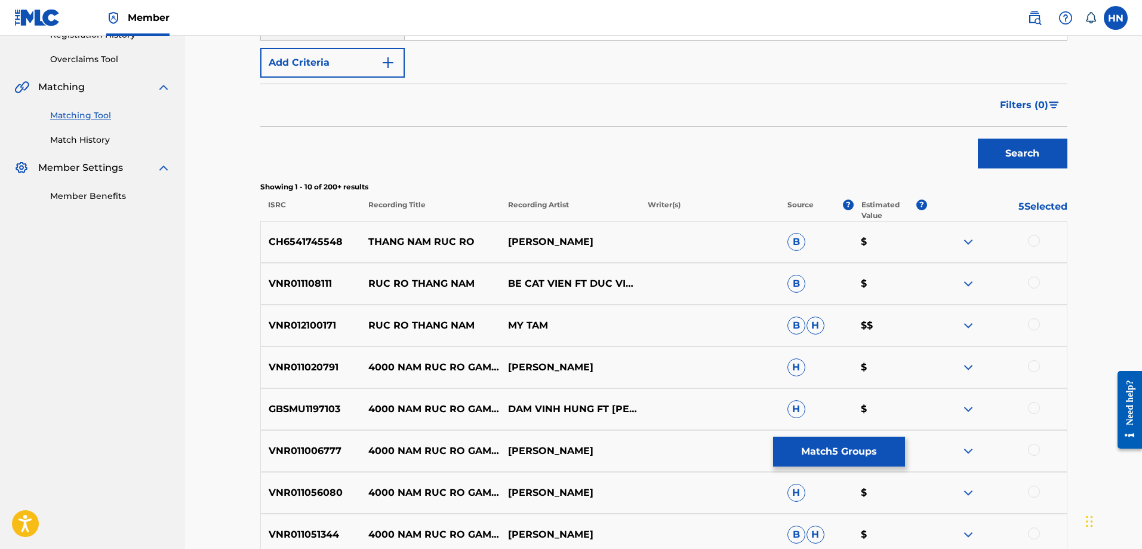
click at [295, 279] on p "VNR011108111" at bounding box center [311, 283] width 100 height 14
click at [1032, 282] on div at bounding box center [1034, 282] width 12 height 12
click at [267, 319] on p "VNR012100171" at bounding box center [311, 325] width 100 height 14
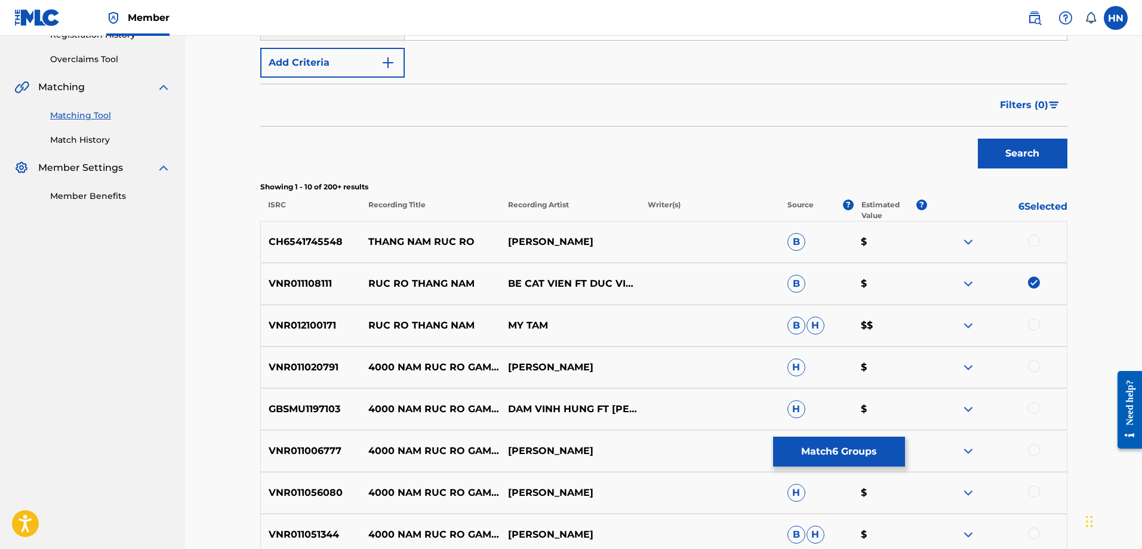
click at [1033, 323] on div at bounding box center [1034, 324] width 12 height 12
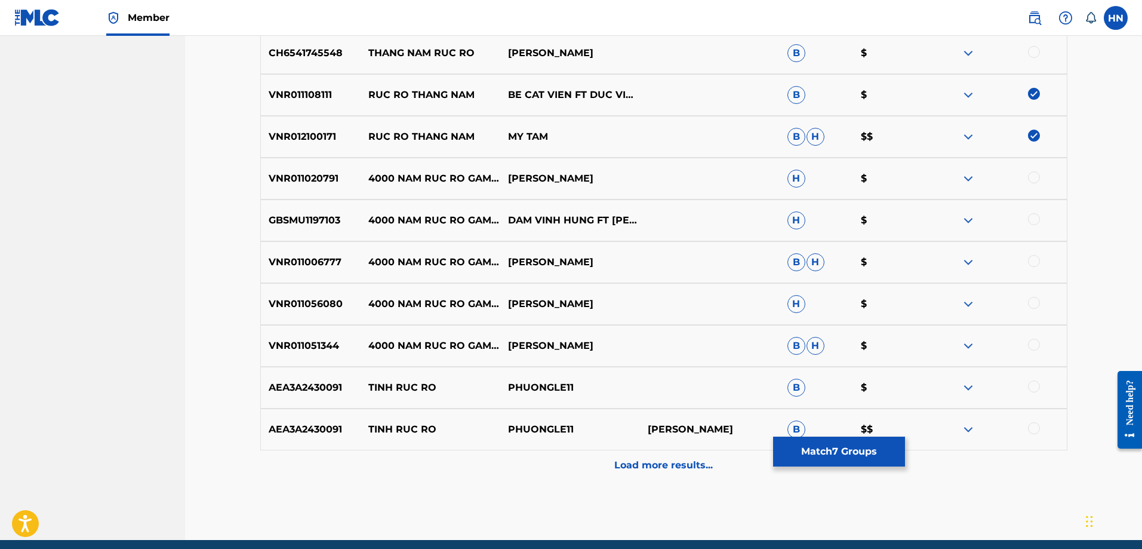
scroll to position [476, 0]
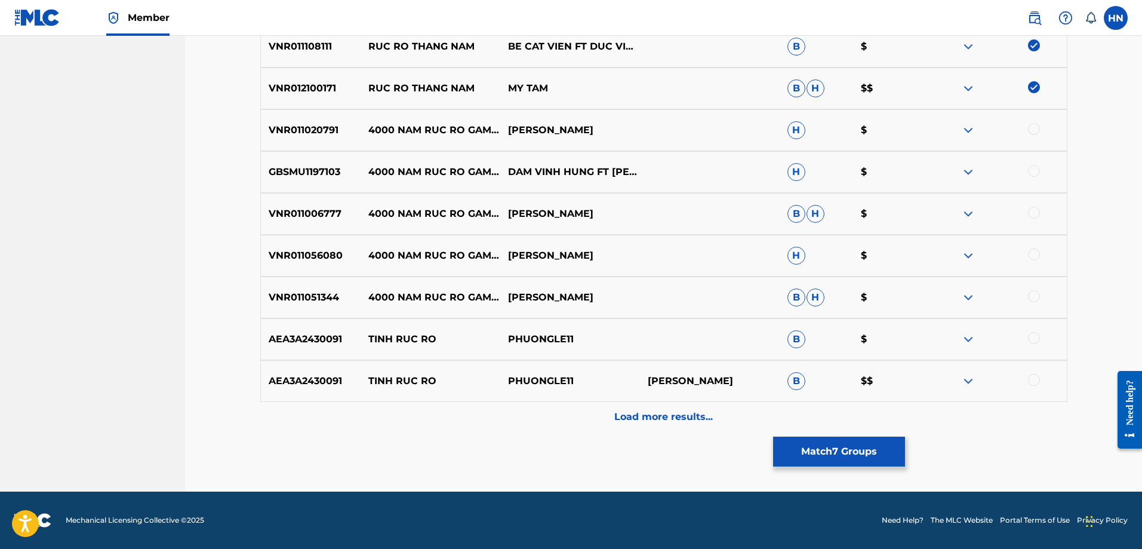
click at [834, 450] on button "Match 7 Groups" at bounding box center [839, 451] width 132 height 30
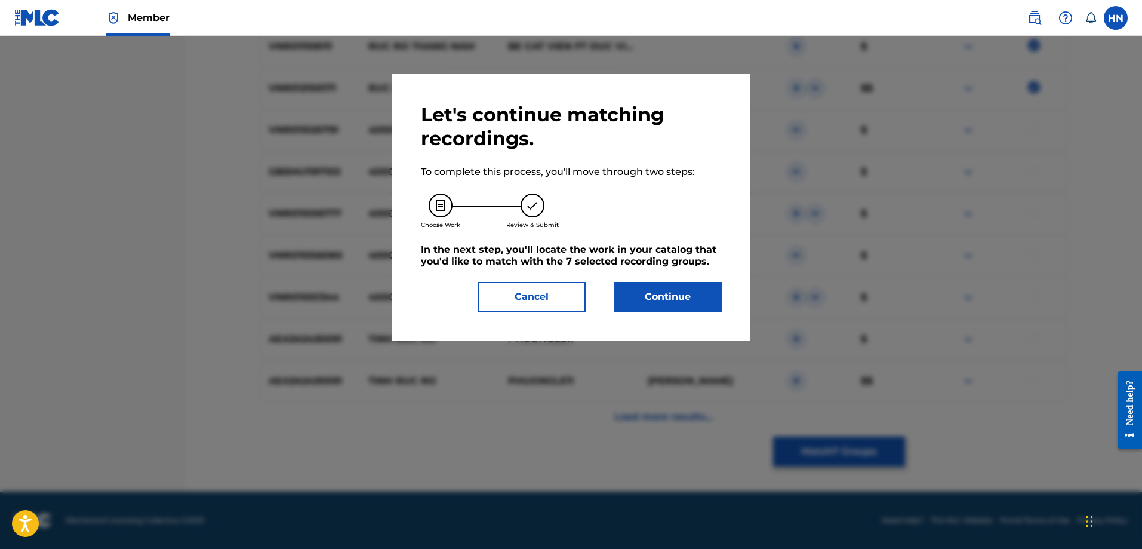
click at [667, 295] on button "Continue" at bounding box center [667, 297] width 107 height 30
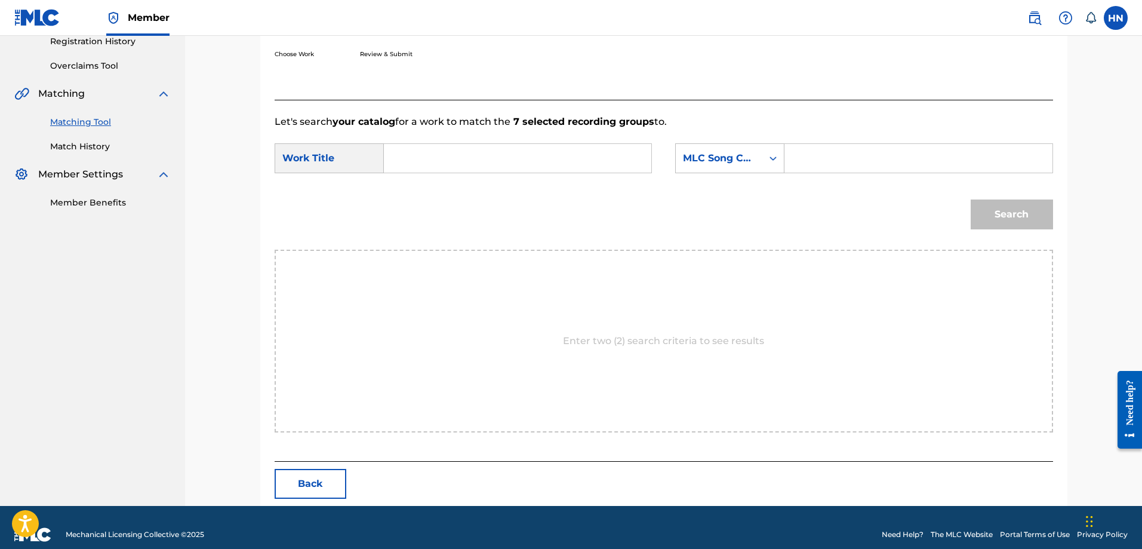
scroll to position [247, 0]
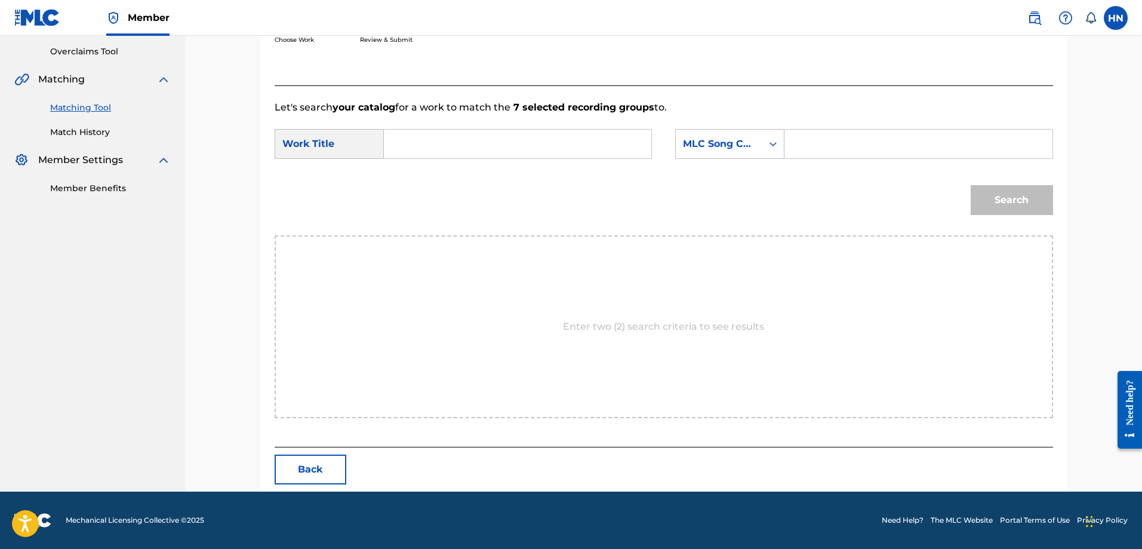
click at [629, 151] on input "Search Form" at bounding box center [517, 144] width 247 height 29
paste input "RUC RO [PERSON_NAME]"
type input "RUC RO [PERSON_NAME]"
click at [706, 142] on div "MLC Song Code" at bounding box center [719, 144] width 72 height 14
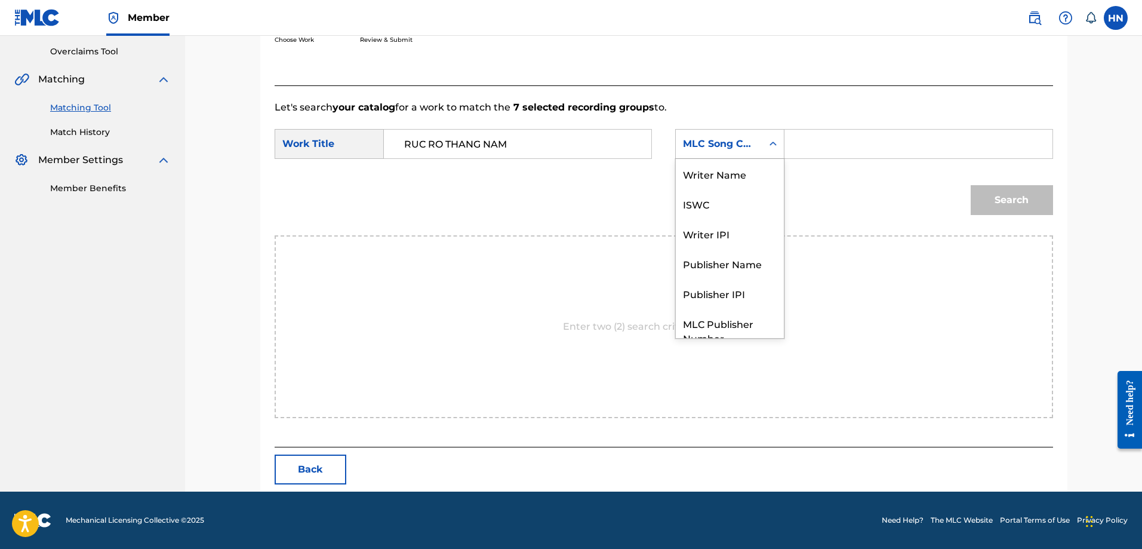
scroll to position [44, 0]
click at [707, 162] on div "ISWC" at bounding box center [730, 159] width 108 height 30
click at [838, 155] on input "Search Form" at bounding box center [918, 144] width 247 height 29
paste input "T9272549663"
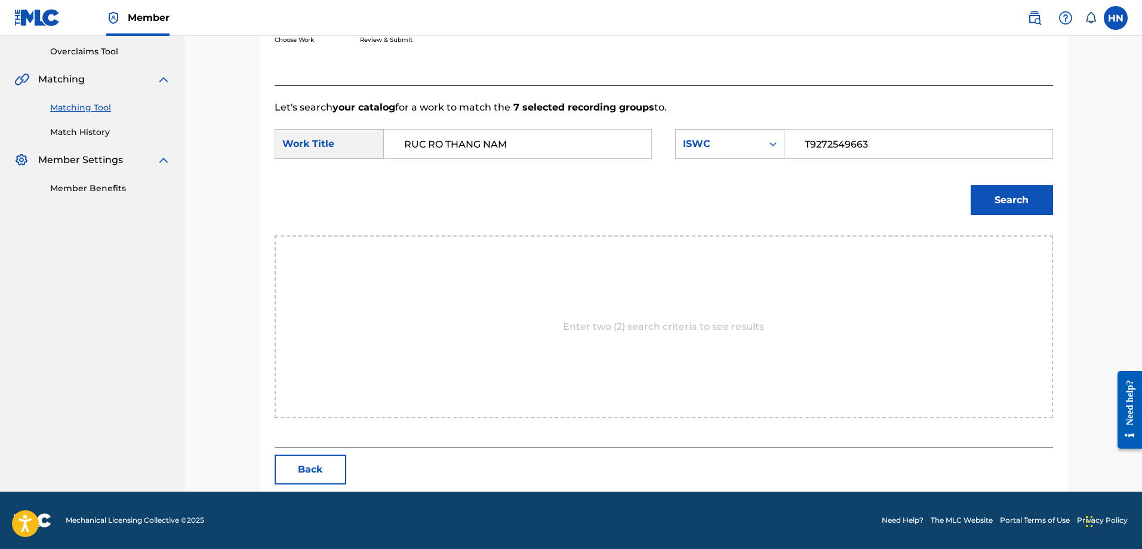
type input "T9272549663"
click at [1020, 182] on div "Search" at bounding box center [1009, 197] width 88 height 48
click at [1020, 198] on button "Search" at bounding box center [1012, 200] width 82 height 30
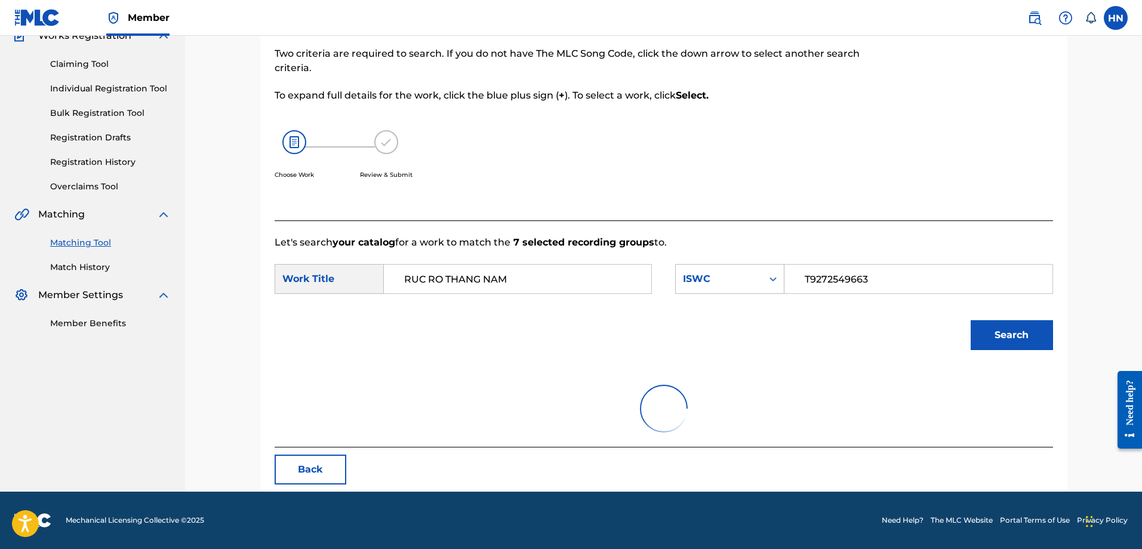
scroll to position [211, 0]
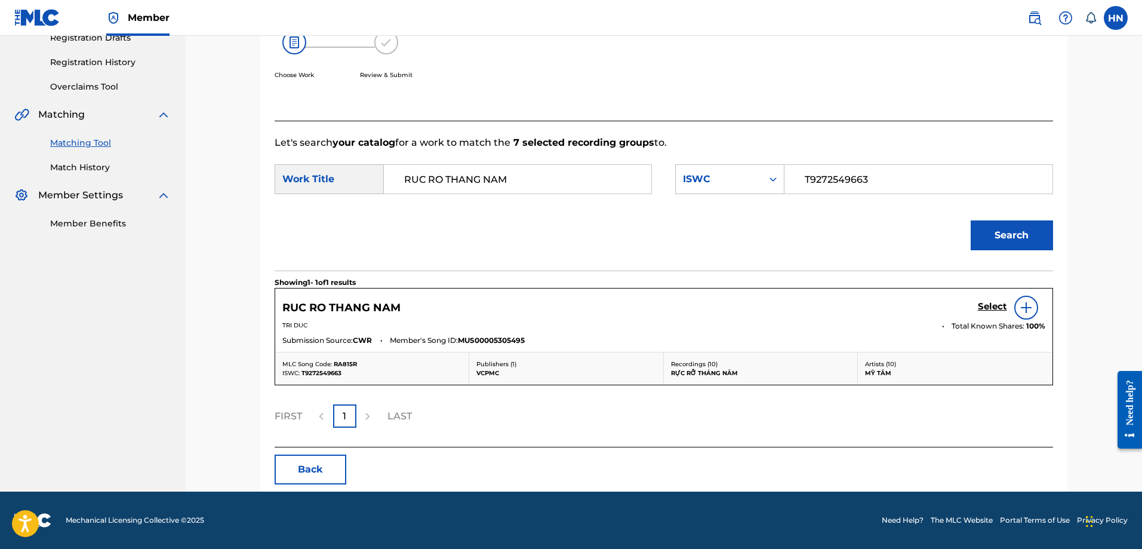
click at [993, 307] on h5 "Select" at bounding box center [992, 306] width 29 height 11
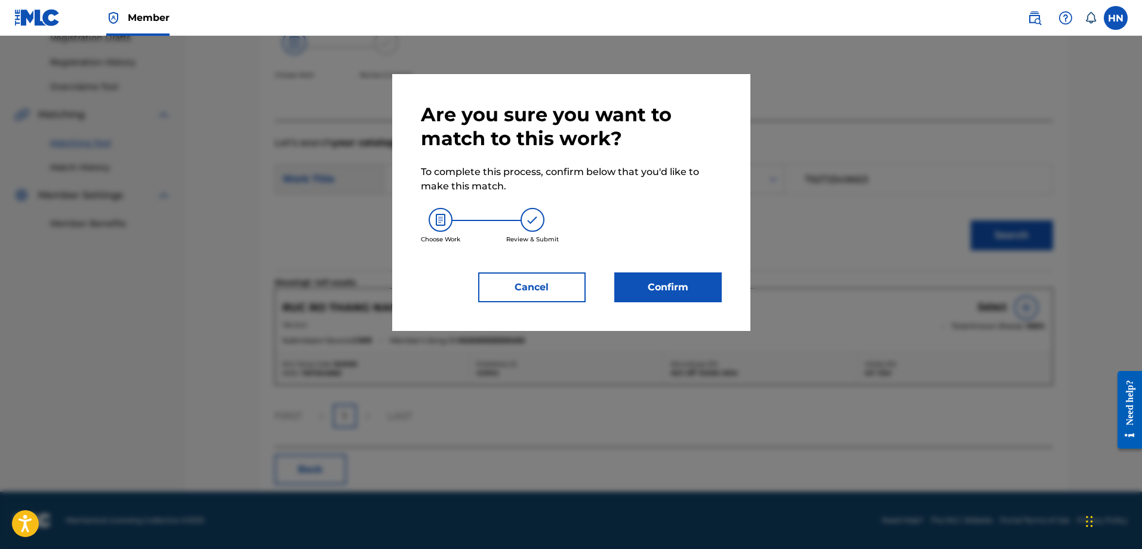
click at [694, 288] on button "Confirm" at bounding box center [667, 287] width 107 height 30
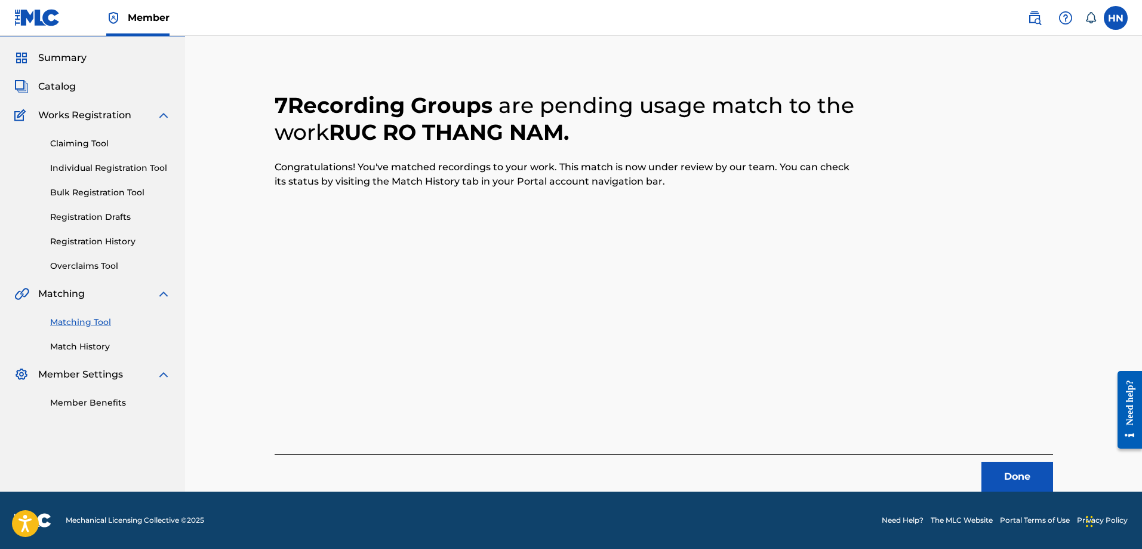
scroll to position [32, 0]
click at [1056, 475] on div "7 Recording Groups are pending usage match to the work RUC RO THANG NAM . Congr…" at bounding box center [663, 277] width 807 height 428
click at [1041, 466] on button "Done" at bounding box center [1017, 476] width 72 height 30
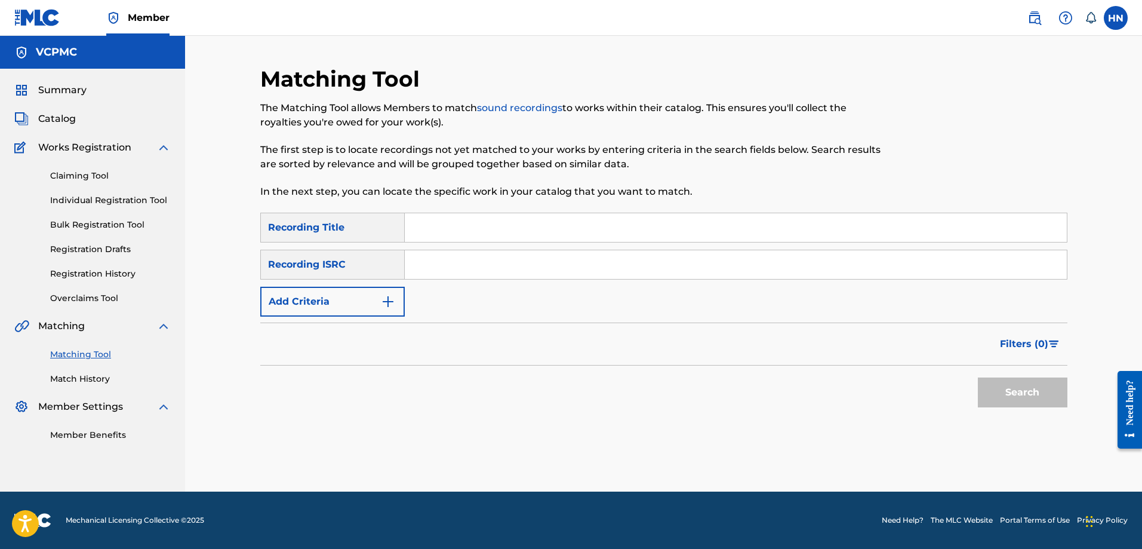
scroll to position [0, 0]
click at [424, 225] on input "Search Form" at bounding box center [736, 227] width 662 height 29
paste input "ĐỢI NÀNG"
click at [978, 377] on button "Search" at bounding box center [1023, 392] width 90 height 30
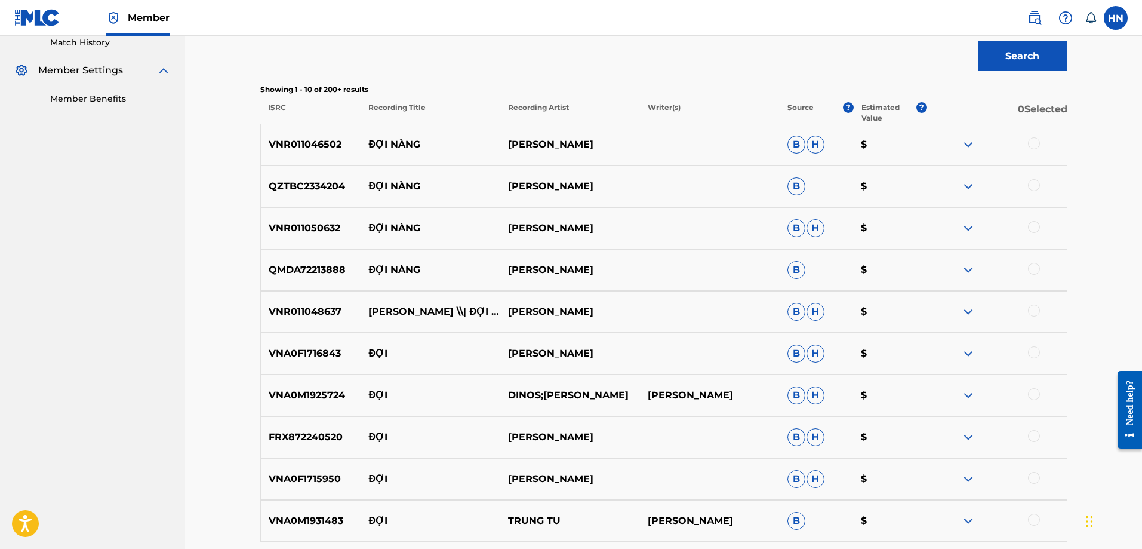
scroll to position [358, 0]
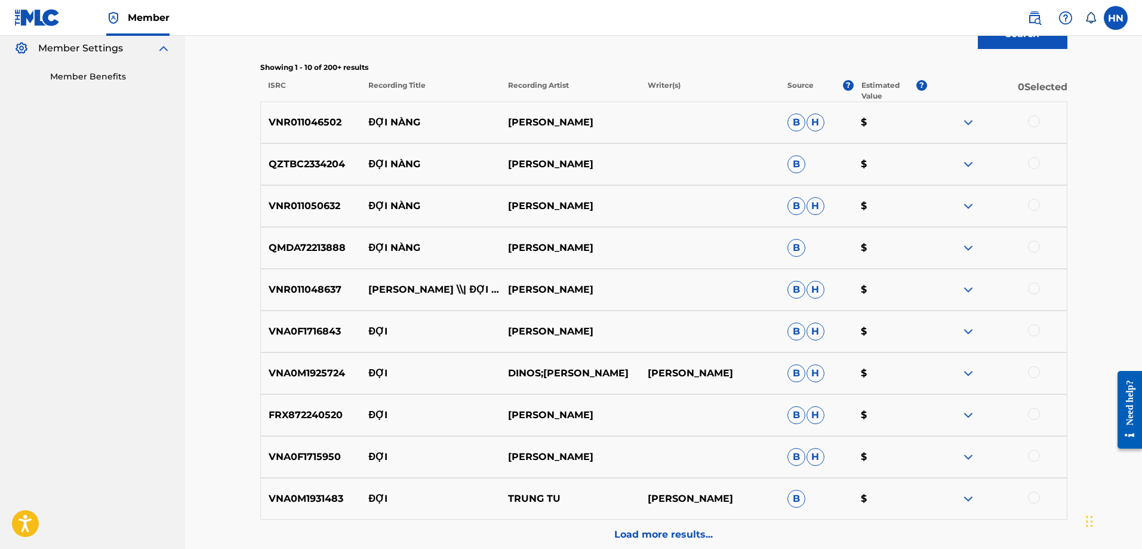
click at [309, 120] on p "VNR011046502" at bounding box center [311, 122] width 100 height 14
click at [1038, 121] on div at bounding box center [1034, 121] width 12 height 12
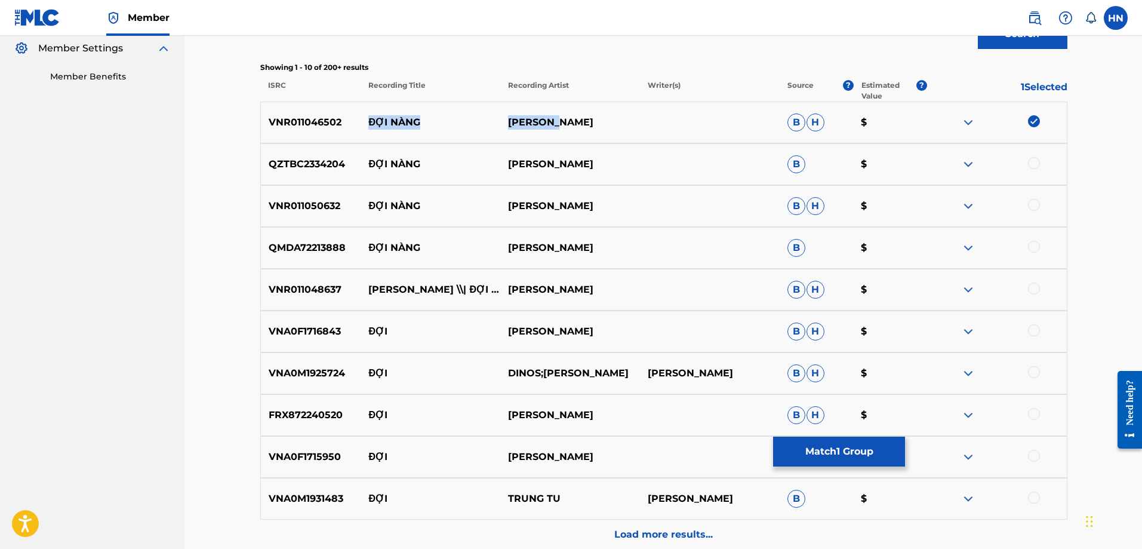
drag, startPoint x: 370, startPoint y: 127, endPoint x: 596, endPoint y: 125, distance: 226.9
click at [596, 125] on div "VNR011046502 ĐỢI NÀNG MINH DUC B H $" at bounding box center [663, 122] width 807 height 42
drag, startPoint x: 610, startPoint y: 201, endPoint x: 353, endPoint y: 208, distance: 257.4
click at [353, 208] on div "VNR011050632 ĐỢI NÀNG MINH ĐỨC B H $" at bounding box center [663, 206] width 807 height 42
drag, startPoint x: 581, startPoint y: 170, endPoint x: 361, endPoint y: 172, distance: 220.3
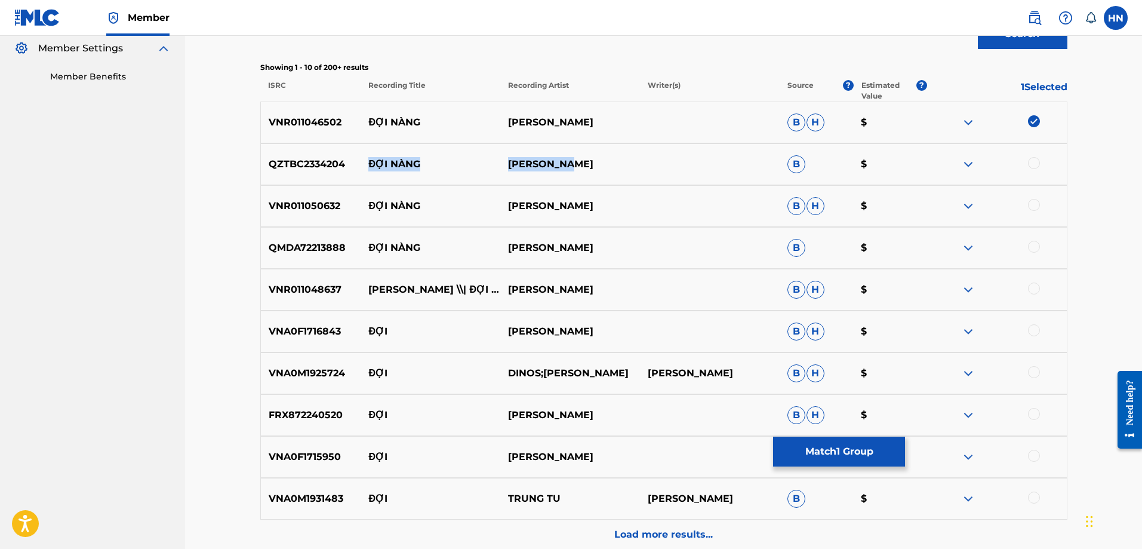
click at [361, 172] on div "QZTBC2334204 ĐỢI NÀNG MINH NGHĨA B $" at bounding box center [663, 164] width 807 height 42
click at [972, 159] on img at bounding box center [968, 164] width 14 height 14
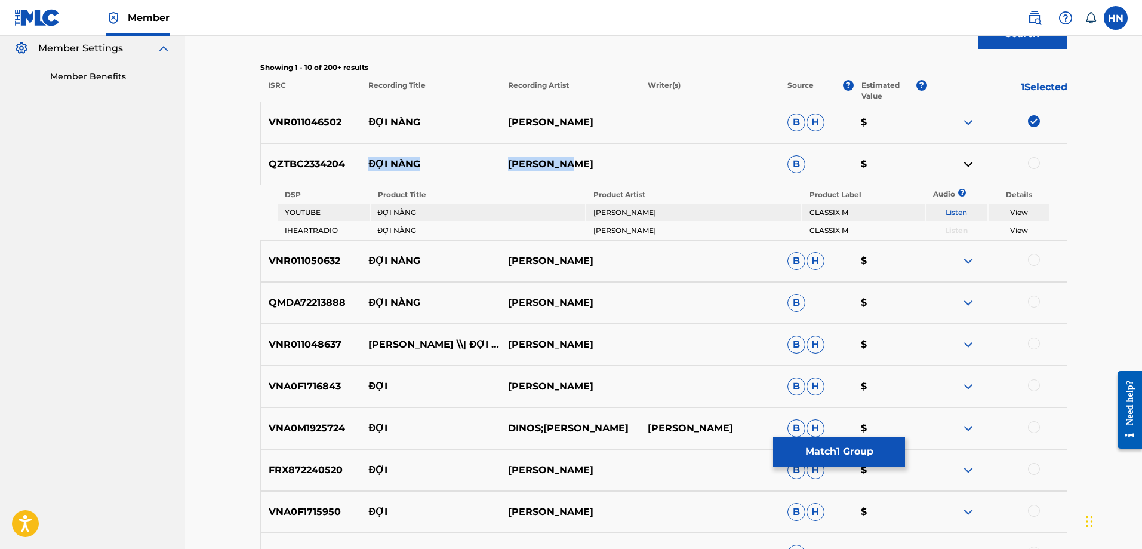
click at [958, 211] on link "Listen" at bounding box center [956, 212] width 21 height 9
click at [322, 173] on div "QZTBC2334204 ĐỢI NÀNG MINH NGHĨA B $" at bounding box center [663, 164] width 807 height 42
click at [1037, 164] on div at bounding box center [1034, 163] width 12 height 12
click at [297, 265] on p "VNR011050632" at bounding box center [311, 261] width 100 height 14
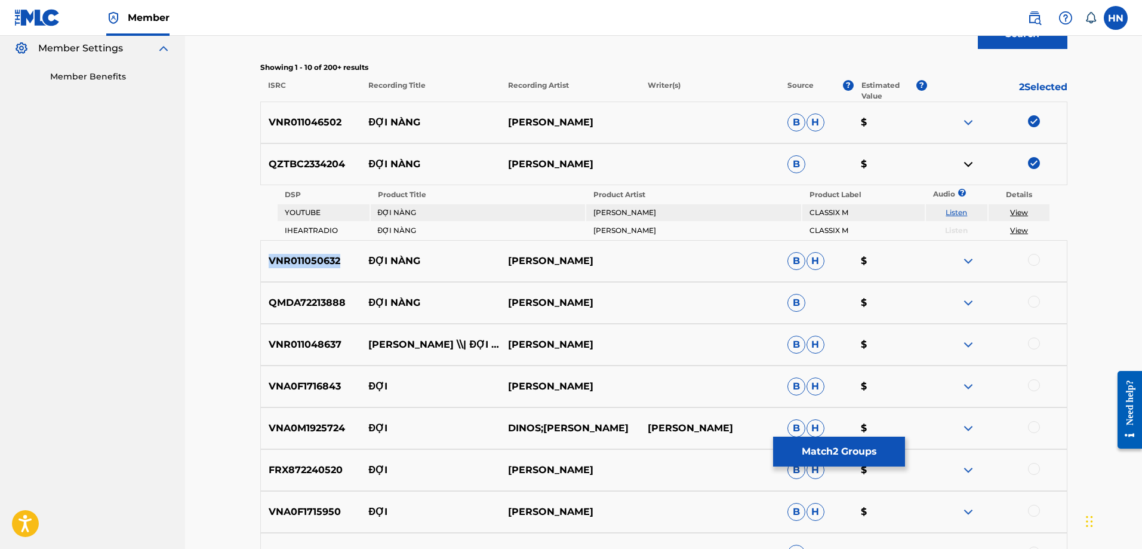
click at [297, 265] on p "VNR011050632" at bounding box center [311, 261] width 100 height 14
click at [1034, 259] on div at bounding box center [1034, 260] width 12 height 12
click at [301, 315] on div "QMDA72213888 ĐỢI NÀNG MINH ĐỨC B $" at bounding box center [663, 303] width 807 height 42
click at [1030, 303] on div at bounding box center [1034, 302] width 12 height 12
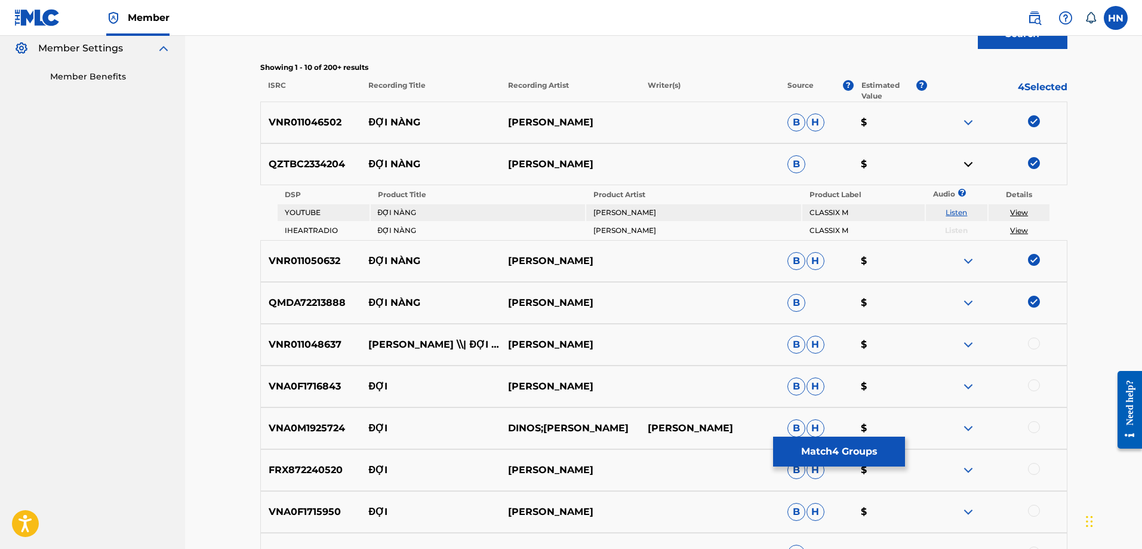
click at [278, 337] on div "VNR011048637 MINH ĐỨC \\| ĐỢI NÀNG MINH ĐỨC B H $" at bounding box center [663, 345] width 807 height 42
click at [1033, 338] on div at bounding box center [1034, 343] width 12 height 12
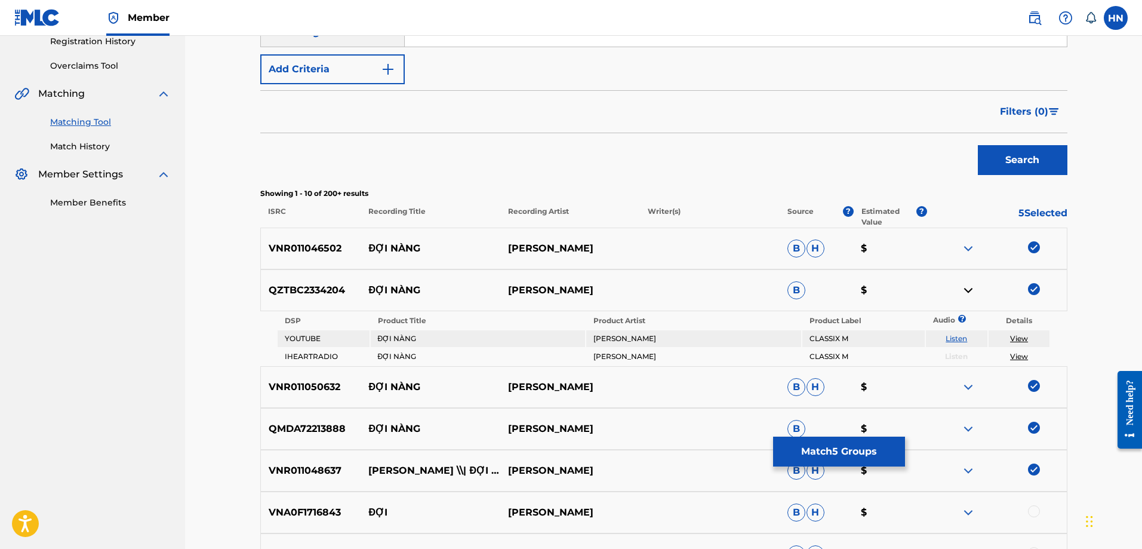
scroll to position [0, 0]
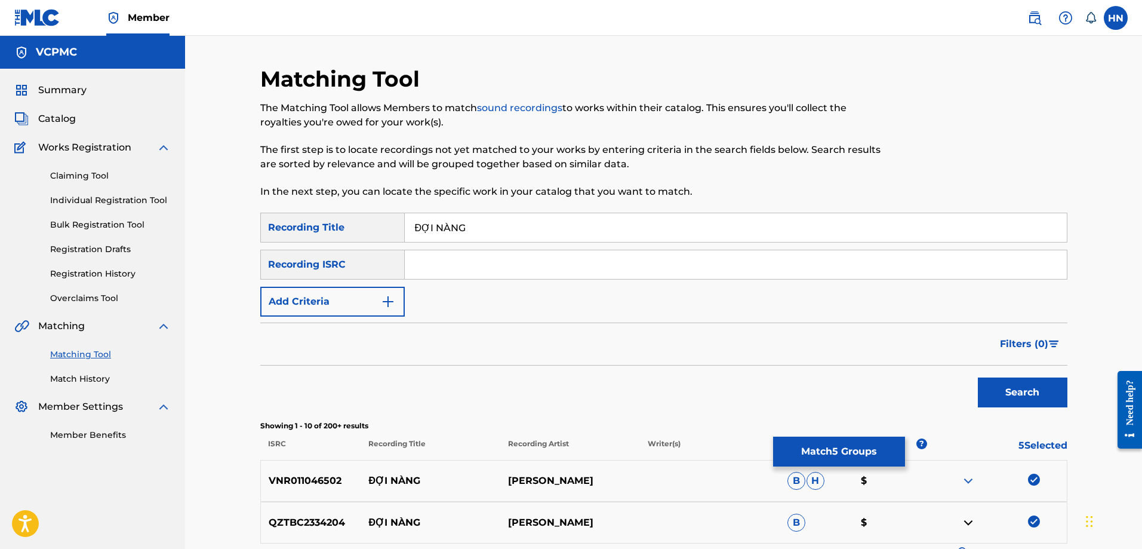
drag, startPoint x: 429, startPoint y: 227, endPoint x: 374, endPoint y: 220, distance: 56.0
click at [374, 220] on div "SearchWithCriteriaf3ac6cb1-f6e3-47b3-8244-58e185a97dd2 Recording Title ĐỢI NÀNG" at bounding box center [663, 228] width 807 height 30
click at [450, 227] on input "DOI NÀNG" at bounding box center [736, 227] width 662 height 29
type input "DOI NANG"
click at [978, 377] on button "Search" at bounding box center [1023, 392] width 90 height 30
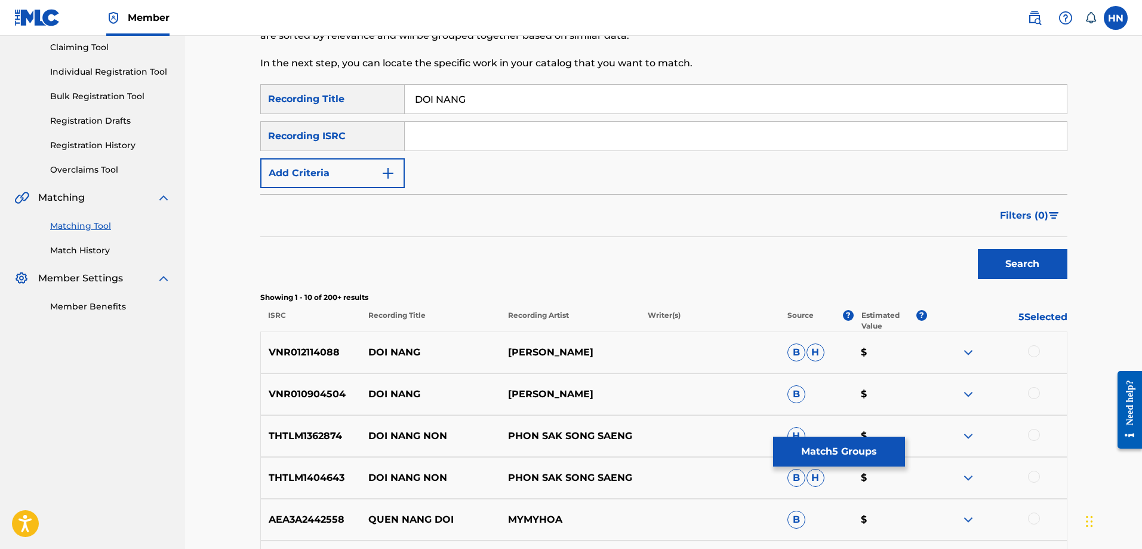
scroll to position [239, 0]
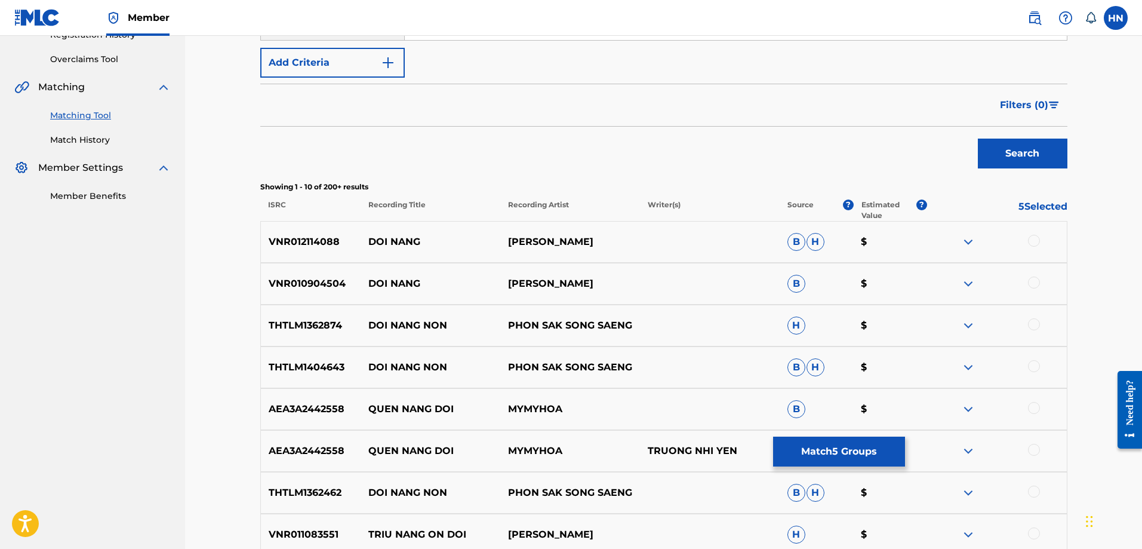
click at [338, 250] on div "VNR012114088 DOI NANG MINH DUC B H $" at bounding box center [663, 242] width 807 height 42
click at [331, 230] on div "VNR012114088 DOI NANG MINH DUC B H $" at bounding box center [663, 242] width 807 height 42
click at [1036, 238] on div at bounding box center [1034, 241] width 12 height 12
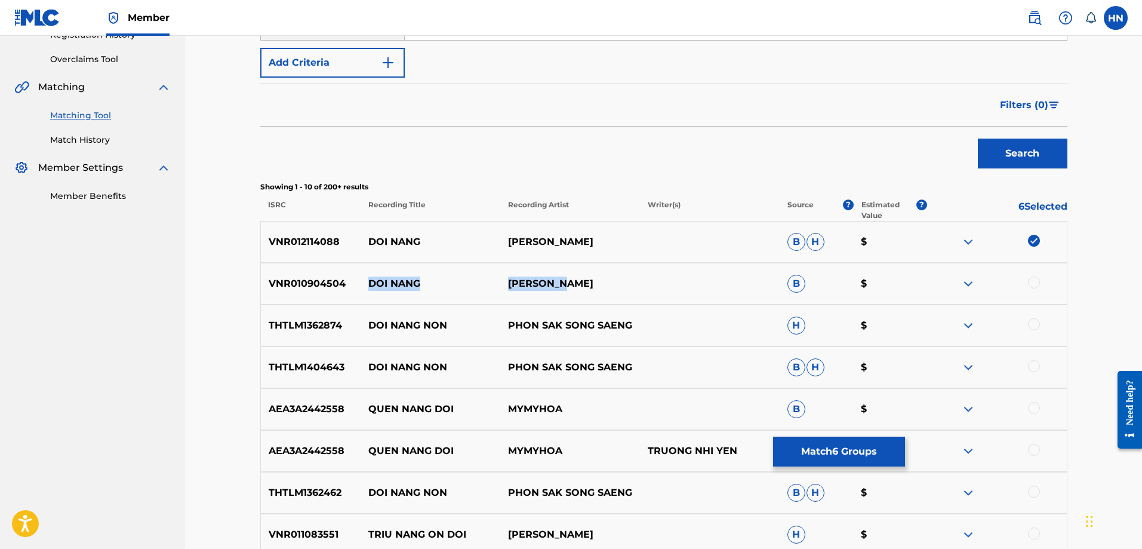
drag, startPoint x: 561, startPoint y: 290, endPoint x: 361, endPoint y: 294, distance: 200.6
click at [361, 294] on div "VNR010904504 DOI NANG THÁI HIỀN B $" at bounding box center [663, 284] width 807 height 42
click at [884, 447] on button "Match 6 Groups" at bounding box center [839, 451] width 132 height 30
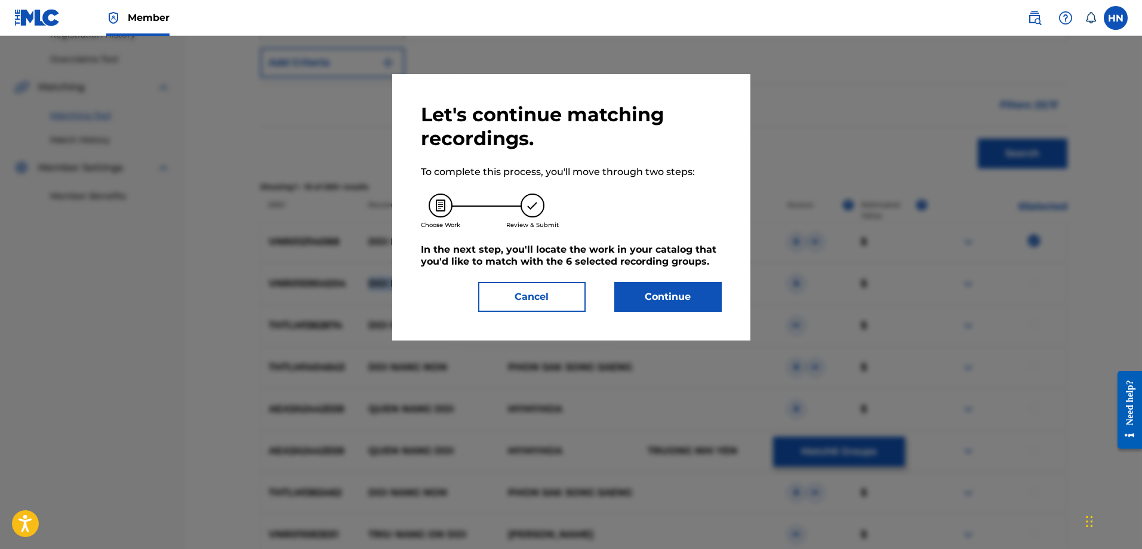
click at [654, 282] on button "Continue" at bounding box center [667, 297] width 107 height 30
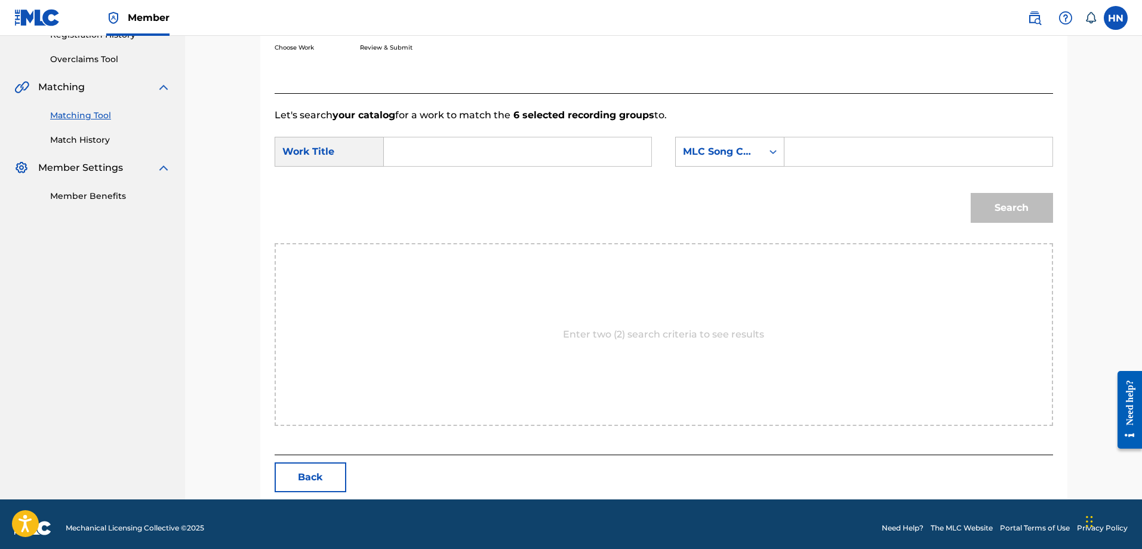
click at [629, 152] on input "Search Form" at bounding box center [517, 151] width 247 height 29
paste input "ĐỢI NÀNG"
type input "ĐỢI NÀNG"
click at [704, 159] on div "MLC Song Code" at bounding box center [719, 151] width 87 height 23
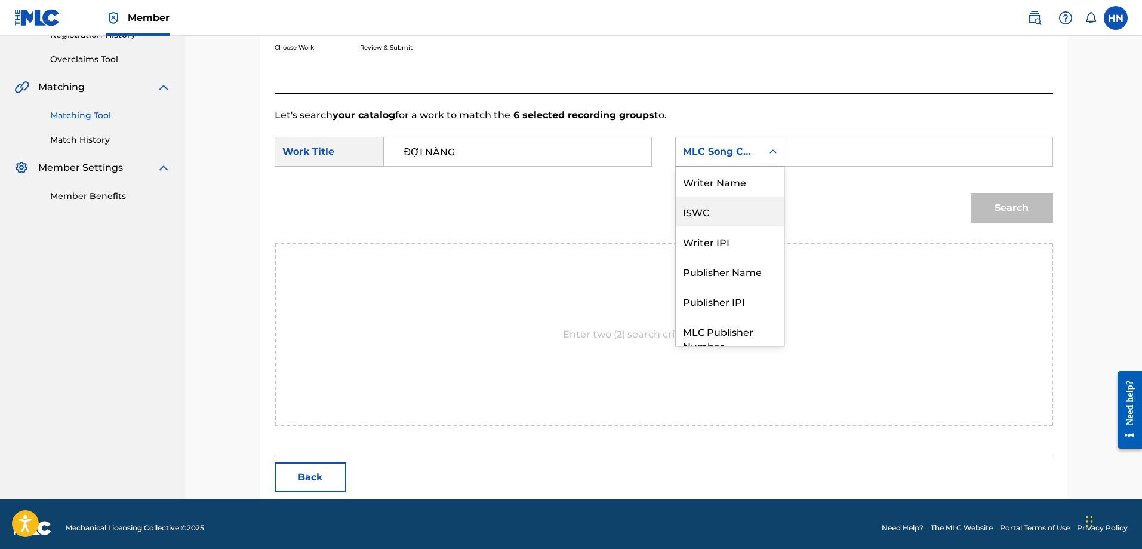
scroll to position [44, 0]
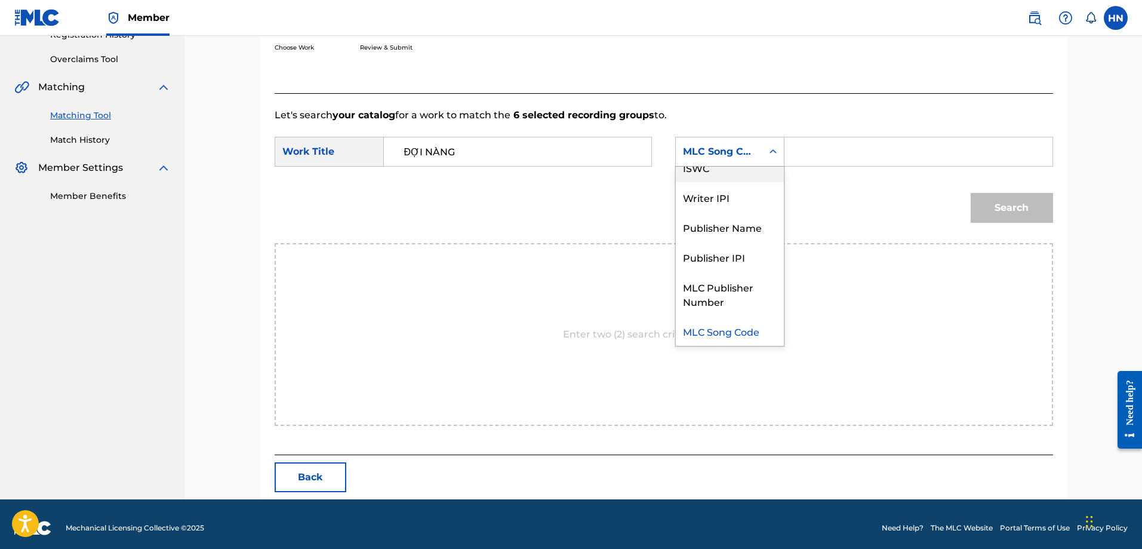
click at [708, 174] on div "ISWC" at bounding box center [730, 167] width 108 height 30
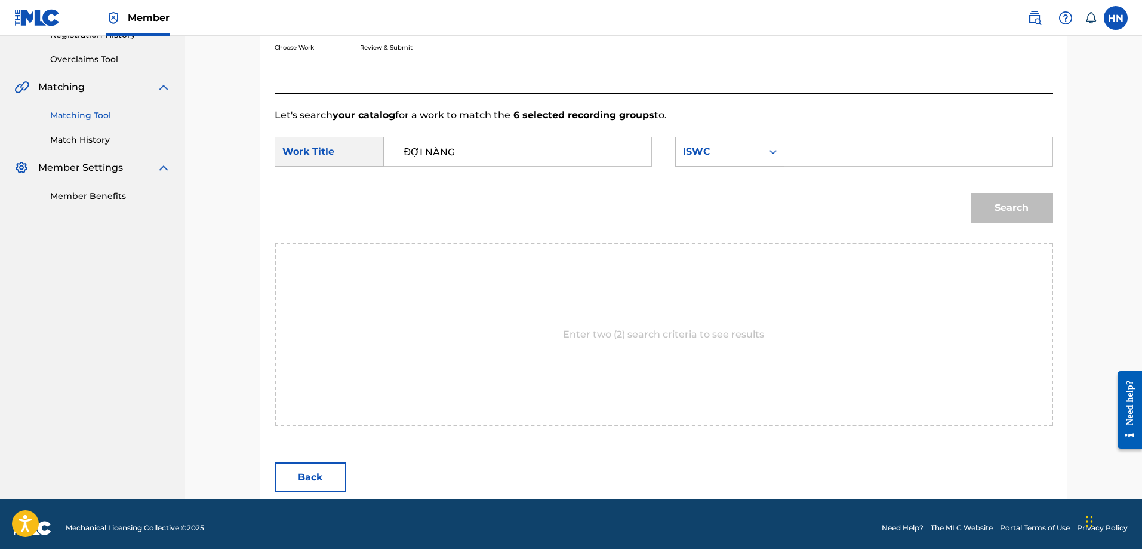
click at [823, 159] on input "Search Form" at bounding box center [918, 151] width 247 height 29
paste input "T9178337296"
type input "T9178337296"
click at [1036, 208] on button "Search" at bounding box center [1012, 208] width 82 height 30
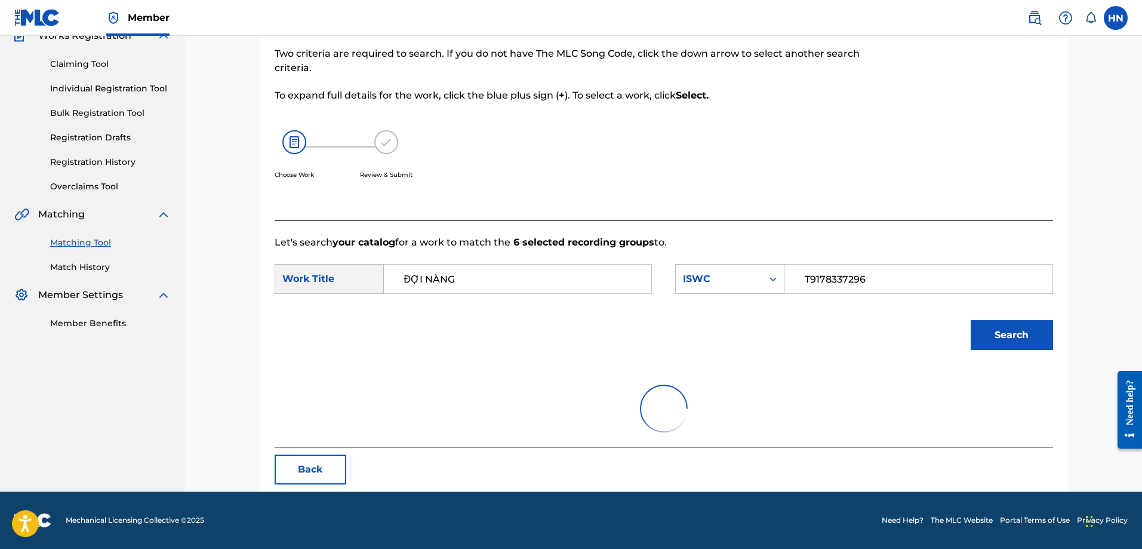
scroll to position [211, 0]
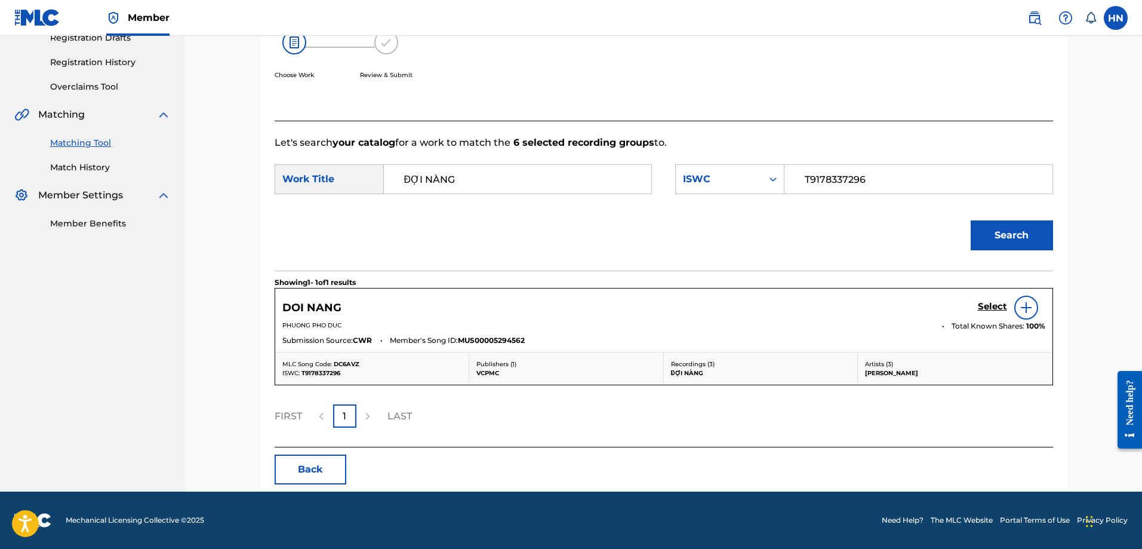
click at [980, 309] on h5 "Select" at bounding box center [992, 306] width 29 height 11
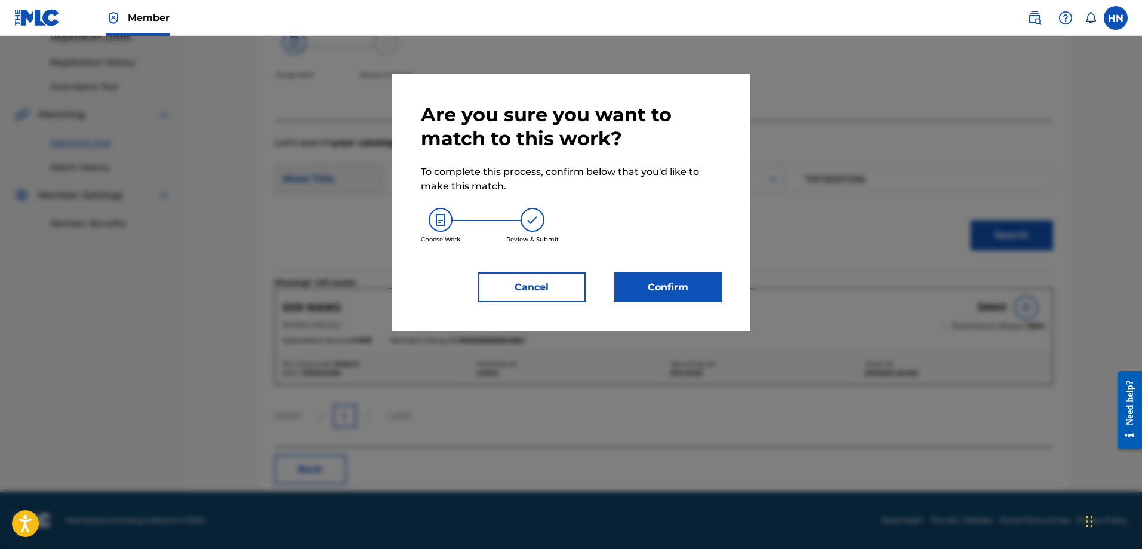
click at [683, 283] on button "Confirm" at bounding box center [667, 287] width 107 height 30
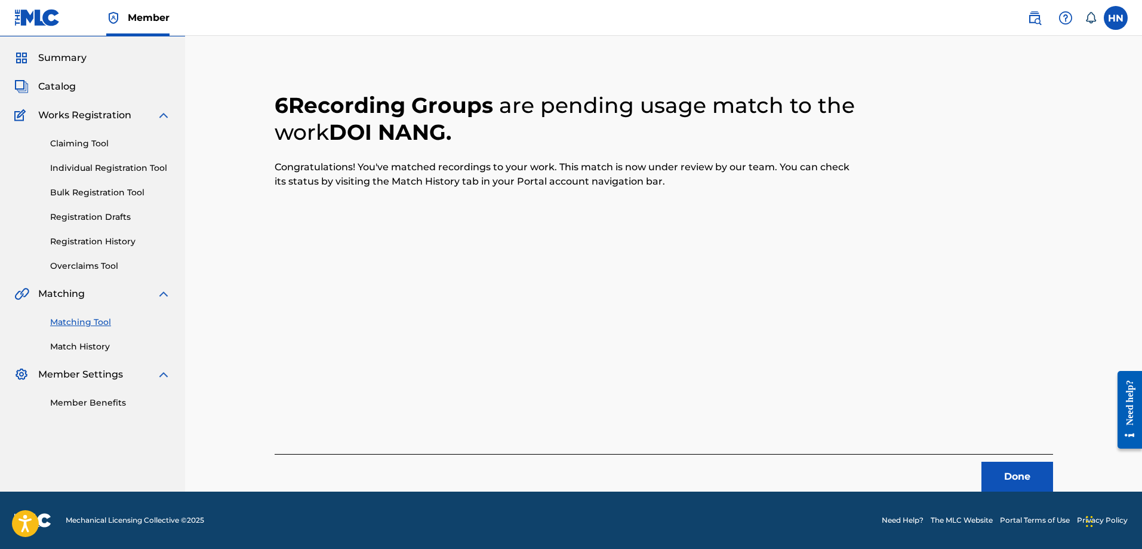
scroll to position [32, 0]
click at [1008, 475] on button "Done" at bounding box center [1017, 476] width 72 height 30
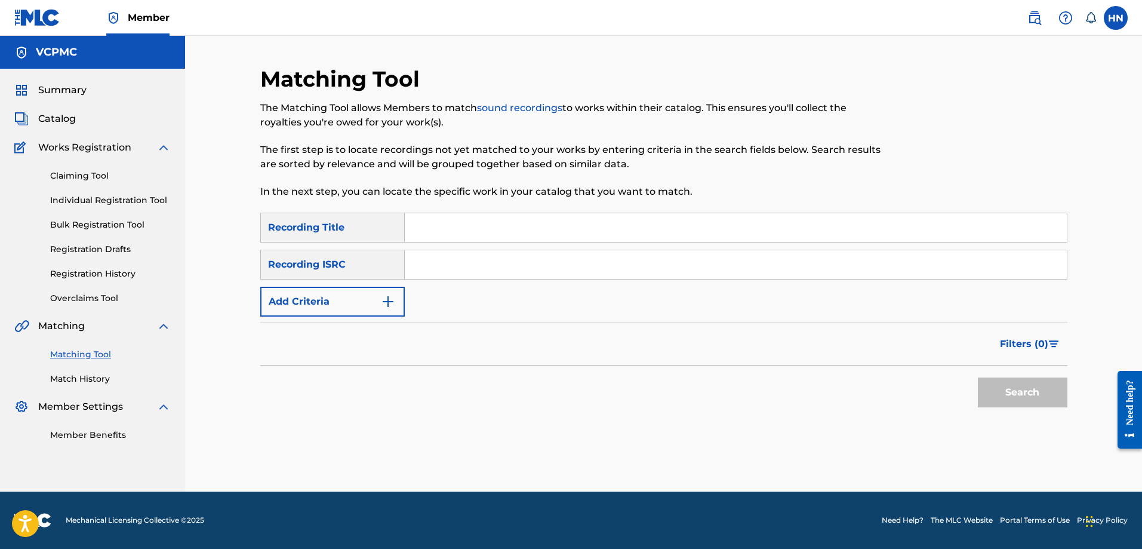
scroll to position [0, 0]
click at [505, 218] on input "Search Form" at bounding box center [736, 227] width 662 height 29
paste input "BẾN [PERSON_NAME]"
click at [978, 377] on button "Search" at bounding box center [1023, 392] width 90 height 30
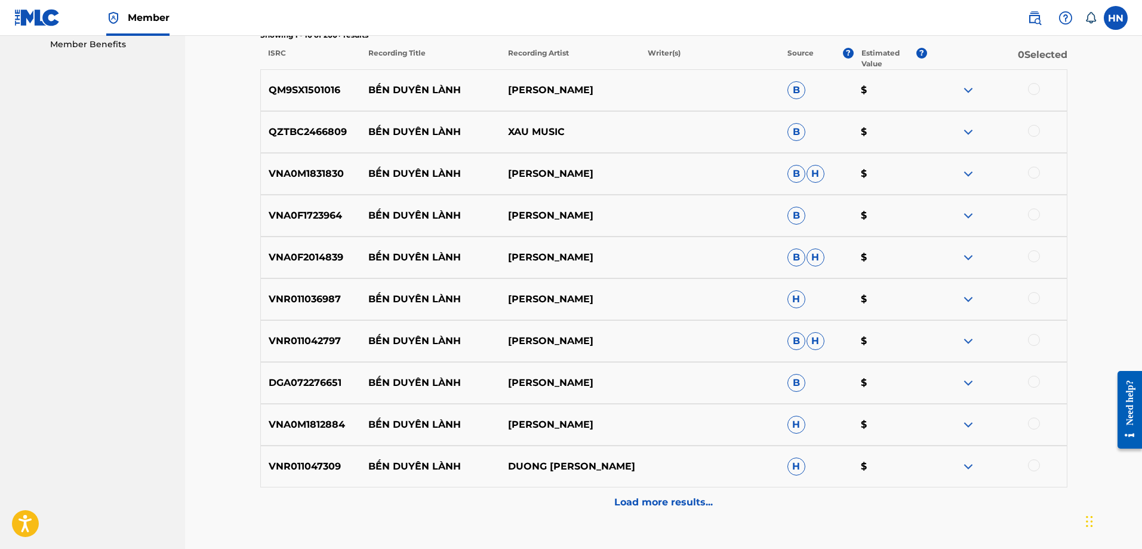
scroll to position [418, 0]
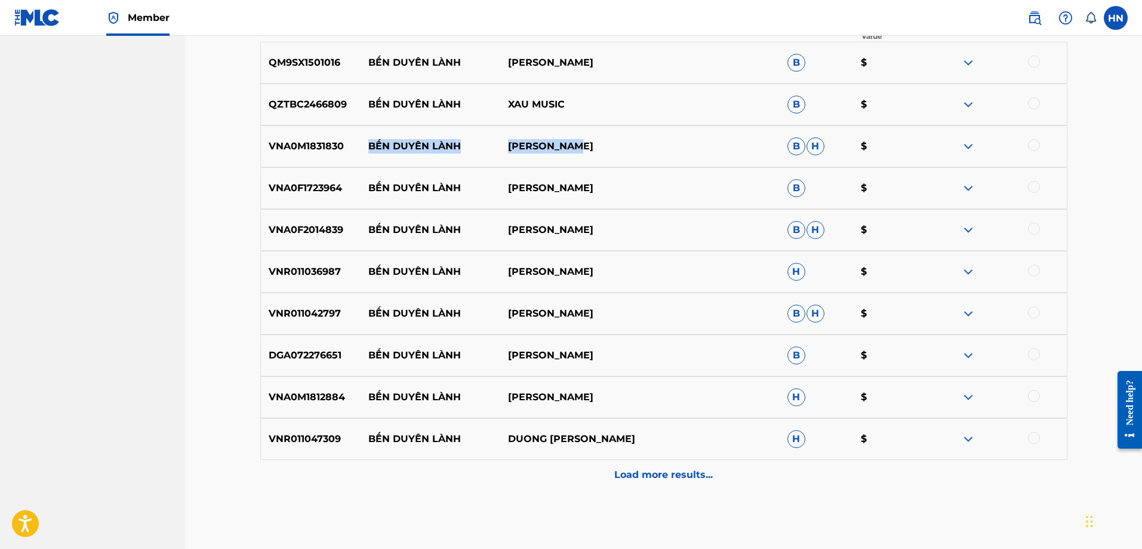
drag, startPoint x: 614, startPoint y: 151, endPoint x: 368, endPoint y: 147, distance: 246.0
click at [368, 147] on div "VNA0M1831830 BẾN DUYÊN LÀNH BÍCH PHƯƠNG B H $" at bounding box center [663, 146] width 807 height 42
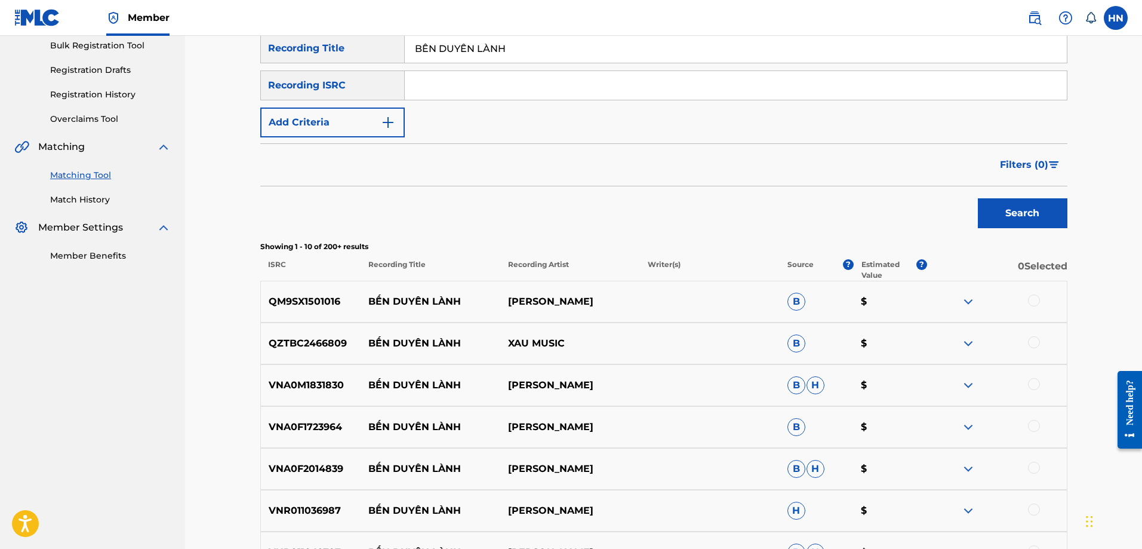
click at [320, 290] on div "QM9SX1501016 BẾN DUYÊN LÀNH MẠNH QUỲNH B $" at bounding box center [663, 302] width 807 height 42
click at [1028, 300] on div at bounding box center [1034, 300] width 12 height 12
click at [310, 340] on p "QZTBC2466809" at bounding box center [311, 343] width 100 height 14
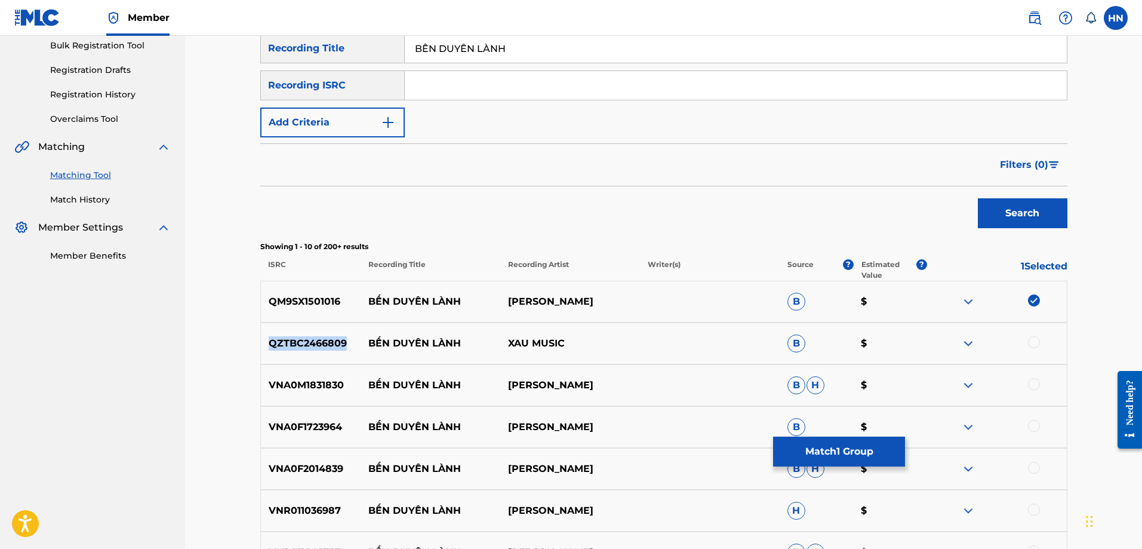
click at [310, 340] on p "QZTBC2466809" at bounding box center [311, 343] width 100 height 14
click at [1036, 342] on div at bounding box center [1034, 342] width 12 height 12
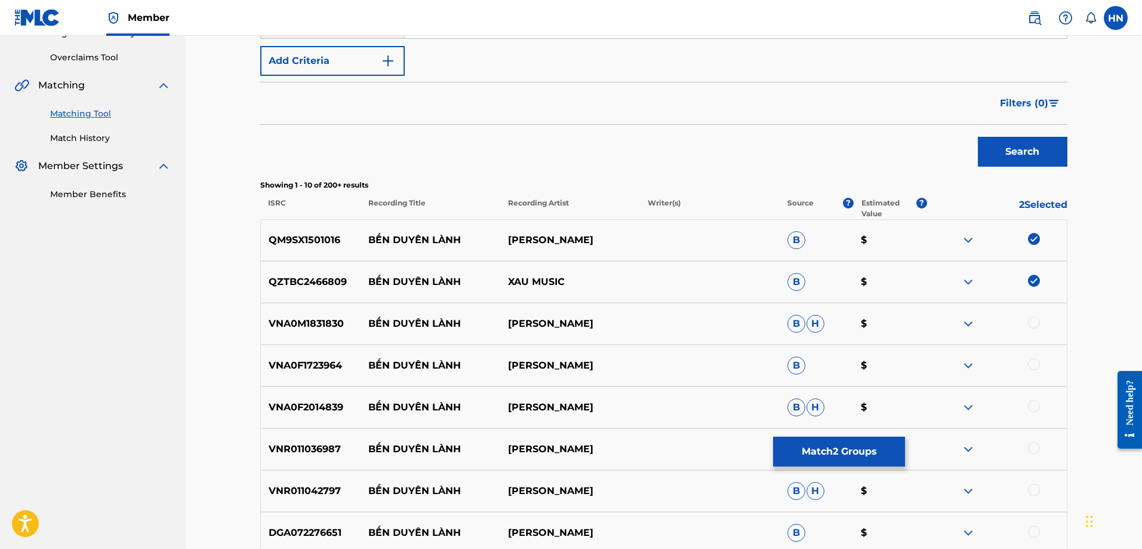
scroll to position [298, 0]
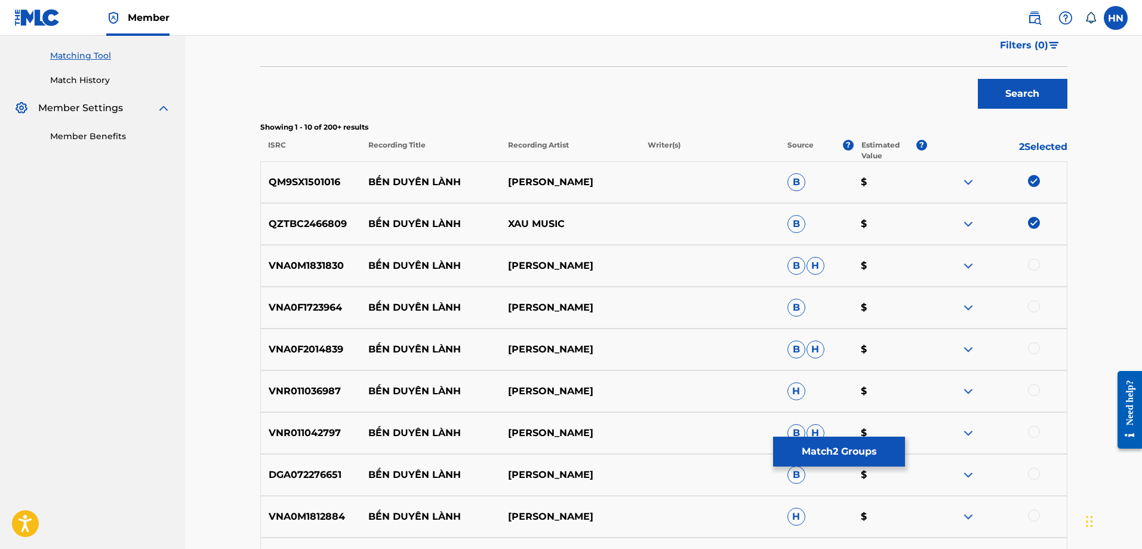
click at [297, 259] on p "VNA0M1831830" at bounding box center [311, 265] width 100 height 14
click at [1032, 260] on div at bounding box center [1034, 264] width 12 height 12
click at [278, 308] on p "VNA0F1723964" at bounding box center [311, 307] width 100 height 14
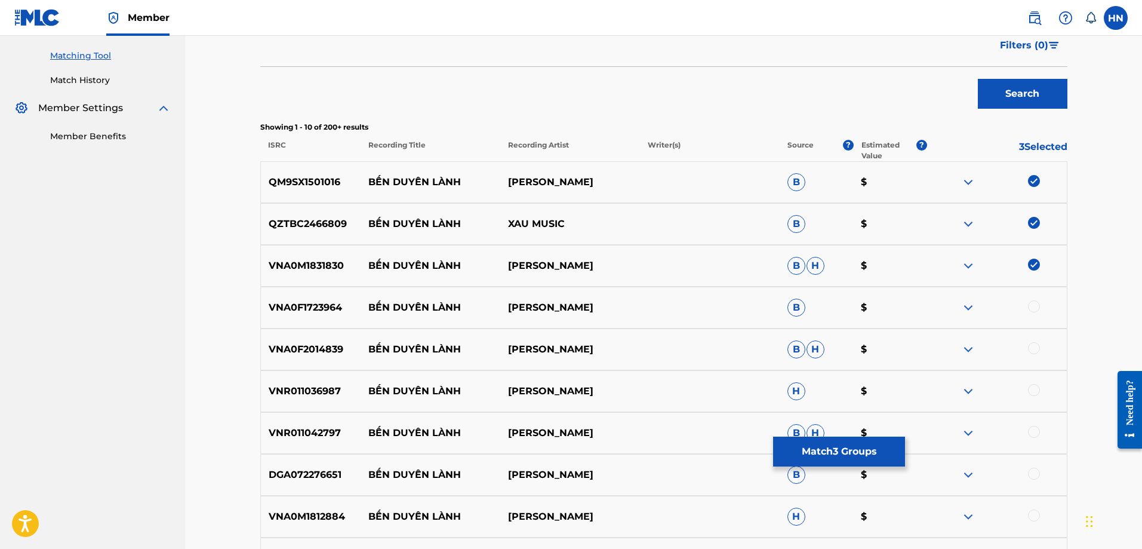
click at [1032, 303] on div at bounding box center [1034, 306] width 12 height 12
click at [304, 355] on p "VNA0F2014839" at bounding box center [311, 349] width 100 height 14
click at [1029, 350] on div at bounding box center [1034, 348] width 12 height 12
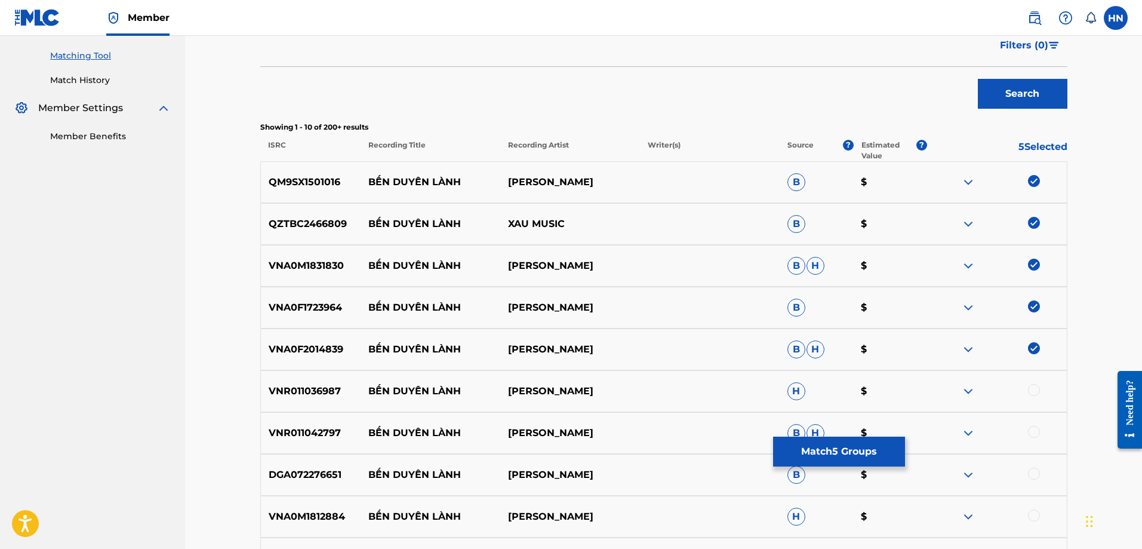
click at [313, 376] on div "VNR011036987 BẾN DUYÊN LÀNH HONG QUYEN H $" at bounding box center [663, 391] width 807 height 42
click at [313, 378] on div "VNR011036987 BẾN DUYÊN LÀNH HONG QUYEN H $" at bounding box center [663, 391] width 807 height 42
click at [1030, 388] on div at bounding box center [1034, 390] width 12 height 12
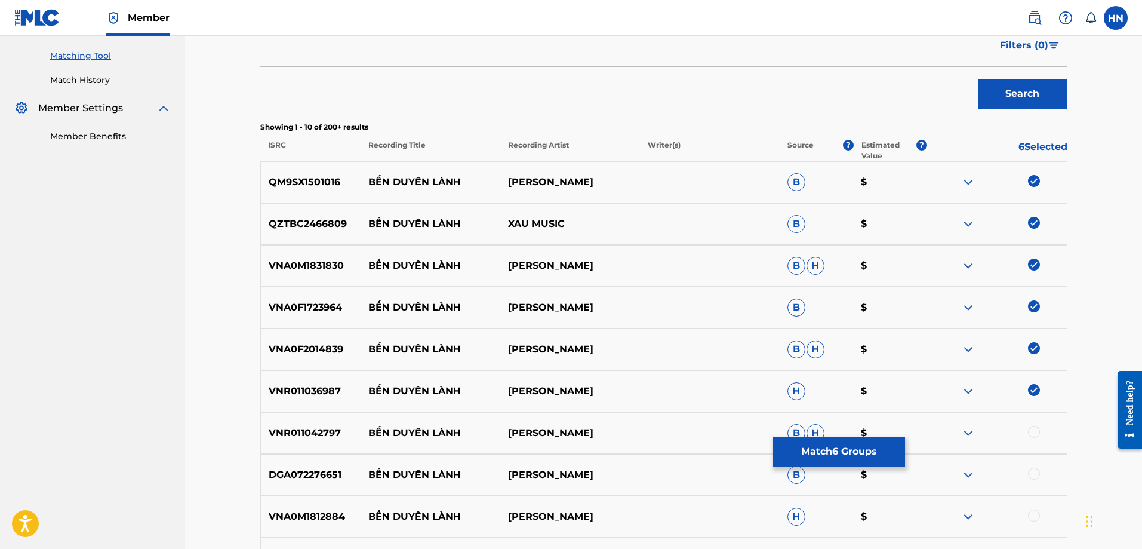
click at [340, 419] on div "VNR011042797 BẾN DUYÊN LÀNH DƯƠNG HỒNG LOAN B H $" at bounding box center [663, 433] width 807 height 42
click at [321, 433] on p "VNR011042797" at bounding box center [311, 433] width 100 height 14
click at [1032, 429] on div at bounding box center [1034, 432] width 12 height 12
click at [273, 479] on p "DGA072276651" at bounding box center [311, 474] width 100 height 14
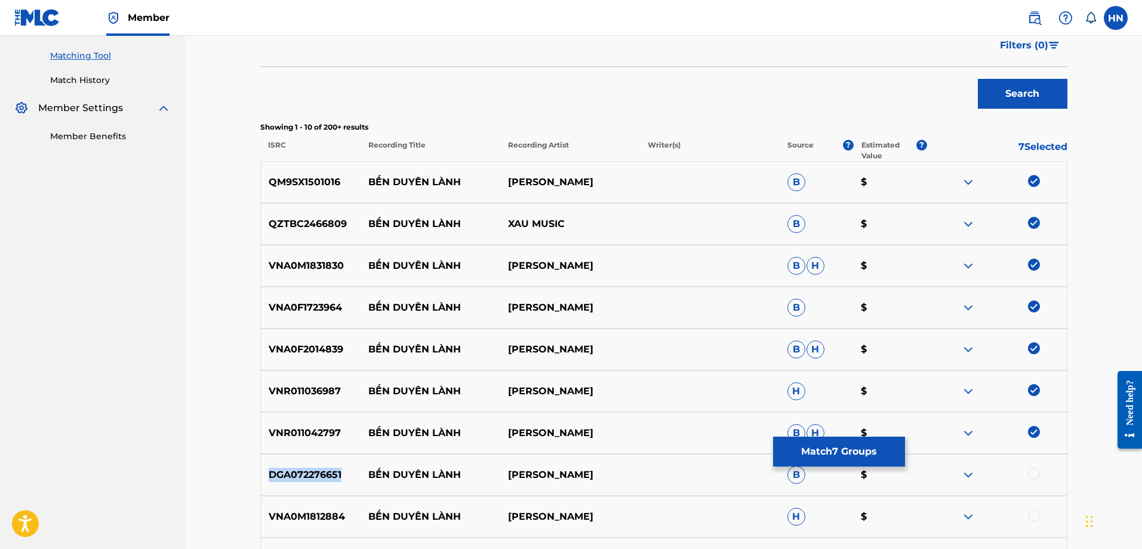
click at [273, 479] on p "DGA072276651" at bounding box center [311, 474] width 100 height 14
click at [1037, 468] on div at bounding box center [1034, 473] width 12 height 12
click at [1033, 474] on img at bounding box center [1034, 473] width 12 height 12
click at [1033, 474] on div at bounding box center [1034, 473] width 12 height 12
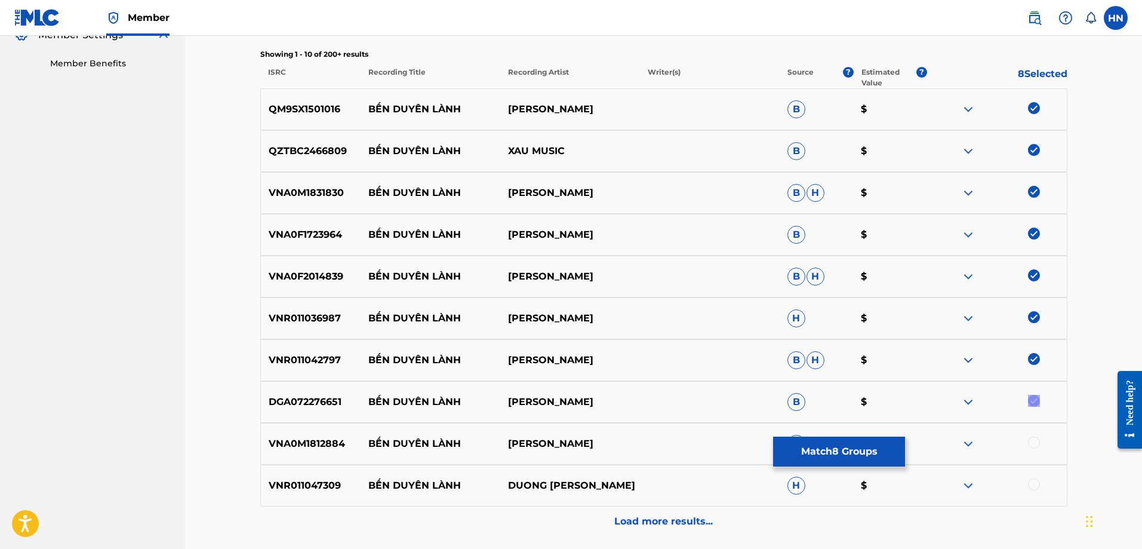
scroll to position [476, 0]
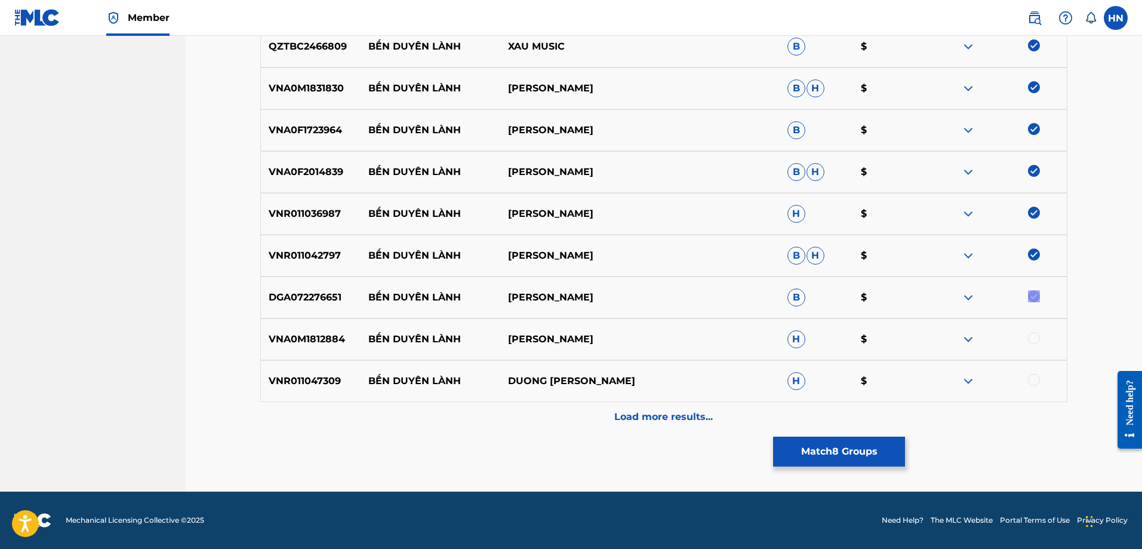
click at [313, 350] on div "VNA0M1812884 BẾN DUYÊN LÀNH CAO DUY H $" at bounding box center [663, 339] width 807 height 42
click at [1033, 334] on div at bounding box center [1034, 338] width 12 height 12
click at [335, 384] on p "VNR011047309" at bounding box center [311, 381] width 100 height 14
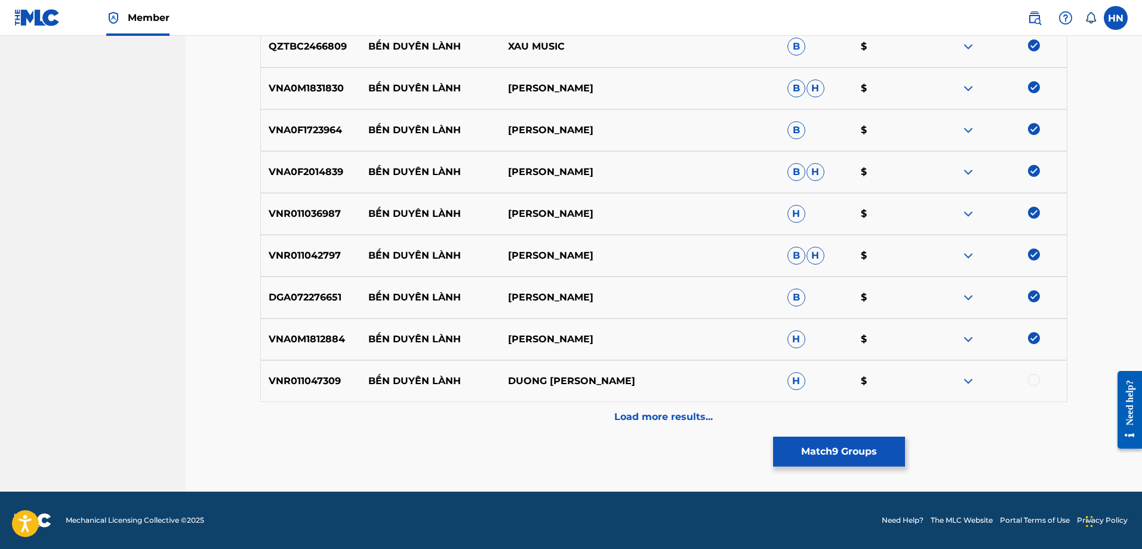
click at [1035, 385] on div at bounding box center [1034, 380] width 12 height 12
click at [703, 405] on div "Load more results..." at bounding box center [663, 417] width 807 height 30
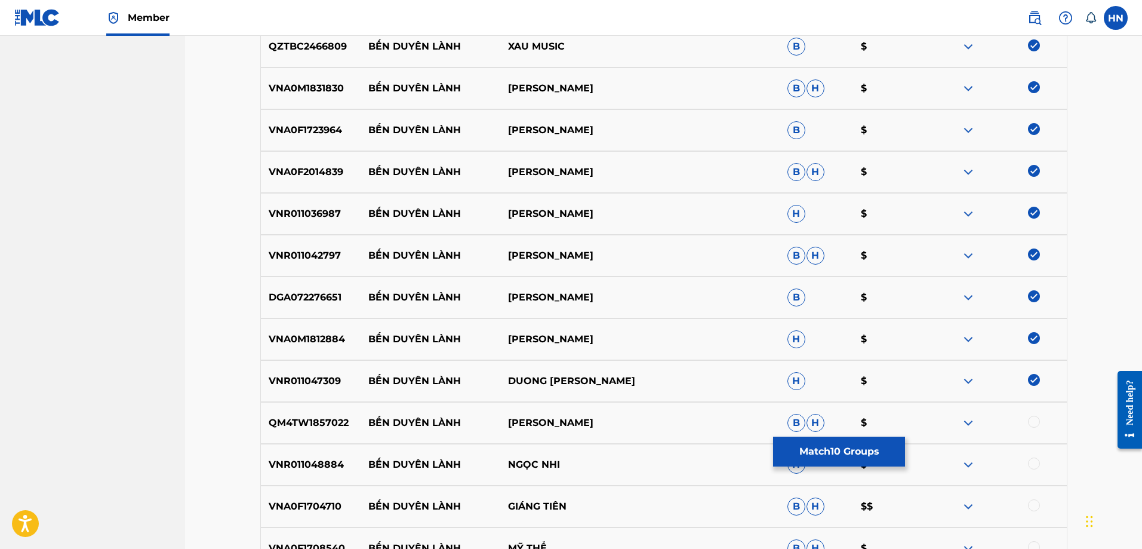
click at [240, 435] on div "Matching Tool The Matching Tool allows Members to match sound recordings to wor…" at bounding box center [663, 234] width 957 height 1349
click at [282, 424] on p "QM4TW1857022" at bounding box center [311, 422] width 100 height 14
click at [1033, 424] on div at bounding box center [1034, 421] width 12 height 12
click at [321, 467] on p "VNR011048884" at bounding box center [311, 464] width 100 height 14
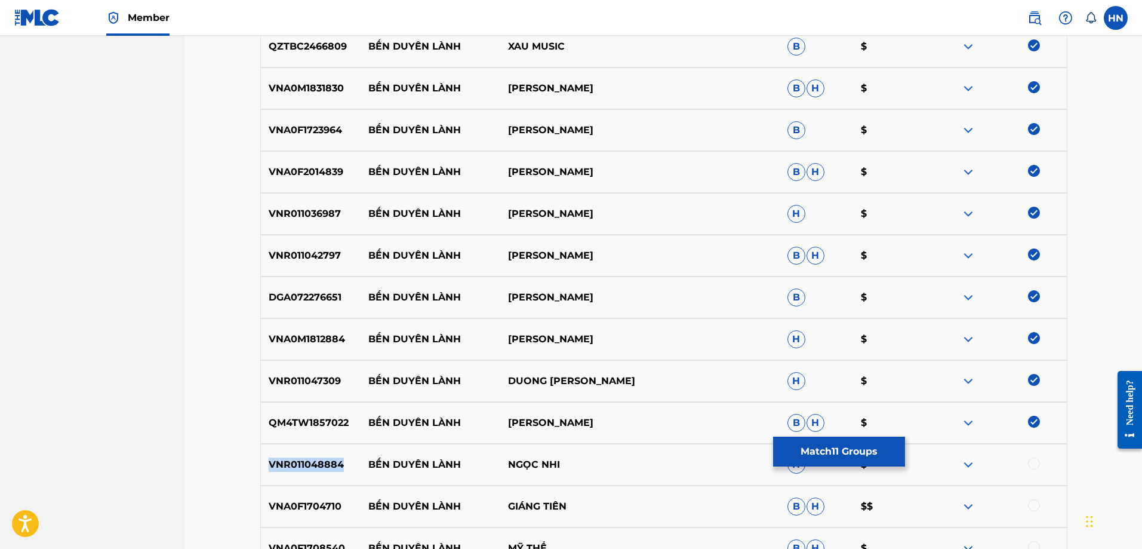
click at [321, 467] on p "VNR011048884" at bounding box center [311, 464] width 100 height 14
click at [1033, 467] on div at bounding box center [1034, 463] width 12 height 12
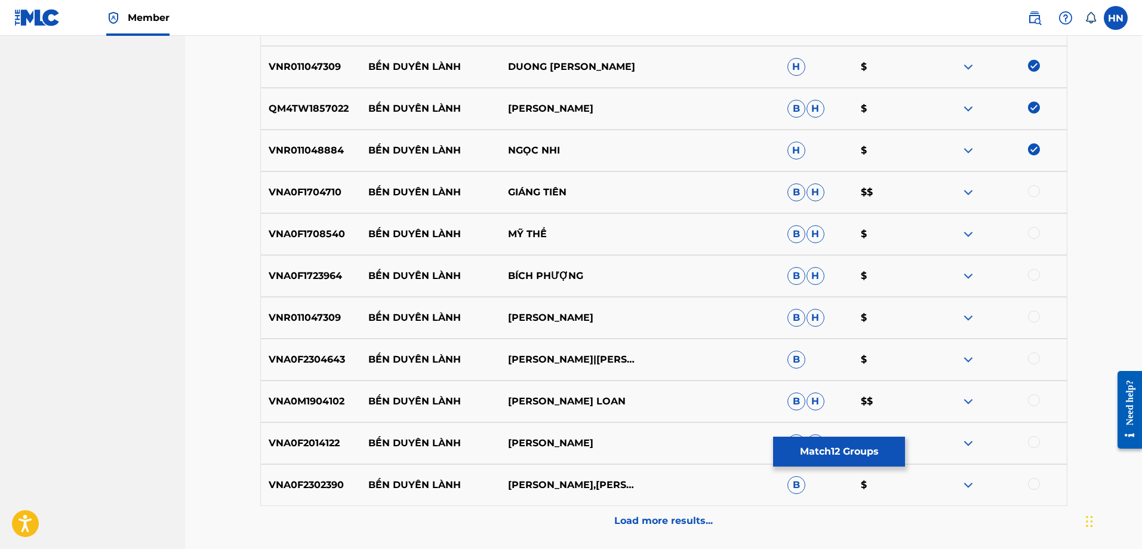
scroll to position [834, 0]
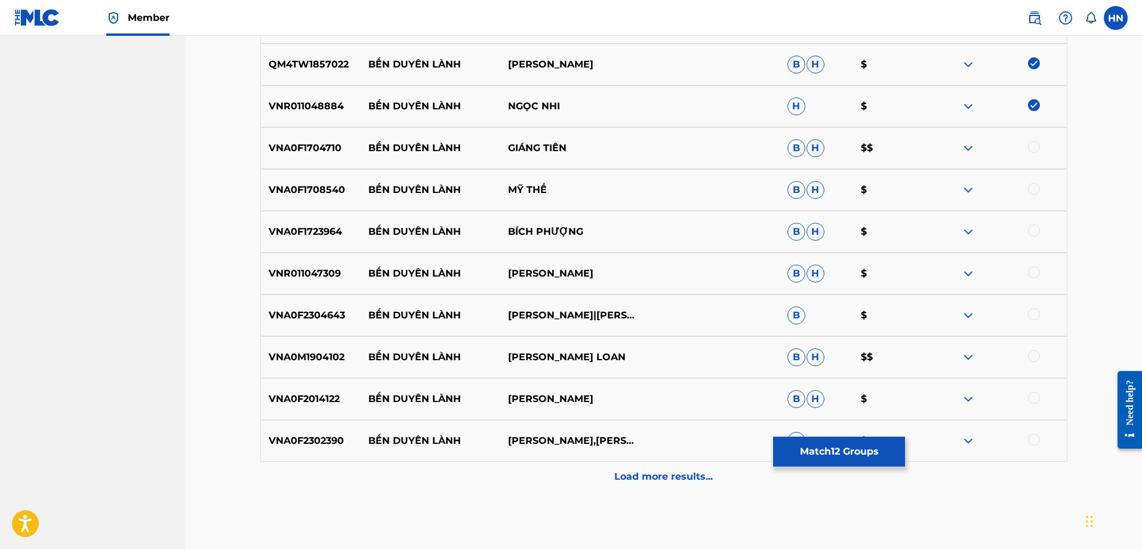
click at [334, 157] on div "VNA0F1704710 BẾN DUYÊN LÀNH GIÁNG TIÊN B H $$" at bounding box center [663, 148] width 807 height 42
click at [1029, 147] on div at bounding box center [1034, 147] width 12 height 12
click at [309, 189] on p "VNA0F1708540" at bounding box center [311, 190] width 100 height 14
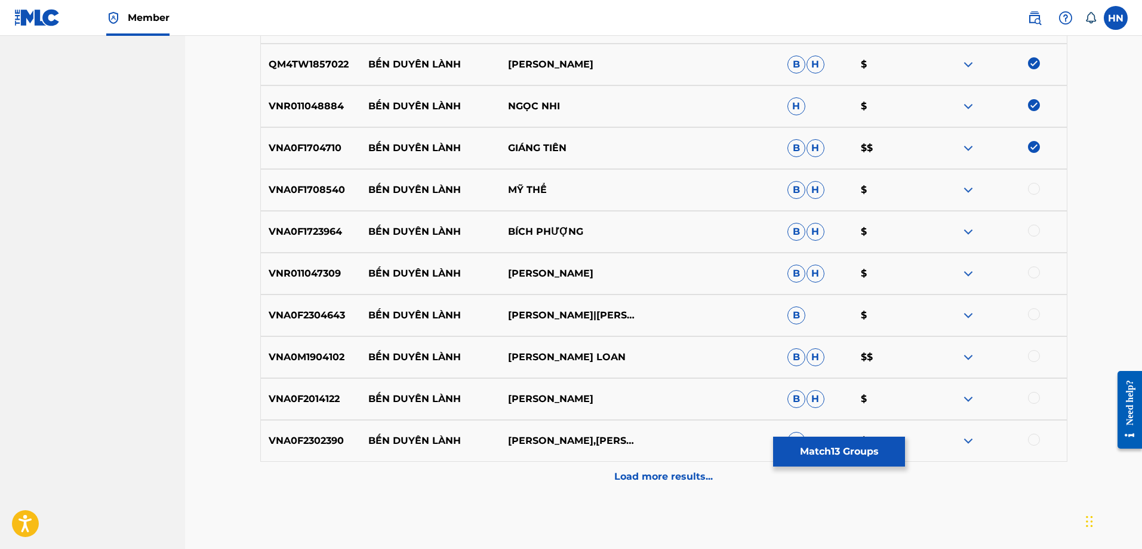
click at [1034, 189] on div at bounding box center [1034, 189] width 12 height 12
click at [332, 227] on p "VNA0F1723964" at bounding box center [311, 231] width 100 height 14
click at [1031, 229] on div at bounding box center [1034, 230] width 12 height 12
click at [315, 278] on p "VNR011047309" at bounding box center [311, 273] width 100 height 14
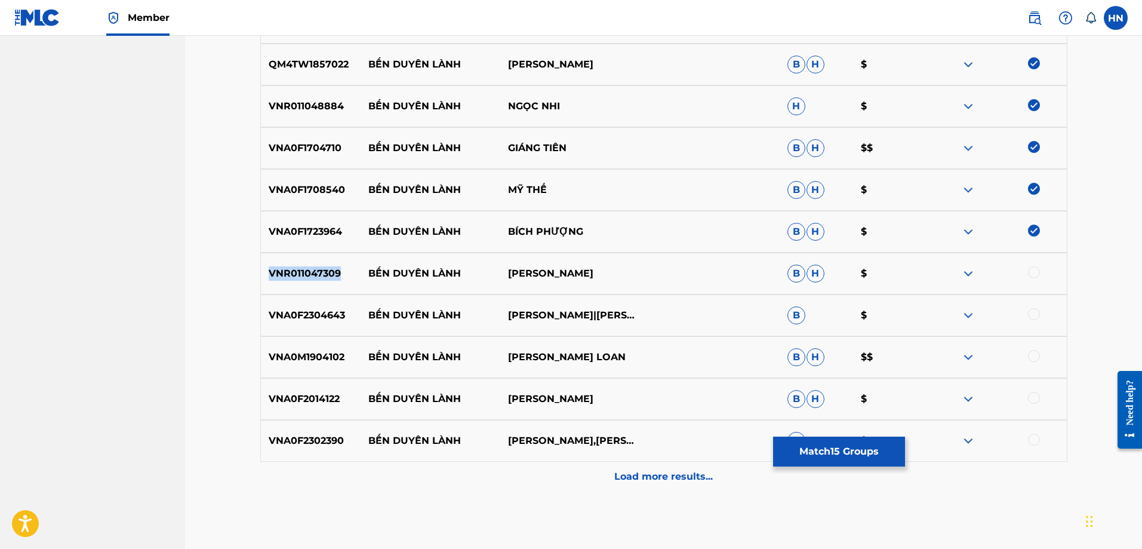
click at [315, 278] on p "VNR011047309" at bounding box center [311, 273] width 100 height 14
click at [1038, 269] on div at bounding box center [1034, 272] width 12 height 12
click at [303, 309] on p "VNA0F2304643" at bounding box center [311, 315] width 100 height 14
click at [1032, 313] on div at bounding box center [1034, 314] width 12 height 12
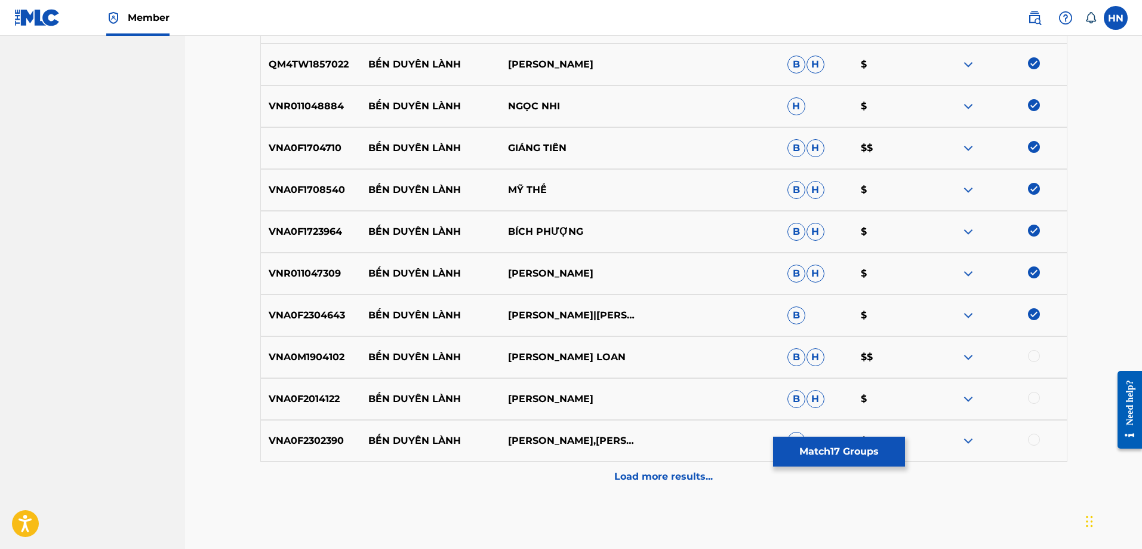
click at [313, 363] on p "VNA0M1904102" at bounding box center [311, 357] width 100 height 14
click at [1027, 357] on div at bounding box center [997, 357] width 140 height 14
click at [1029, 357] on div at bounding box center [1034, 356] width 12 height 12
click at [299, 395] on p "VNA0F2014122" at bounding box center [311, 399] width 100 height 14
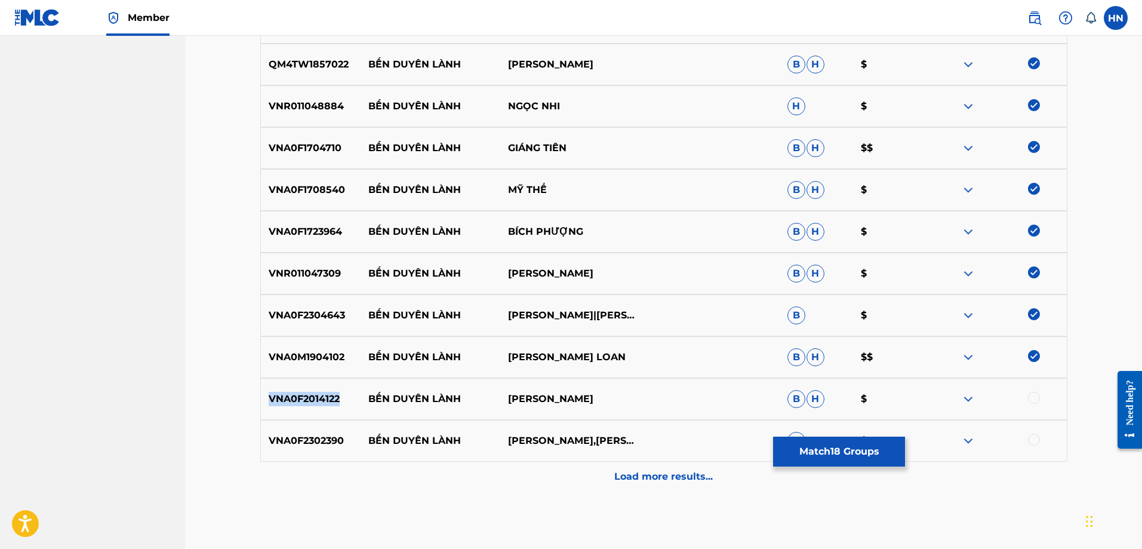
click at [299, 395] on p "VNA0F2014122" at bounding box center [311, 399] width 100 height 14
click at [1029, 396] on div at bounding box center [1034, 398] width 12 height 12
click at [275, 436] on p "VNA0F2302390" at bounding box center [311, 440] width 100 height 14
click at [1037, 441] on div at bounding box center [1034, 439] width 12 height 12
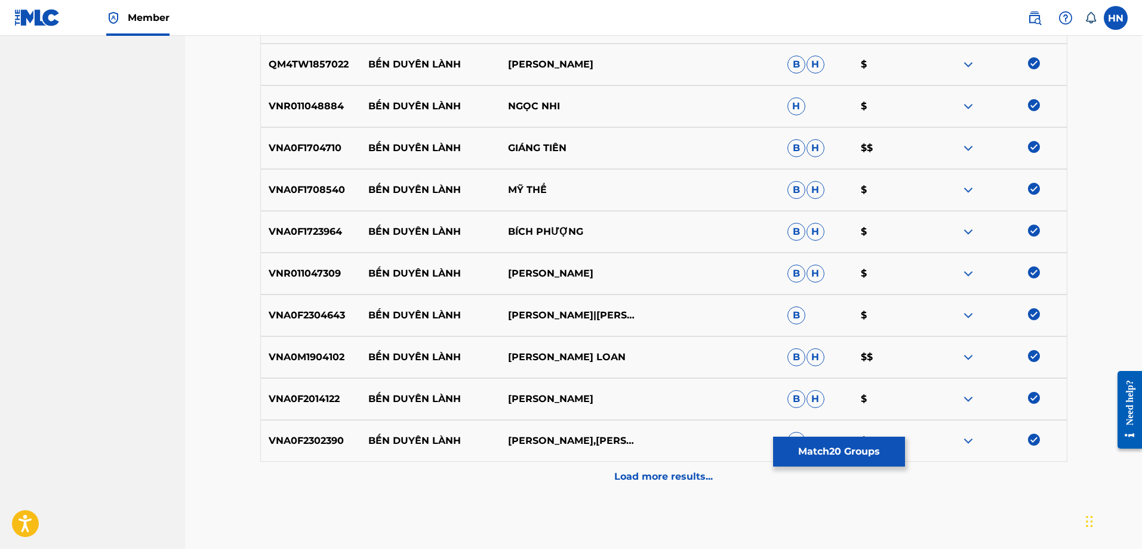
click at [735, 477] on div "Load more results..." at bounding box center [663, 476] width 807 height 30
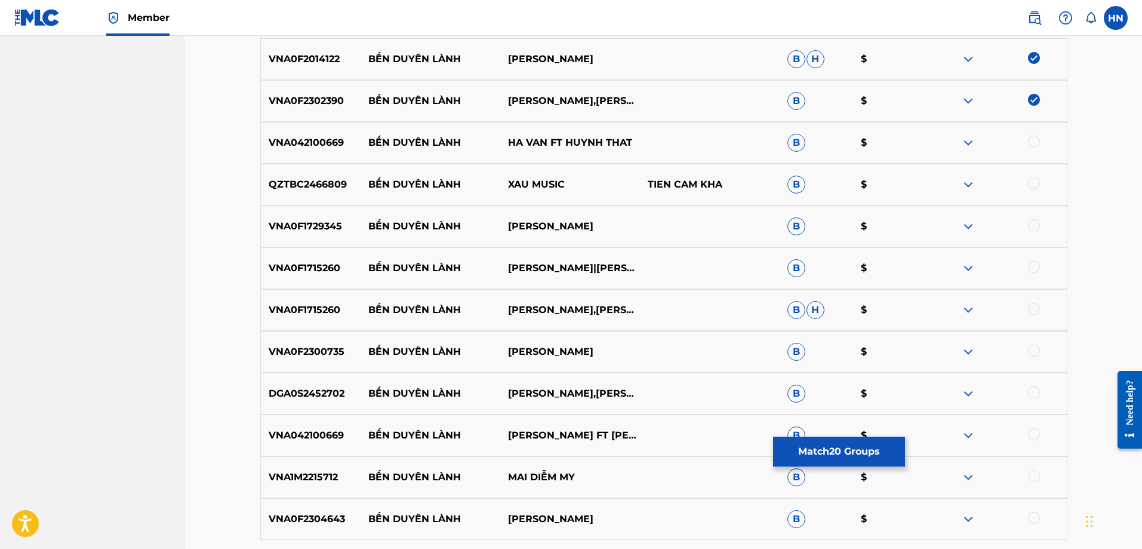
scroll to position [1252, 0]
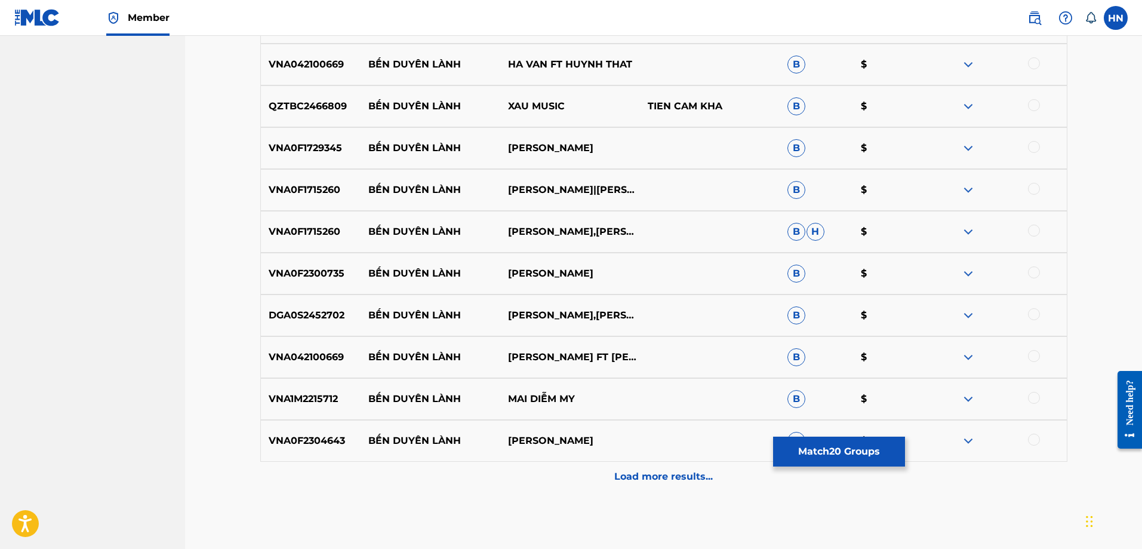
click at [319, 78] on div "VNA042100669 BẾN DUYÊN LÀNH HA VAN FT HUYNH THAT B $" at bounding box center [663, 65] width 807 height 42
click at [1036, 63] on div at bounding box center [1034, 63] width 12 height 12
click at [306, 161] on div "VNA0F1729345 BẾN DUYÊN LÀNH CAO DUY B $" at bounding box center [663, 148] width 807 height 42
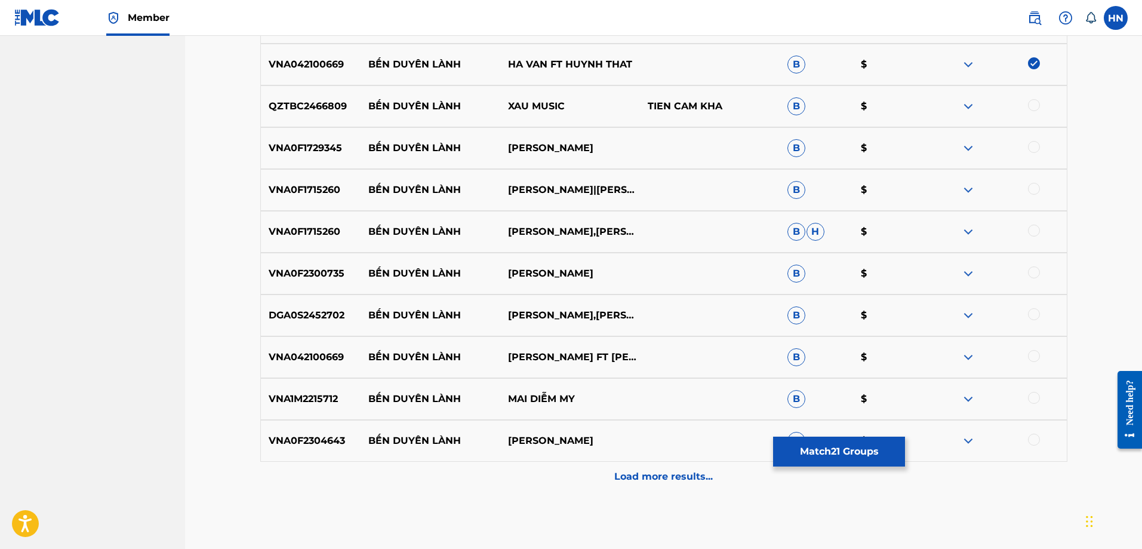
click at [324, 187] on p "VNA0F1715260" at bounding box center [311, 190] width 100 height 14
click at [1029, 186] on div at bounding box center [1034, 189] width 12 height 12
click at [304, 224] on div "VNA0F1715260 BẾN DUYÊN LÀNH TRỌNG PHÚC,THÙY TRANG B H $" at bounding box center [663, 232] width 807 height 42
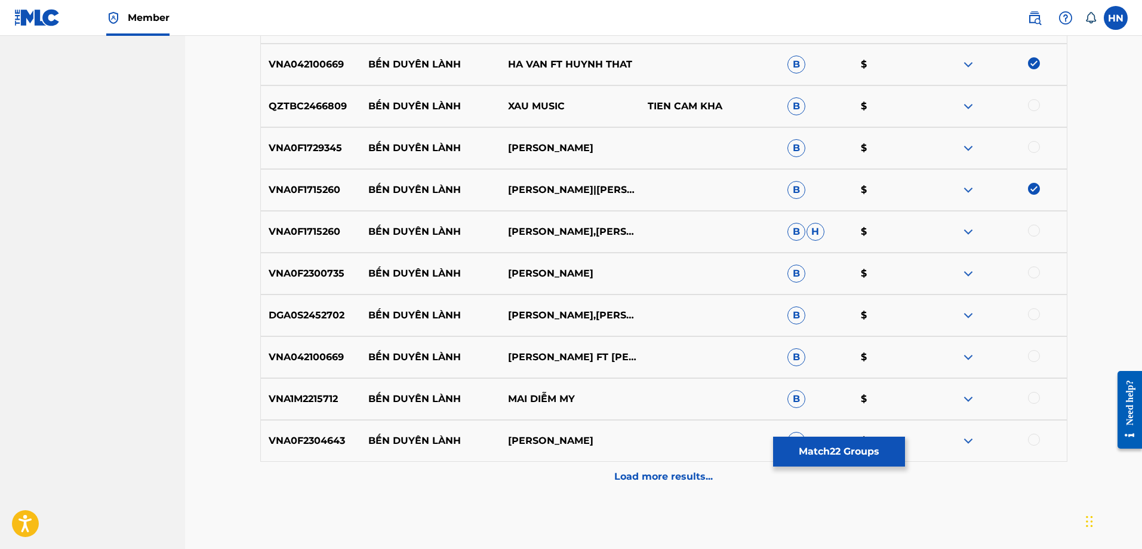
click at [1038, 229] on div at bounding box center [1034, 230] width 12 height 12
click at [316, 272] on p "VNA0F2300735" at bounding box center [311, 273] width 100 height 14
click at [1033, 269] on div at bounding box center [1034, 272] width 12 height 12
click at [318, 316] on p "DGA0S2452702" at bounding box center [311, 315] width 100 height 14
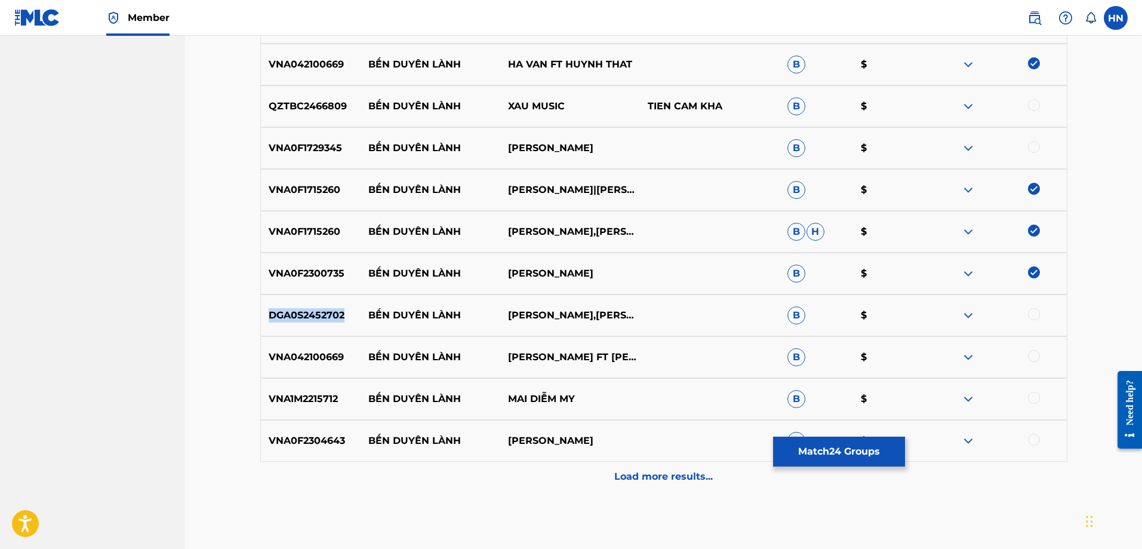
click at [318, 316] on p "DGA0S2452702" at bounding box center [311, 315] width 100 height 14
click at [1040, 310] on div at bounding box center [997, 315] width 140 height 14
click at [1036, 312] on div at bounding box center [1034, 314] width 12 height 12
click at [311, 364] on p "VNA042100669" at bounding box center [311, 357] width 100 height 14
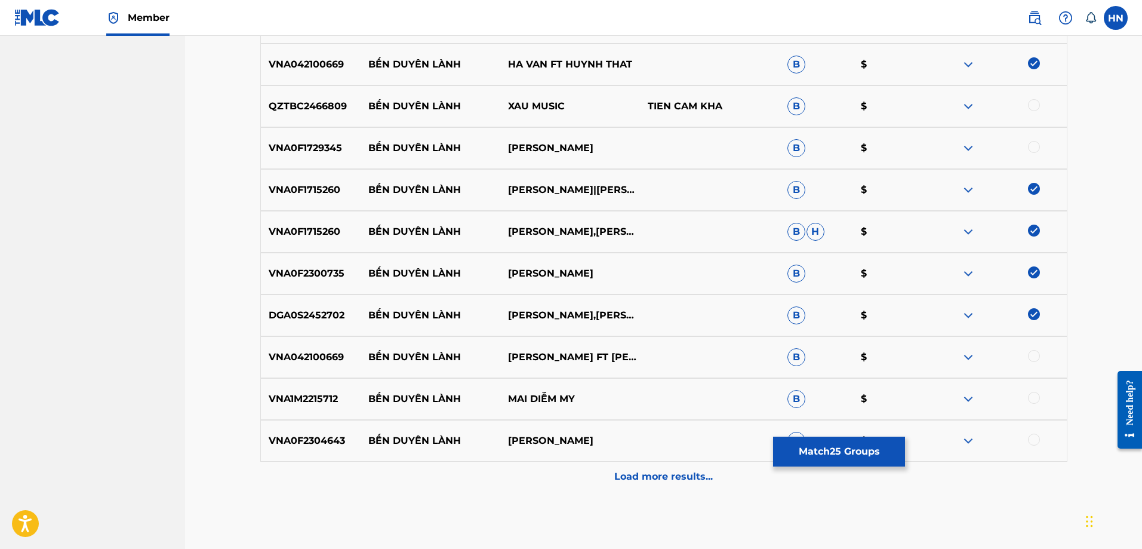
click at [1030, 355] on div at bounding box center [1034, 356] width 12 height 12
click at [320, 400] on p "VNA1M2215712" at bounding box center [311, 399] width 100 height 14
click at [1029, 396] on div at bounding box center [1034, 398] width 12 height 12
click at [273, 450] on div "VNA0F2304643 BẾN DUYÊN LÀNH TRỌNG PHÚC B $" at bounding box center [663, 441] width 807 height 42
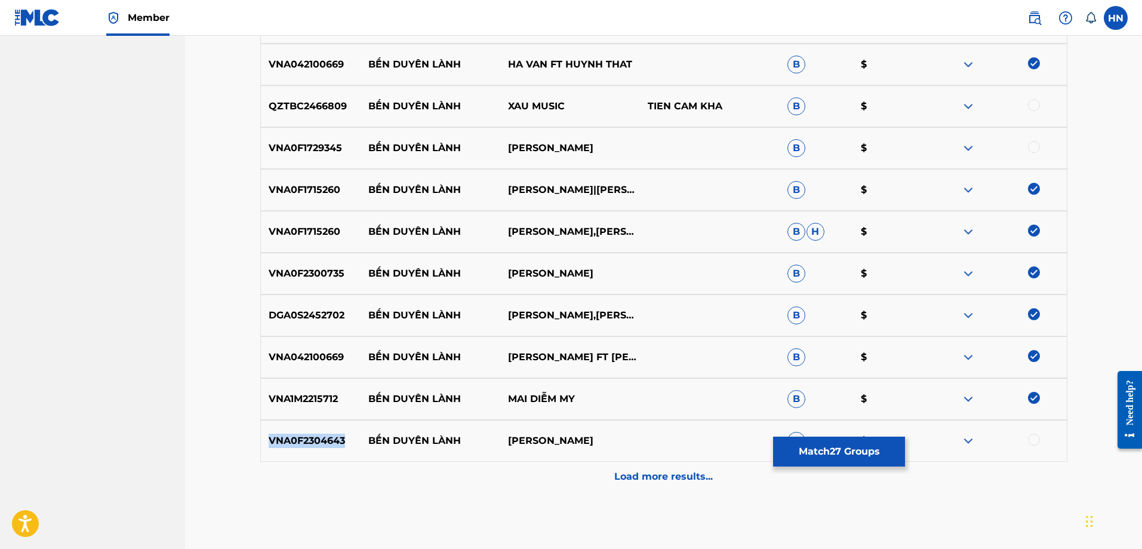
click at [273, 450] on div "VNA0F2304643 BẾN DUYÊN LÀNH TRỌNG PHÚC B $" at bounding box center [663, 441] width 807 height 42
click at [1033, 437] on div at bounding box center [1034, 439] width 12 height 12
click at [332, 150] on p "VNA0F1729345" at bounding box center [311, 148] width 100 height 14
click at [1033, 144] on div at bounding box center [1034, 147] width 12 height 12
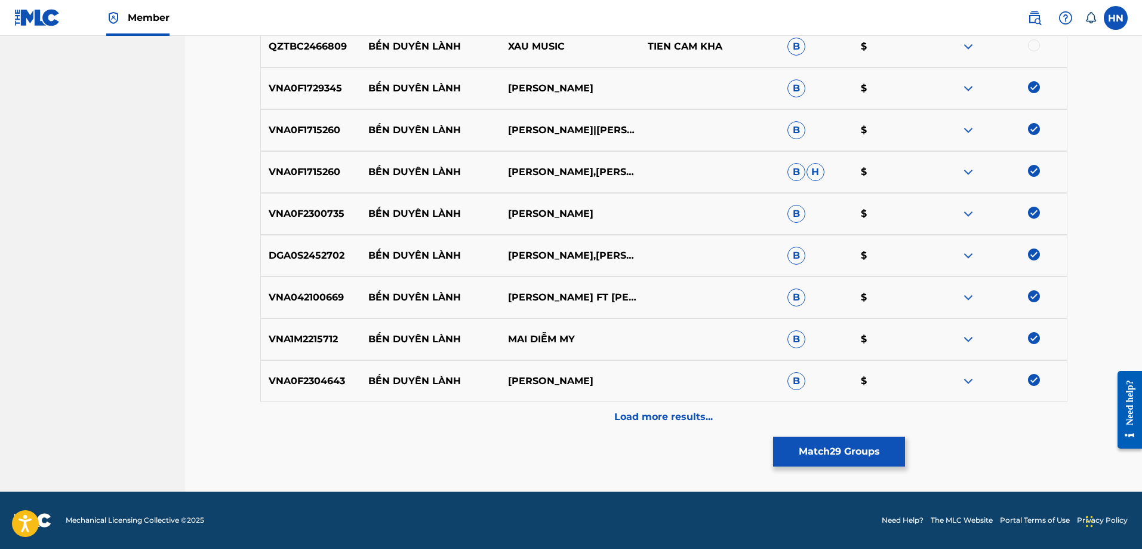
click at [642, 426] on div "Load more results..." at bounding box center [663, 417] width 807 height 30
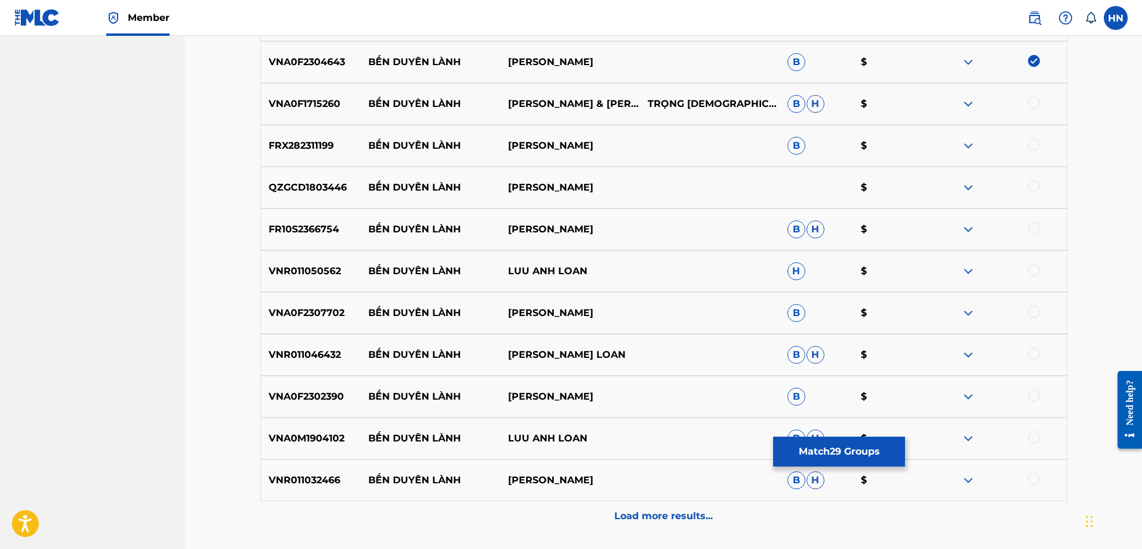
scroll to position [1610, 0]
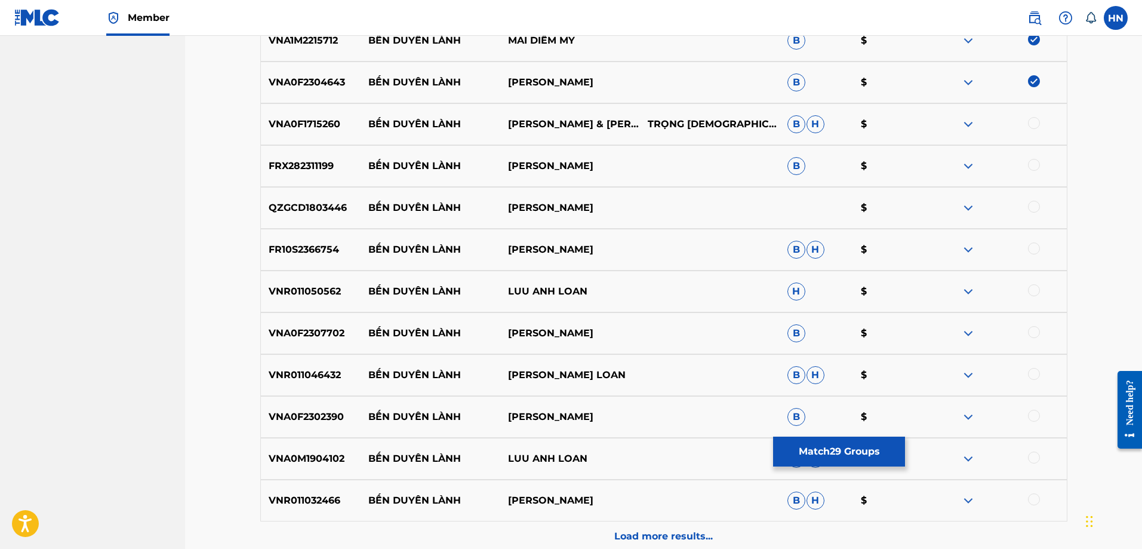
click at [315, 125] on p "VNA0F1715260" at bounding box center [311, 124] width 100 height 14
click at [1033, 124] on div at bounding box center [1034, 123] width 12 height 12
click at [320, 161] on p "FRX282311199" at bounding box center [311, 166] width 100 height 14
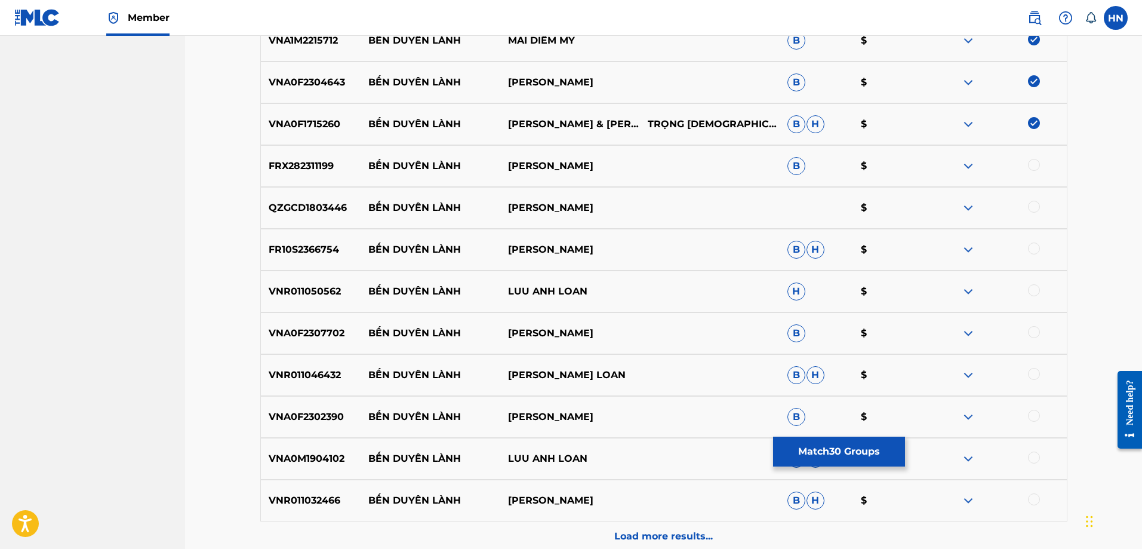
click at [1034, 160] on div at bounding box center [1034, 165] width 12 height 12
click at [324, 199] on div "QZGCD1803446 BẾN DUYÊN LÀNH ĐẶNG THẾ LUÂN $" at bounding box center [663, 208] width 807 height 42
click at [1037, 206] on div at bounding box center [1034, 207] width 12 height 12
click at [263, 253] on p "FR10S2366754" at bounding box center [311, 249] width 100 height 14
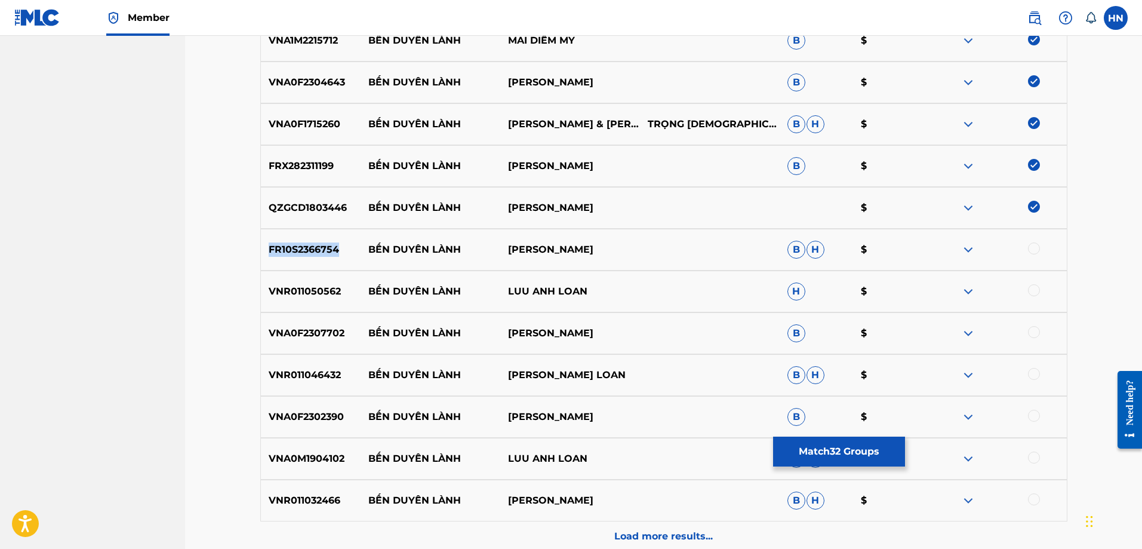
click at [263, 253] on p "FR10S2366754" at bounding box center [311, 249] width 100 height 14
click at [1030, 248] on div at bounding box center [1034, 248] width 12 height 12
click at [272, 312] on div "VNA0F2307702 BẾN DUYÊN LÀNH TRỌNG PHÚC B $" at bounding box center [663, 333] width 807 height 42
click at [275, 295] on p "VNR011050562" at bounding box center [311, 291] width 100 height 14
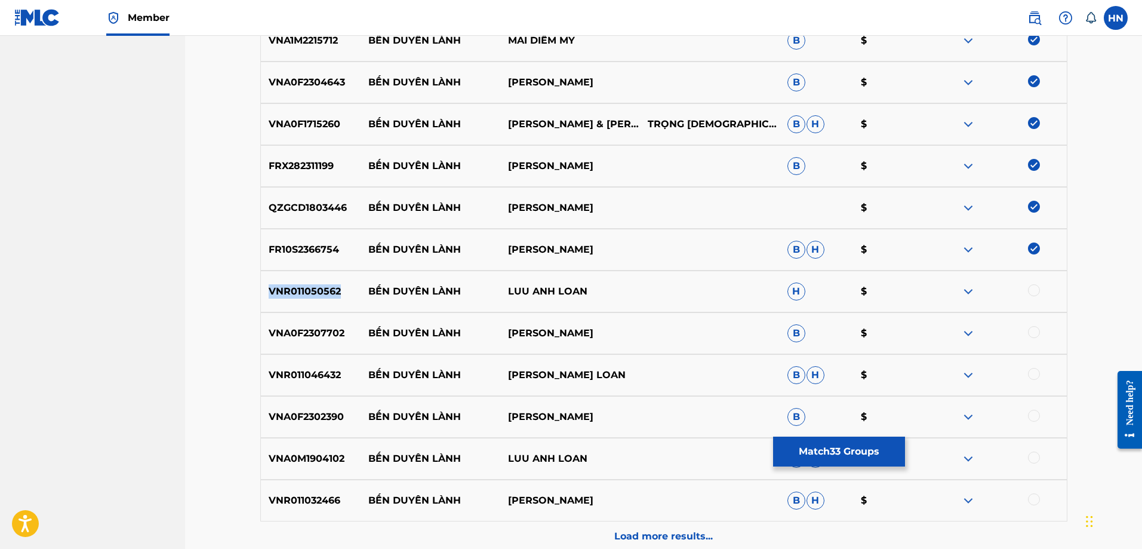
click at [275, 295] on p "VNR011050562" at bounding box center [311, 291] width 100 height 14
click at [1031, 289] on div at bounding box center [1034, 290] width 12 height 12
click at [1035, 335] on div at bounding box center [1034, 332] width 12 height 12
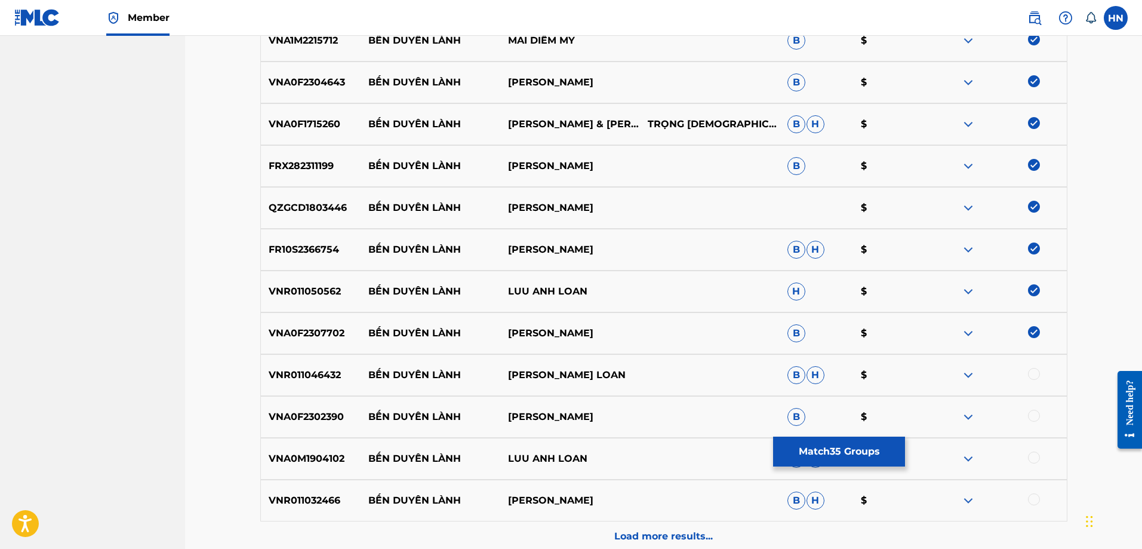
click at [321, 375] on p "VNR011046432" at bounding box center [311, 375] width 100 height 14
click at [1030, 377] on div at bounding box center [1034, 374] width 12 height 12
click at [325, 418] on p "VNA0F2302390" at bounding box center [311, 417] width 100 height 14
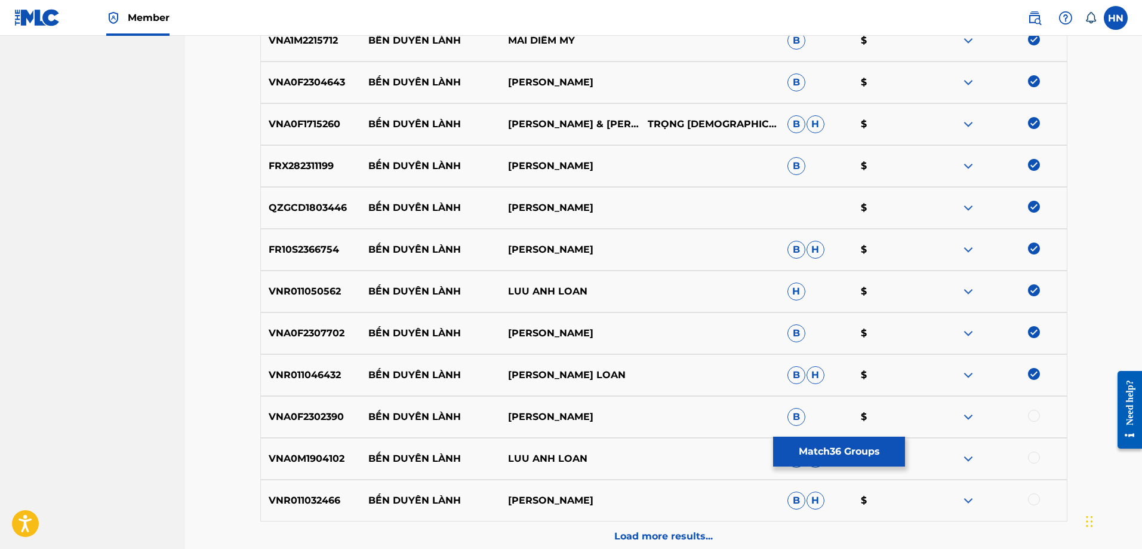
click at [1033, 415] on div at bounding box center [1034, 416] width 12 height 12
click at [293, 458] on p "VNA0M1904102" at bounding box center [311, 458] width 100 height 14
click at [1034, 454] on div at bounding box center [1034, 457] width 12 height 12
click at [330, 495] on p "VNR011032466" at bounding box center [311, 500] width 100 height 14
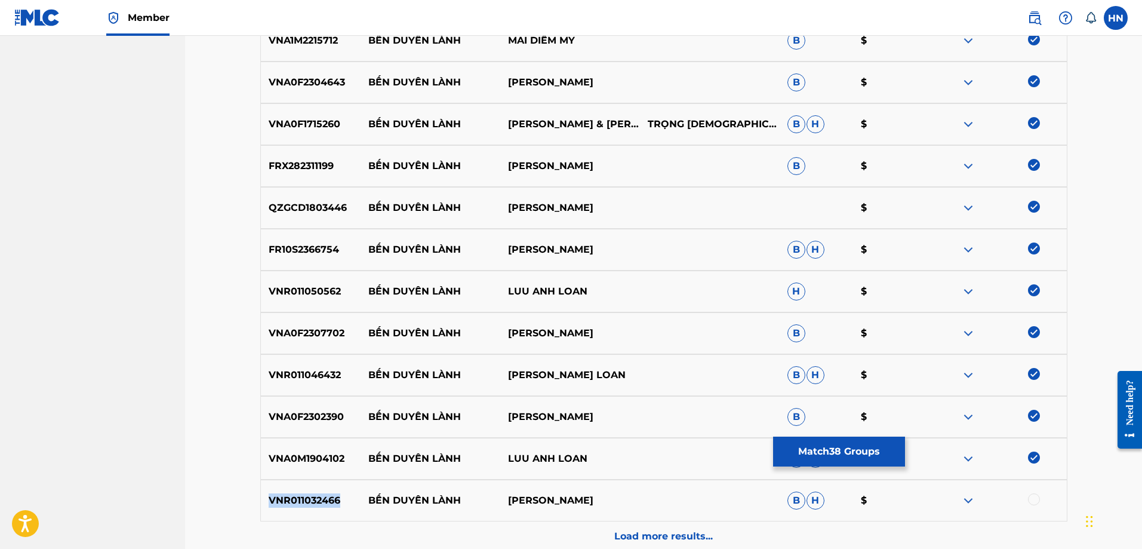
click at [330, 495] on p "VNR011032466" at bounding box center [311, 500] width 100 height 14
click at [1036, 501] on div at bounding box center [1034, 499] width 12 height 12
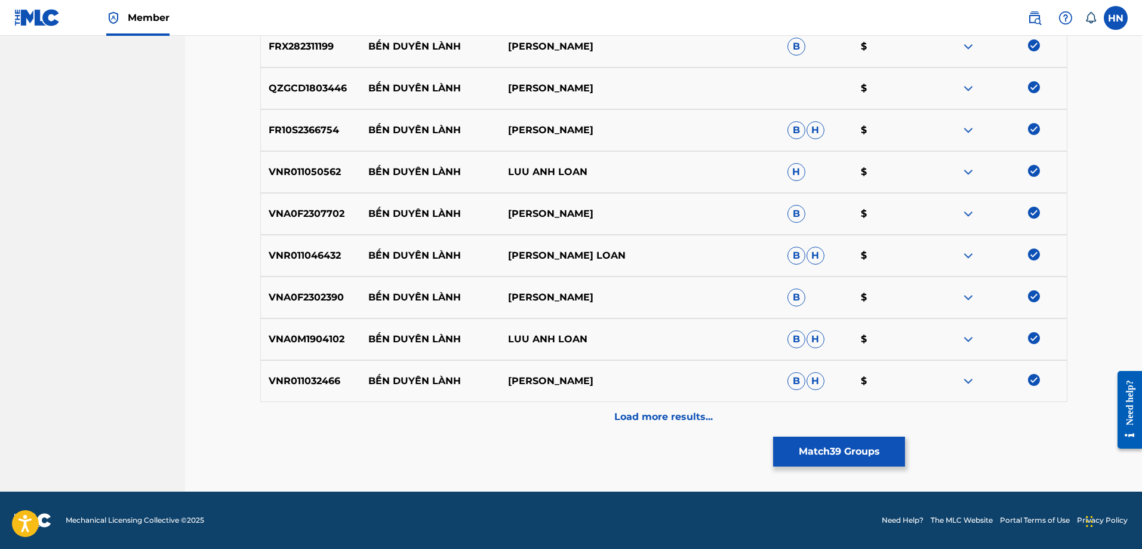
click at [633, 399] on div "VNR011032466 BẾN DUYÊN LÀNH HỒNG QUYÊN B H $" at bounding box center [663, 381] width 807 height 42
click at [631, 402] on div "Load more results..." at bounding box center [663, 417] width 807 height 30
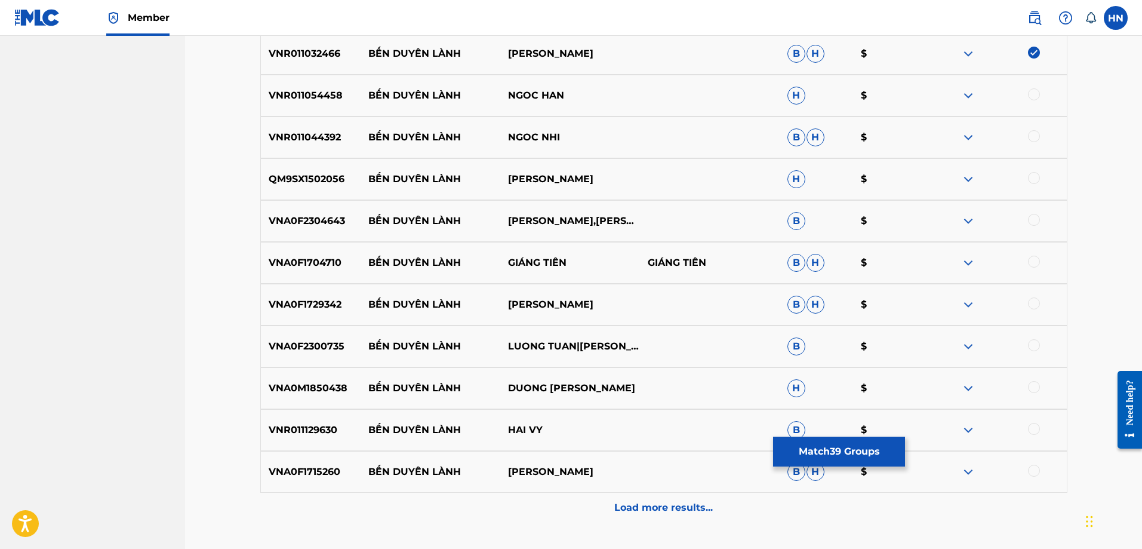
scroll to position [2028, 0]
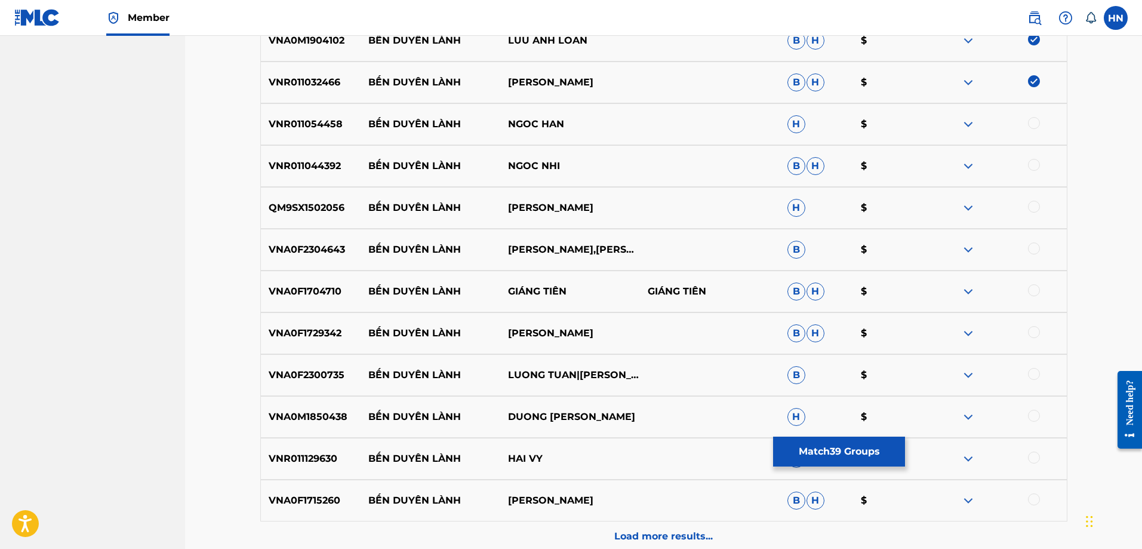
click at [311, 115] on div "VNR011054458 BẾN DUYÊN LÀNH NGOC HAN H $" at bounding box center [663, 124] width 807 height 42
click at [1030, 123] on div at bounding box center [1034, 123] width 12 height 12
click at [321, 158] on div "VNR011044392 BẾN DUYÊN LÀNH NGOC NHI B H $" at bounding box center [663, 166] width 807 height 42
click at [318, 167] on p "VNR011044392" at bounding box center [311, 166] width 100 height 14
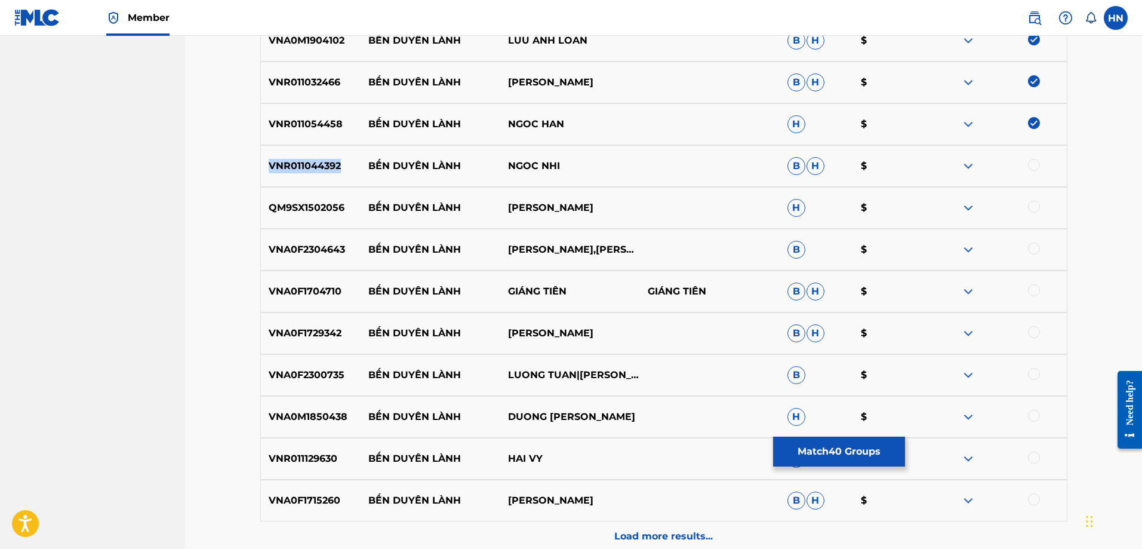
click at [318, 167] on p "VNR011044392" at bounding box center [311, 166] width 100 height 14
click at [1033, 170] on div at bounding box center [1034, 165] width 12 height 12
click at [289, 202] on p "QM9SX1502056" at bounding box center [311, 208] width 100 height 14
click at [1027, 207] on div at bounding box center [997, 208] width 140 height 14
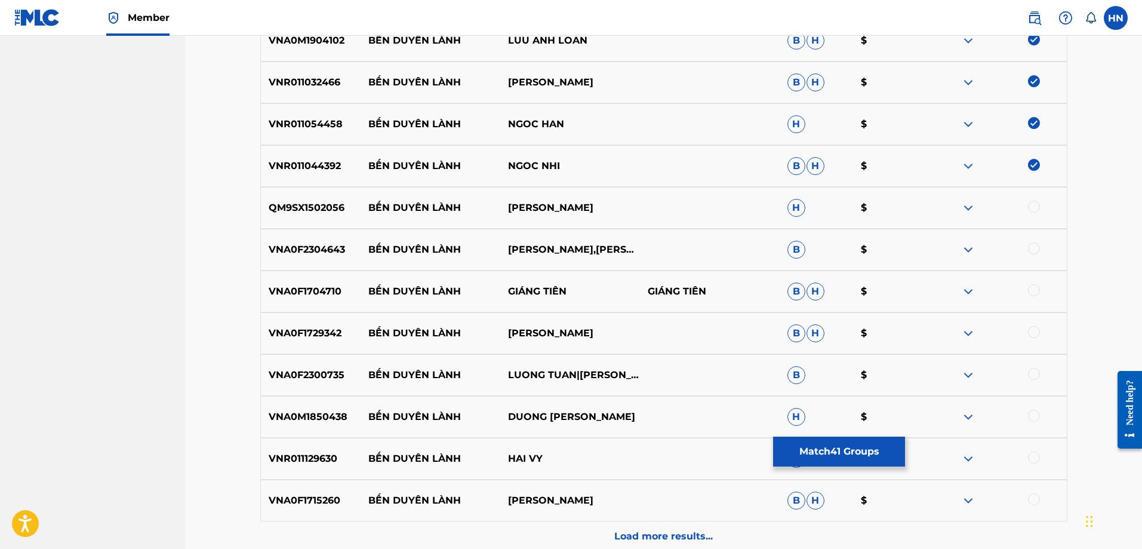
click at [1032, 208] on div at bounding box center [1034, 207] width 12 height 12
click at [291, 241] on div "VNA0F2304643 BẾN DUYÊN LÀNH TRỌNG PHÚC,THÙY TRANG B $" at bounding box center [663, 250] width 807 height 42
click at [1039, 246] on div at bounding box center [1034, 248] width 12 height 12
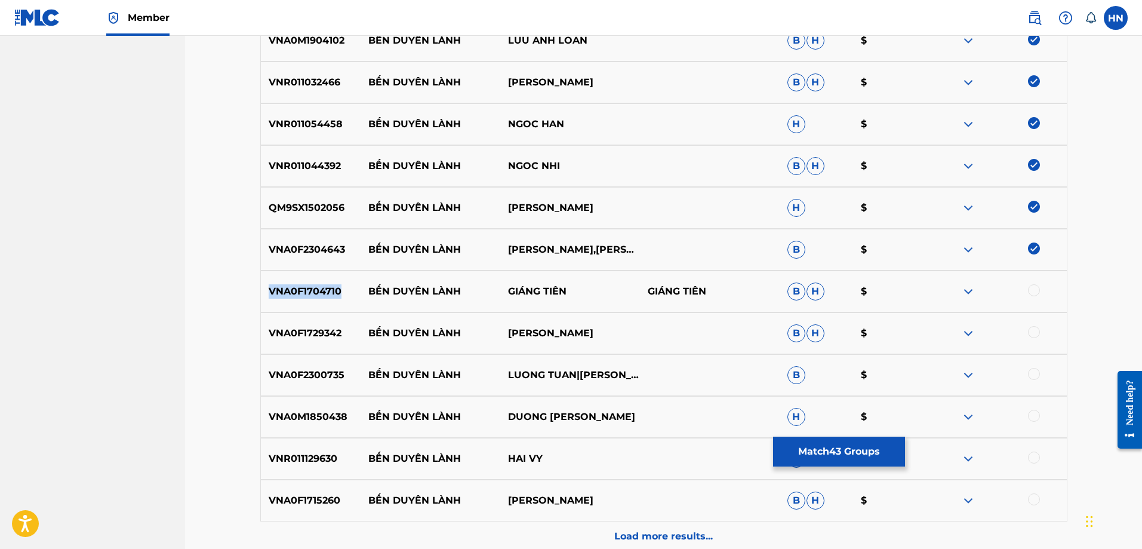
click at [1034, 290] on div at bounding box center [1034, 290] width 12 height 12
click at [319, 340] on div "VNA0F1729342 BẾN DUYÊN LÀNH CAO DUY B H $" at bounding box center [663, 333] width 807 height 42
click at [1029, 328] on div at bounding box center [1034, 332] width 12 height 12
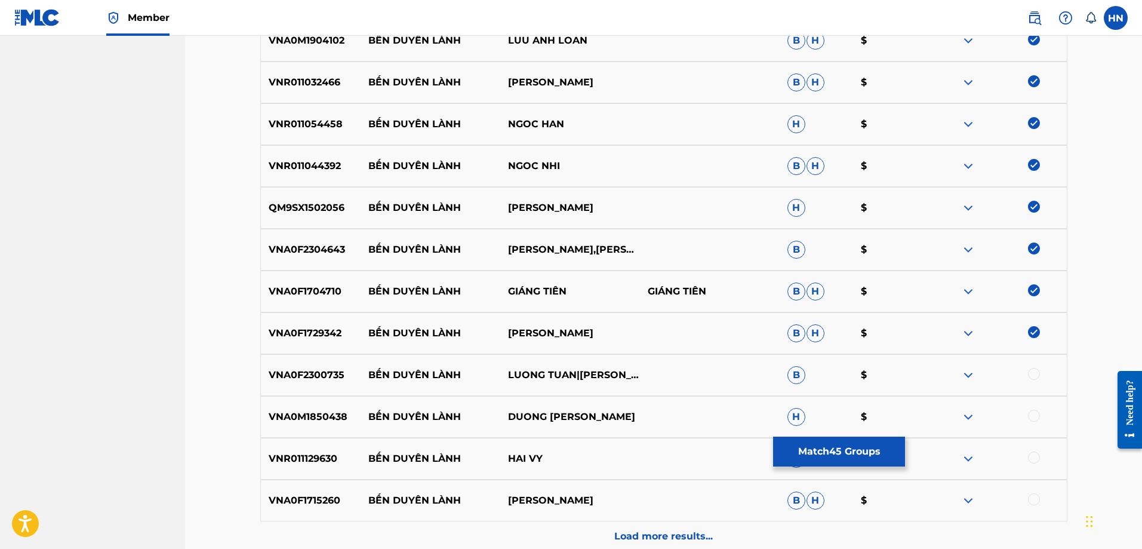
click at [307, 384] on div "VNA0F2300735 BẾN DUYÊN LÀNH LUONG TUAN|MAI THANH PHƯỢNG B $" at bounding box center [663, 375] width 807 height 42
click at [1038, 373] on div at bounding box center [1034, 374] width 12 height 12
click at [274, 421] on p "VNA0M1850438" at bounding box center [311, 417] width 100 height 14
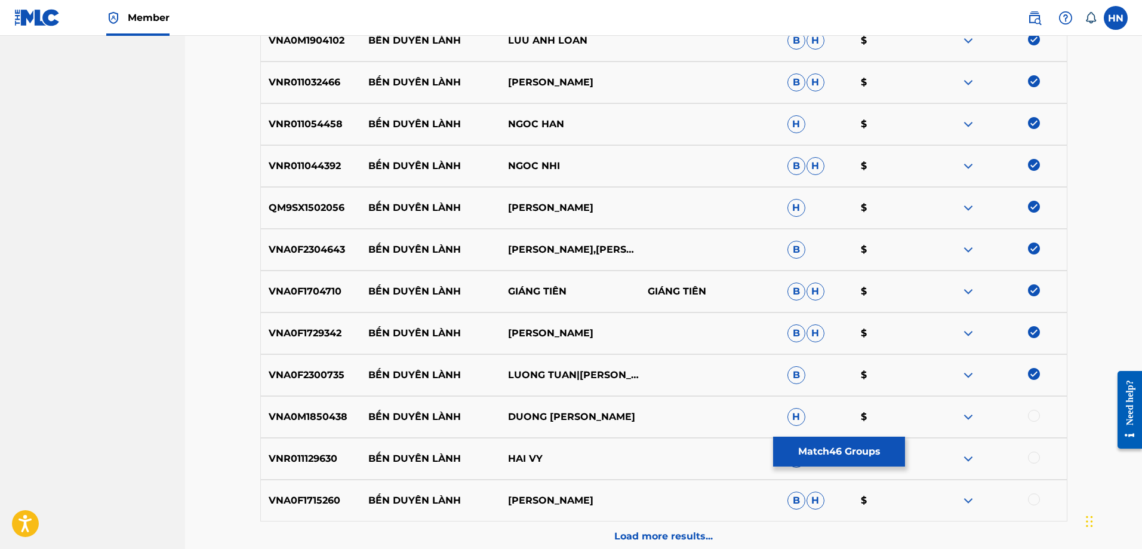
click at [1029, 417] on div at bounding box center [1034, 416] width 12 height 12
click at [288, 459] on p "VNR011129630" at bounding box center [311, 458] width 100 height 14
click at [1037, 454] on div at bounding box center [1034, 457] width 12 height 12
click at [325, 508] on div "VNA0F1715260 BẾN DUYÊN LÀNH TRỌNG PHÚC B H $" at bounding box center [663, 500] width 807 height 42
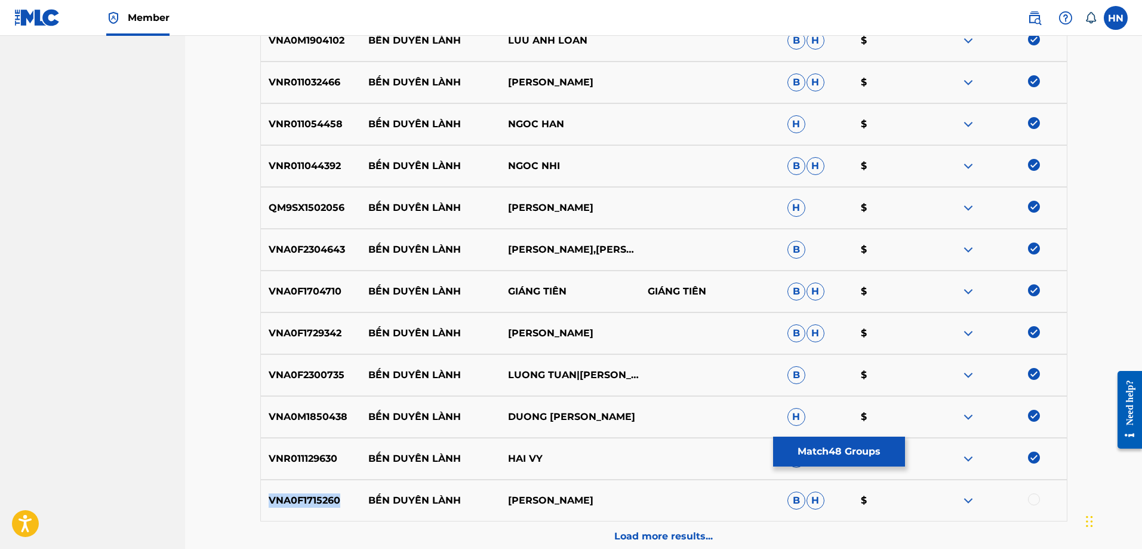
click at [325, 508] on div "VNA0F1715260 BẾN DUYÊN LÀNH TRỌNG PHÚC B H $" at bounding box center [663, 500] width 807 height 42
click at [1032, 502] on div at bounding box center [1034, 499] width 12 height 12
click at [805, 535] on div "Load more results..." at bounding box center [663, 536] width 807 height 30
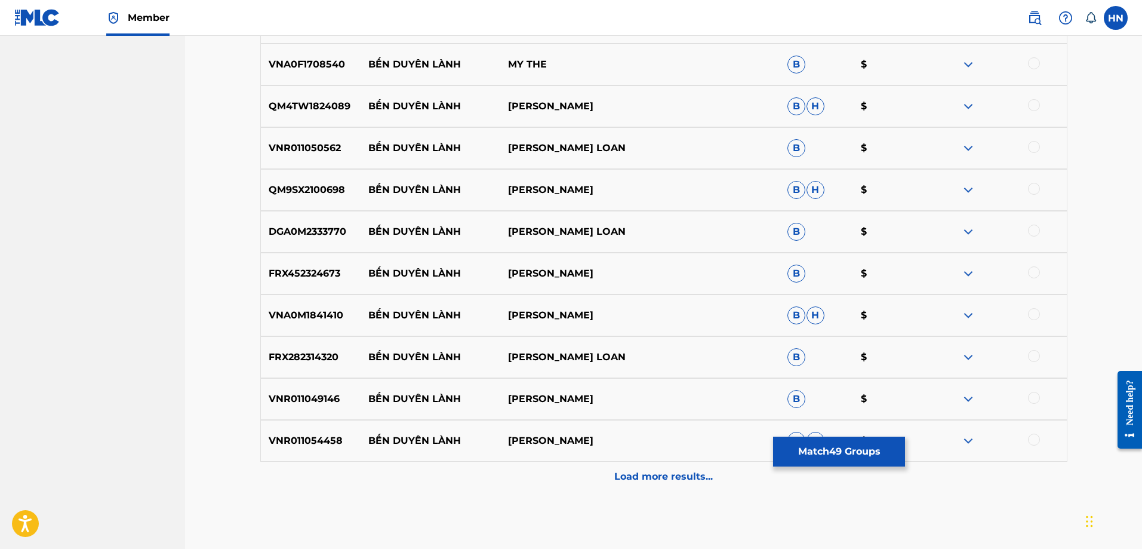
scroll to position [2446, 0]
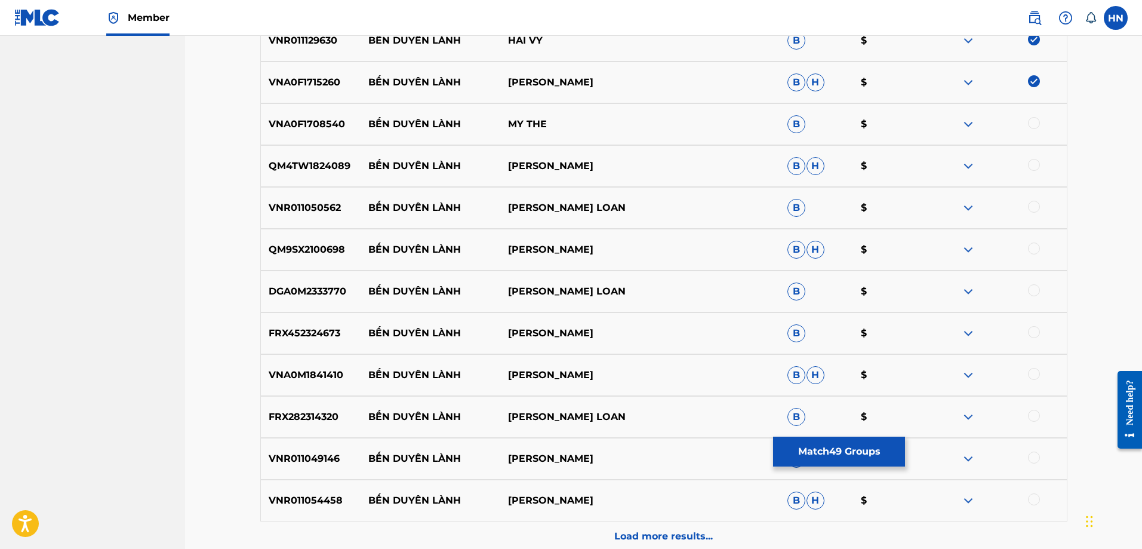
click at [270, 119] on p "VNA0F1708540" at bounding box center [311, 124] width 100 height 14
click at [1035, 125] on div at bounding box center [1034, 123] width 12 height 12
click at [341, 165] on p "QM4TW1824089" at bounding box center [311, 166] width 100 height 14
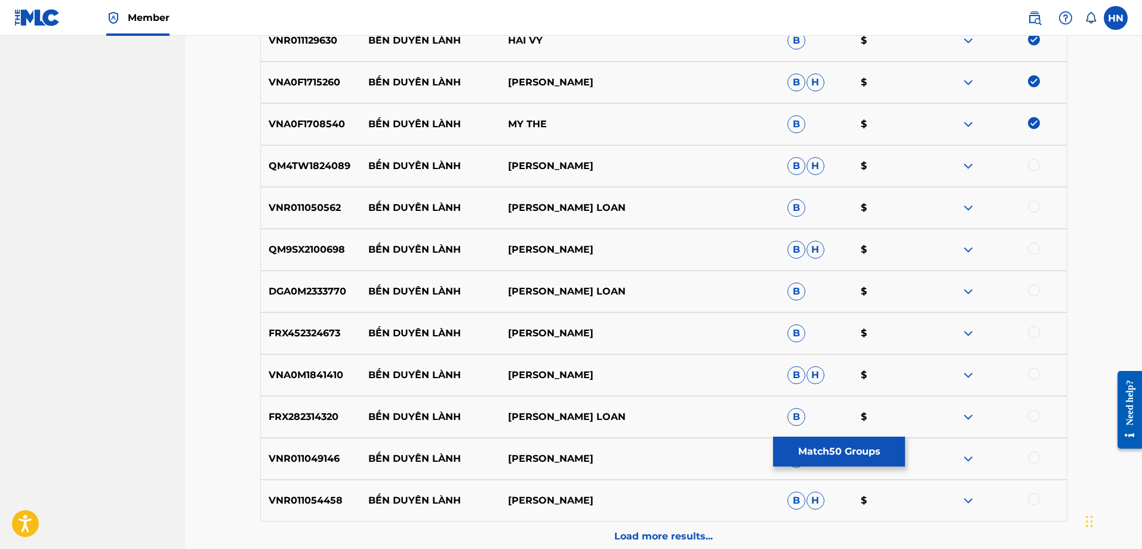
click at [1033, 168] on div at bounding box center [1034, 165] width 12 height 12
click at [328, 194] on div "VNR011050562 BẾN DUYÊN LÀNH LƯU ÁNH LOAN B $" at bounding box center [663, 208] width 807 height 42
click at [1034, 204] on div at bounding box center [1034, 207] width 12 height 12
click at [302, 258] on div "QM9SX2100698 BẾN DUYÊN LÀNH HƯƠNG LAN B H $" at bounding box center [663, 250] width 807 height 42
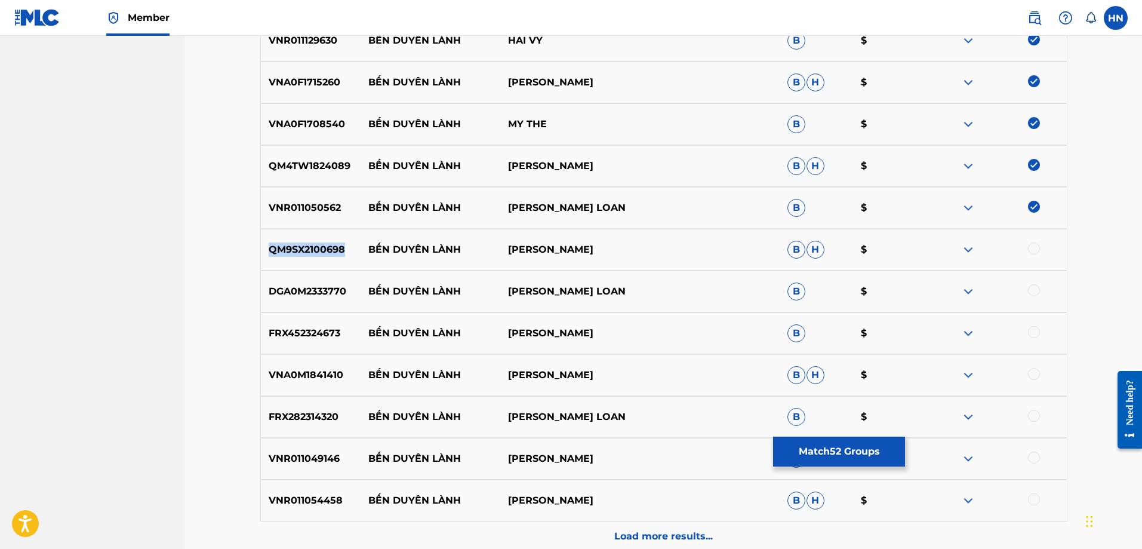
click at [302, 258] on div "QM9SX2100698 BẾN DUYÊN LÀNH HƯƠNG LAN B H $" at bounding box center [663, 250] width 807 height 42
click at [1029, 250] on div at bounding box center [1034, 248] width 12 height 12
click at [324, 279] on div "DGA0M2333770 BẾN DUYÊN LÀNH LƯU ÁNH LOAN B $" at bounding box center [663, 291] width 807 height 42
click at [1032, 289] on div at bounding box center [1034, 290] width 12 height 12
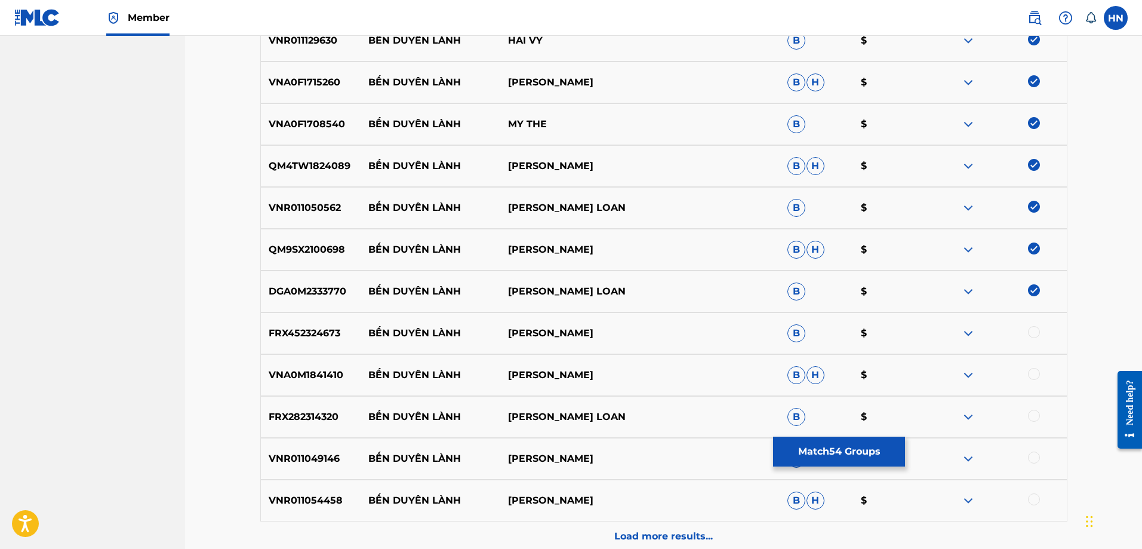
click at [322, 333] on p "FRX452324673" at bounding box center [311, 333] width 100 height 14
click at [1031, 331] on div at bounding box center [1034, 332] width 12 height 12
click at [288, 383] on div "VNA0M1841410 BẾN DUYÊN LÀNH TRỌNG PHÚC B H $" at bounding box center [663, 375] width 807 height 42
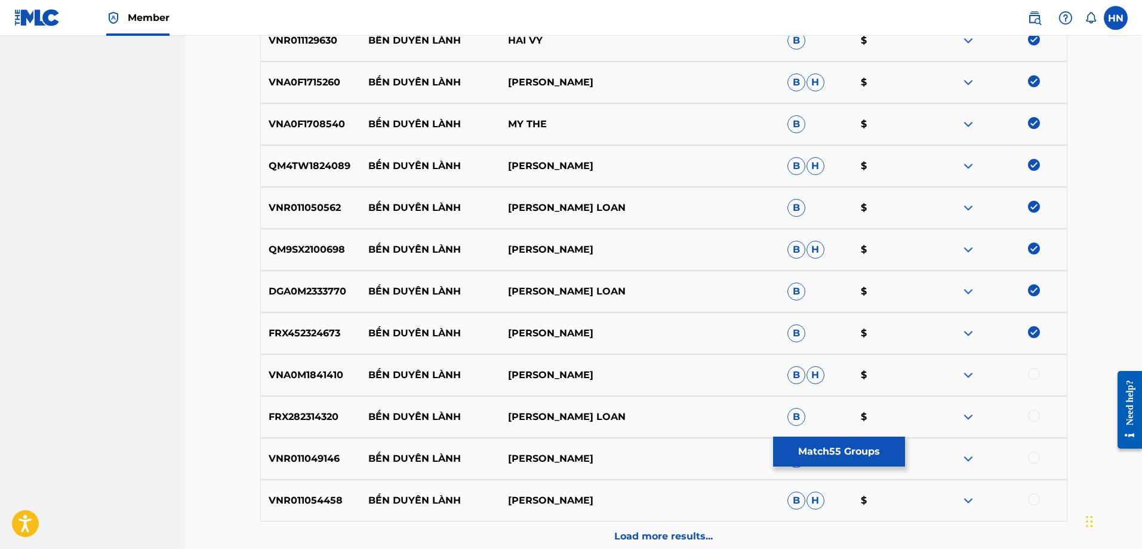
click at [1037, 375] on div at bounding box center [1034, 374] width 12 height 12
click at [289, 413] on p "FRX282314320" at bounding box center [311, 417] width 100 height 14
click at [1034, 412] on div at bounding box center [1034, 416] width 12 height 12
click at [300, 421] on p "FRX282314320" at bounding box center [311, 417] width 100 height 14
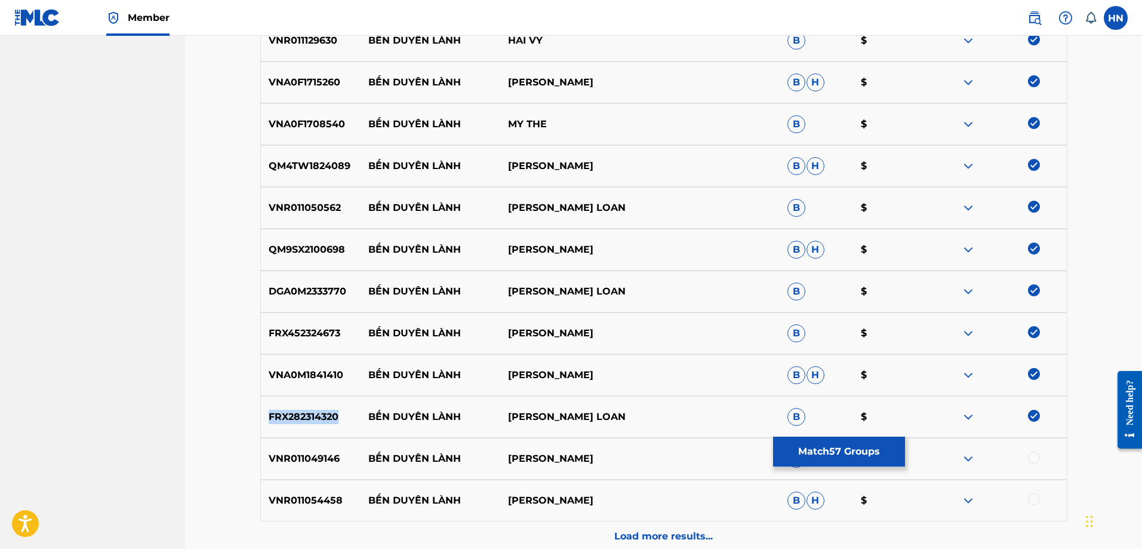
click at [300, 421] on p "FRX282314320" at bounding box center [311, 417] width 100 height 14
click at [304, 443] on div "VNR011049146 BẾN DUYÊN LÀNH NGỌC HÂN B $" at bounding box center [663, 459] width 807 height 42
click at [1038, 457] on div at bounding box center [1034, 457] width 12 height 12
click at [338, 499] on p "VNR011054458" at bounding box center [311, 500] width 100 height 14
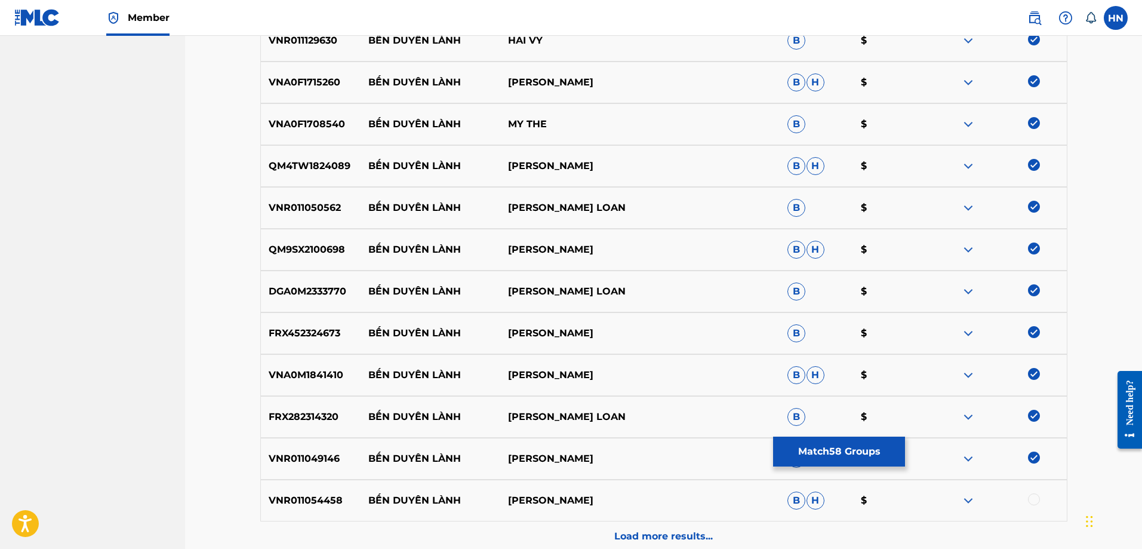
click at [338, 499] on p "VNR011054458" at bounding box center [311, 500] width 100 height 14
click at [1036, 504] on div at bounding box center [1034, 499] width 12 height 12
click at [666, 521] on div "VNR011054458 BẾN DUYÊN LÀNH NGỌC HÂN B H $" at bounding box center [663, 500] width 807 height 42
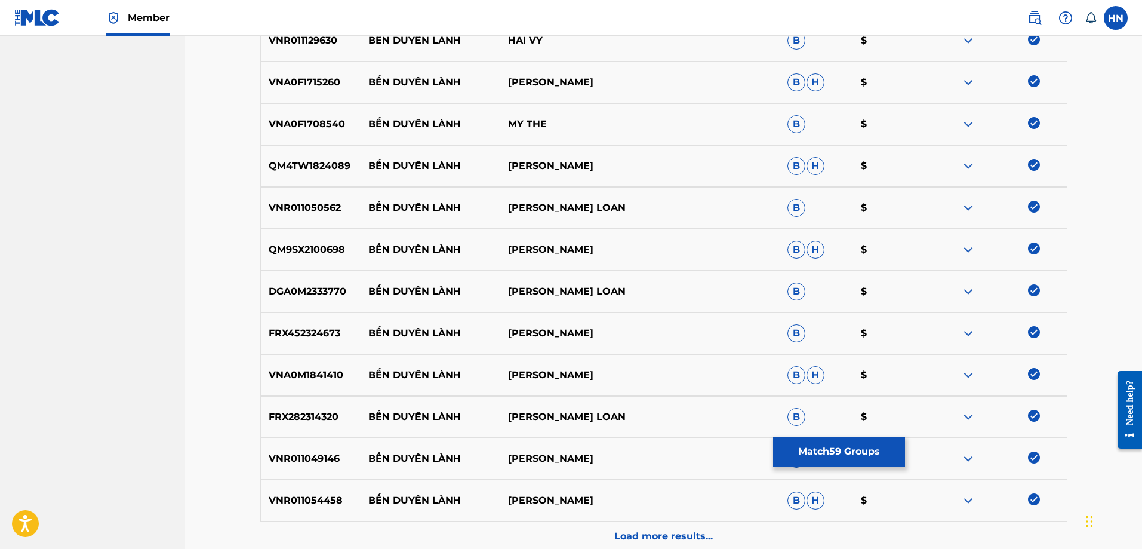
click at [664, 522] on div "Load more results..." at bounding box center [663, 536] width 807 height 30
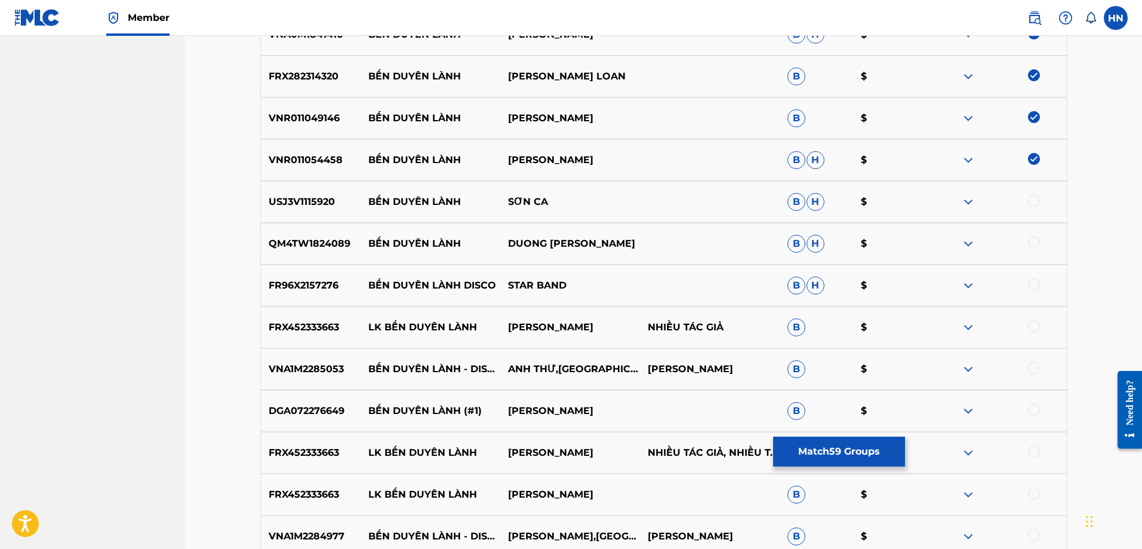
scroll to position [2804, 0]
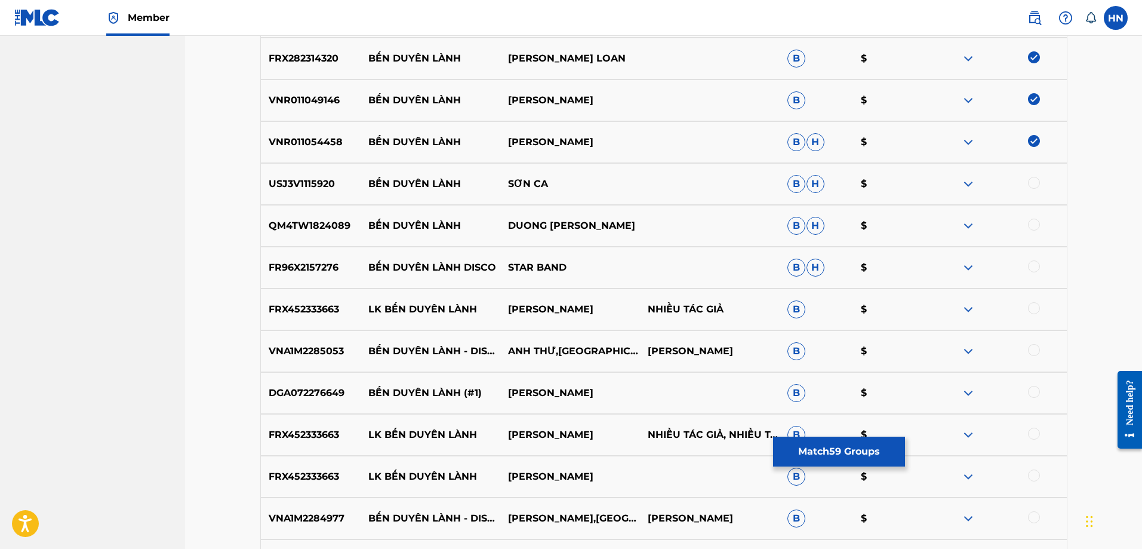
click at [332, 186] on p "USJ3V1115920" at bounding box center [311, 184] width 100 height 14
click at [1038, 183] on div at bounding box center [1034, 183] width 12 height 12
click at [318, 235] on div "QM4TW1824089 BẾN DUYÊN LÀNH DUONG HONG LOAN B H $" at bounding box center [663, 226] width 807 height 42
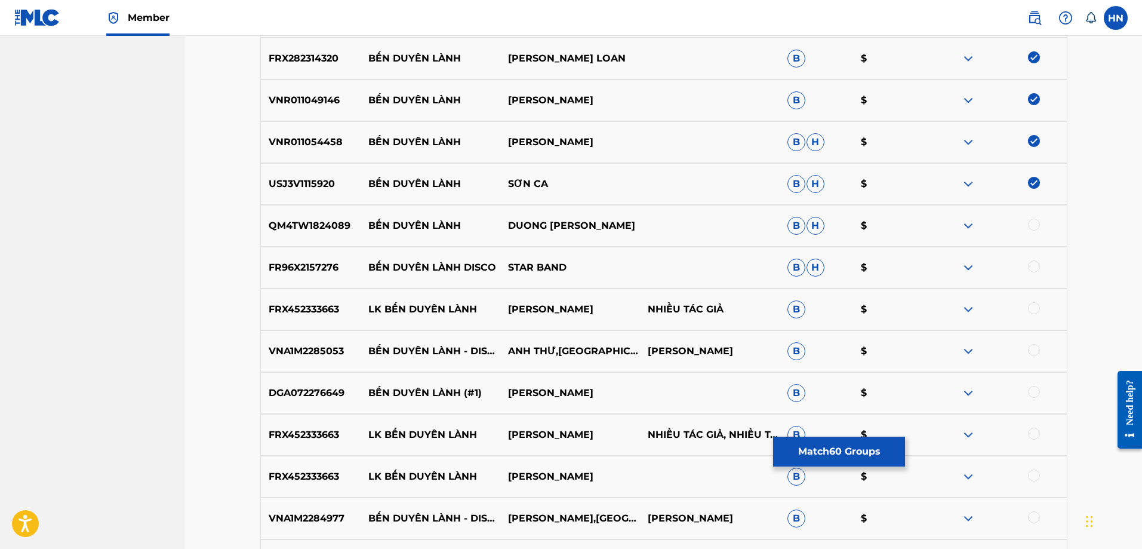
click at [1031, 223] on div at bounding box center [1034, 224] width 12 height 12
click at [307, 264] on p "FR96X2157276" at bounding box center [311, 267] width 100 height 14
click at [1041, 264] on div at bounding box center [997, 267] width 140 height 14
click at [1036, 265] on div at bounding box center [1034, 266] width 12 height 12
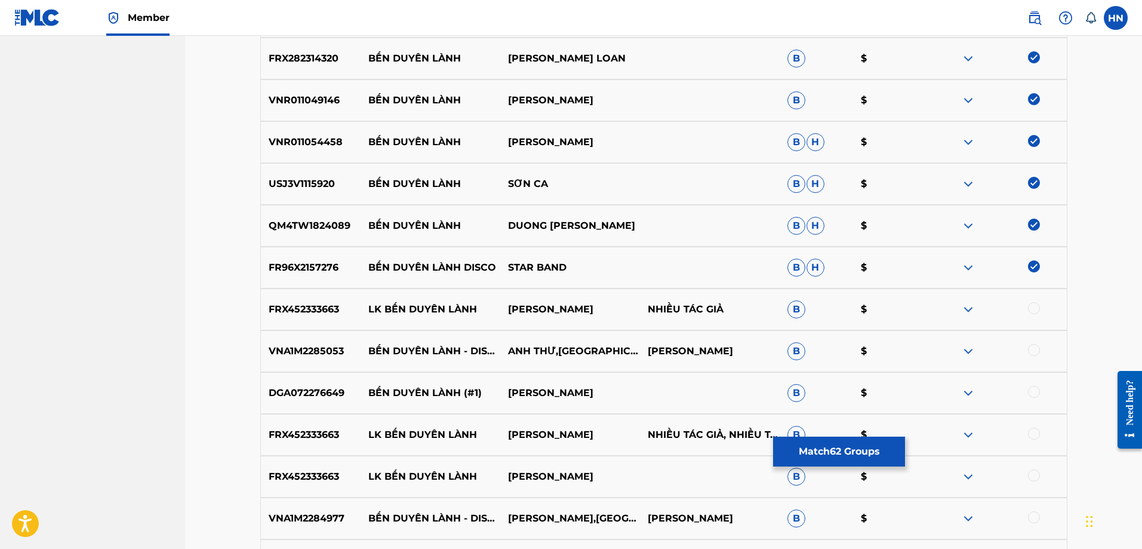
scroll to position [2923, 0]
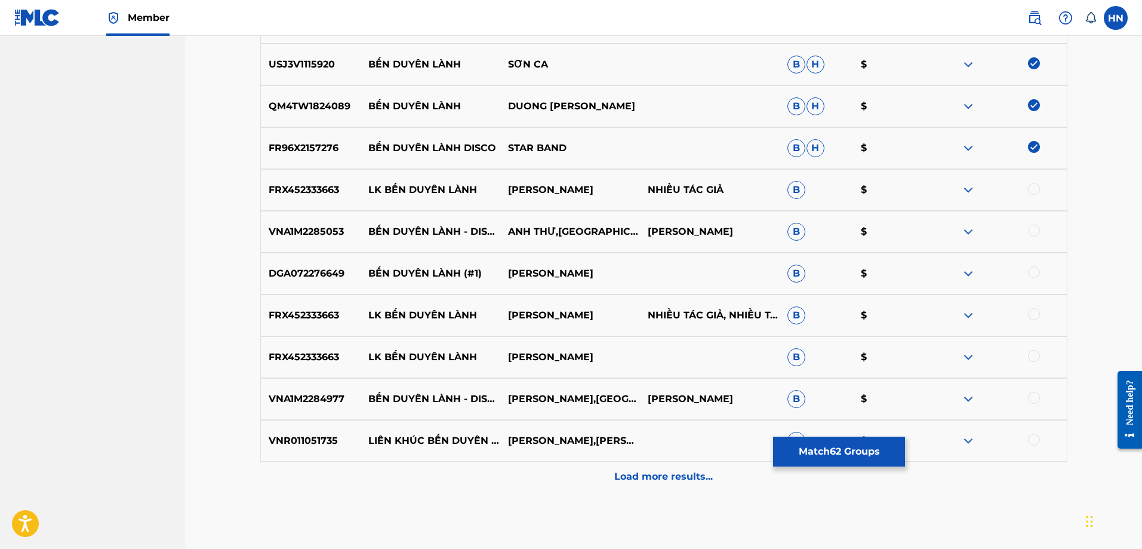
click at [320, 405] on p "VNA1M2284977" at bounding box center [311, 399] width 100 height 14
click at [1039, 399] on div at bounding box center [1034, 398] width 12 height 12
click at [388, 271] on p "BẾN DUYÊN LÀNH (#1)" at bounding box center [431, 273] width 140 height 14
click at [261, 272] on p "DGA072276649" at bounding box center [311, 273] width 100 height 14
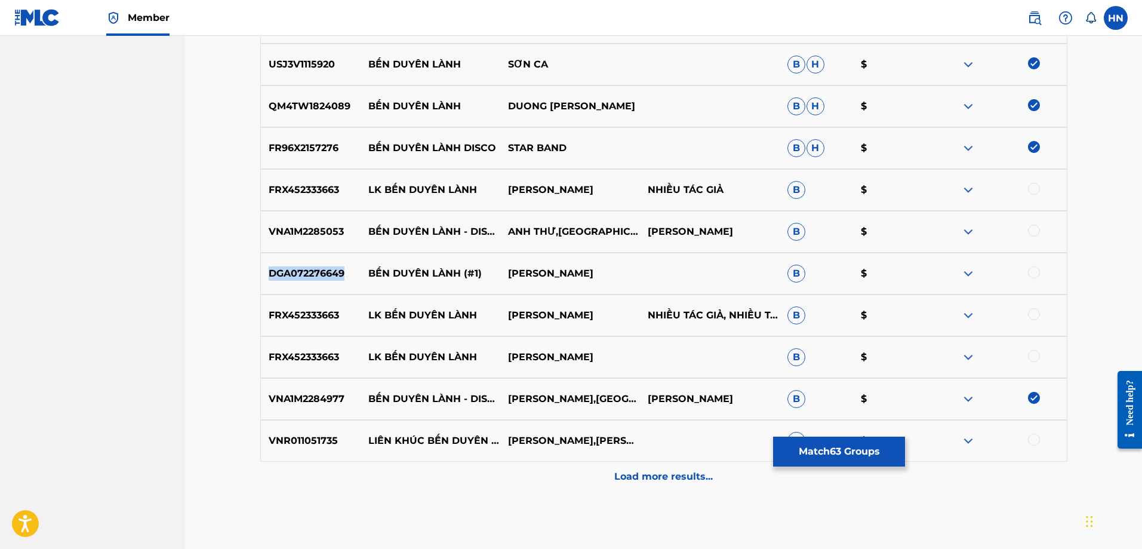
click at [261, 272] on p "DGA072276649" at bounding box center [311, 273] width 100 height 14
click at [1032, 275] on div at bounding box center [1034, 272] width 12 height 12
click at [306, 229] on p "VNA1M2285053" at bounding box center [311, 231] width 100 height 14
click at [1029, 227] on div at bounding box center [1034, 230] width 12 height 12
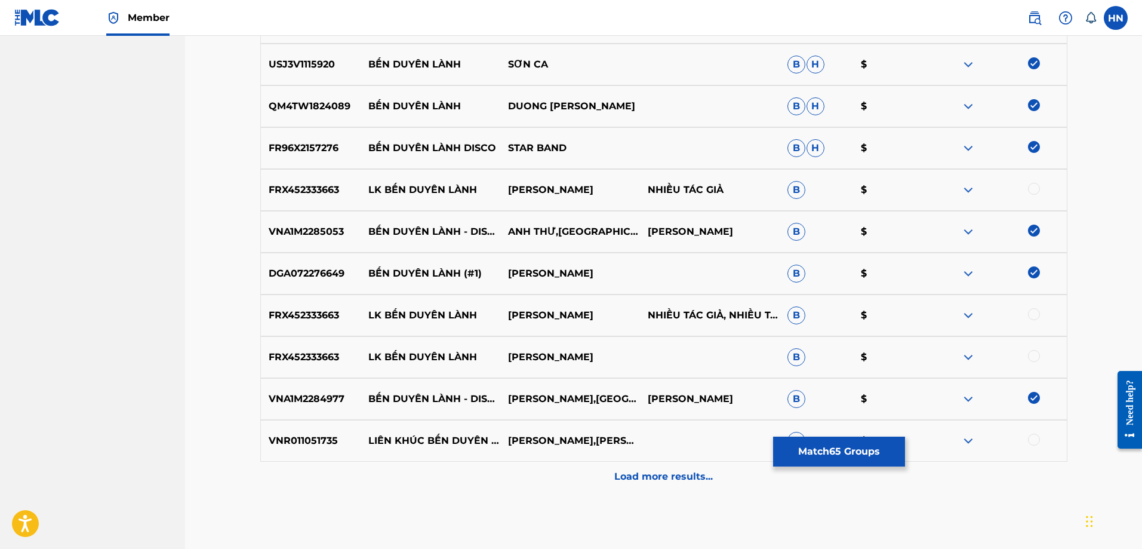
click at [649, 475] on p "Load more results..." at bounding box center [663, 476] width 99 height 14
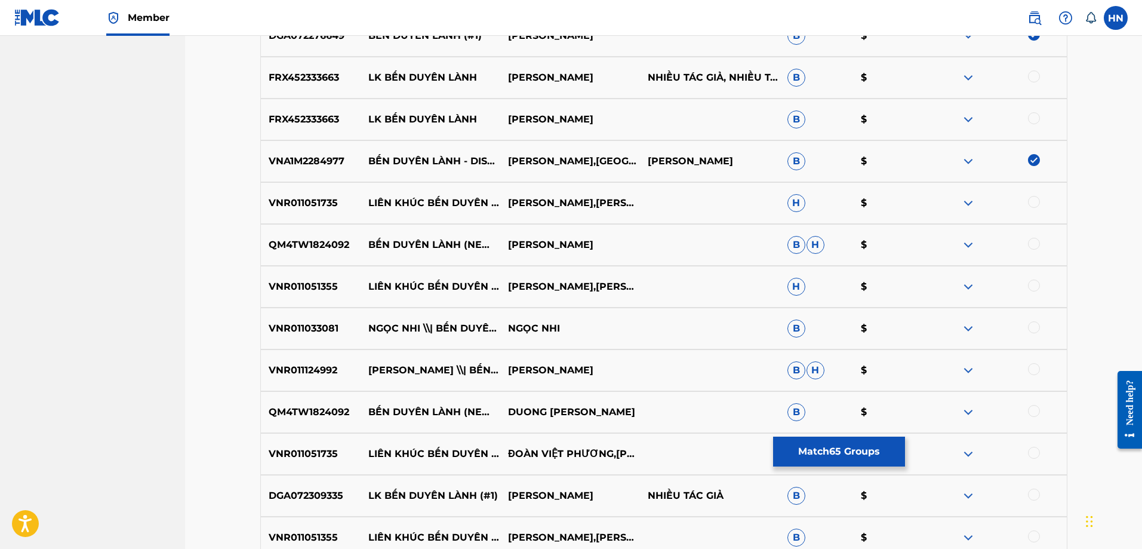
scroll to position [3162, 0]
click at [300, 242] on p "QM4TW1824092" at bounding box center [311, 243] width 100 height 14
click at [1035, 242] on div at bounding box center [1034, 242] width 12 height 12
click at [294, 328] on p "VNR011033081" at bounding box center [311, 327] width 100 height 14
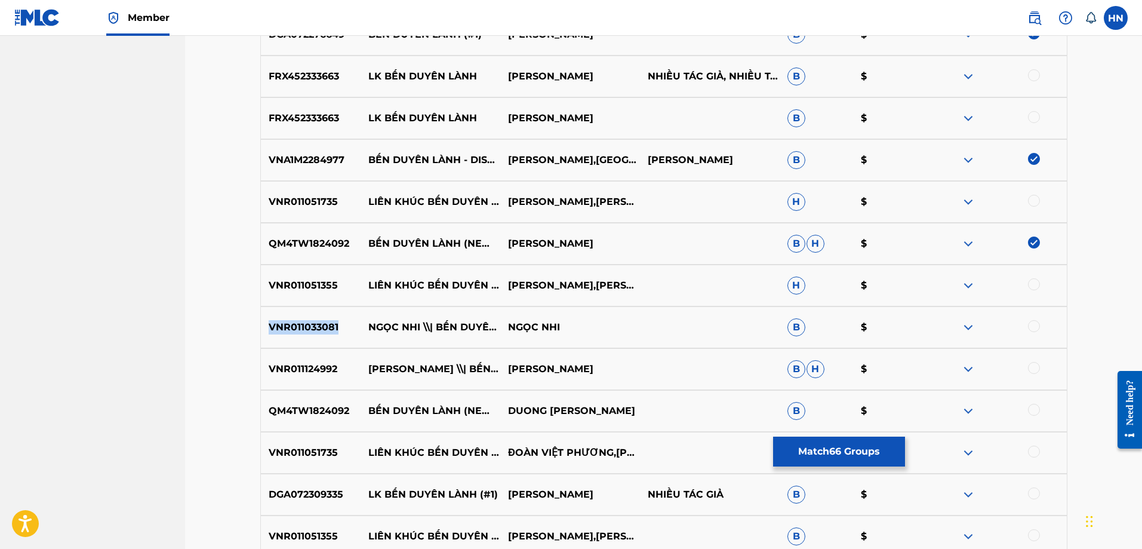
click at [294, 328] on p "VNR011033081" at bounding box center [311, 327] width 100 height 14
click at [1029, 322] on div at bounding box center [1034, 326] width 12 height 12
click at [287, 355] on div "VNR011124992 NGỌC HÂN \\| BẾN DUYÊN LÀNH NGỌC HÂN B H $" at bounding box center [663, 369] width 807 height 42
click at [1034, 368] on div at bounding box center [1034, 368] width 12 height 12
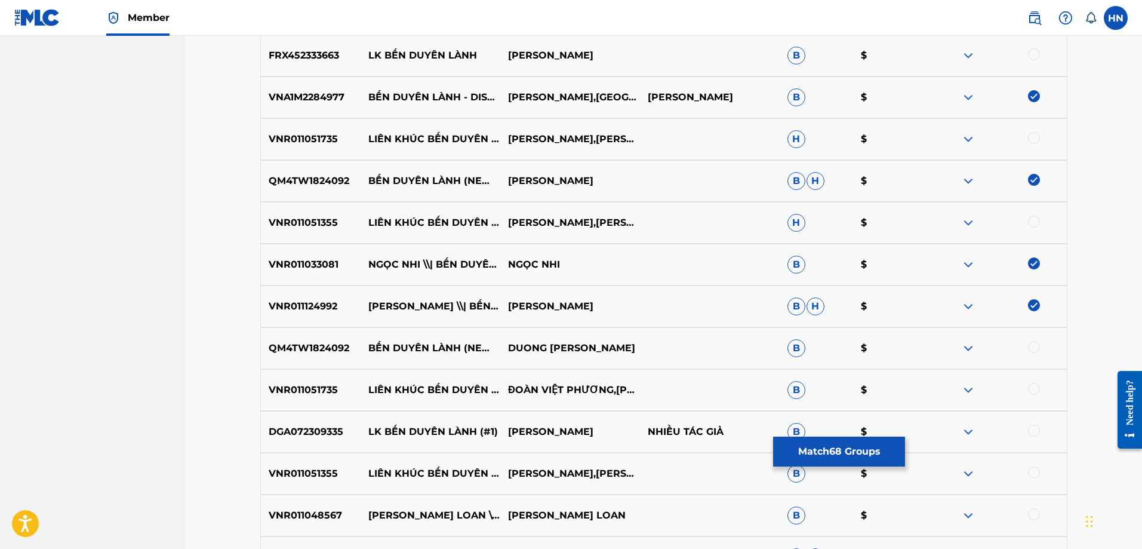
scroll to position [3282, 0]
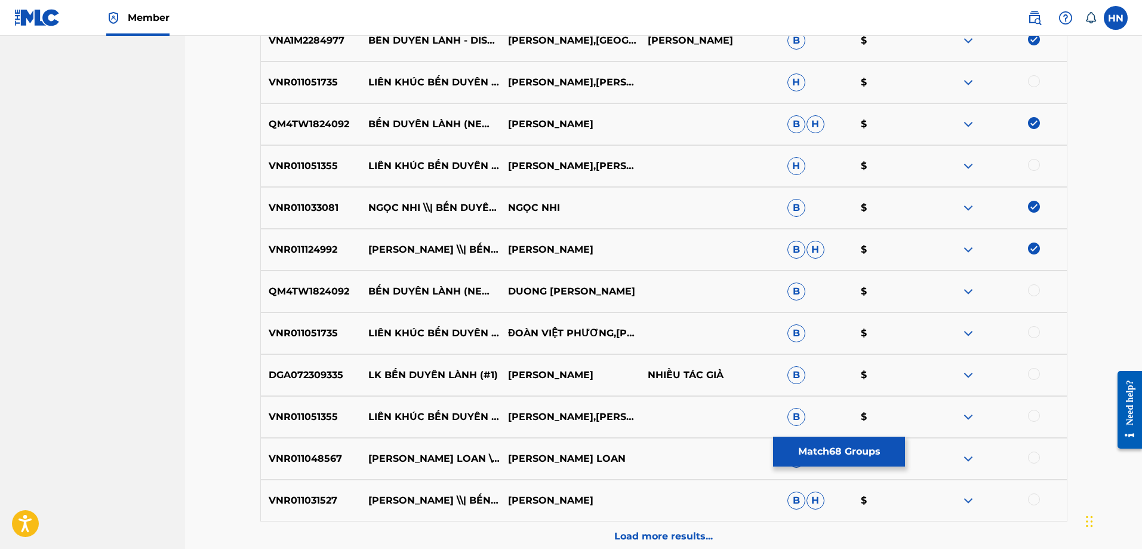
click at [345, 288] on p "QM4TW1824092" at bounding box center [311, 291] width 100 height 14
click at [1037, 290] on div at bounding box center [1034, 290] width 12 height 12
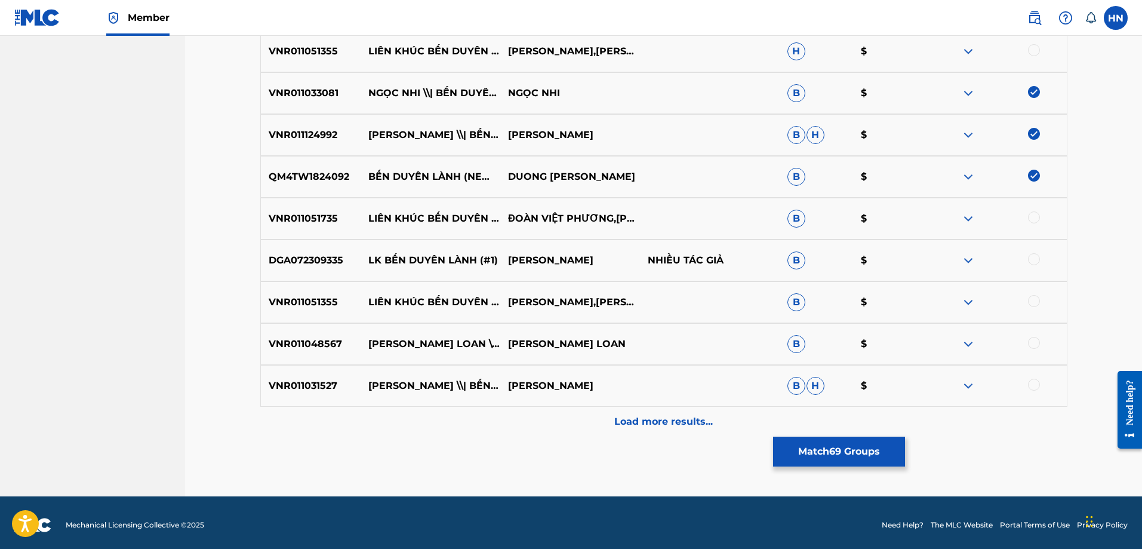
scroll to position [3401, 0]
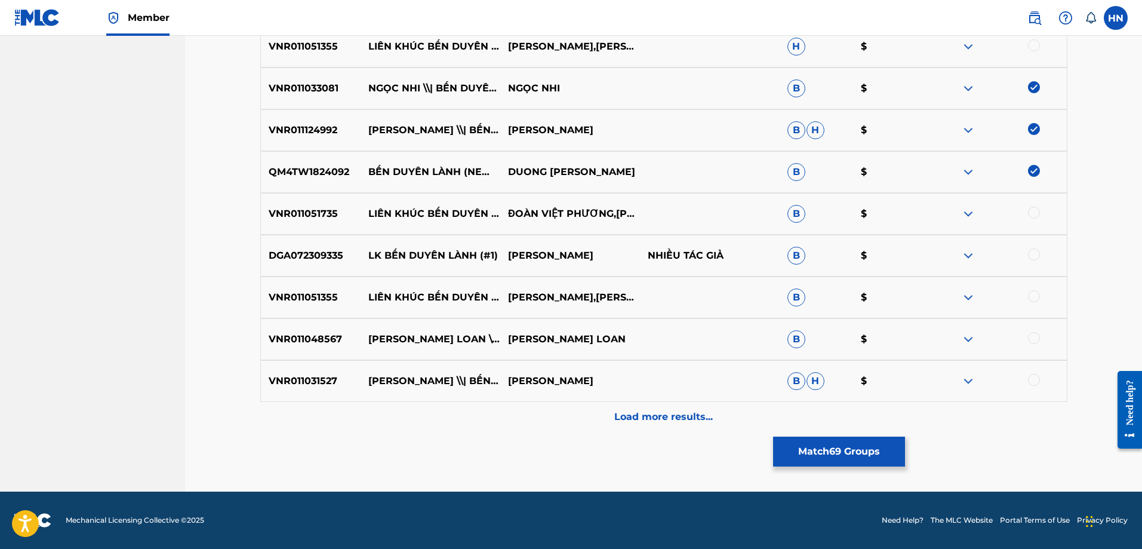
click at [308, 387] on p "VNR011031527" at bounding box center [311, 381] width 100 height 14
click at [1039, 378] on div at bounding box center [1034, 380] width 12 height 12
click at [301, 322] on div "VNR011048567 LƯU ÁNH LOAN \\| BẾN DUYÊN LÀNH LƯU ÁNH LOAN B $" at bounding box center [663, 339] width 807 height 42
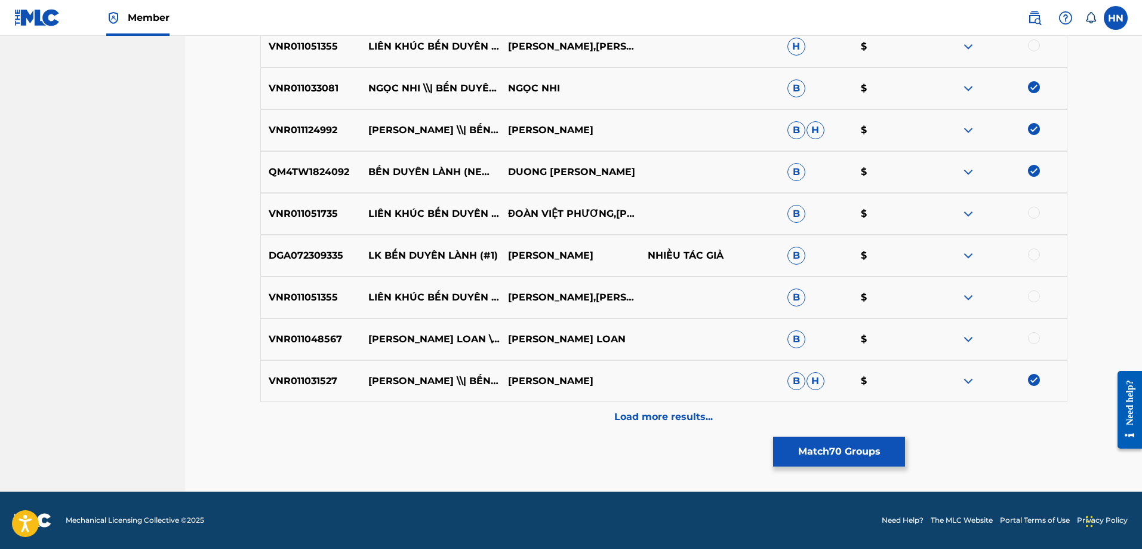
click at [1041, 341] on div at bounding box center [997, 339] width 140 height 14
click at [1034, 345] on div at bounding box center [997, 339] width 140 height 14
click at [1030, 339] on div at bounding box center [1034, 338] width 12 height 12
click at [705, 423] on p "Load more results..." at bounding box center [663, 417] width 99 height 14
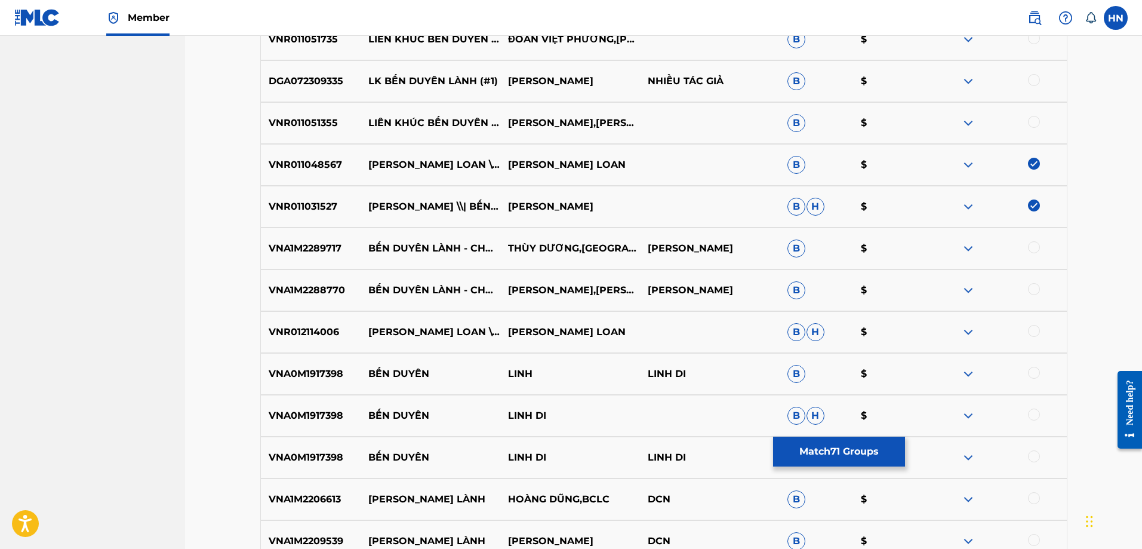
scroll to position [3580, 0]
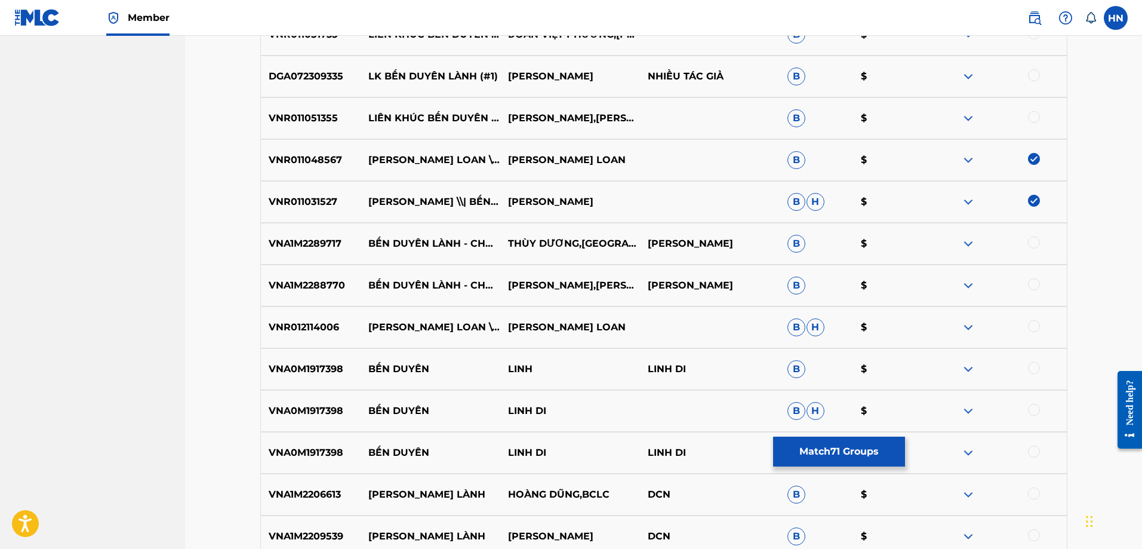
click at [324, 236] on div "VNA1M2289717 BẾN DUYÊN LÀNH - CHA CHA CHA THÙY DƯƠNG,CT PHẠM THẾ MỸ B $" at bounding box center [663, 244] width 807 height 42
click at [1038, 245] on div at bounding box center [1034, 242] width 12 height 12
click at [297, 275] on div "VNA1M2288770 BẾN DUYÊN LÀNH - CHA CHA CHA VĂN HƯƠNG,THÙY DƯƠNG,CT PHẠM THẾ MỸ B…" at bounding box center [663, 285] width 807 height 42
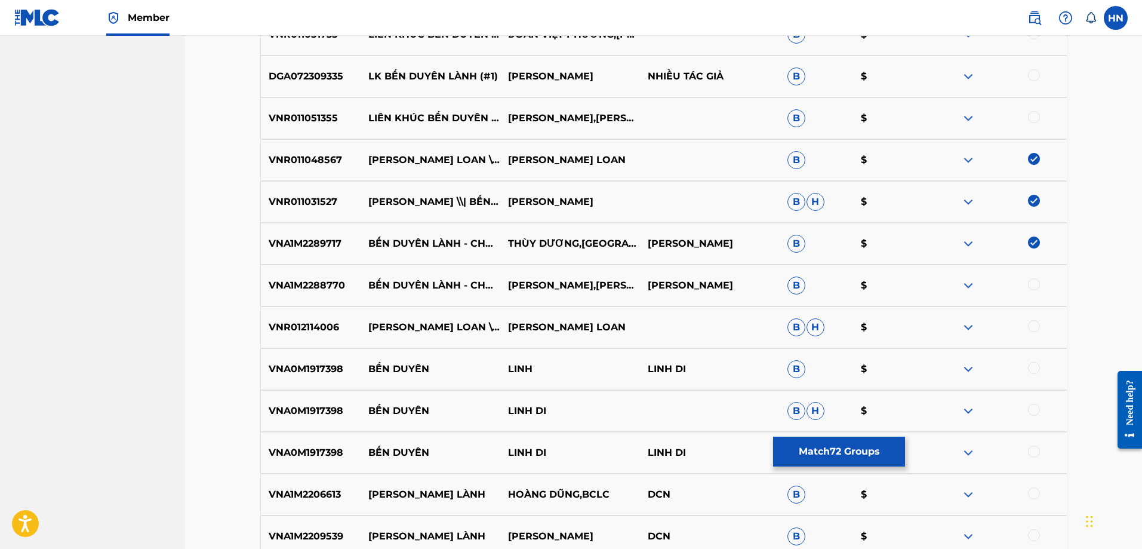
click at [1038, 283] on div at bounding box center [1034, 284] width 12 height 12
click at [332, 326] on p "VNR012114006" at bounding box center [311, 327] width 100 height 14
click at [1033, 324] on div at bounding box center [1034, 326] width 12 height 12
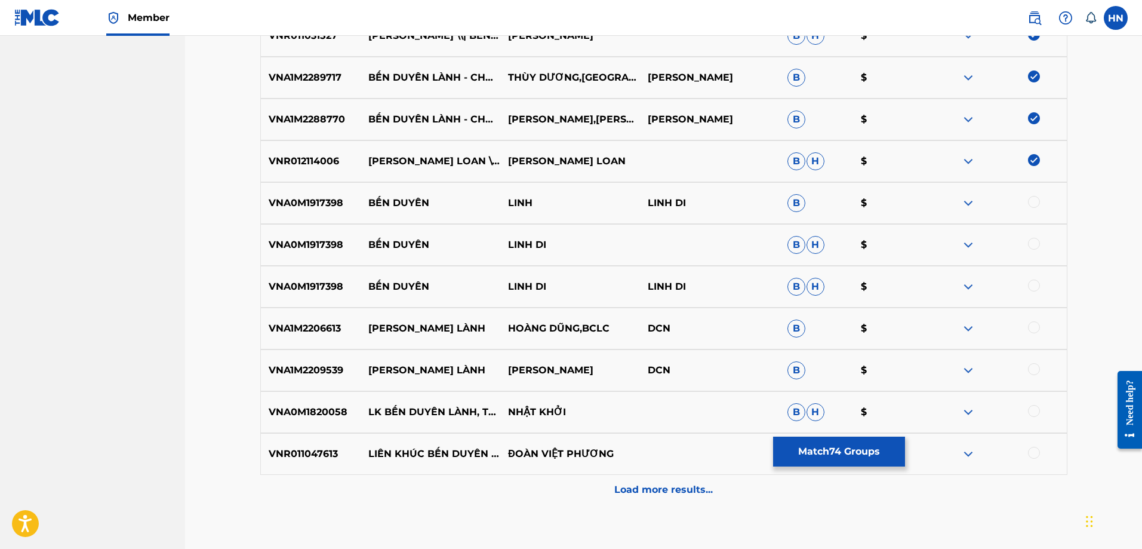
scroll to position [3759, 0]
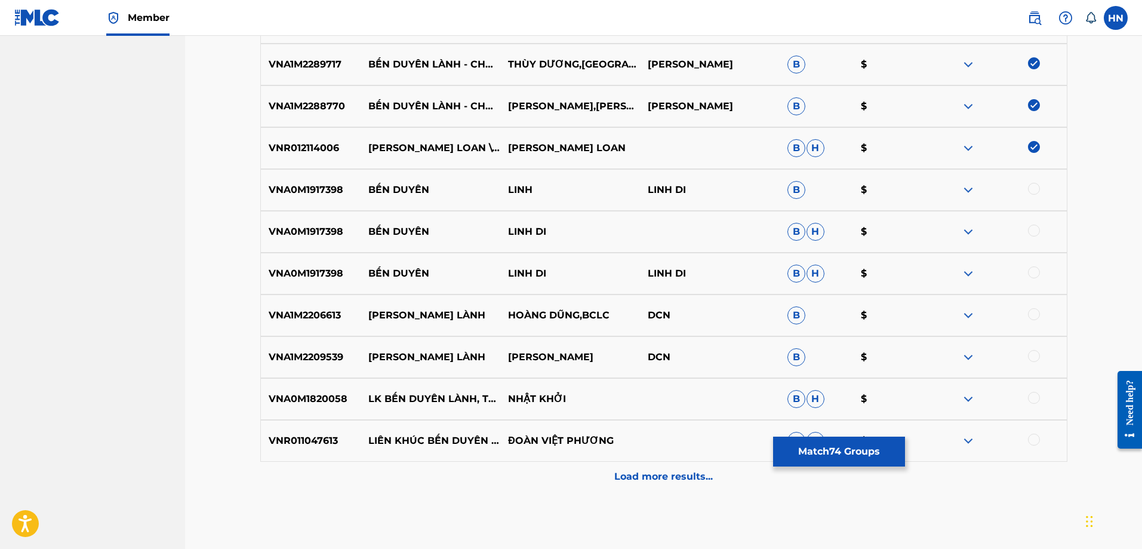
click at [321, 314] on p "VNA1M2206613" at bounding box center [311, 315] width 100 height 14
click at [1035, 310] on div at bounding box center [1034, 314] width 12 height 12
click at [306, 364] on p "VNA1M2209539" at bounding box center [311, 357] width 100 height 14
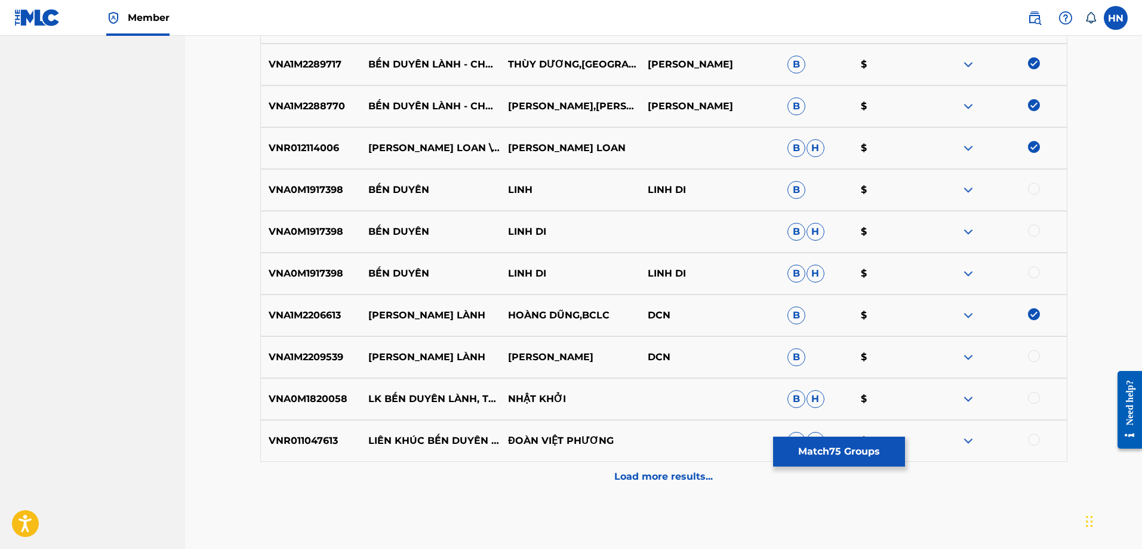
click at [1035, 355] on div at bounding box center [1034, 356] width 12 height 12
click at [637, 467] on div "Load more results..." at bounding box center [663, 476] width 807 height 30
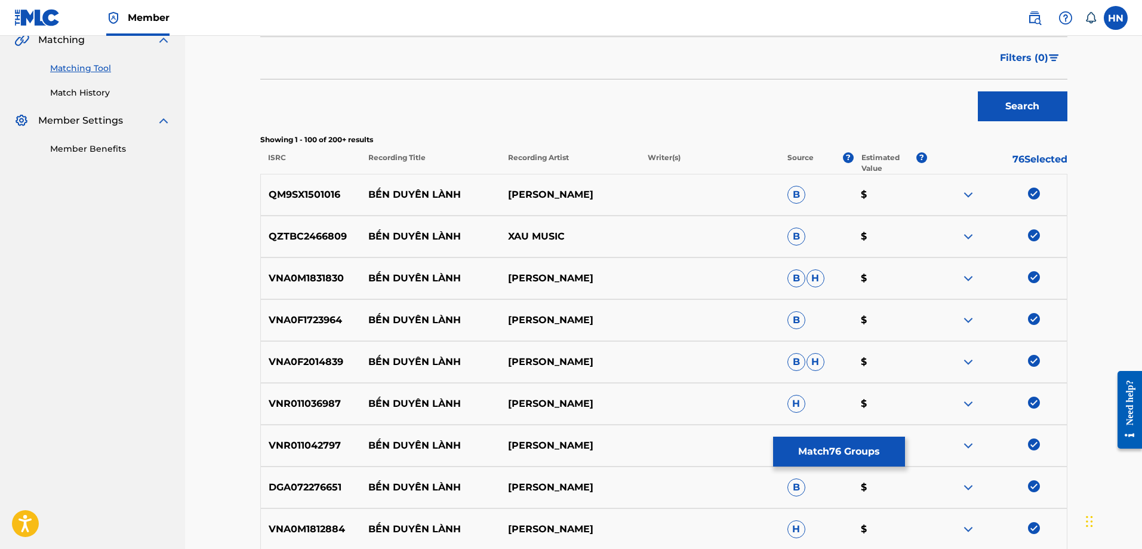
scroll to position [0, 0]
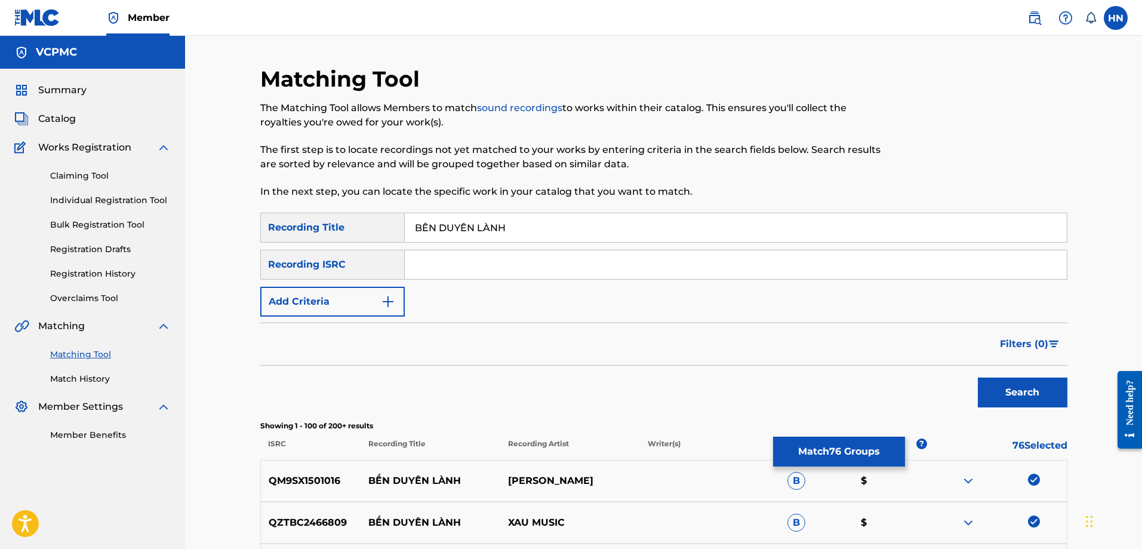
click at [583, 224] on input "BẾN [PERSON_NAME]" at bounding box center [736, 227] width 662 height 29
paste input "EN DUYEN LANH"
type input "[PERSON_NAME] [PERSON_NAME]"
click at [978, 377] on button "Search" at bounding box center [1023, 392] width 90 height 30
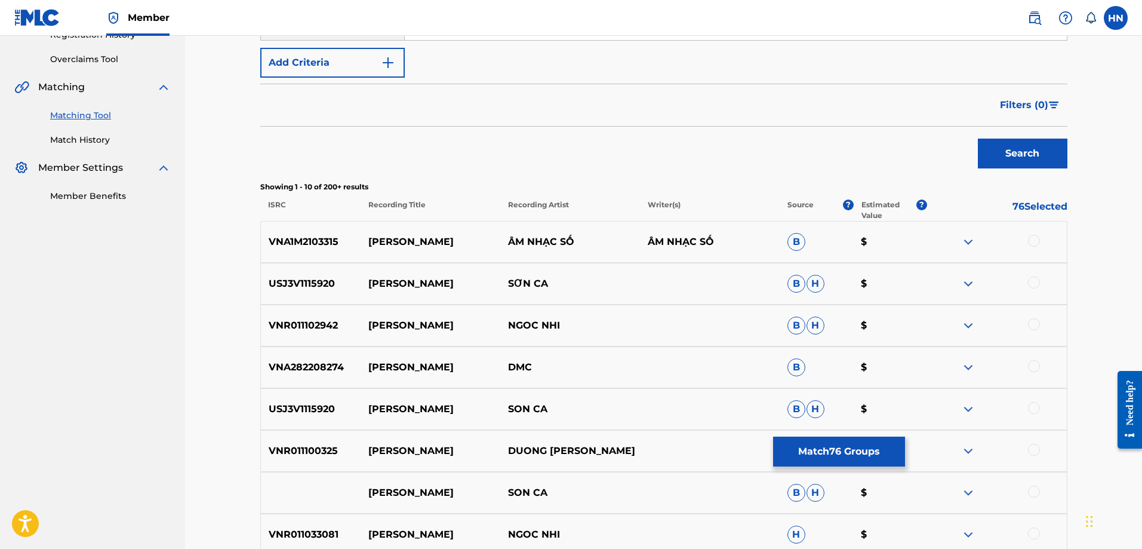
scroll to position [418, 0]
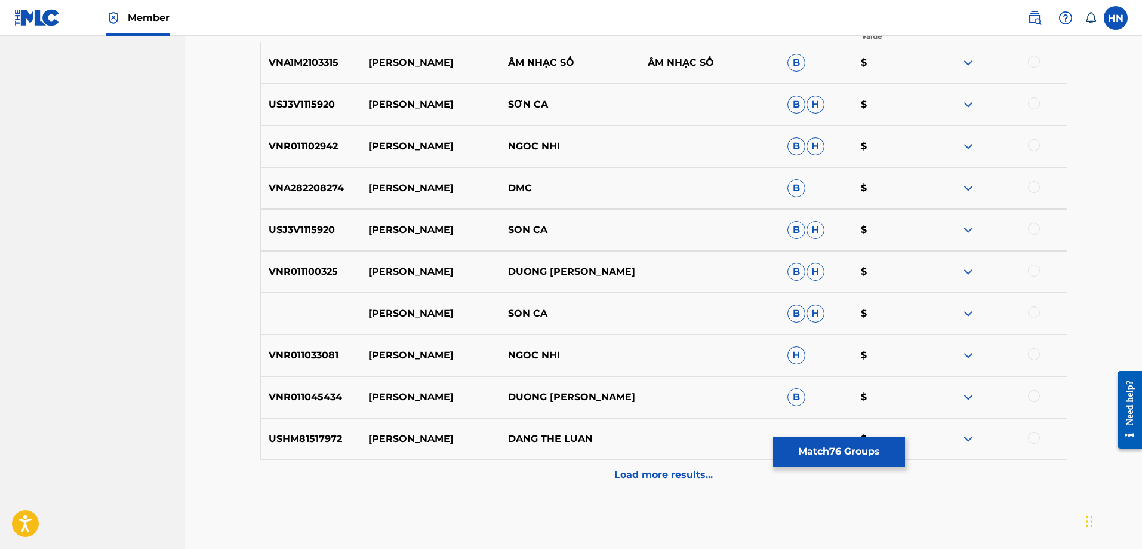
click at [328, 76] on div "VNA1M2103315 BEN DUYEN LANH ÂM NHẠC SỐ ÂM NHẠC SỐ B $" at bounding box center [663, 63] width 807 height 42
click at [1036, 59] on div at bounding box center [1034, 62] width 12 height 12
click at [319, 115] on div "USJ3V1115920 BEN DUYEN LANH SƠN CA B H $" at bounding box center [663, 105] width 807 height 42
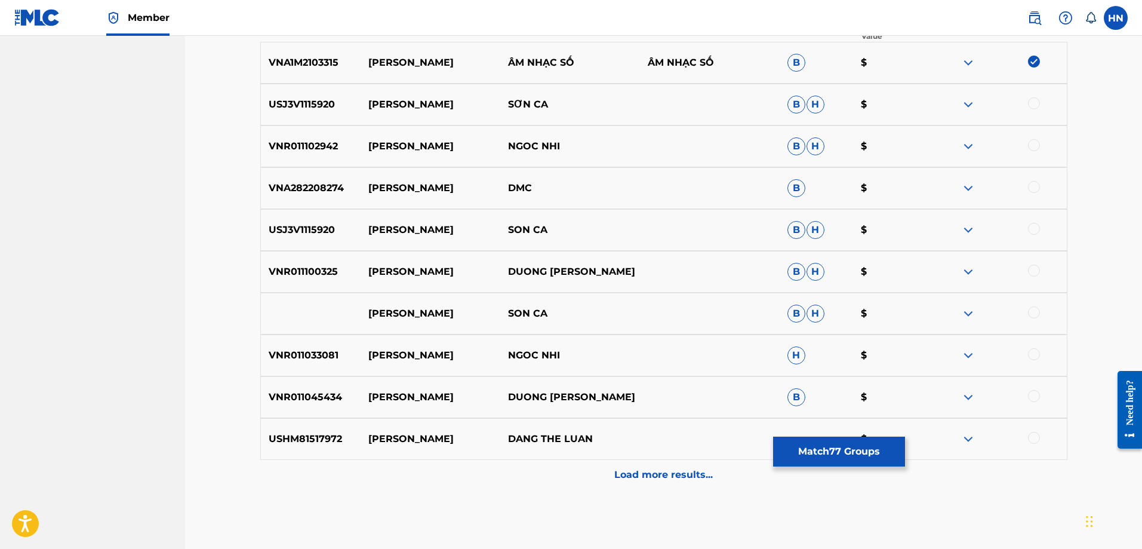
click at [1030, 105] on div at bounding box center [1034, 103] width 12 height 12
click at [311, 149] on p "VNR011102942" at bounding box center [311, 146] width 100 height 14
click at [1033, 146] on div at bounding box center [1034, 145] width 12 height 12
click at [303, 230] on p "USJ3V1115920" at bounding box center [311, 230] width 100 height 14
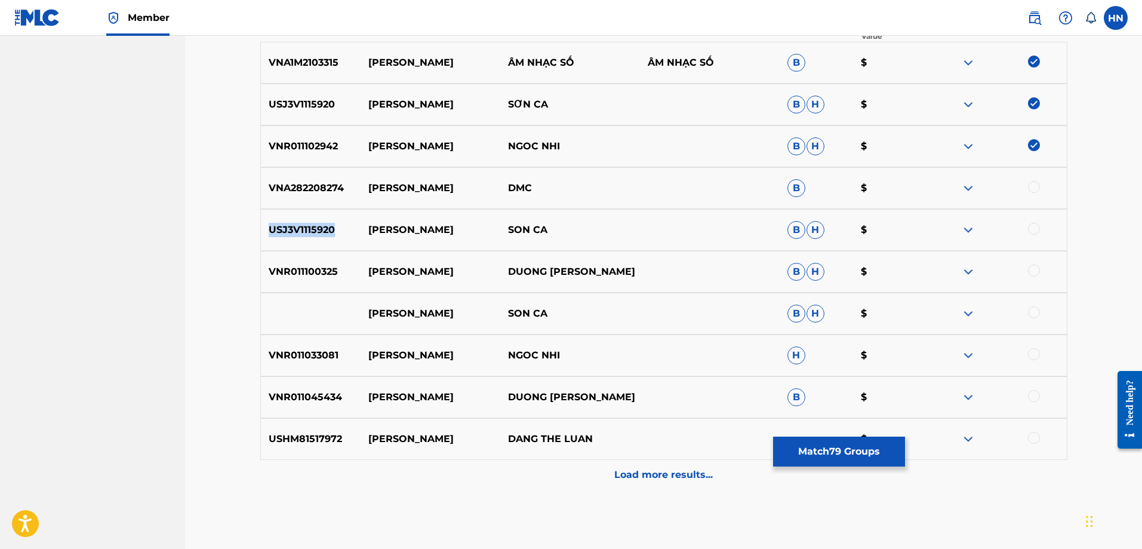
click at [303, 230] on p "USJ3V1115920" at bounding box center [311, 230] width 100 height 14
click at [1030, 231] on div at bounding box center [1034, 229] width 12 height 12
click at [276, 281] on div "VNR011100325 BEN DUYEN LANH DUONG HONG LOAN B H $" at bounding box center [663, 272] width 807 height 42
click at [1030, 273] on div at bounding box center [1034, 270] width 12 height 12
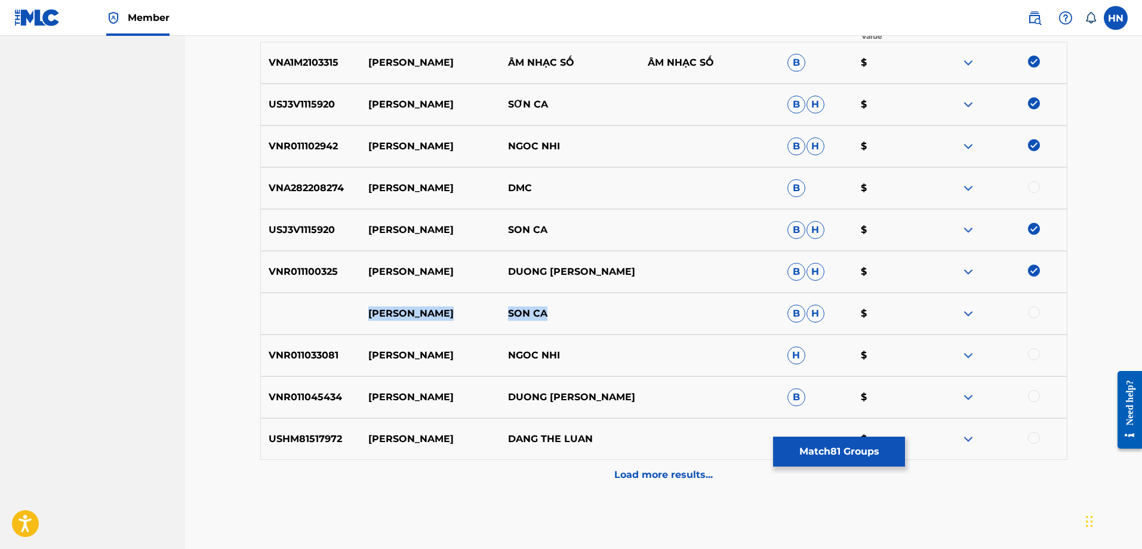
drag, startPoint x: 553, startPoint y: 309, endPoint x: 294, endPoint y: 309, distance: 258.5
click at [298, 309] on div "BEN DUYEN LANH SON CA B H $" at bounding box center [663, 314] width 807 height 42
click at [1039, 307] on div at bounding box center [997, 313] width 140 height 14
click at [1031, 311] on div at bounding box center [1034, 312] width 12 height 12
click at [956, 316] on div at bounding box center [997, 313] width 140 height 14
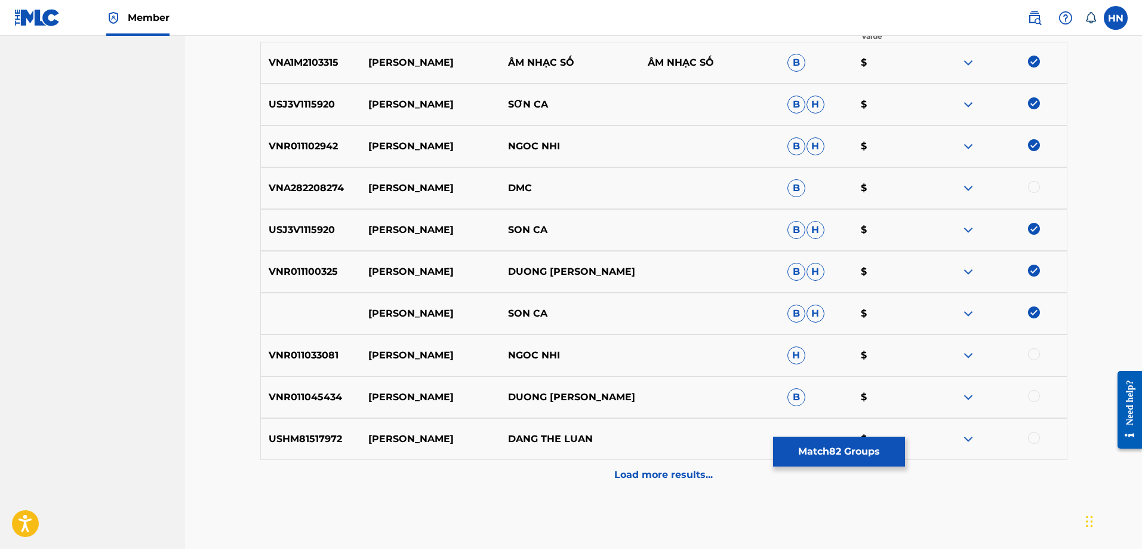
click at [964, 314] on img at bounding box center [968, 313] width 14 height 14
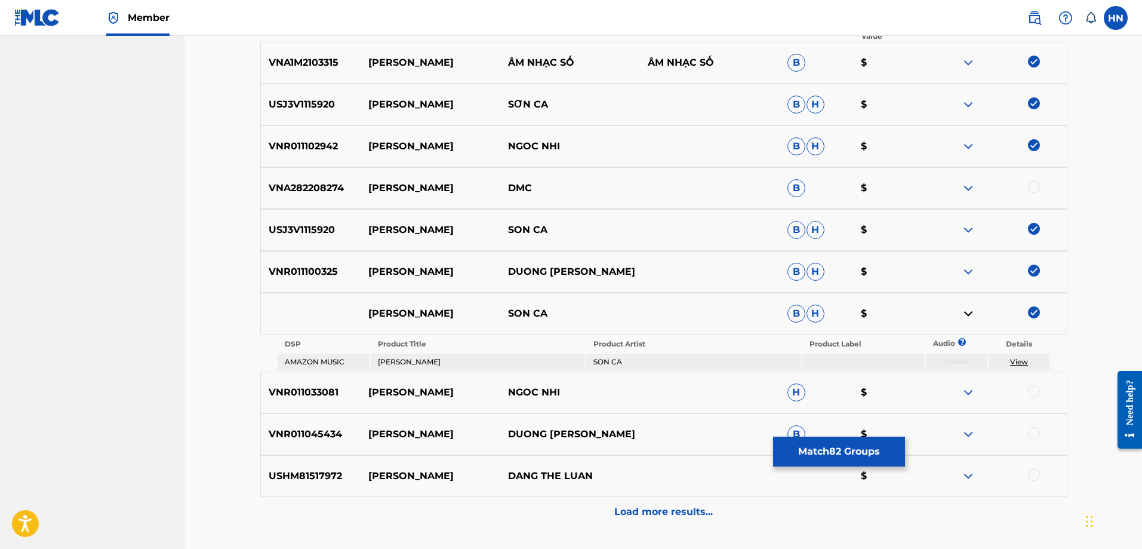
click at [316, 401] on div "VNR011033081 BEN DUYEN LANH NGOC NHI H $" at bounding box center [663, 392] width 807 height 42
click at [1035, 386] on div at bounding box center [1034, 391] width 12 height 12
click at [322, 422] on div "VNR011045434 BEN DUYEN LANH DUONG HONG LOAN B $" at bounding box center [663, 434] width 807 height 42
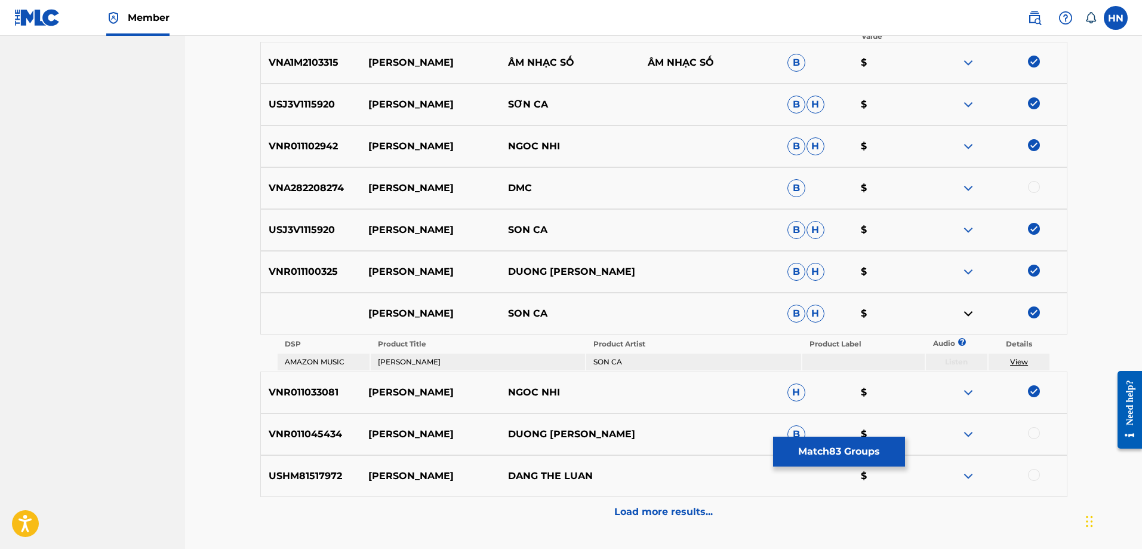
click at [1037, 435] on div at bounding box center [1034, 433] width 12 height 12
click at [334, 475] on p "USHM81517972" at bounding box center [311, 476] width 100 height 14
click at [1035, 477] on div at bounding box center [1034, 475] width 12 height 12
click at [780, 513] on div "Load more results..." at bounding box center [663, 512] width 807 height 30
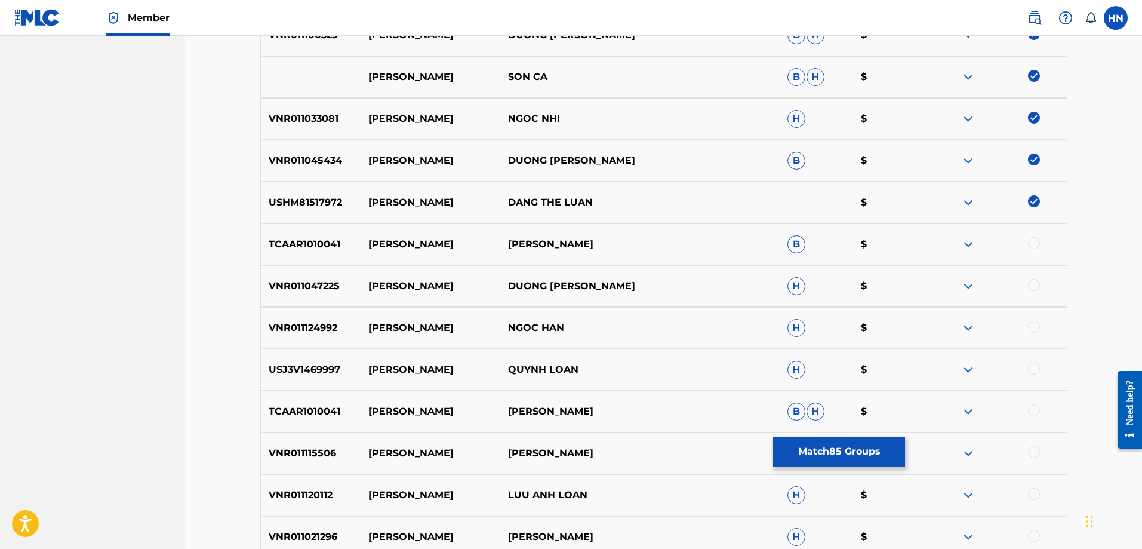
scroll to position [657, 0]
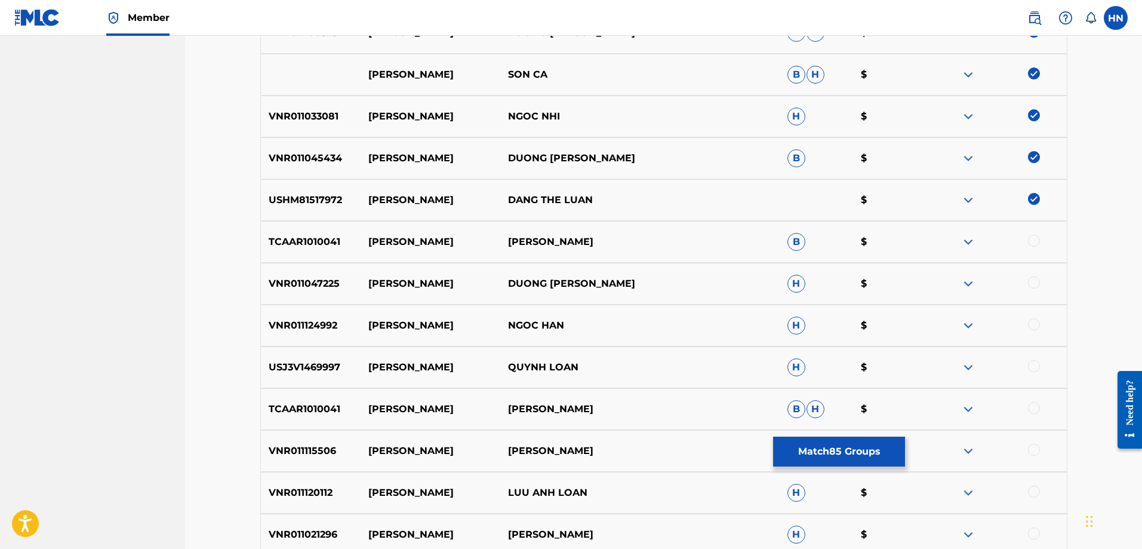
click at [329, 247] on p "TCAAR1010041" at bounding box center [311, 242] width 100 height 14
click at [1033, 410] on div at bounding box center [1034, 408] width 12 height 12
click at [1036, 240] on div at bounding box center [1034, 241] width 12 height 12
click at [285, 288] on p "VNR011047225" at bounding box center [311, 283] width 100 height 14
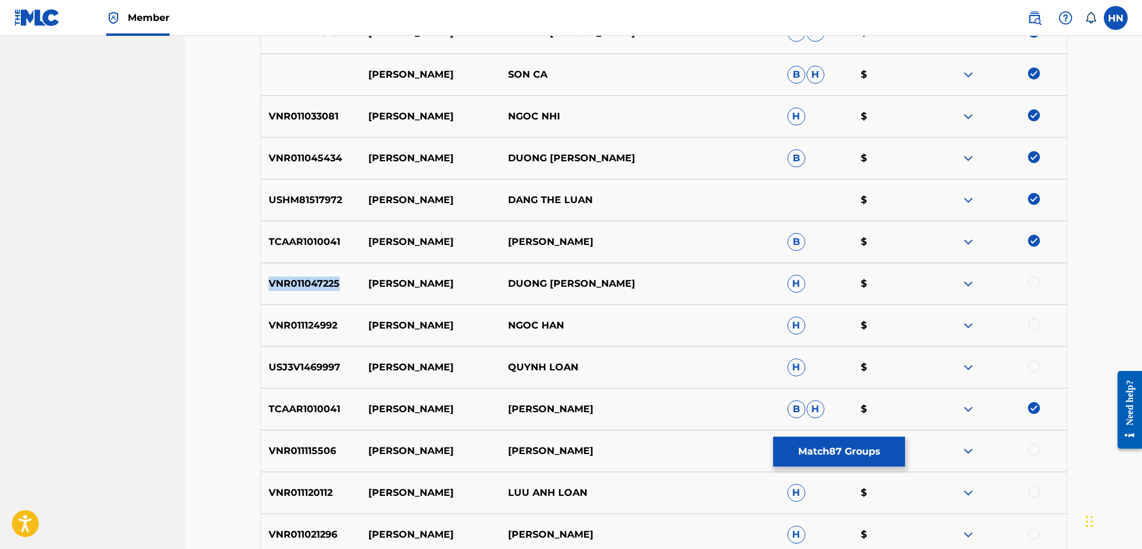
click at [285, 288] on p "VNR011047225" at bounding box center [311, 283] width 100 height 14
click at [1036, 278] on div at bounding box center [1034, 282] width 12 height 12
click at [314, 313] on div "VNR011124992 BEN DUYEN LANH NGOC HAN H $" at bounding box center [663, 325] width 807 height 42
click at [1032, 322] on div at bounding box center [1034, 324] width 12 height 12
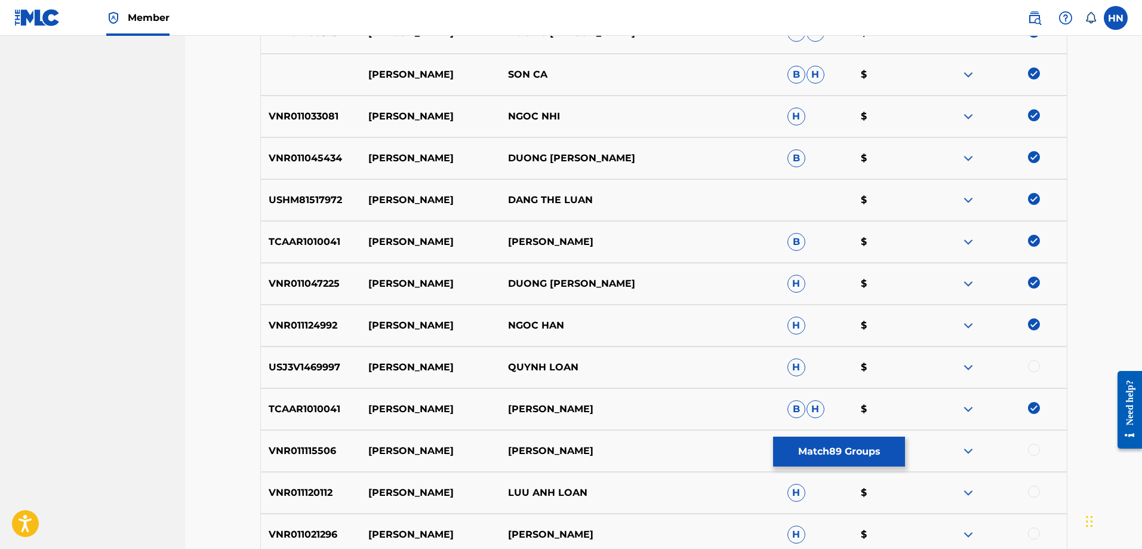
click at [307, 367] on p "USJ3V1469997" at bounding box center [311, 367] width 100 height 14
click at [1033, 367] on div at bounding box center [1034, 366] width 12 height 12
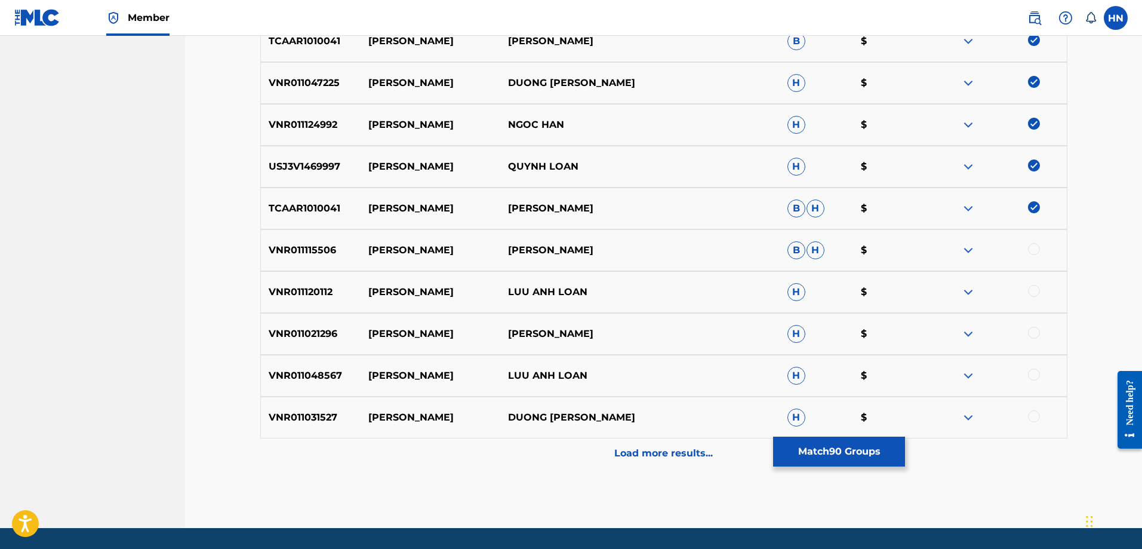
scroll to position [894, 0]
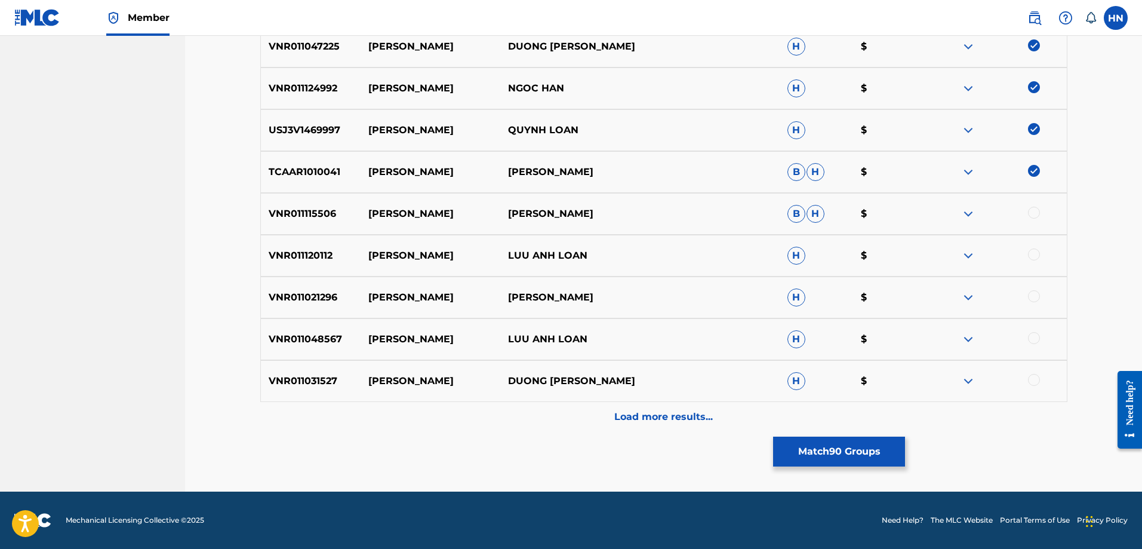
click at [310, 204] on div "VNR011115506 BEN DUYEN LANH HONG QUYEN B H $" at bounding box center [663, 214] width 807 height 42
click at [1033, 212] on div at bounding box center [1034, 213] width 12 height 12
click at [324, 267] on div "VNR011120112 BEN DUYEN LANH LUU ANH LOAN H $" at bounding box center [663, 256] width 807 height 42
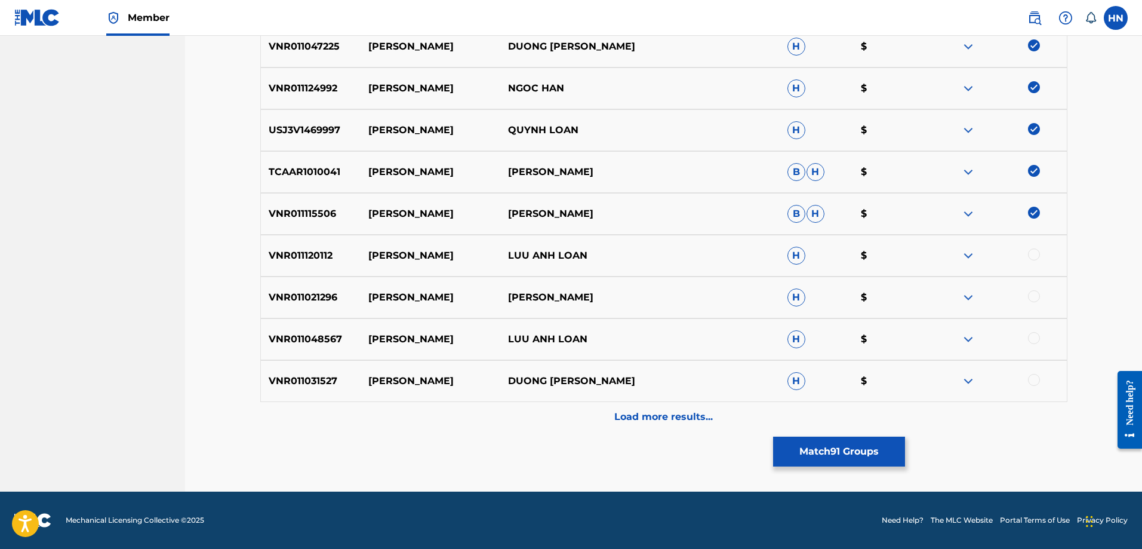
click at [1038, 256] on div at bounding box center [1034, 254] width 12 height 12
click at [316, 299] on p "VNR011021296" at bounding box center [311, 297] width 100 height 14
click at [1027, 296] on div at bounding box center [997, 297] width 140 height 14
click at [1030, 297] on div at bounding box center [1034, 296] width 12 height 12
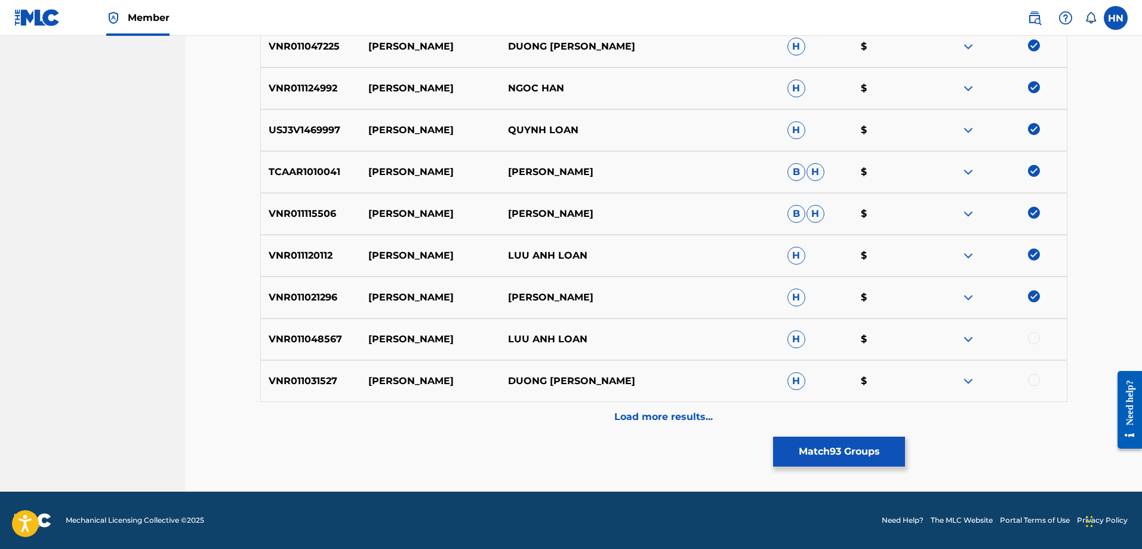
click at [1036, 336] on div at bounding box center [1034, 338] width 12 height 12
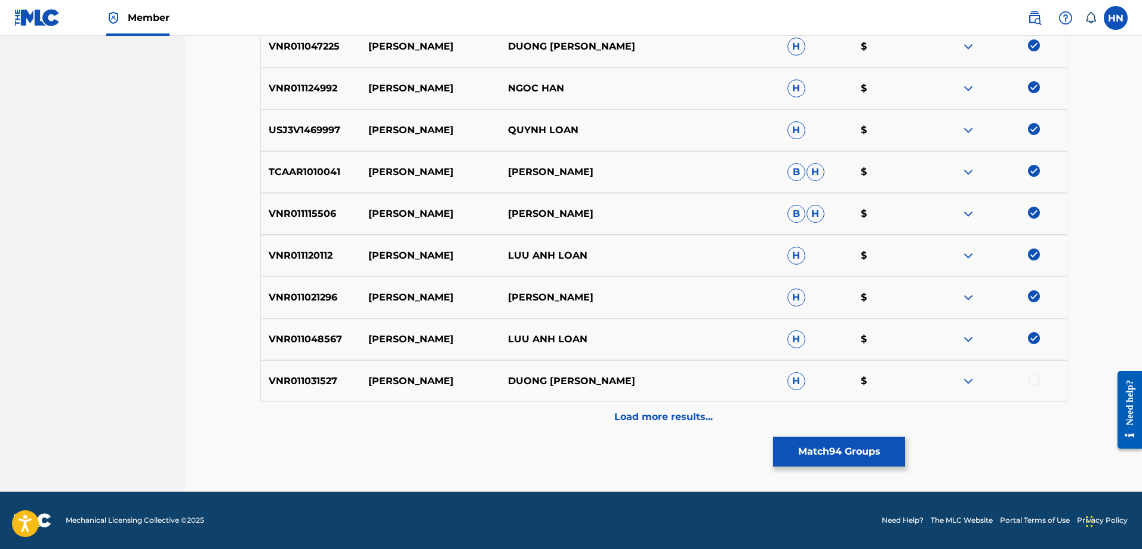
click at [1034, 378] on div at bounding box center [1034, 380] width 12 height 12
click at [723, 402] on div "Load more results..." at bounding box center [663, 417] width 807 height 30
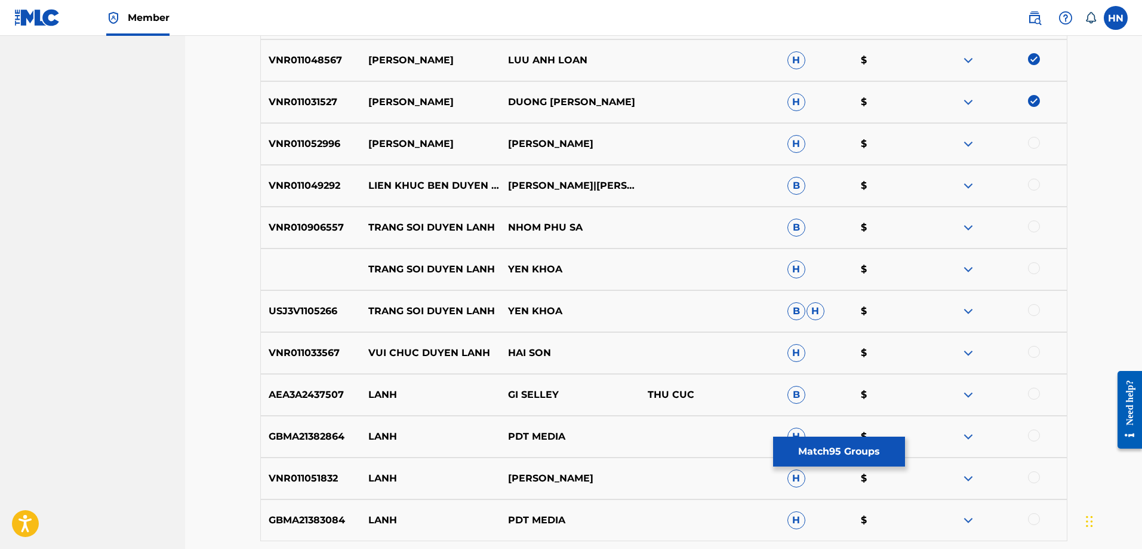
scroll to position [1192, 0]
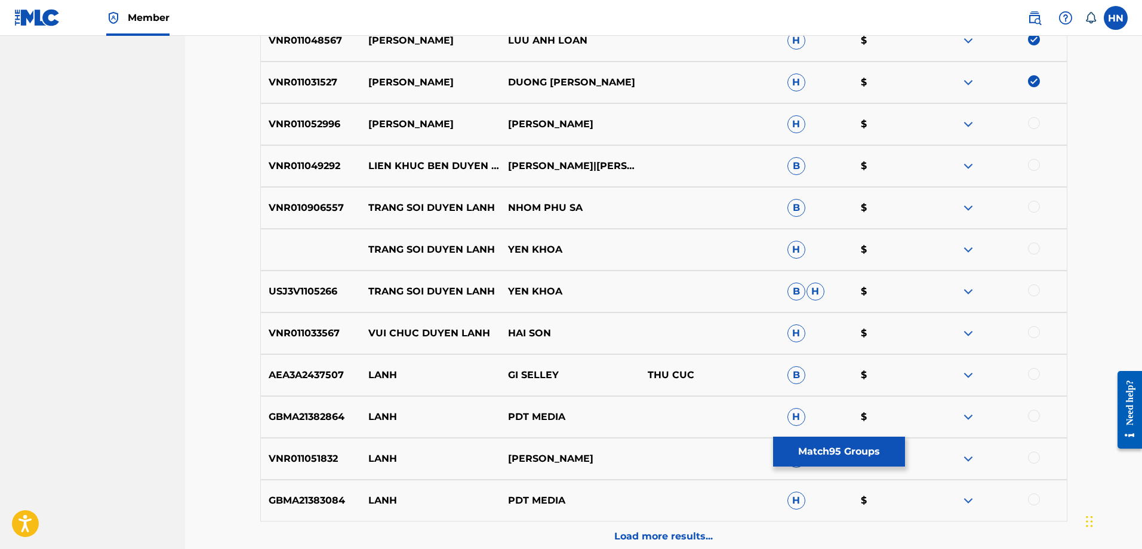
click at [284, 128] on p "VNR011052996" at bounding box center [311, 124] width 100 height 14
click at [1029, 125] on div at bounding box center [1034, 123] width 12 height 12
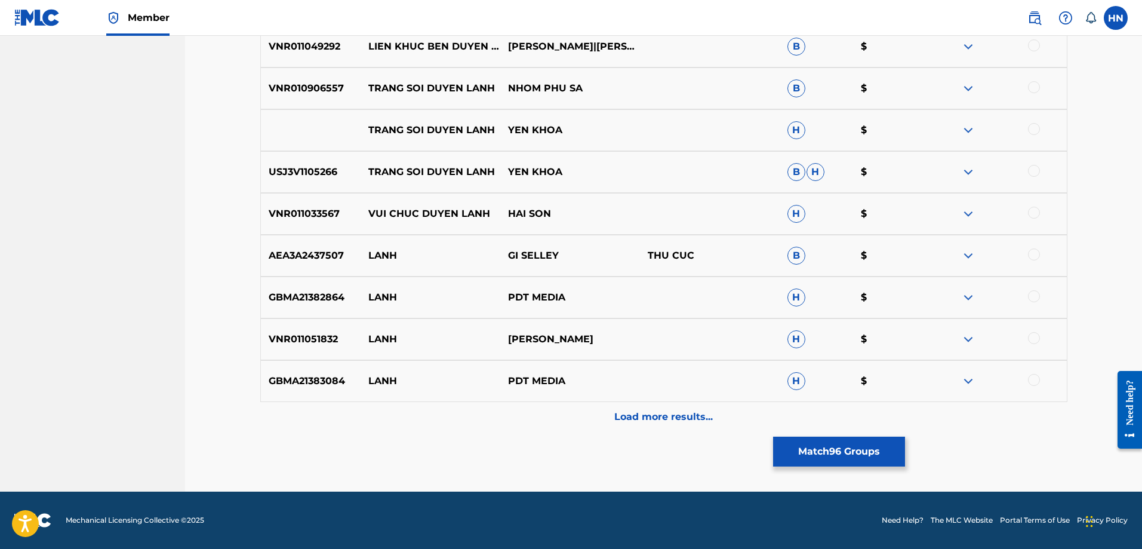
click at [652, 410] on p "Load more results..." at bounding box center [663, 417] width 99 height 14
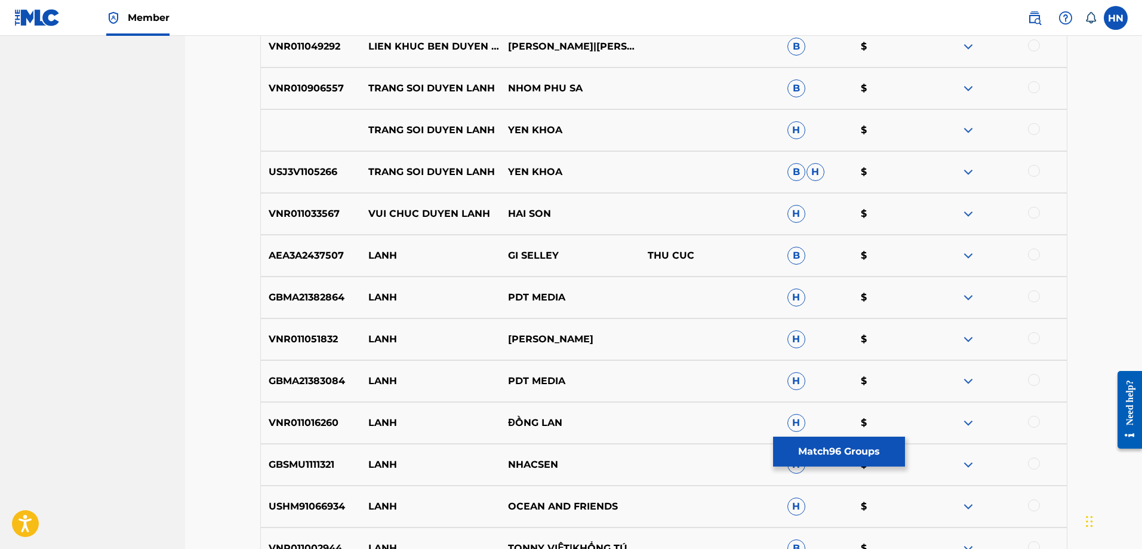
scroll to position [1610, 0]
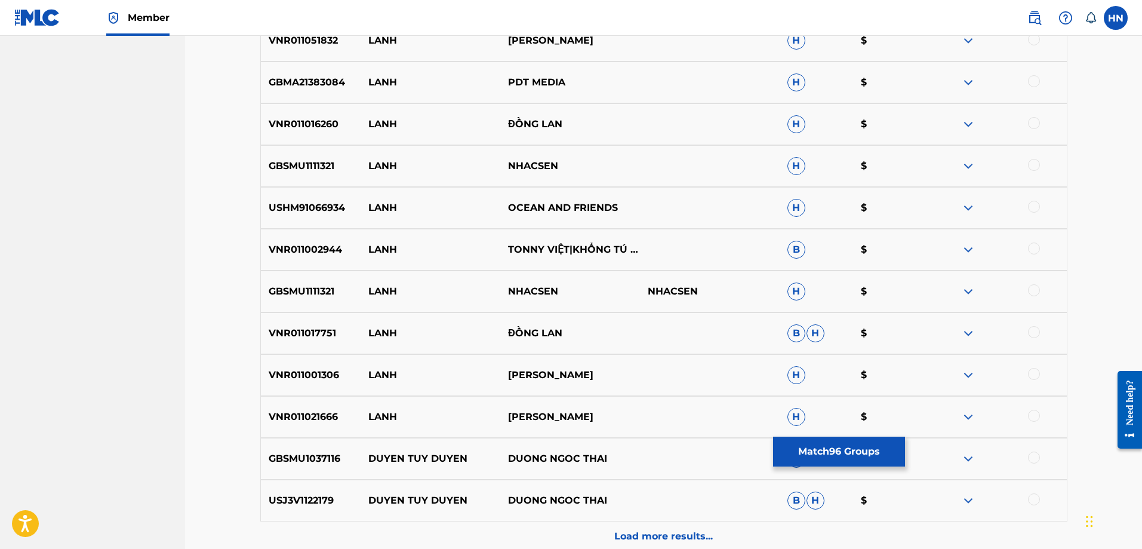
click at [793, 442] on button "Match 96 Groups" at bounding box center [839, 451] width 132 height 30
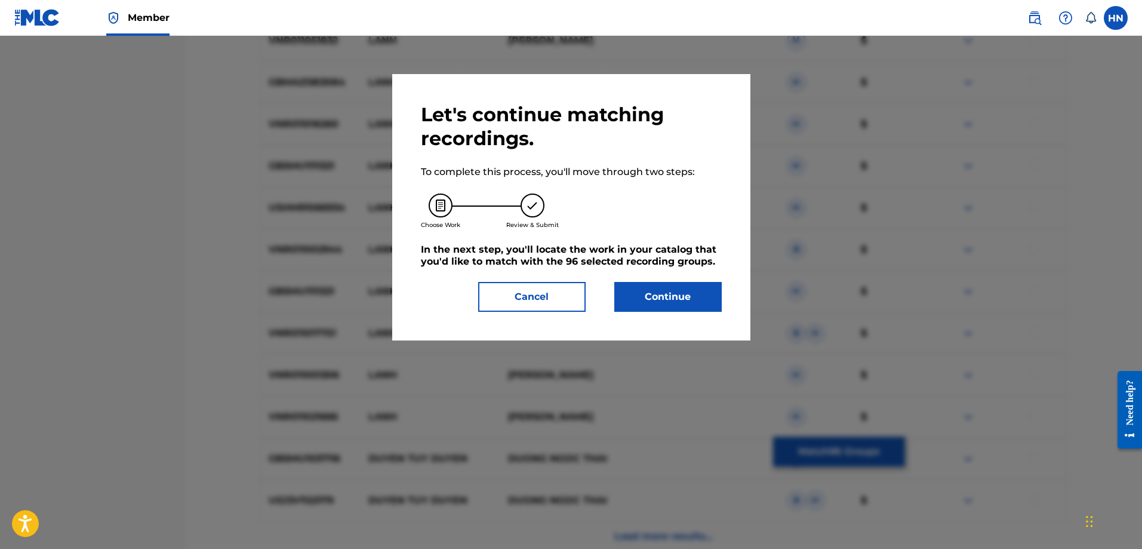
click at [682, 297] on button "Continue" at bounding box center [667, 297] width 107 height 30
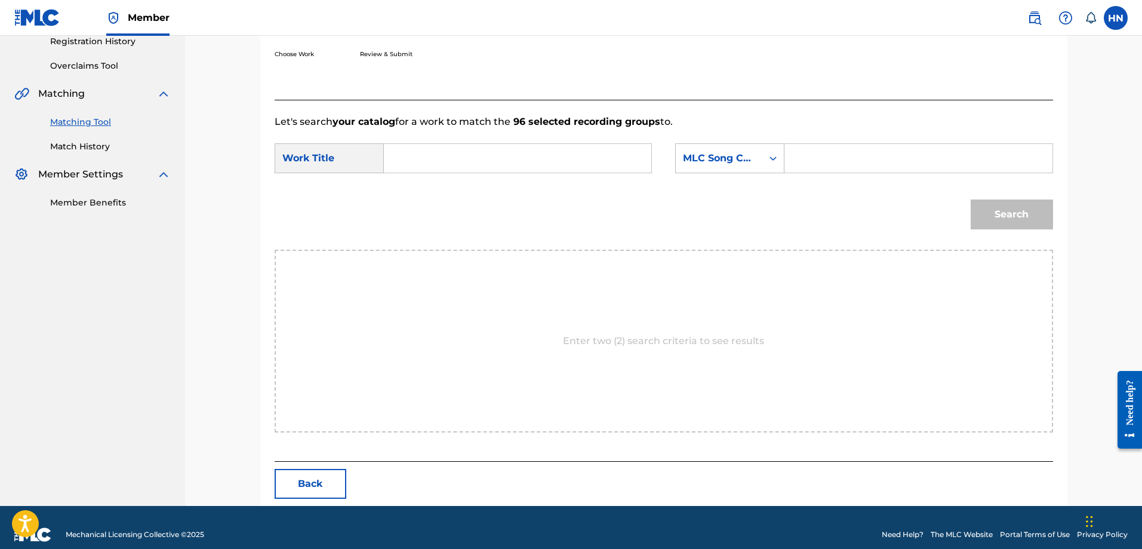
scroll to position [247, 0]
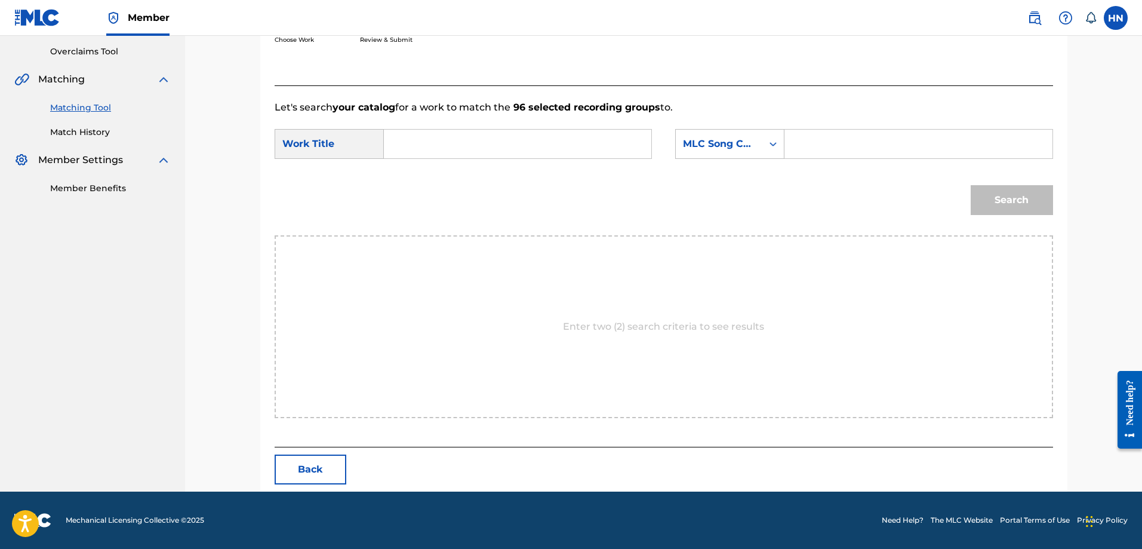
click at [634, 134] on input "Search Form" at bounding box center [517, 144] width 247 height 29
paste input "BẾN [PERSON_NAME]"
type input "BẾN [PERSON_NAME]"
click at [703, 139] on div "MLC Song Code" at bounding box center [719, 144] width 72 height 14
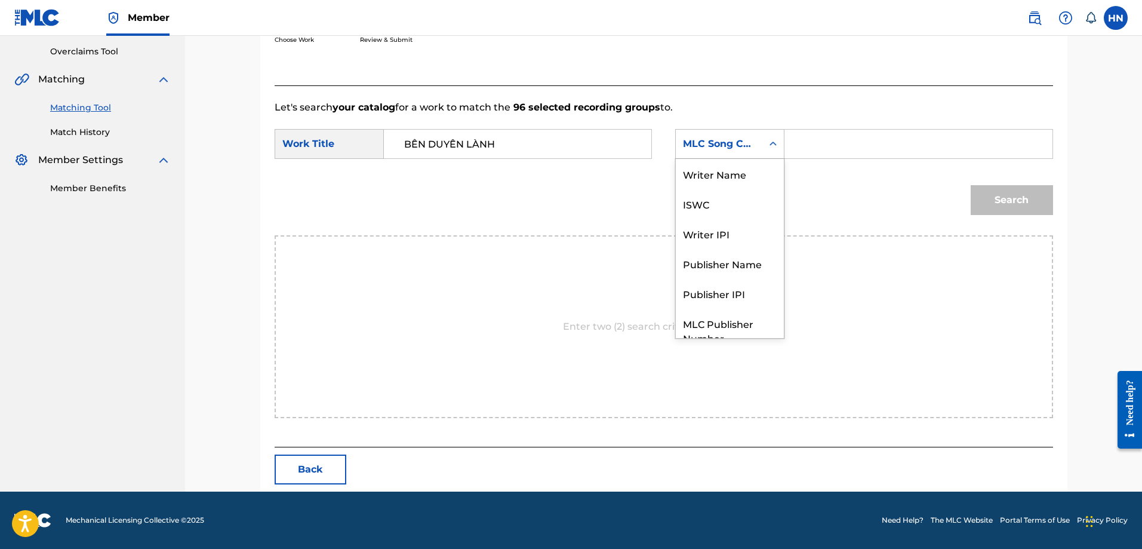
scroll to position [44, 0]
click at [701, 164] on div "ISWC" at bounding box center [730, 159] width 108 height 30
click at [881, 137] on input "Search Form" at bounding box center [918, 144] width 247 height 29
paste input "T3192615382"
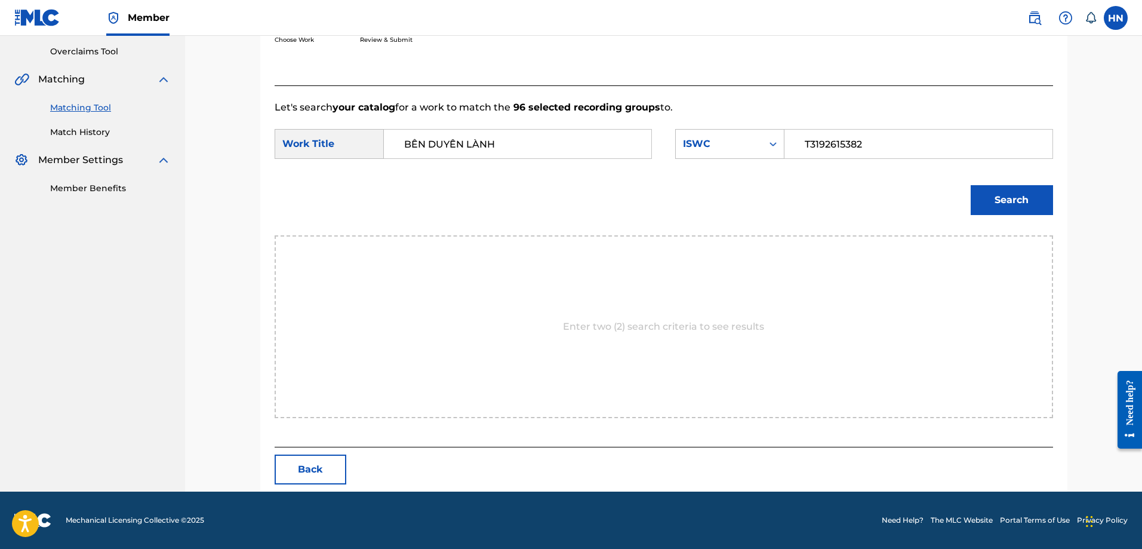
type input "T3192615382"
click at [1000, 193] on button "Search" at bounding box center [1012, 200] width 82 height 30
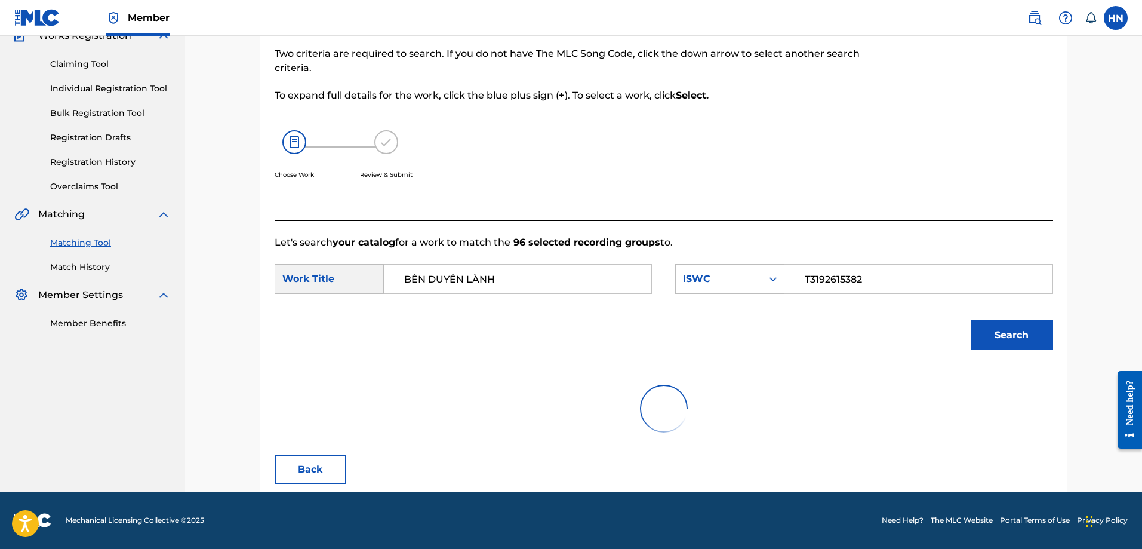
scroll to position [60, 0]
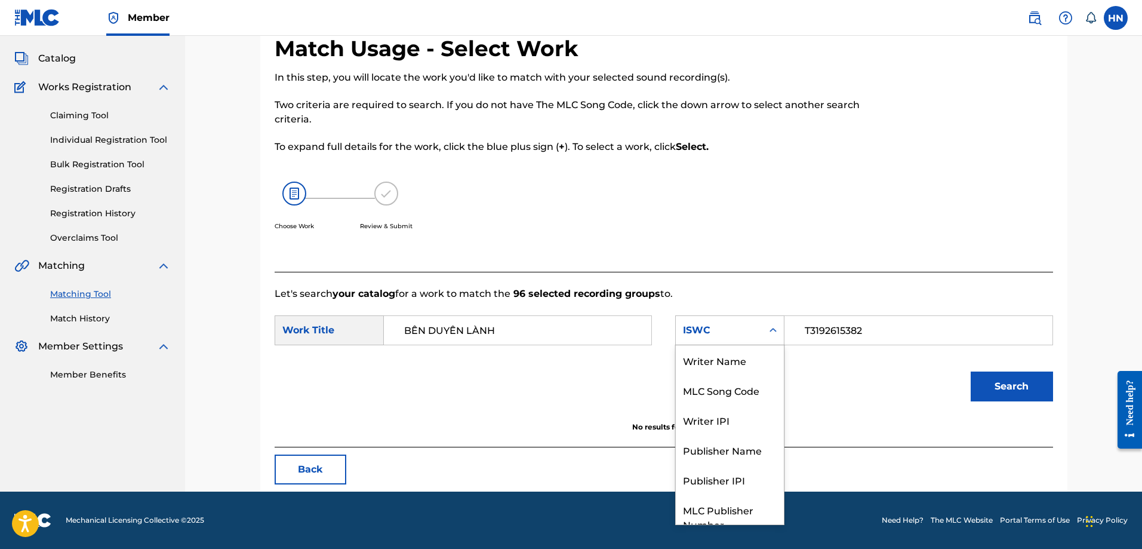
click at [730, 328] on div "ISWC" at bounding box center [719, 330] width 72 height 14
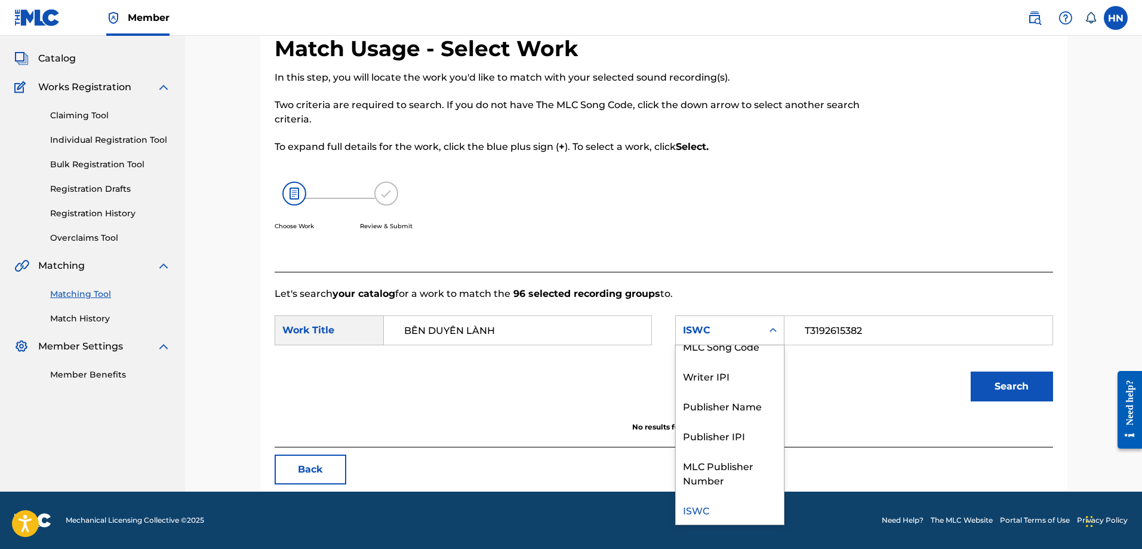
scroll to position [0, 0]
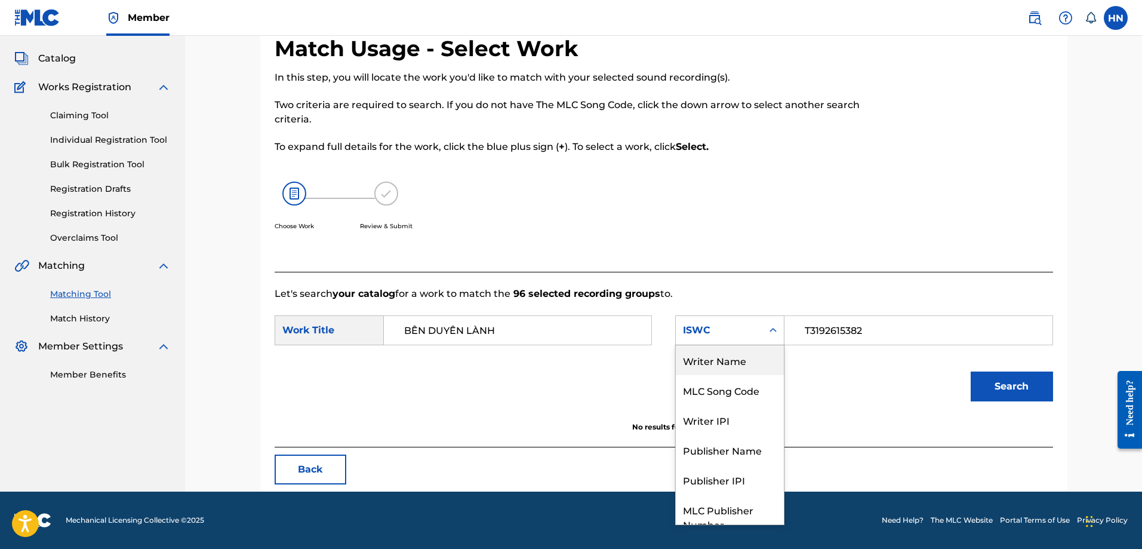
click at [730, 353] on div "Writer Name" at bounding box center [730, 360] width 108 height 30
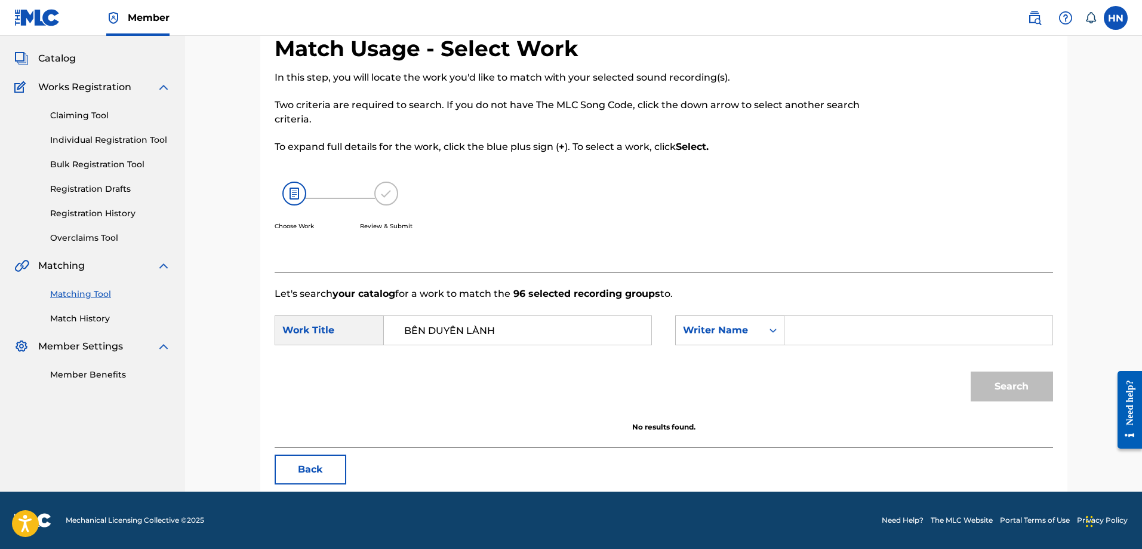
click at [842, 334] on input "Search Form" at bounding box center [918, 330] width 247 height 29
type input "my pham the"
click at [971, 371] on button "Search" at bounding box center [1012, 386] width 82 height 30
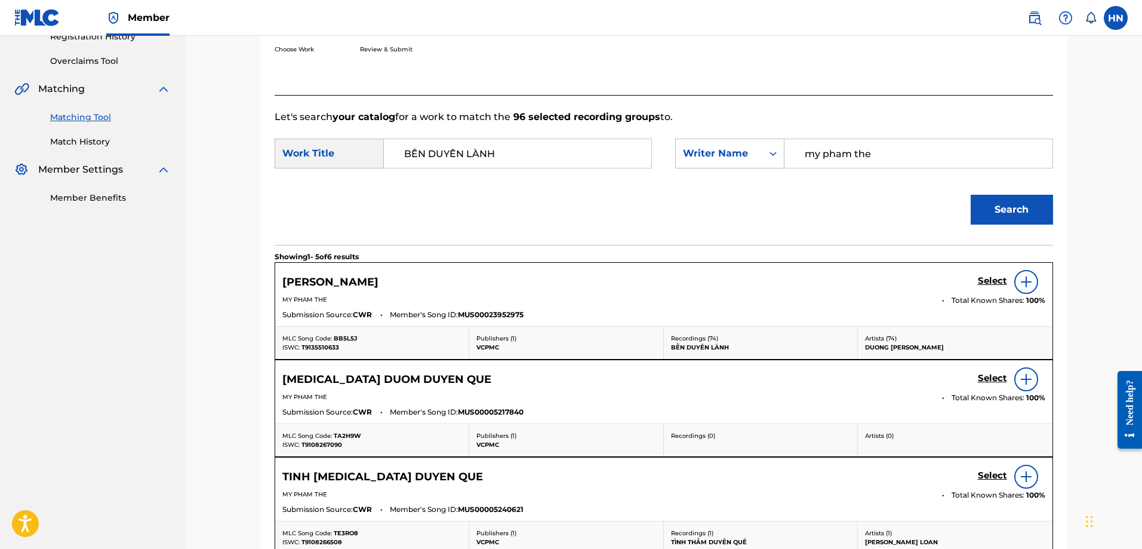
scroll to position [239, 0]
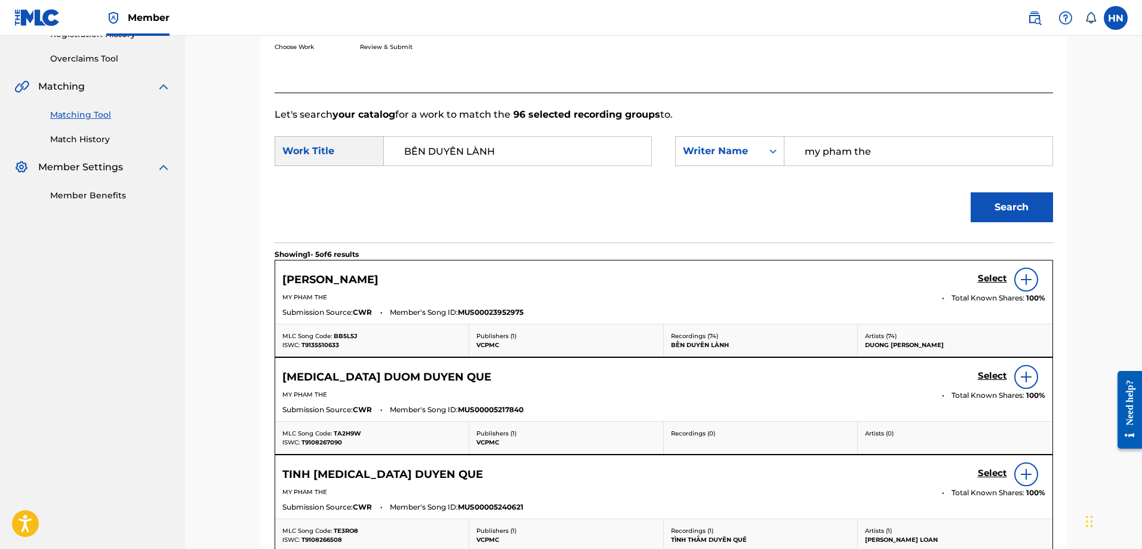
click at [980, 277] on h5 "Select" at bounding box center [992, 278] width 29 height 11
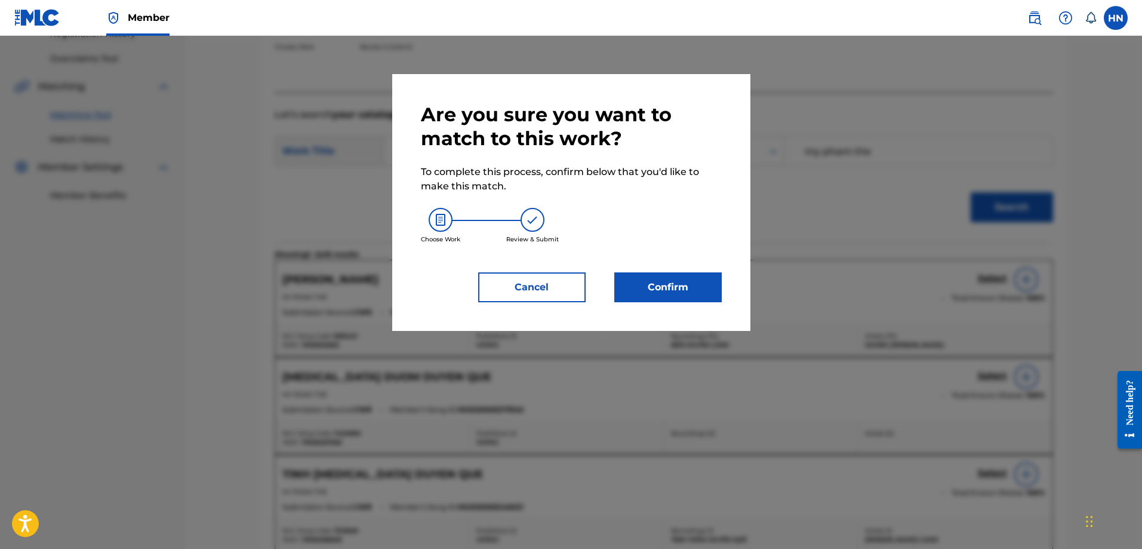
click at [687, 290] on button "Confirm" at bounding box center [667, 287] width 107 height 30
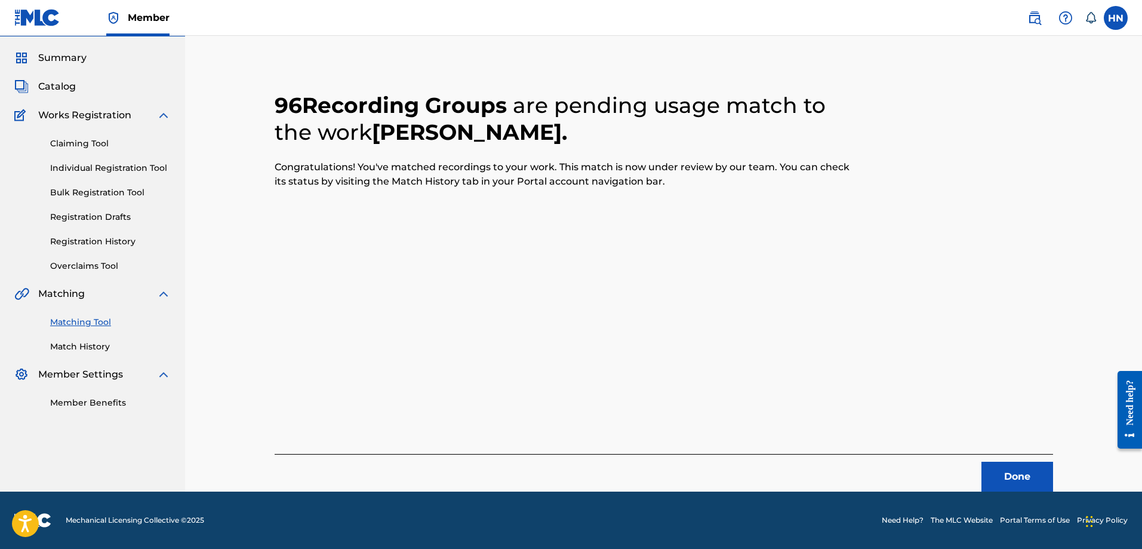
scroll to position [32, 0]
click at [1011, 473] on button "Done" at bounding box center [1017, 476] width 72 height 30
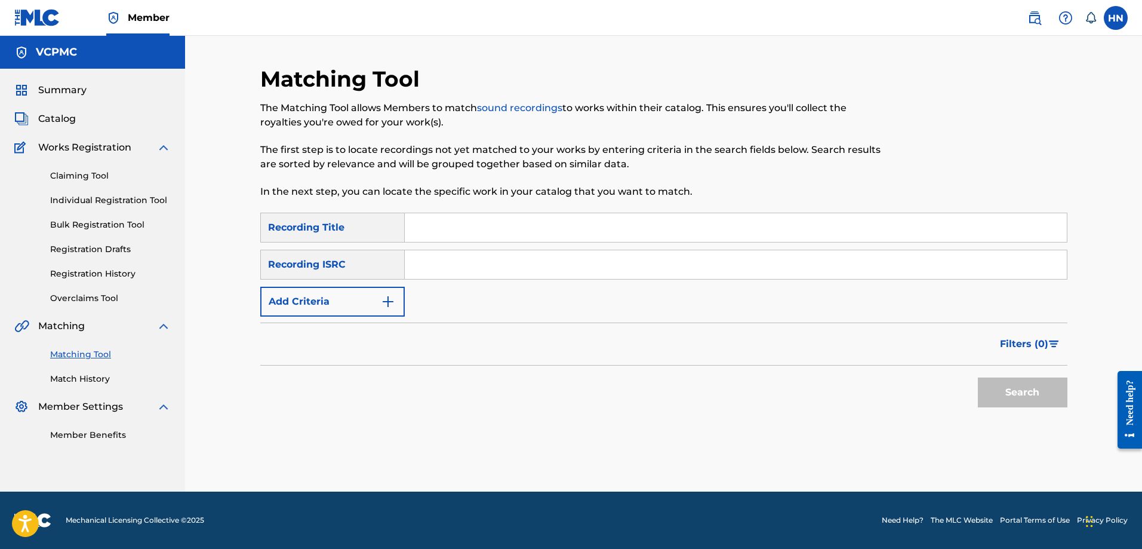
scroll to position [0, 0]
click at [733, 258] on input "Search Form" at bounding box center [736, 264] width 662 height 29
click at [728, 242] on div "Search Form" at bounding box center [736, 228] width 663 height 30
click at [724, 233] on input "Search Form" at bounding box center [736, 227] width 662 height 29
paste input "ĐỪNG BẮT ANH MẠNH MẼ"
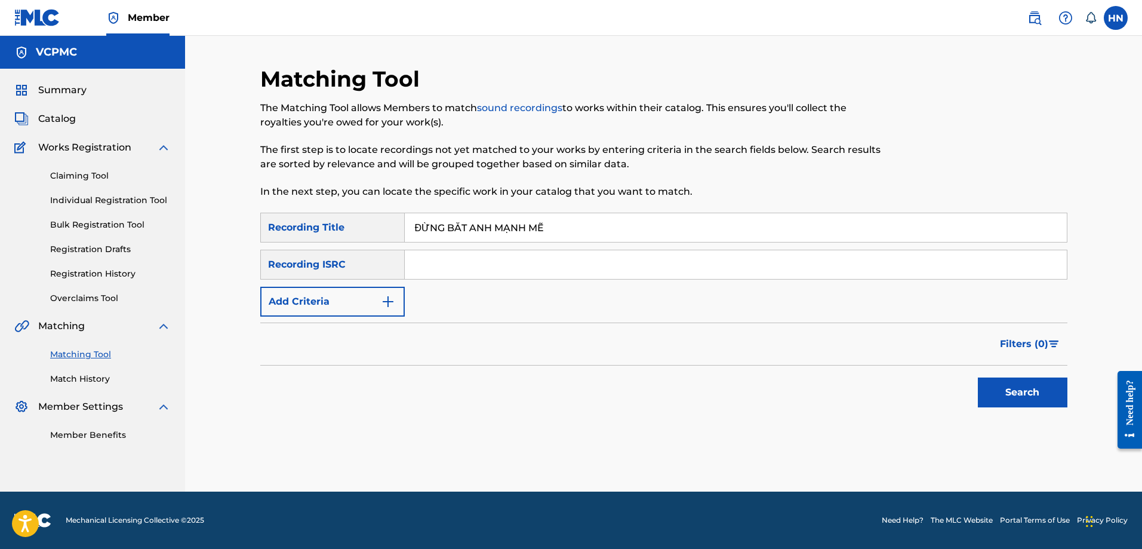
click at [978, 377] on button "Search" at bounding box center [1023, 392] width 90 height 30
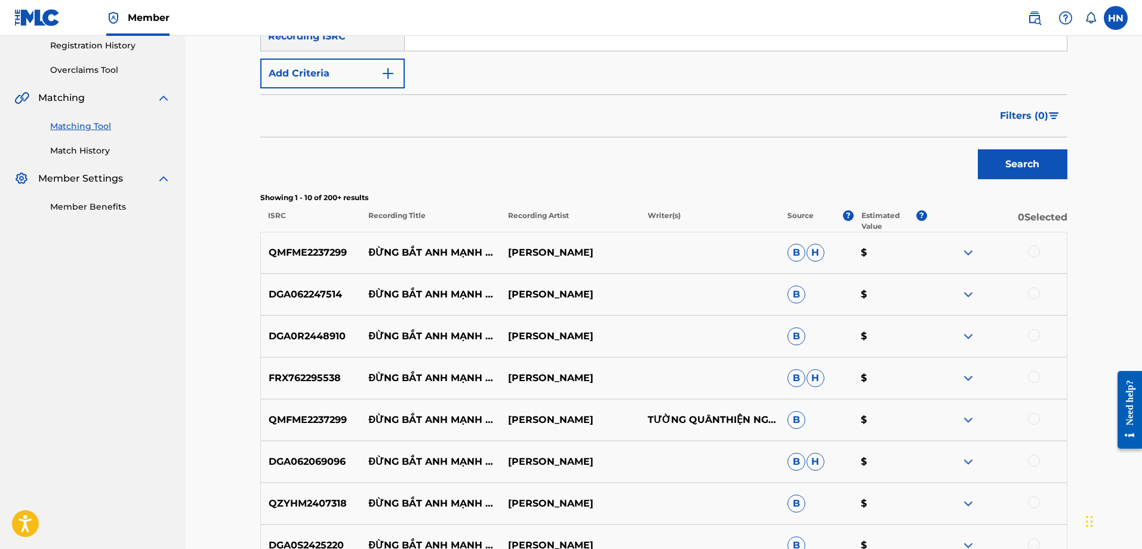
scroll to position [239, 0]
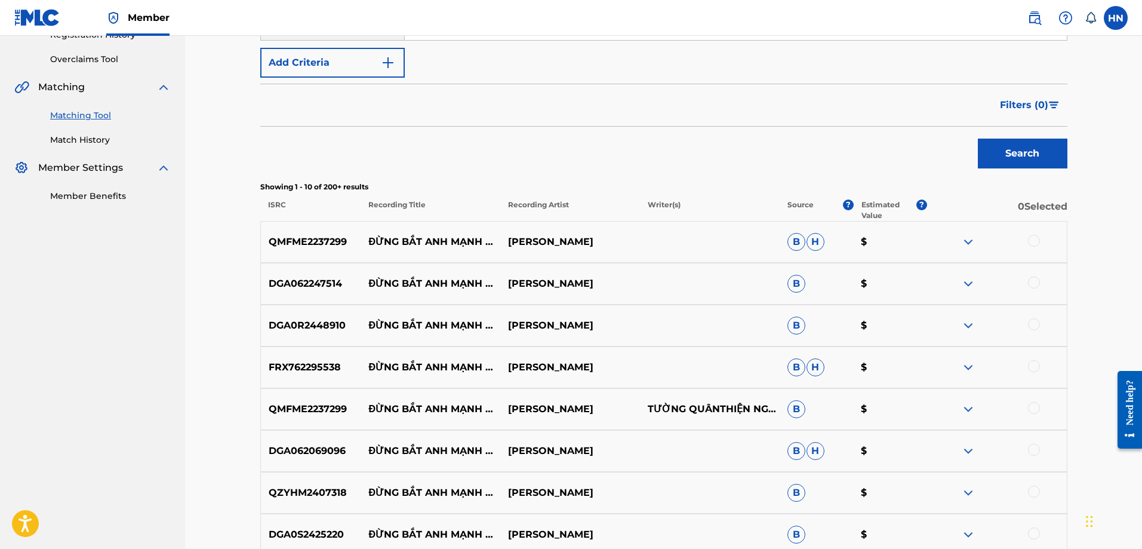
click at [306, 244] on p "QMFME2237299" at bounding box center [311, 242] width 100 height 14
click at [1034, 242] on div at bounding box center [1034, 241] width 12 height 12
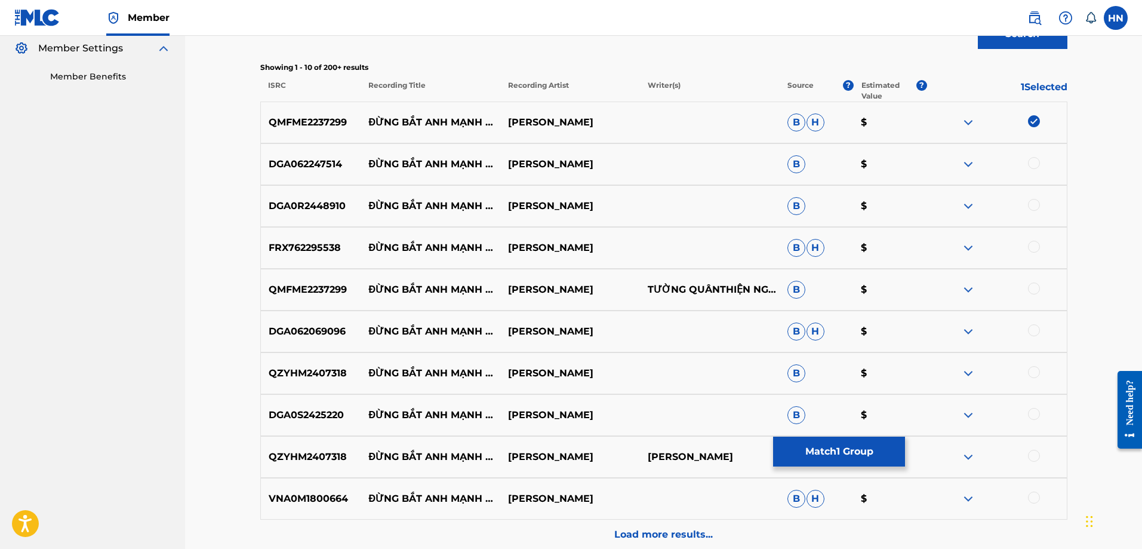
click at [281, 162] on p "DGA062247514" at bounding box center [311, 164] width 100 height 14
click at [1035, 156] on div "DGA062247514 ĐỪNG BẮT ANH MẠNH MẼ HỒ QUANG HIẾU B $" at bounding box center [663, 164] width 807 height 42
click at [1035, 158] on div at bounding box center [1034, 163] width 12 height 12
click at [313, 198] on div "DGA0R2448910 ĐỪNG BẮT ANH MẠNH MẼ HỒ QUANG HIẾU B $" at bounding box center [663, 206] width 807 height 42
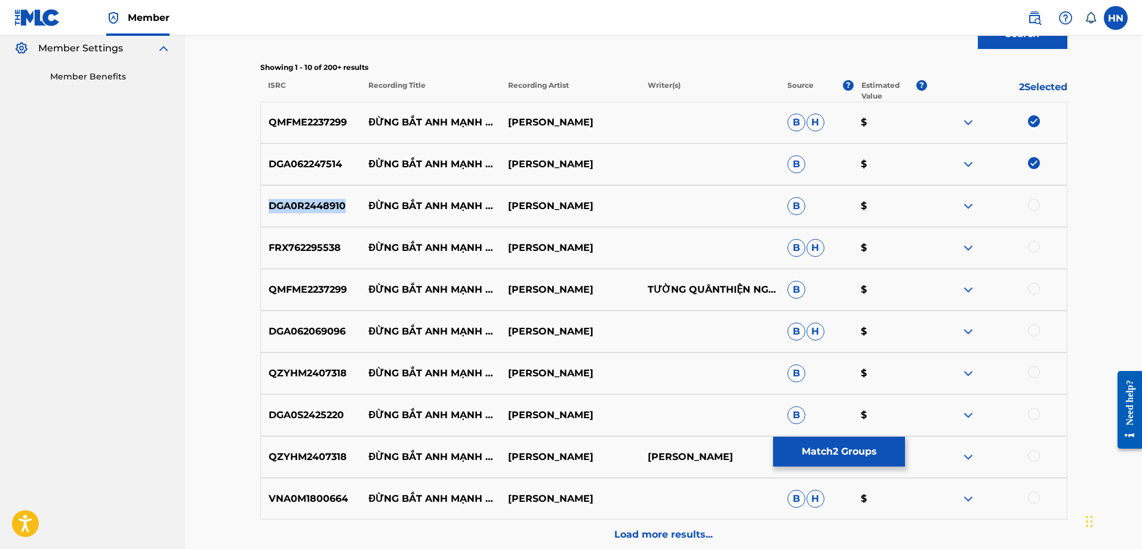
click at [313, 198] on div "DGA0R2448910 ĐỪNG BẮT ANH MẠNH MẼ HỒ QUANG HIẾU B $" at bounding box center [663, 206] width 807 height 42
click at [1032, 202] on div at bounding box center [1034, 205] width 12 height 12
click at [303, 253] on p "FRX762295538" at bounding box center [311, 248] width 100 height 14
click at [1030, 242] on div at bounding box center [1034, 247] width 12 height 12
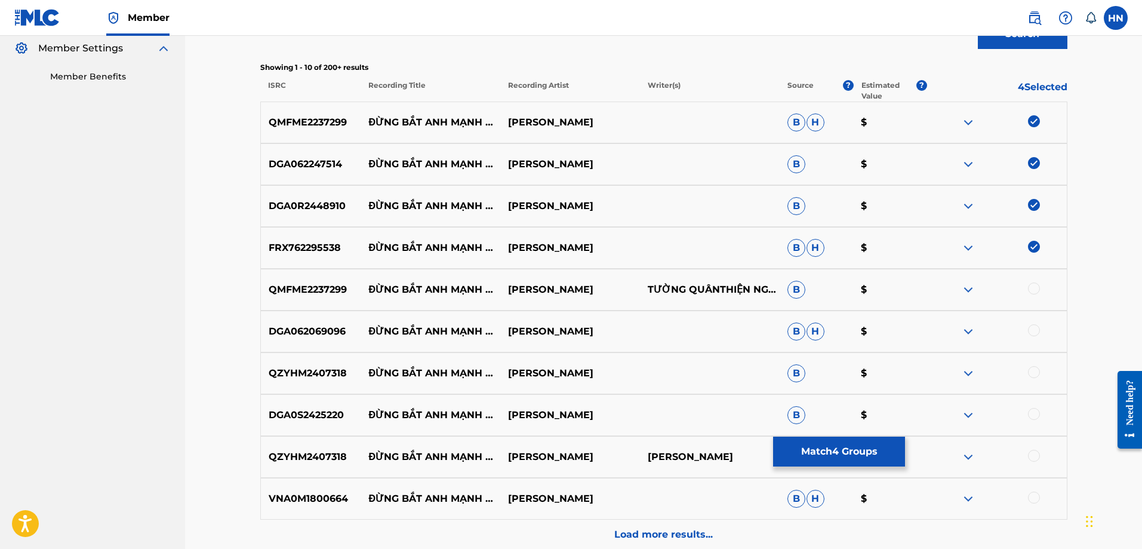
click at [316, 248] on p "FRX762295538" at bounding box center [311, 248] width 100 height 14
click at [305, 289] on p "QMFME2237299" at bounding box center [311, 289] width 100 height 14
click at [1035, 290] on div at bounding box center [1034, 288] width 12 height 12
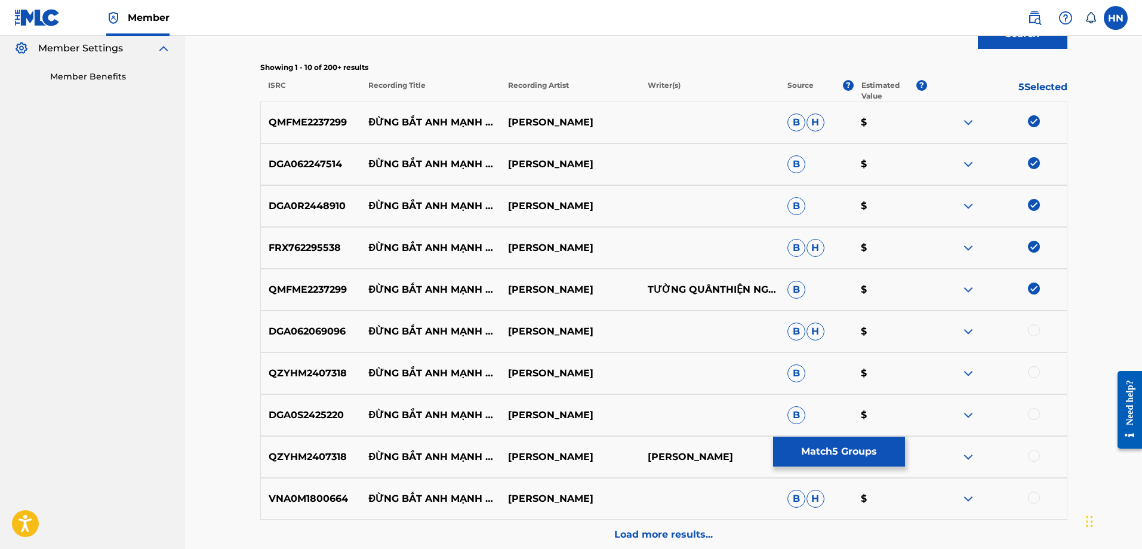
click at [319, 327] on p "DGA062069096" at bounding box center [311, 331] width 100 height 14
click at [1034, 326] on div at bounding box center [1034, 330] width 12 height 12
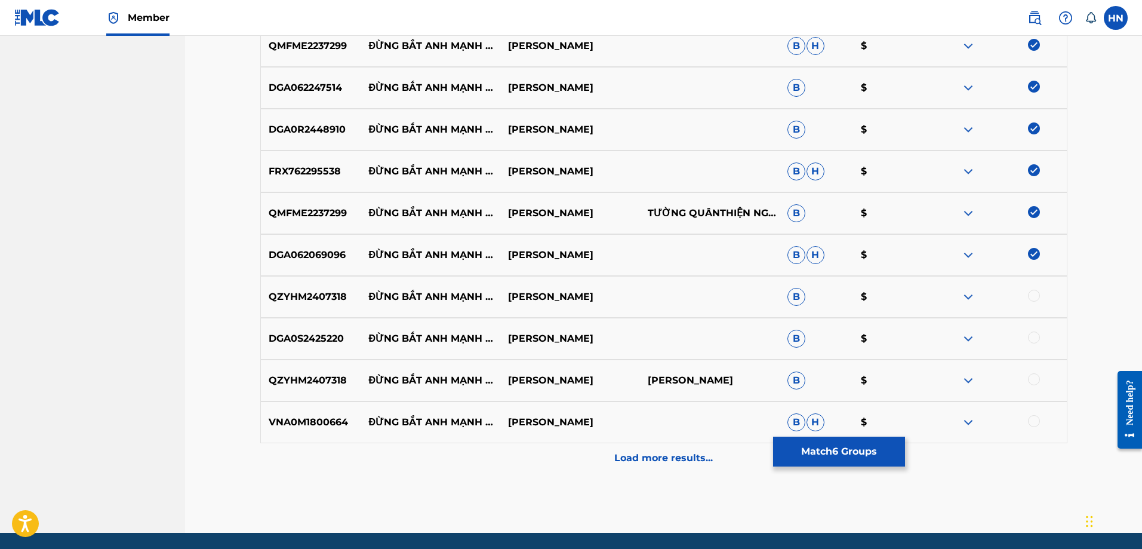
scroll to position [476, 0]
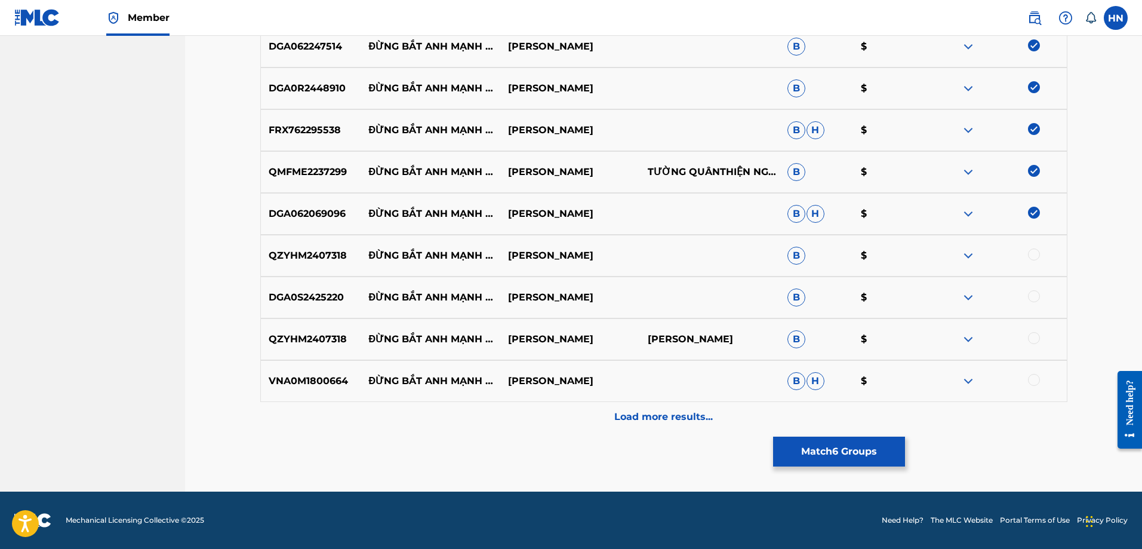
click at [324, 253] on p "QZYHM2407318" at bounding box center [311, 255] width 100 height 14
click at [1032, 253] on div at bounding box center [1034, 254] width 12 height 12
click at [316, 298] on p "DGA0S2425220" at bounding box center [311, 297] width 100 height 14
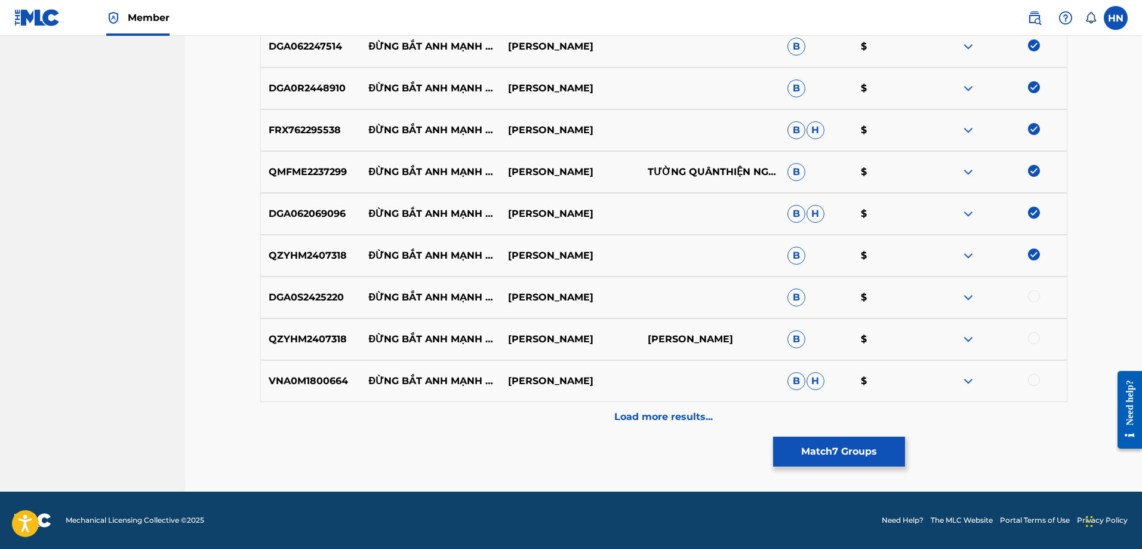
click at [1026, 294] on div at bounding box center [997, 297] width 140 height 14
click at [1030, 294] on div at bounding box center [1034, 296] width 12 height 12
click at [327, 347] on div "QZYHM2407318 ĐỪNG BẮT ANH MẠNH MẼ HỒ QUANG HIẾU VŨ MẠNH OAI B $" at bounding box center [663, 339] width 807 height 42
click at [1033, 339] on div at bounding box center [1034, 338] width 12 height 12
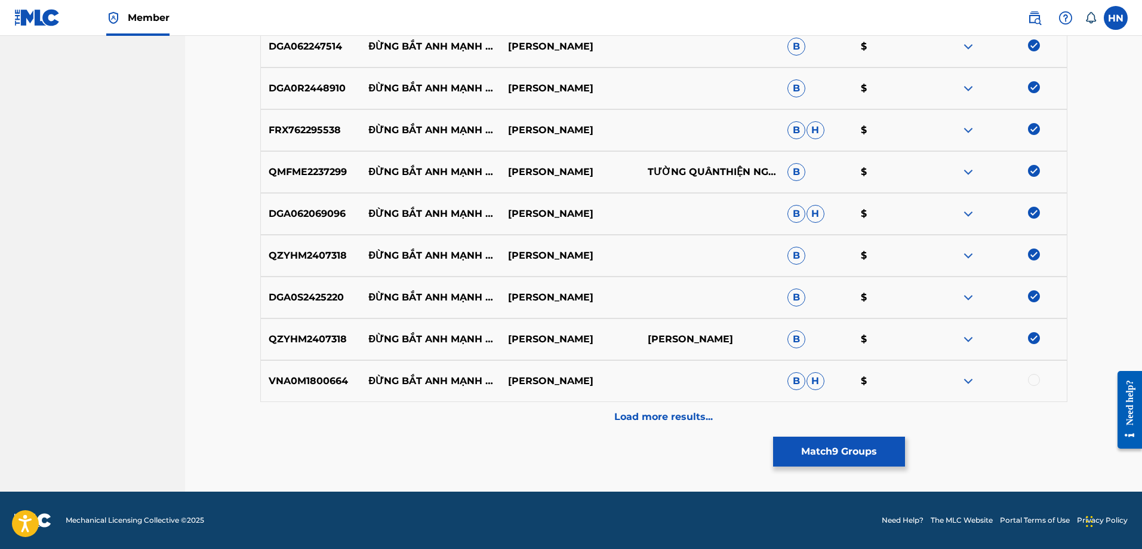
click at [304, 372] on div "VNA0M1800664 ĐỪNG BẮT ANH MẠNH MẼ HỒ QUANG HIẾU B H $" at bounding box center [663, 381] width 807 height 42
click at [1033, 383] on div at bounding box center [1034, 380] width 12 height 12
click at [654, 426] on div "Load more results..." at bounding box center [663, 417] width 807 height 30
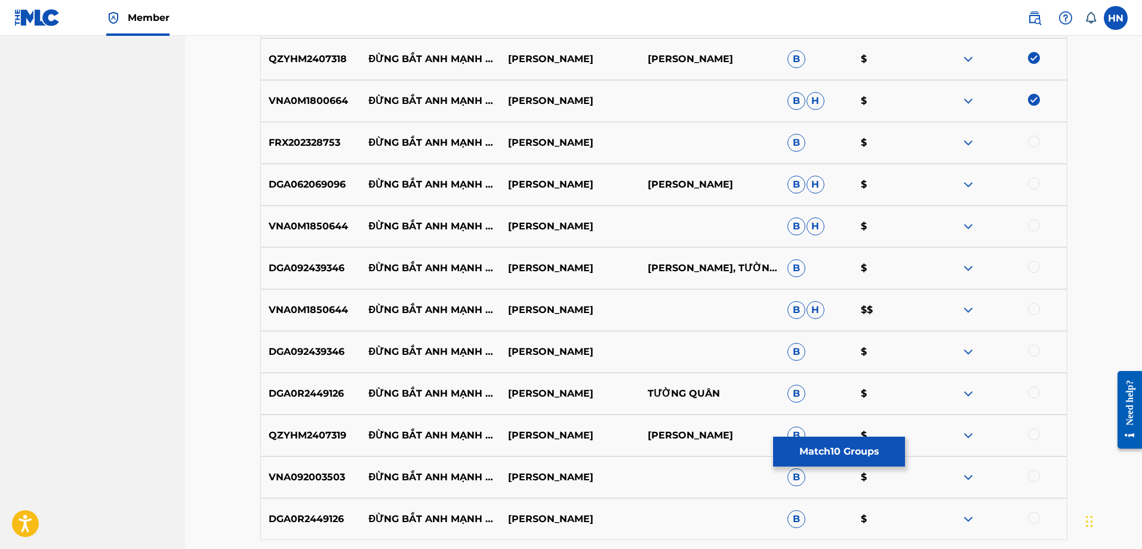
scroll to position [774, 0]
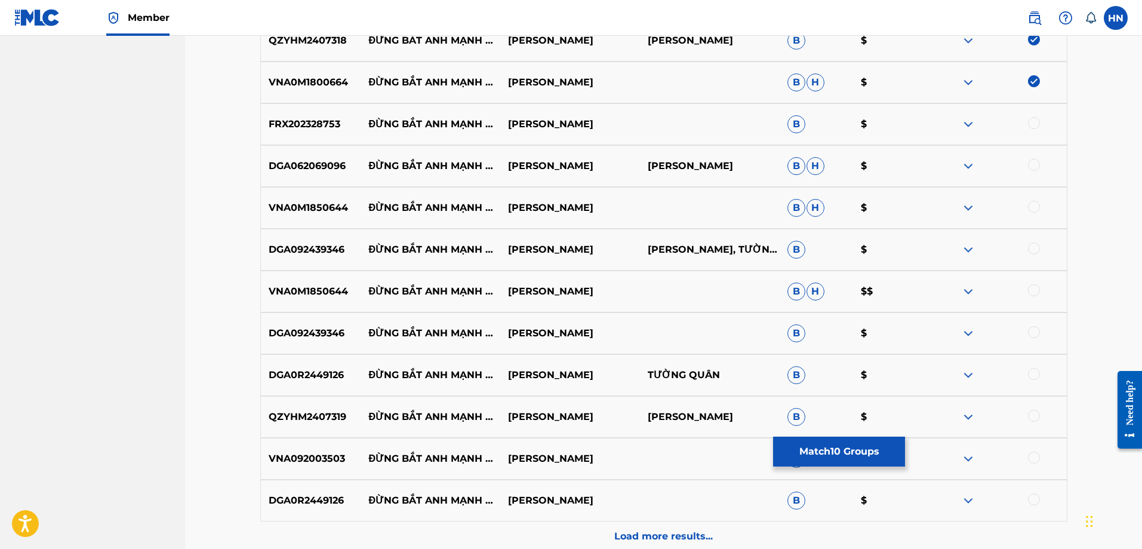
click at [313, 115] on div "FRX202328753 ĐỪNG BẮT ANH MẠNH MẼ HỒ QUANG HIẾU B $" at bounding box center [663, 124] width 807 height 42
click at [1036, 118] on div at bounding box center [1034, 123] width 12 height 12
click at [270, 169] on p "DGA062069096" at bounding box center [311, 166] width 100 height 14
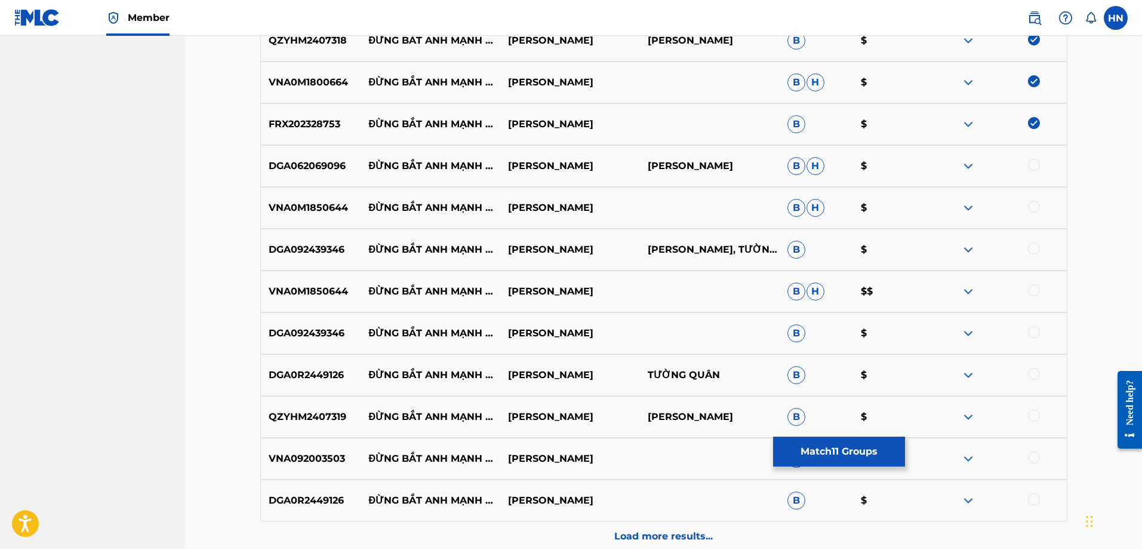
click at [1036, 162] on div at bounding box center [1034, 165] width 12 height 12
click at [315, 209] on p "VNA0M1850644" at bounding box center [311, 208] width 100 height 14
click at [1039, 209] on div at bounding box center [1034, 207] width 12 height 12
click at [309, 255] on p "DGA092439346" at bounding box center [311, 249] width 100 height 14
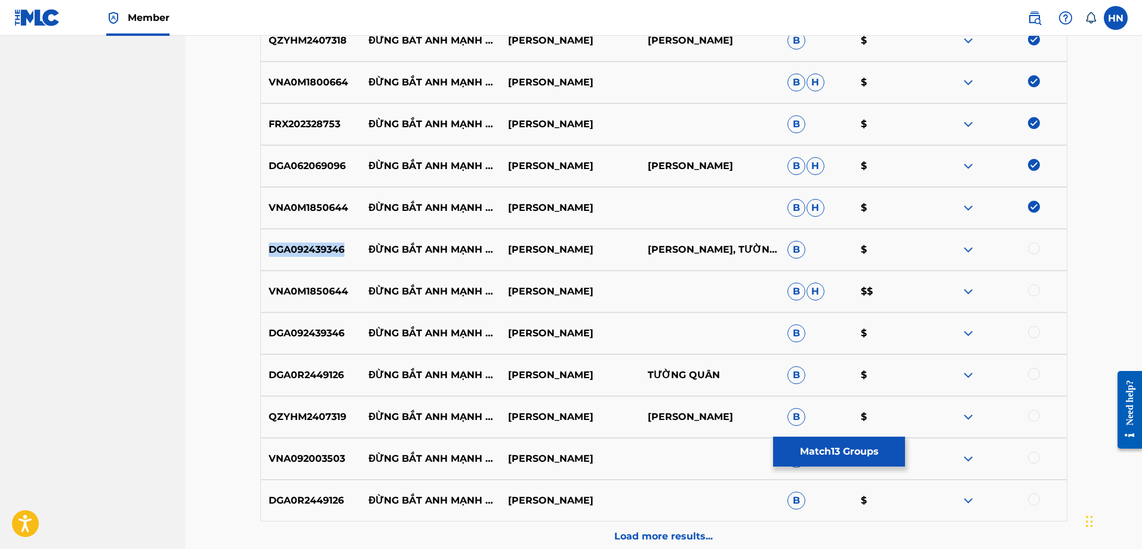
click at [309, 255] on p "DGA092439346" at bounding box center [311, 249] width 100 height 14
click at [1029, 249] on div at bounding box center [1034, 248] width 12 height 12
click at [1033, 291] on div at bounding box center [1034, 290] width 12 height 12
click at [1037, 332] on div at bounding box center [1034, 332] width 12 height 12
click at [314, 375] on p "DGA0R2449126" at bounding box center [311, 375] width 100 height 14
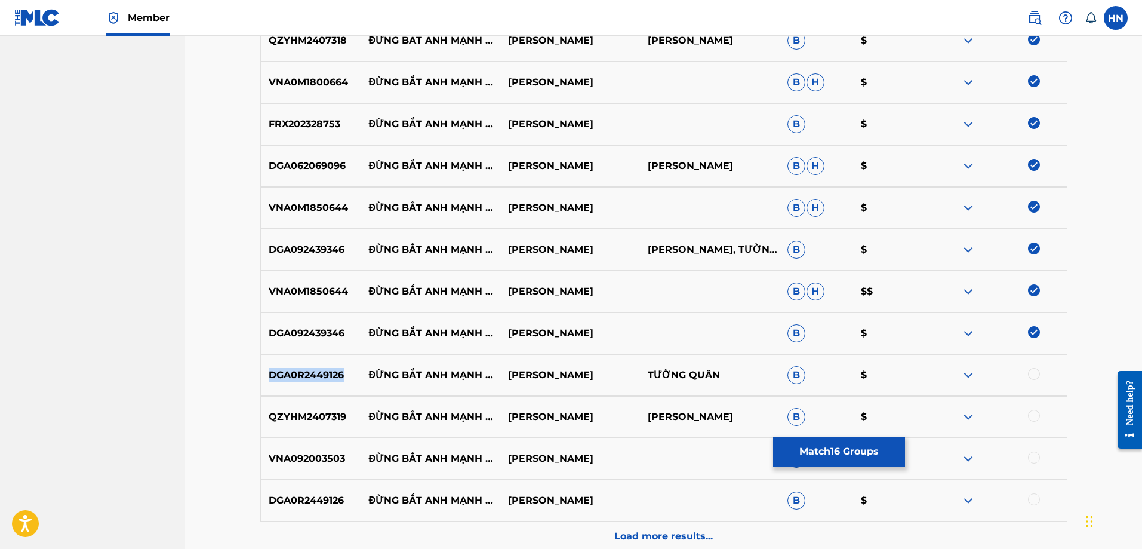
click at [314, 375] on p "DGA0R2449126" at bounding box center [311, 375] width 100 height 14
click at [1031, 373] on div at bounding box center [1034, 374] width 12 height 12
click at [316, 418] on p "QZYHM2407319" at bounding box center [311, 417] width 100 height 14
click at [1032, 418] on div at bounding box center [1034, 416] width 12 height 12
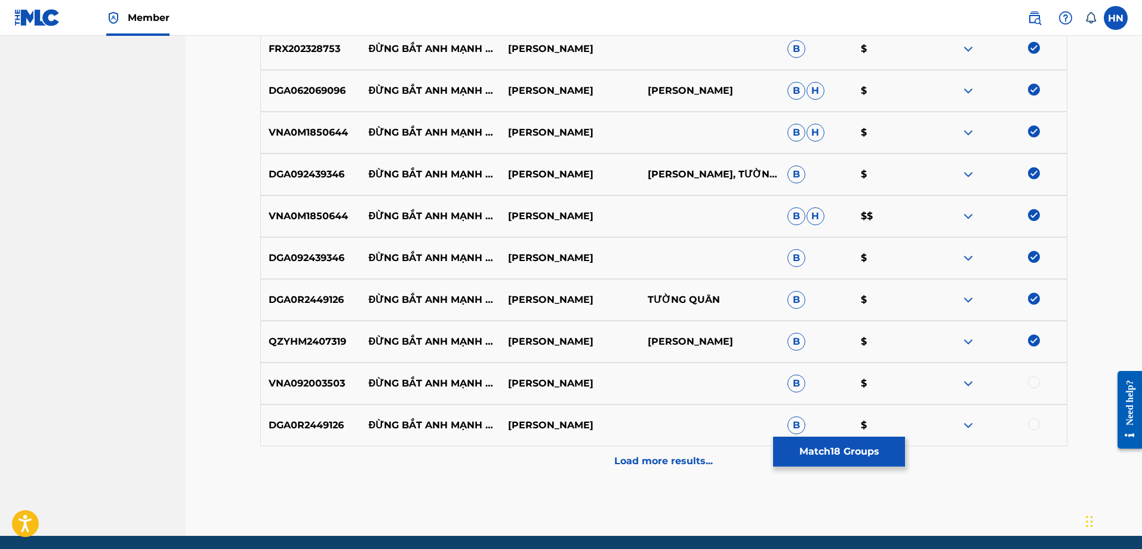
scroll to position [894, 0]
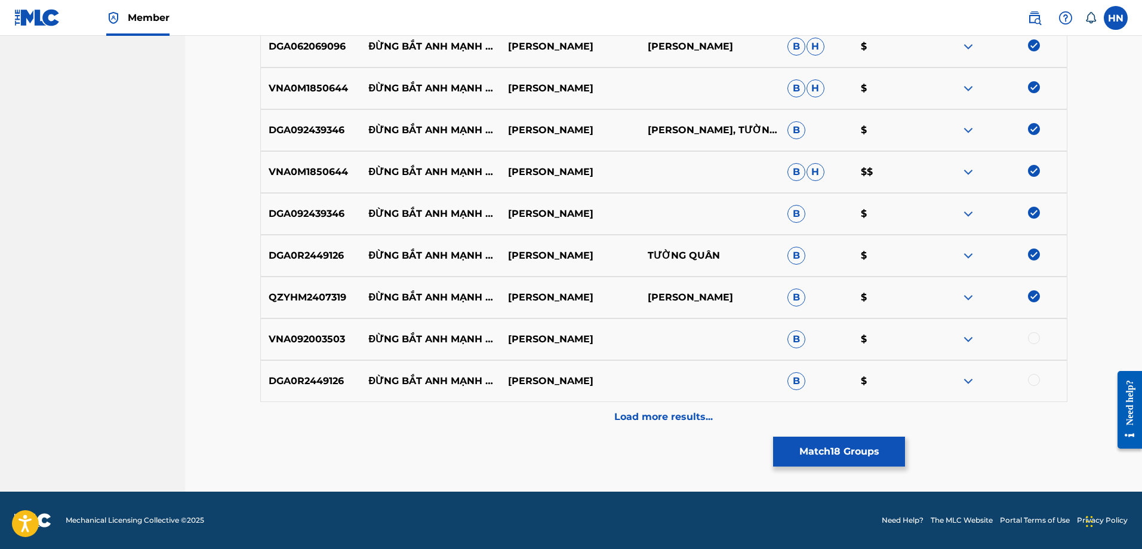
click at [331, 341] on p "VNA092003503" at bounding box center [311, 339] width 100 height 14
click at [1033, 342] on div at bounding box center [1034, 338] width 12 height 12
click at [305, 373] on div "DGA0R2449126 ĐỪNG BẮT ANH MẠNH MẼ (REMIX) (REMIX) HỒ QUANG HIẾU B $" at bounding box center [663, 381] width 807 height 42
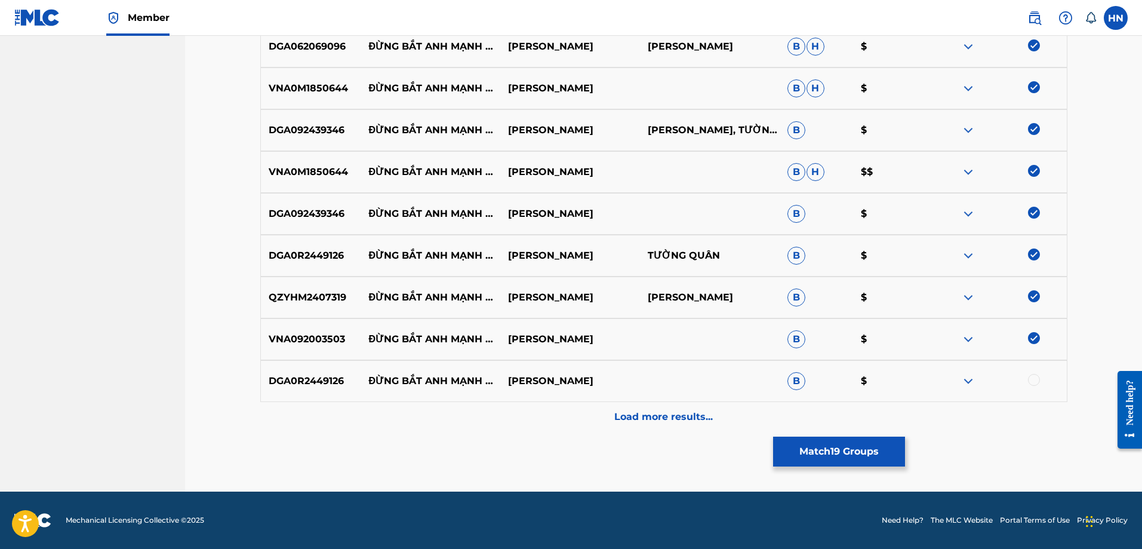
click at [1032, 378] on div at bounding box center [1034, 380] width 12 height 12
click at [651, 421] on p "Load more results..." at bounding box center [663, 417] width 99 height 14
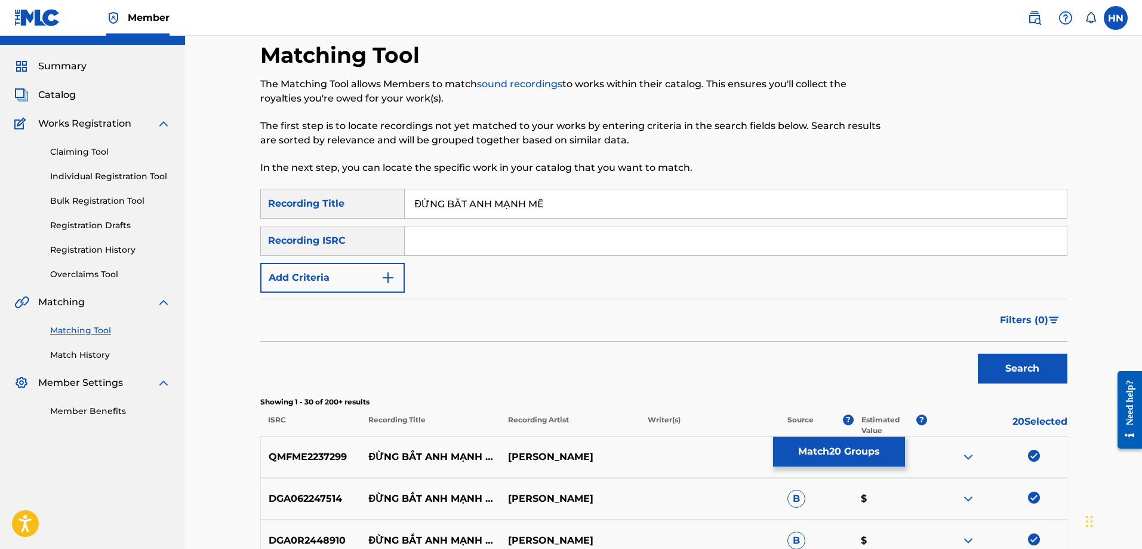
scroll to position [0, 0]
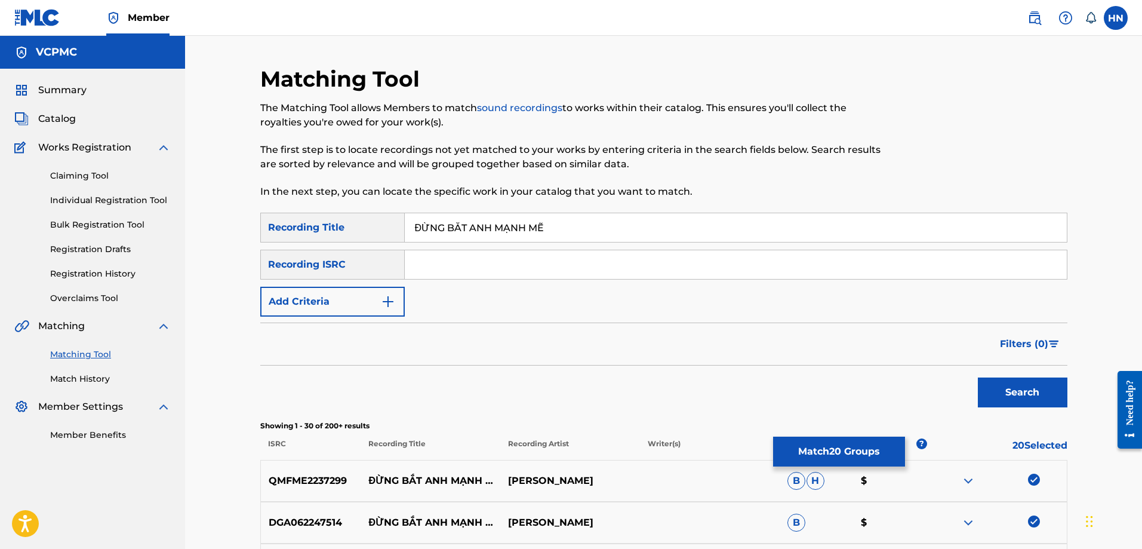
click at [599, 232] on input "ĐỪNG BẮT ANH MẠNH MẼ" at bounding box center [736, 227] width 662 height 29
paste input "DUNG BAT ANH MANH ME"
type input "DUNG BAT ANH MANH ME"
click at [999, 392] on button "Search" at bounding box center [1023, 392] width 90 height 30
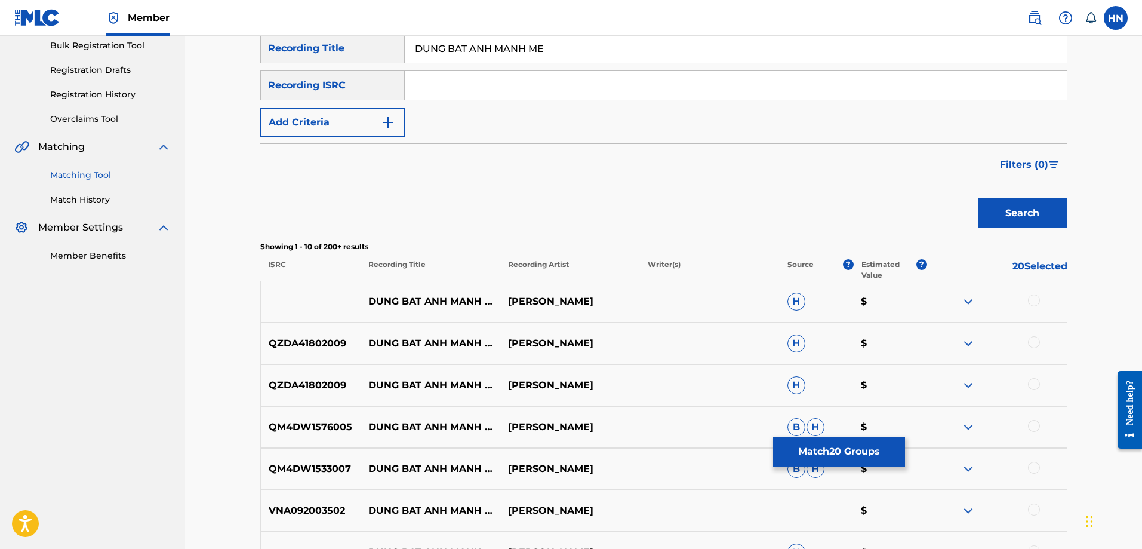
scroll to position [239, 0]
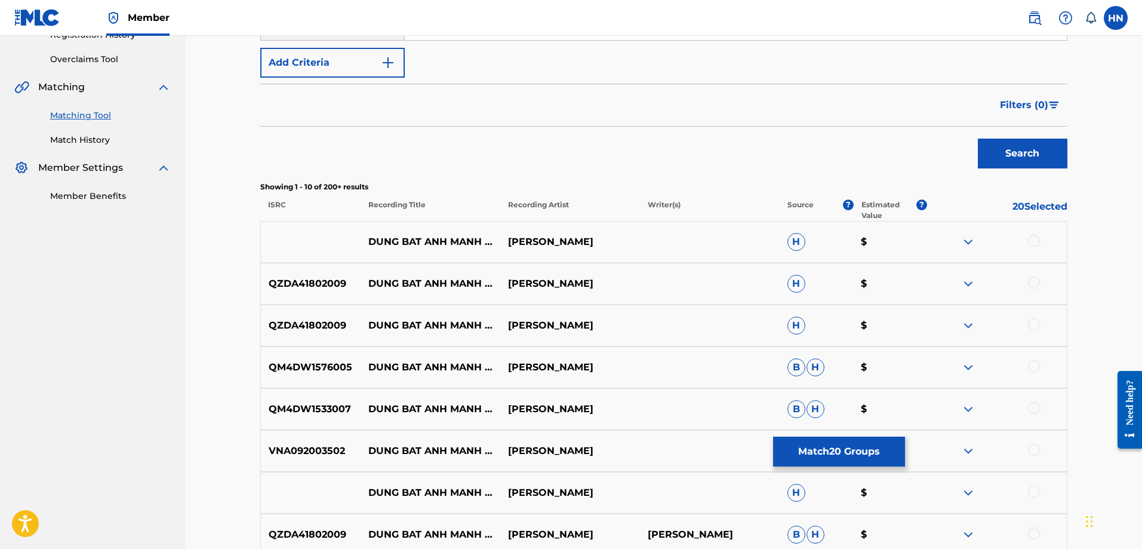
drag, startPoint x: 370, startPoint y: 232, endPoint x: 615, endPoint y: 243, distance: 245.6
click at [614, 239] on div "DUNG BAT ANH MANH ME HOANG MINH TUAN H $" at bounding box center [663, 242] width 807 height 42
click at [318, 277] on p "QZDA41802009" at bounding box center [311, 283] width 100 height 14
click at [1029, 283] on div at bounding box center [1034, 282] width 12 height 12
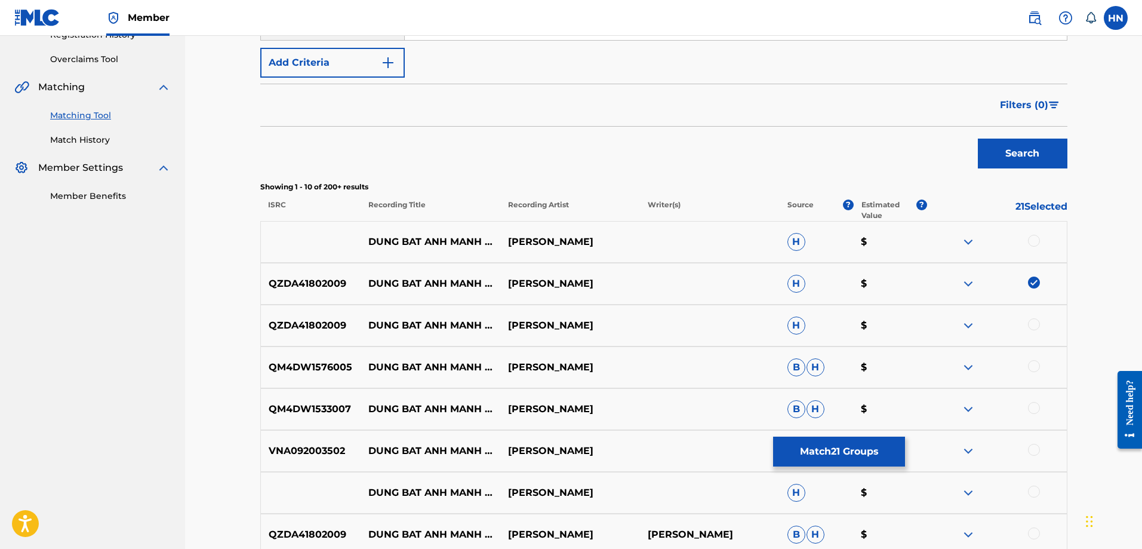
click at [1031, 322] on div at bounding box center [1034, 324] width 12 height 12
click at [309, 376] on div "QM4DW1576005 DUNG BAT ANH MANH ME HO QUANG HIEU B H $" at bounding box center [663, 367] width 807 height 42
click at [1034, 365] on div at bounding box center [1034, 366] width 12 height 12
click at [341, 406] on p "QM4DW1533007" at bounding box center [311, 409] width 100 height 14
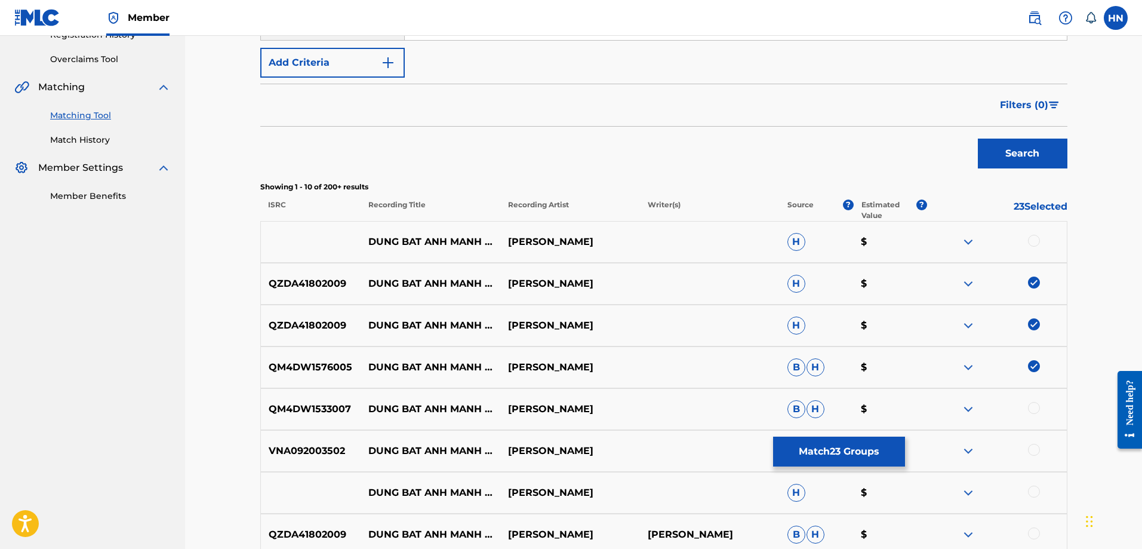
click at [326, 447] on p "VNA092003502" at bounding box center [311, 451] width 100 height 14
click at [1033, 446] on div at bounding box center [1034, 450] width 12 height 12
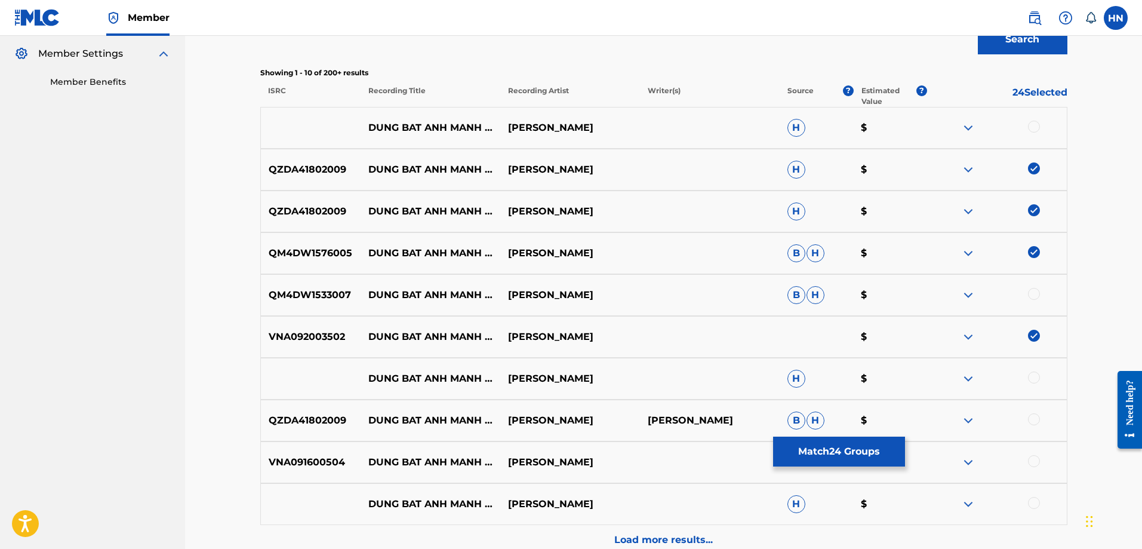
scroll to position [418, 0]
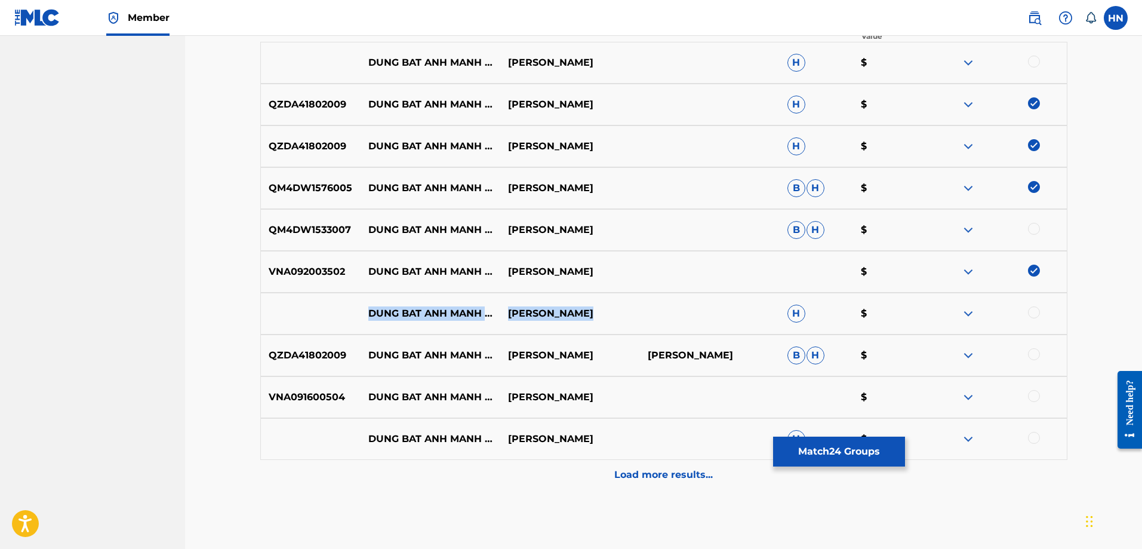
drag, startPoint x: 607, startPoint y: 312, endPoint x: 357, endPoint y: 311, distance: 249.5
click at [357, 311] on div "DUNG BAT ANH MANH ME HỒ QUANG HIẾU H $" at bounding box center [663, 314] width 807 height 42
click at [1034, 313] on div at bounding box center [1034, 312] width 12 height 12
click at [968, 312] on img at bounding box center [968, 313] width 14 height 14
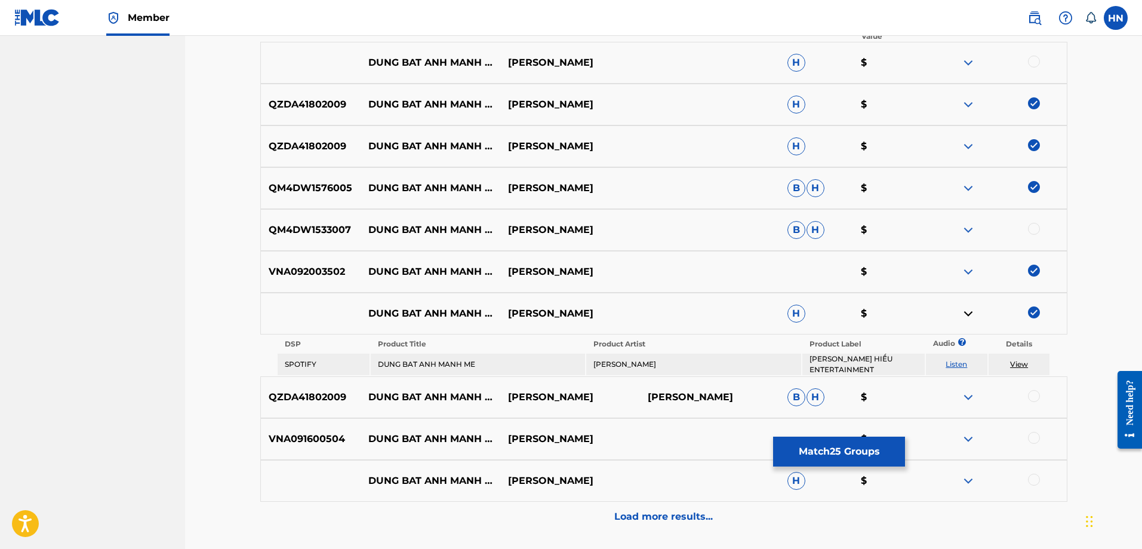
click at [958, 365] on link "Listen" at bounding box center [956, 363] width 21 height 9
click at [312, 393] on p "QZDA41802009" at bounding box center [311, 397] width 100 height 14
click at [1038, 396] on div at bounding box center [1034, 396] width 12 height 12
click at [297, 435] on p "VNA091600504" at bounding box center [311, 439] width 100 height 14
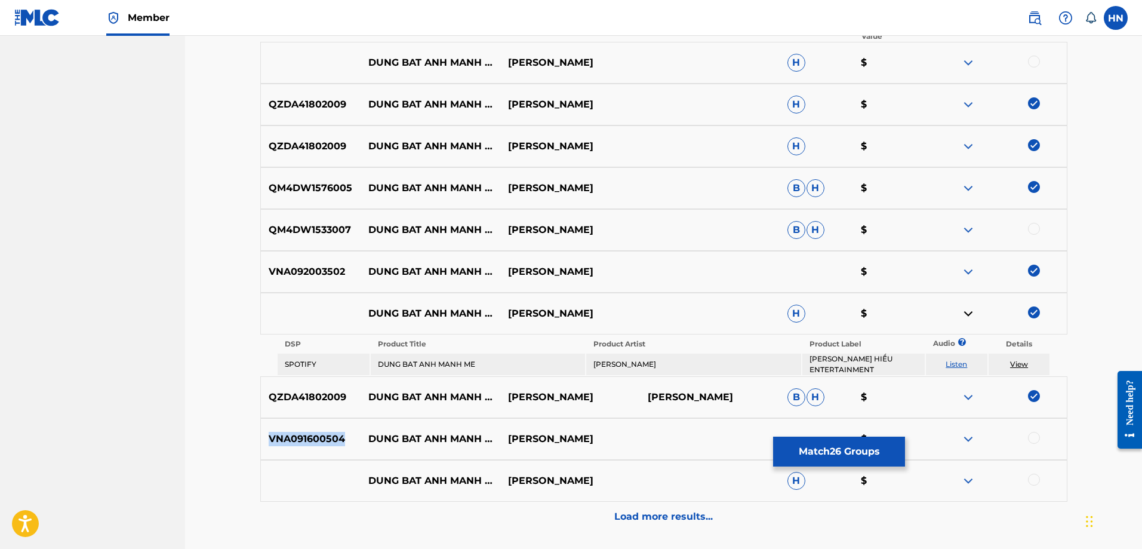
click at [297, 435] on p "VNA091600504" at bounding box center [311, 439] width 100 height 14
click at [1033, 436] on div at bounding box center [1034, 438] width 12 height 12
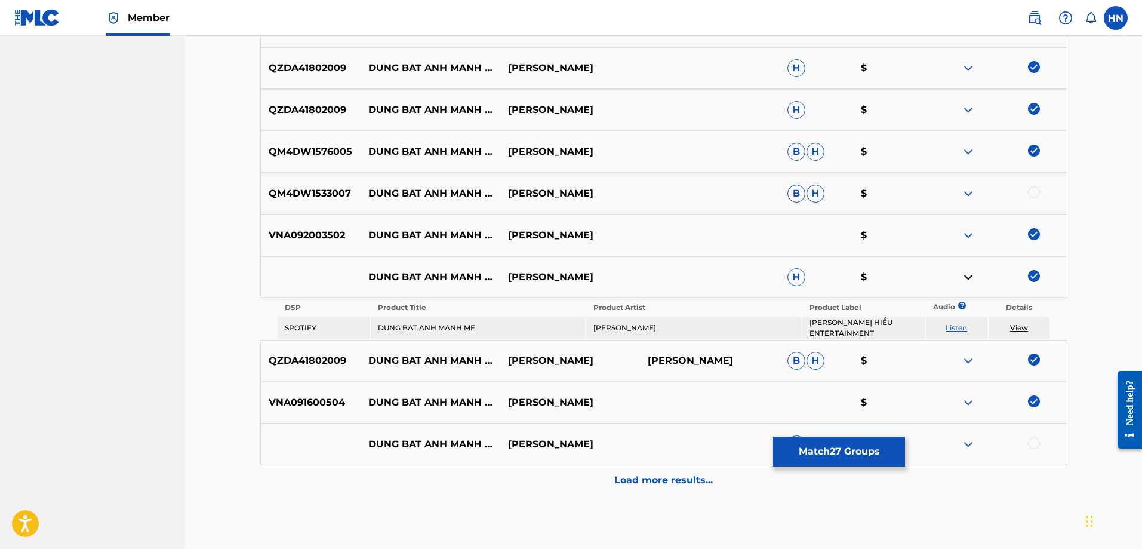
scroll to position [518, 0]
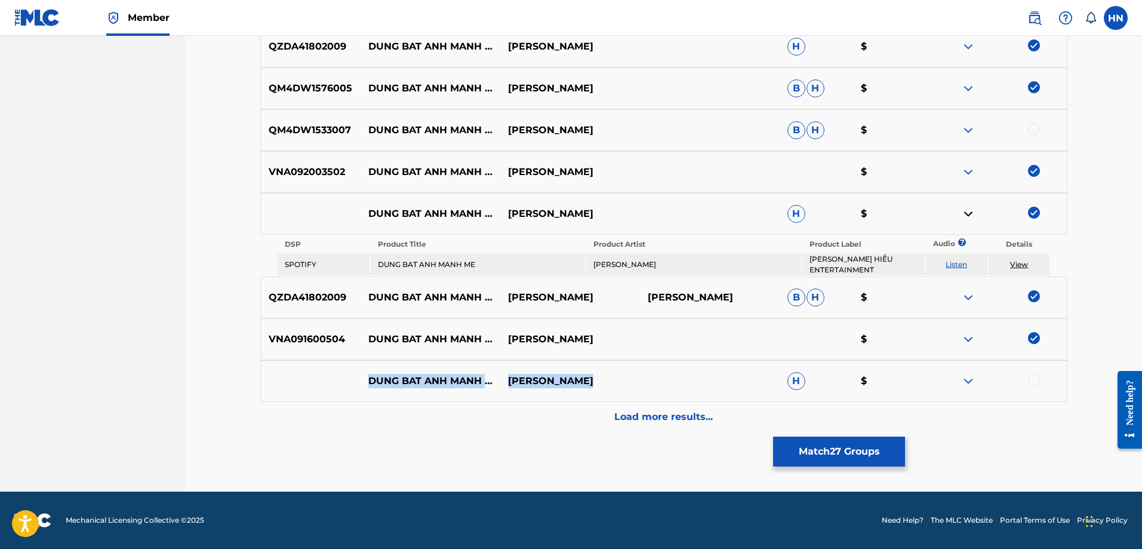
drag, startPoint x: 613, startPoint y: 377, endPoint x: 366, endPoint y: 375, distance: 246.6
click at [366, 375] on div "DUNG BAT ANH MANH ME HO QUANG HIEU H $" at bounding box center [663, 381] width 807 height 42
click at [1036, 379] on div at bounding box center [1034, 380] width 12 height 12
click at [978, 380] on div at bounding box center [997, 381] width 140 height 14
click at [975, 381] on img at bounding box center [968, 381] width 14 height 14
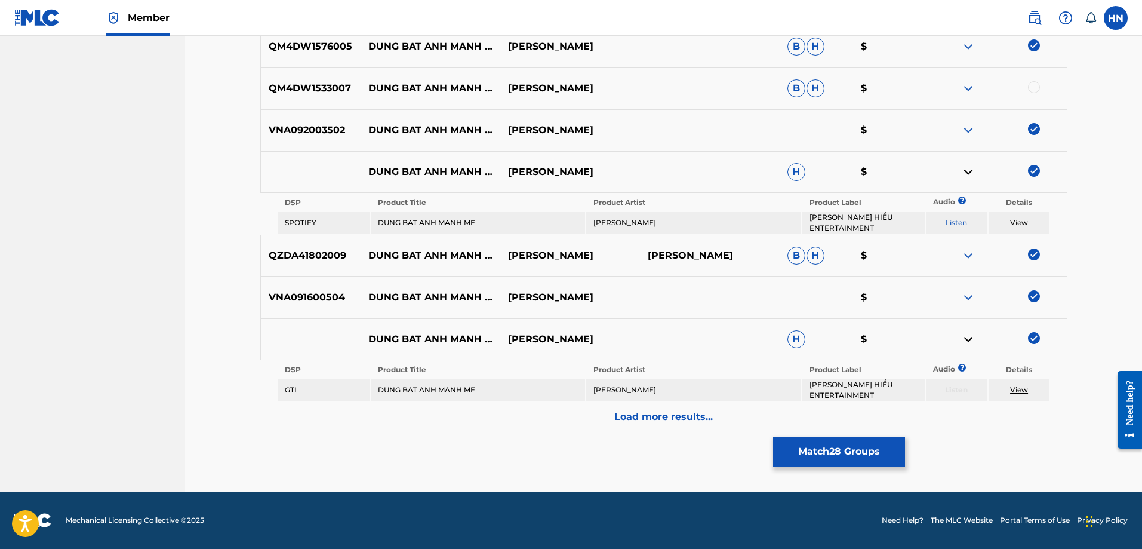
click at [567, 405] on div "Load more results..." at bounding box center [663, 417] width 807 height 30
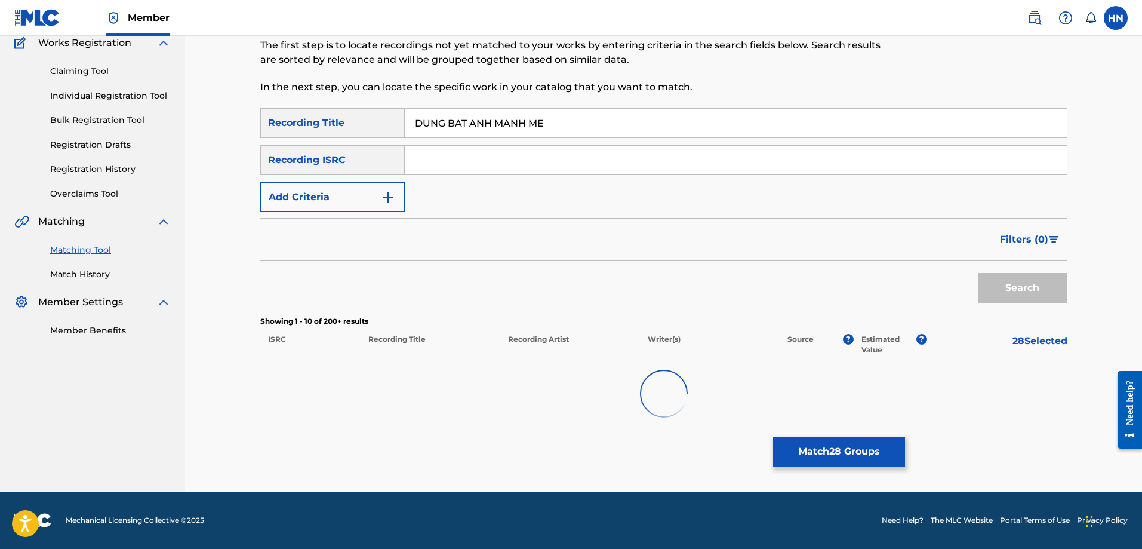
scroll to position [559, 0]
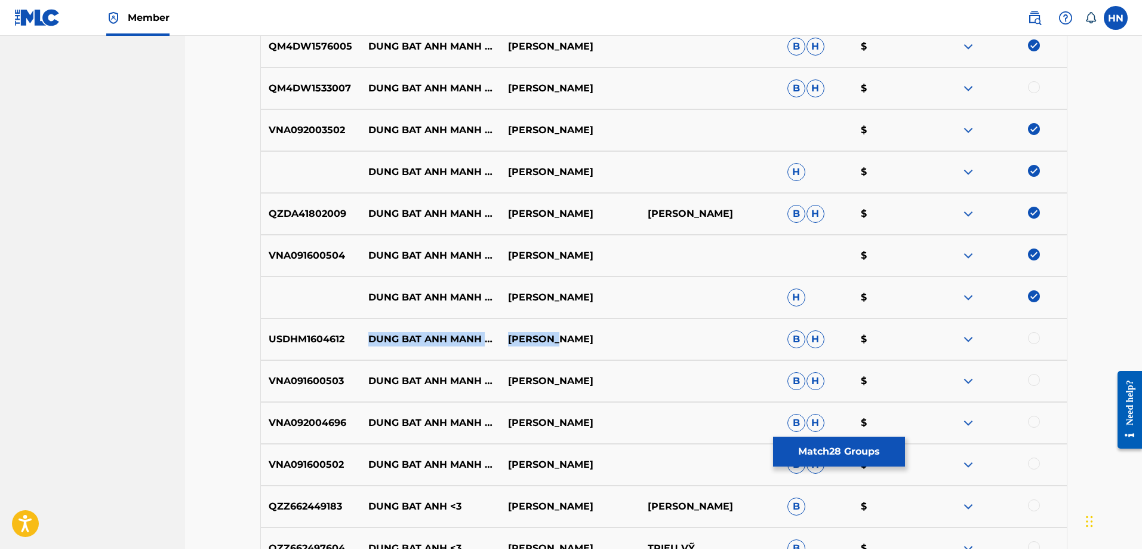
drag, startPoint x: 370, startPoint y: 328, endPoint x: 577, endPoint y: 334, distance: 207.2
click at [577, 334] on div "USDHM1604612 DUNG BAT ANH MANH ME CAM HONG B H $" at bounding box center [663, 339] width 807 height 42
click at [287, 381] on p "VNA091600503" at bounding box center [311, 381] width 100 height 14
click at [1037, 377] on div at bounding box center [1034, 380] width 12 height 12
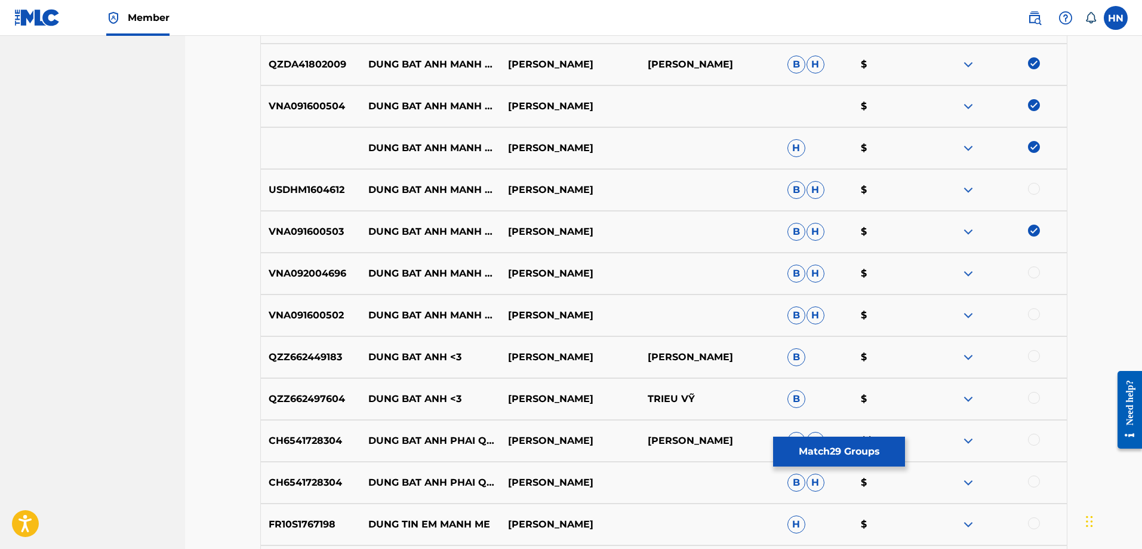
scroll to position [798, 0]
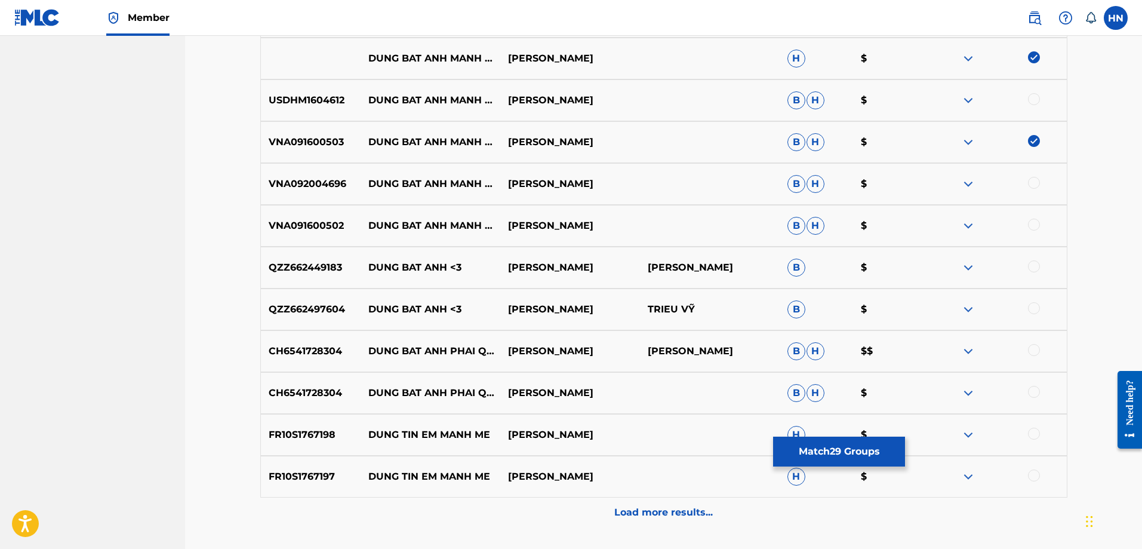
click at [311, 190] on p "VNA092004696" at bounding box center [311, 184] width 100 height 14
click at [1035, 183] on div at bounding box center [1034, 183] width 12 height 12
click at [303, 220] on p "VNA091600502" at bounding box center [311, 225] width 100 height 14
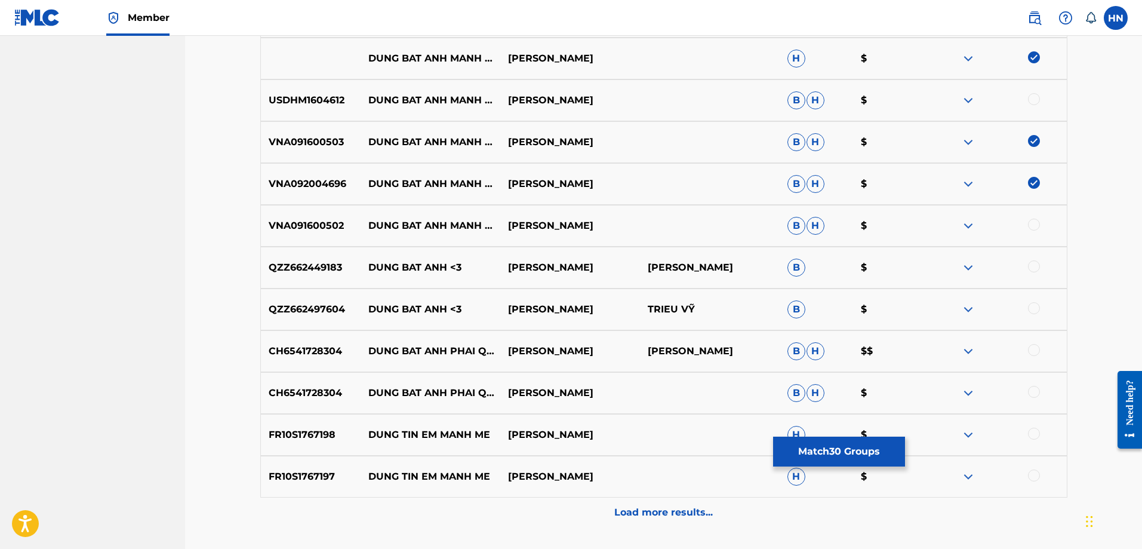
click at [1035, 221] on div at bounding box center [1034, 224] width 12 height 12
click at [636, 504] on div "Load more results..." at bounding box center [663, 512] width 807 height 30
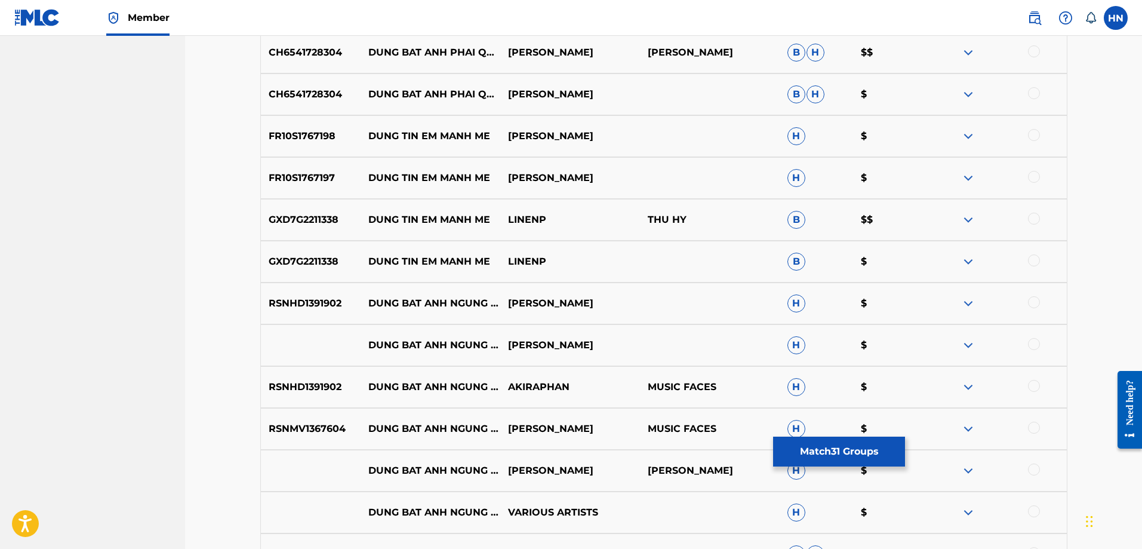
scroll to position [1216, 0]
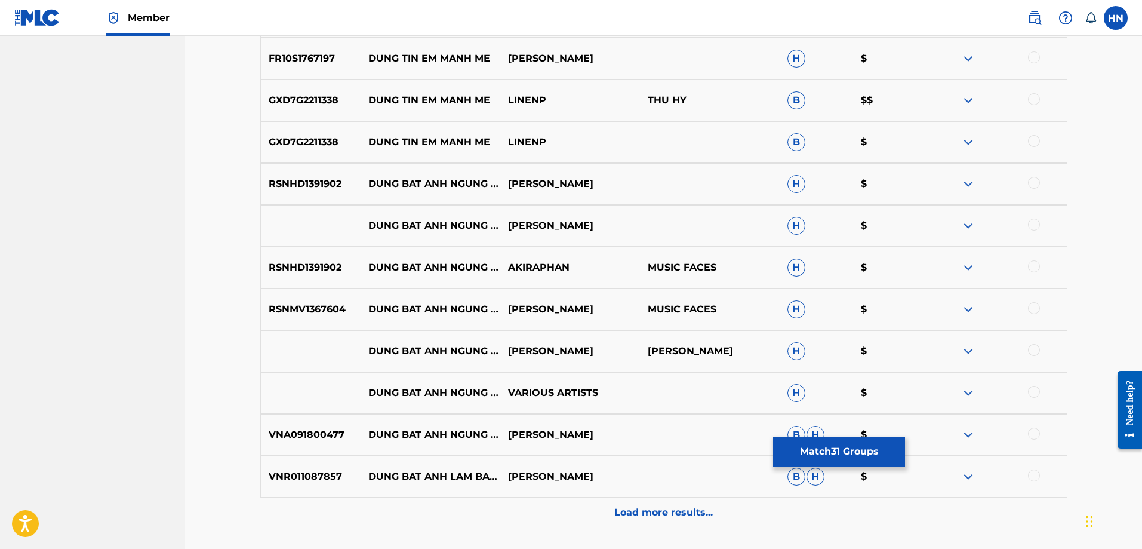
click at [863, 455] on button "Match 31 Groups" at bounding box center [839, 451] width 132 height 30
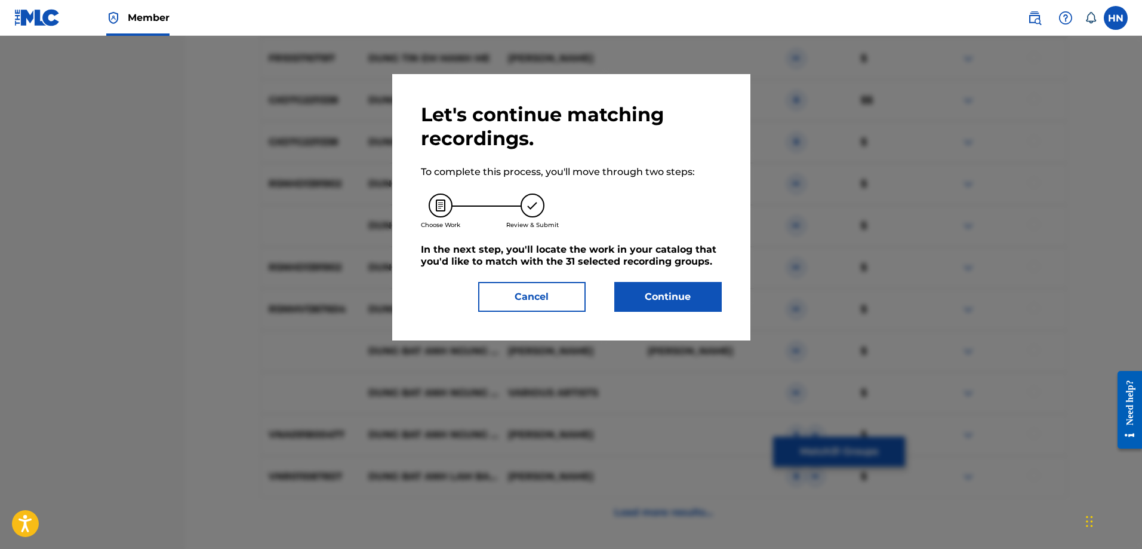
click at [688, 291] on button "Continue" at bounding box center [667, 297] width 107 height 30
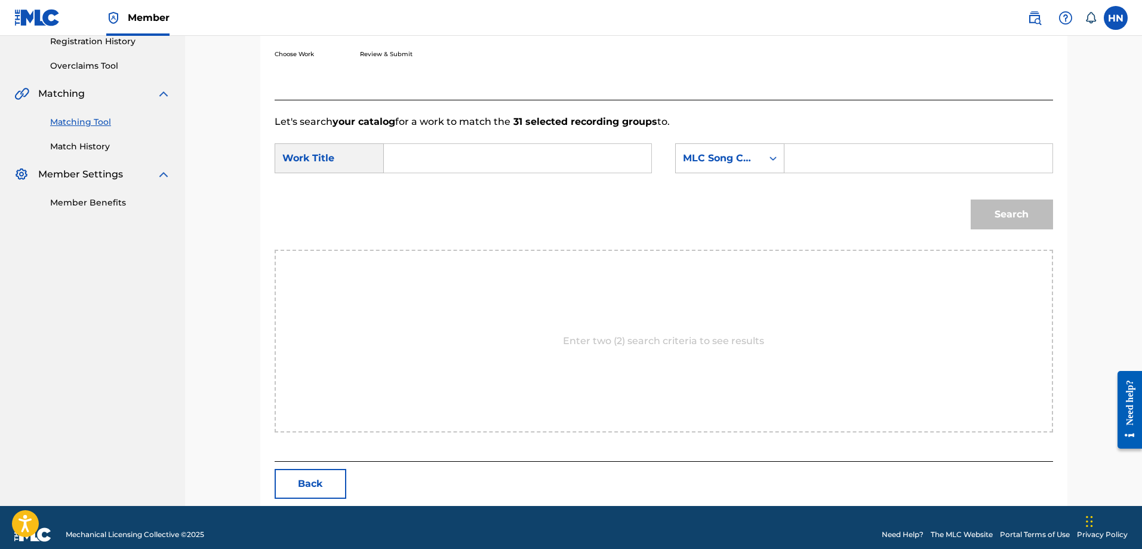
scroll to position [247, 0]
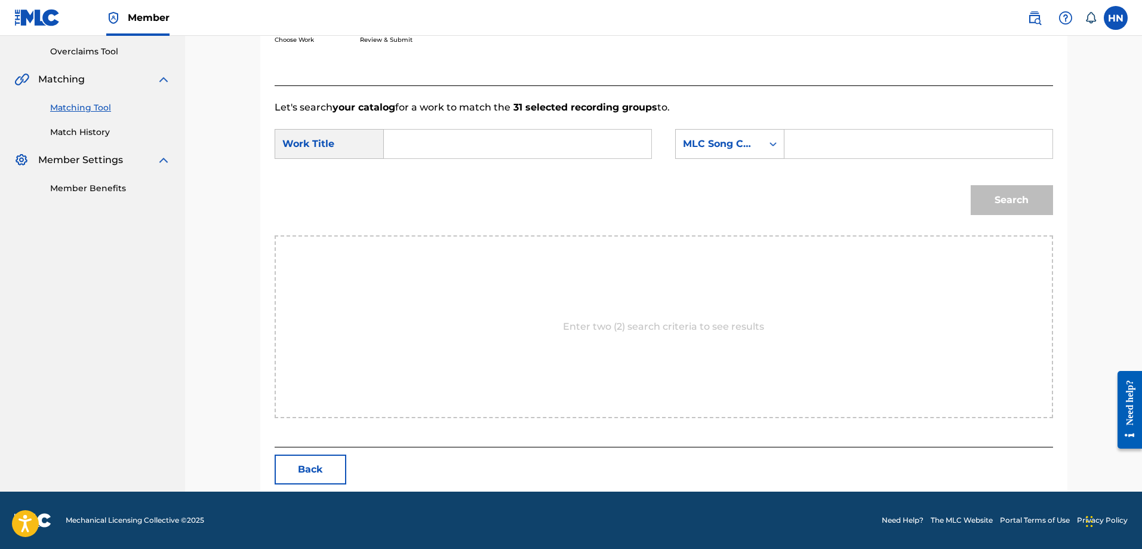
click at [599, 144] on input "Search Form" at bounding box center [517, 144] width 247 height 29
paste input "DUNG BAT ANH MANH ME"
type input "DUNG BAT ANH MANH ME"
click at [752, 146] on div "MLC Song Code" at bounding box center [719, 144] width 72 height 14
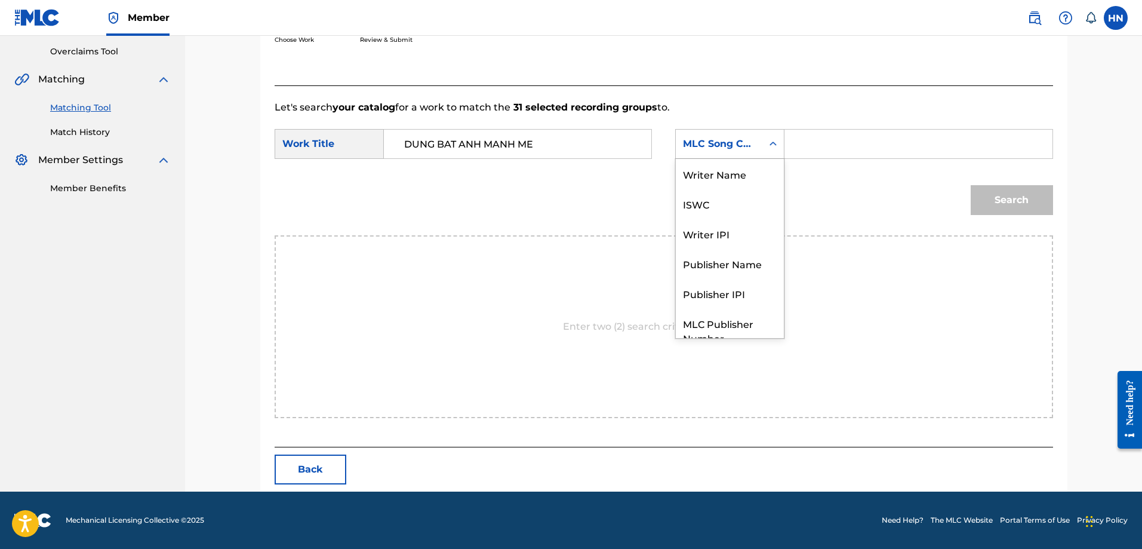
scroll to position [44, 0]
click at [744, 172] on div "ISWC" at bounding box center [730, 159] width 108 height 30
click at [817, 141] on input "Search Form" at bounding box center [918, 144] width 247 height 29
paste input "T9230045860"
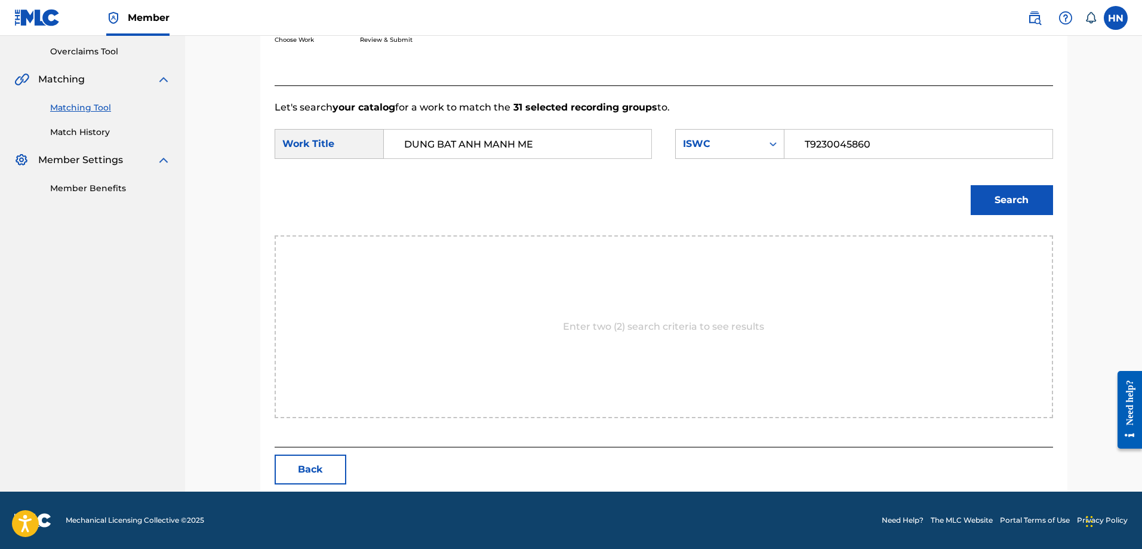
type input "T9230045860"
click at [980, 191] on button "Search" at bounding box center [1012, 200] width 82 height 30
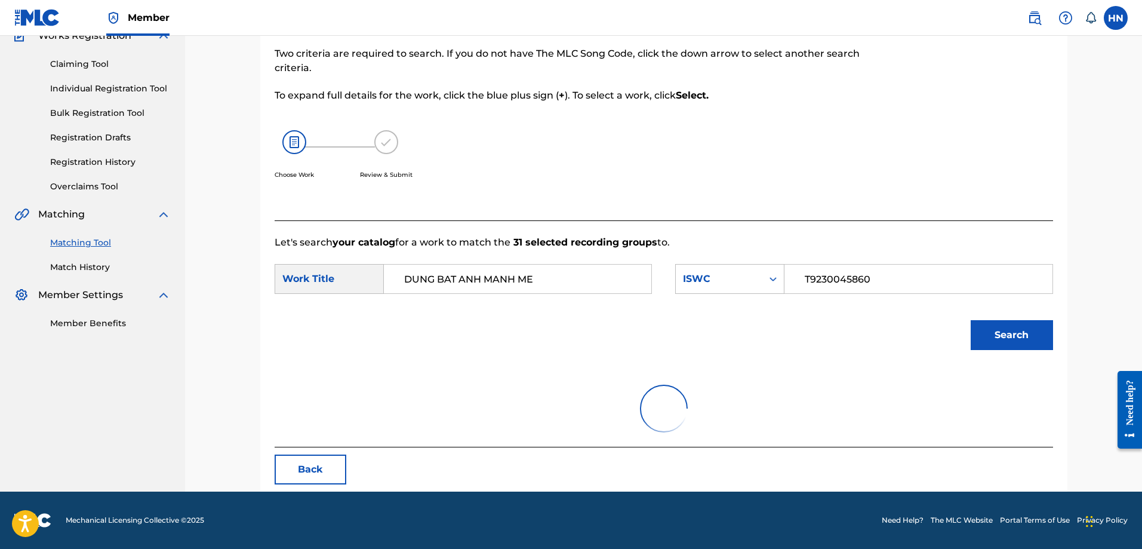
scroll to position [211, 0]
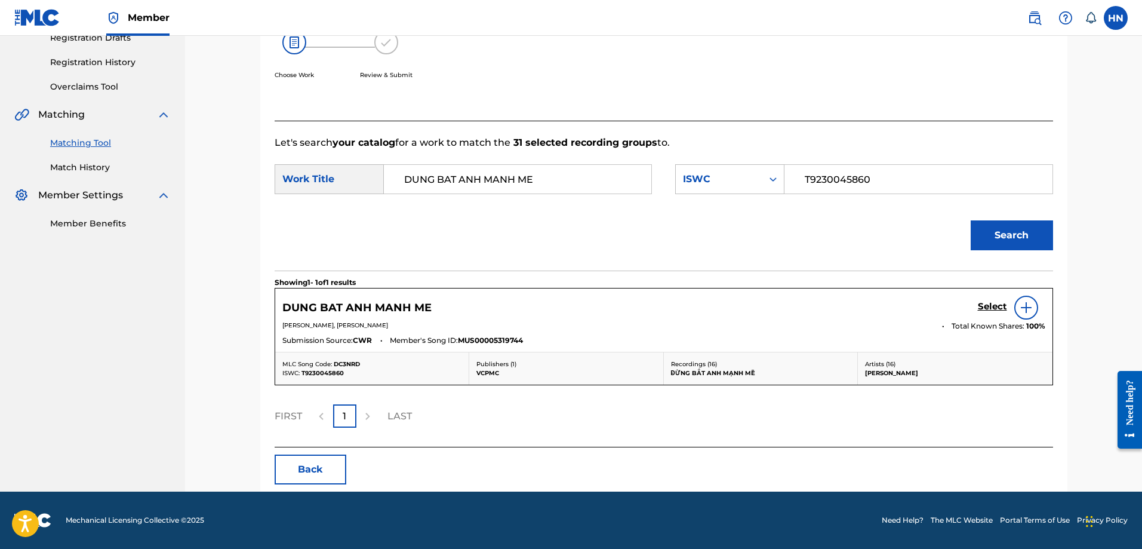
click at [978, 309] on h5 "Select" at bounding box center [992, 306] width 29 height 11
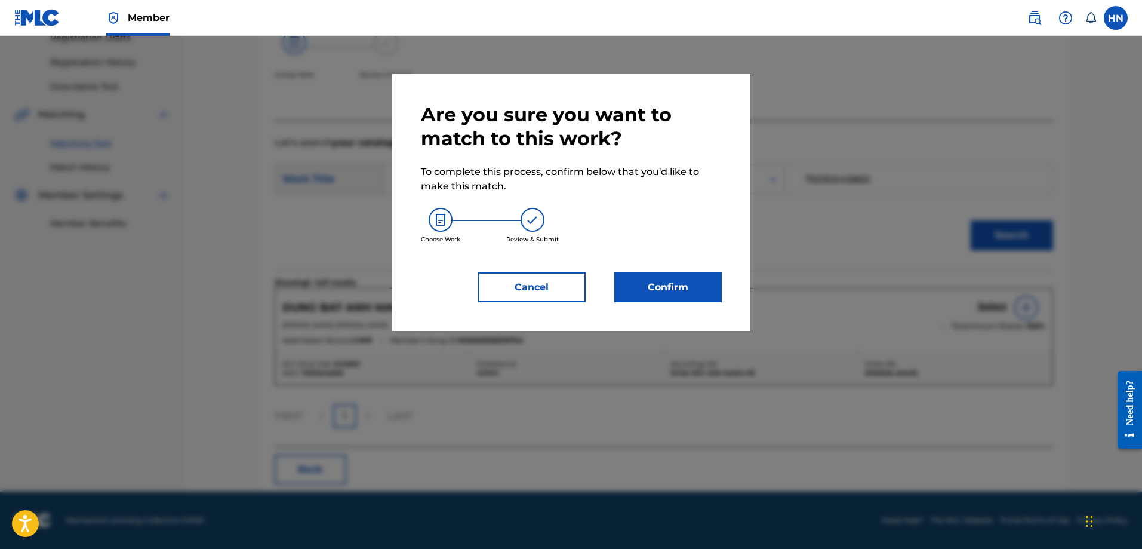
click at [717, 287] on button "Confirm" at bounding box center [667, 287] width 107 height 30
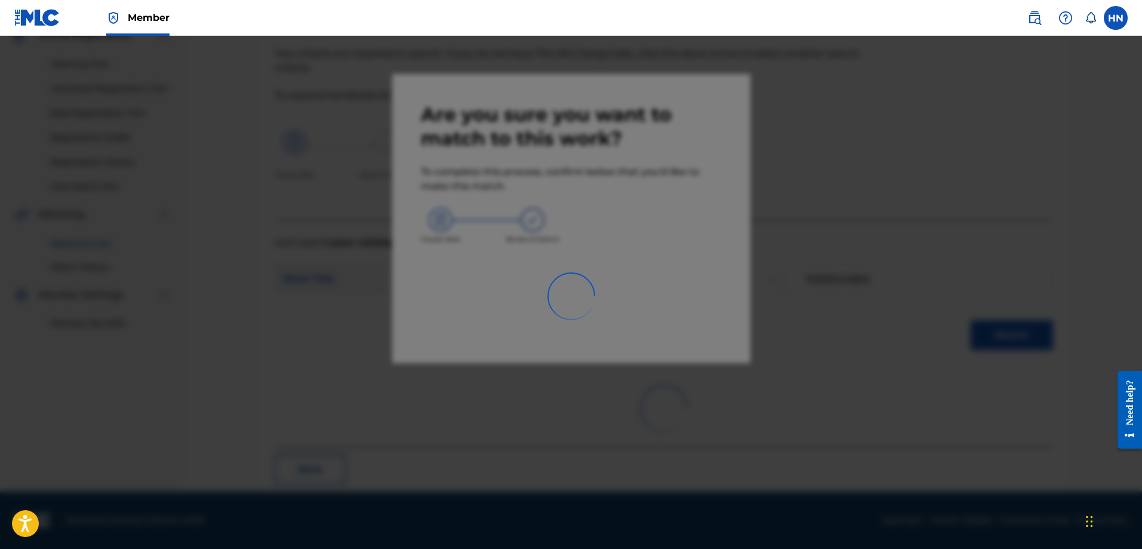
scroll to position [32, 0]
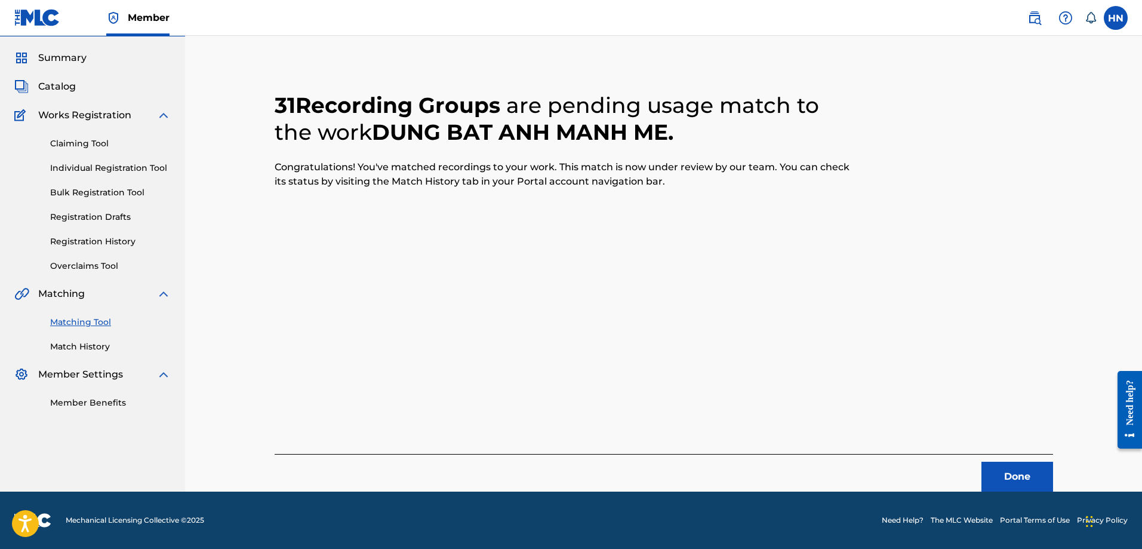
click at [1011, 467] on button "Done" at bounding box center [1017, 476] width 72 height 30
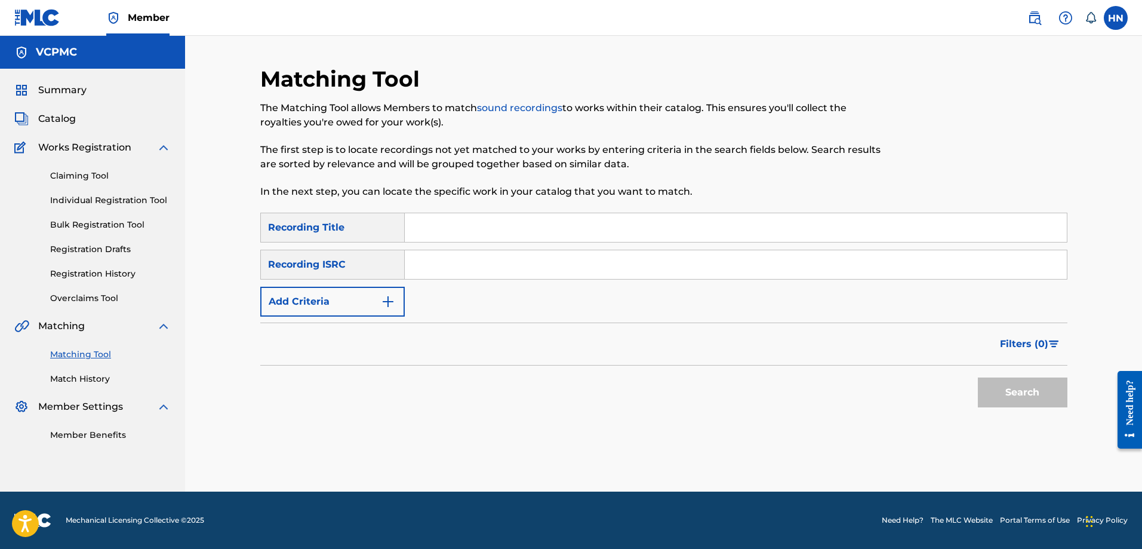
scroll to position [0, 0]
click at [553, 225] on input "Search Form" at bounding box center [736, 227] width 662 height 29
paste input "SAU TẤT CẢ"
click at [978, 377] on button "Search" at bounding box center [1023, 392] width 90 height 30
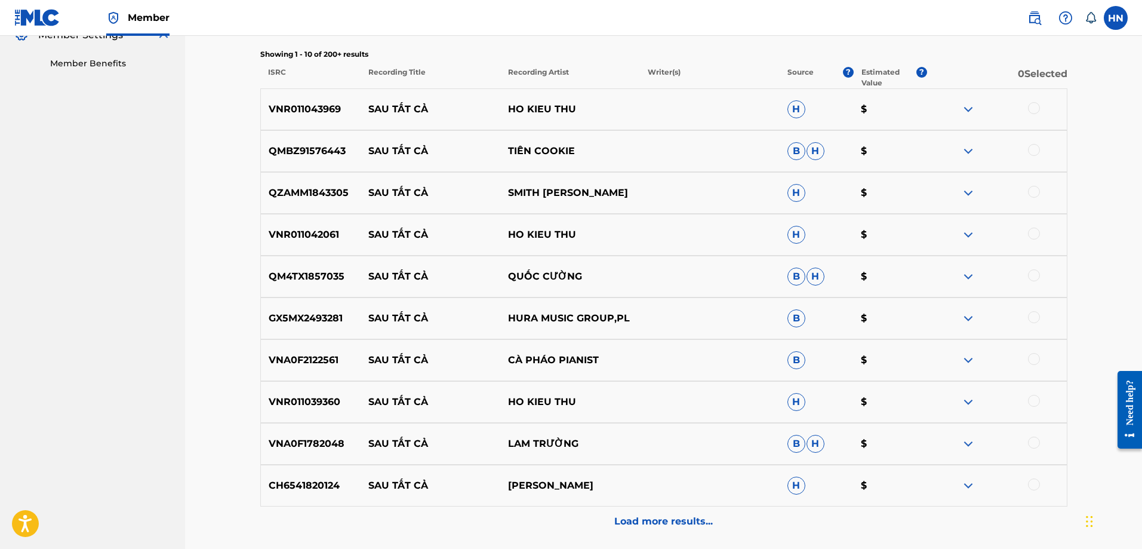
scroll to position [418, 0]
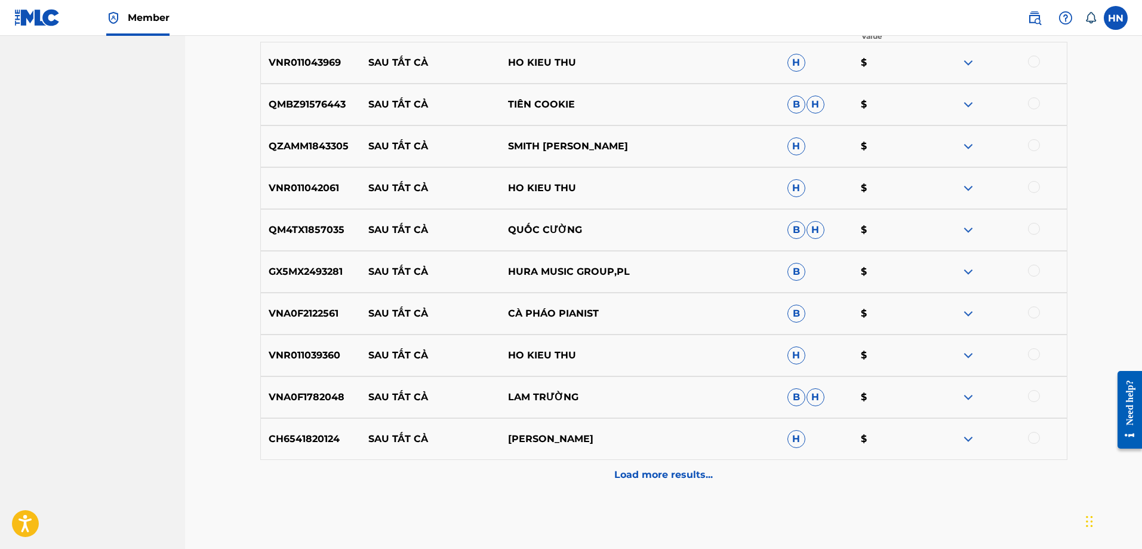
click at [283, 439] on p "CH6541820124" at bounding box center [311, 439] width 100 height 14
click at [1031, 439] on div at bounding box center [1034, 438] width 12 height 12
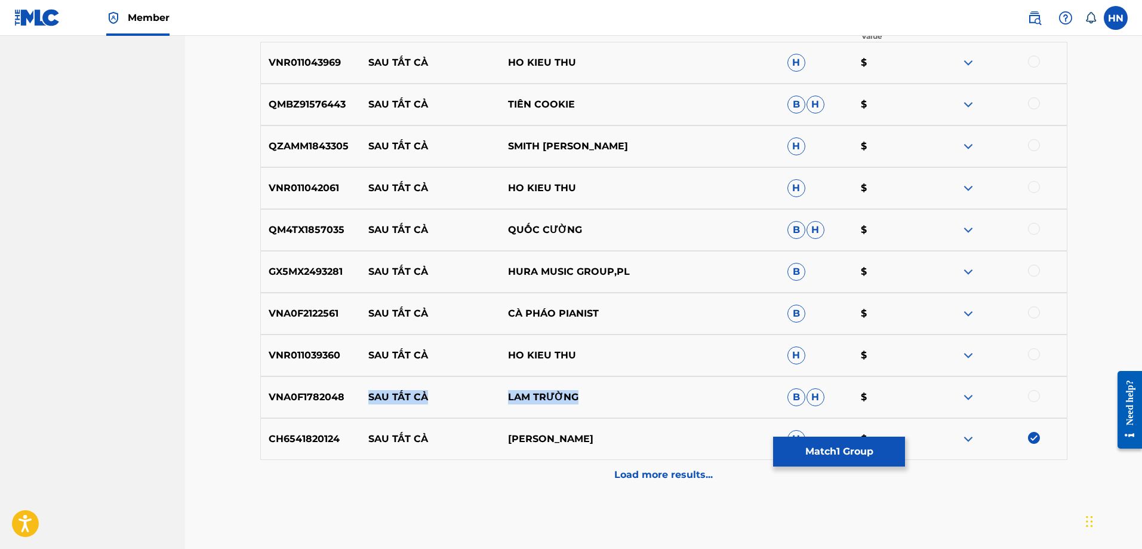
drag, startPoint x: 599, startPoint y: 395, endPoint x: 371, endPoint y: 393, distance: 227.5
click at [371, 393] on div "VNA0F1782048 SAU TẤT CẢ LAM TRƯỜNG B H $" at bounding box center [663, 397] width 807 height 42
click at [306, 389] on div "VNA0F1782048 SAU TẤT CẢ LAM TRƯỜNG B H $" at bounding box center [663, 397] width 807 height 42
click at [1033, 392] on div at bounding box center [1034, 396] width 12 height 12
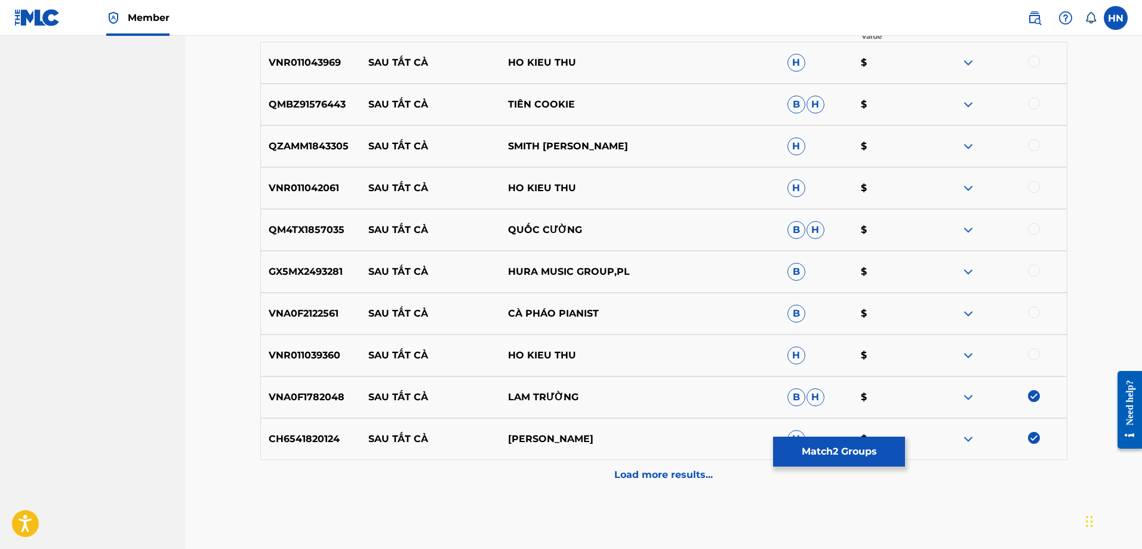
scroll to position [358, 0]
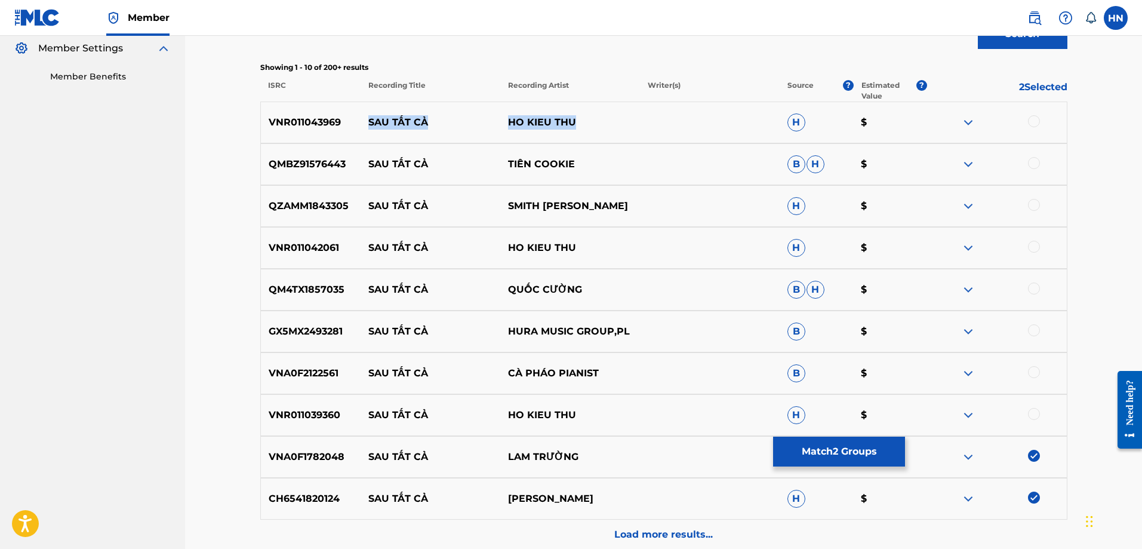
drag, startPoint x: 608, startPoint y: 119, endPoint x: 360, endPoint y: 121, distance: 248.3
click at [360, 121] on div "VNR011043969 SAU TẤT CẢ HO KIEU THU H $" at bounding box center [663, 122] width 807 height 42
click at [967, 122] on img at bounding box center [968, 122] width 14 height 14
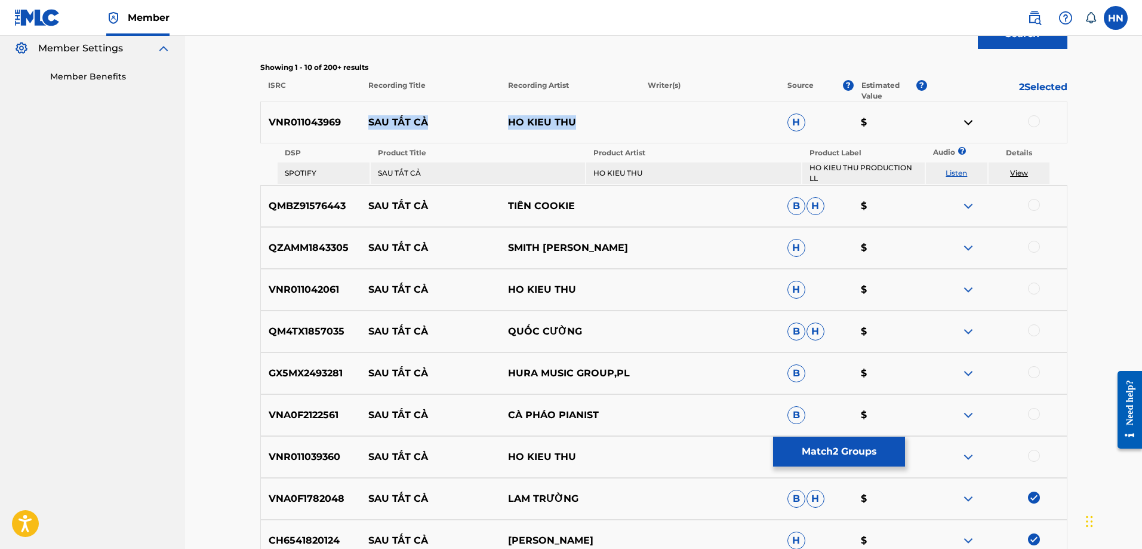
click at [964, 288] on img at bounding box center [968, 289] width 14 height 14
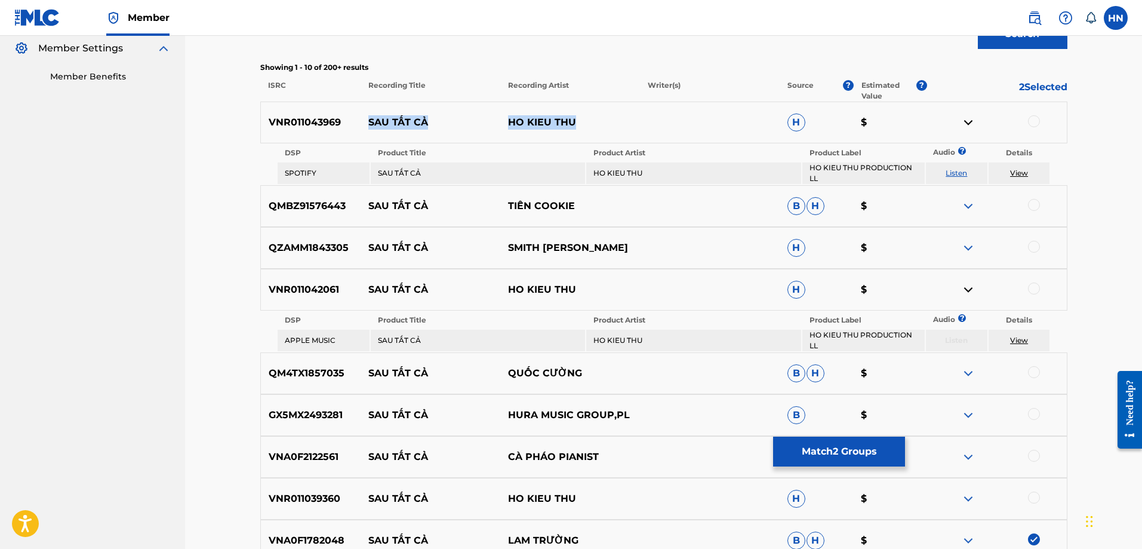
click at [967, 368] on img at bounding box center [968, 373] width 14 height 14
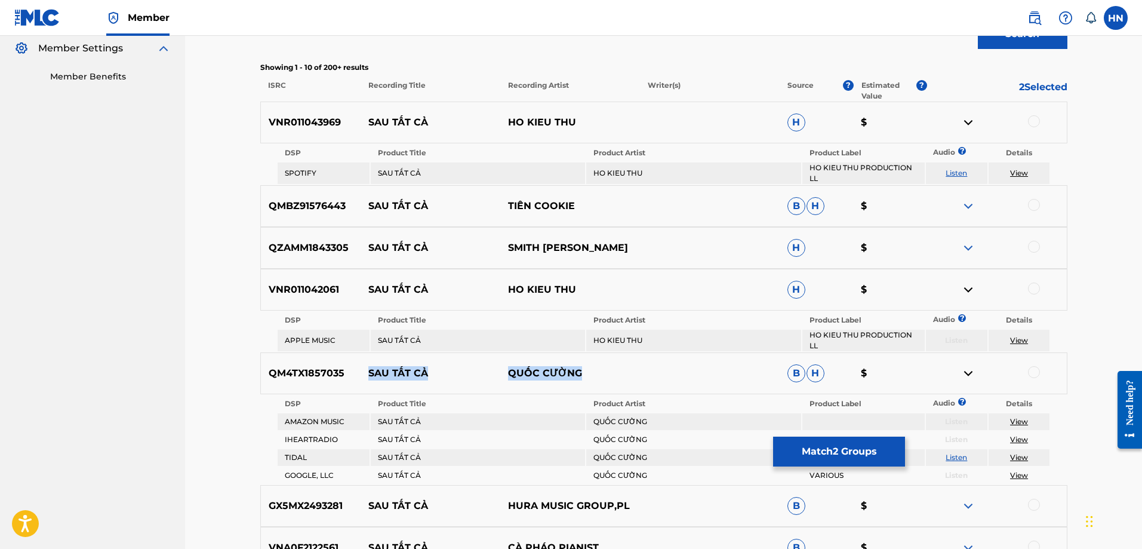
drag, startPoint x: 604, startPoint y: 375, endPoint x: 366, endPoint y: 365, distance: 237.8
click at [366, 365] on div "QM4TX1857035 SAU TẤT CẢ QUỐC CƯỜNG B H $" at bounding box center [663, 373] width 807 height 42
click at [300, 372] on p "QM4TX1857035" at bounding box center [311, 373] width 100 height 14
click at [1032, 371] on div at bounding box center [1034, 372] width 12 height 12
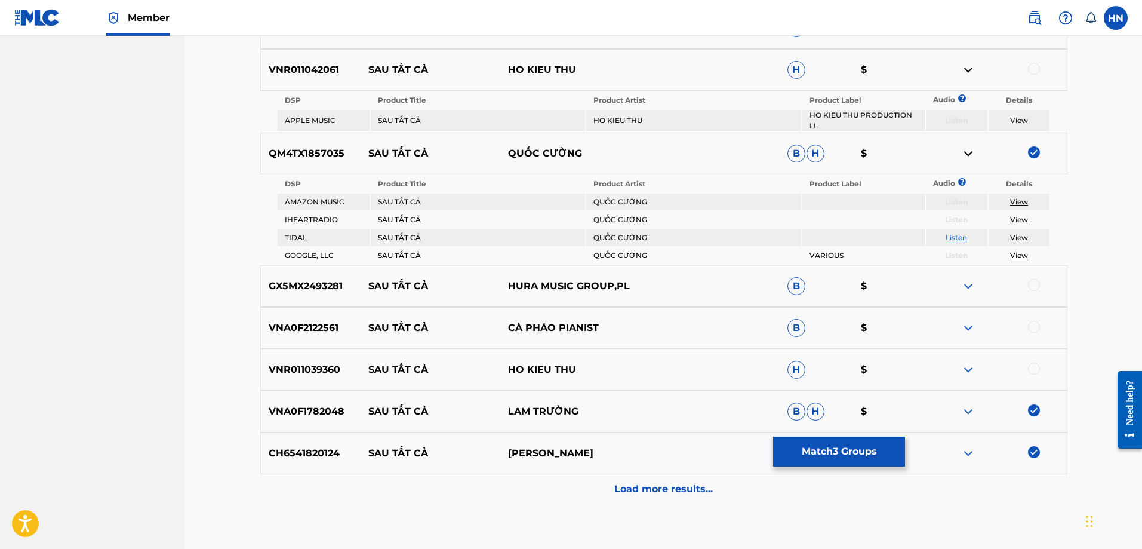
scroll to position [597, 0]
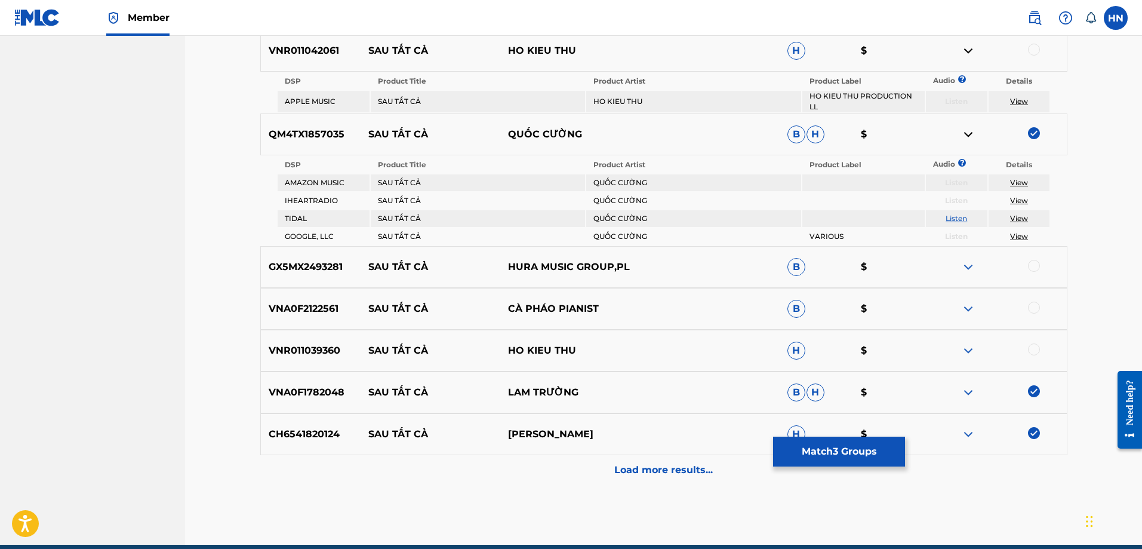
click at [963, 347] on img at bounding box center [968, 350] width 14 height 14
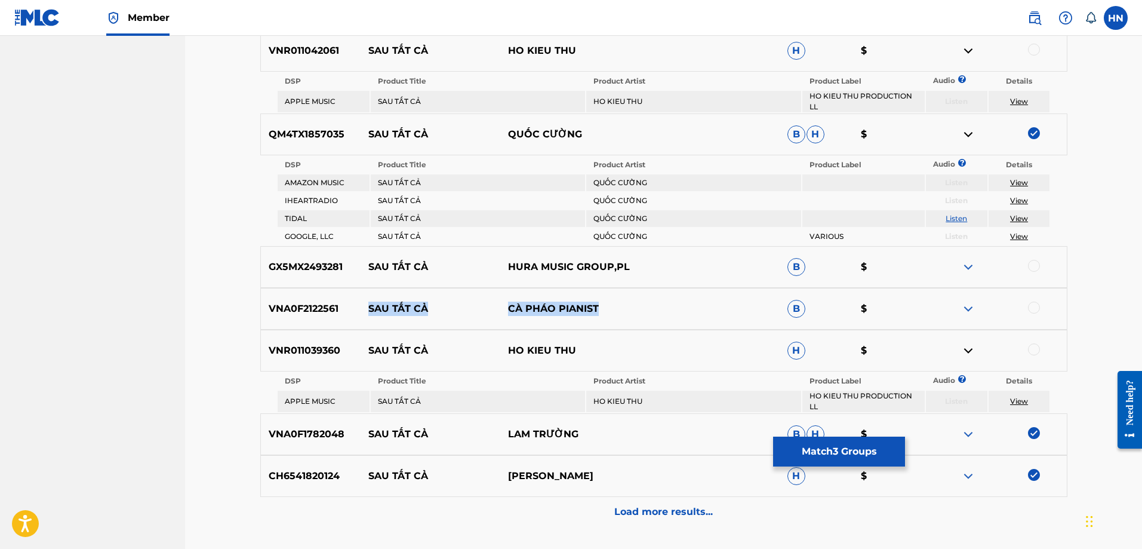
drag, startPoint x: 623, startPoint y: 313, endPoint x: 346, endPoint y: 312, distance: 277.6
click at [346, 312] on div "VNA0F2122561 SAU TẤT CẢ CÀ PHÁO PIANIST B $" at bounding box center [663, 309] width 807 height 42
click at [964, 309] on img at bounding box center [968, 308] width 14 height 14
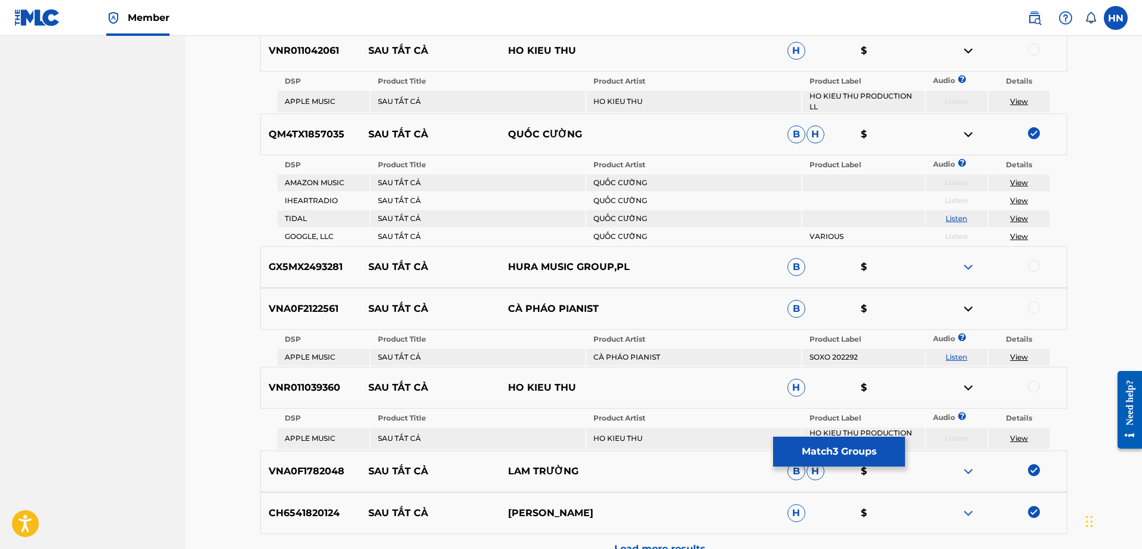
click at [955, 361] on td "Listen" at bounding box center [956, 357] width 61 height 17
click at [962, 360] on link "Listen" at bounding box center [956, 356] width 21 height 9
click at [315, 300] on div "VNA0F2122561 SAU TẤT CẢ CÀ PHÁO PIANIST B $" at bounding box center [663, 309] width 807 height 42
click at [1033, 301] on div at bounding box center [1034, 307] width 12 height 12
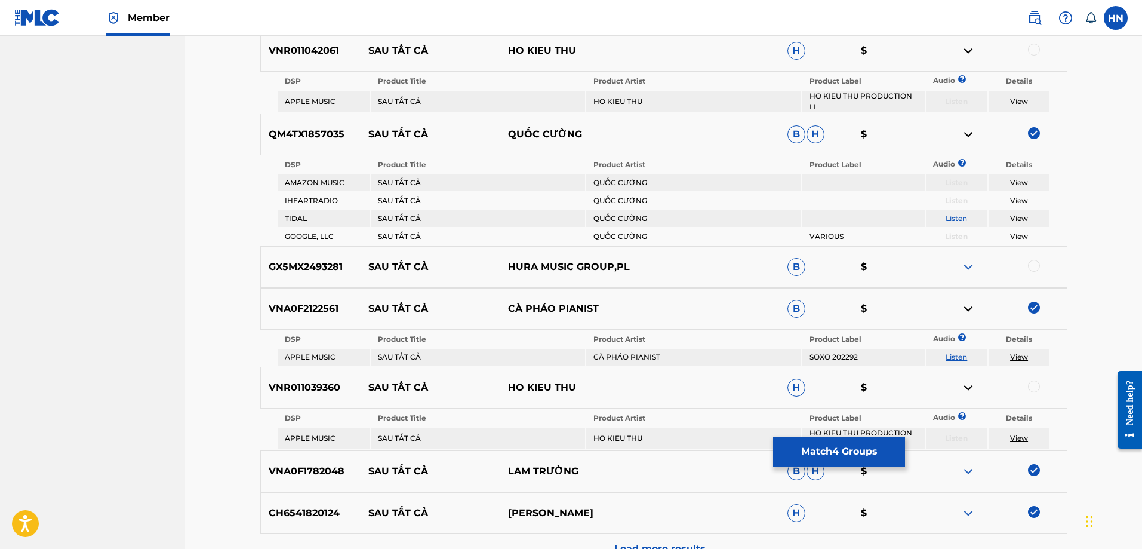
click at [968, 263] on img at bounding box center [968, 267] width 14 height 14
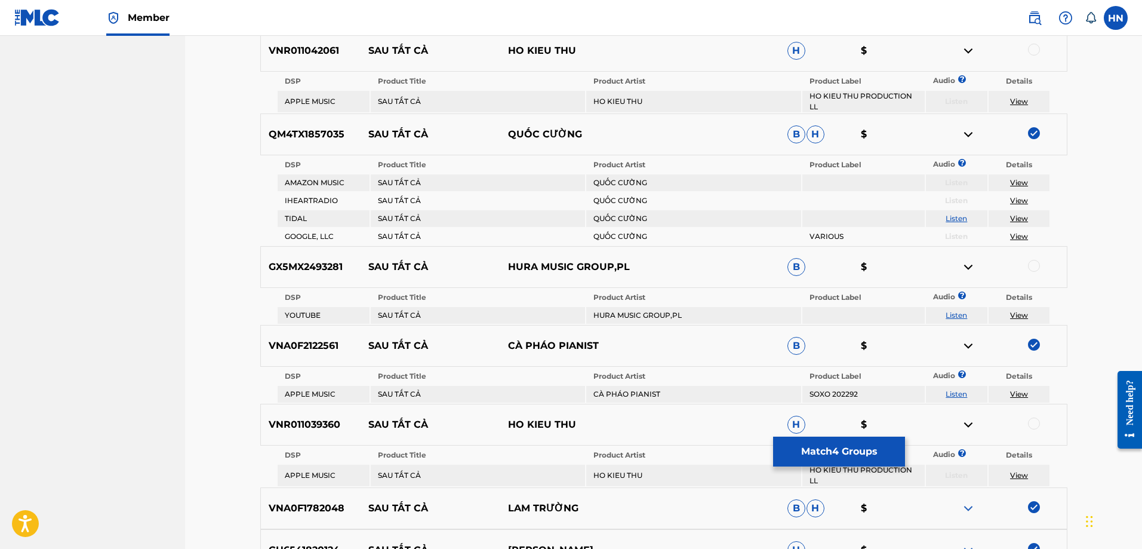
click at [962, 310] on td "Listen" at bounding box center [956, 315] width 61 height 17
click at [964, 313] on link "Listen" at bounding box center [956, 314] width 21 height 9
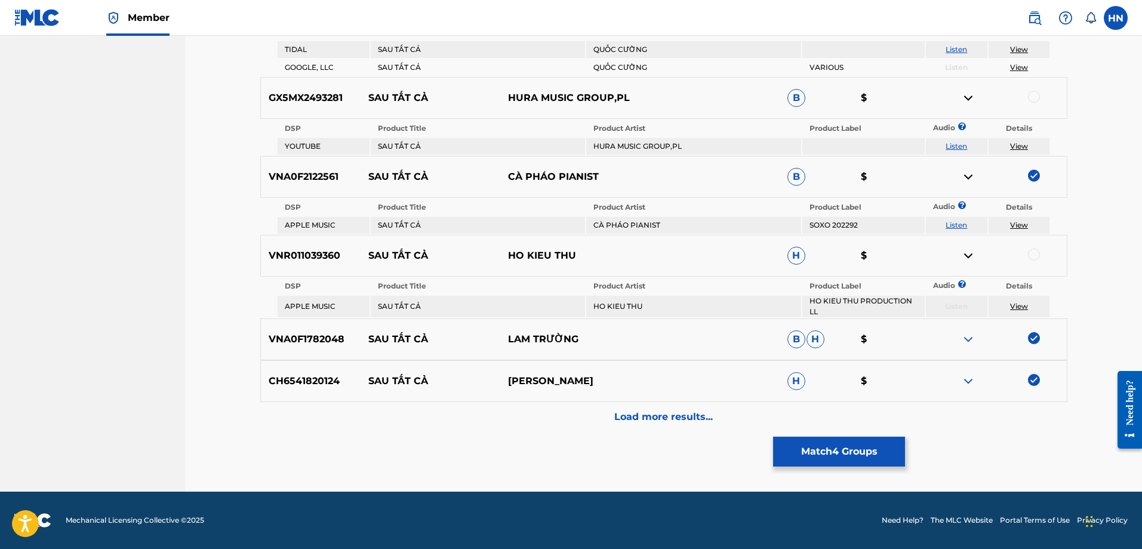
click at [662, 417] on p "Load more results..." at bounding box center [663, 417] width 99 height 14
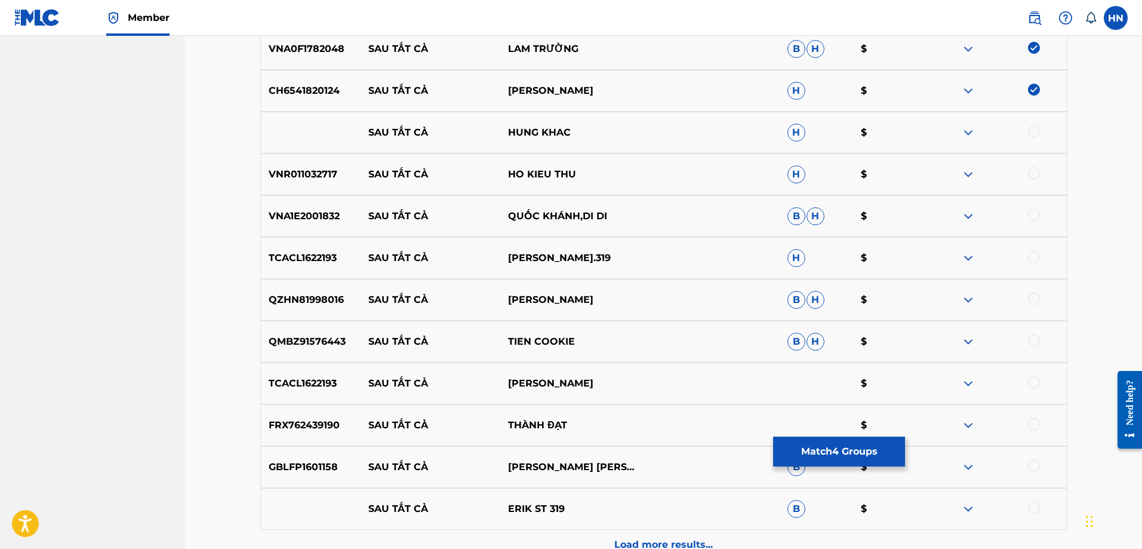
click at [273, 241] on div "TCACL1622193 SAU TẤT CẢ ERIK ST.319 H $" at bounding box center [663, 258] width 807 height 42
click at [1036, 254] on div at bounding box center [1034, 257] width 12 height 12
drag, startPoint x: 581, startPoint y: 127, endPoint x: 358, endPoint y: 131, distance: 223.3
click at [361, 130] on div "SAU TẤT CẢ HUNG KHAC H $" at bounding box center [663, 133] width 807 height 42
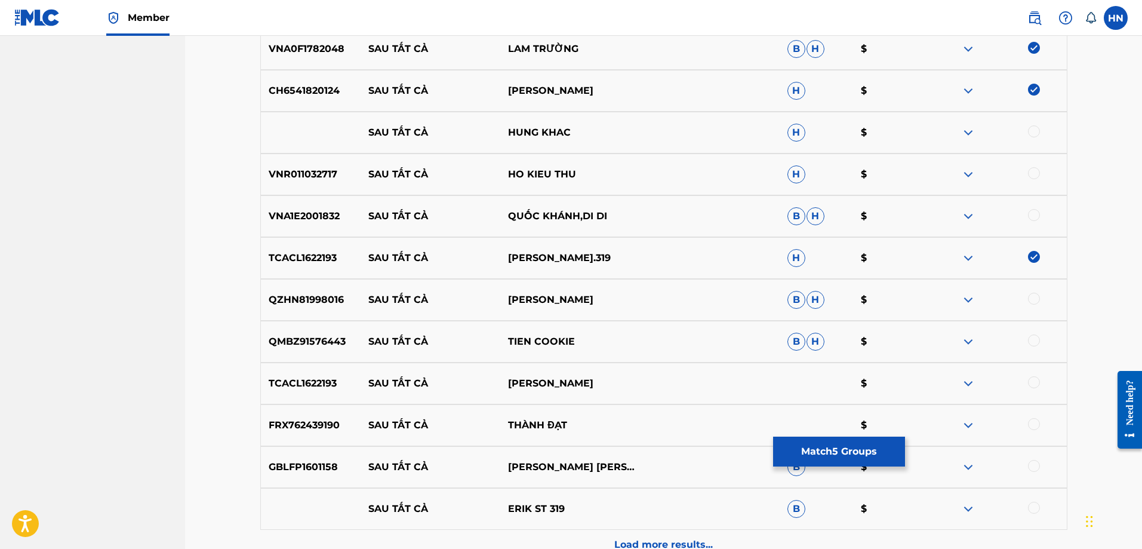
click at [1030, 131] on div at bounding box center [1034, 131] width 12 height 12
click at [968, 130] on img at bounding box center [968, 132] width 14 height 14
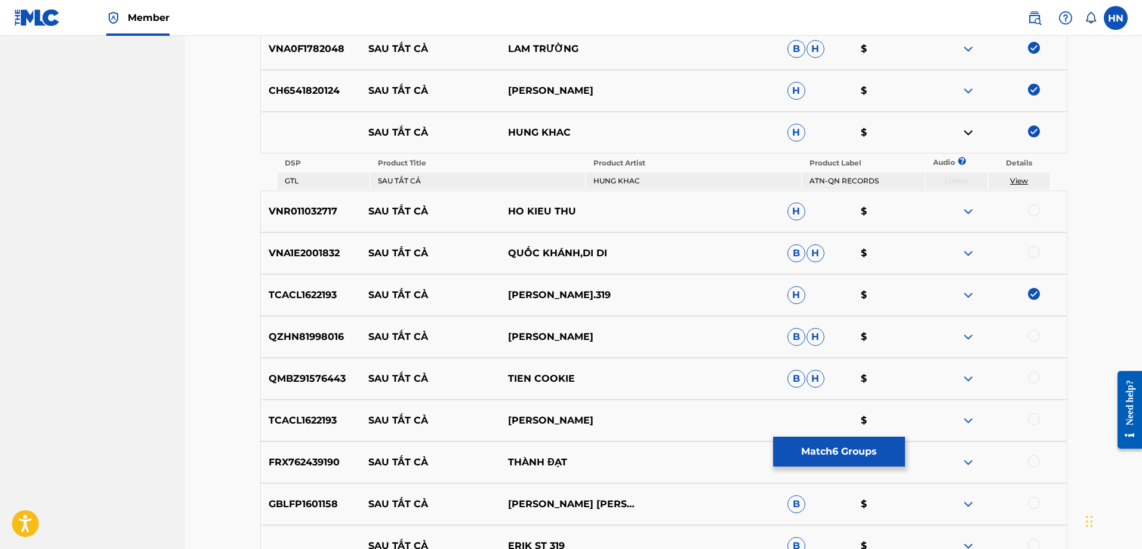
click at [961, 249] on div at bounding box center [997, 253] width 140 height 14
click at [964, 249] on img at bounding box center [968, 253] width 14 height 14
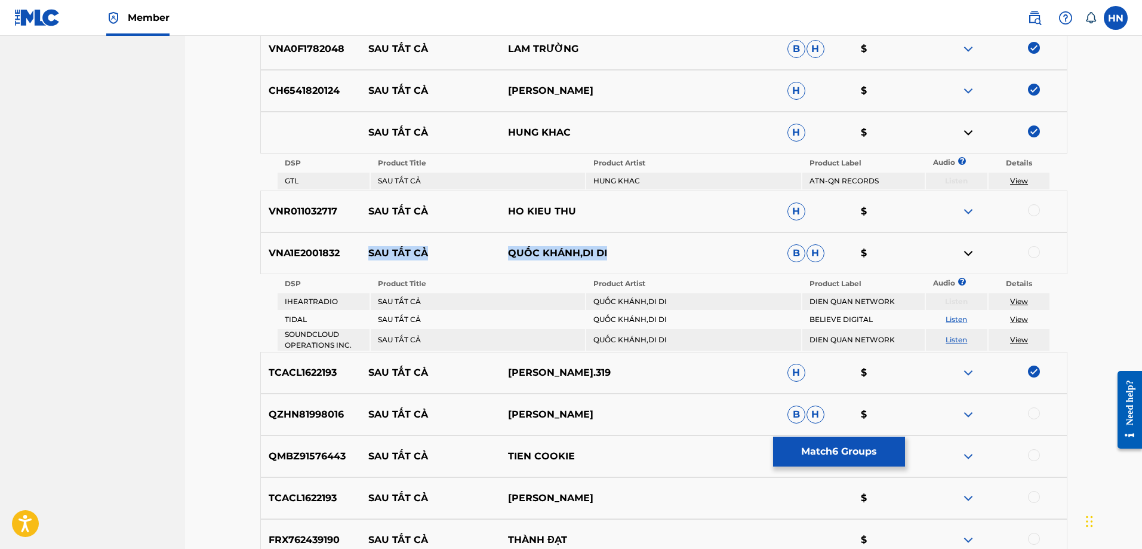
drag, startPoint x: 414, startPoint y: 249, endPoint x: 642, endPoint y: 250, distance: 228.0
click at [642, 250] on div "VNA1E2001832 SAU TẤT CẢ QUỐC KHÁNH,DI DI B H $" at bounding box center [663, 253] width 807 height 42
click at [961, 319] on link "Listen" at bounding box center [956, 319] width 21 height 9
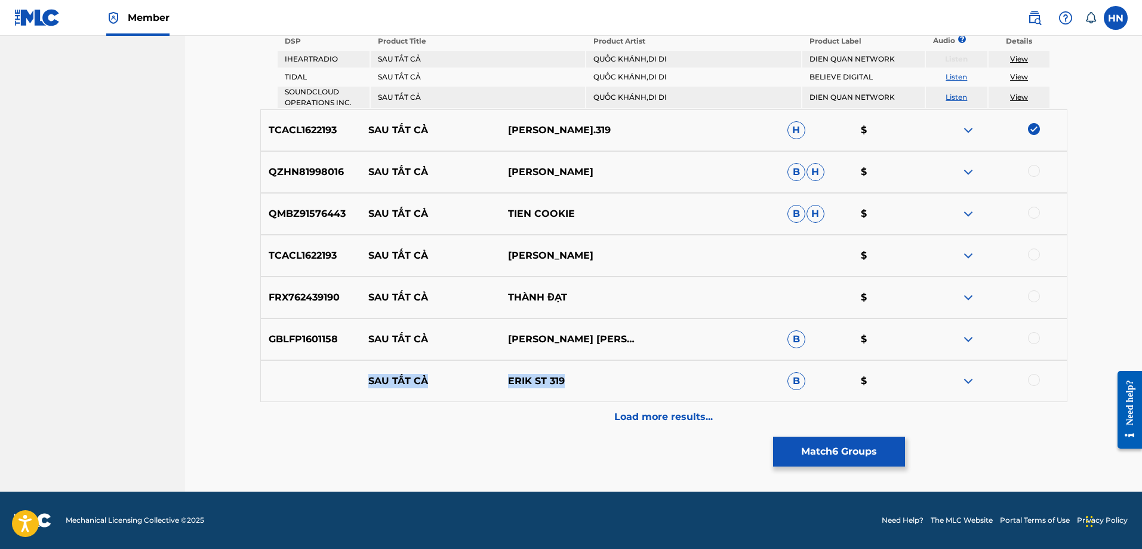
drag, startPoint x: 368, startPoint y: 380, endPoint x: 656, endPoint y: 381, distance: 287.7
click at [656, 381] on div "SAU TẤT CẢ ERIK ST 319 B $" at bounding box center [663, 381] width 807 height 42
click at [1028, 378] on div at bounding box center [1034, 380] width 12 height 12
click at [973, 377] on img at bounding box center [968, 381] width 14 height 14
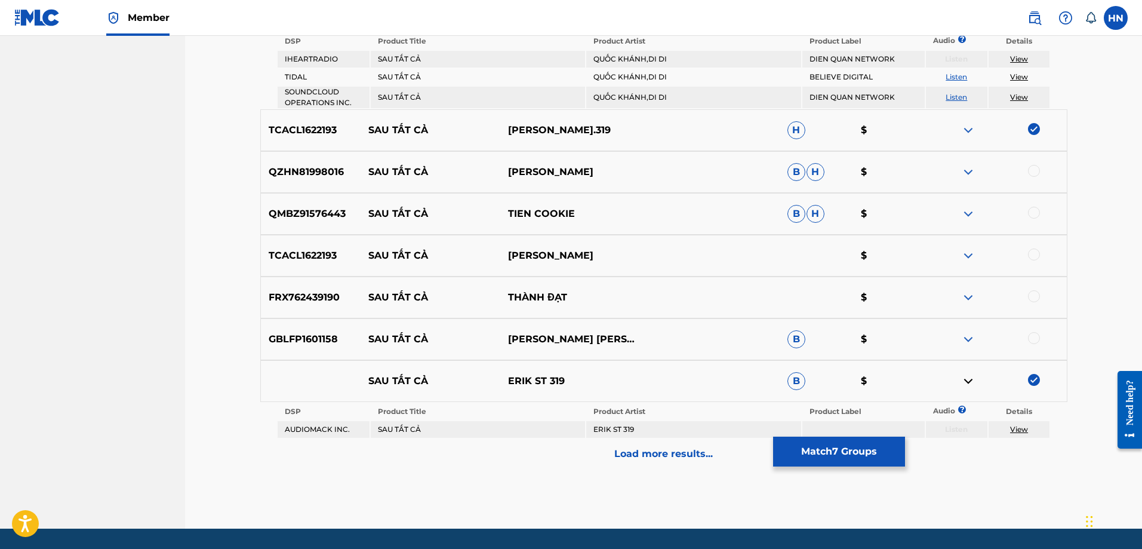
click at [310, 261] on p "TCACL1622193" at bounding box center [311, 255] width 100 height 14
click at [1033, 256] on div at bounding box center [1034, 254] width 12 height 12
drag, startPoint x: 369, startPoint y: 293, endPoint x: 584, endPoint y: 296, distance: 215.5
click at [584, 296] on div "FRX762439190 SAU TẤT CẢ THÀNH ĐẠT $" at bounding box center [663, 297] width 807 height 42
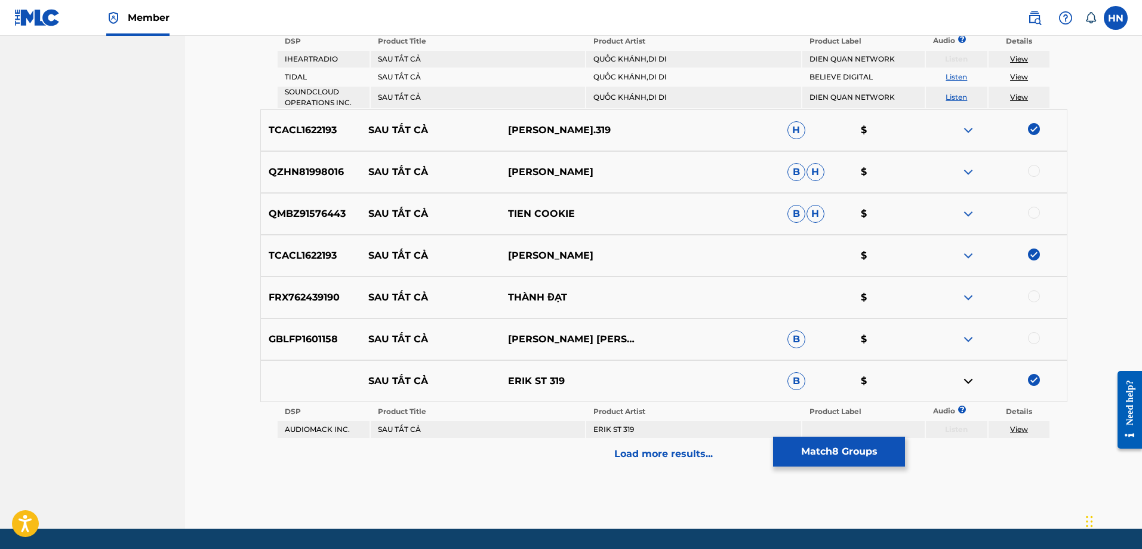
click at [333, 301] on p "FRX762439190" at bounding box center [311, 297] width 100 height 14
click at [1030, 298] on div at bounding box center [1034, 296] width 12 height 12
click at [965, 337] on img at bounding box center [968, 339] width 14 height 14
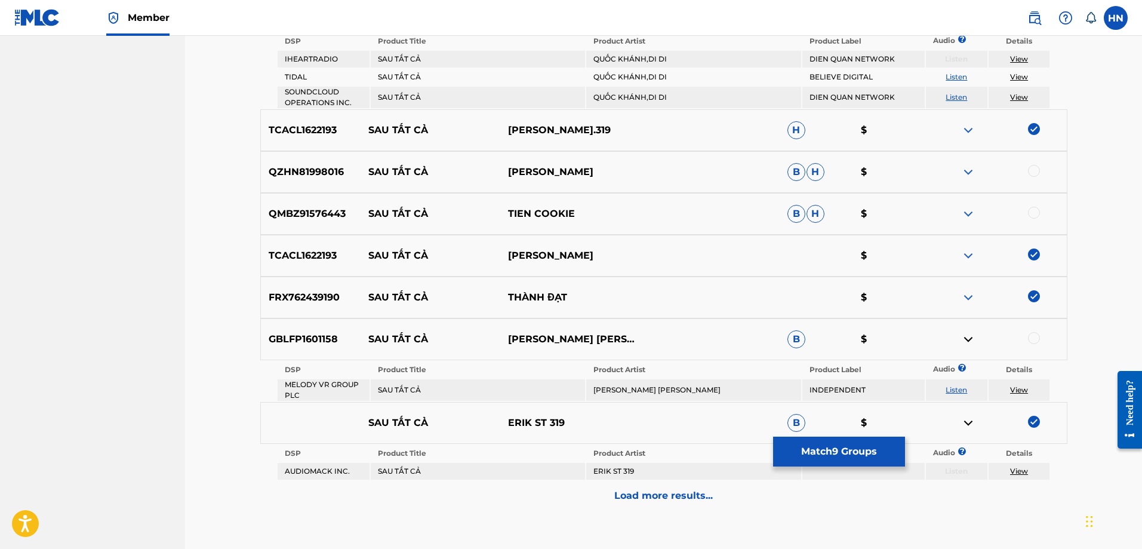
click at [954, 388] on link "Listen" at bounding box center [956, 389] width 21 height 9
drag, startPoint x: 368, startPoint y: 337, endPoint x: 713, endPoint y: 324, distance: 345.9
click at [713, 324] on div "GBLFP1601158 SAU TẤT CẢ JEFFREY B. SCOTT B $" at bounding box center [663, 339] width 807 height 42
click at [651, 491] on p "Load more results..." at bounding box center [663, 495] width 99 height 14
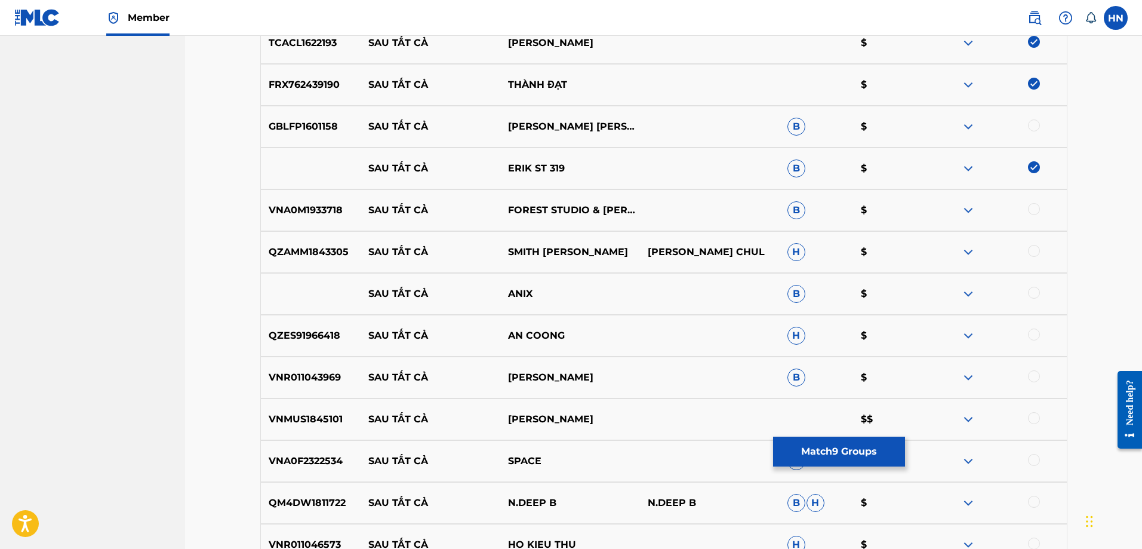
scroll to position [1128, 0]
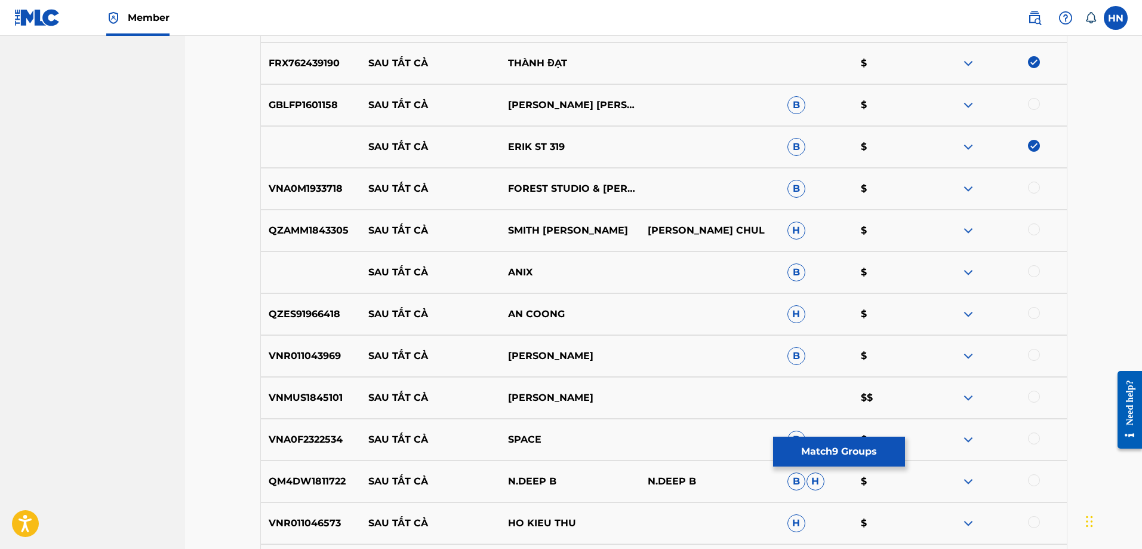
click at [282, 409] on div "VNMUS1845101 SAU TẤT CẢ ERIK $$" at bounding box center [663, 398] width 807 height 42
click at [1032, 394] on div at bounding box center [1034, 396] width 12 height 12
drag, startPoint x: 371, startPoint y: 314, endPoint x: 675, endPoint y: 301, distance: 304.7
click at [672, 301] on div "QZES91966418 SAU TẤT CẢ AN COONG H $" at bounding box center [663, 314] width 807 height 42
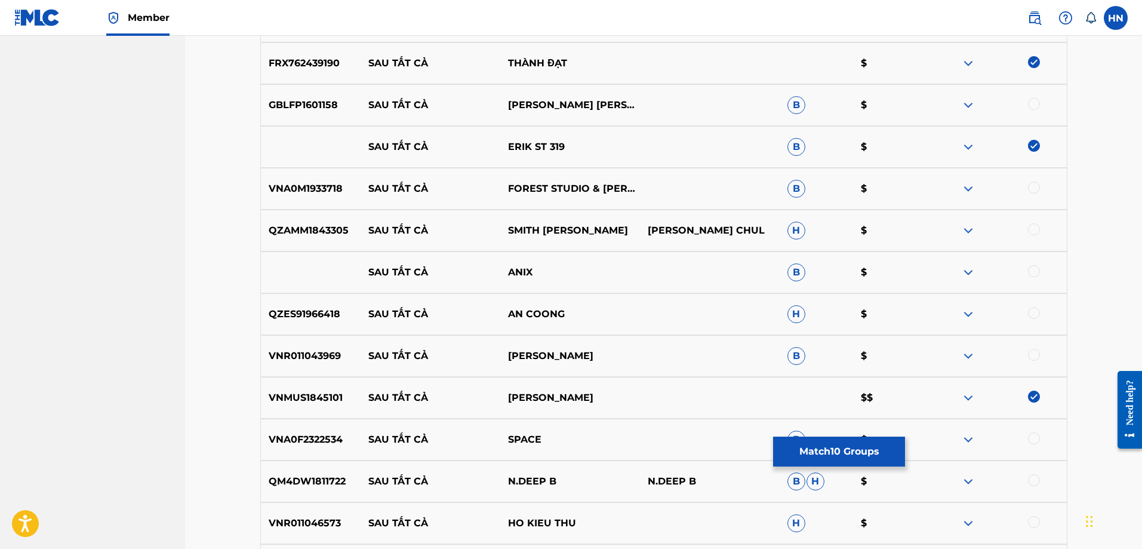
click at [323, 303] on div "QZES91966418 SAU TẤT CẢ AN COONG H $" at bounding box center [663, 314] width 807 height 42
click at [1030, 312] on div at bounding box center [1034, 313] width 12 height 12
click at [282, 189] on p "VNA0M1933718" at bounding box center [311, 188] width 100 height 14
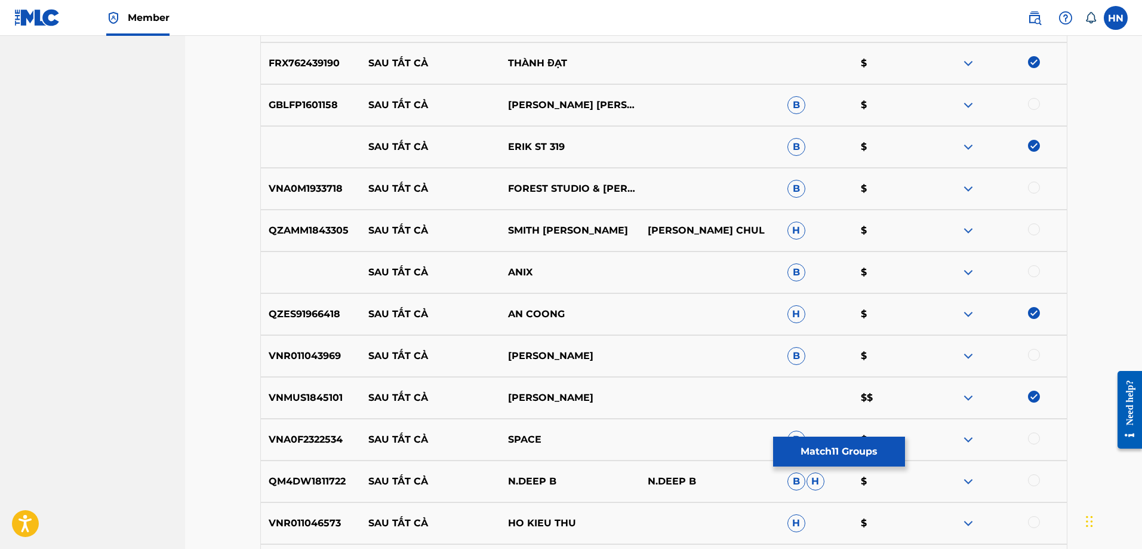
click at [1031, 185] on div at bounding box center [1034, 187] width 12 height 12
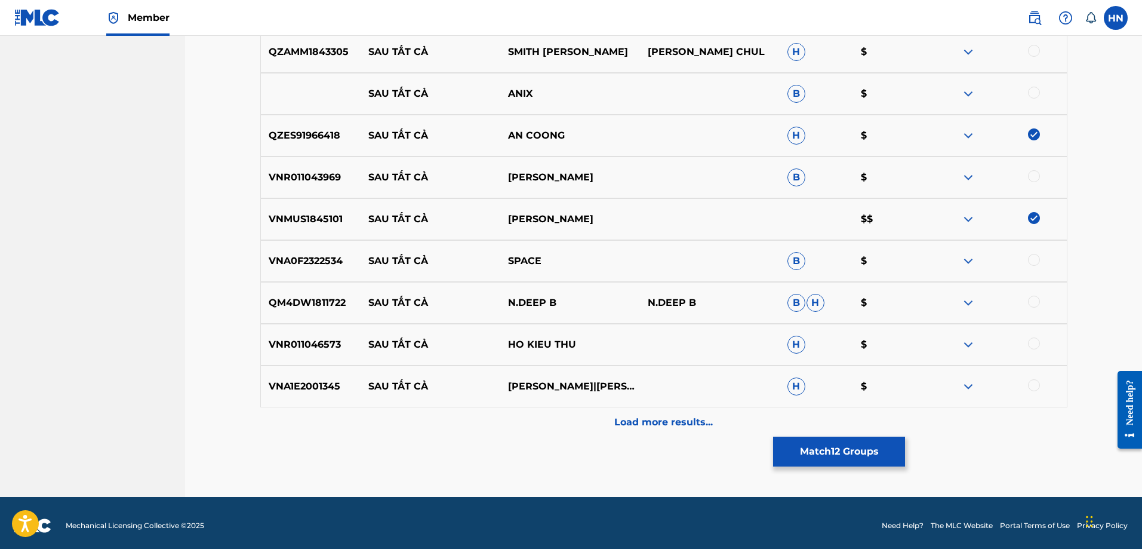
scroll to position [1307, 0]
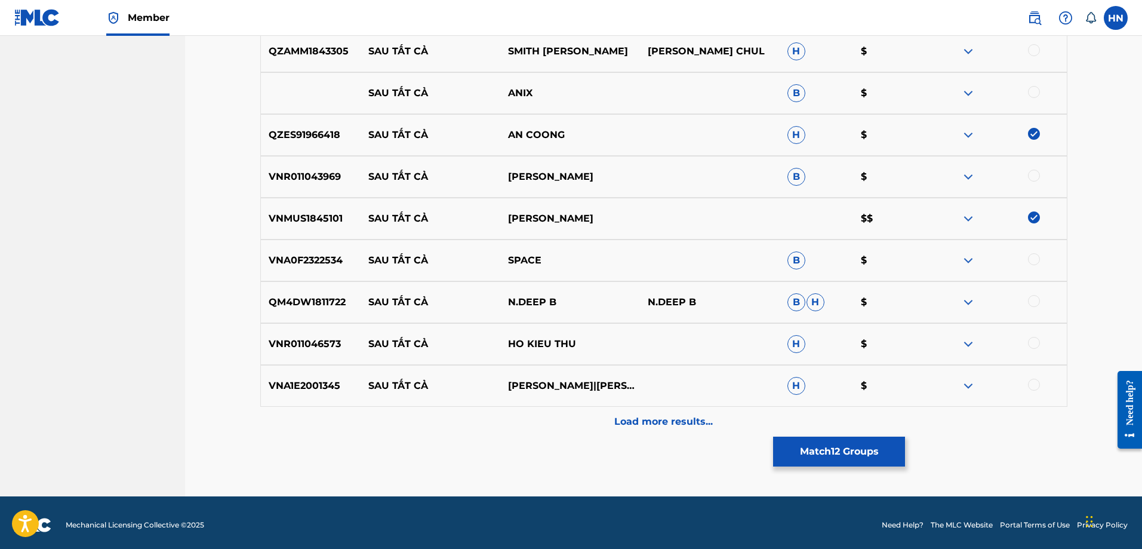
click at [968, 381] on img at bounding box center [968, 385] width 14 height 14
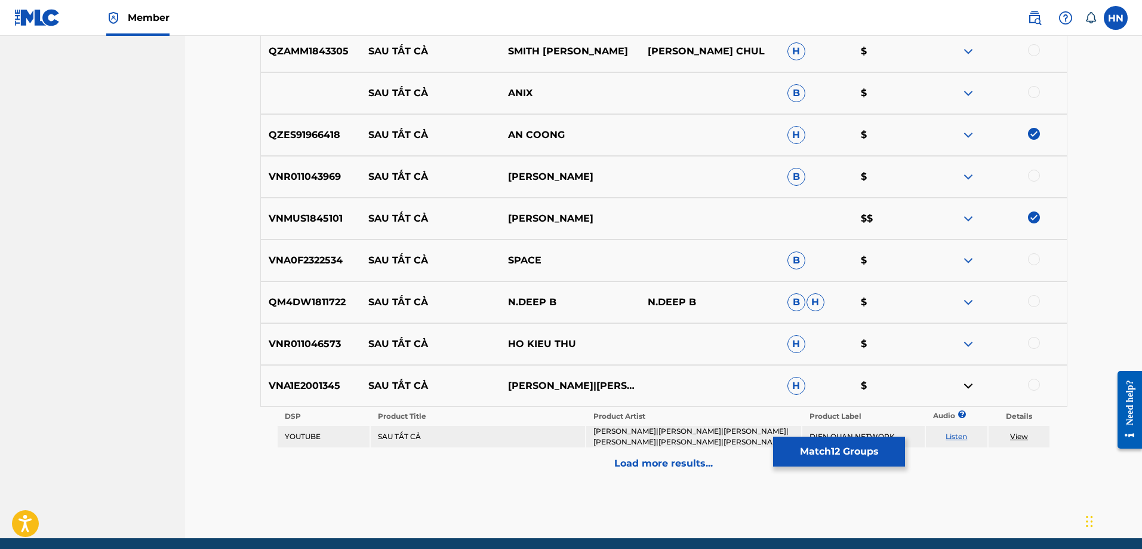
click at [952, 429] on td "Listen" at bounding box center [956, 436] width 61 height 21
click at [953, 433] on link "Listen" at bounding box center [956, 436] width 21 height 9
drag, startPoint x: 375, startPoint y: 437, endPoint x: 683, endPoint y: 429, distance: 308.2
click at [683, 429] on tr "YOUTUBE SAU TẤT CẢ MINH TRÍ|LÊ HỮU NHÂN|KHÁNH PHƯƠNG|HỒ VIỆT TRUNG|TĂNG NHẬT TU…" at bounding box center [664, 436] width 772 height 21
drag, startPoint x: 543, startPoint y: 261, endPoint x: 367, endPoint y: 256, distance: 175.6
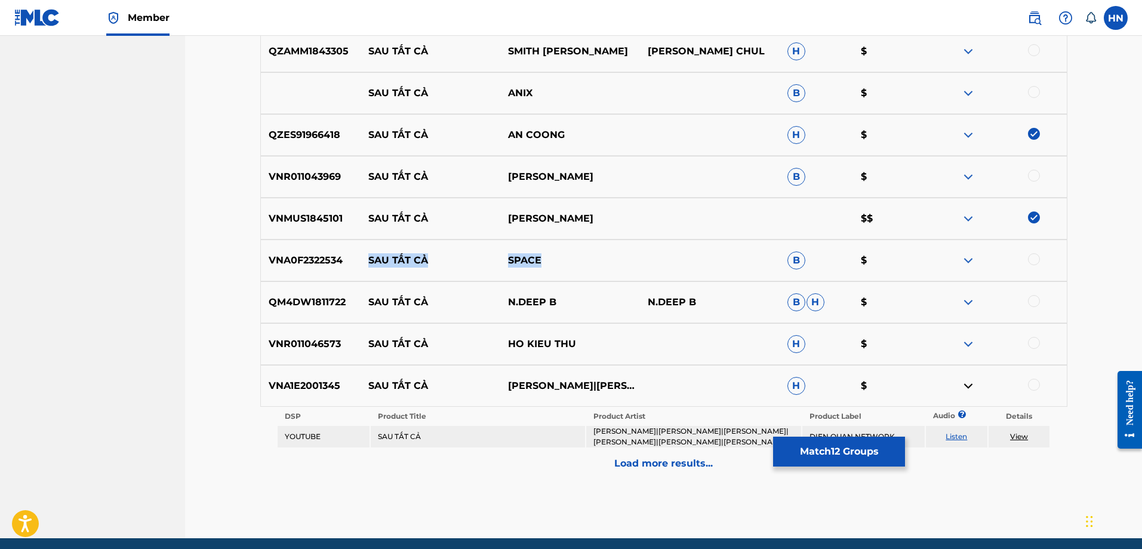
click at [367, 256] on div "VNA0F2322534 SAU TẤT CẢ SPACE B $" at bounding box center [663, 260] width 807 height 42
click at [974, 261] on img at bounding box center [968, 260] width 14 height 14
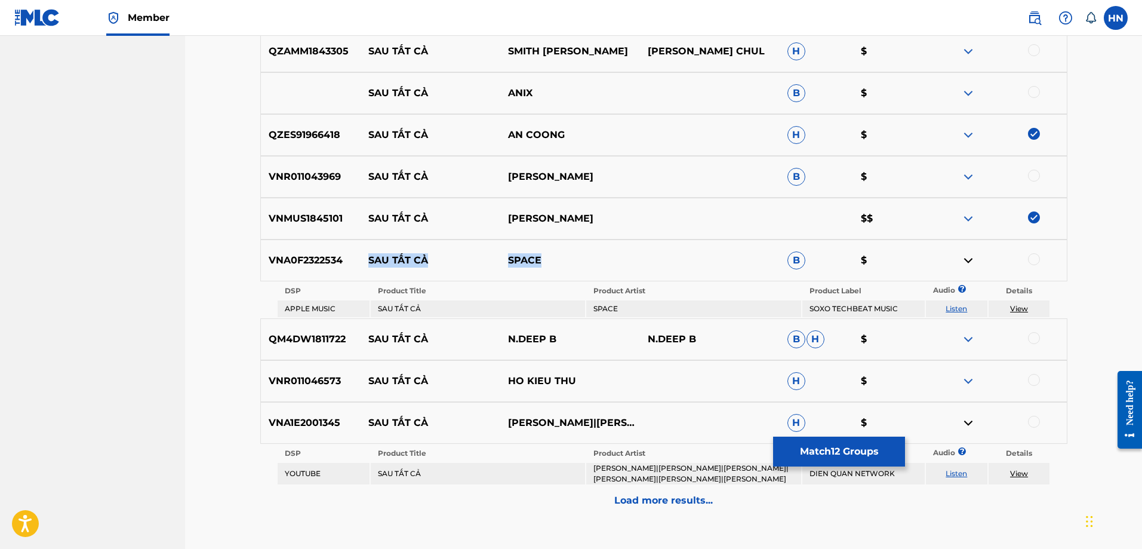
click at [958, 305] on link "Listen" at bounding box center [956, 308] width 21 height 9
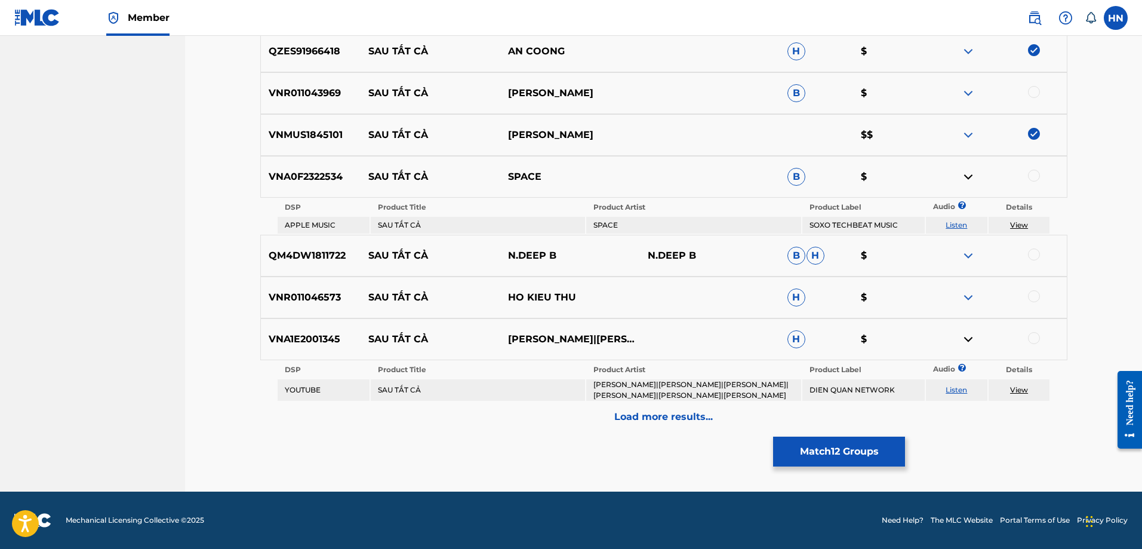
click at [660, 423] on p "Load more results..." at bounding box center [663, 417] width 99 height 14
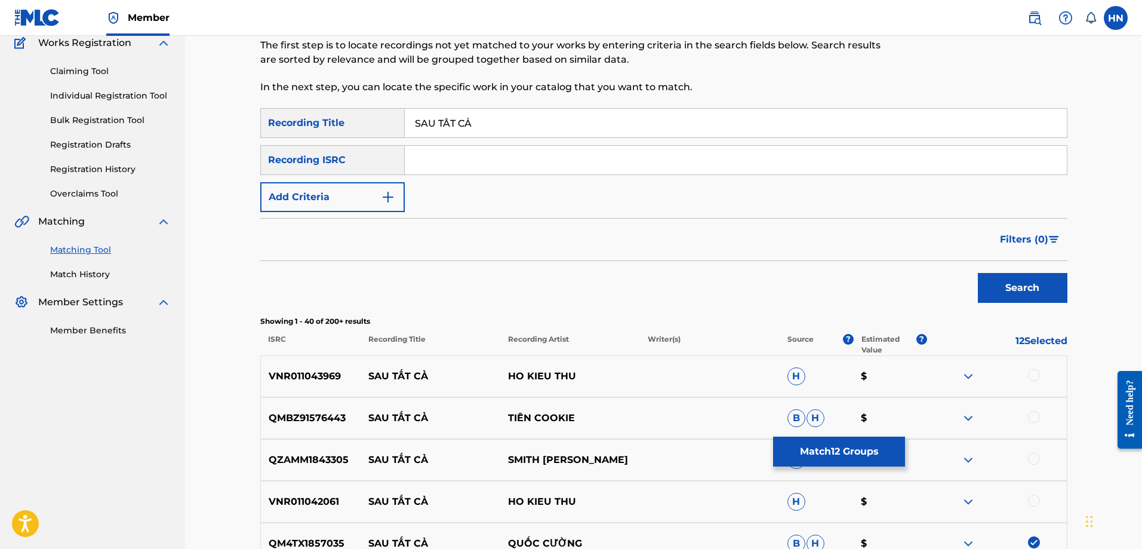
scroll to position [1390, 0]
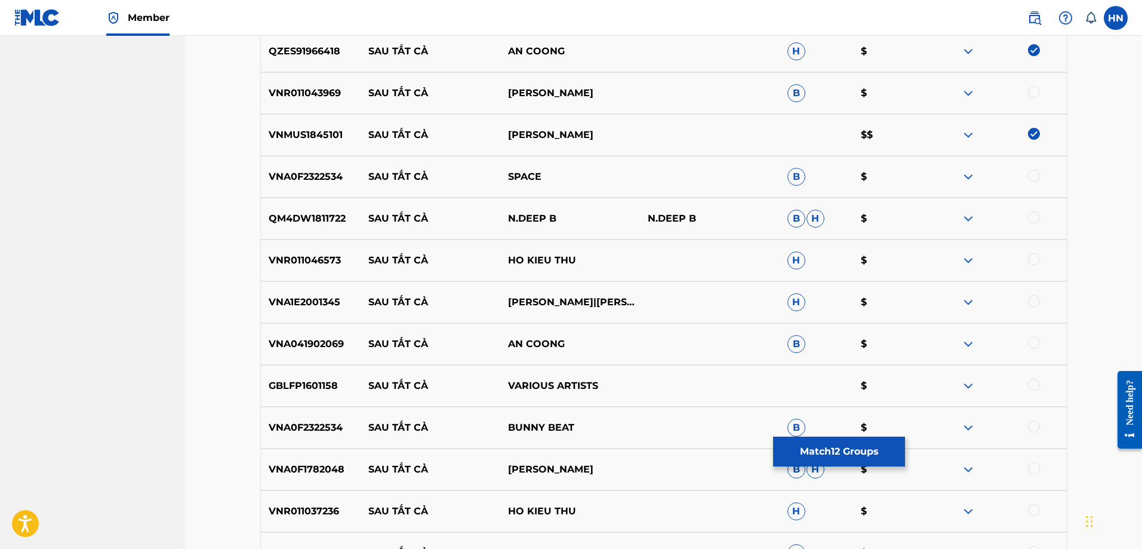
click at [325, 342] on p "VNA041902069" at bounding box center [311, 344] width 100 height 14
click at [1029, 341] on div at bounding box center [1034, 343] width 12 height 12
click at [317, 462] on p "VNA0F1782048" at bounding box center [311, 469] width 100 height 14
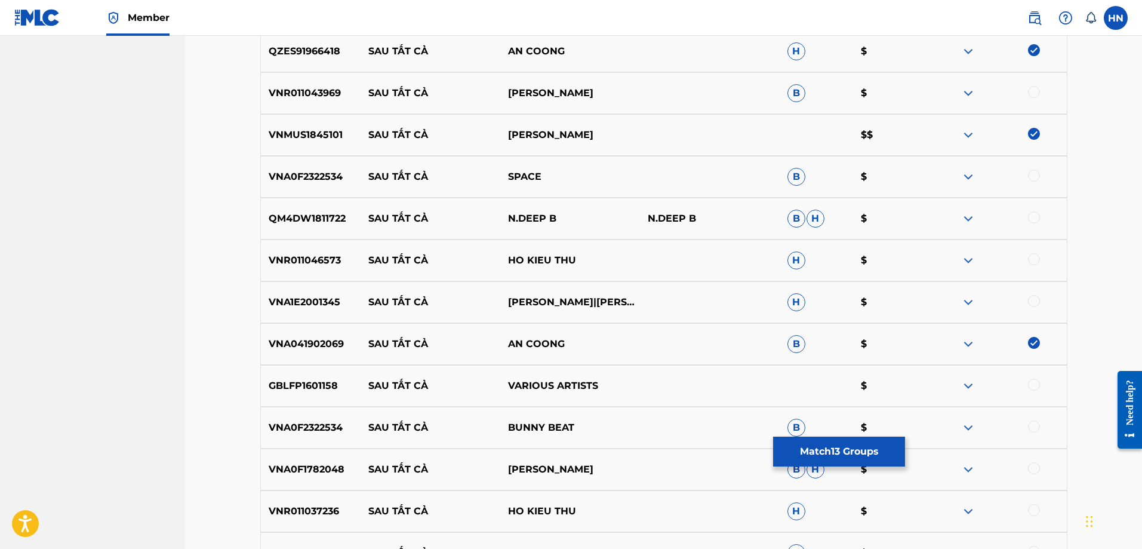
click at [1033, 466] on div at bounding box center [1034, 468] width 12 height 12
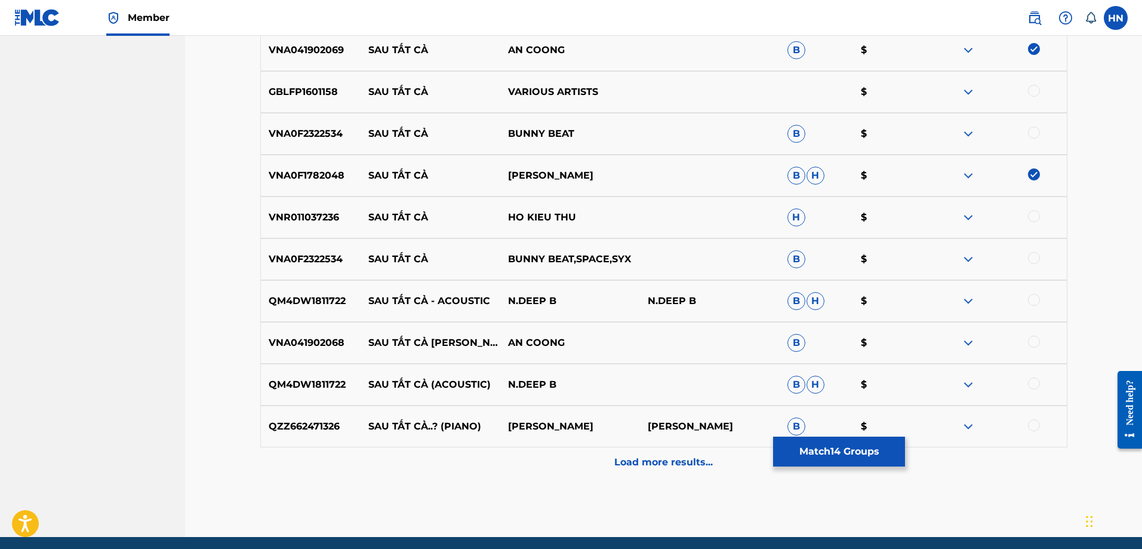
scroll to position [1689, 0]
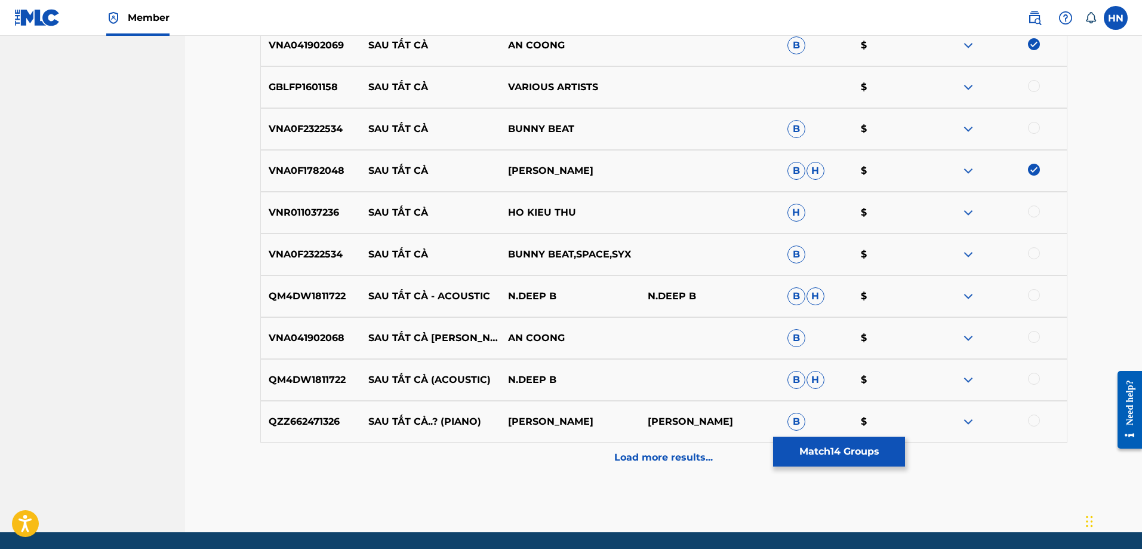
click at [319, 337] on p "VNA041902068" at bounding box center [311, 338] width 100 height 14
click at [1035, 336] on div at bounding box center [1034, 337] width 12 height 12
click at [621, 448] on div "Load more results..." at bounding box center [663, 457] width 807 height 30
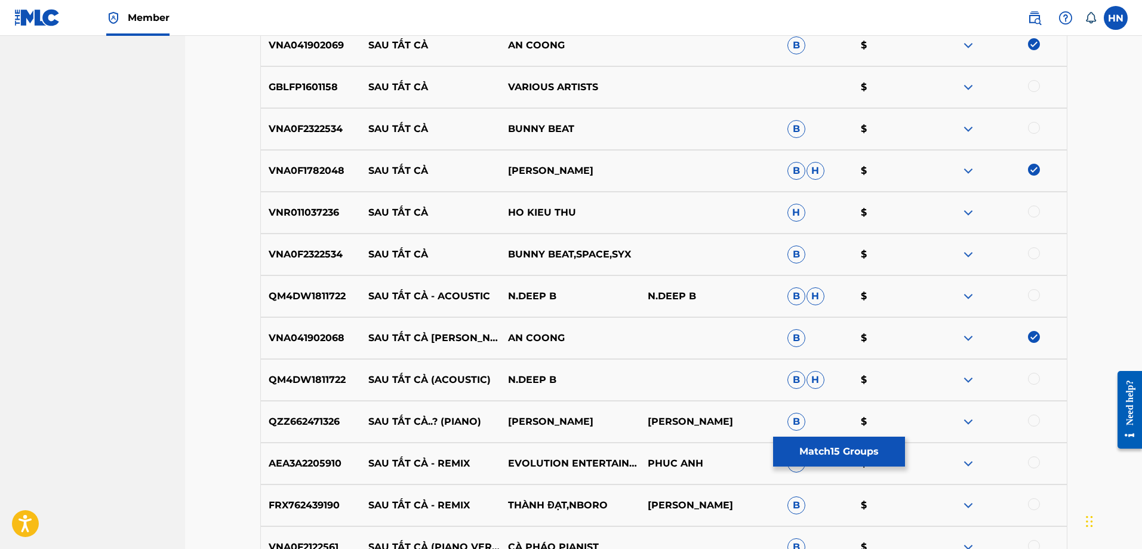
scroll to position [1749, 0]
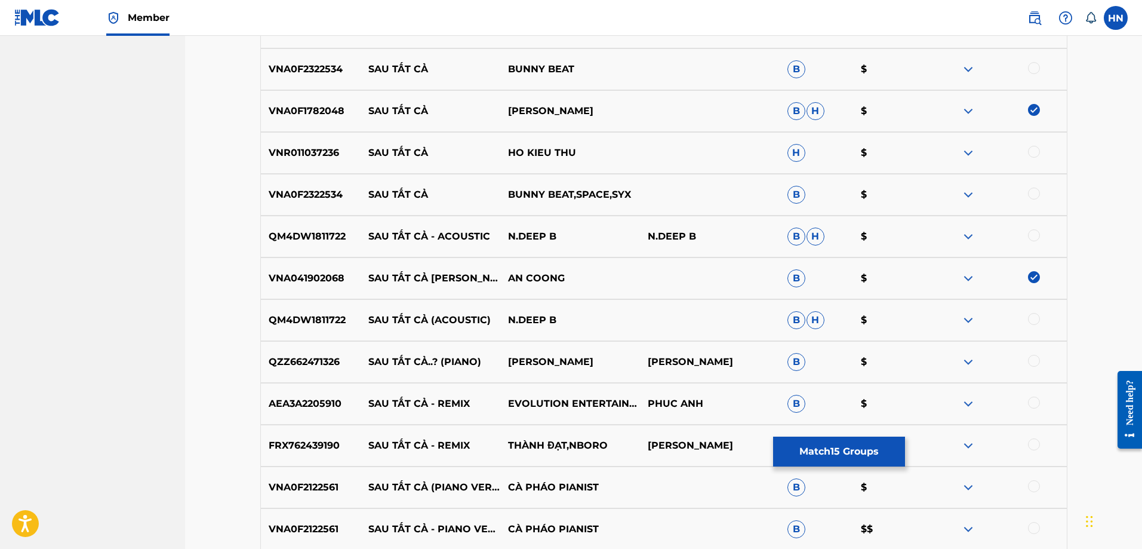
click at [318, 444] on p "FRX762439190" at bounding box center [311, 445] width 100 height 14
click at [1033, 448] on div at bounding box center [1034, 444] width 12 height 12
click at [313, 492] on p "VNA0F2122561" at bounding box center [311, 487] width 100 height 14
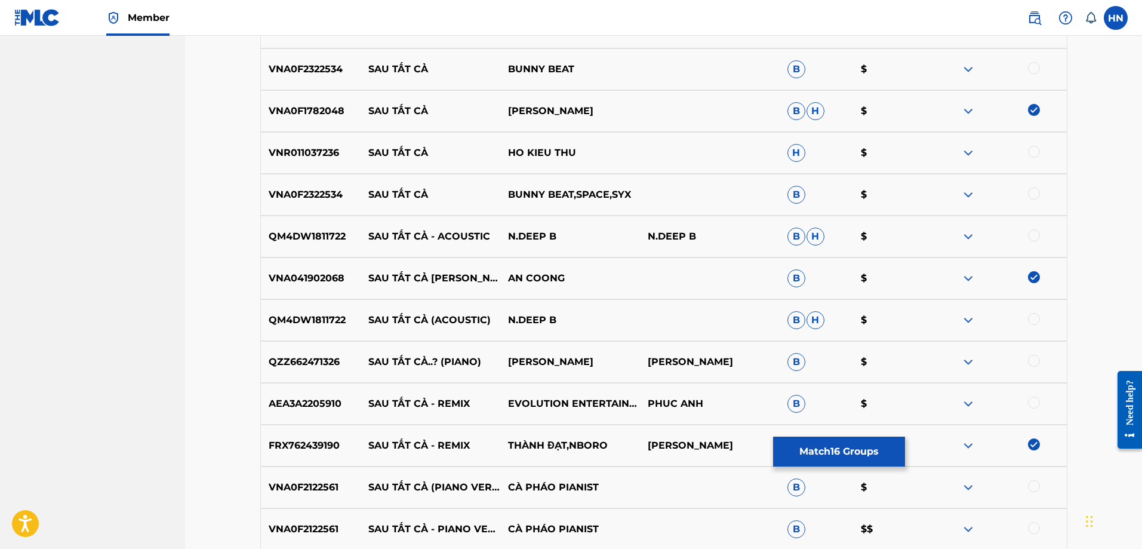
click at [1034, 485] on div at bounding box center [1034, 486] width 12 height 12
click at [1037, 524] on div at bounding box center [1034, 528] width 12 height 12
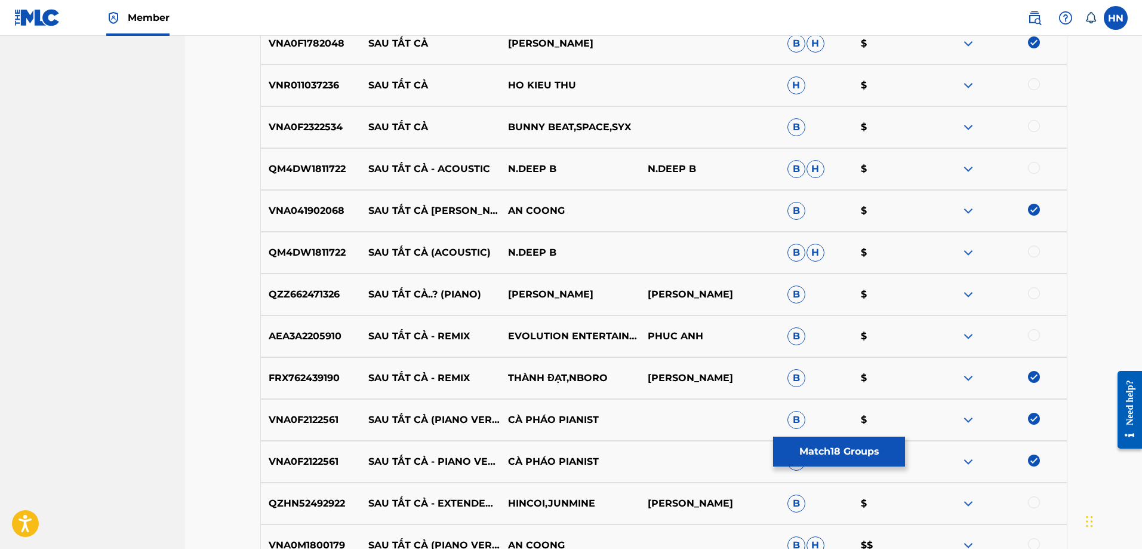
scroll to position [1928, 0]
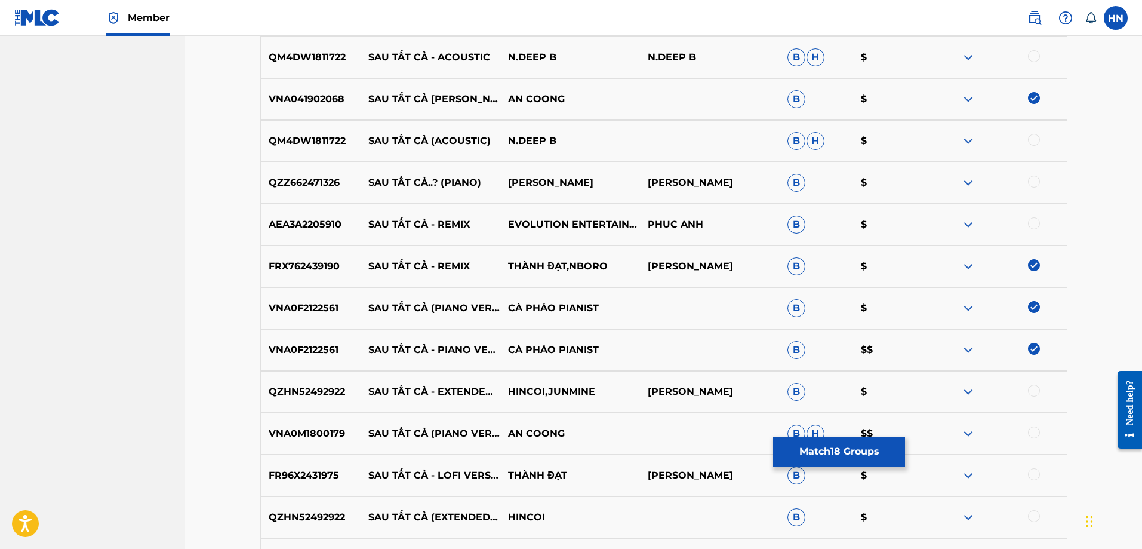
click at [331, 432] on p "VNA0M1800179" at bounding box center [311, 433] width 100 height 14
click at [1030, 429] on div at bounding box center [1034, 432] width 12 height 12
click at [303, 470] on p "FR96X2431975" at bounding box center [311, 475] width 100 height 14
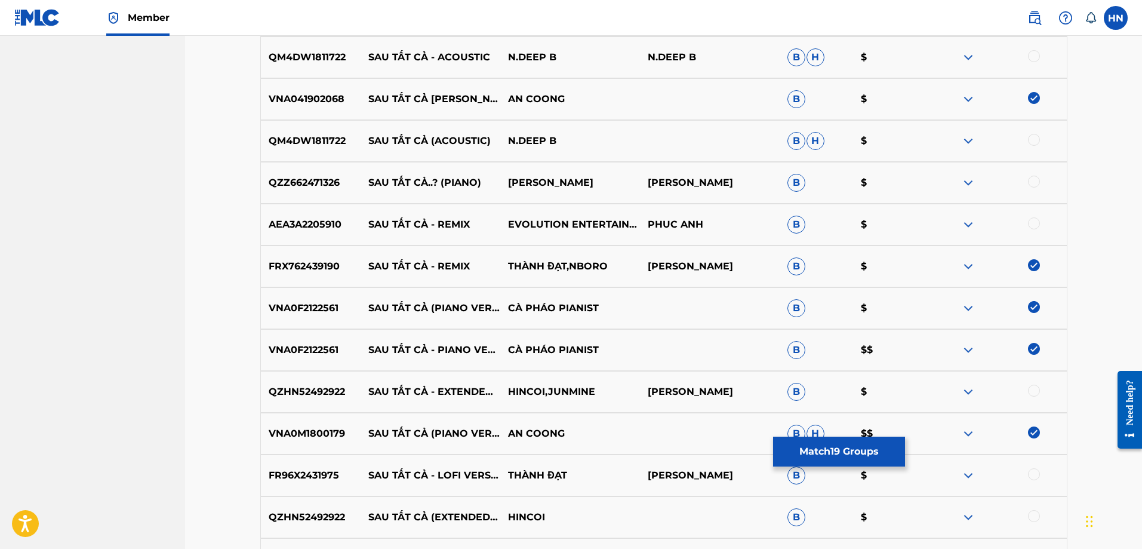
click at [1031, 473] on div at bounding box center [1034, 474] width 12 height 12
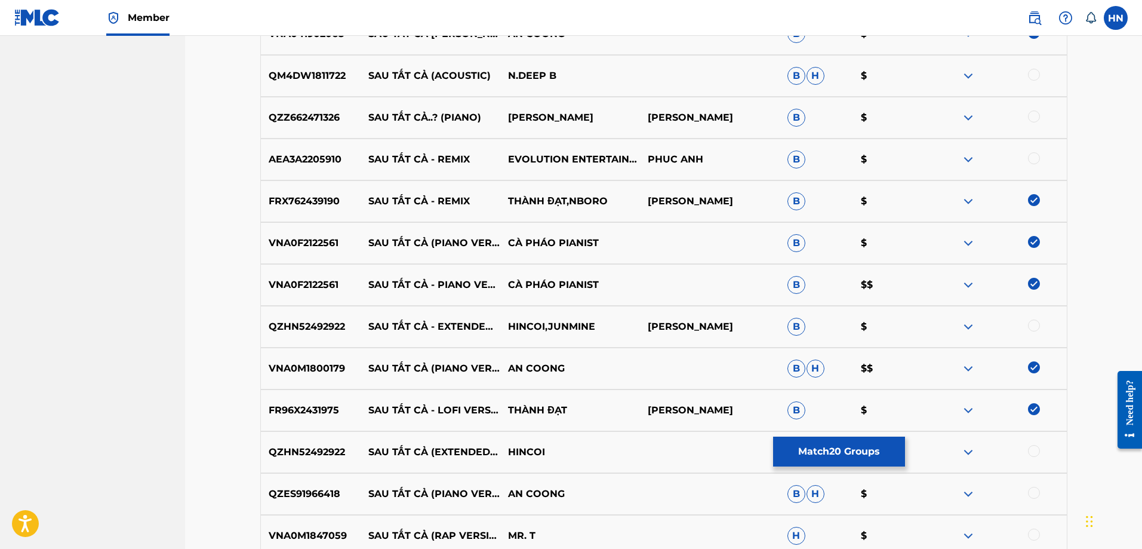
scroll to position [2107, 0]
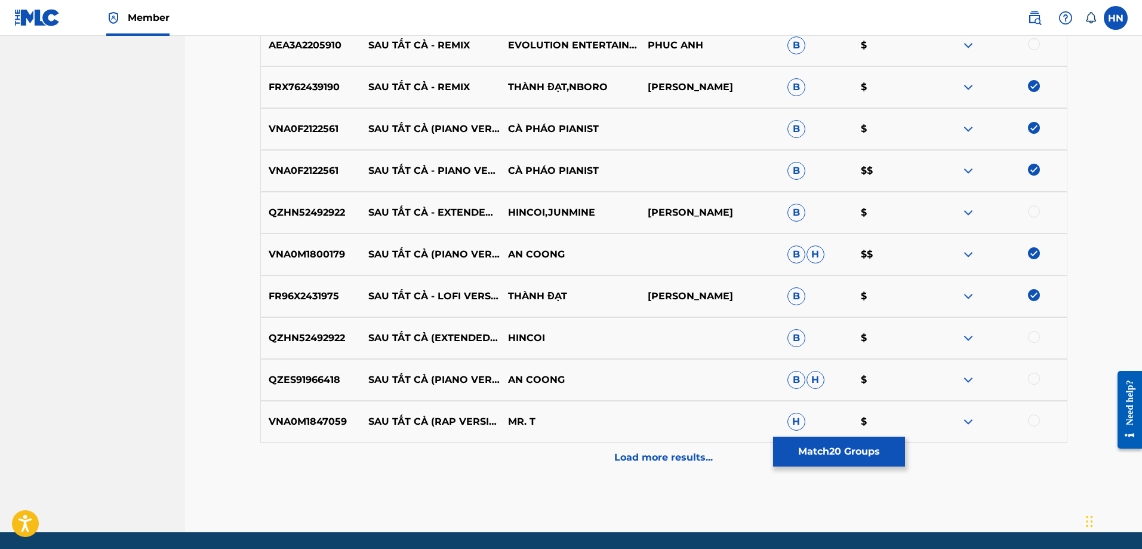
click at [318, 381] on p "QZES91966418" at bounding box center [311, 380] width 100 height 14
click at [1039, 376] on div at bounding box center [1034, 379] width 12 height 12
click at [967, 423] on img at bounding box center [968, 421] width 14 height 14
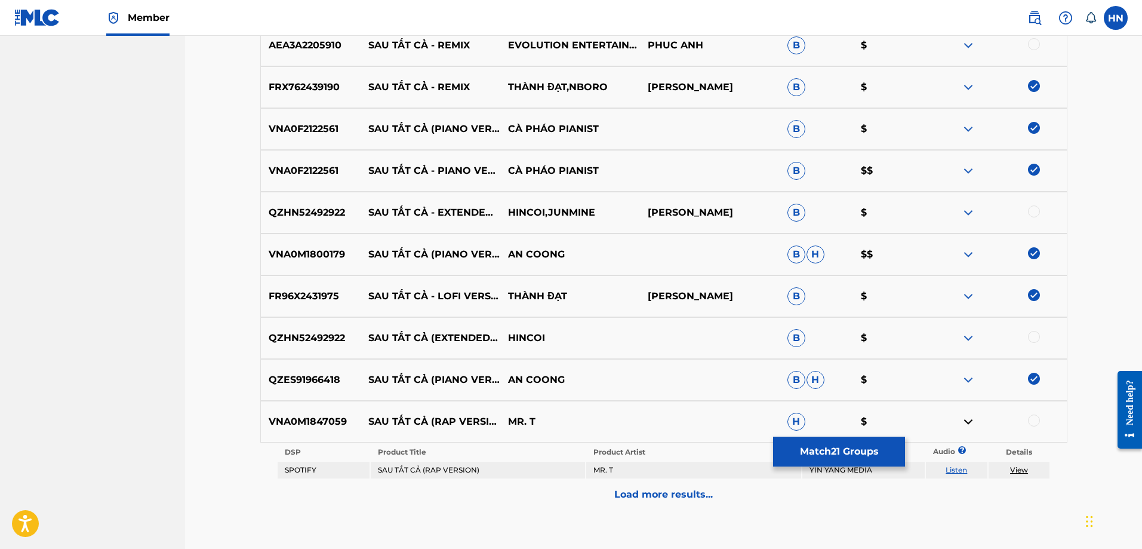
click at [958, 468] on link "Listen" at bounding box center [956, 469] width 21 height 9
drag, startPoint x: 370, startPoint y: 413, endPoint x: 574, endPoint y: 407, distance: 204.2
click at [573, 407] on div "VNA0M1847059 SAU TẤT CẢ (RAP VERSION) MR. T H $" at bounding box center [663, 422] width 807 height 42
click at [304, 432] on div "VNA0M1847059 SAU TẤT CẢ (RAP VERSION) MR. T H $" at bounding box center [663, 422] width 807 height 42
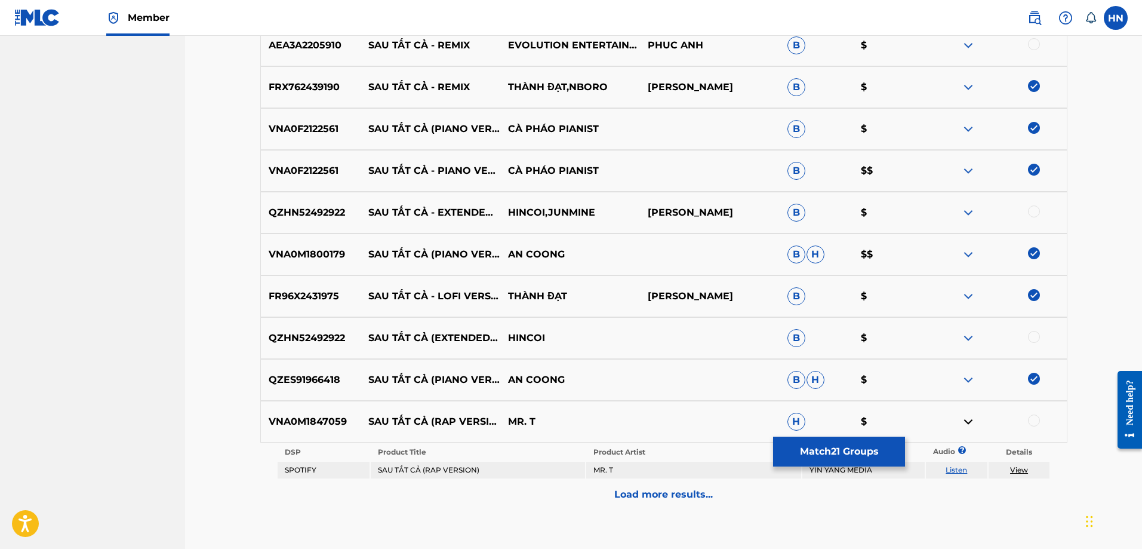
click at [1035, 418] on div at bounding box center [1034, 420] width 12 height 12
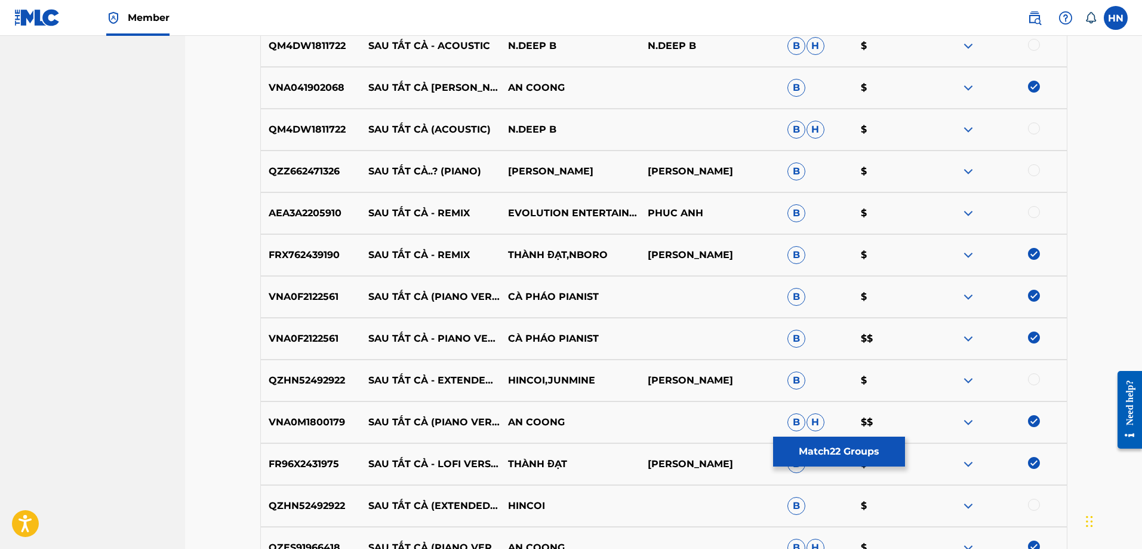
scroll to position [1928, 0]
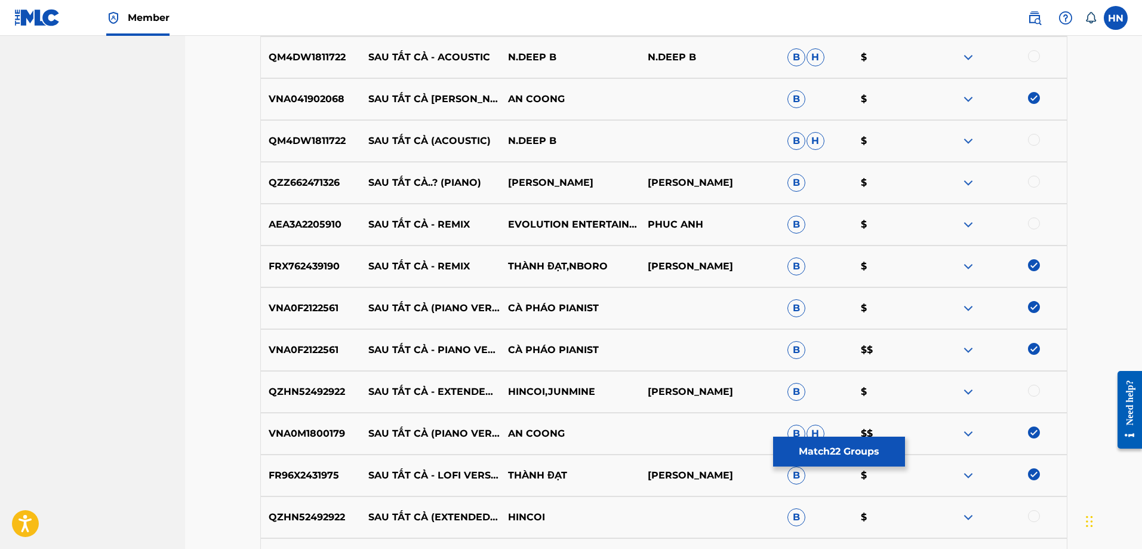
click at [966, 183] on img at bounding box center [968, 183] width 14 height 14
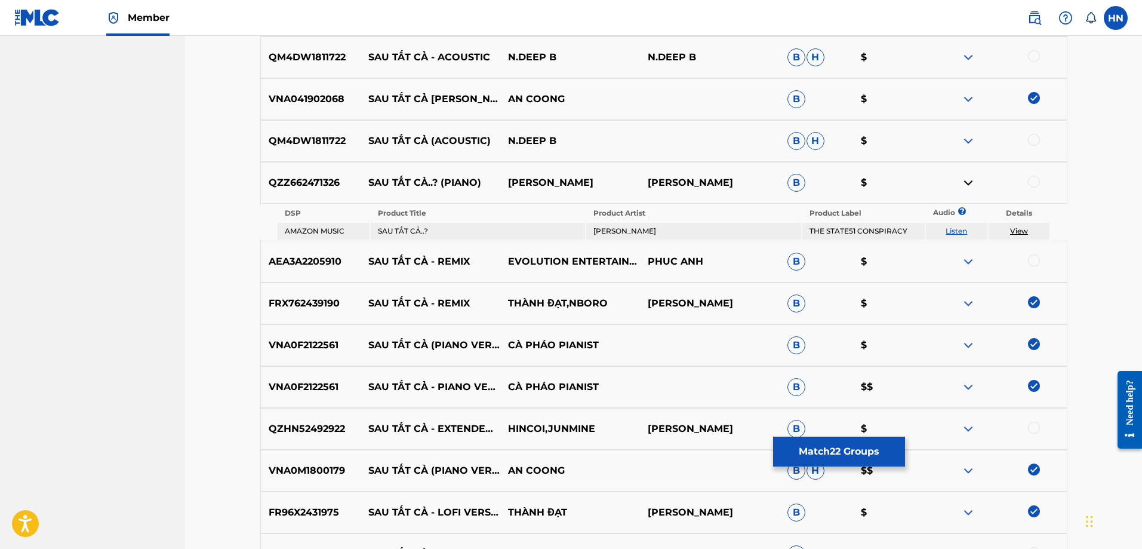
click at [955, 227] on link "Listen" at bounding box center [956, 230] width 21 height 9
drag, startPoint x: 368, startPoint y: 176, endPoint x: 598, endPoint y: 186, distance: 230.1
click at [598, 186] on div "QZZ662471326 SAU TẤT CẢ..? (PIANO) CHÂU VĂN NAI CHÂU VĂN NAI B $" at bounding box center [663, 183] width 807 height 42
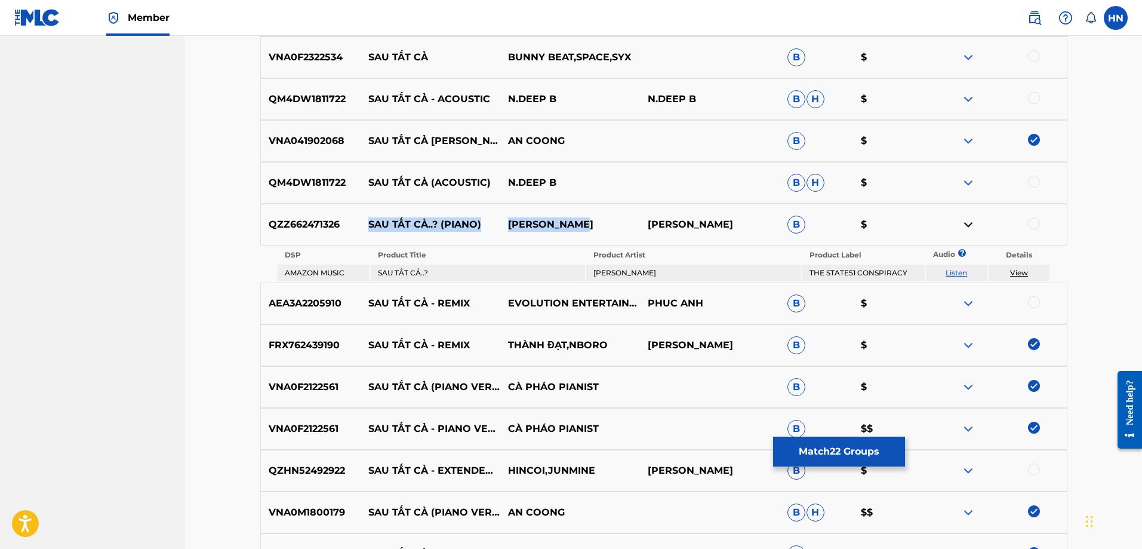
scroll to position [1868, 0]
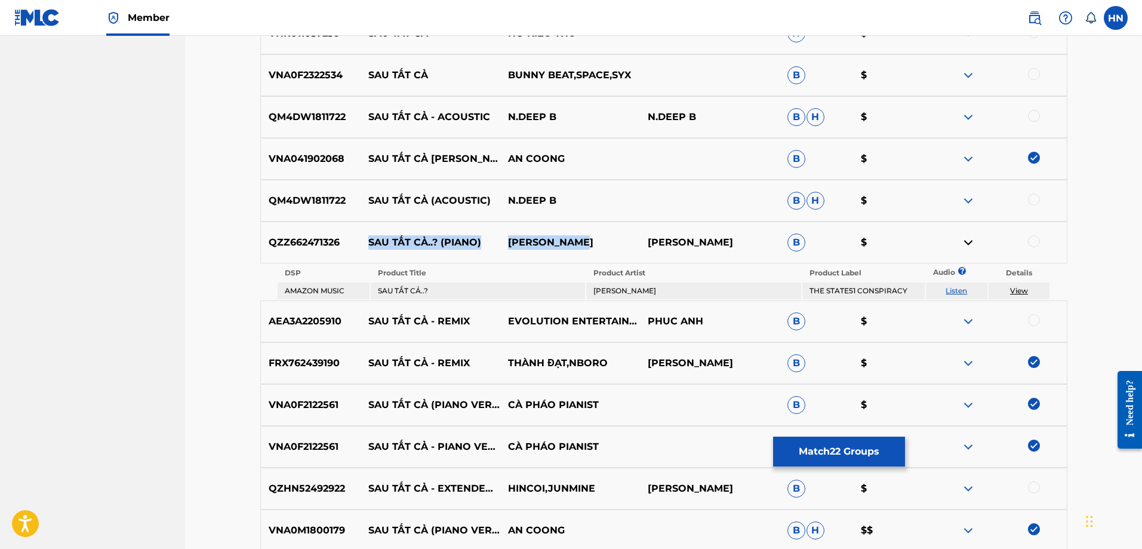
click at [969, 113] on img at bounding box center [968, 117] width 14 height 14
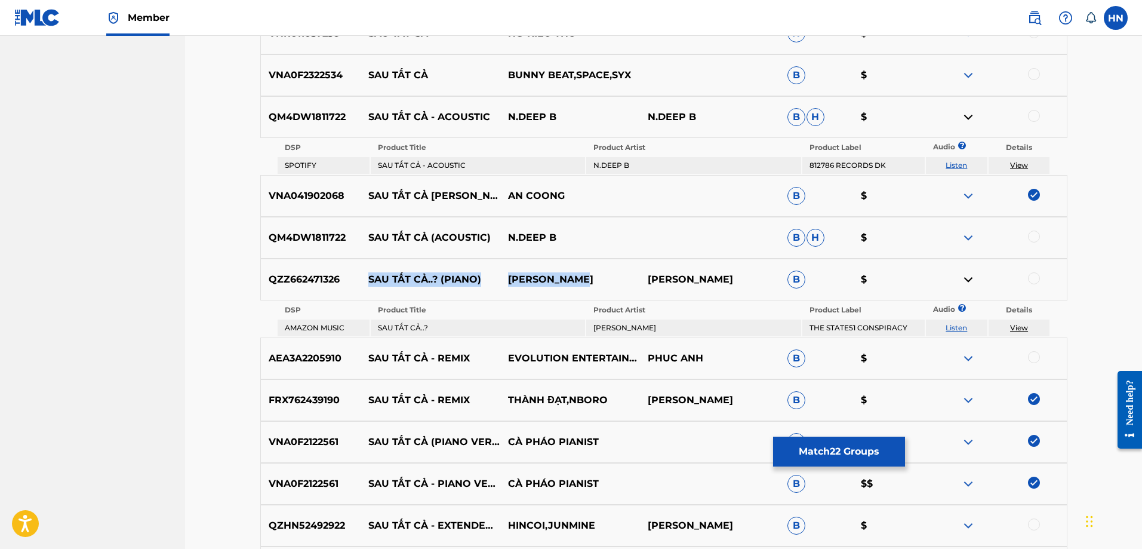
click at [956, 167] on link "Listen" at bounding box center [956, 165] width 21 height 9
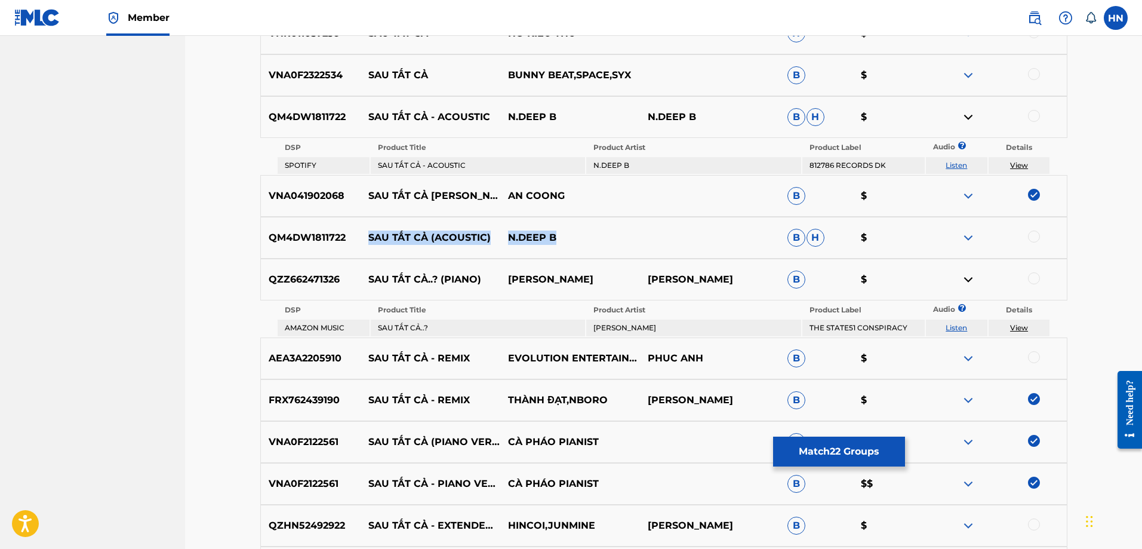
drag, startPoint x: 482, startPoint y: 230, endPoint x: 361, endPoint y: 227, distance: 121.2
click at [361, 227] on div "QM4DW1811722 SAU TẤT CẢ (ACOUSTIC) N.DEEP B B H $" at bounding box center [663, 238] width 807 height 42
click at [967, 238] on img at bounding box center [968, 237] width 14 height 14
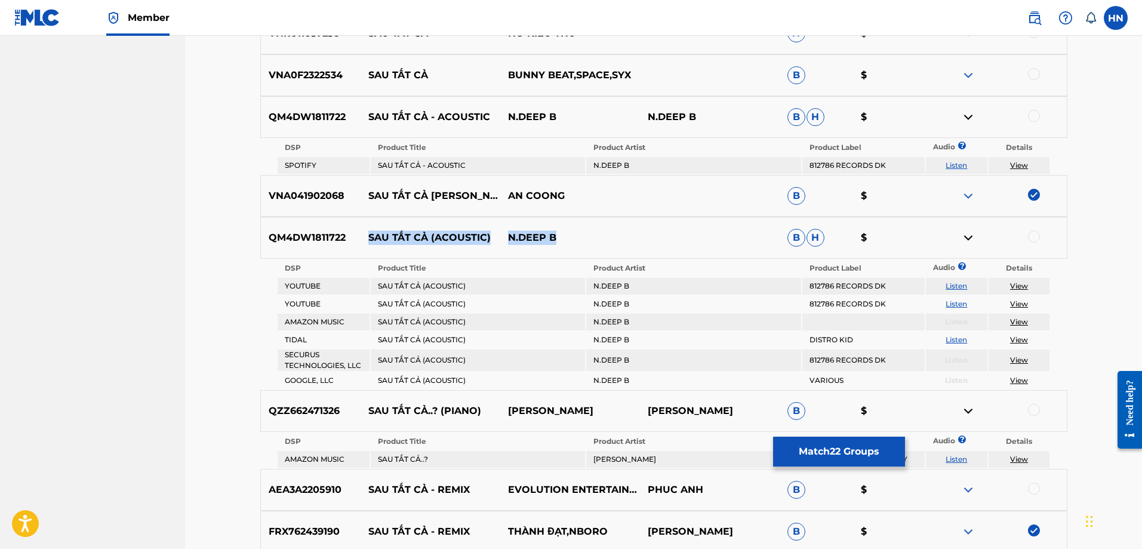
click at [962, 286] on link "Listen" at bounding box center [956, 285] width 21 height 9
click at [950, 307] on link "Listen" at bounding box center [956, 303] width 21 height 9
click at [265, 242] on p "QM4DW1811722" at bounding box center [311, 237] width 100 height 14
click at [1032, 234] on div at bounding box center [1034, 236] width 12 height 12
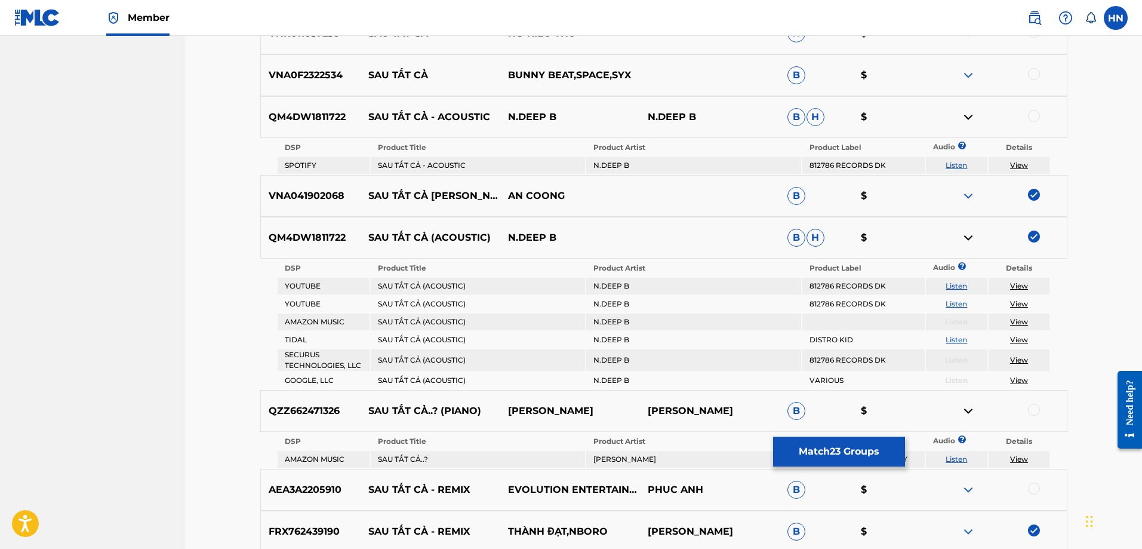
click at [1038, 114] on div at bounding box center [1034, 116] width 12 height 12
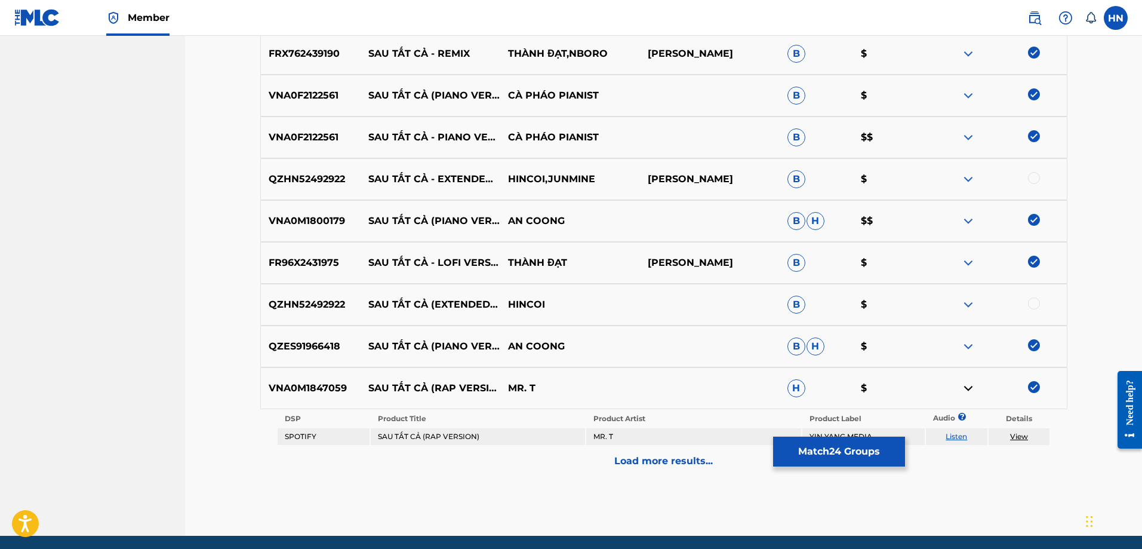
click at [645, 457] on p "Load more results..." at bounding box center [663, 461] width 99 height 14
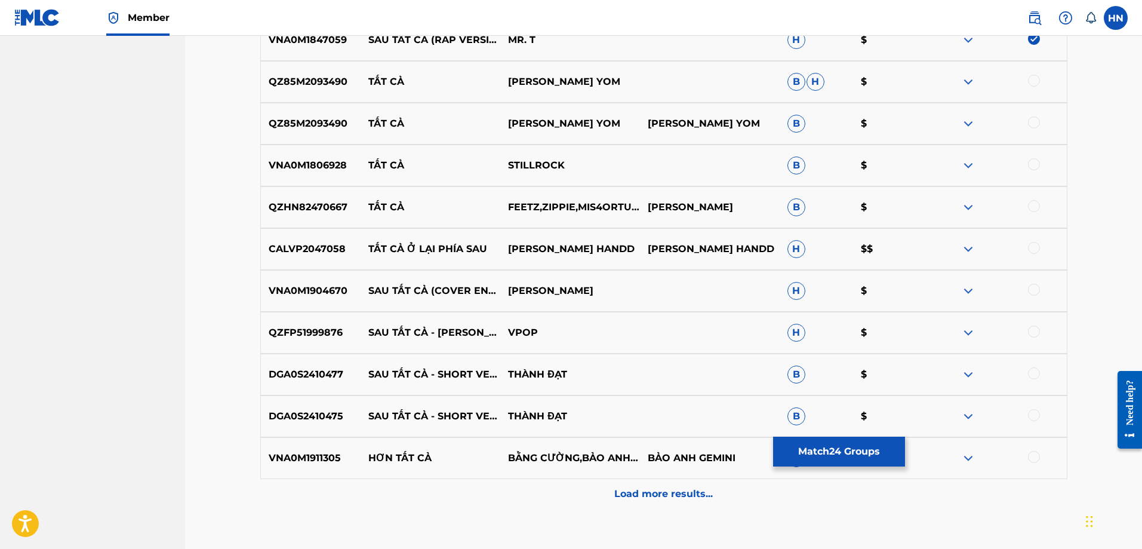
scroll to position [2525, 0]
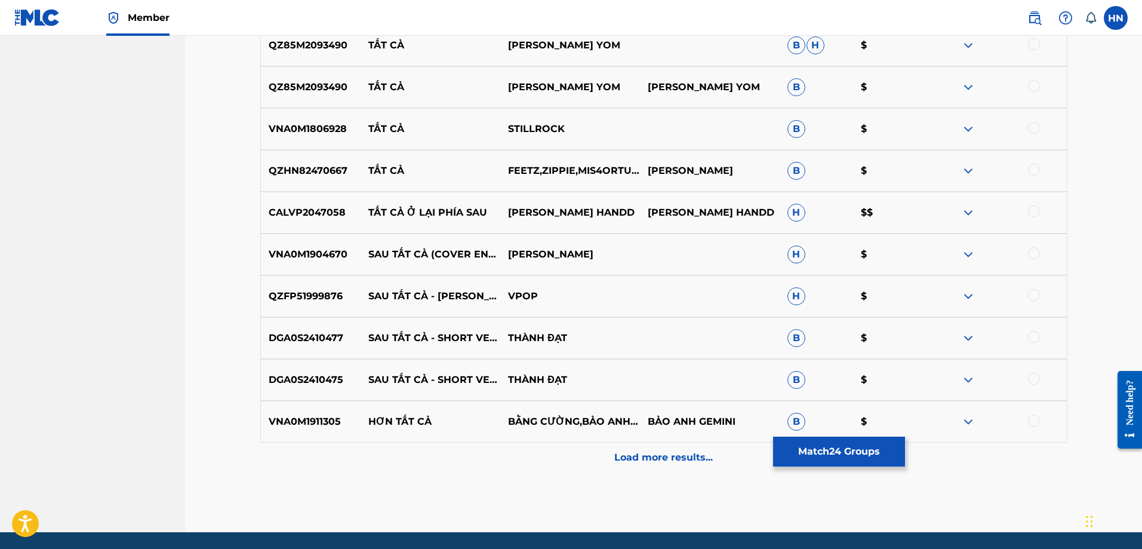
click at [285, 297] on p "QZFP51999876" at bounding box center [311, 296] width 100 height 14
click at [1038, 295] on div at bounding box center [1034, 295] width 12 height 12
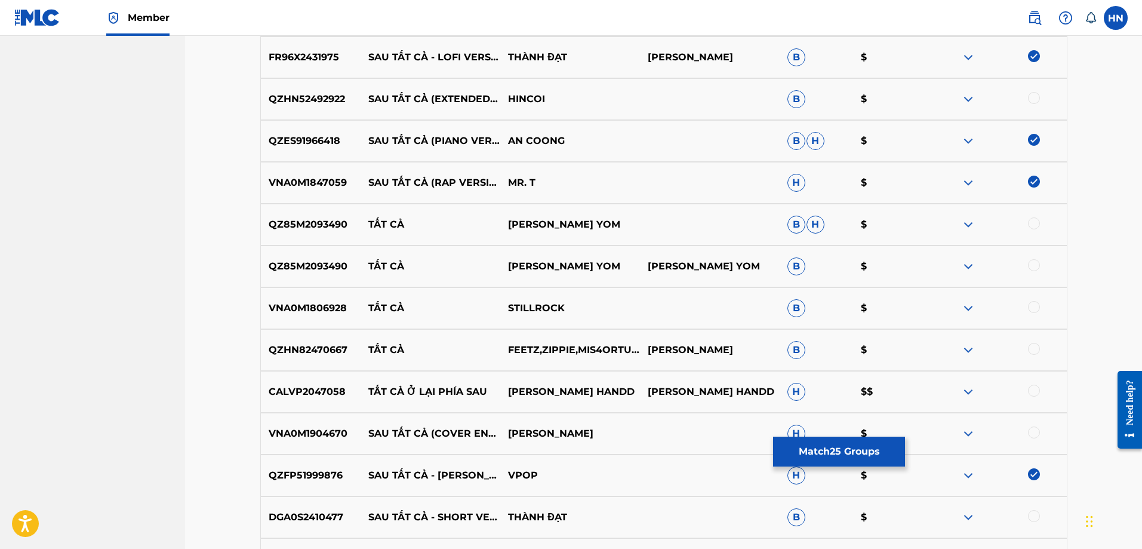
scroll to position [2565, 0]
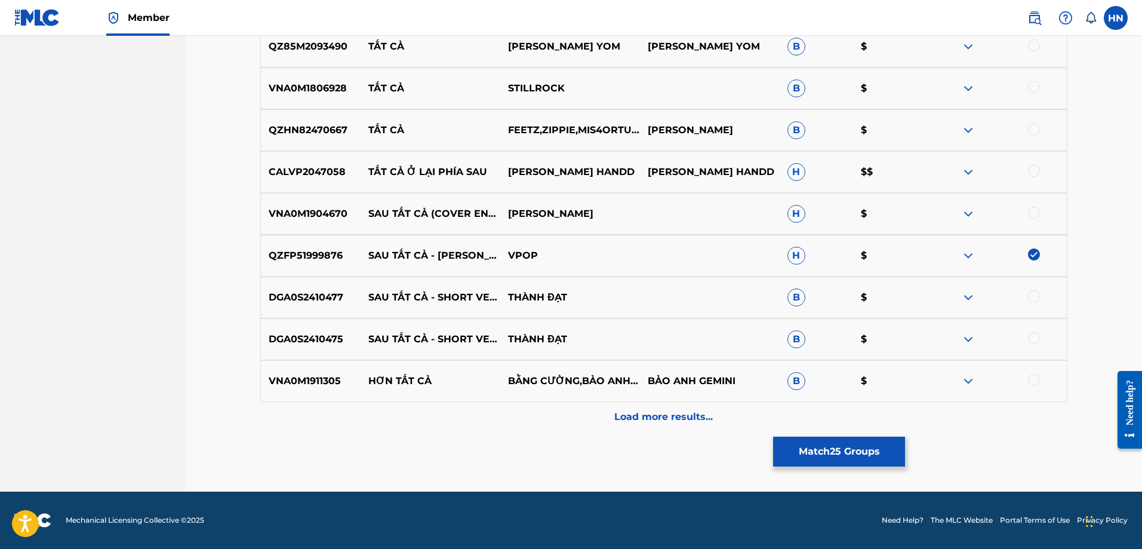
click at [315, 306] on div "DGA0S2410477 SAU TẤT CẢ - SHORT VERSION 2 THÀNH ĐẠT B $" at bounding box center [663, 297] width 807 height 42
click at [1030, 296] on div at bounding box center [1034, 296] width 12 height 12
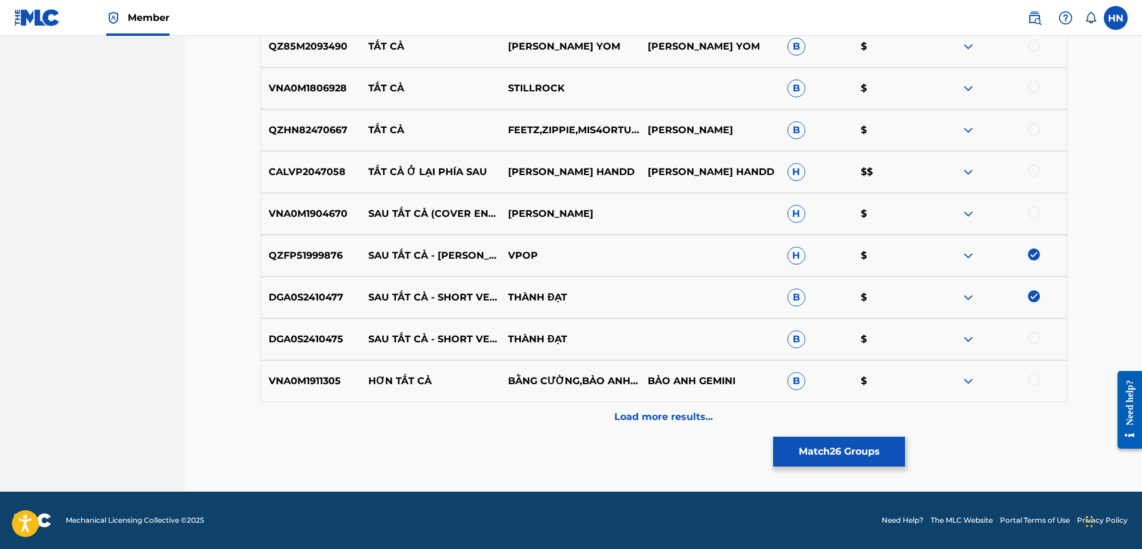
click at [1030, 340] on div at bounding box center [1034, 338] width 12 height 12
drag, startPoint x: 371, startPoint y: 207, endPoint x: 559, endPoint y: 210, distance: 187.5
click at [559, 210] on div "VNA0M1904670 SAU TẤT CẢ (COVER ENGLISH VERSION) LYNK LEE H $" at bounding box center [663, 214] width 807 height 42
click at [335, 204] on div "VNA0M1904670 SAU TẤT CẢ (COVER ENGLISH VERSION) LYNK LEE H $" at bounding box center [663, 214] width 807 height 42
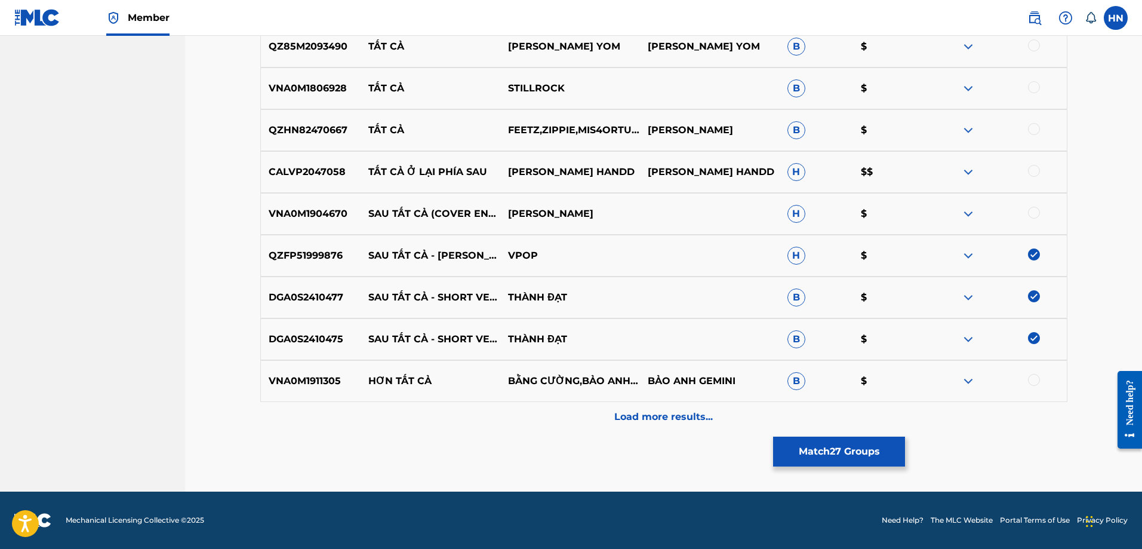
click at [1038, 214] on div at bounding box center [1034, 213] width 12 height 12
click at [599, 408] on div "Load more results..." at bounding box center [663, 417] width 807 height 30
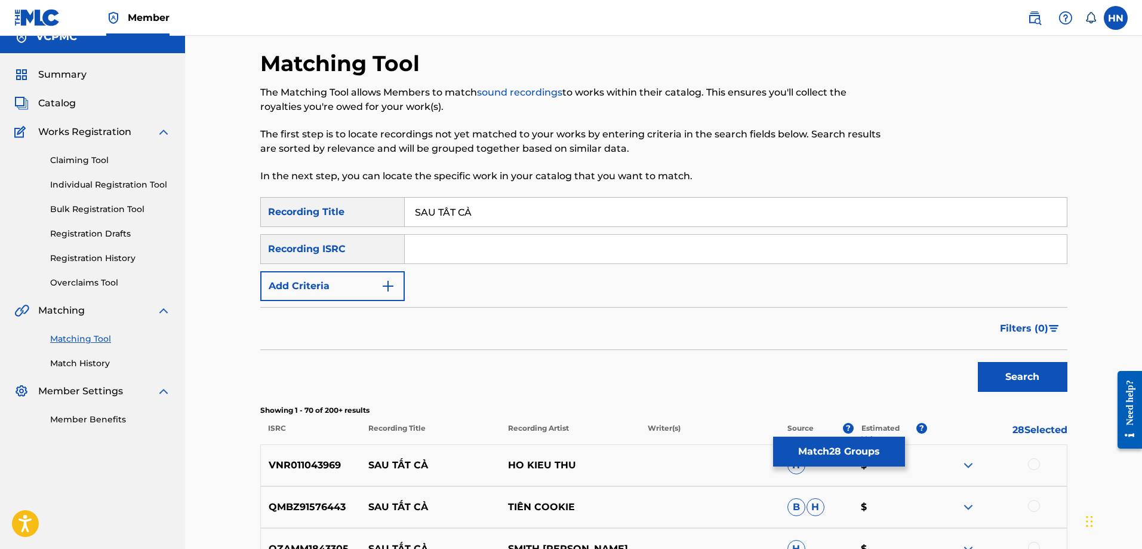
scroll to position [0, 0]
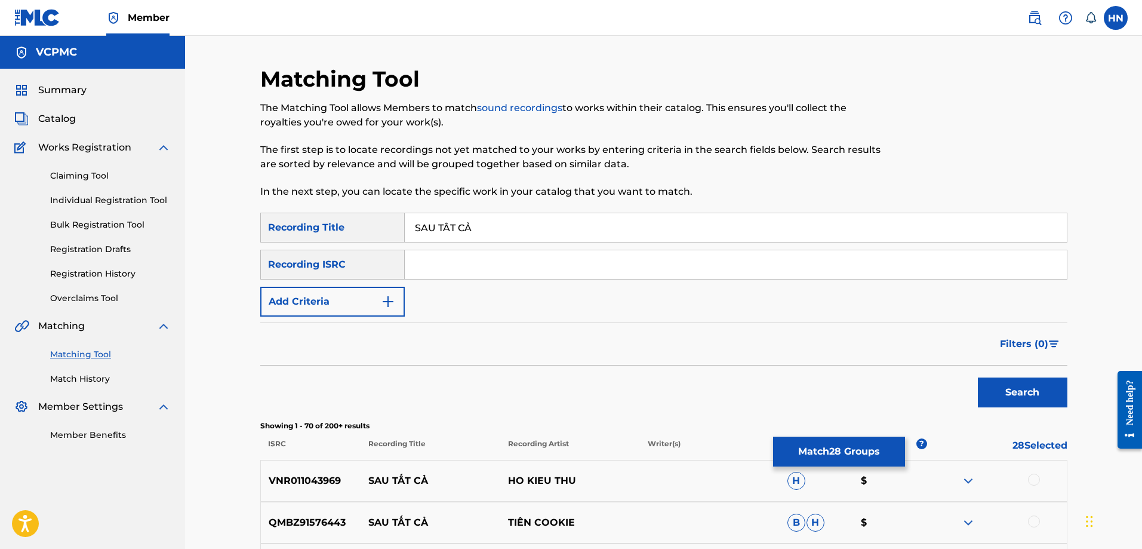
click at [445, 224] on input "SAU TẤT CẢ" at bounding box center [736, 227] width 662 height 29
click at [470, 227] on input "SAU TAT CẢ" at bounding box center [736, 227] width 662 height 29
type input "SAU TAT CA"
click at [978, 377] on button "Search" at bounding box center [1023, 392] width 90 height 30
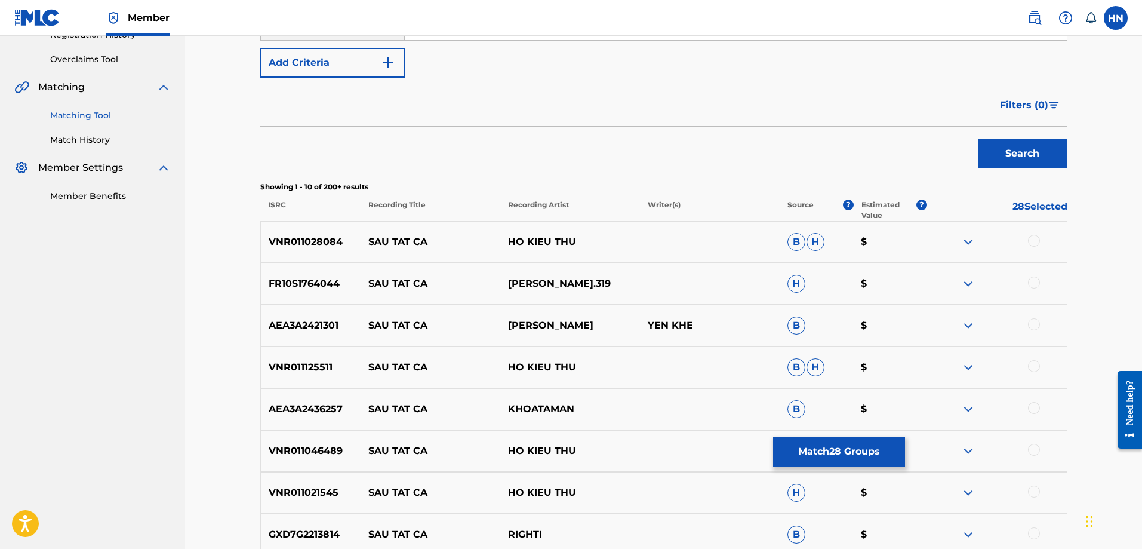
click at [313, 266] on div "FR10S1764044 SAU TAT CA ERIK ST.319 H $" at bounding box center [663, 284] width 807 height 42
click at [1035, 281] on div at bounding box center [1034, 282] width 12 height 12
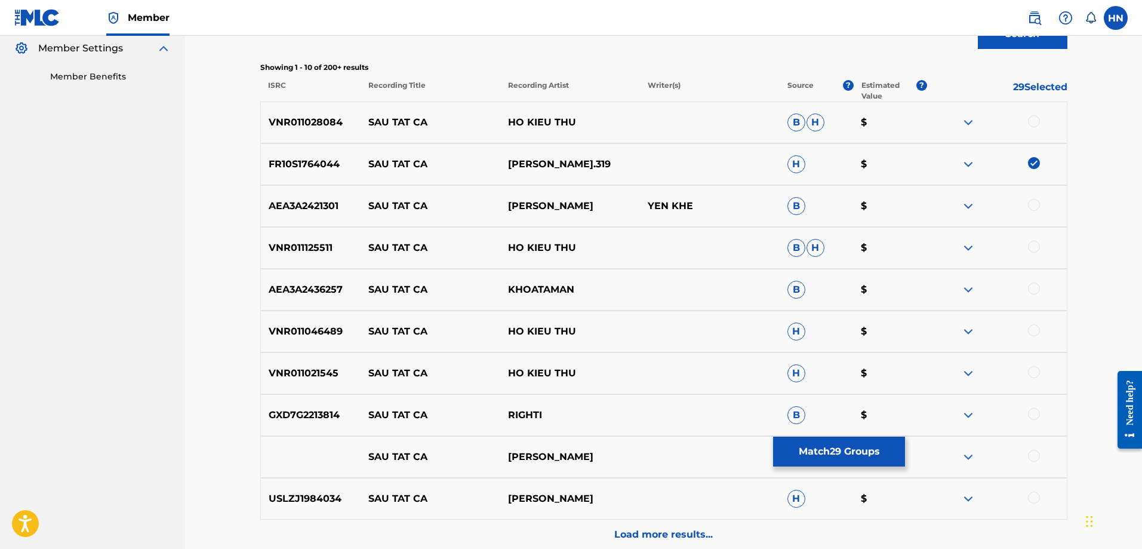
scroll to position [476, 0]
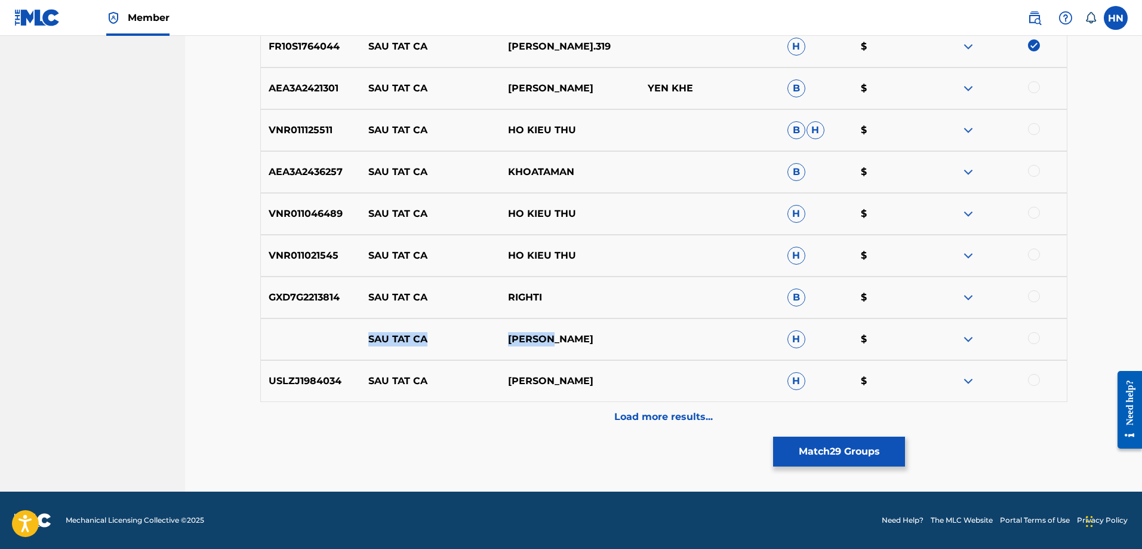
drag, startPoint x: 567, startPoint y: 339, endPoint x: 330, endPoint y: 338, distance: 237.6
click at [330, 338] on div "SAU TAT CA LAM ANH H $" at bounding box center [663, 339] width 807 height 42
click at [591, 408] on div "Load more results..." at bounding box center [663, 417] width 807 height 30
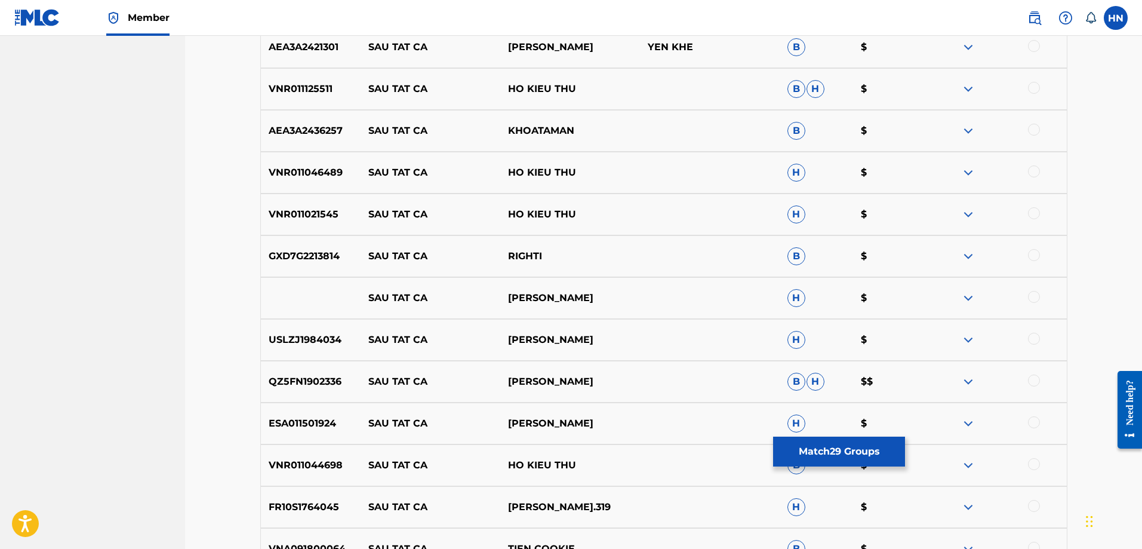
scroll to position [535, 0]
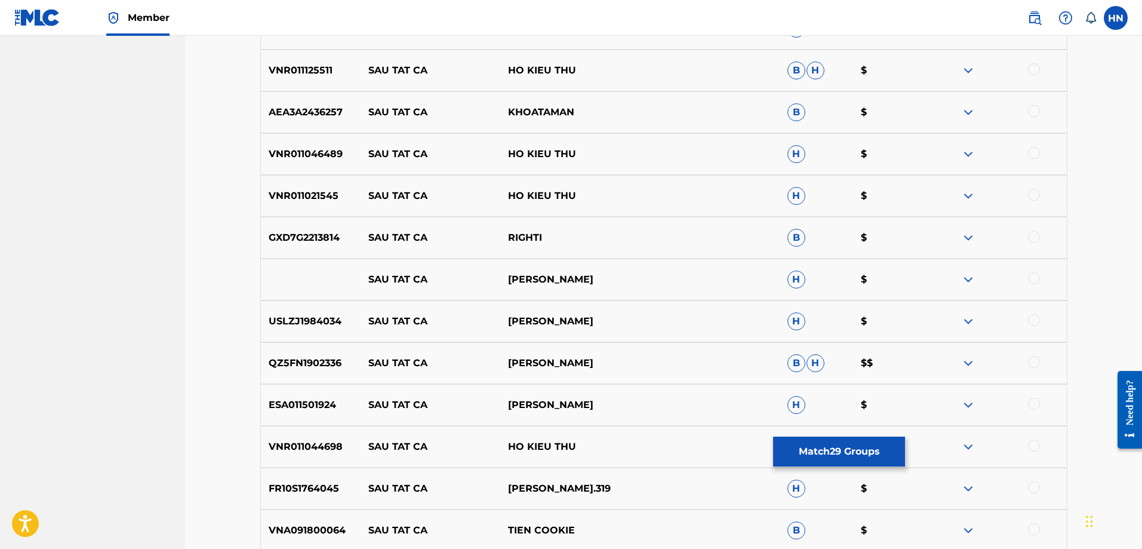
click at [301, 484] on p "FR10S1764045" at bounding box center [311, 488] width 100 height 14
click at [1031, 485] on div at bounding box center [1034, 487] width 12 height 12
click at [969, 402] on img at bounding box center [968, 405] width 14 height 14
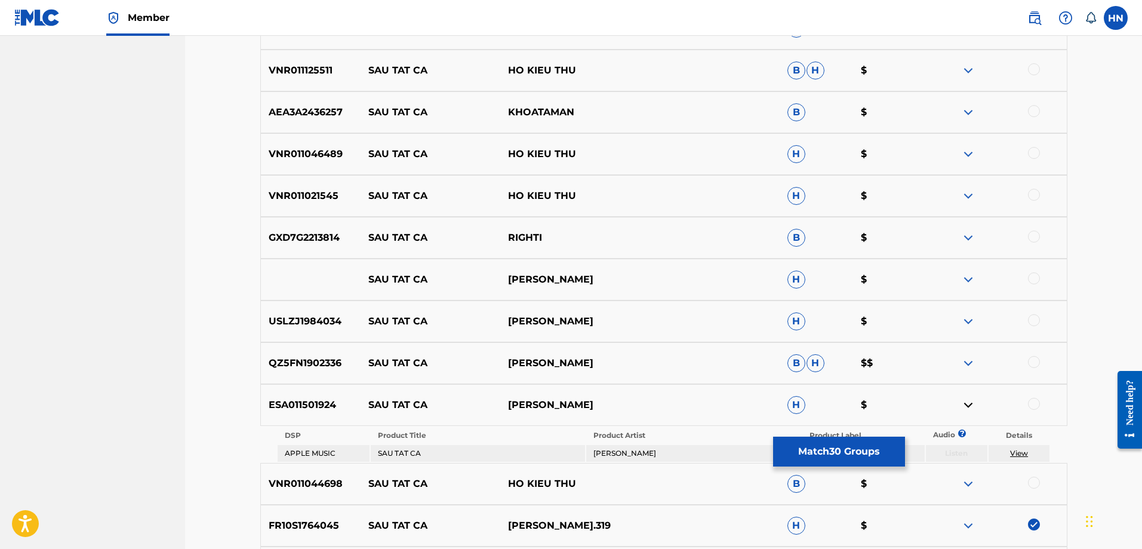
click at [324, 405] on p "ESA011501924" at bounding box center [311, 405] width 100 height 14
click at [971, 326] on img at bounding box center [968, 321] width 14 height 14
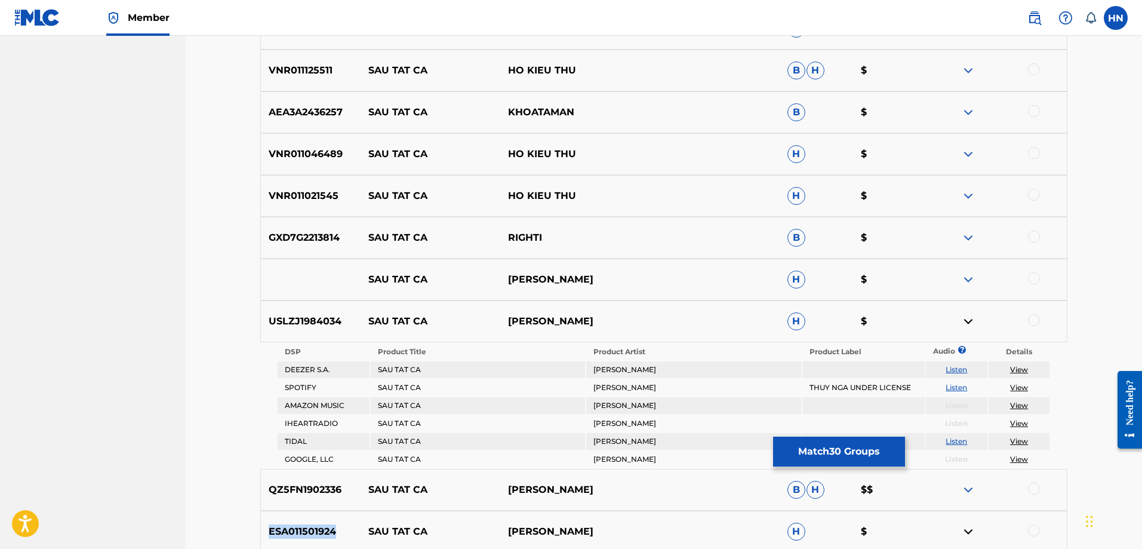
click at [970, 325] on img at bounding box center [968, 321] width 14 height 14
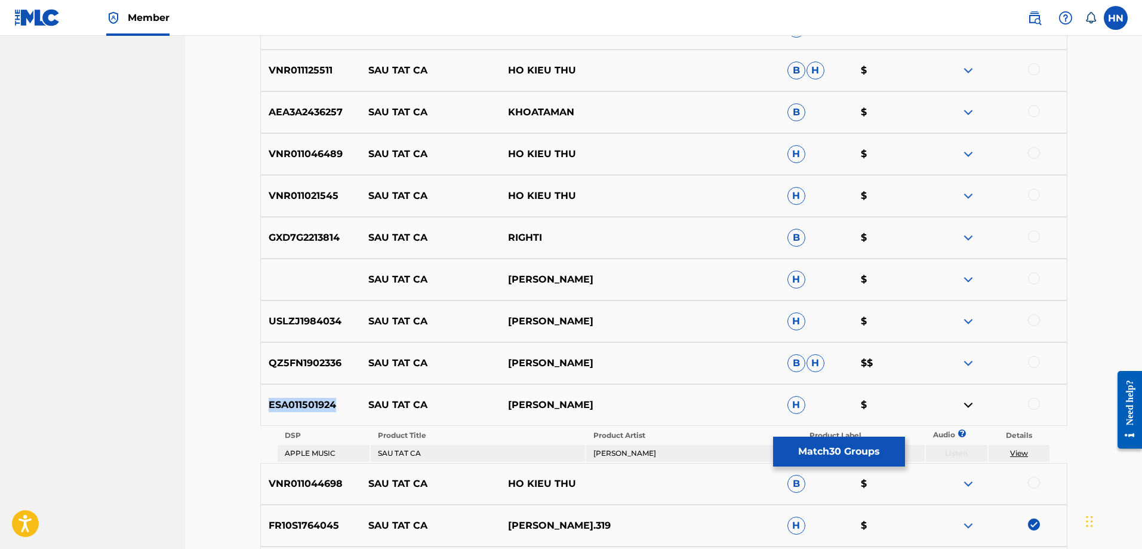
click at [969, 359] on img at bounding box center [968, 363] width 14 height 14
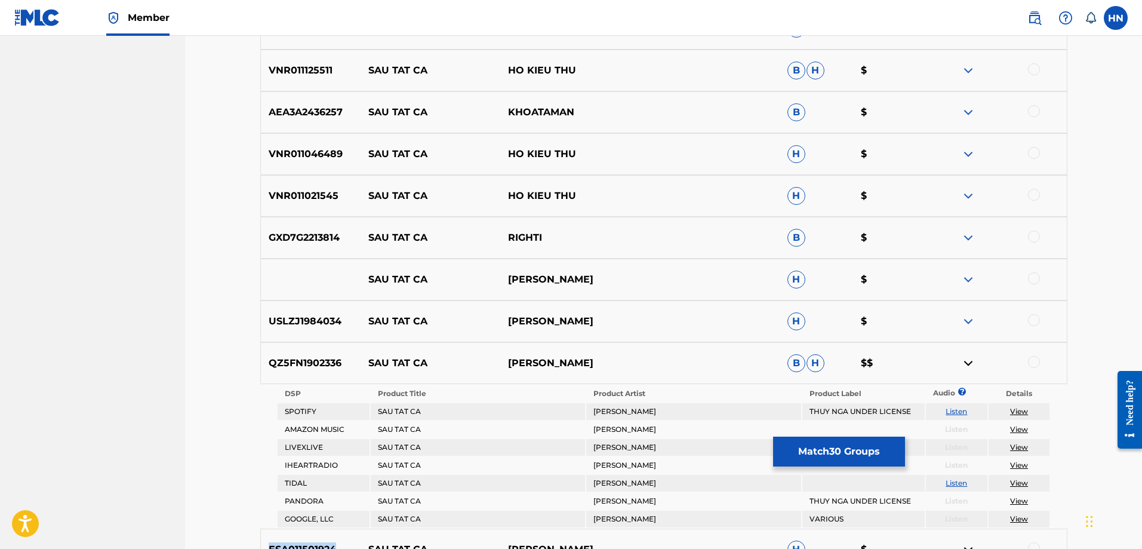
click at [950, 412] on link "Listen" at bounding box center [956, 411] width 21 height 9
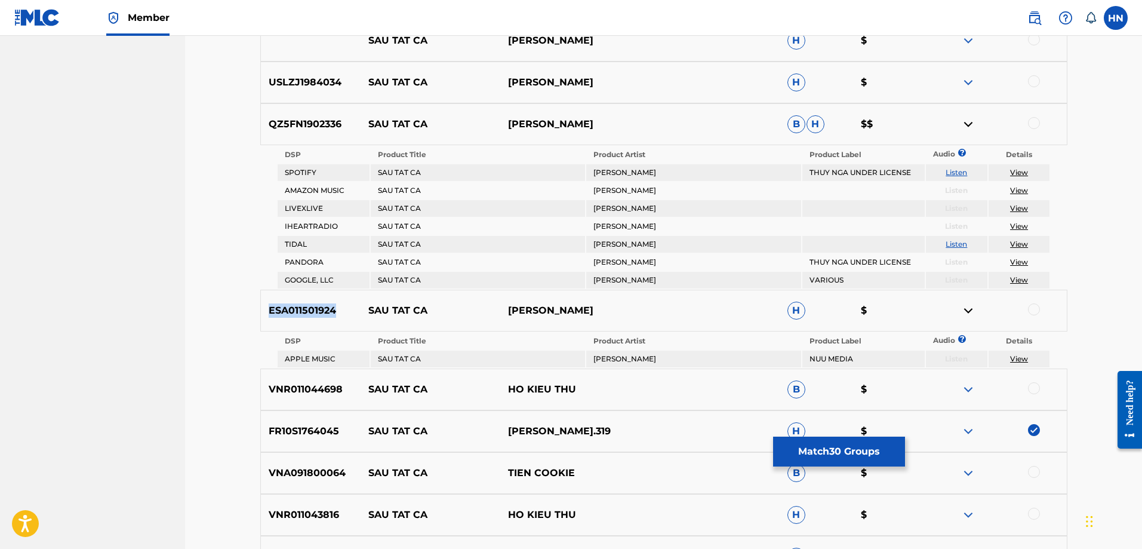
scroll to position [595, 0]
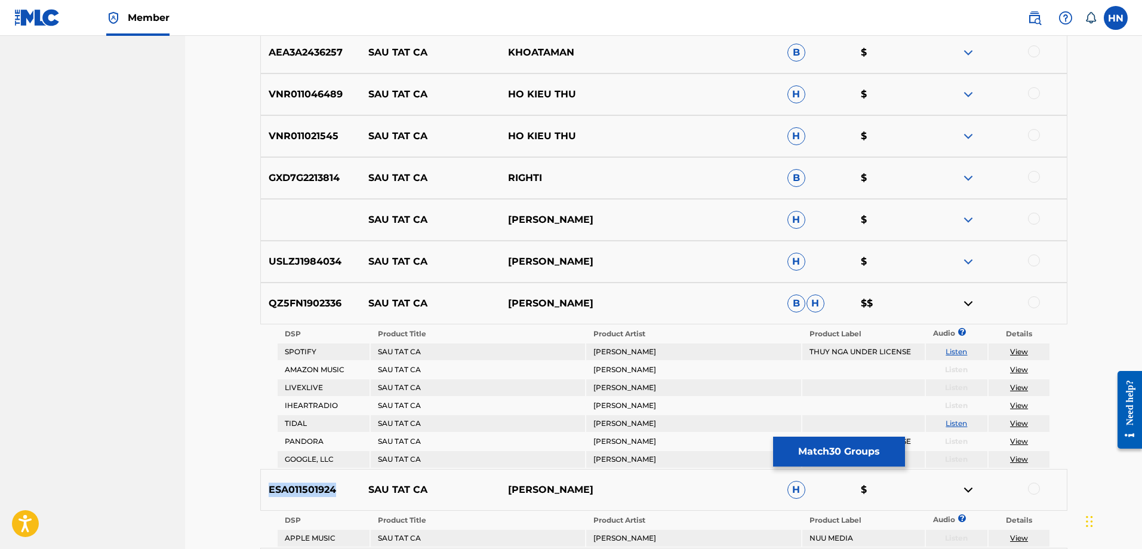
click at [971, 257] on img at bounding box center [968, 261] width 14 height 14
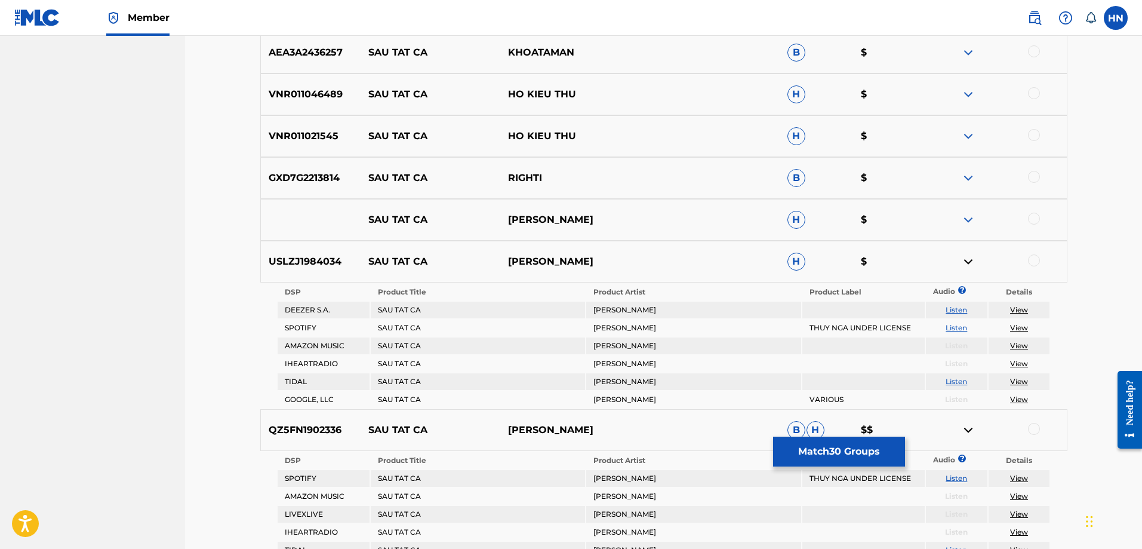
click at [974, 226] on img at bounding box center [968, 220] width 14 height 14
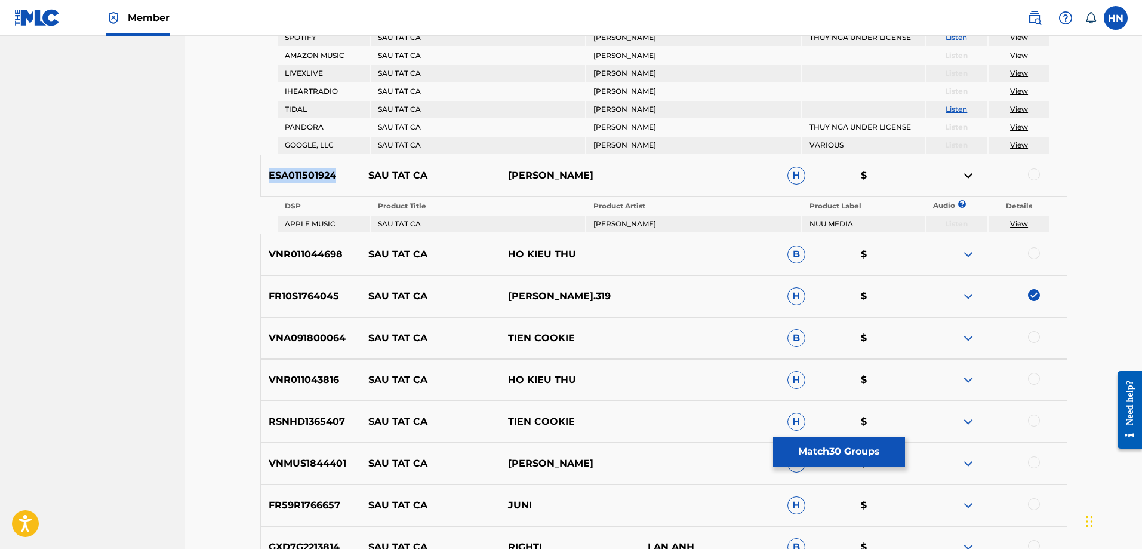
scroll to position [1192, 0]
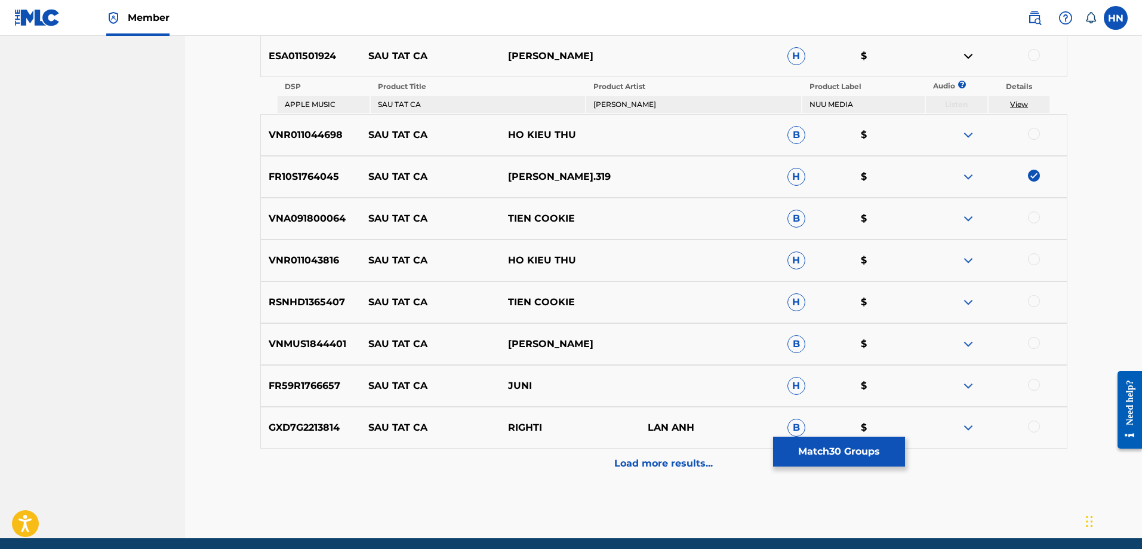
click at [617, 463] on p "Load more results..." at bounding box center [663, 463] width 99 height 14
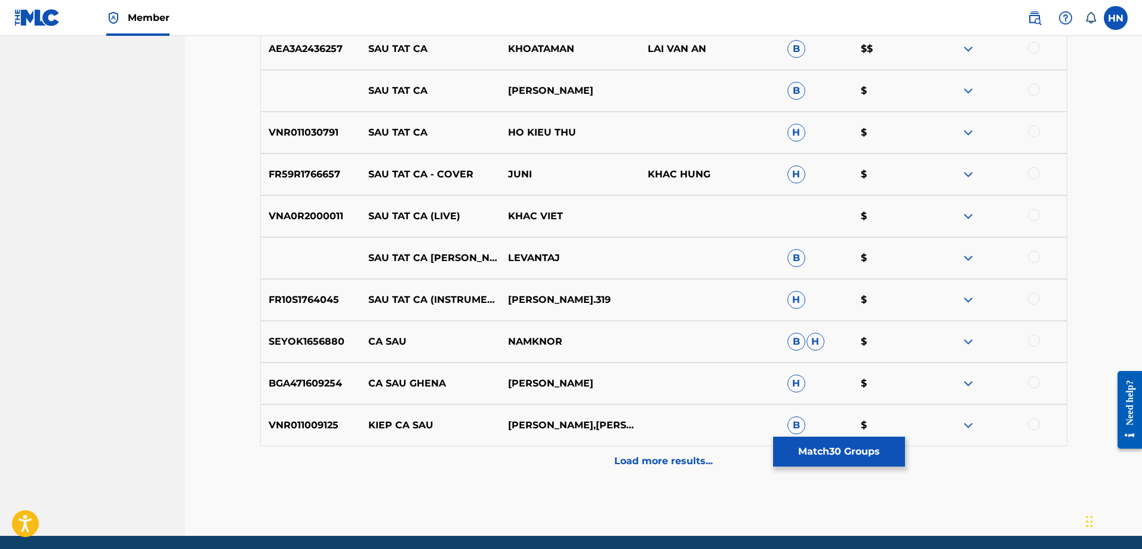
scroll to position [1312, 0]
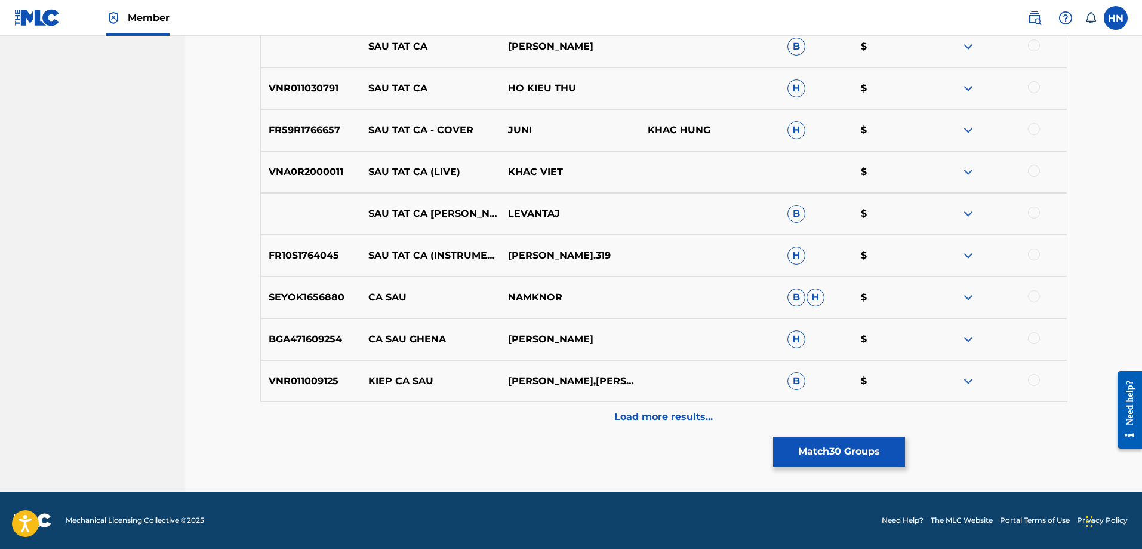
click at [301, 258] on p "FR10S1764045" at bounding box center [311, 255] width 100 height 14
click at [1036, 251] on div at bounding box center [1034, 254] width 12 height 12
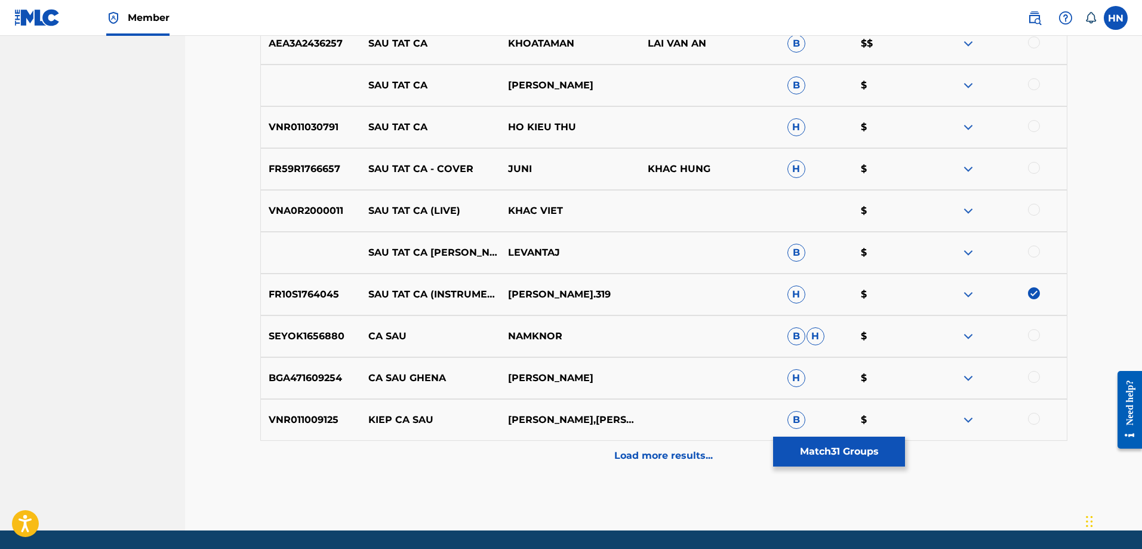
scroll to position [1252, 0]
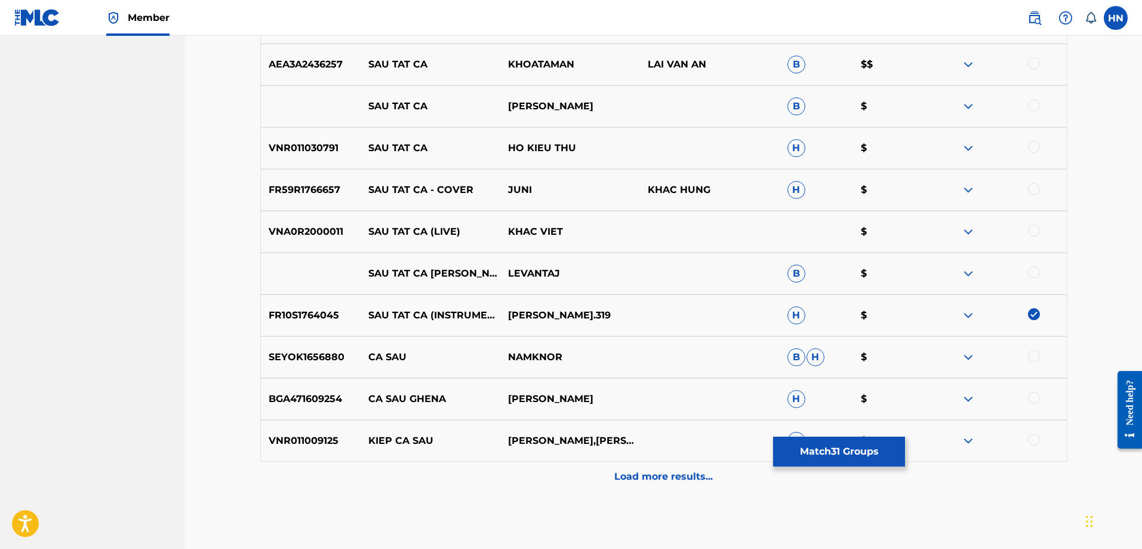
click at [291, 191] on p "FR59R1766657" at bounding box center [311, 190] width 100 height 14
click at [1034, 187] on div at bounding box center [1034, 189] width 12 height 12
drag, startPoint x: 364, startPoint y: 230, endPoint x: 660, endPoint y: 190, distance: 298.3
click at [583, 228] on div "VNA0R2000011 SAU TAT CA (LIVE) KHAC VIET $" at bounding box center [663, 232] width 807 height 42
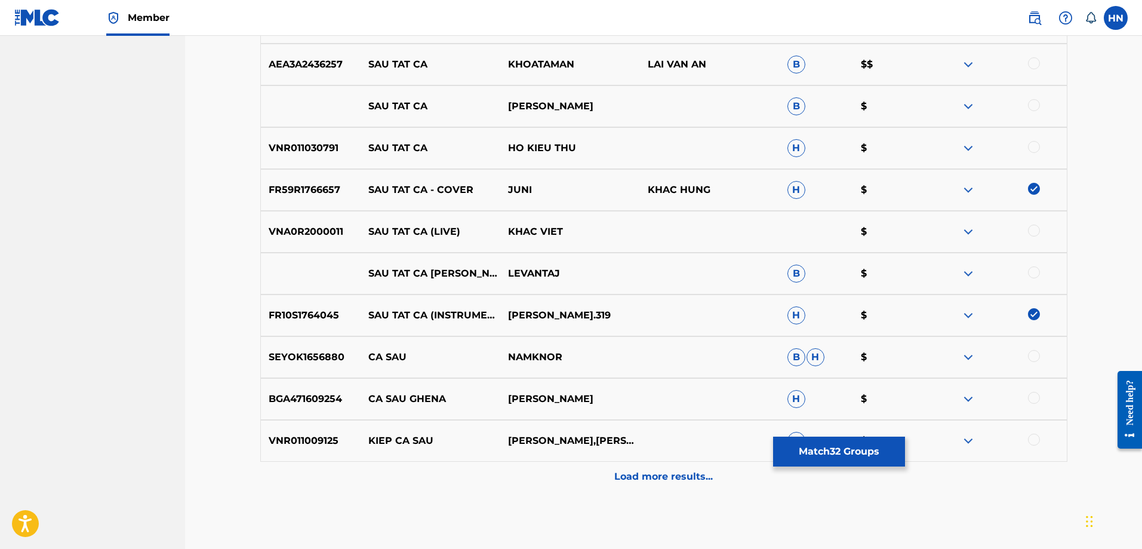
click at [314, 245] on div "VNA0R2000011 SAU TAT CA (LIVE) KHAC VIET $" at bounding box center [663, 232] width 807 height 42
click at [1032, 231] on div at bounding box center [1034, 230] width 12 height 12
drag, startPoint x: 346, startPoint y: 273, endPoint x: 625, endPoint y: 272, distance: 279.4
click at [624, 272] on div "SAU TAT CA ERIK LEVANTAJ B $" at bounding box center [663, 274] width 807 height 42
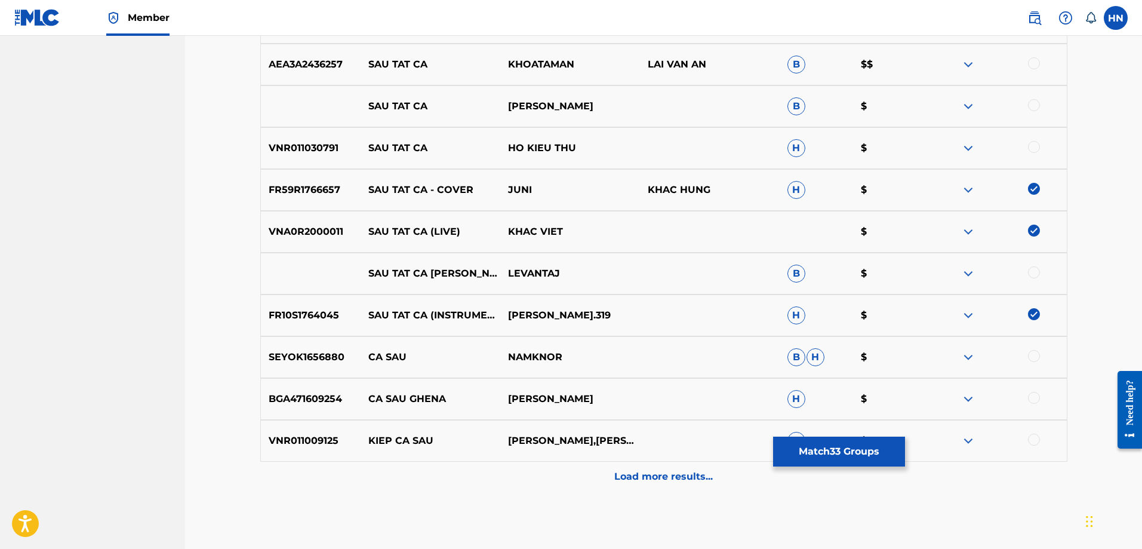
click at [1032, 272] on div at bounding box center [1034, 272] width 12 height 12
click at [979, 274] on div at bounding box center [997, 273] width 140 height 14
click at [974, 274] on img at bounding box center [968, 273] width 14 height 14
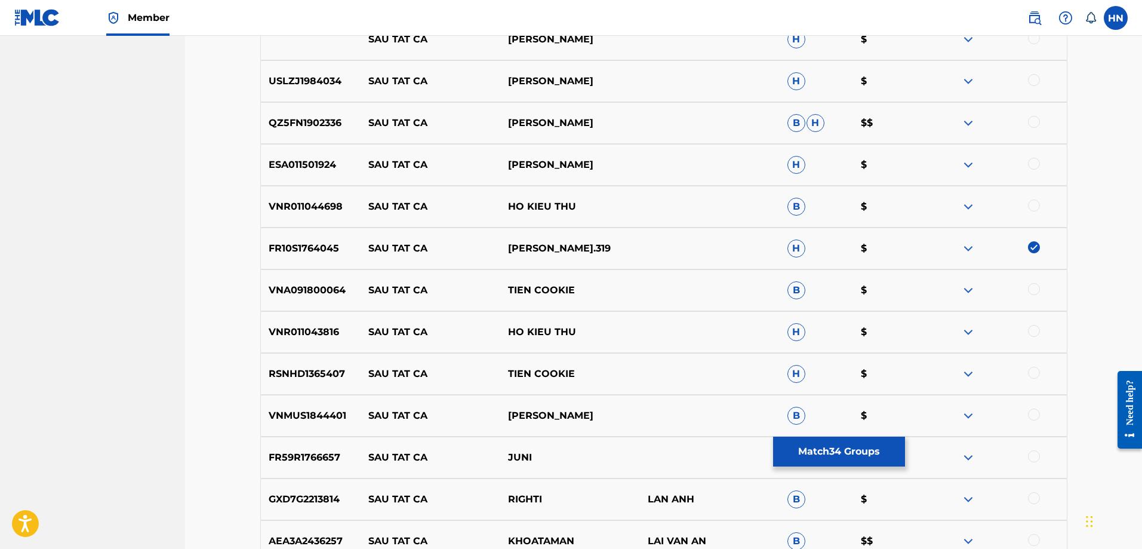
scroll to position [774, 0]
click at [326, 413] on p "VNMUS1844401" at bounding box center [311, 417] width 100 height 14
click at [1040, 412] on div at bounding box center [997, 417] width 140 height 14
click at [1038, 413] on div at bounding box center [1034, 416] width 12 height 12
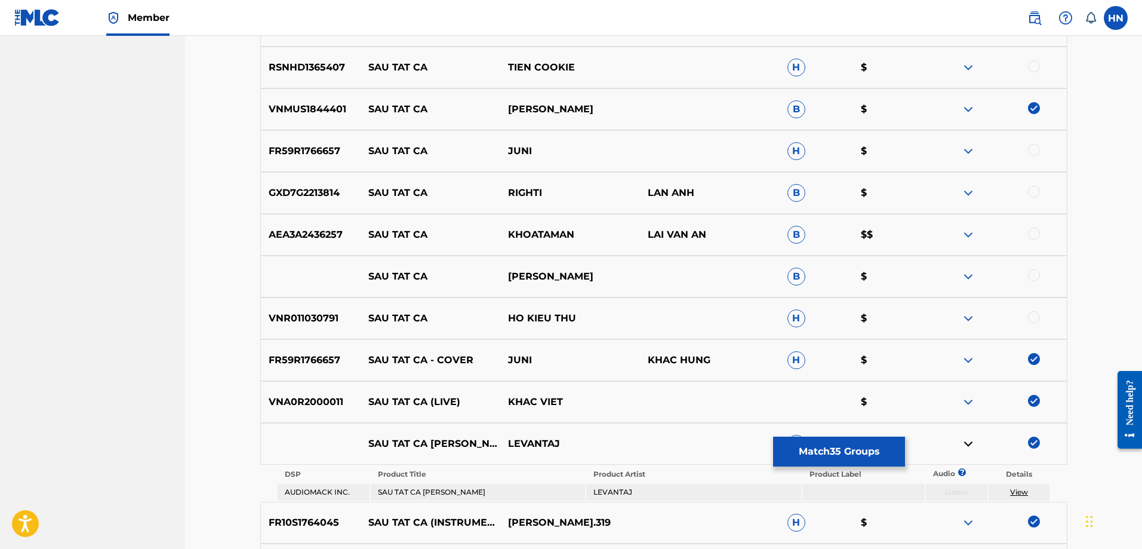
scroll to position [1013, 0]
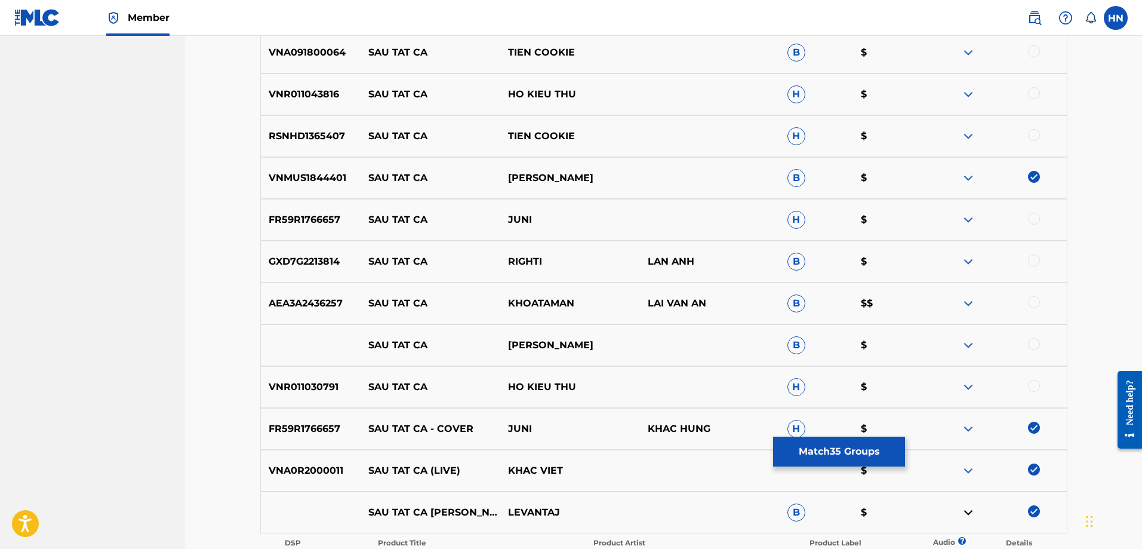
click at [290, 218] on p "FR59R1766657" at bounding box center [311, 220] width 100 height 14
click at [1033, 221] on div at bounding box center [1034, 219] width 12 height 12
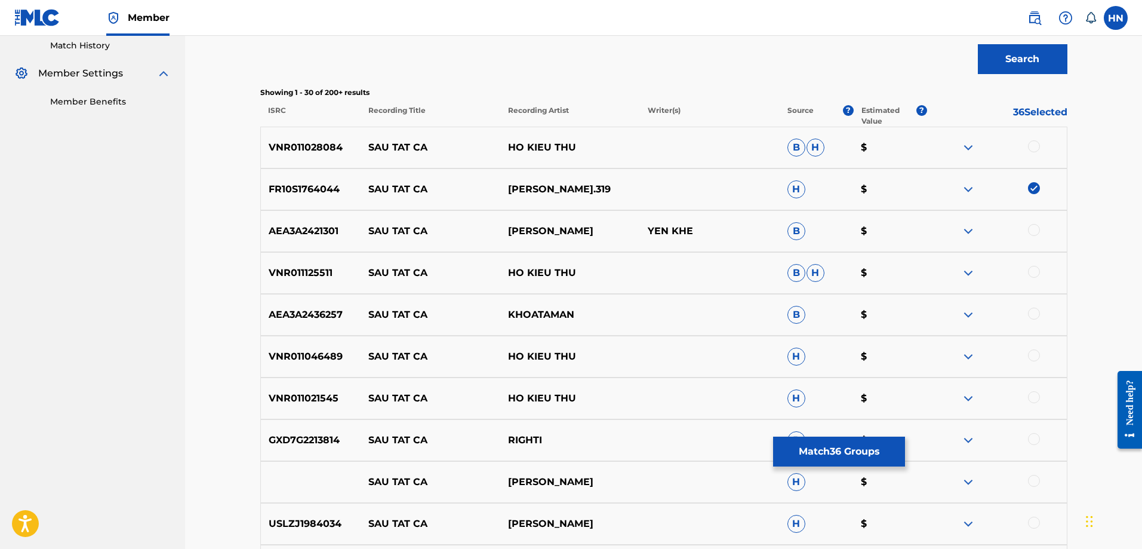
scroll to position [297, 0]
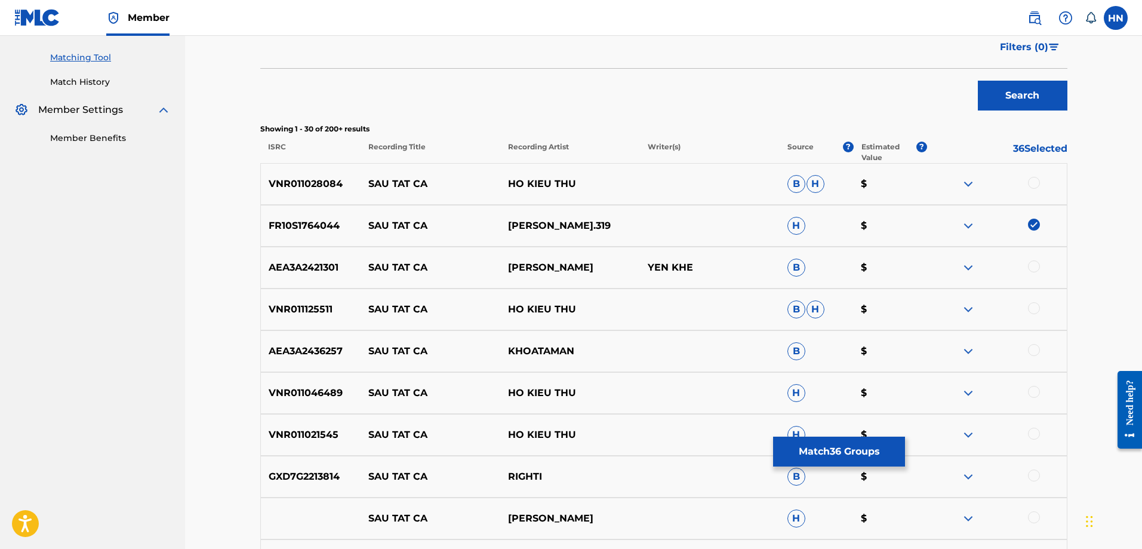
click at [965, 350] on img at bounding box center [968, 351] width 14 height 14
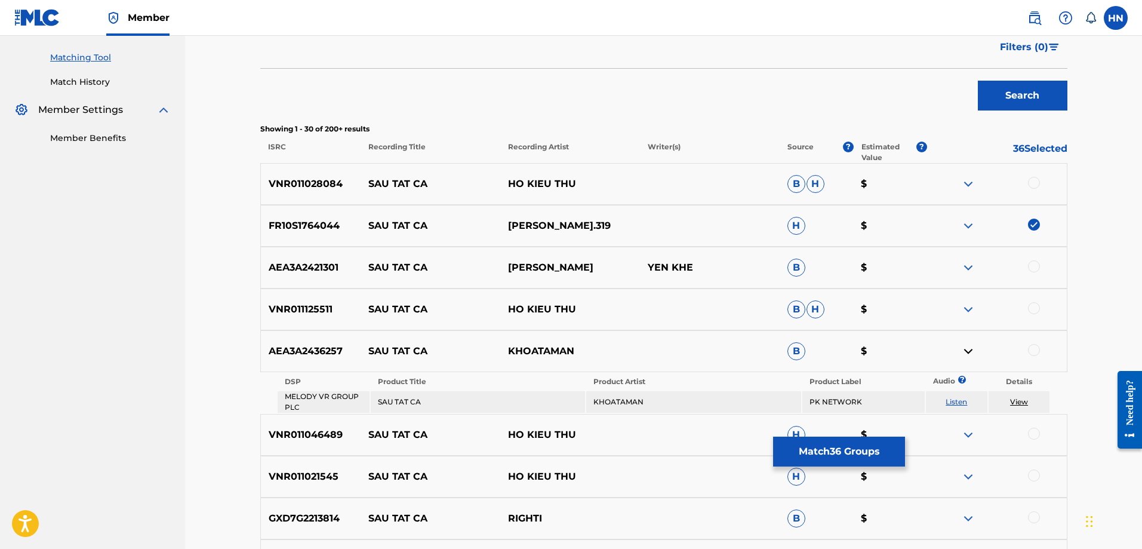
click at [951, 401] on link "Listen" at bounding box center [956, 401] width 21 height 9
click at [792, 435] on span "H" at bounding box center [796, 435] width 18 height 18
click at [792, 440] on button "Match 36 Groups" at bounding box center [839, 451] width 132 height 30
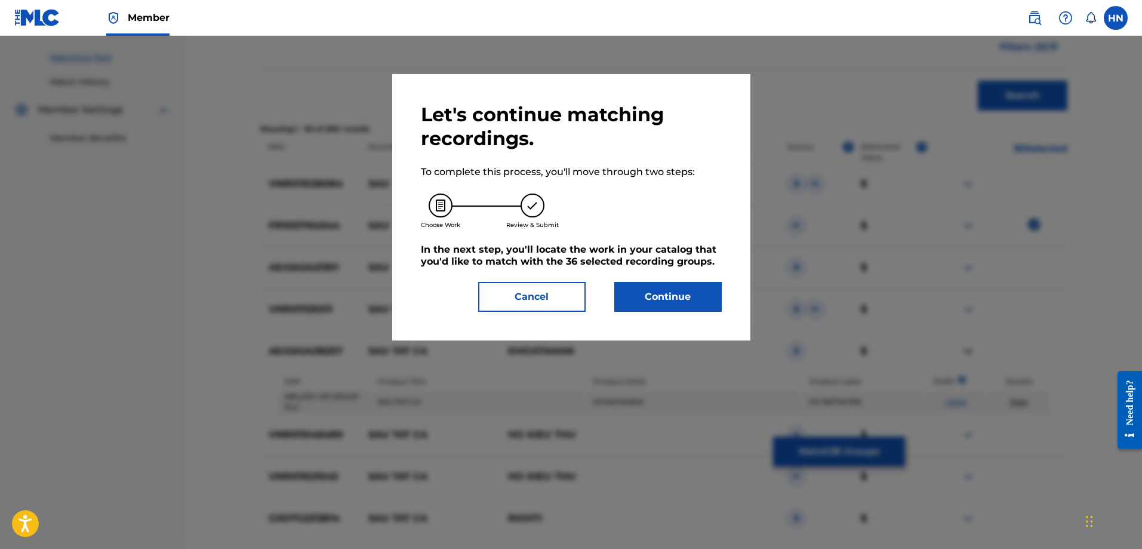
click at [641, 293] on button "Continue" at bounding box center [667, 297] width 107 height 30
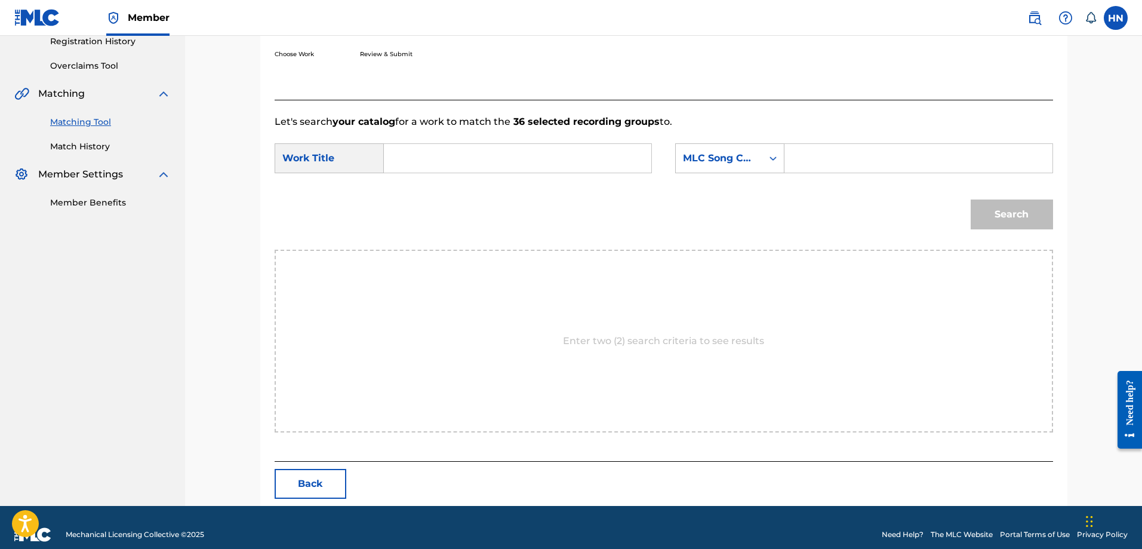
scroll to position [247, 0]
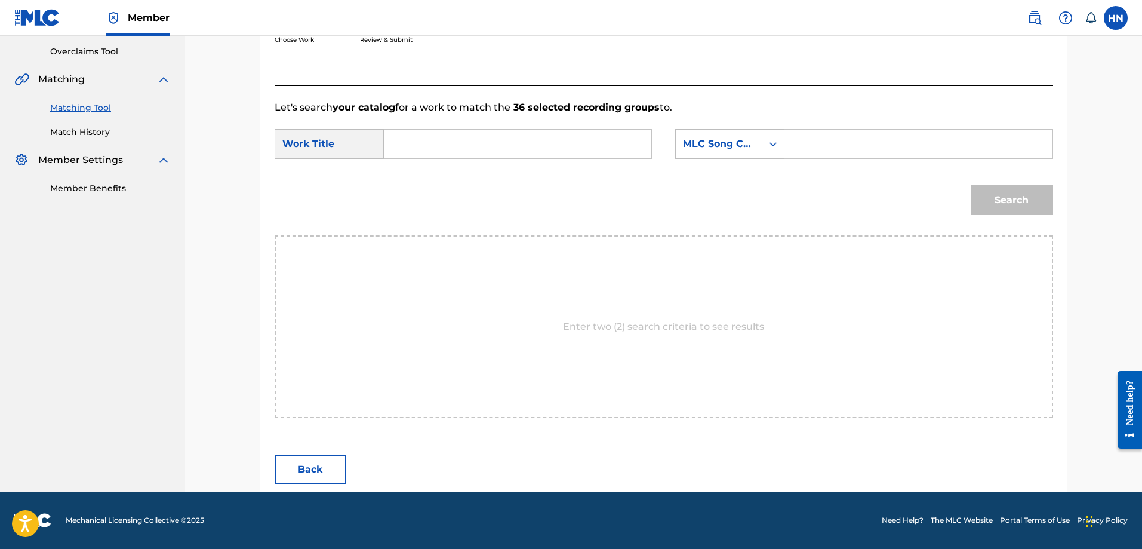
click at [530, 150] on input "Search Form" at bounding box center [517, 144] width 247 height 29
paste input "SAU TẤT CẢ"
type input "SAU TẤT CẢ"
click at [696, 148] on div "MLC Song Code" at bounding box center [719, 144] width 72 height 14
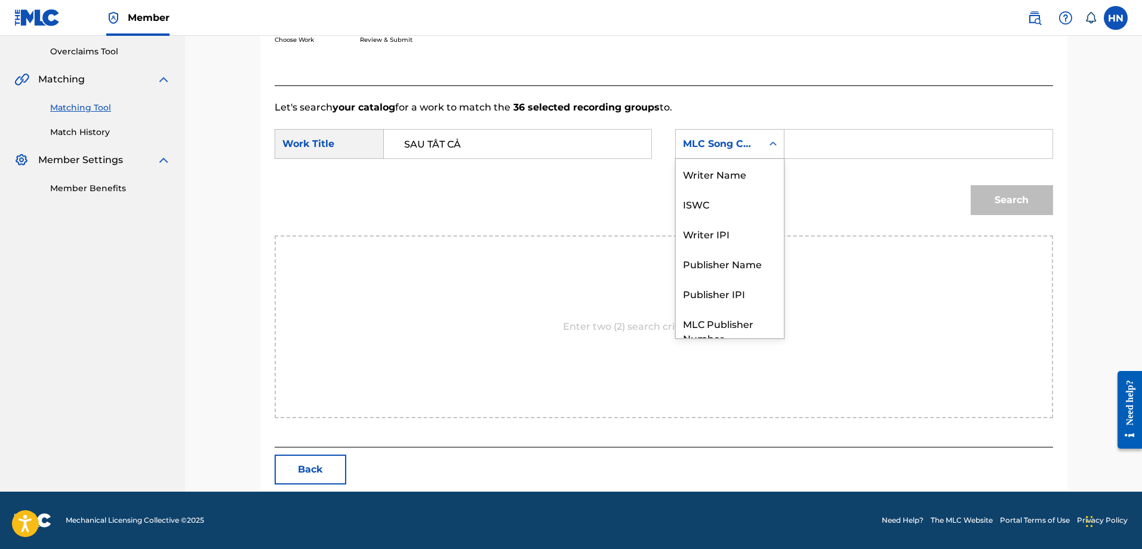
scroll to position [44, 0]
click at [695, 167] on div "ISWC" at bounding box center [730, 159] width 108 height 30
click at [850, 153] on input "Search Form" at bounding box center [918, 144] width 247 height 29
paste input "T9272523623"
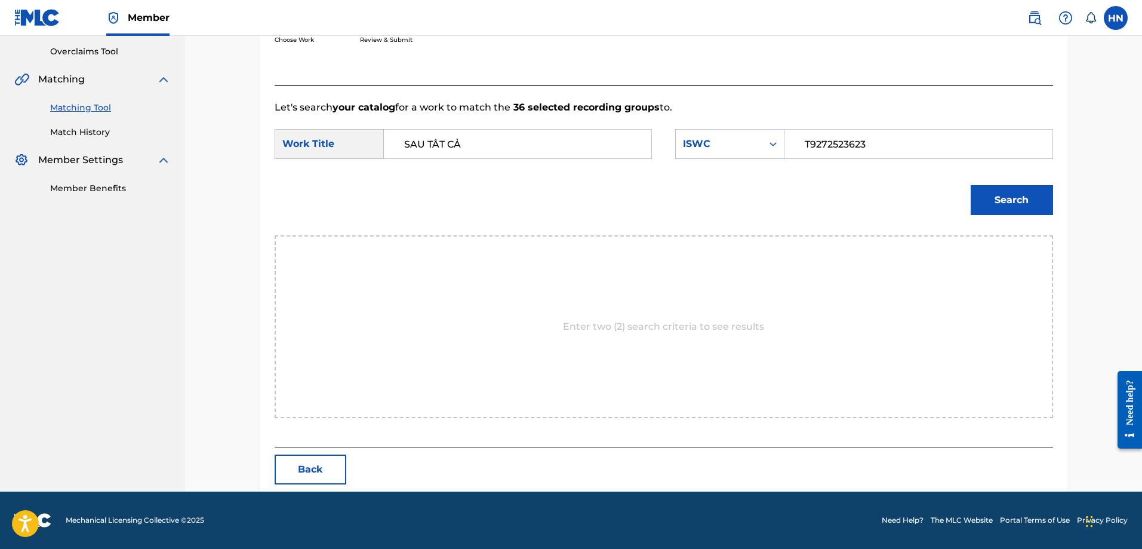
type input "T9272523623"
click at [1001, 200] on button "Search" at bounding box center [1012, 200] width 82 height 30
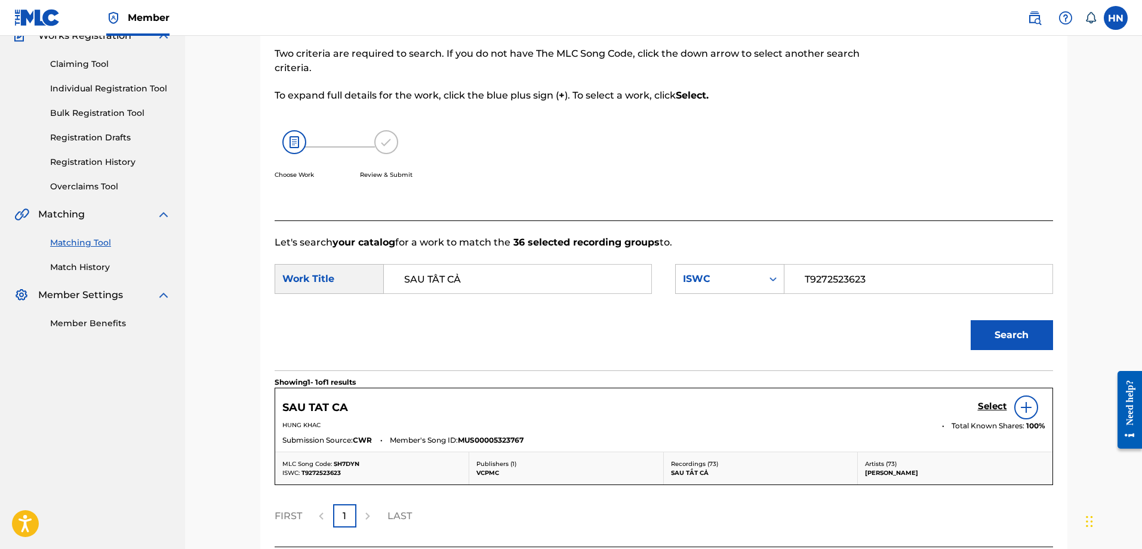
scroll to position [211, 0]
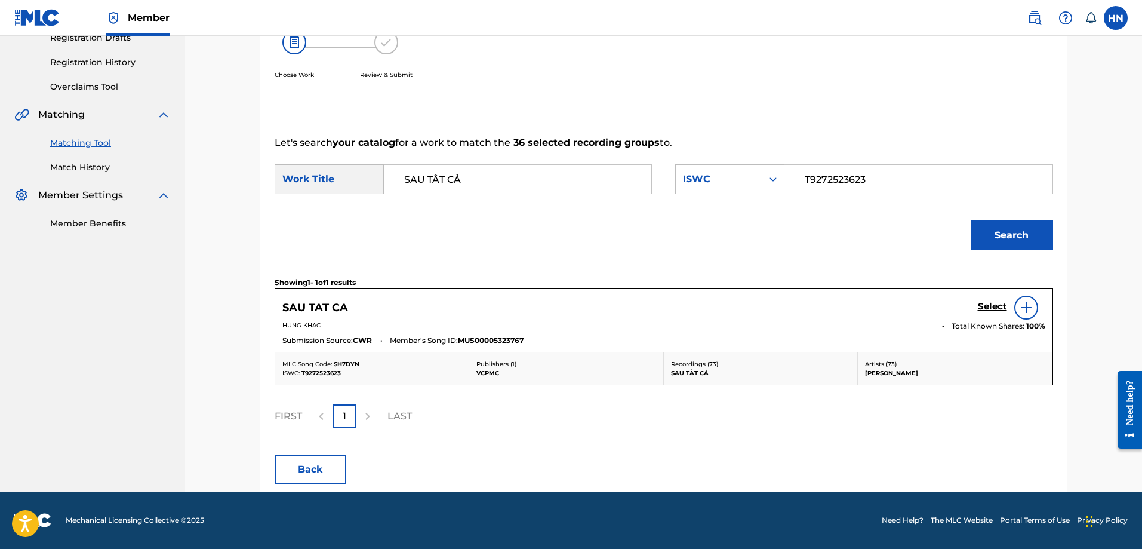
click at [979, 303] on h5 "Select" at bounding box center [992, 306] width 29 height 11
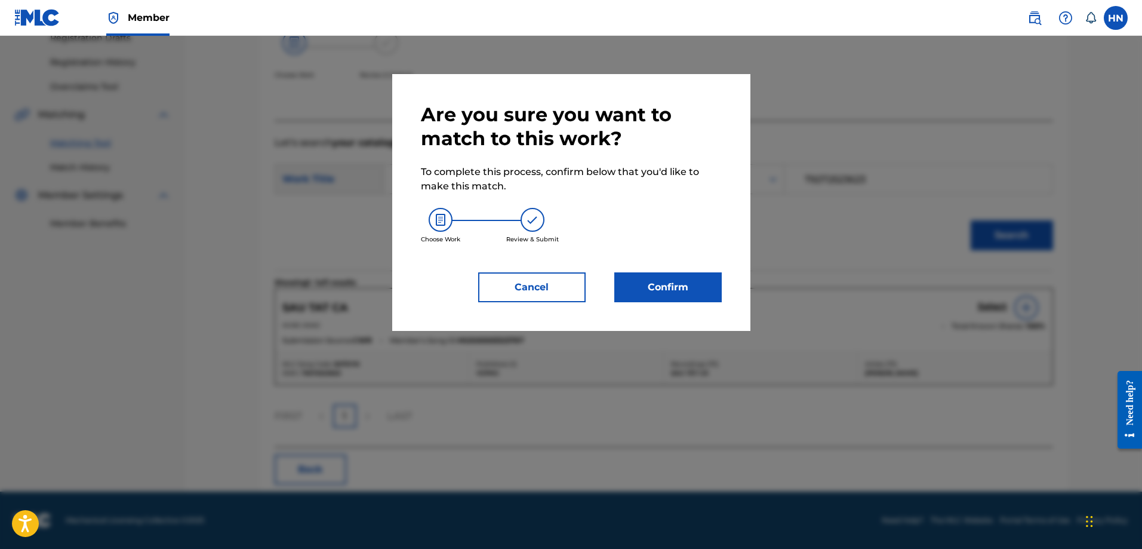
click at [646, 282] on button "Confirm" at bounding box center [667, 287] width 107 height 30
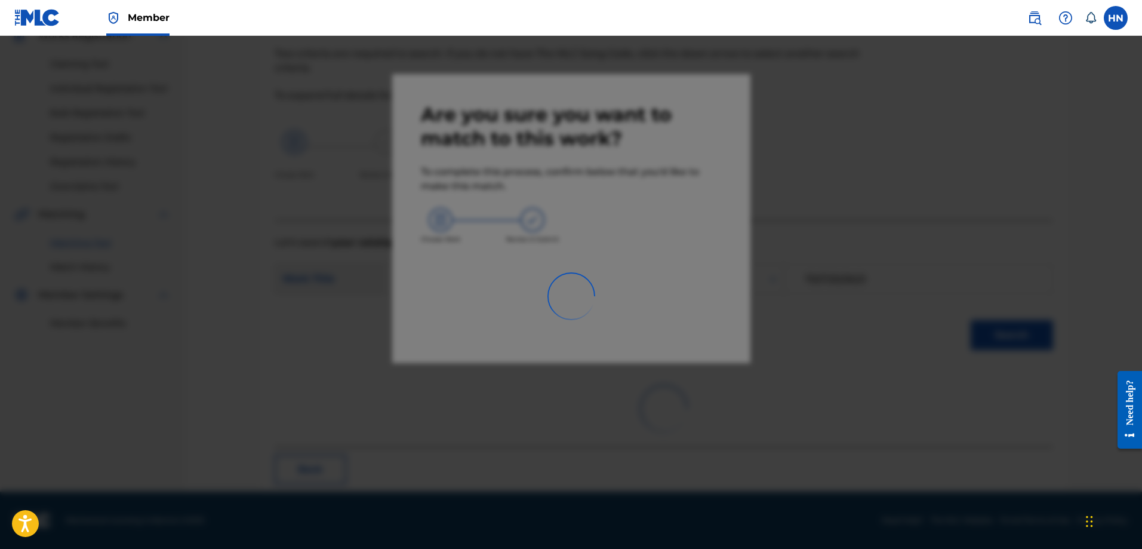
scroll to position [32, 0]
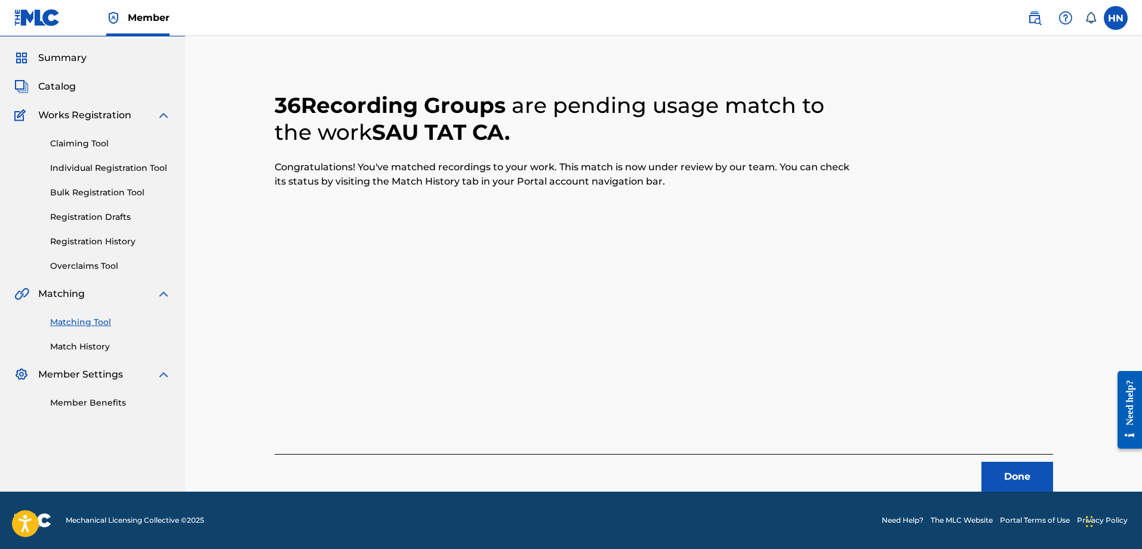
click at [1018, 476] on button "Done" at bounding box center [1017, 476] width 72 height 30
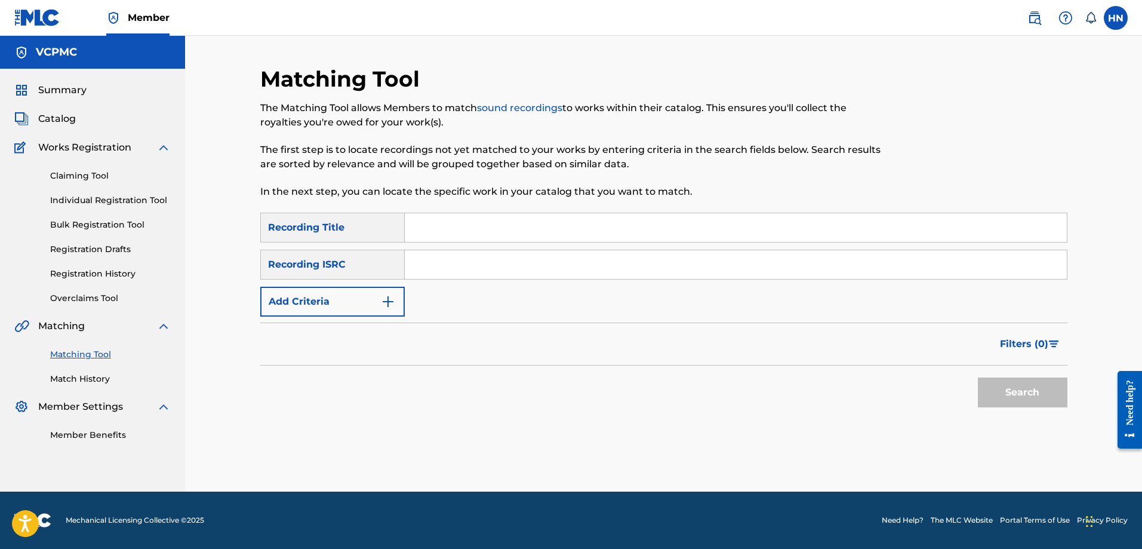
scroll to position [0, 0]
click at [525, 235] on input "Search Form" at bounding box center [736, 227] width 662 height 29
paste input "BIẾT ƠN VÕ THỊ SÁU"
type input "BIẾT ƠN VÕ THỊ SÁU"
click at [978, 377] on button "Search" at bounding box center [1023, 392] width 90 height 30
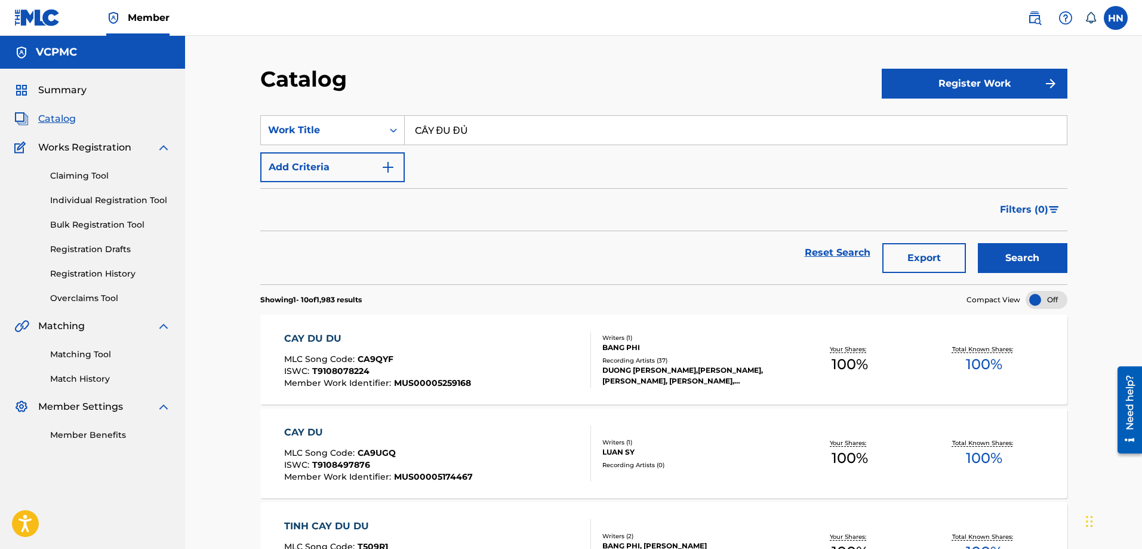
paste input "NGHÈO"
type input "NGHÈO"
click at [978, 243] on button "Search" at bounding box center [1023, 258] width 90 height 30
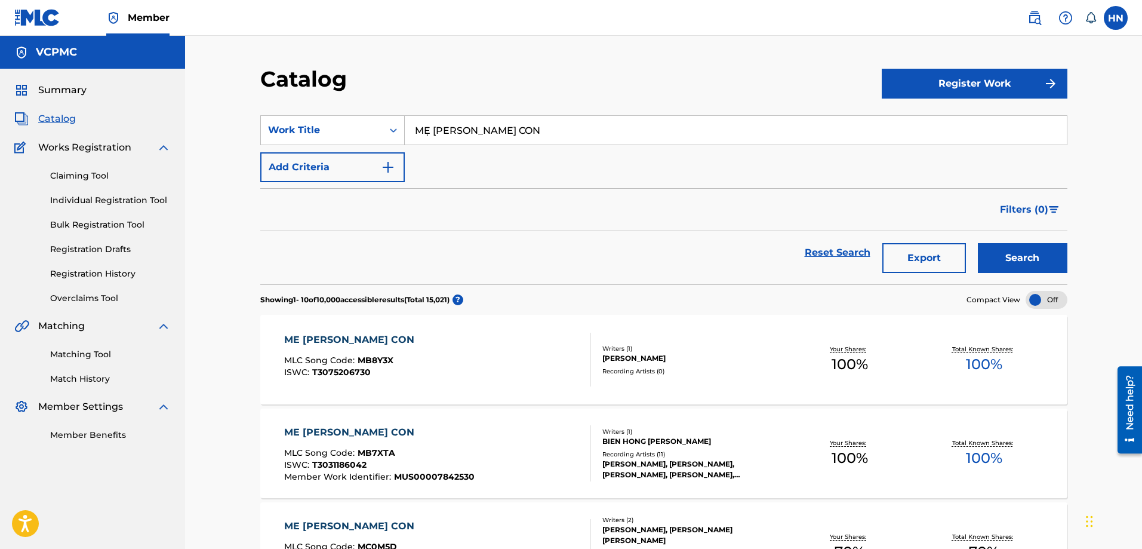
click at [744, 139] on input "MẸ [PERSON_NAME] CON" at bounding box center [736, 130] width 662 height 29
paste input "VẪN [PERSON_NAME] [PERSON_NAME]"
click at [978, 243] on button "Search" at bounding box center [1023, 258] width 90 height 30
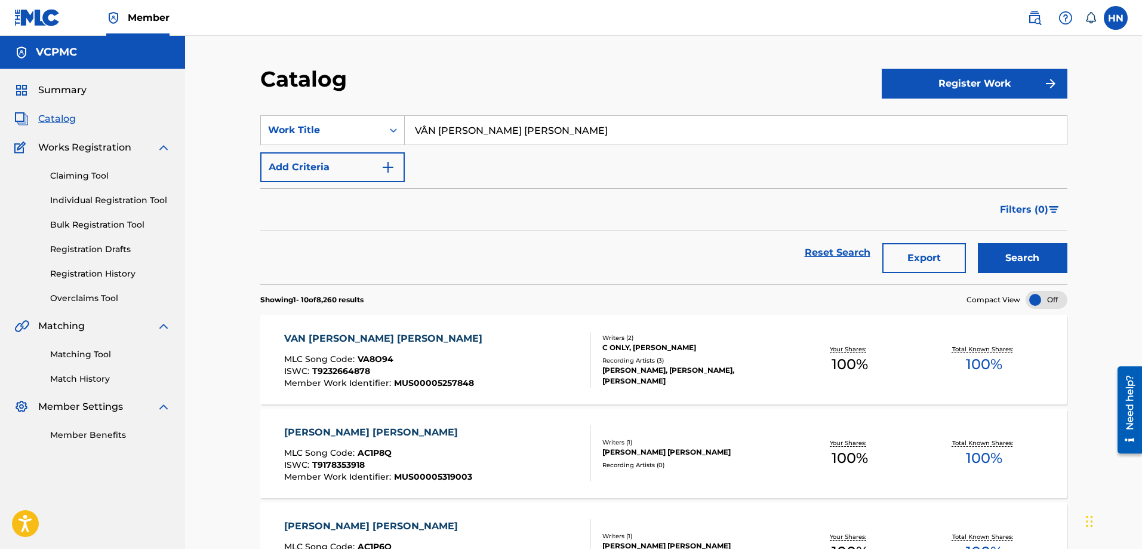
click at [457, 121] on input "VẪN [PERSON_NAME] [PERSON_NAME]" at bounding box center [736, 130] width 662 height 29
paste input "RỰC RỠ [PERSON_NAME]"
click at [978, 243] on button "Search" at bounding box center [1023, 258] width 90 height 30
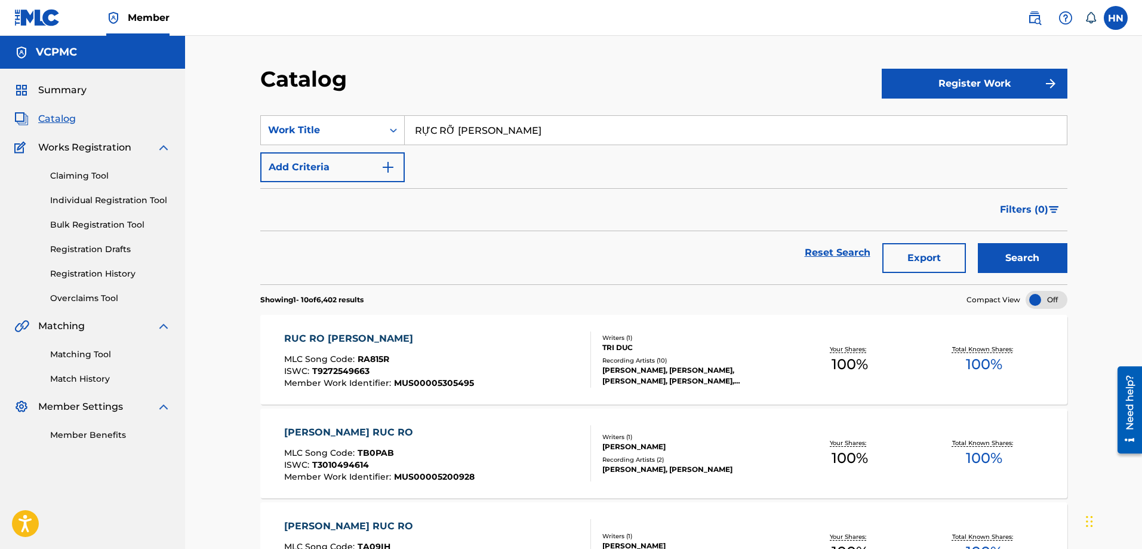
paste input "ĐỢI NÀNG"
click at [978, 243] on button "Search" at bounding box center [1023, 258] width 90 height 30
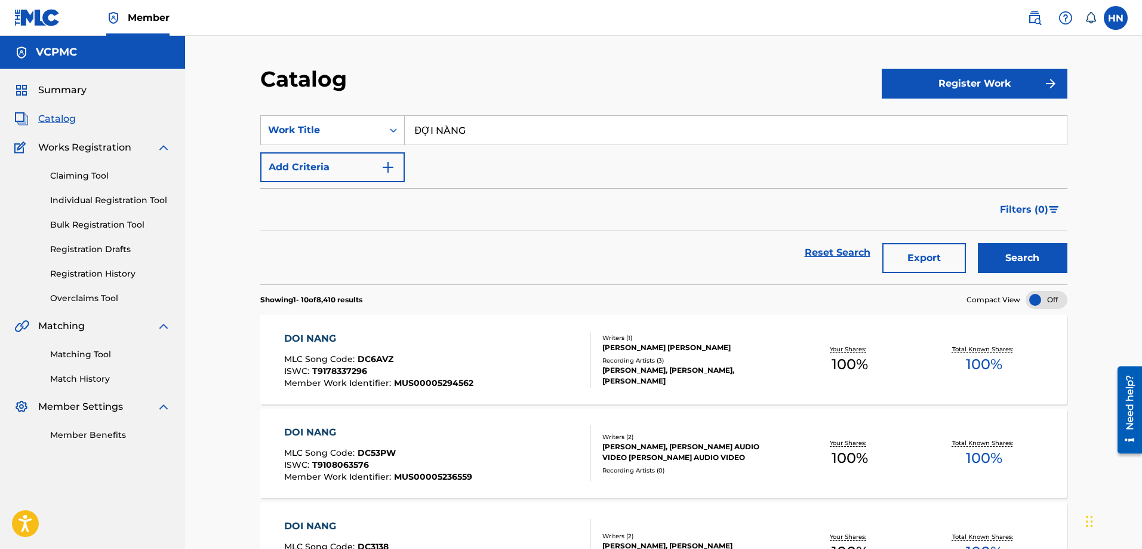
paste input "BẾN [PERSON_NAME]"
type input "BẾN [PERSON_NAME]"
click at [978, 243] on button "Search" at bounding box center [1023, 258] width 90 height 30
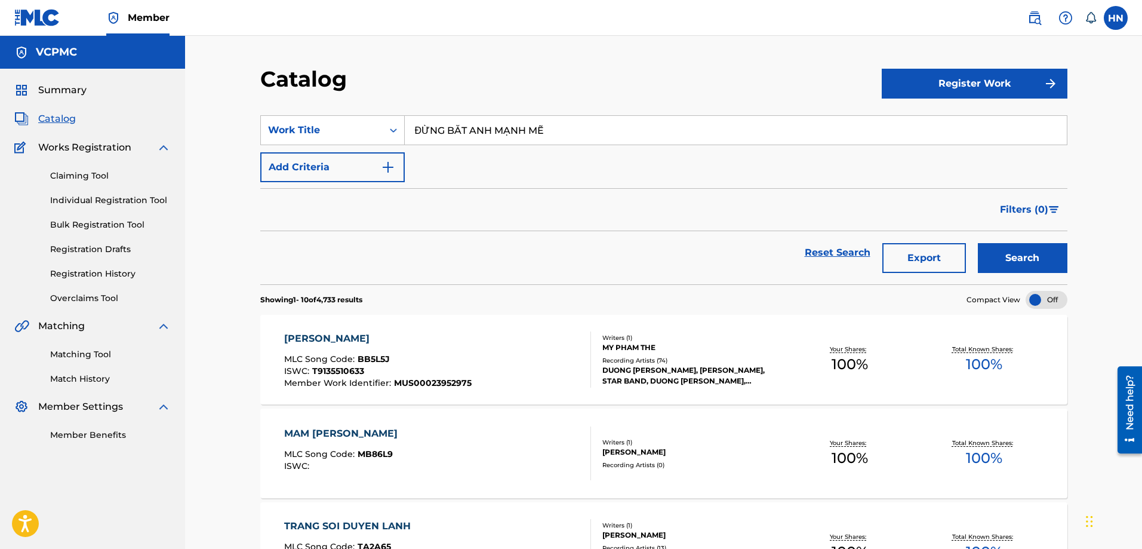
click at [978, 243] on button "Search" at bounding box center [1023, 258] width 90 height 30
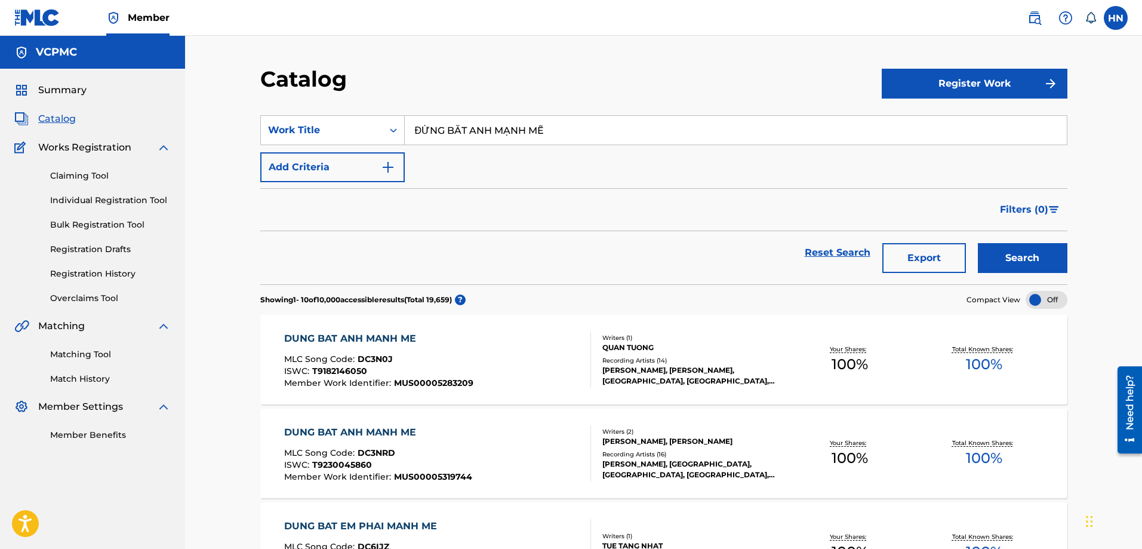
click at [614, 133] on input "ĐỪNG BẮT ANH MẠNH MẼ" at bounding box center [736, 130] width 662 height 29
paste input "SAU TẤT CẢ"
click at [978, 243] on button "Search" at bounding box center [1023, 258] width 90 height 30
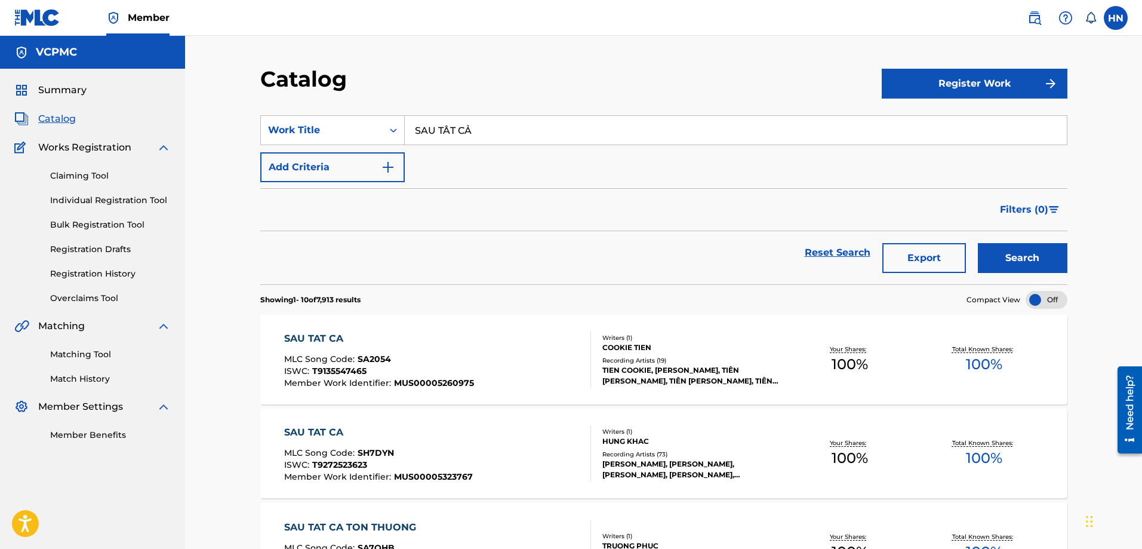
click at [568, 122] on input "SAU TẤT CẢ" at bounding box center [736, 130] width 662 height 29
paste input "BIẾT ƠN VÕ THỊ SÁU"
type input "BIẾT ƠN VÕ THỊ SÁU"
click at [978, 243] on button "Search" at bounding box center [1023, 258] width 90 height 30
